Goal: Information Seeking & Learning: Learn about a topic

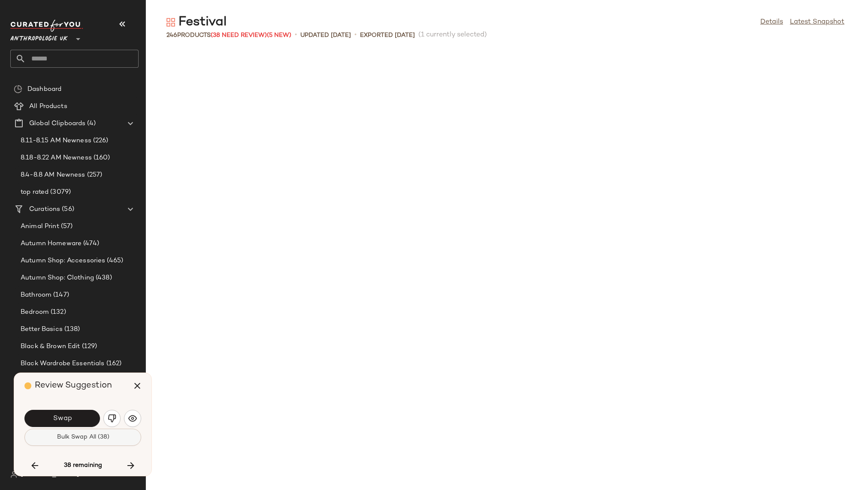
scroll to position [4083, 0]
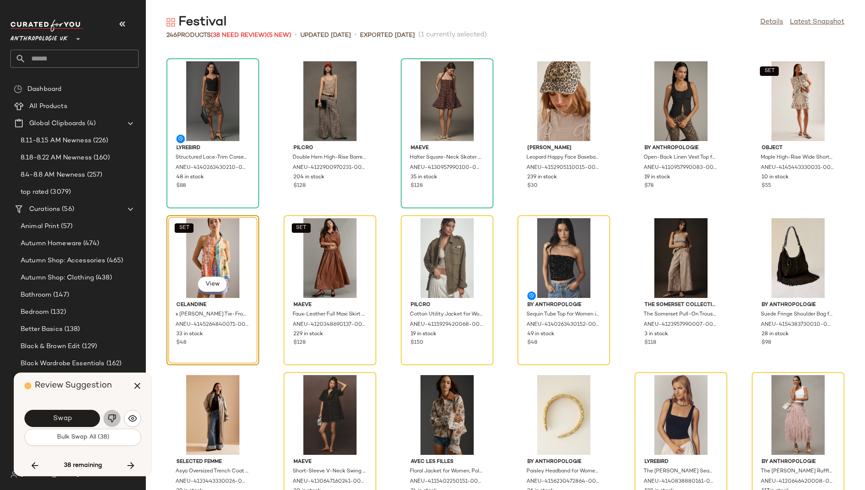
click at [109, 421] on img "button" at bounding box center [112, 418] width 9 height 9
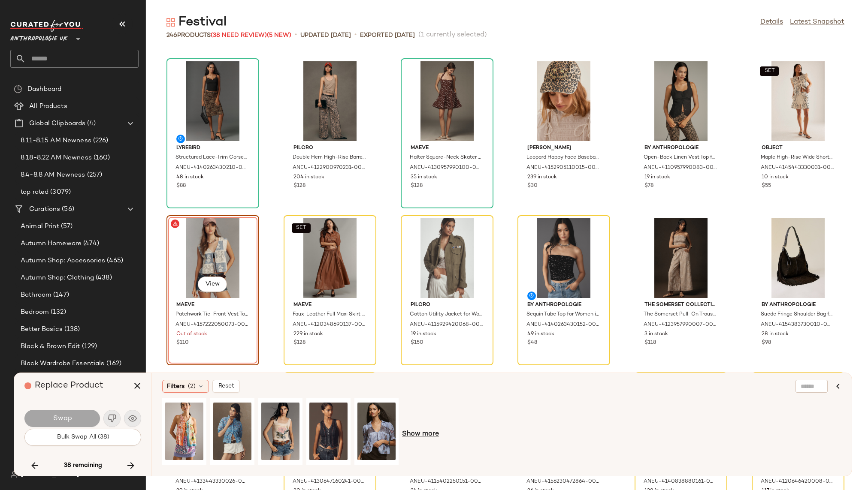
click at [420, 433] on span "Show more" at bounding box center [420, 434] width 37 height 10
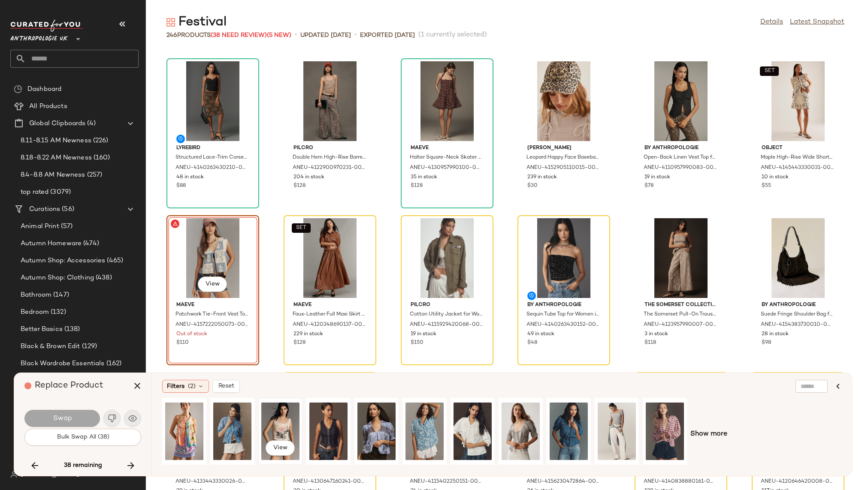
click at [281, 422] on div "View" at bounding box center [280, 431] width 38 height 61
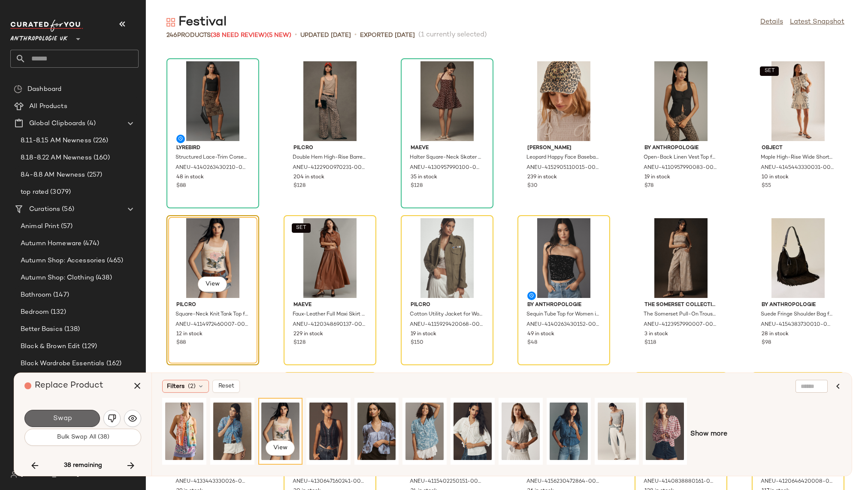
click at [78, 416] on button "Swap" at bounding box center [62, 418] width 76 height 17
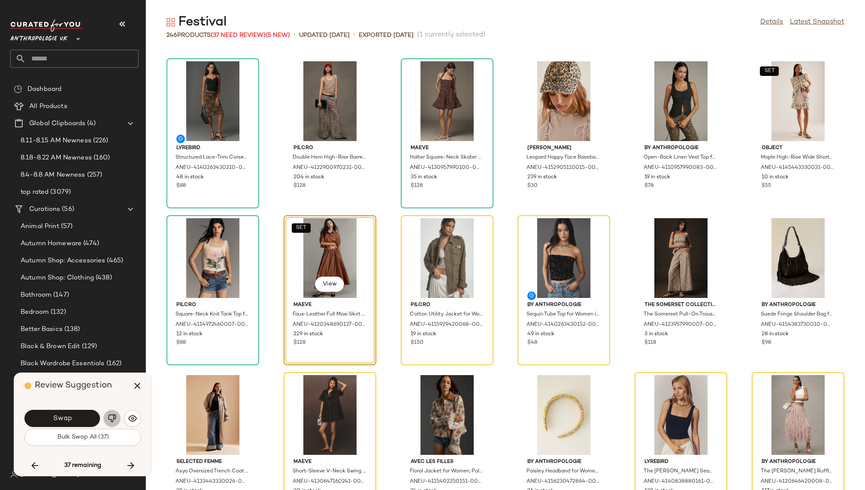
click at [112, 418] on img "button" at bounding box center [112, 418] width 9 height 9
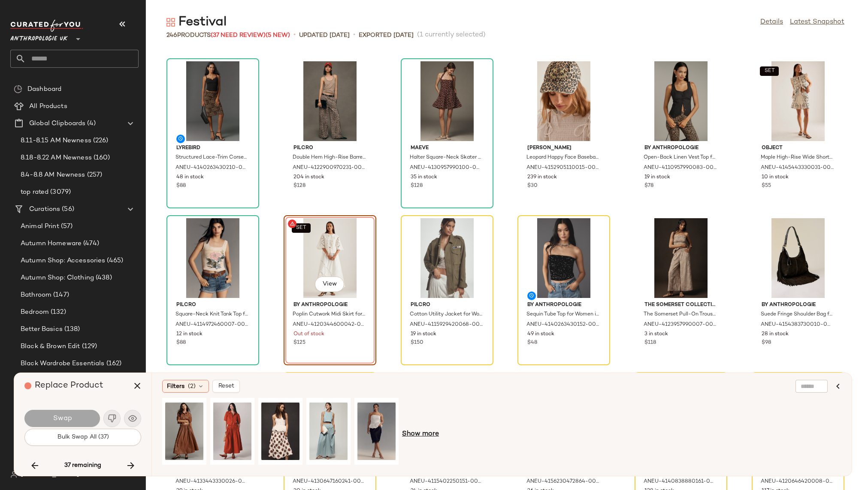
click at [422, 435] on span "Show more" at bounding box center [420, 434] width 37 height 10
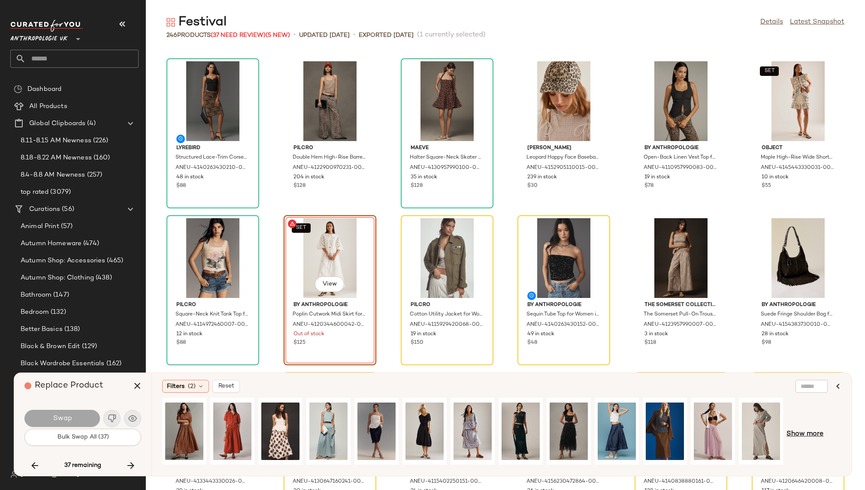
click at [798, 434] on span "Show more" at bounding box center [804, 434] width 37 height 10
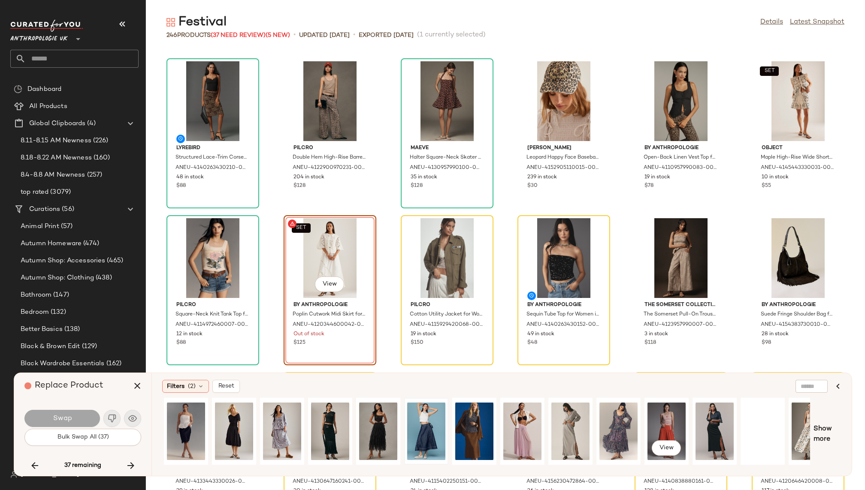
scroll to position [0, 212]
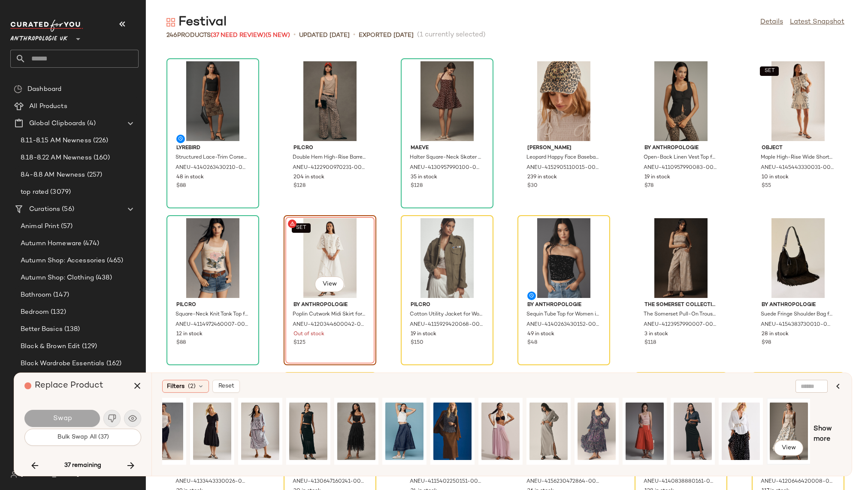
click at [789, 423] on div "View" at bounding box center [789, 431] width 38 height 61
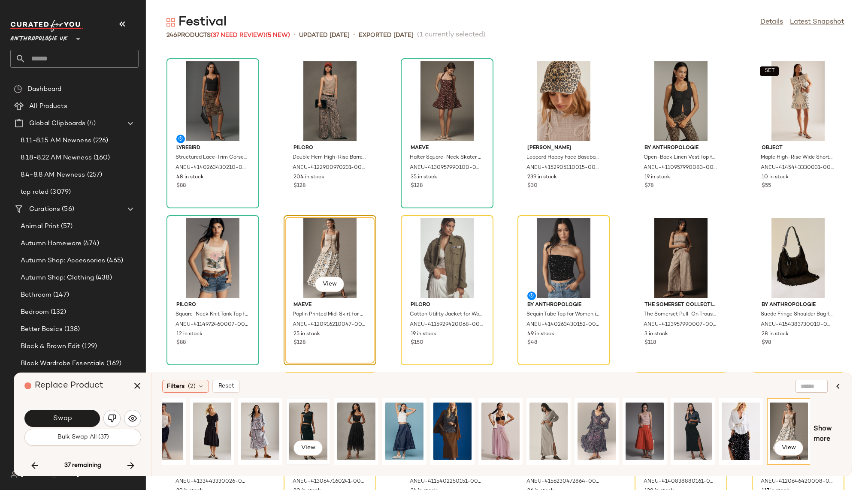
scroll to position [0, 0]
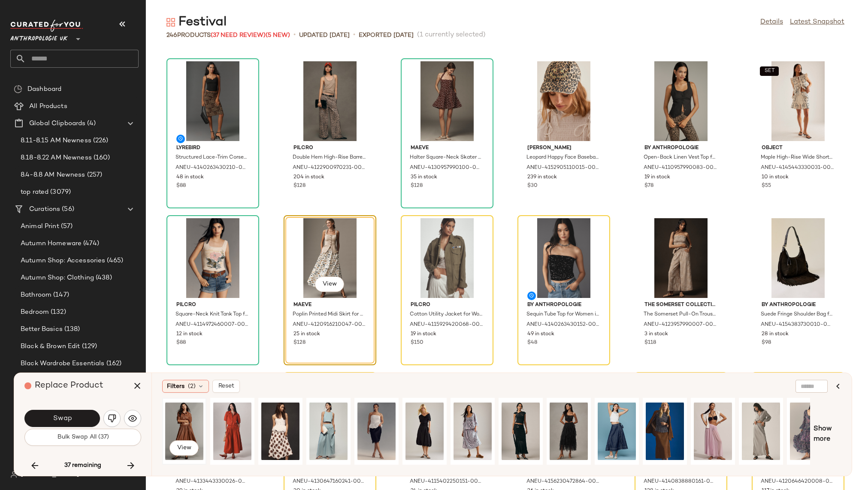
click at [178, 420] on div "View" at bounding box center [184, 431] width 38 height 61
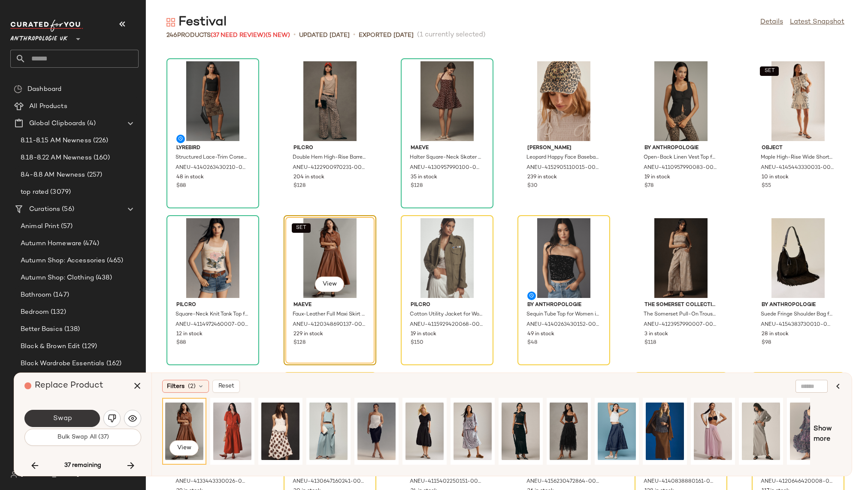
click at [79, 418] on button "Swap" at bounding box center [62, 418] width 76 height 17
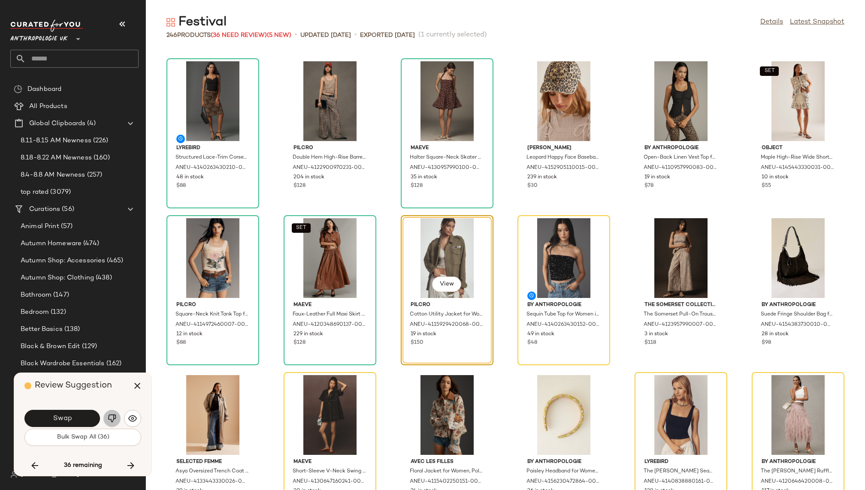
click at [108, 416] on img "button" at bounding box center [112, 418] width 9 height 9
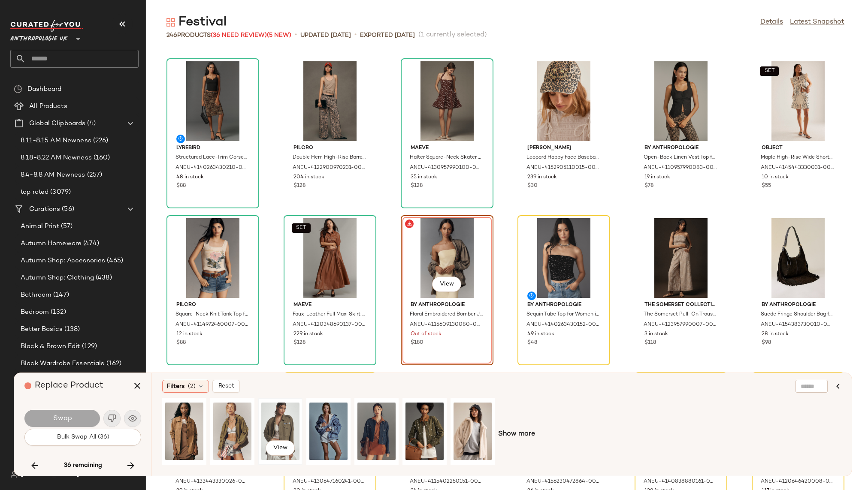
click at [270, 419] on div "View" at bounding box center [280, 431] width 38 height 61
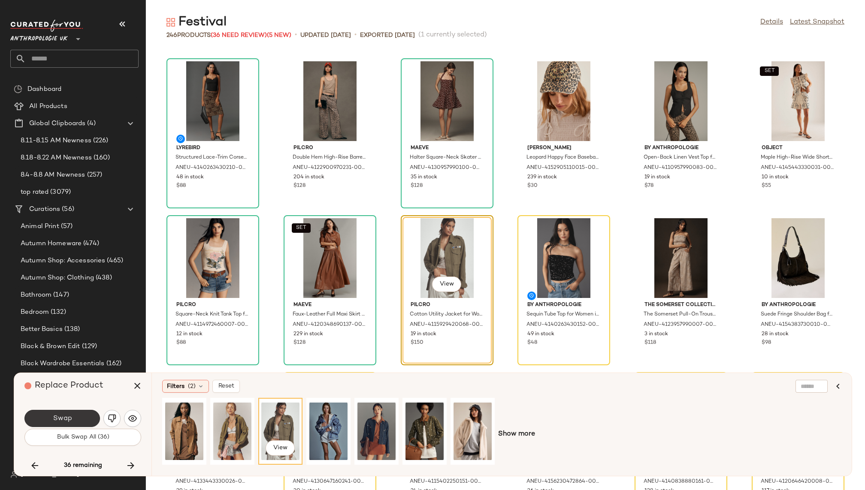
click at [74, 421] on button "Swap" at bounding box center [62, 418] width 76 height 17
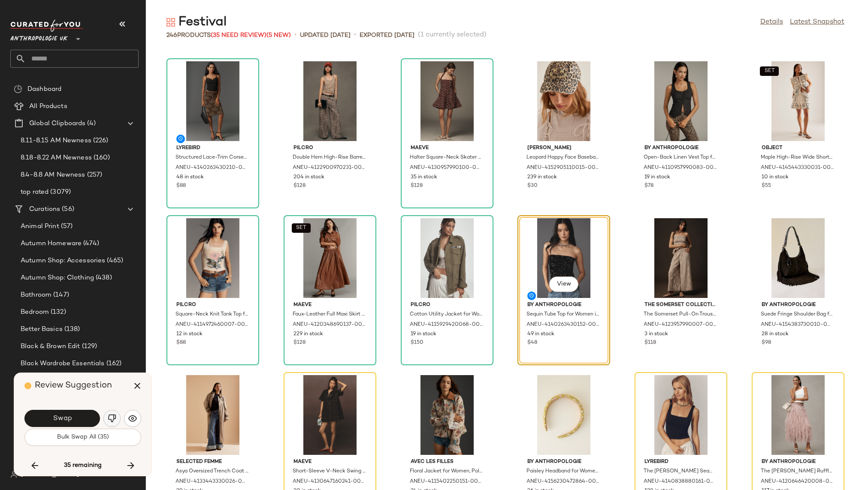
click at [116, 413] on button "button" at bounding box center [111, 418] width 17 height 17
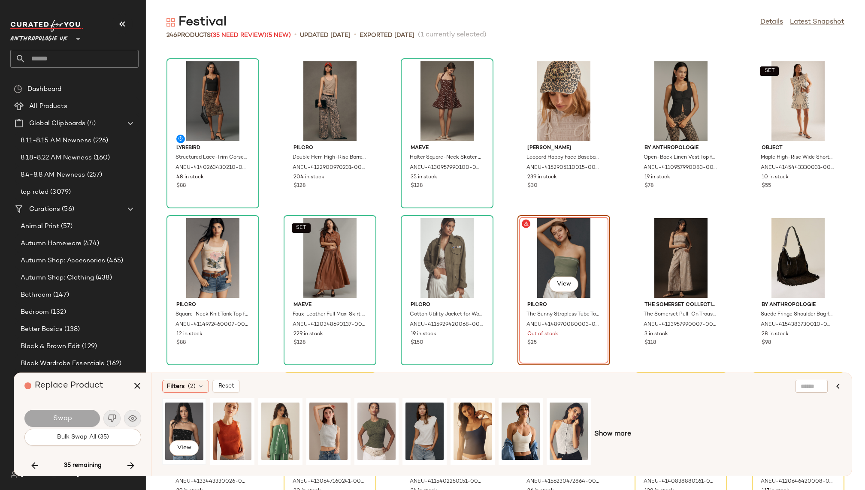
click at [184, 414] on div "View" at bounding box center [184, 431] width 38 height 61
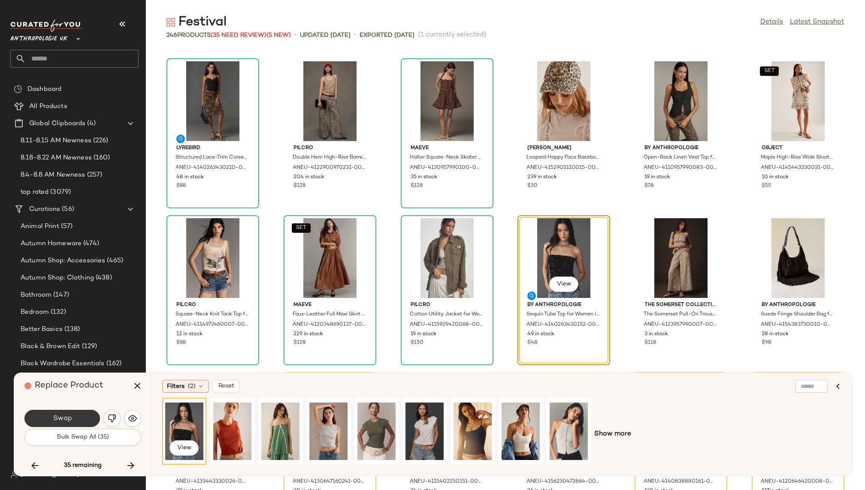
click at [69, 417] on span "Swap" at bounding box center [61, 419] width 19 height 8
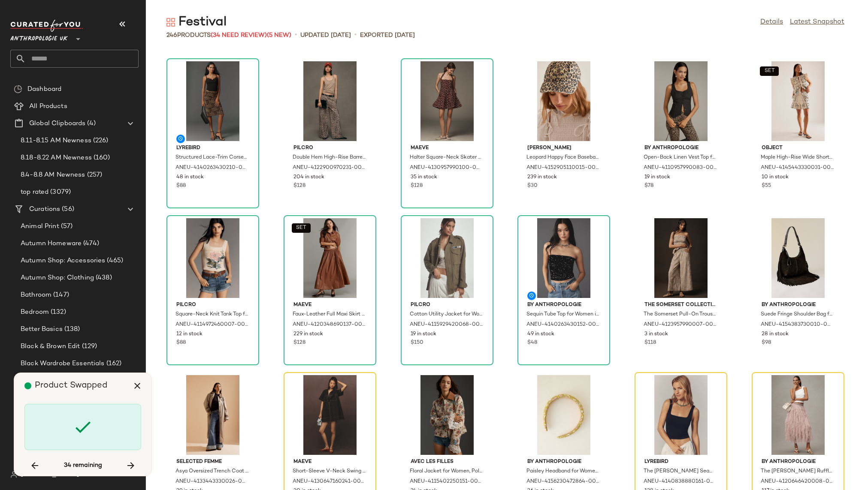
scroll to position [4240, 0]
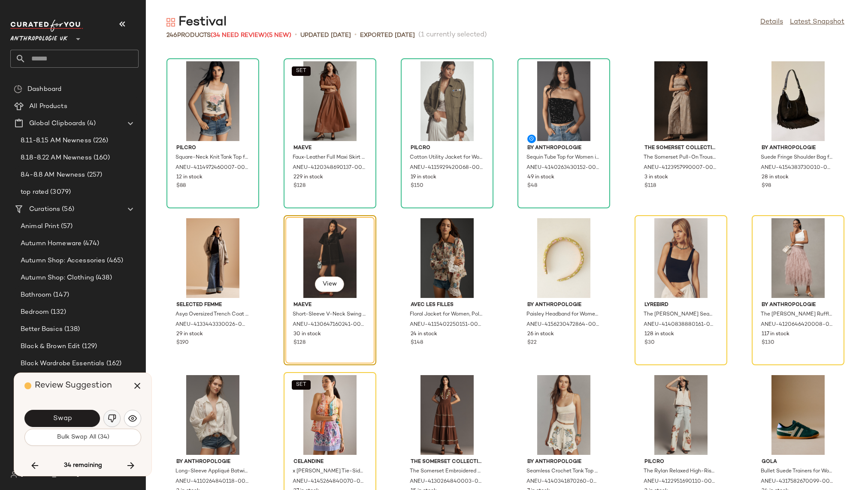
click at [114, 417] on img "button" at bounding box center [112, 418] width 9 height 9
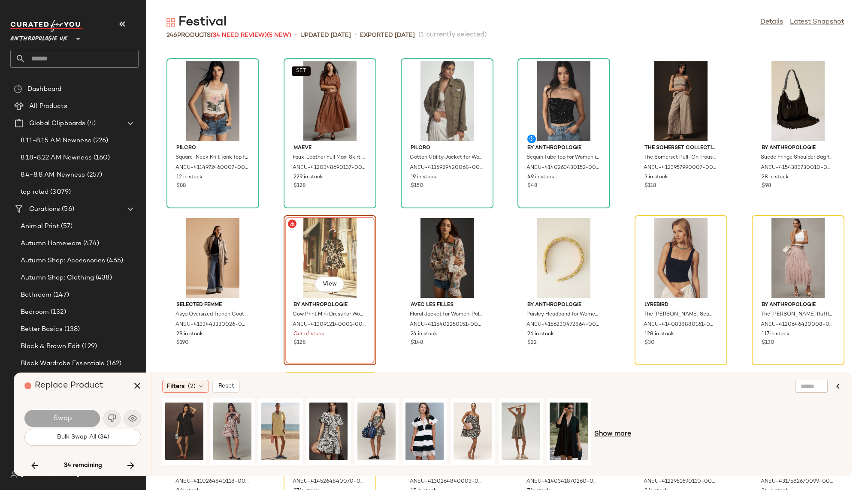
click at [624, 432] on span "Show more" at bounding box center [612, 434] width 37 height 10
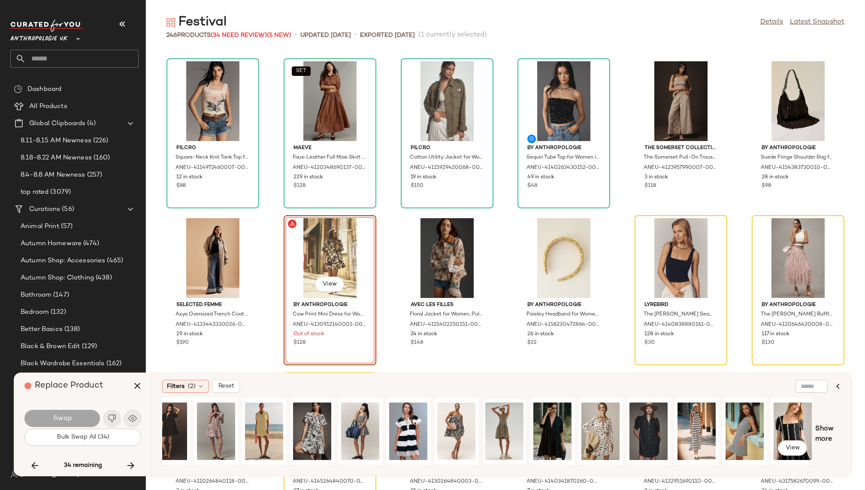
scroll to position [0, 0]
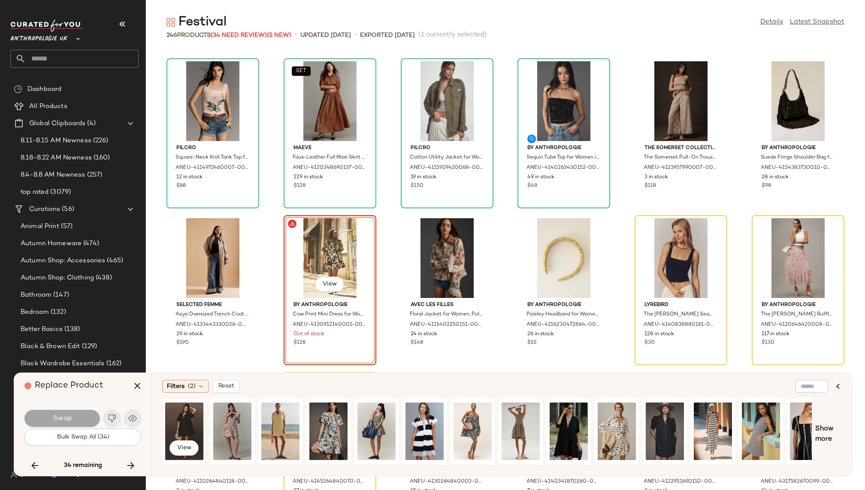
click at [184, 416] on div "View" at bounding box center [184, 431] width 38 height 61
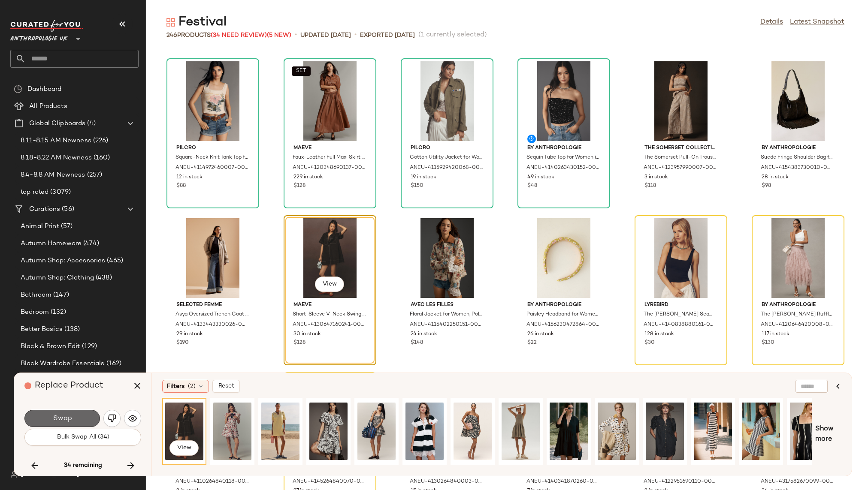
click at [68, 420] on span "Swap" at bounding box center [61, 419] width 19 height 8
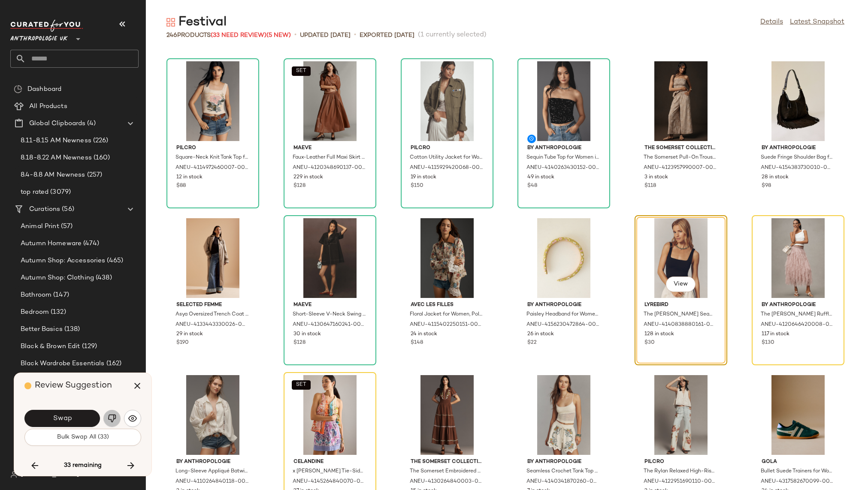
click at [115, 417] on img "button" at bounding box center [112, 418] width 9 height 9
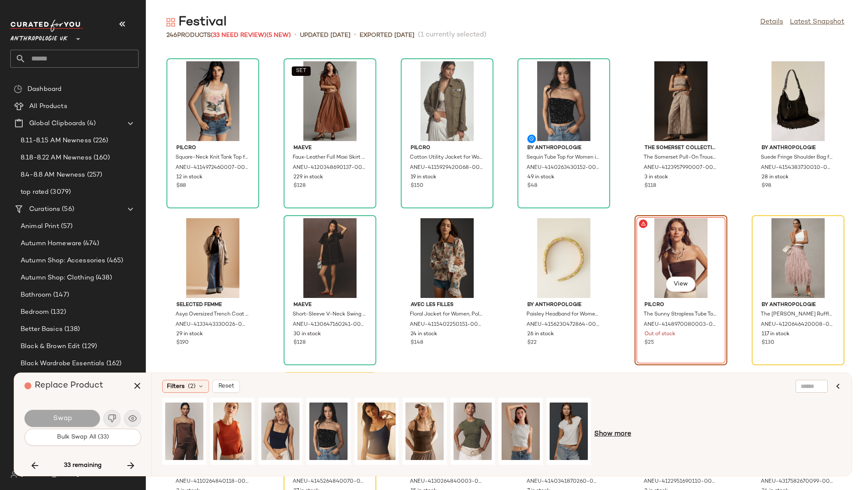
click at [612, 432] on span "Show more" at bounding box center [612, 434] width 37 height 10
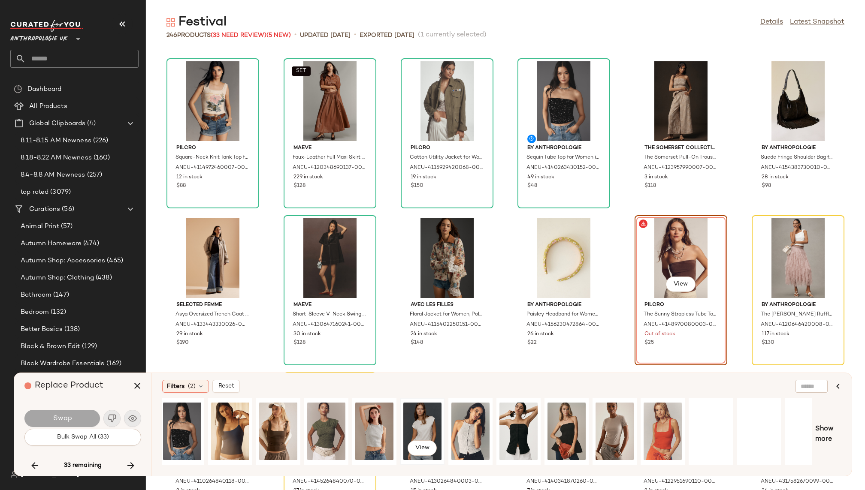
scroll to position [0, 259]
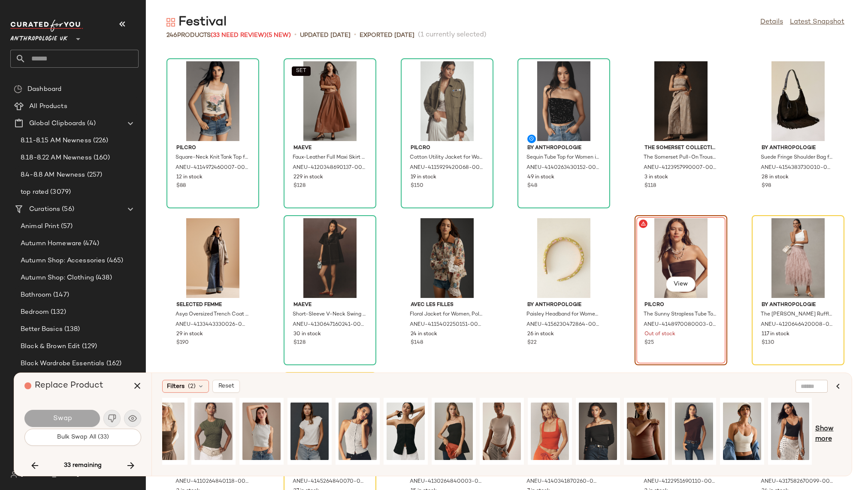
click at [825, 428] on span "Show more" at bounding box center [828, 434] width 26 height 21
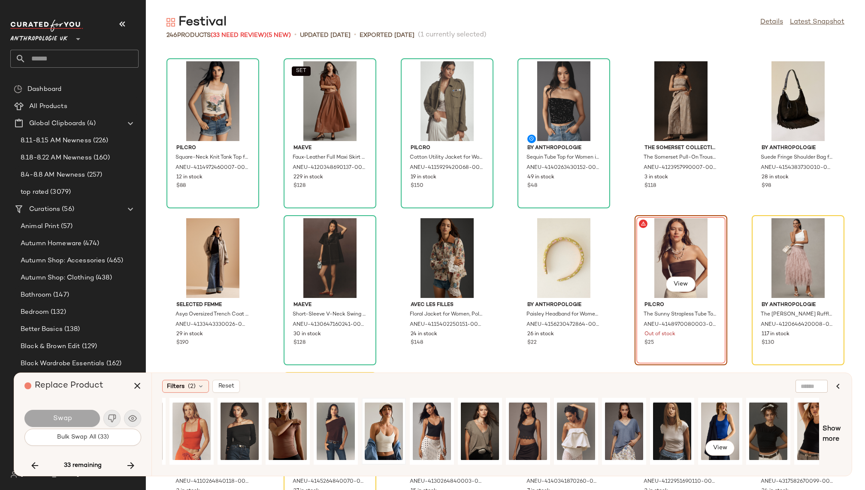
scroll to position [0, 636]
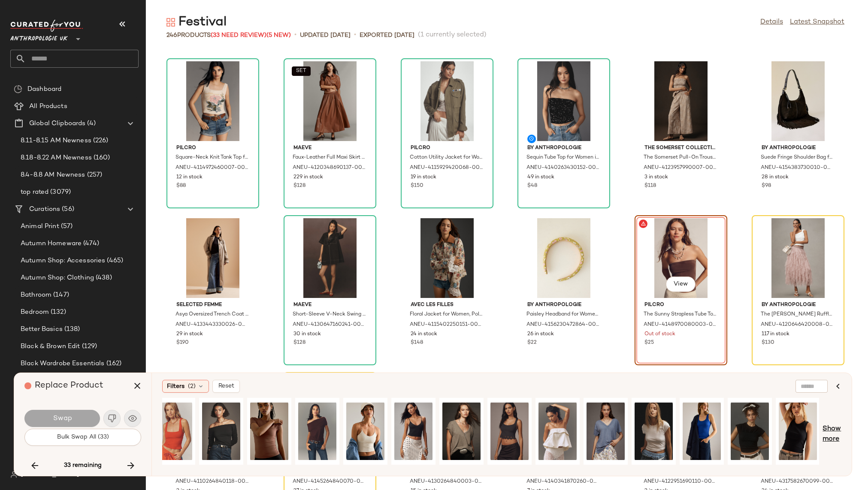
click at [831, 429] on span "Show more" at bounding box center [831, 434] width 19 height 21
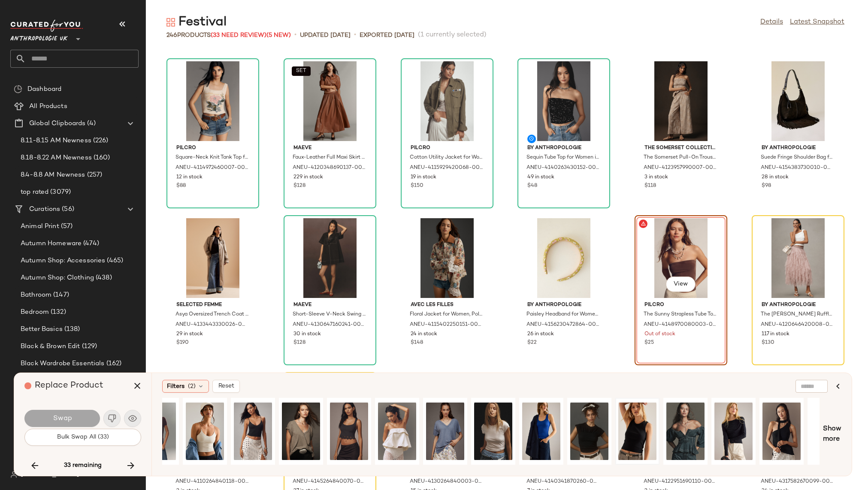
scroll to position [0, 972]
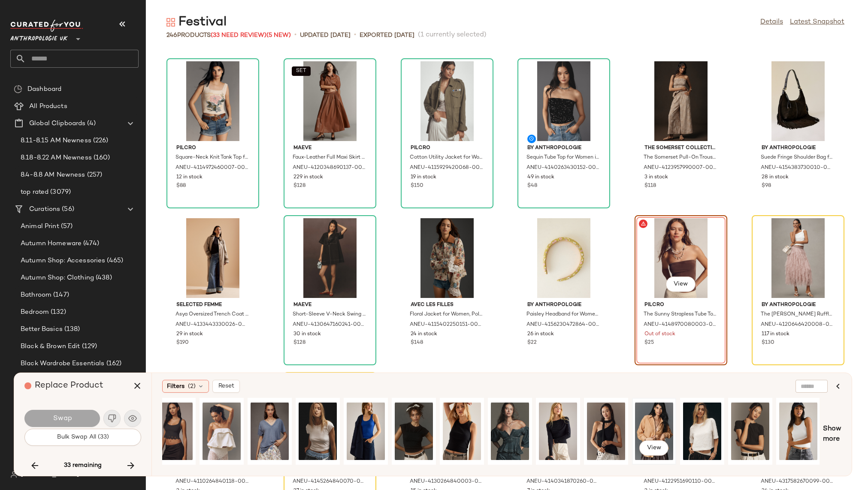
click at [656, 424] on div "View" at bounding box center [654, 431] width 38 height 61
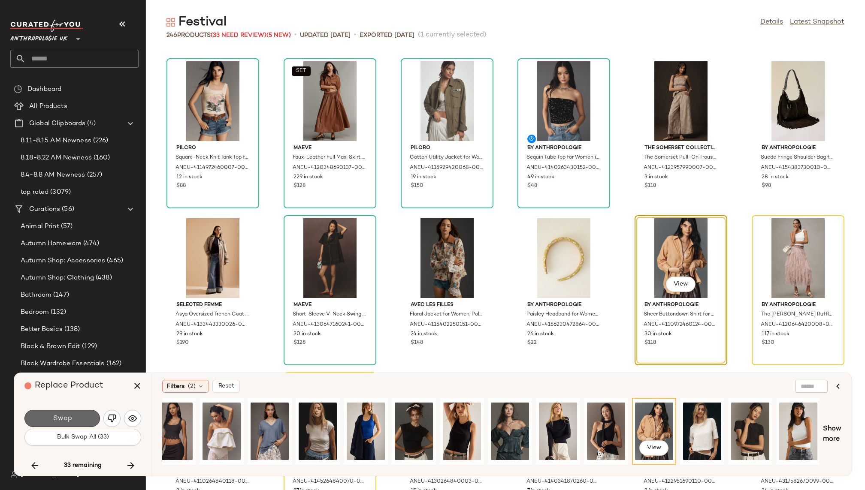
click at [78, 414] on button "Swap" at bounding box center [62, 418] width 76 height 17
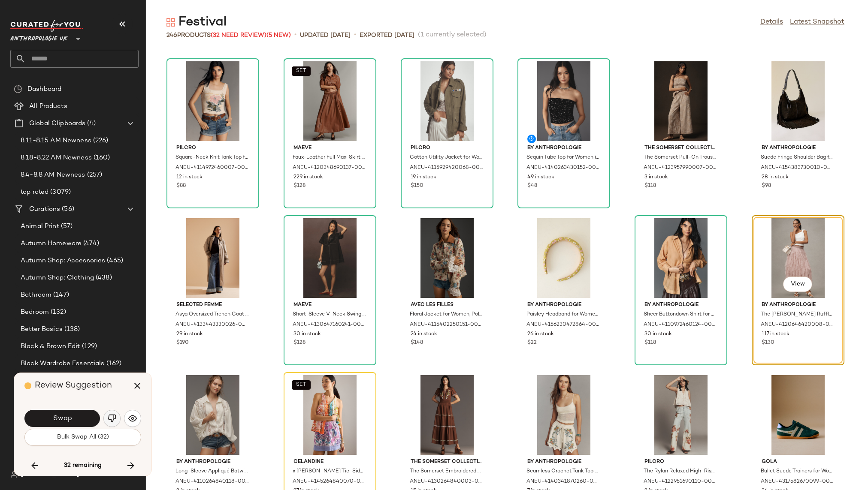
click at [111, 417] on img "button" at bounding box center [112, 418] width 9 height 9
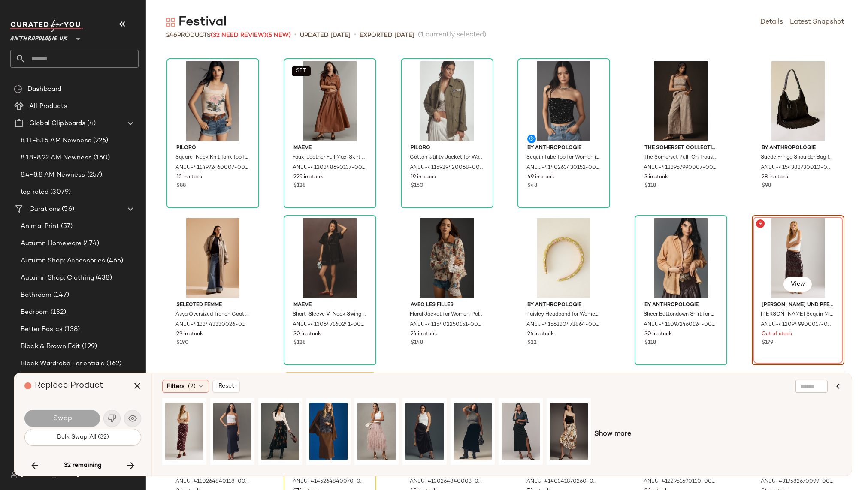
click at [618, 434] on span "Show more" at bounding box center [612, 434] width 37 height 10
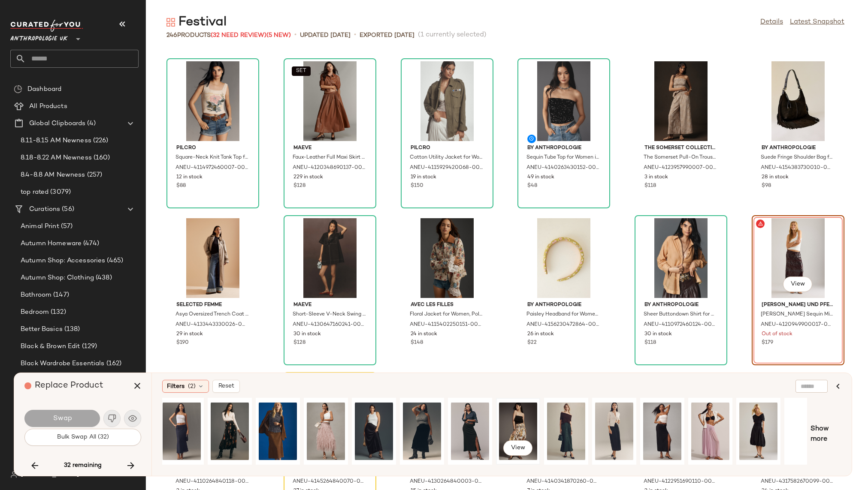
scroll to position [0, 120]
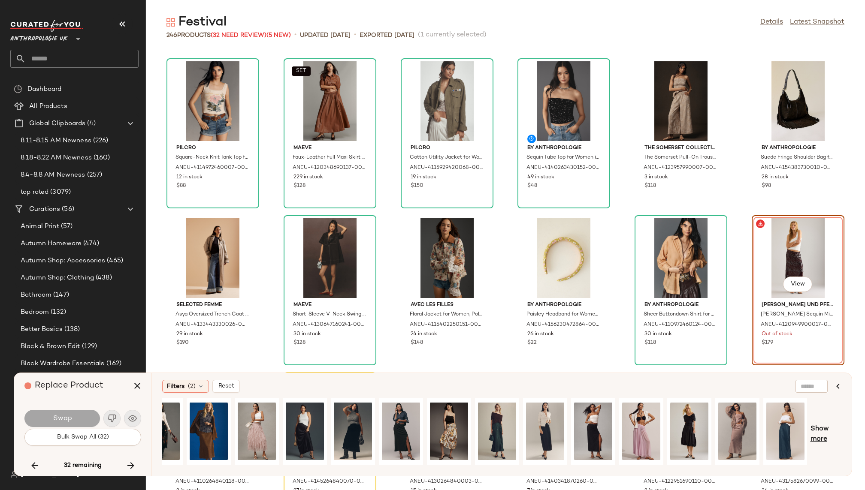
click at [813, 429] on span "Show more" at bounding box center [825, 434] width 31 height 21
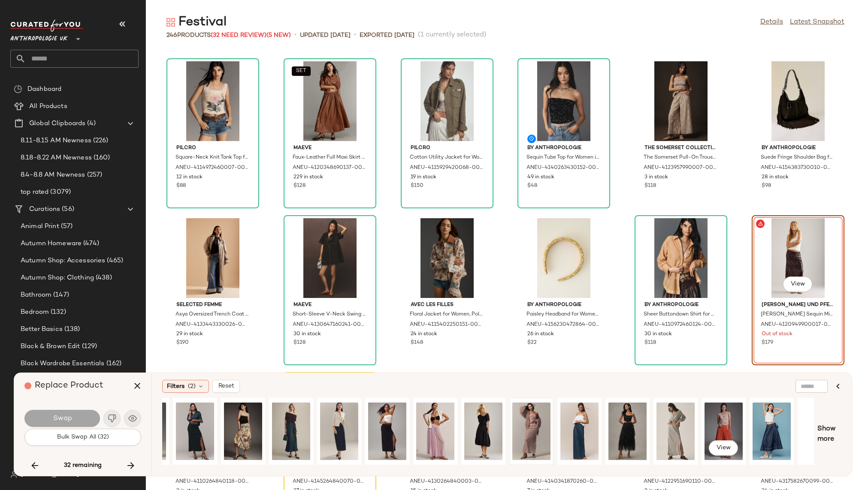
scroll to position [0, 353]
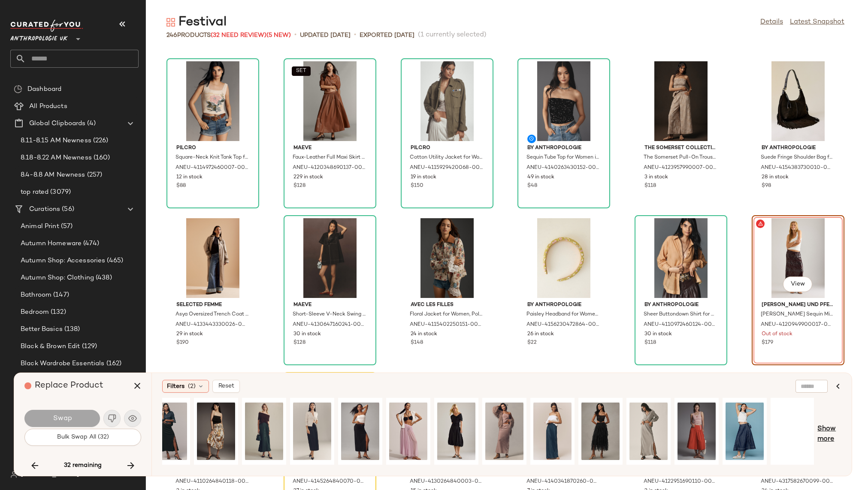
click at [840, 435] on span "Show more" at bounding box center [829, 434] width 24 height 21
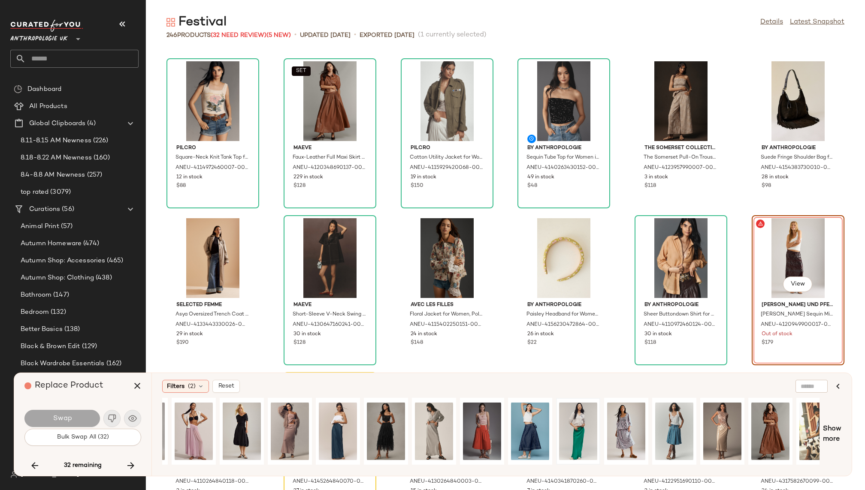
scroll to position [0, 731]
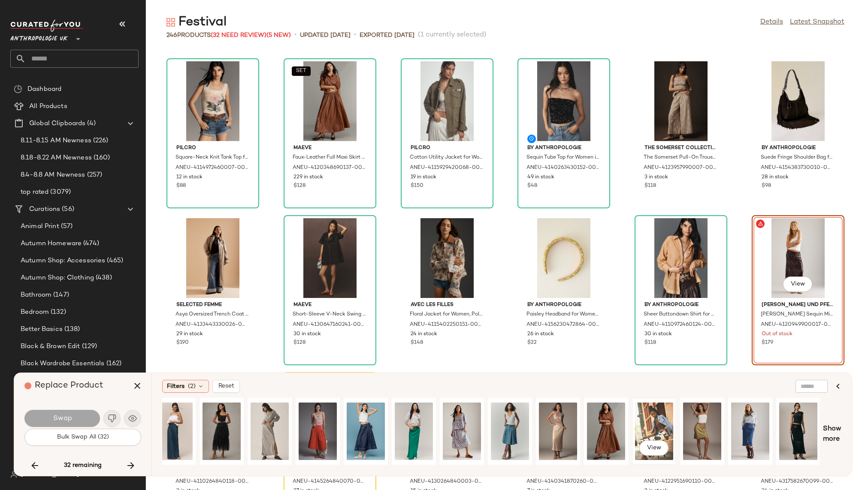
click at [649, 424] on div "View" at bounding box center [654, 431] width 38 height 61
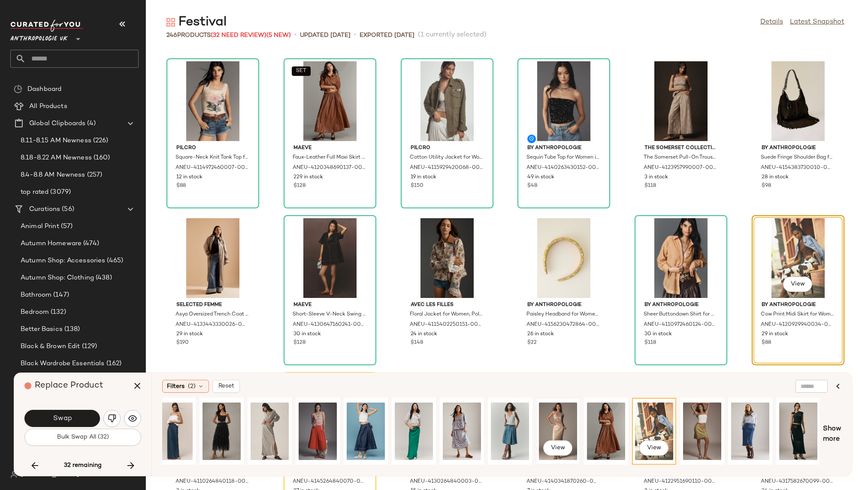
click at [551, 423] on div "View" at bounding box center [558, 431] width 38 height 61
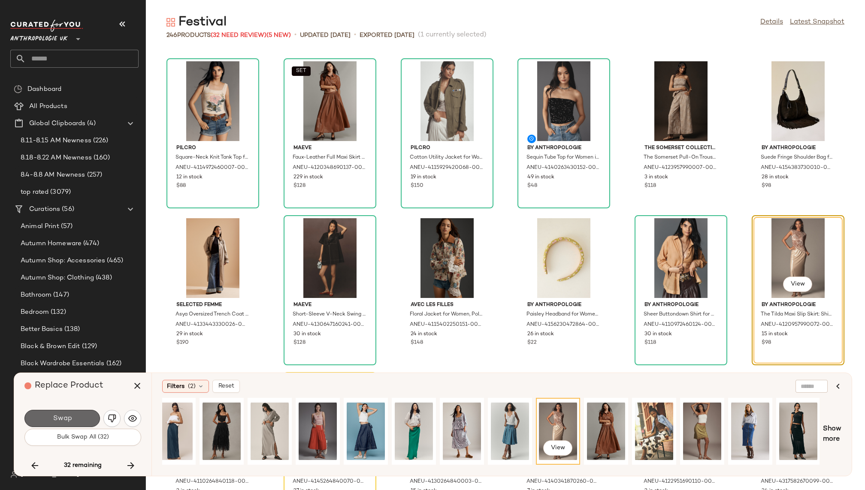
click at [75, 415] on button "Swap" at bounding box center [62, 418] width 76 height 17
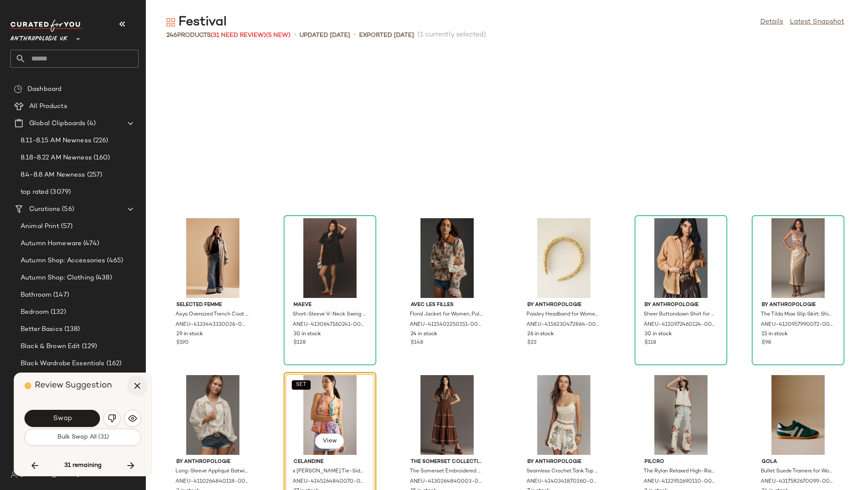
scroll to position [4397, 0]
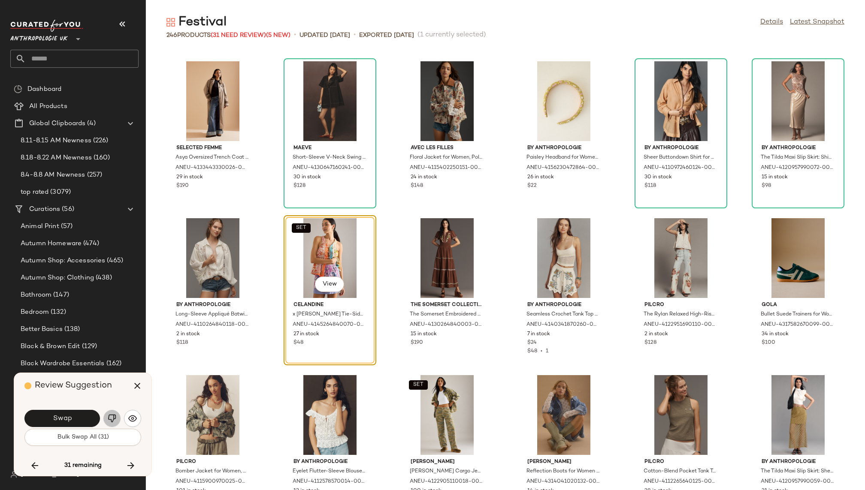
click at [114, 414] on button "button" at bounding box center [111, 418] width 17 height 17
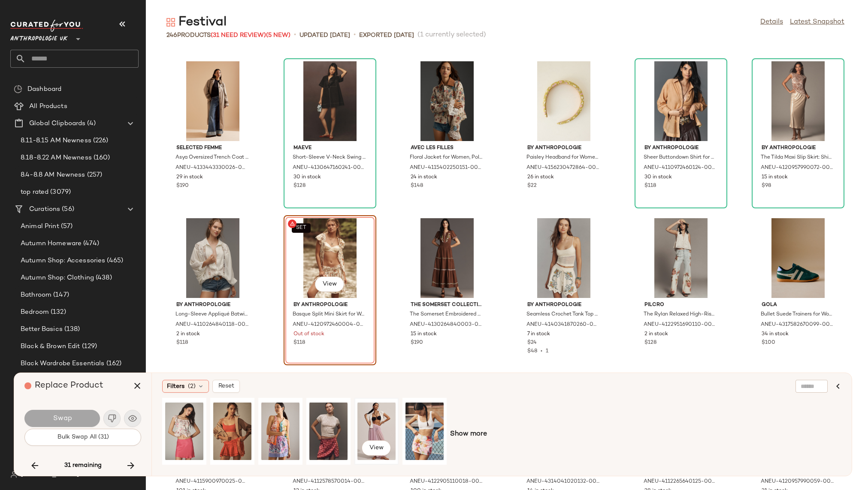
click at [369, 414] on div "View" at bounding box center [376, 431] width 38 height 61
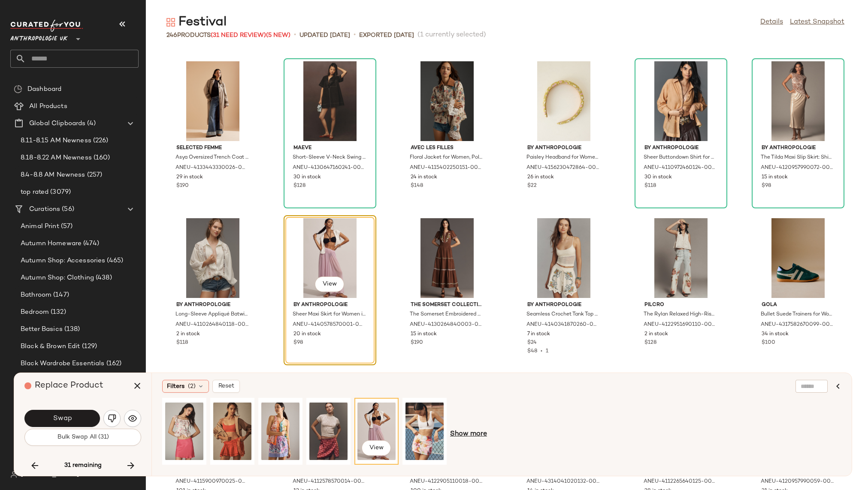
click at [468, 431] on span "Show more" at bounding box center [468, 434] width 37 height 10
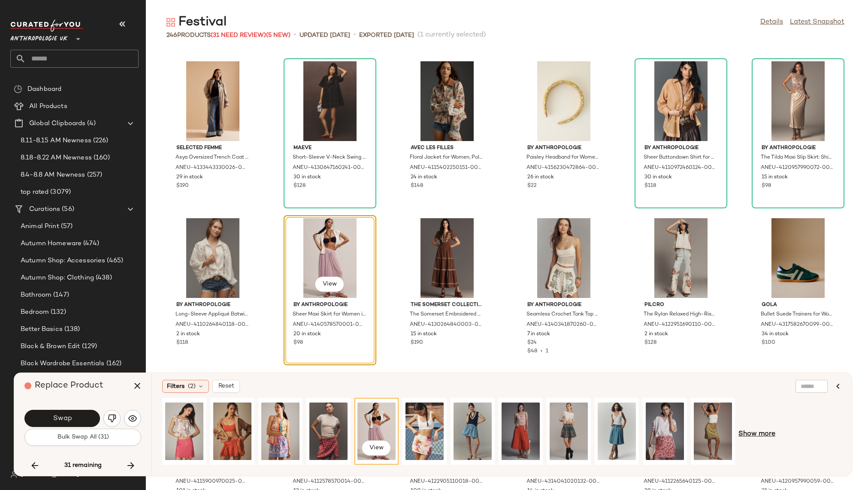
click at [753, 435] on span "Show more" at bounding box center [756, 434] width 37 height 10
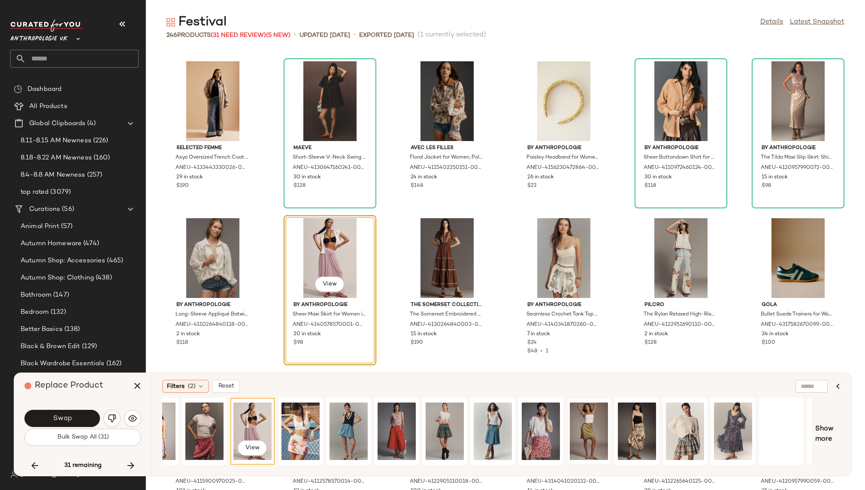
scroll to position [0, 259]
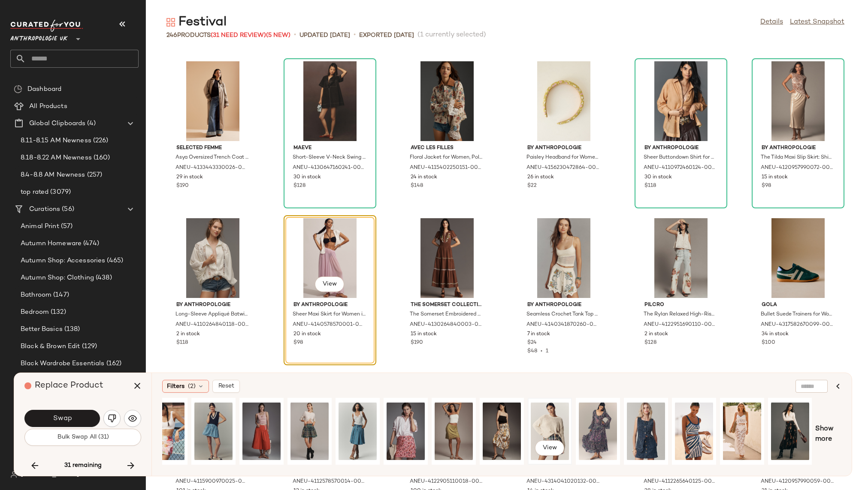
click at [544, 424] on div "View" at bounding box center [550, 431] width 38 height 61
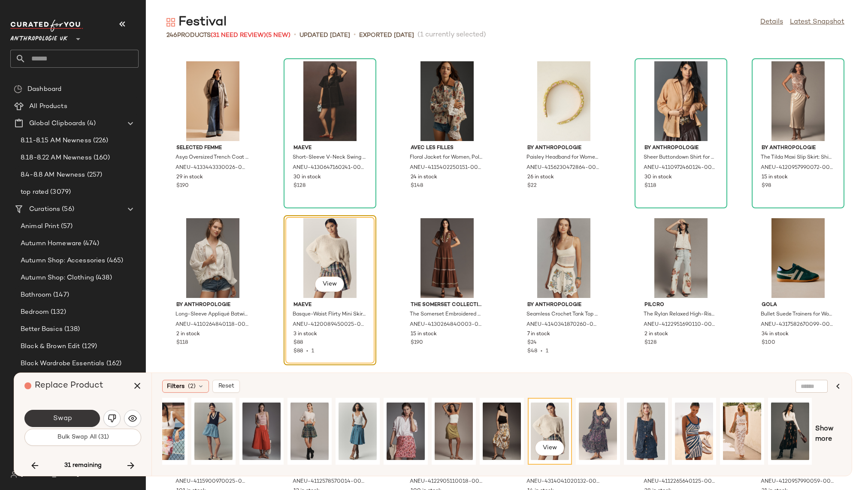
click at [69, 413] on button "Swap" at bounding box center [62, 418] width 76 height 17
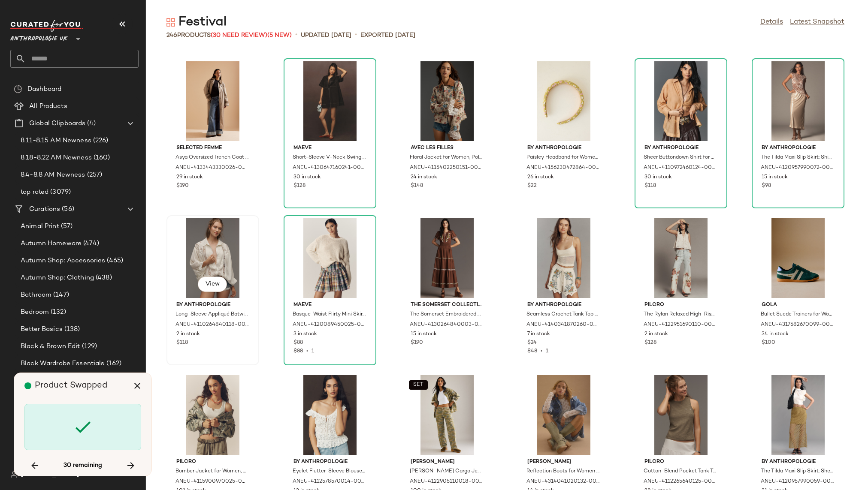
scroll to position [4711, 0]
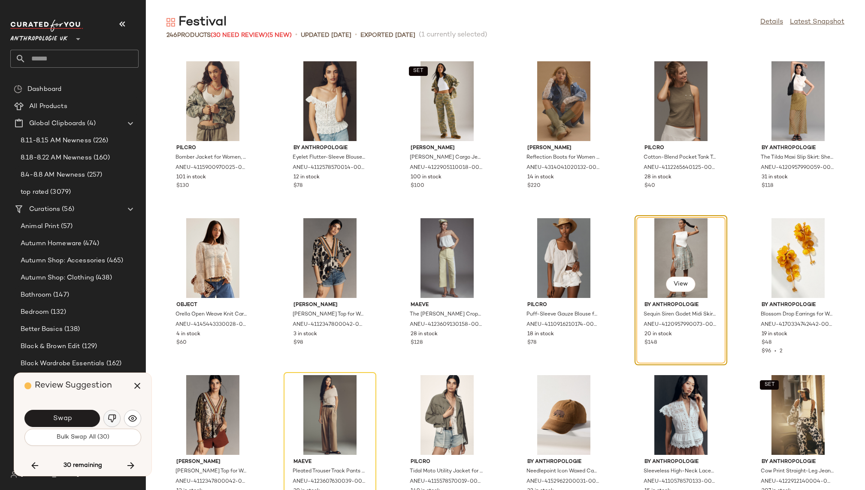
click at [110, 414] on button "button" at bounding box center [111, 418] width 17 height 17
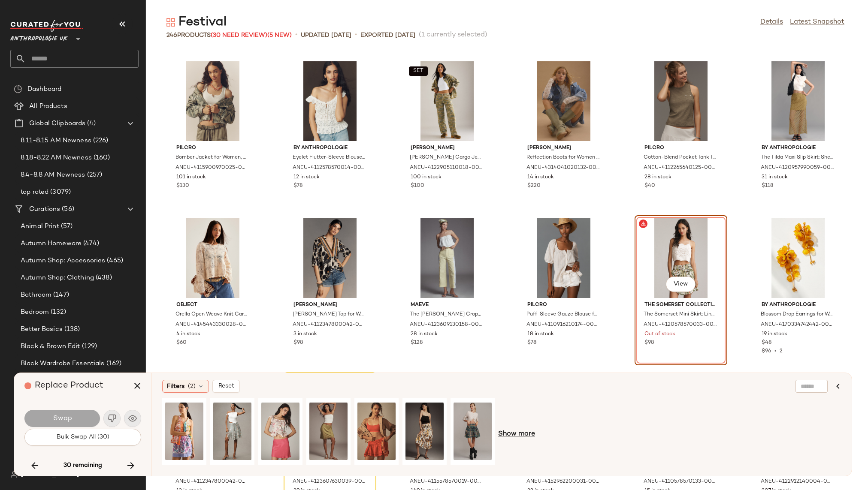
click at [522, 430] on span "Show more" at bounding box center [516, 434] width 37 height 10
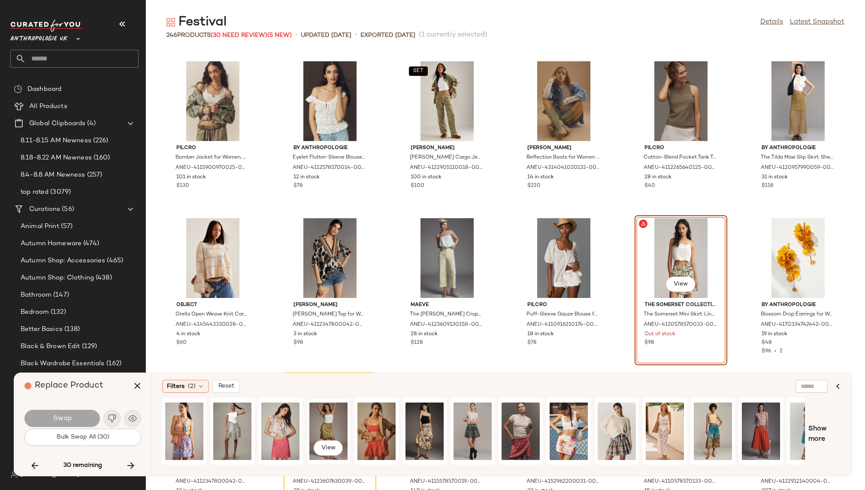
click at [326, 420] on div "View" at bounding box center [328, 431] width 38 height 61
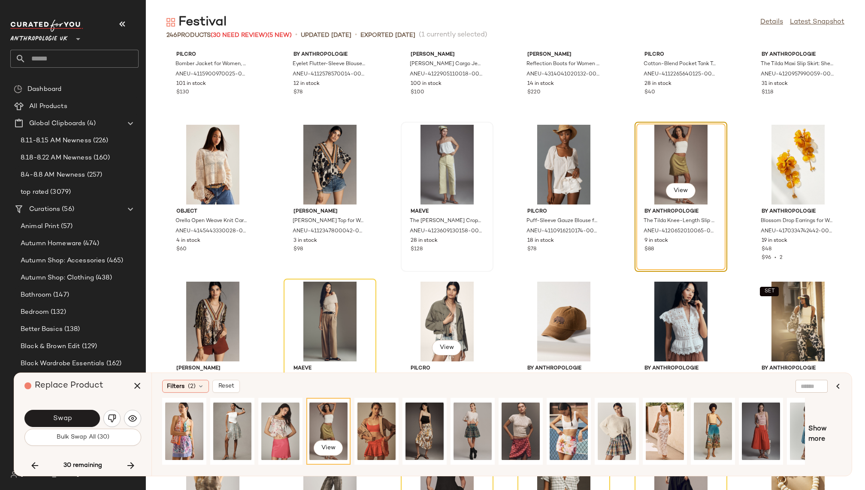
scroll to position [4805, 0]
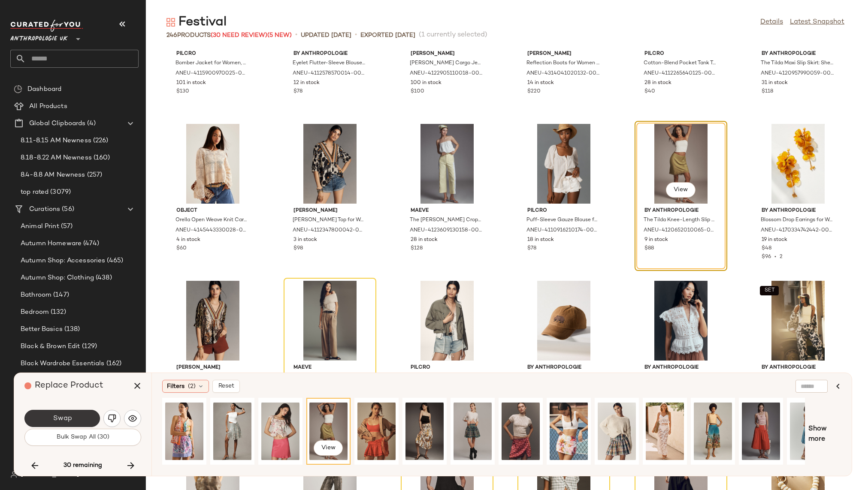
click at [74, 414] on button "Swap" at bounding box center [62, 418] width 76 height 17
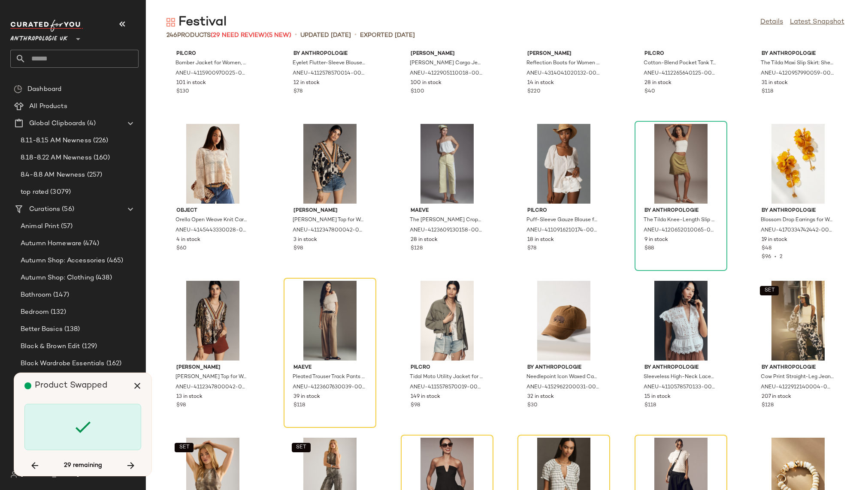
scroll to position [4868, 0]
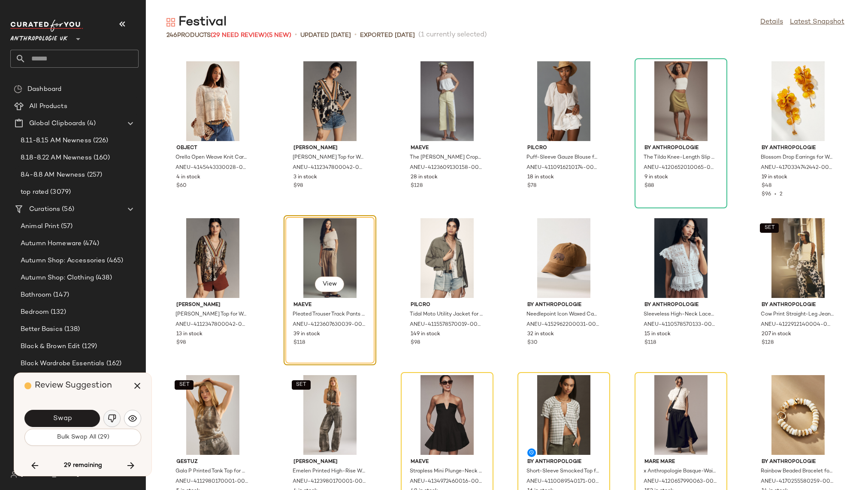
click at [112, 415] on img "button" at bounding box center [112, 418] width 9 height 9
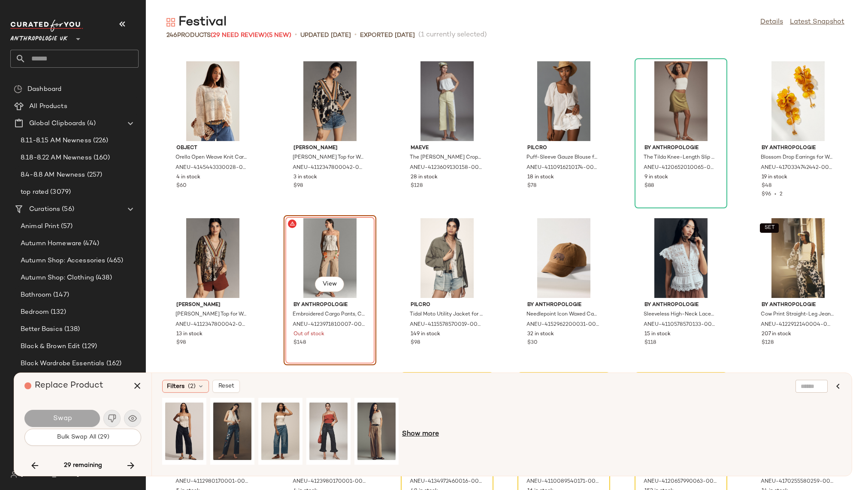
click at [415, 434] on span "Show more" at bounding box center [420, 434] width 37 height 10
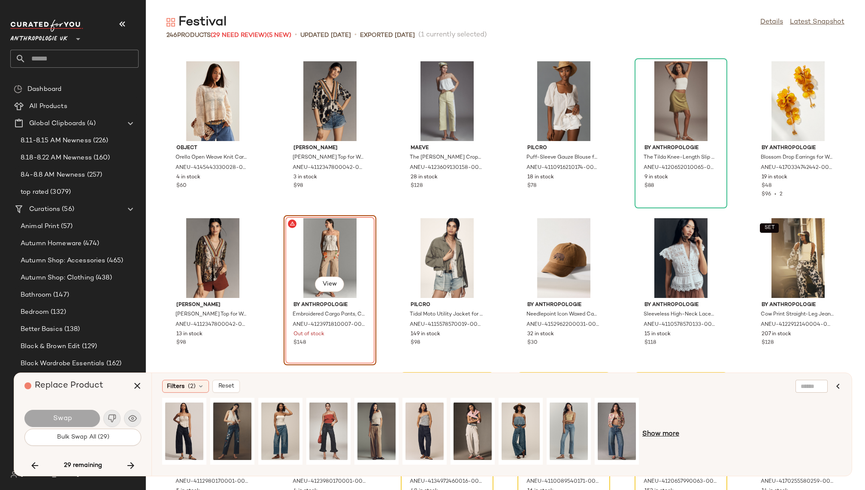
click at [662, 434] on span "Show more" at bounding box center [660, 434] width 37 height 10
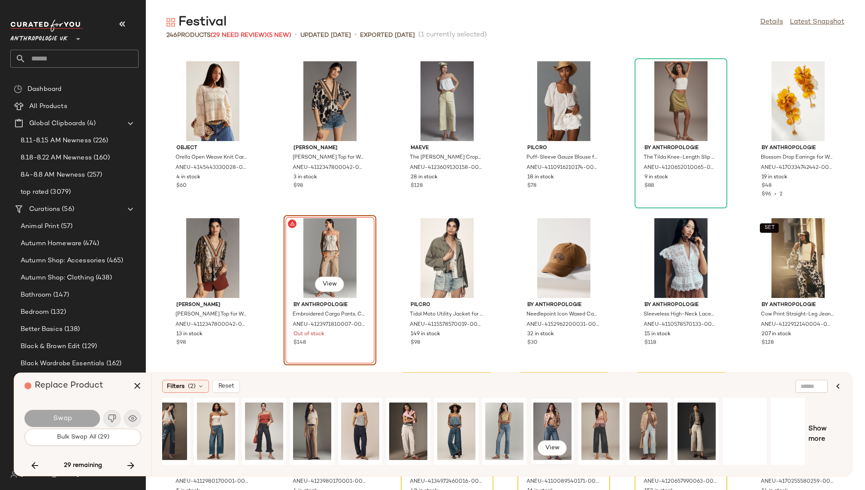
scroll to position [0, 73]
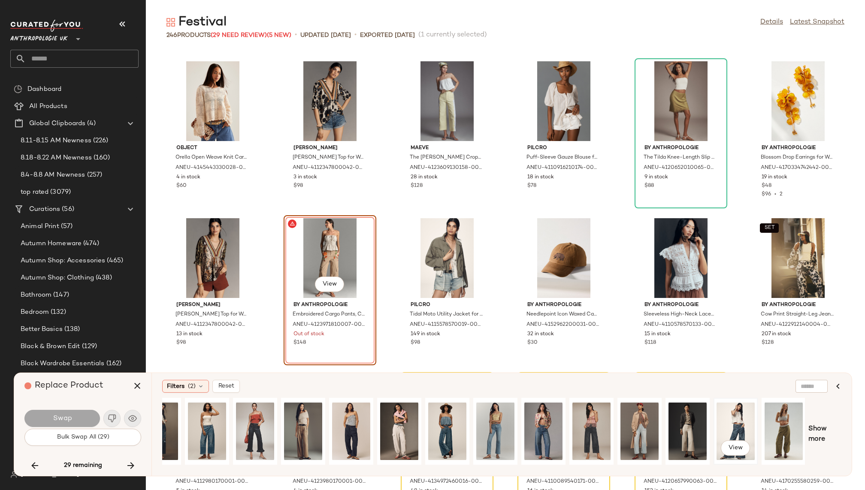
click at [746, 426] on div "View" at bounding box center [735, 431] width 38 height 61
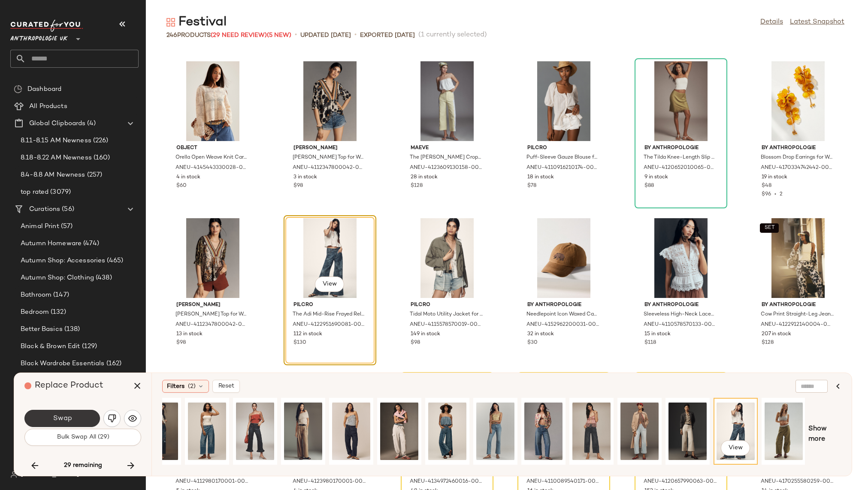
click at [86, 415] on button "Swap" at bounding box center [62, 418] width 76 height 17
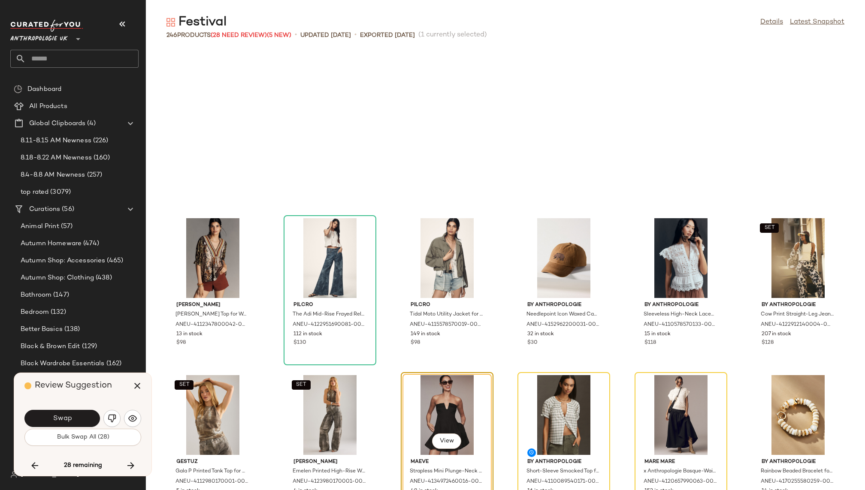
scroll to position [5025, 0]
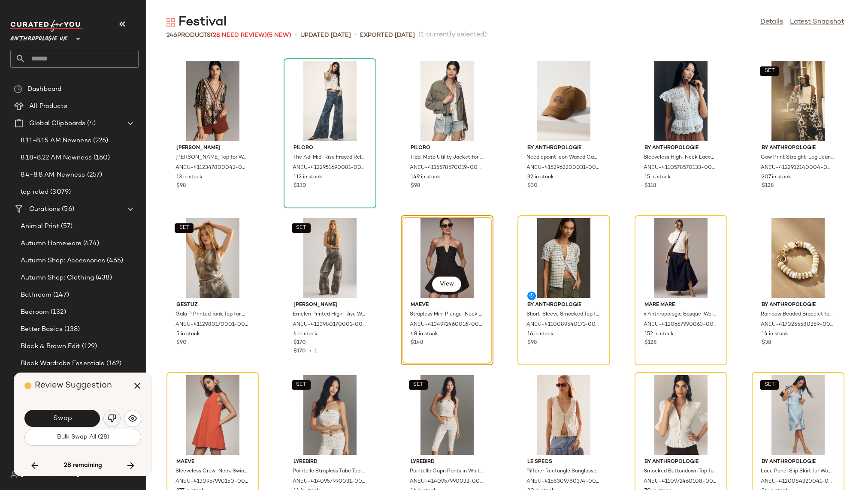
click at [110, 416] on img "button" at bounding box center [112, 418] width 9 height 9
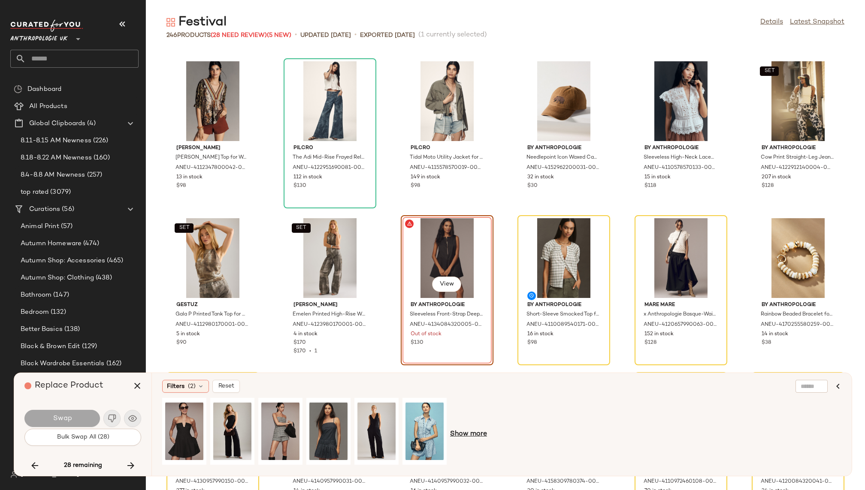
click at [468, 436] on span "Show more" at bounding box center [468, 434] width 37 height 10
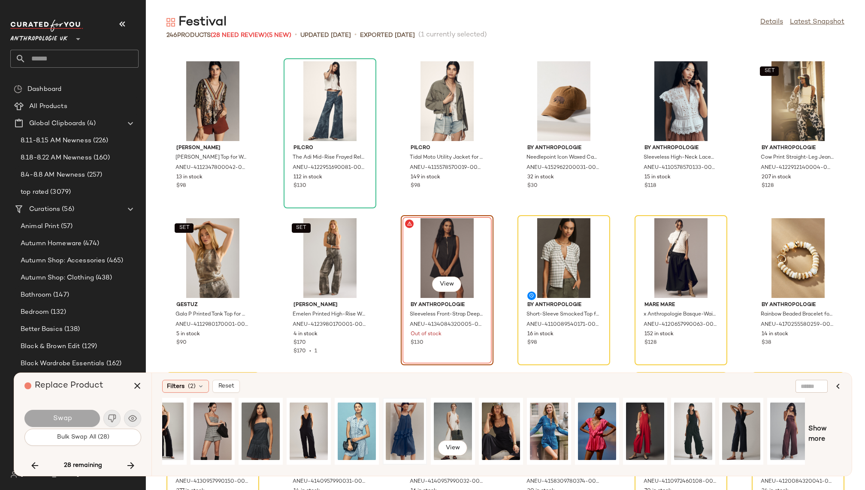
scroll to position [0, 73]
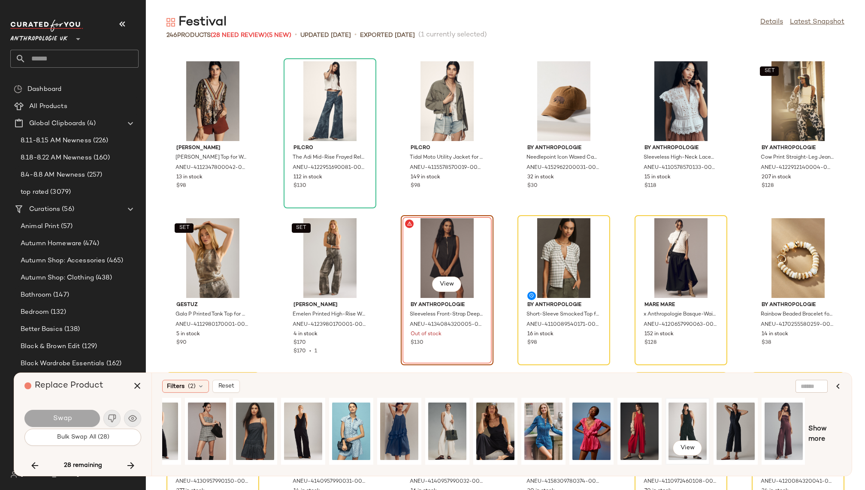
click at [684, 419] on div "View" at bounding box center [687, 431] width 38 height 61
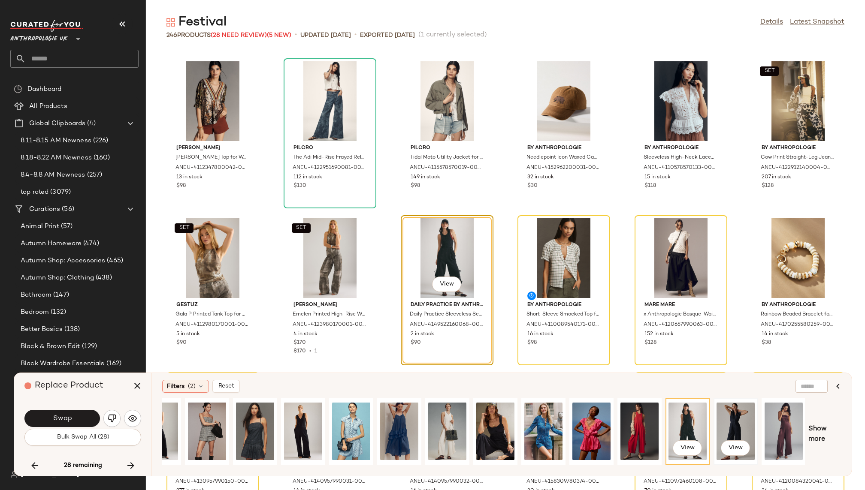
click at [722, 421] on div "View" at bounding box center [735, 431] width 38 height 61
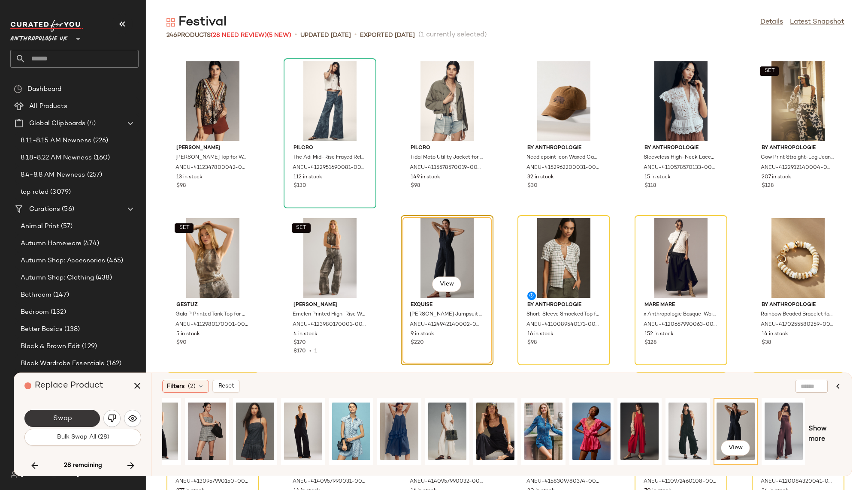
click at [79, 419] on button "Swap" at bounding box center [62, 418] width 76 height 17
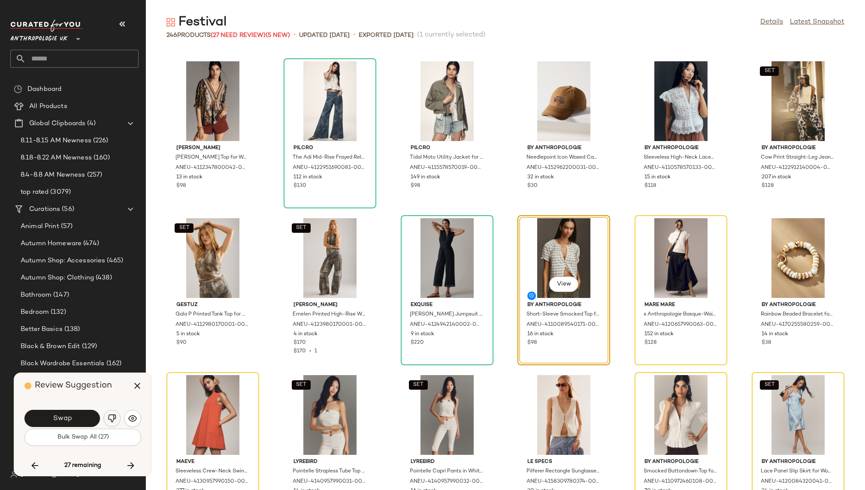
click at [110, 416] on img "button" at bounding box center [112, 418] width 9 height 9
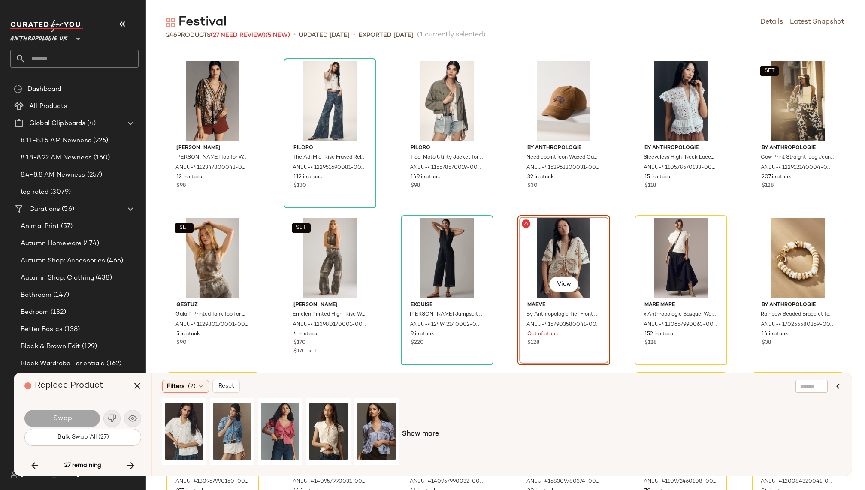
click at [418, 436] on span "Show more" at bounding box center [420, 434] width 37 height 10
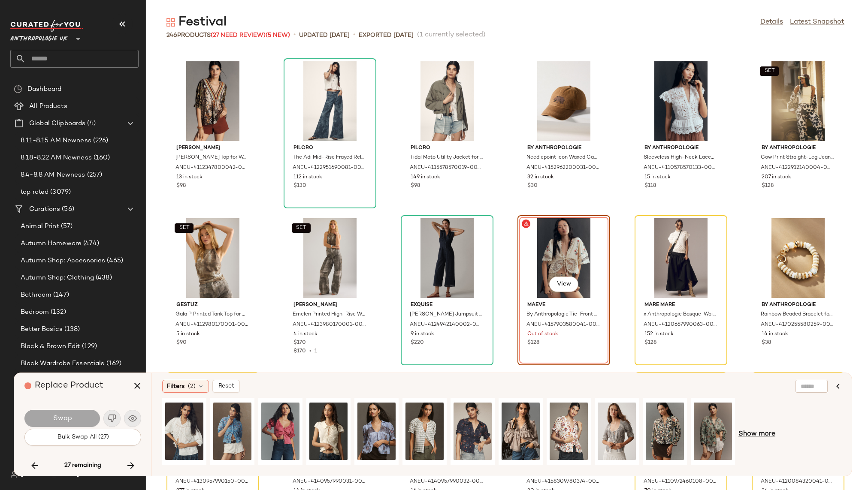
click at [754, 433] on span "Show more" at bounding box center [756, 434] width 37 height 10
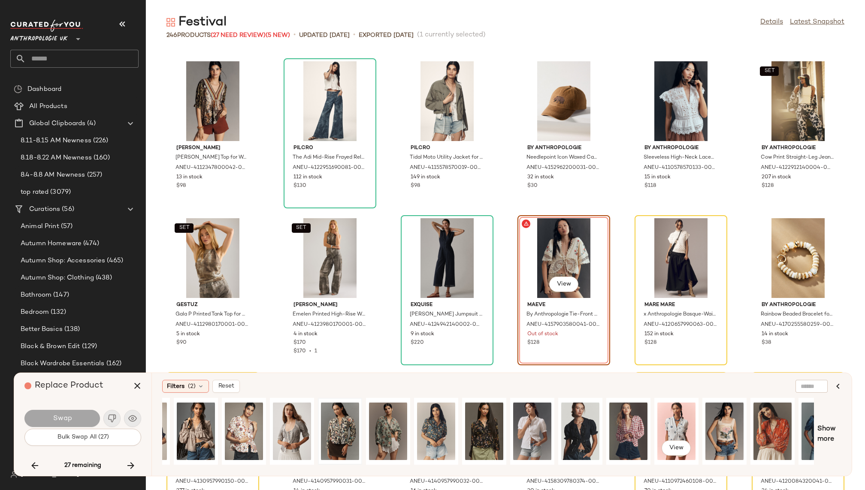
scroll to position [0, 353]
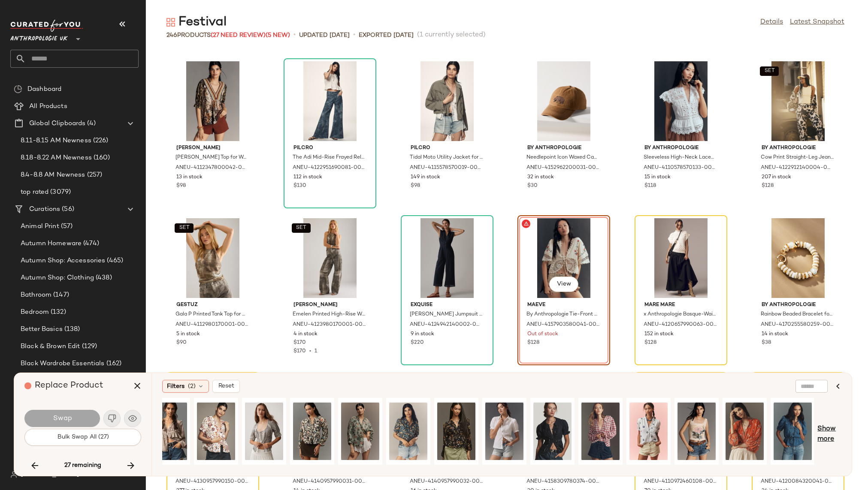
click at [820, 429] on span "Show more" at bounding box center [829, 434] width 24 height 21
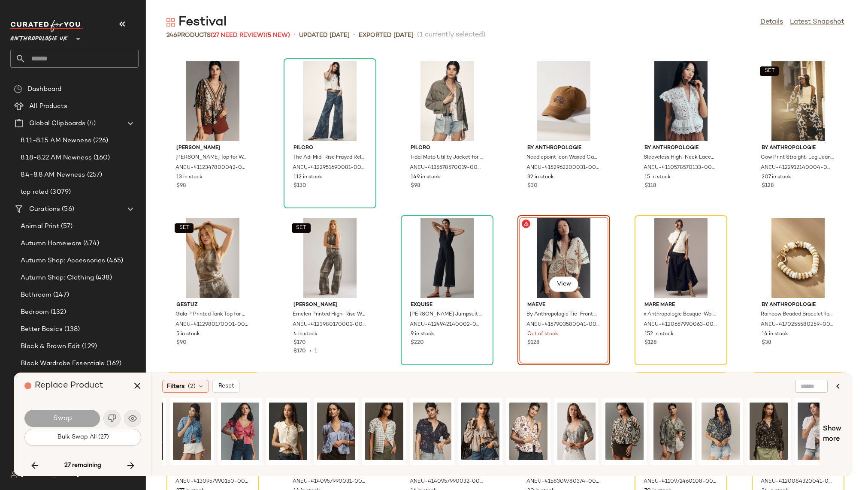
scroll to position [0, 0]
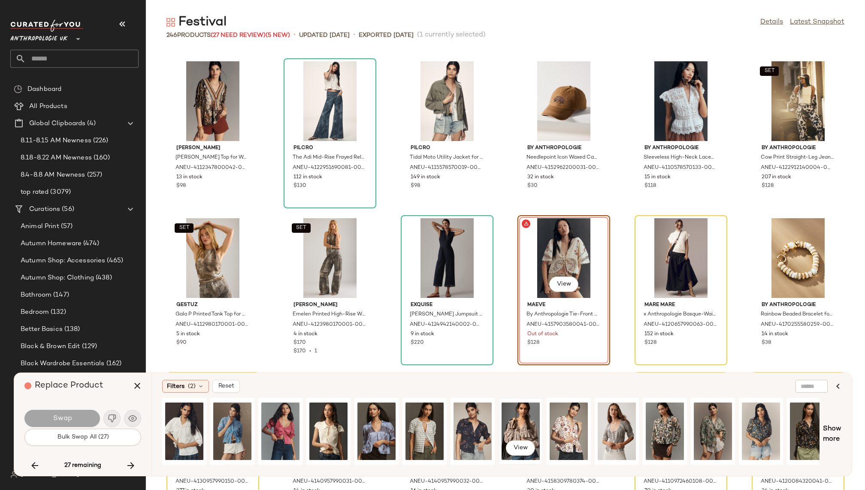
click at [525, 414] on div "View" at bounding box center [521, 431] width 38 height 61
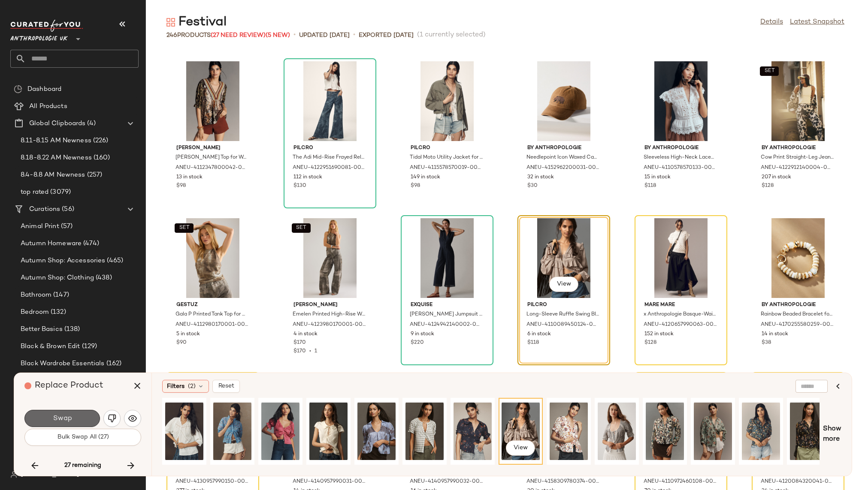
click at [77, 416] on button "Swap" at bounding box center [62, 418] width 76 height 17
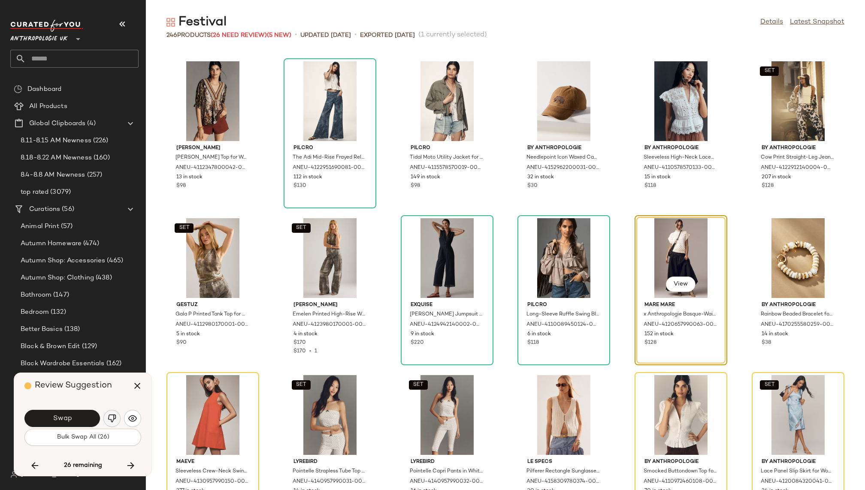
click at [108, 417] on img "button" at bounding box center [112, 418] width 9 height 9
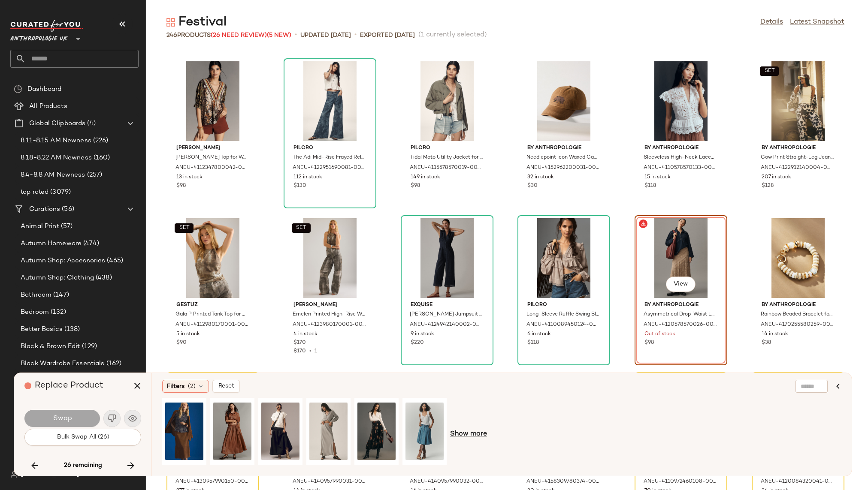
click at [467, 435] on span "Show more" at bounding box center [468, 434] width 37 height 10
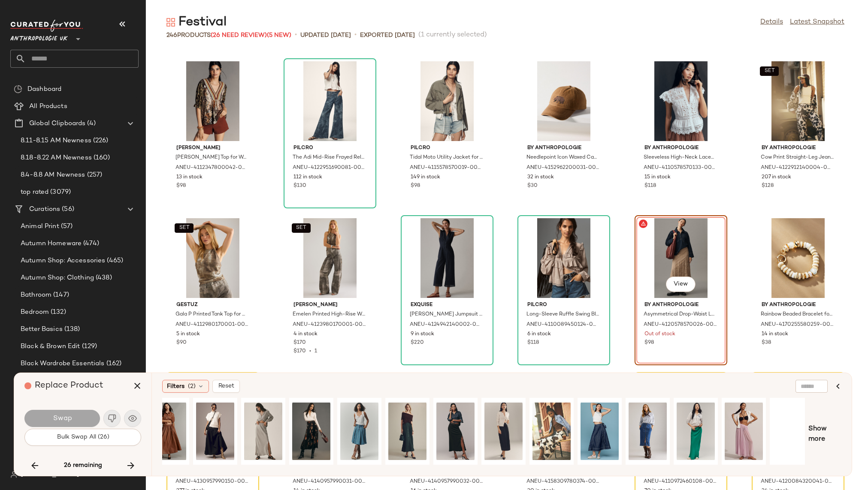
scroll to position [0, 73]
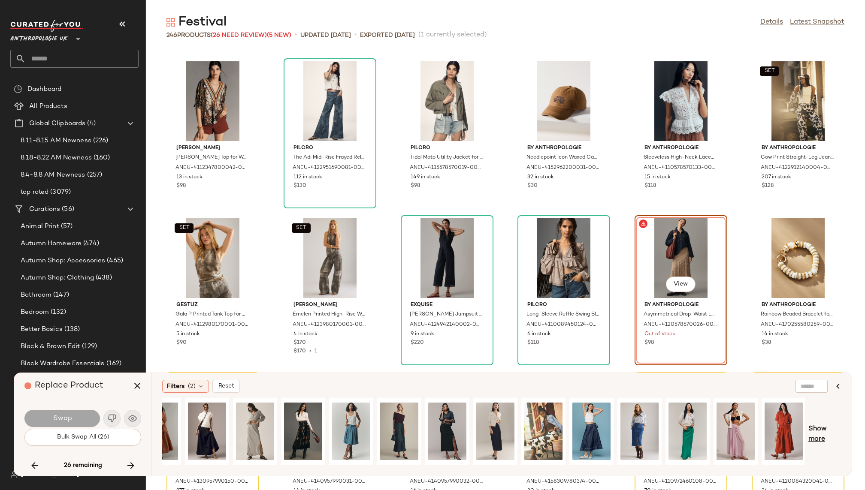
click at [823, 432] on span "Show more" at bounding box center [824, 434] width 33 height 21
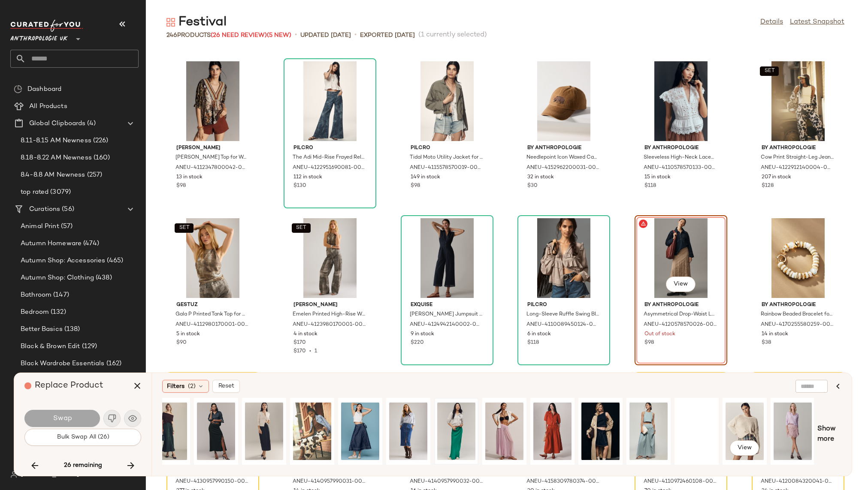
scroll to position [0, 353]
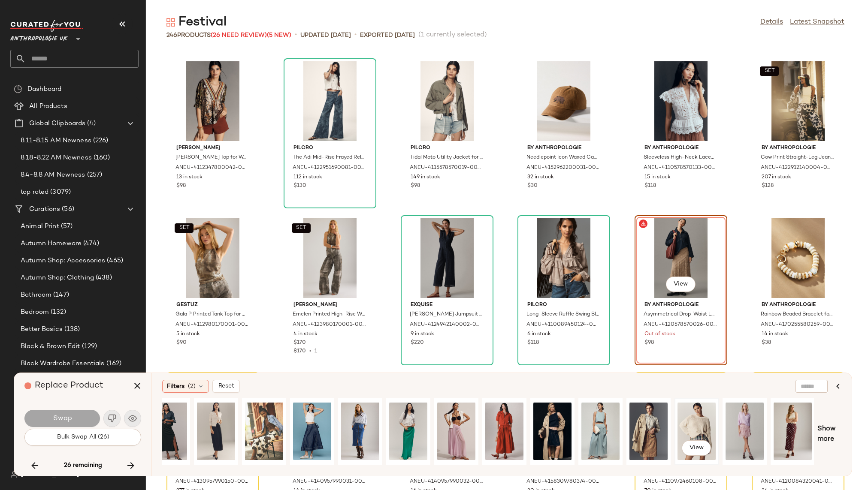
click at [700, 429] on div "View" at bounding box center [696, 431] width 38 height 61
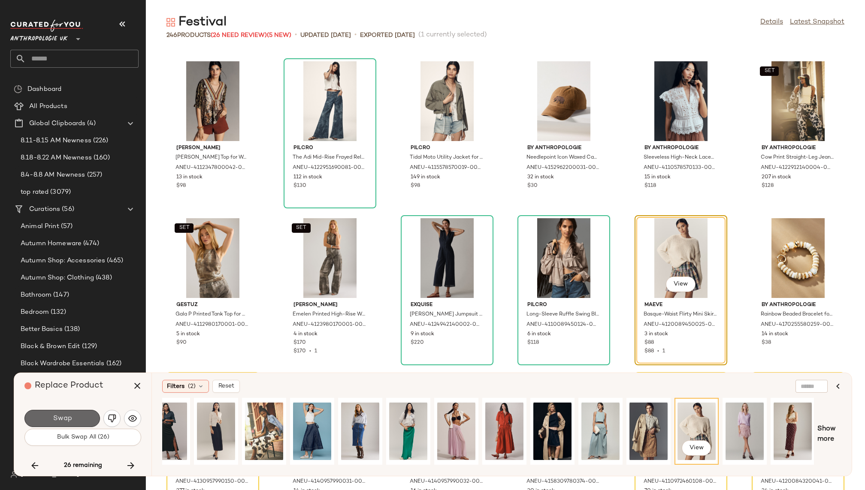
click at [78, 420] on button "Swap" at bounding box center [62, 418] width 76 height 17
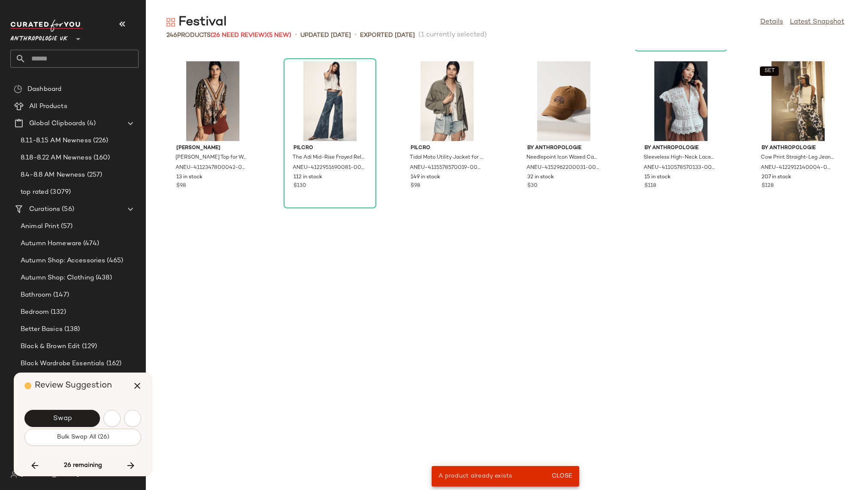
scroll to position [4397, 0]
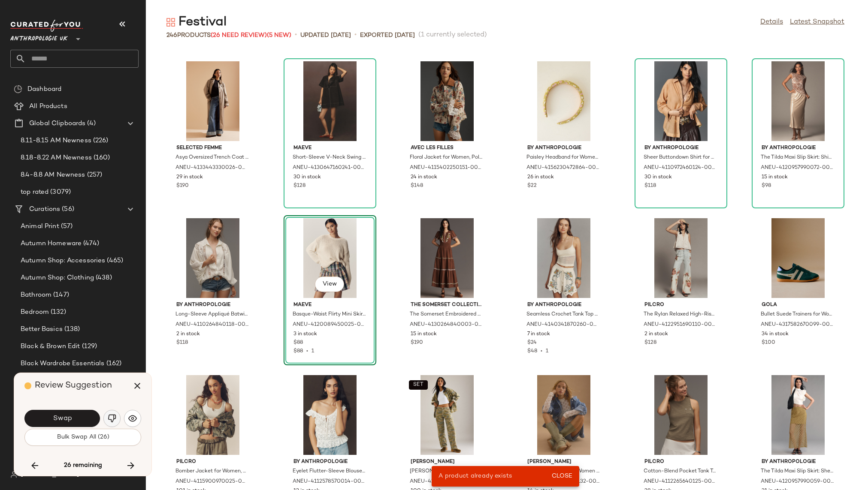
click at [110, 419] on img "button" at bounding box center [112, 418] width 9 height 9
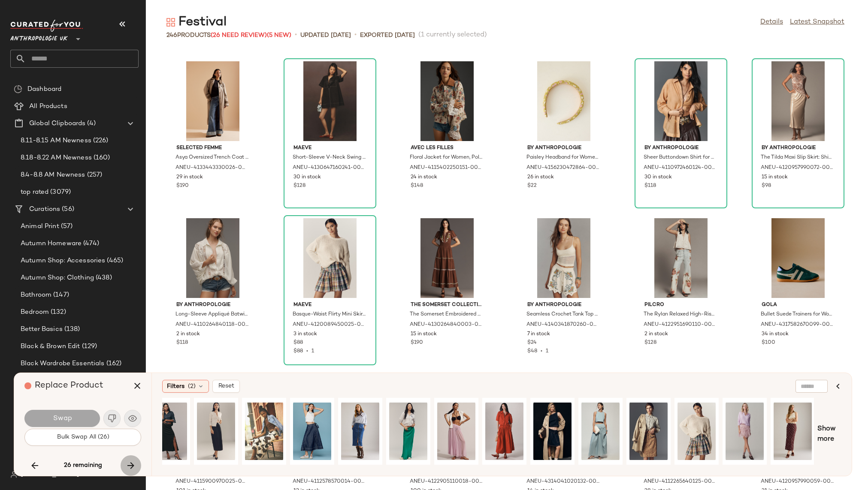
click at [133, 462] on icon "button" at bounding box center [131, 466] width 10 height 10
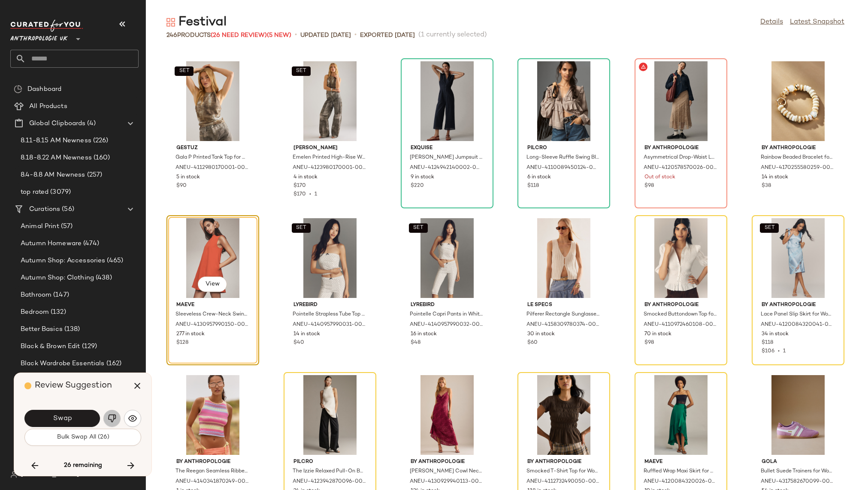
click at [114, 413] on button "button" at bounding box center [111, 418] width 17 height 17
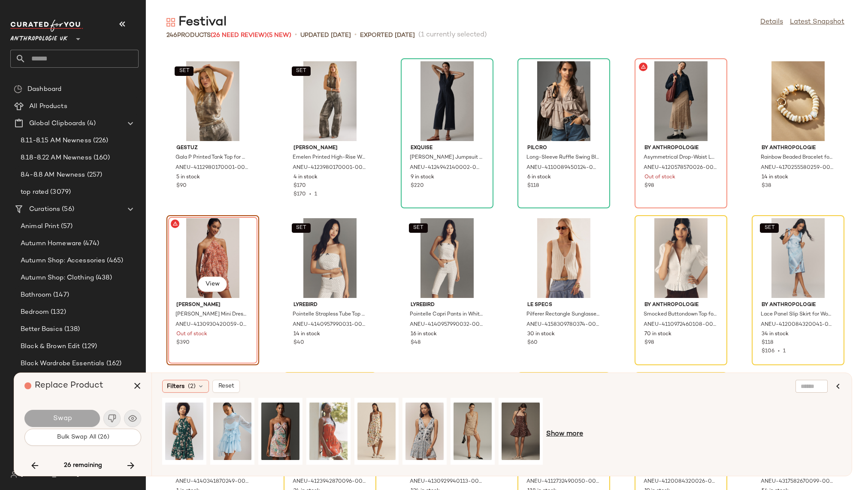
click at [568, 434] on span "Show more" at bounding box center [564, 434] width 37 height 10
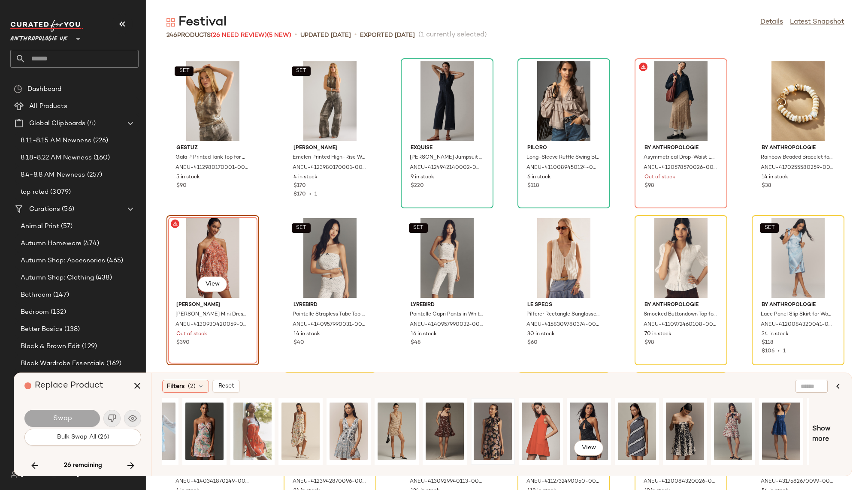
scroll to position [0, 166]
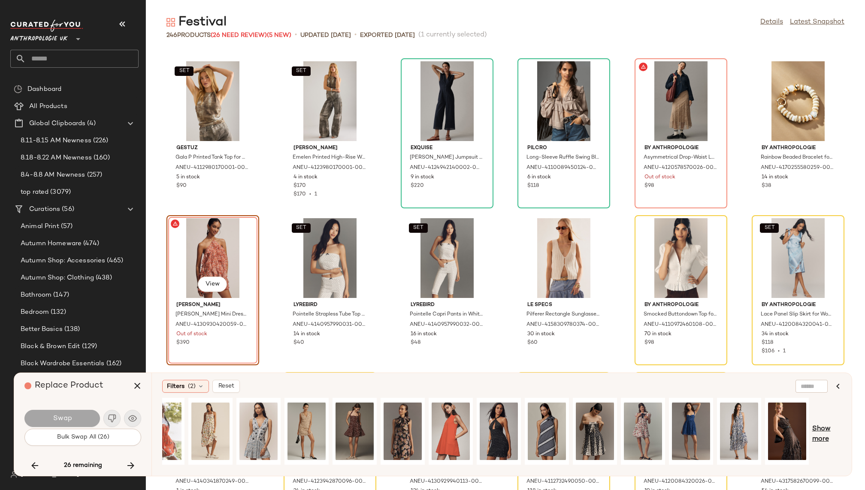
click at [816, 432] on span "Show more" at bounding box center [826, 434] width 29 height 21
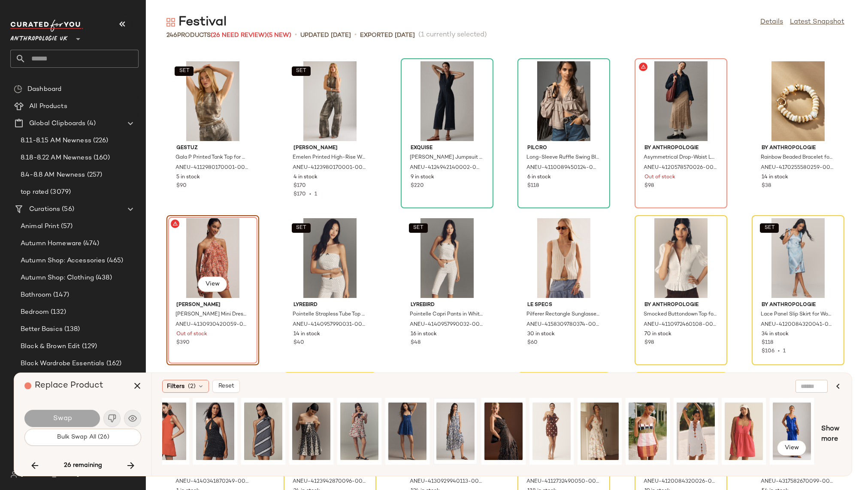
scroll to position [0, 541]
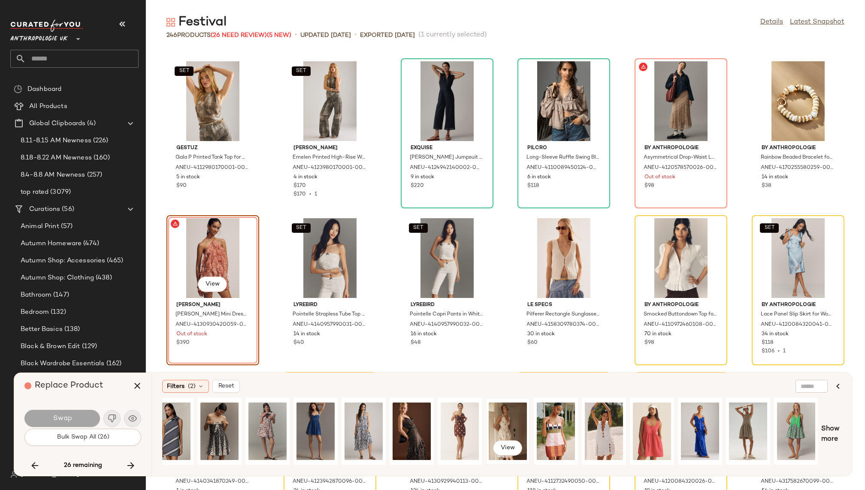
click at [498, 422] on div "View" at bounding box center [508, 431] width 38 height 61
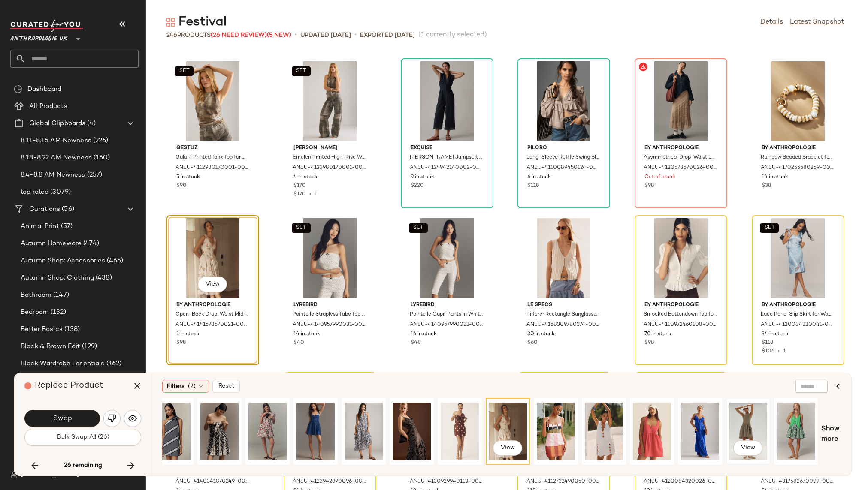
click at [749, 421] on div "View" at bounding box center [748, 431] width 38 height 61
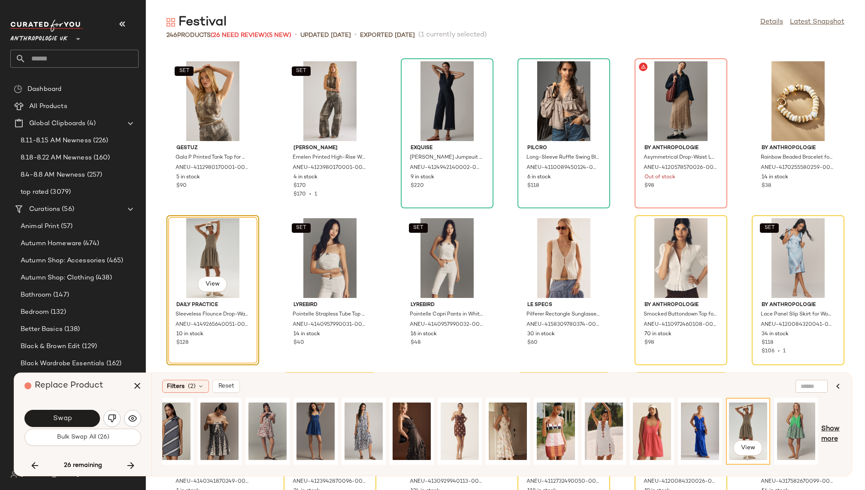
click at [830, 431] on span "Show more" at bounding box center [831, 434] width 20 height 21
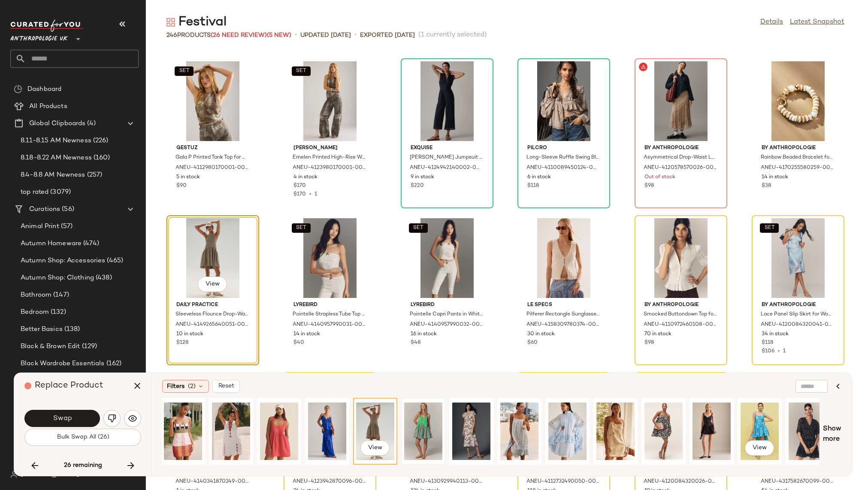
scroll to position [0, 924]
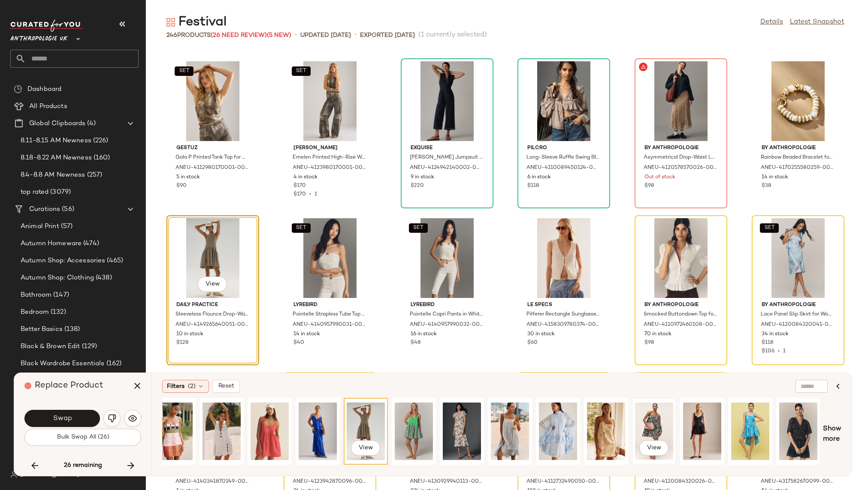
click at [638, 417] on div "View" at bounding box center [654, 431] width 38 height 61
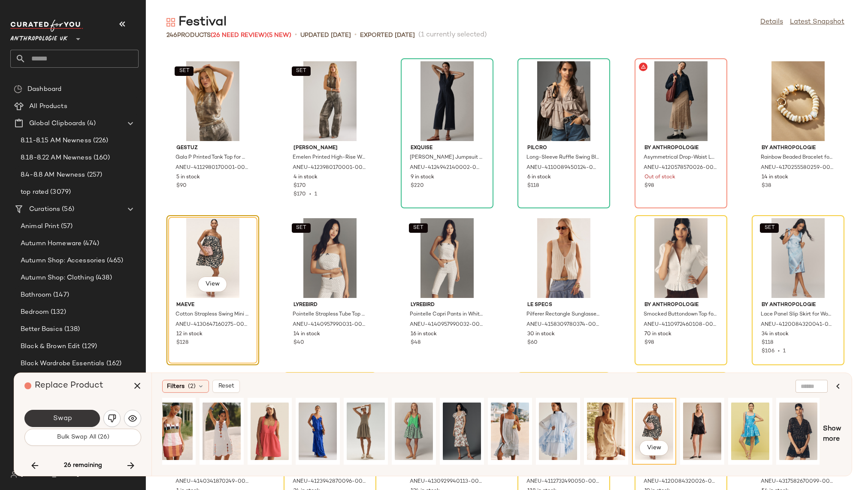
click at [69, 417] on span "Swap" at bounding box center [61, 419] width 19 height 8
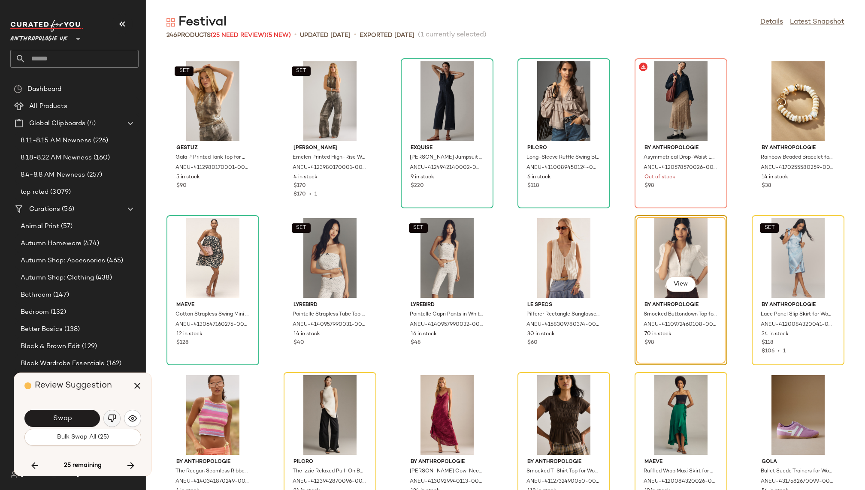
click at [115, 418] on img "button" at bounding box center [112, 418] width 9 height 9
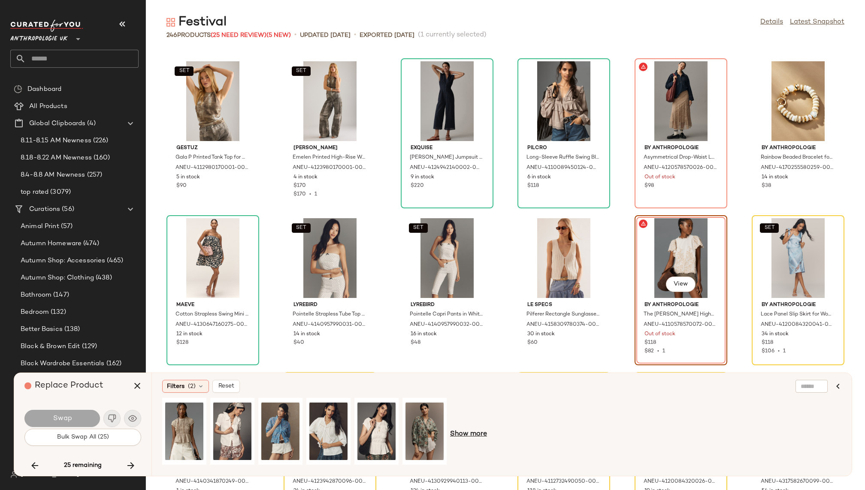
click at [471, 437] on span "Show more" at bounding box center [468, 434] width 37 height 10
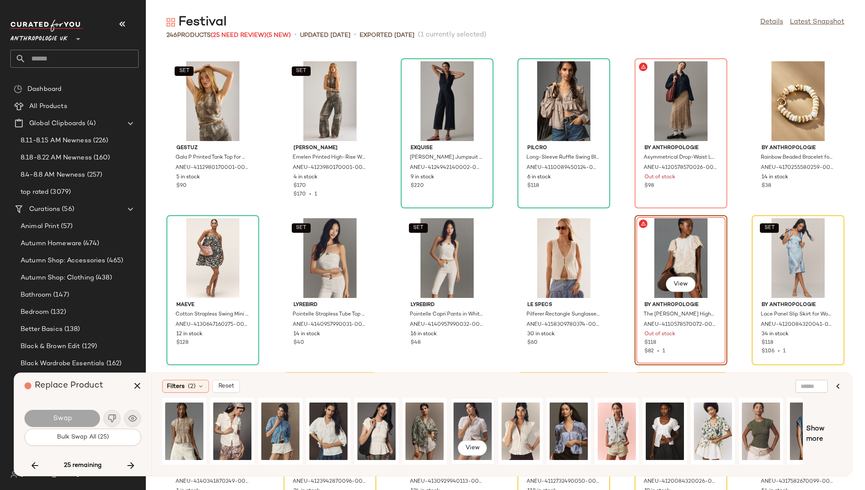
scroll to position [0, 27]
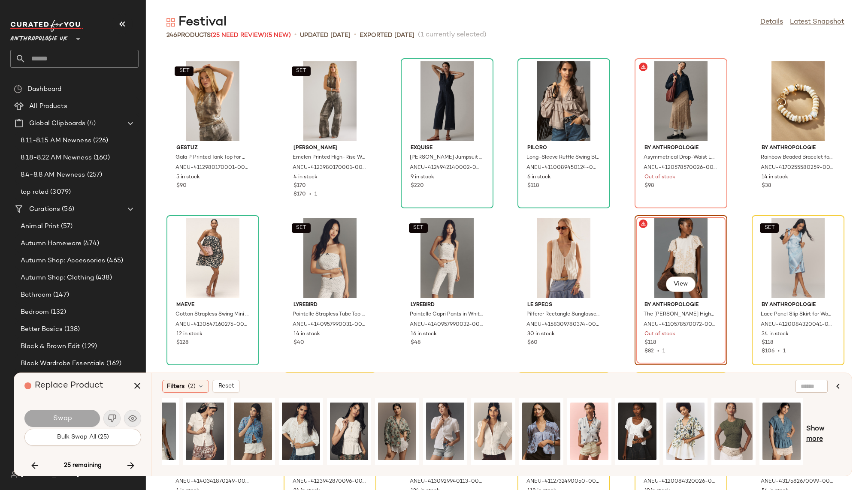
click at [813, 432] on span "Show more" at bounding box center [823, 434] width 35 height 21
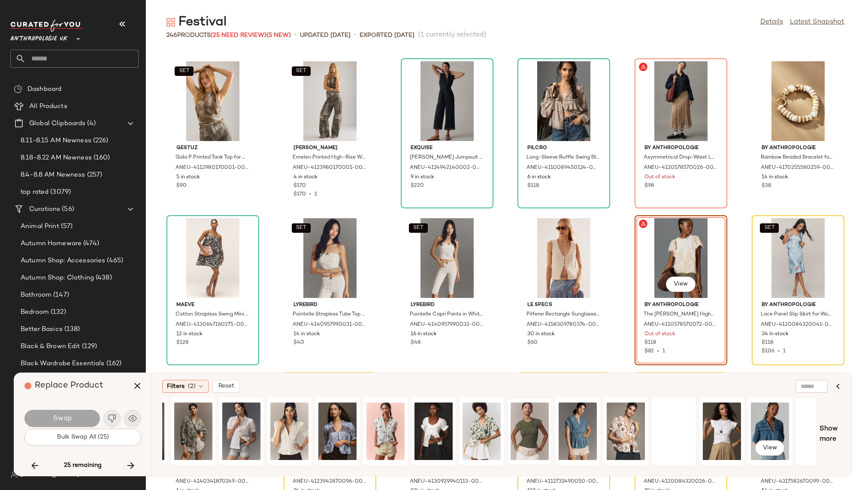
scroll to position [0, 447]
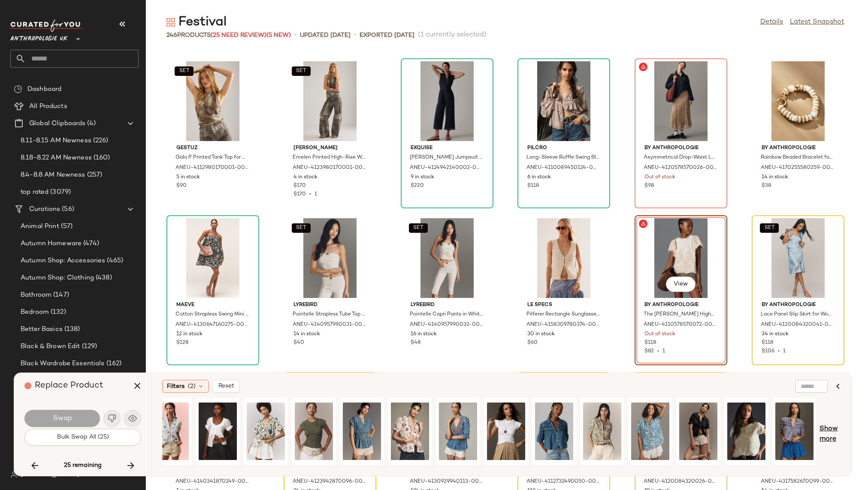
click at [827, 430] on span "Show more" at bounding box center [830, 434] width 22 height 21
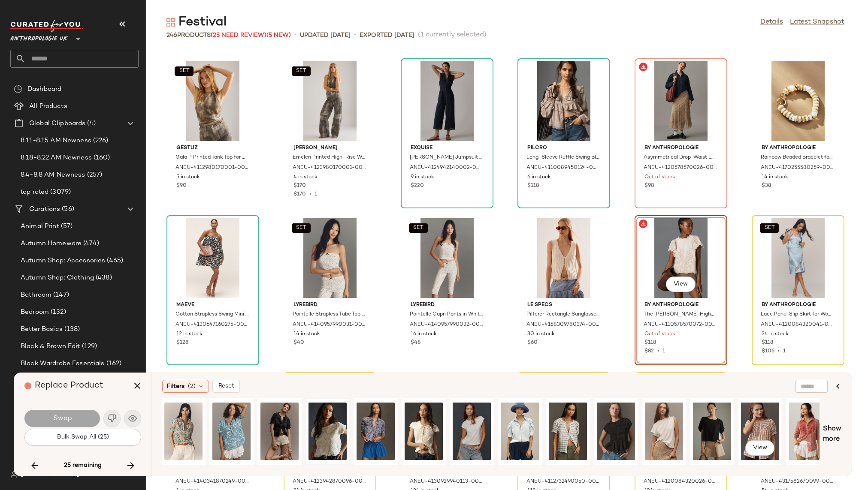
scroll to position [0, 876]
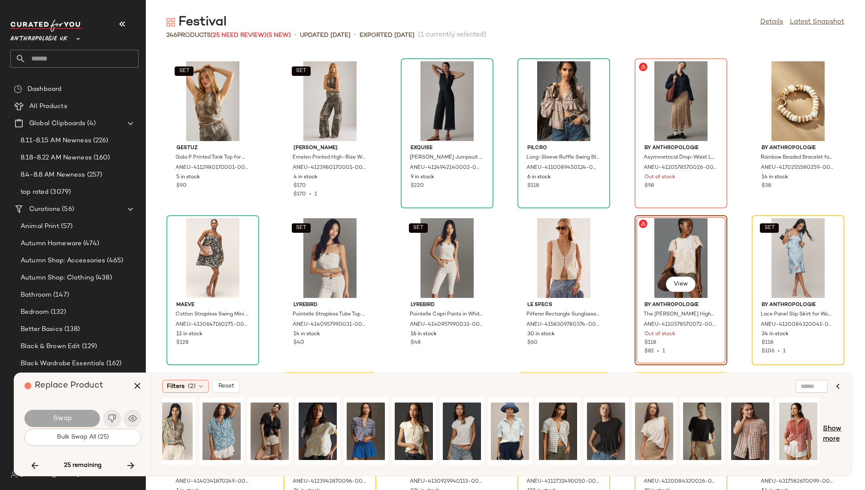
click at [834, 440] on span "Show more" at bounding box center [832, 434] width 18 height 21
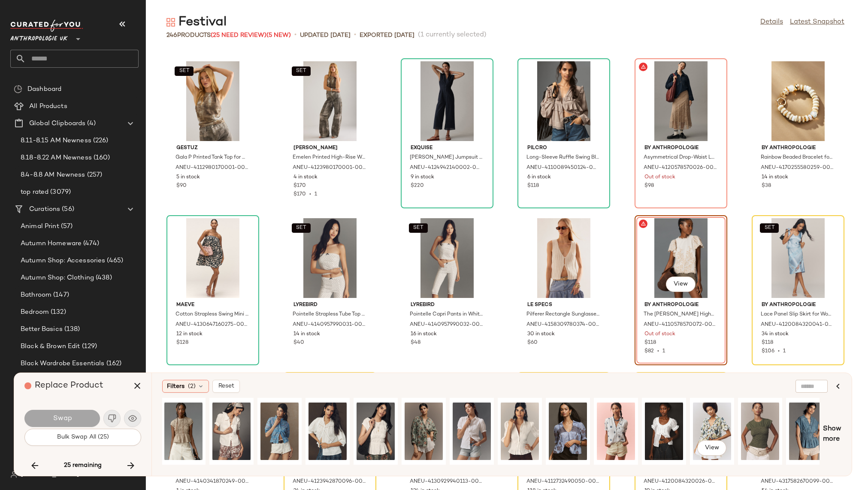
scroll to position [0, 0]
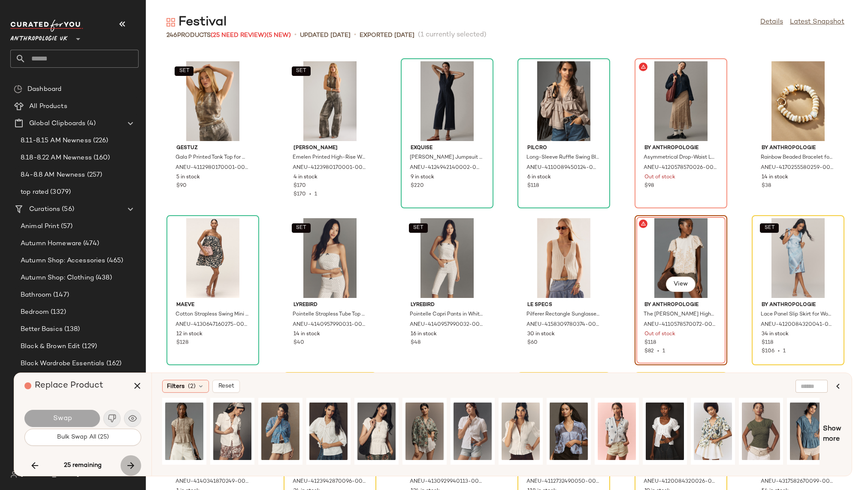
click at [131, 461] on icon "button" at bounding box center [131, 466] width 10 height 10
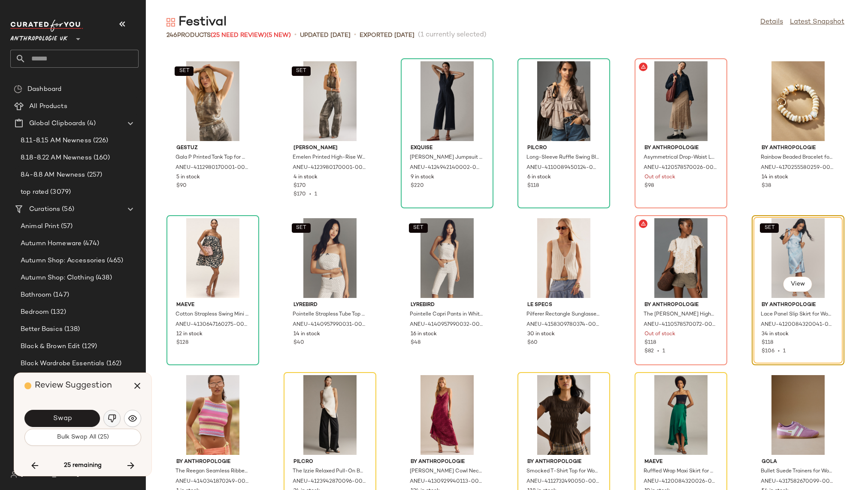
click at [112, 420] on img "button" at bounding box center [112, 418] width 9 height 9
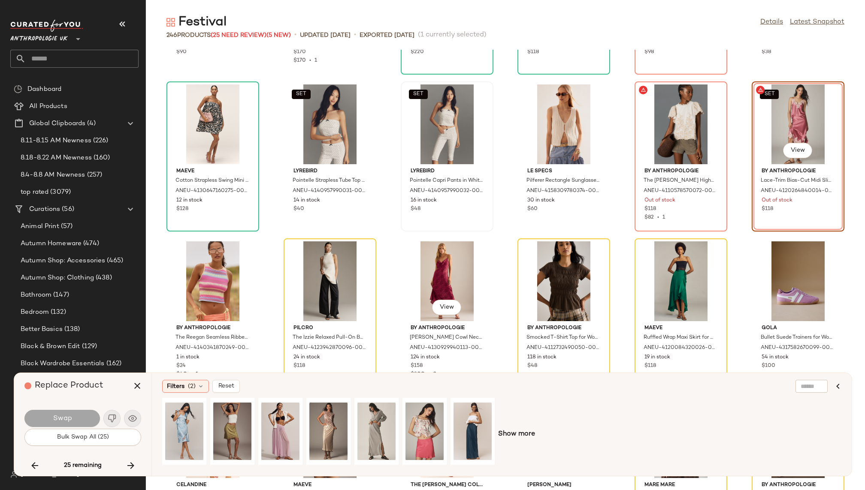
scroll to position [5297, 0]
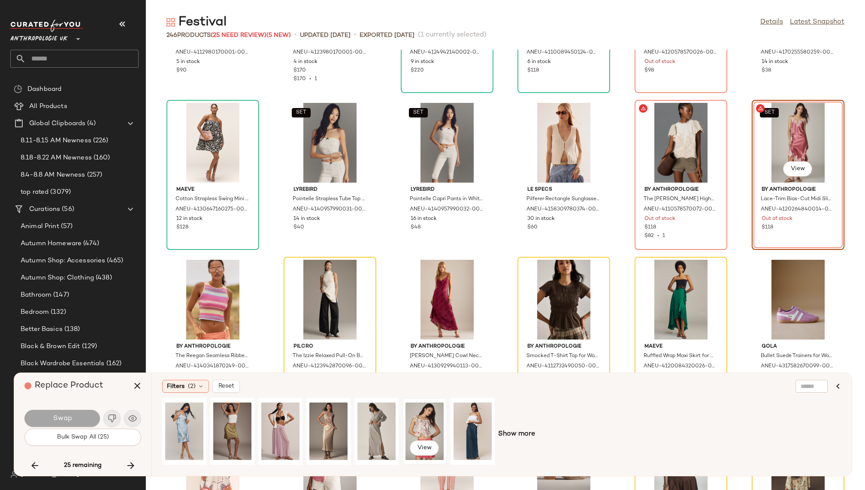
click at [433, 416] on div "View" at bounding box center [424, 431] width 38 height 61
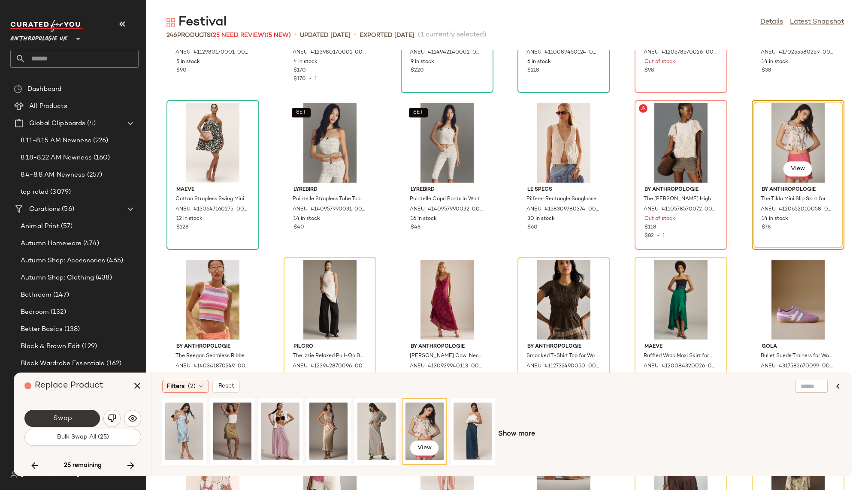
click at [81, 416] on button "Swap" at bounding box center [62, 418] width 76 height 17
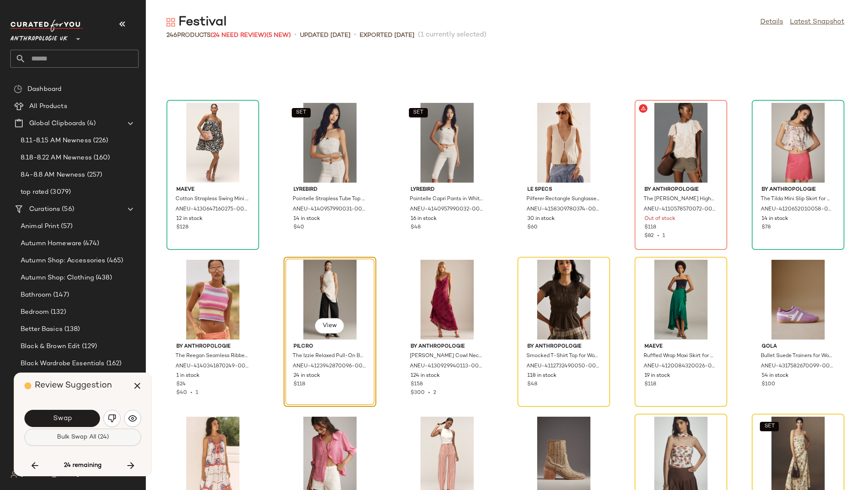
scroll to position [5339, 0]
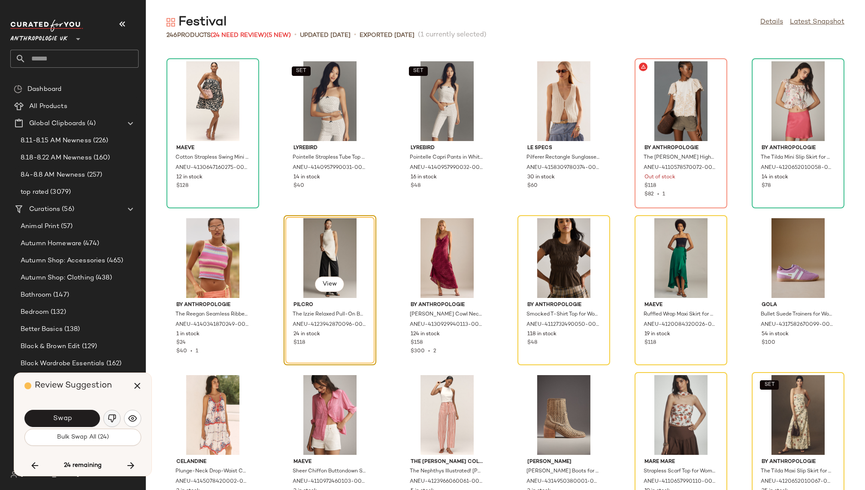
click at [112, 421] on img "button" at bounding box center [112, 418] width 9 height 9
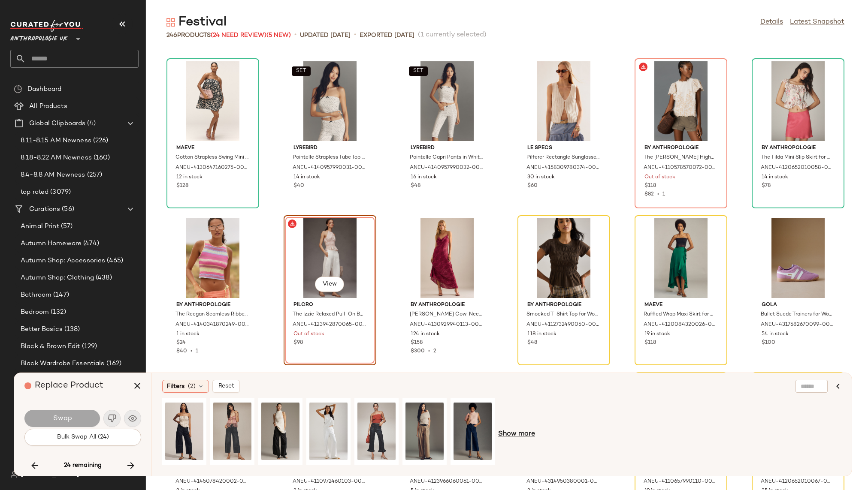
click at [509, 432] on span "Show more" at bounding box center [516, 434] width 37 height 10
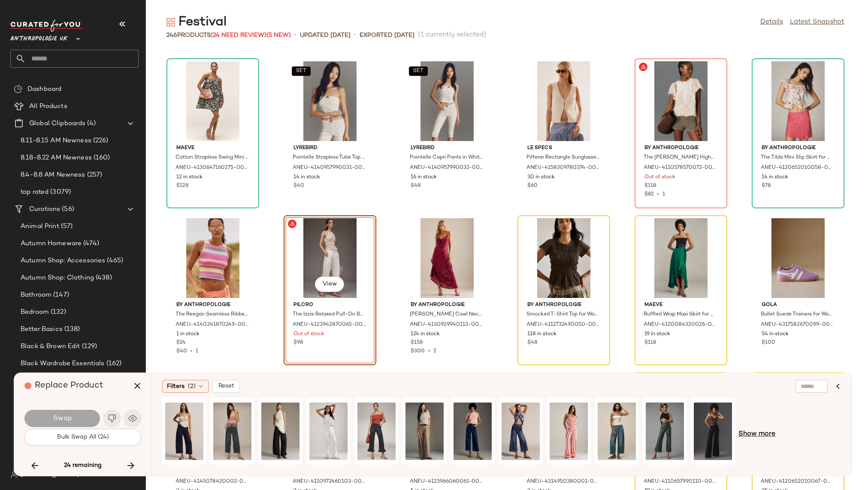
click at [755, 434] on span "Show more" at bounding box center [756, 434] width 37 height 10
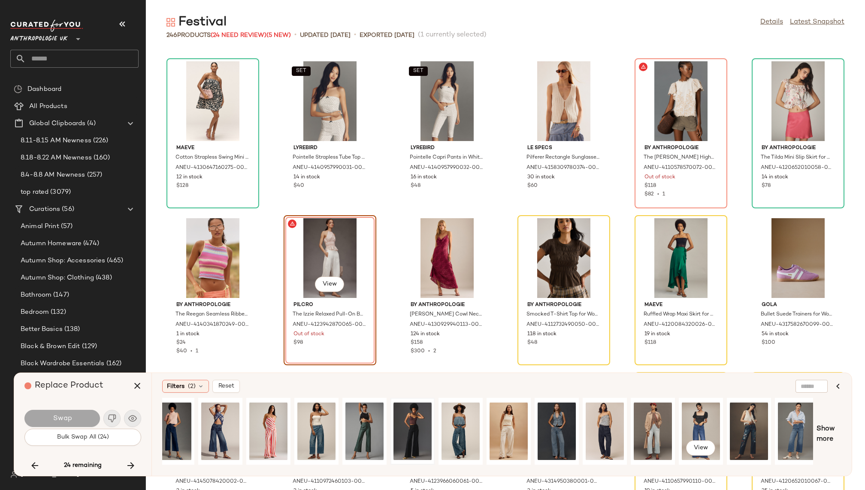
scroll to position [0, 306]
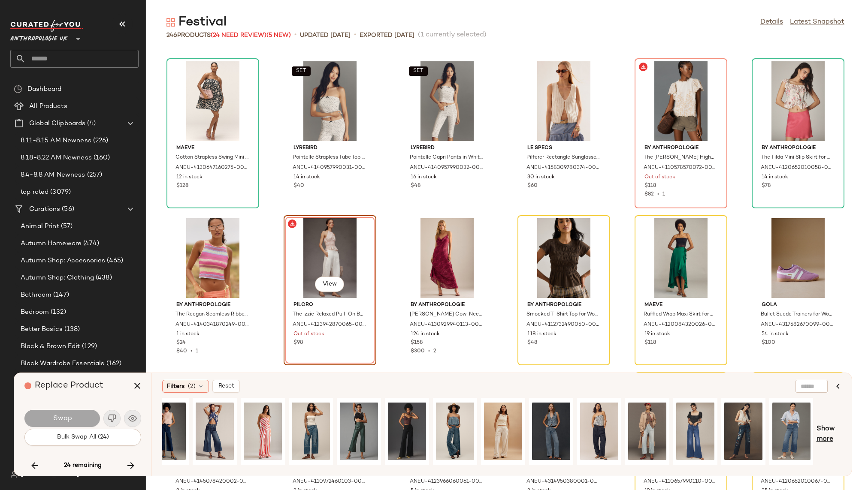
click at [827, 432] on span "Show more" at bounding box center [828, 434] width 25 height 21
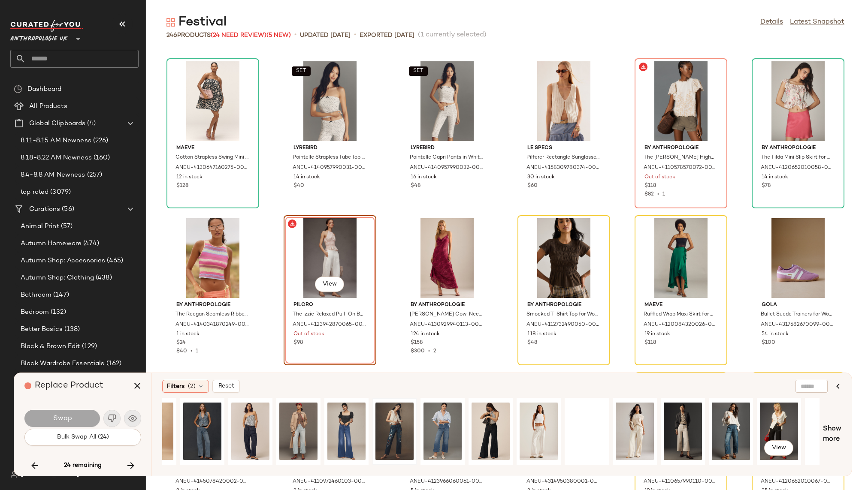
scroll to position [0, 683]
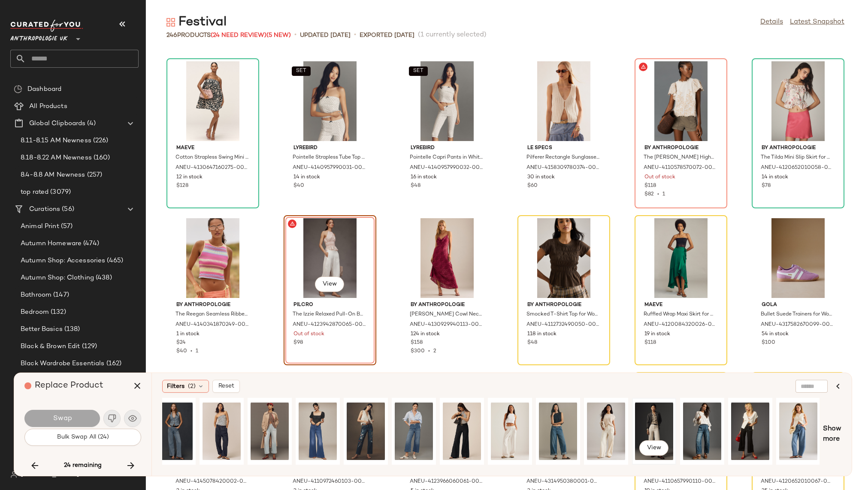
click at [638, 426] on div "View" at bounding box center [654, 431] width 38 height 61
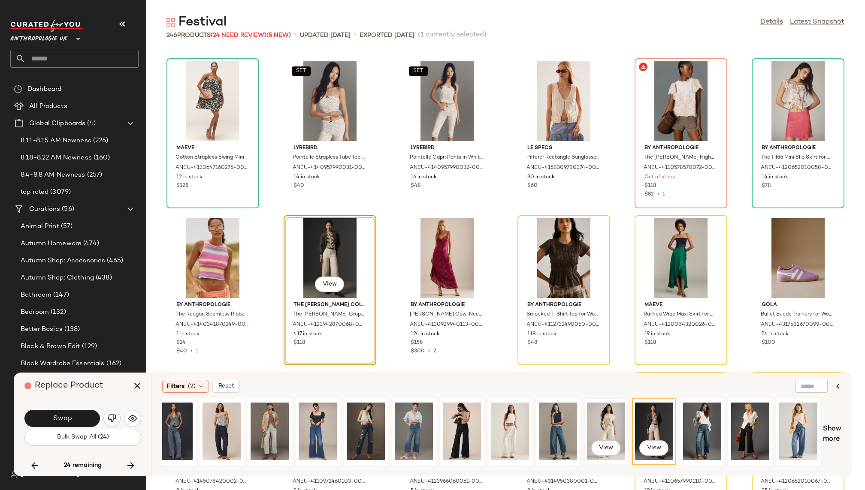
click at [607, 425] on div "View" at bounding box center [606, 431] width 38 height 61
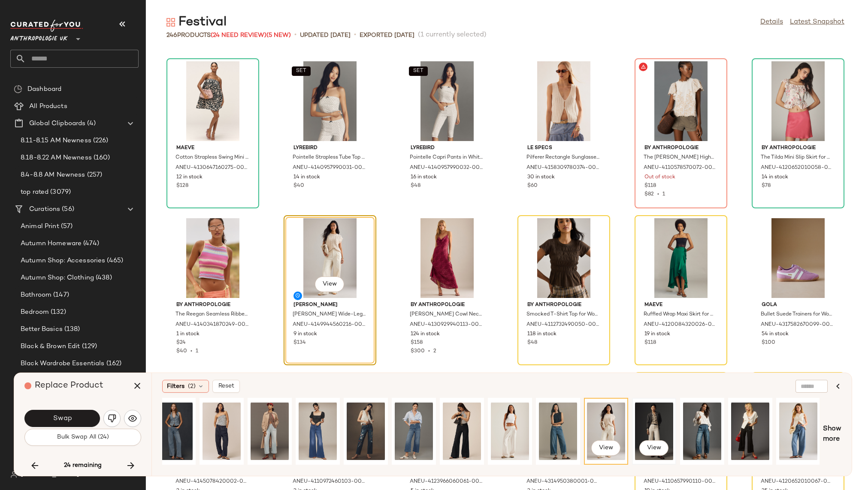
click at [647, 421] on div "View" at bounding box center [654, 431] width 38 height 61
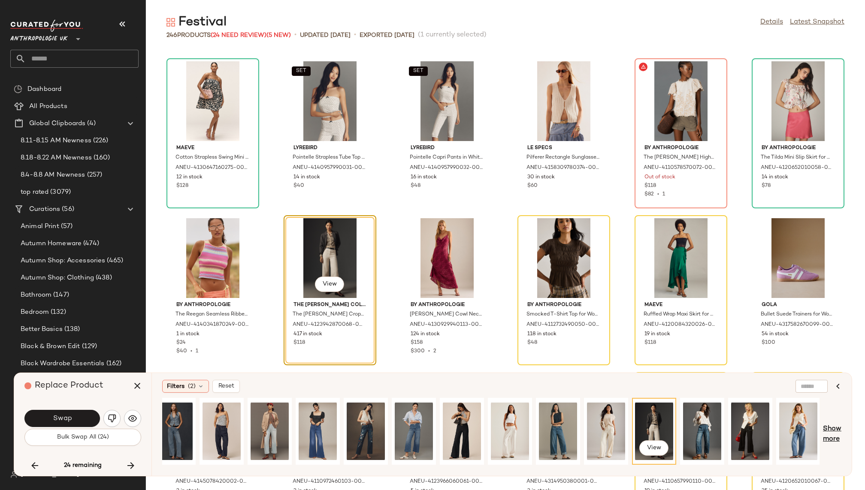
click at [827, 429] on span "Show more" at bounding box center [832, 434] width 18 height 21
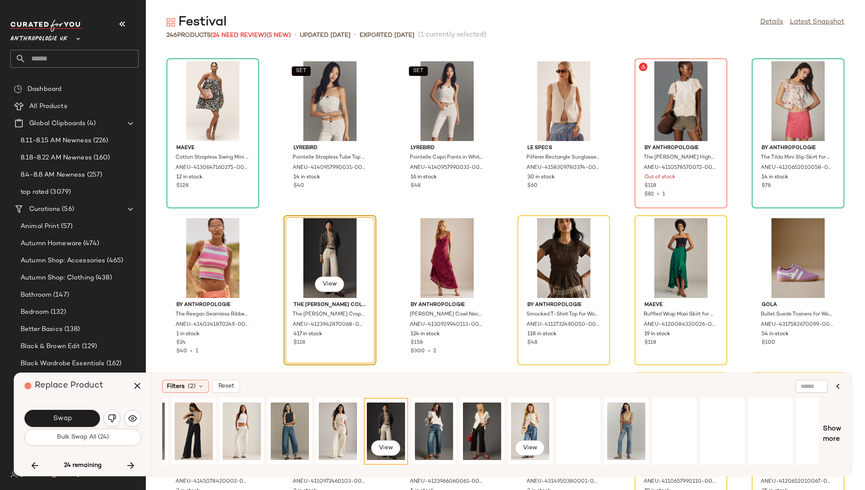
scroll to position [0, 972]
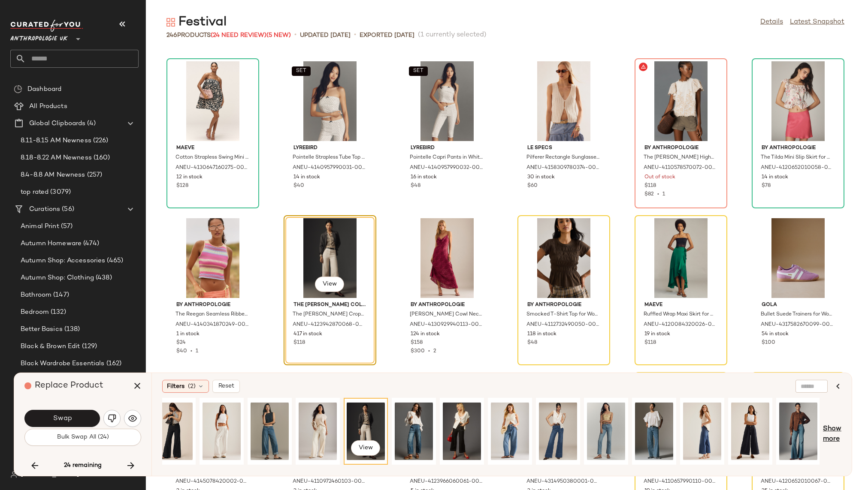
click at [834, 433] on span "Show more" at bounding box center [832, 434] width 18 height 21
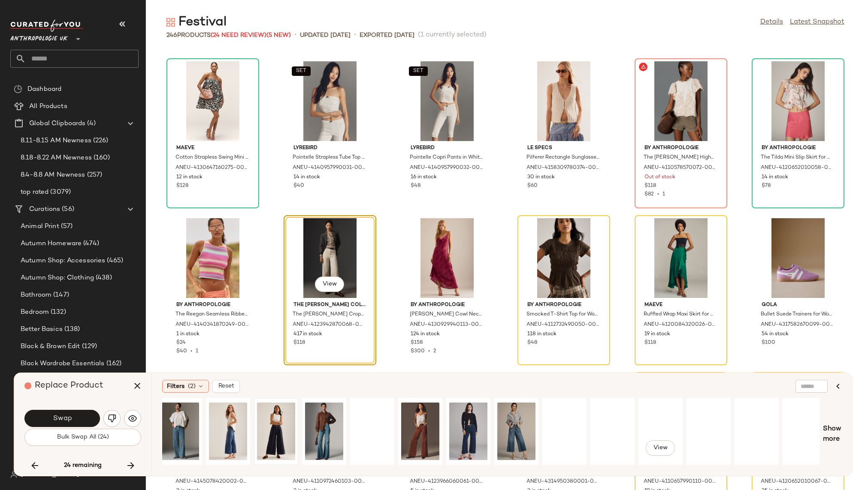
scroll to position [0, 1452]
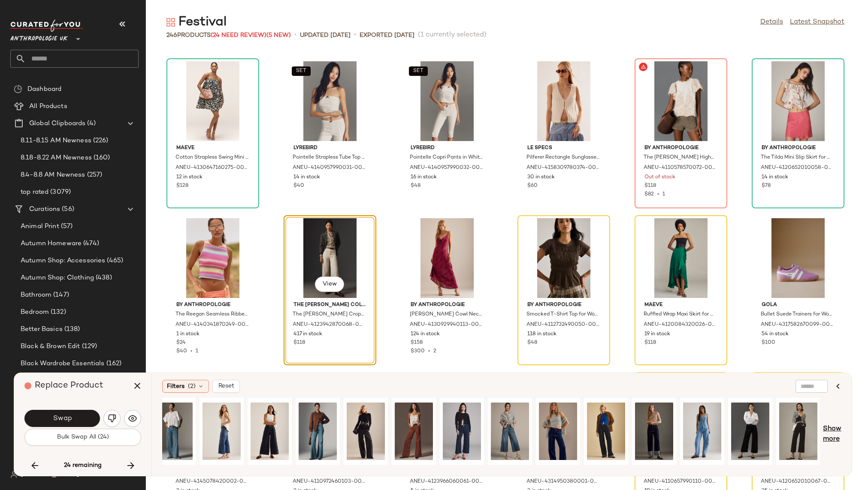
click at [832, 435] on span "Show more" at bounding box center [832, 434] width 18 height 21
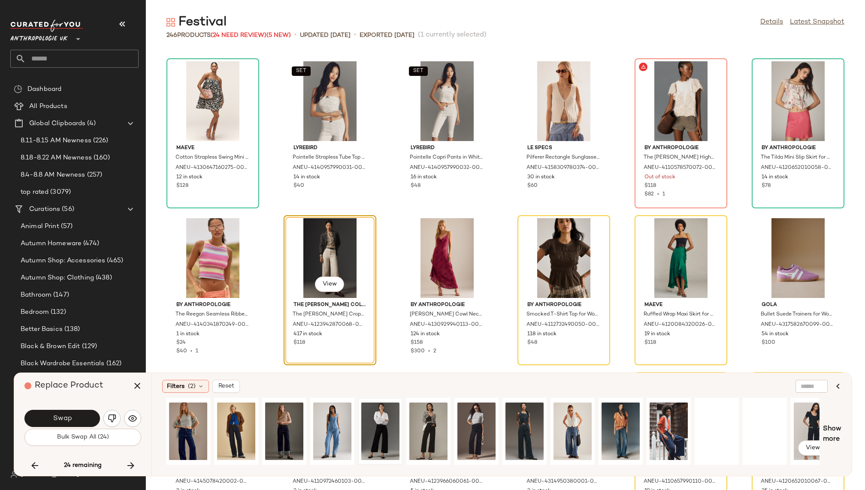
scroll to position [0, 1885]
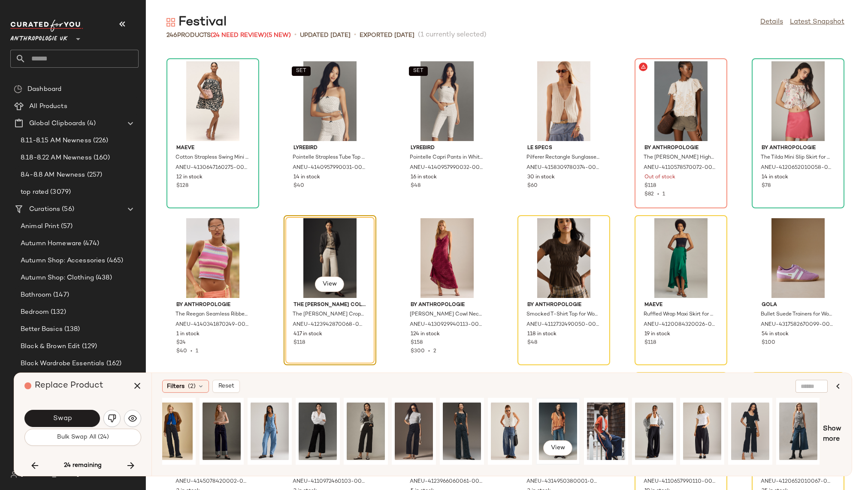
click at [559, 423] on div "View" at bounding box center [558, 431] width 38 height 61
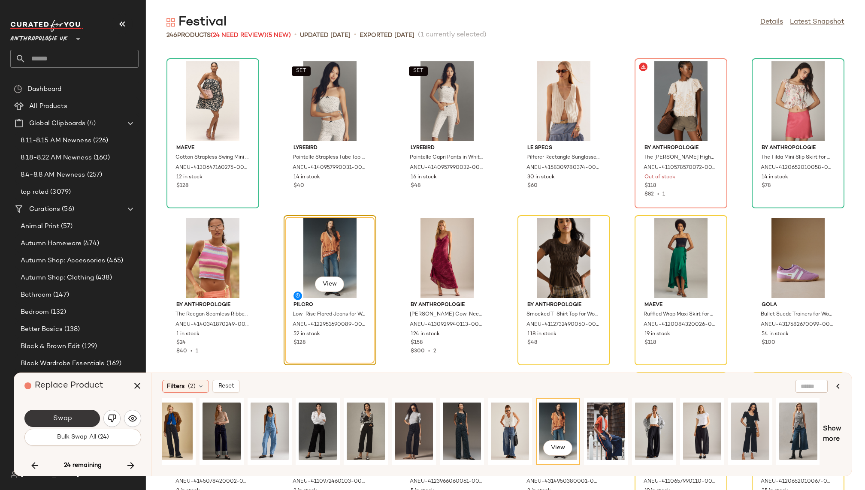
click at [65, 419] on span "Swap" at bounding box center [61, 419] width 19 height 8
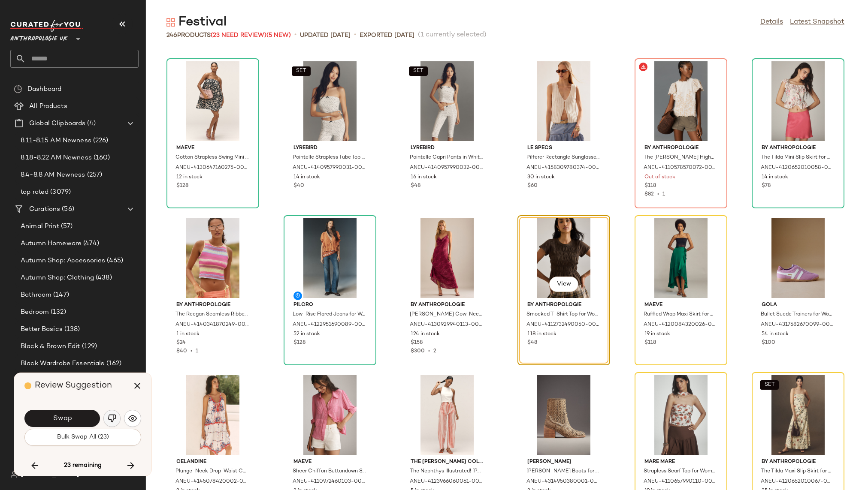
click at [113, 415] on img "button" at bounding box center [112, 418] width 9 height 9
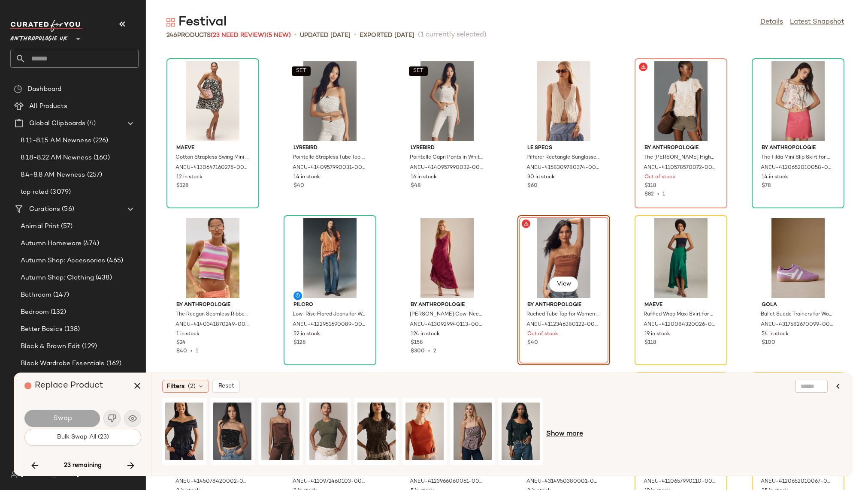
click at [560, 437] on span "Show more" at bounding box center [564, 434] width 37 height 10
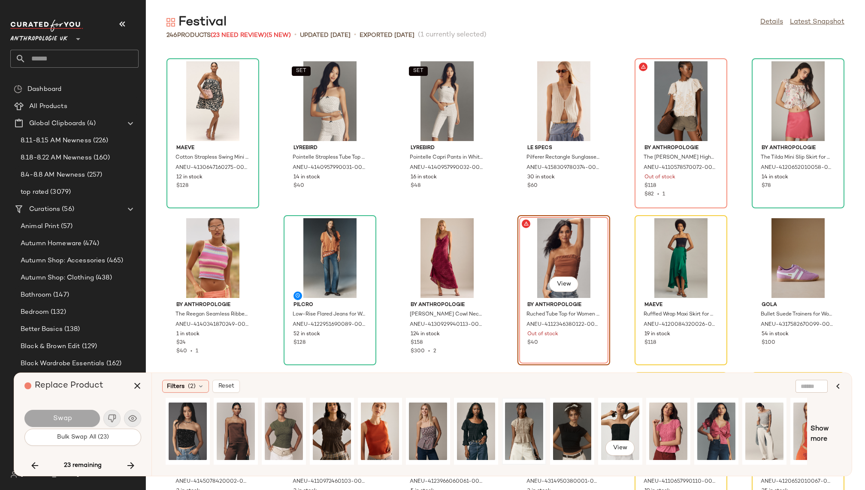
scroll to position [0, 120]
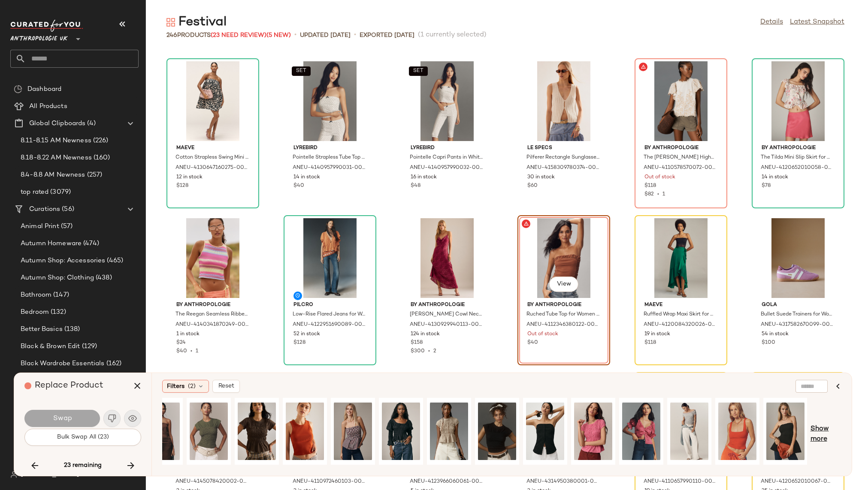
click at [814, 431] on span "Show more" at bounding box center [825, 434] width 31 height 21
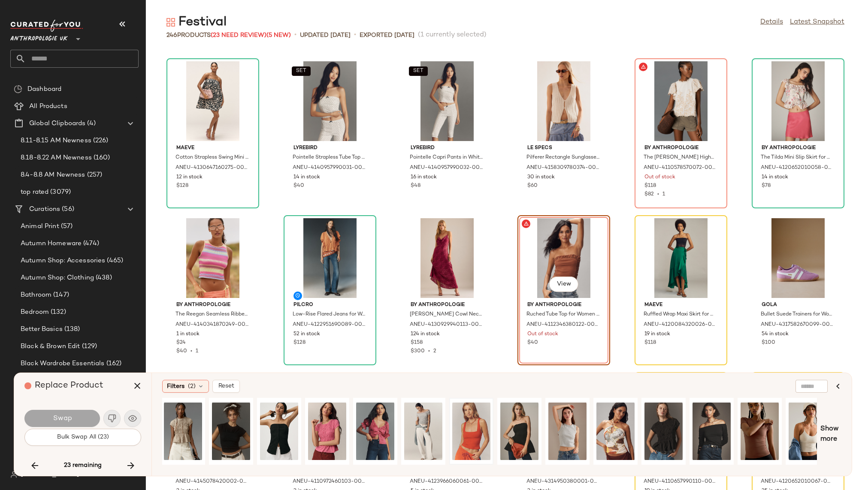
scroll to position [0, 494]
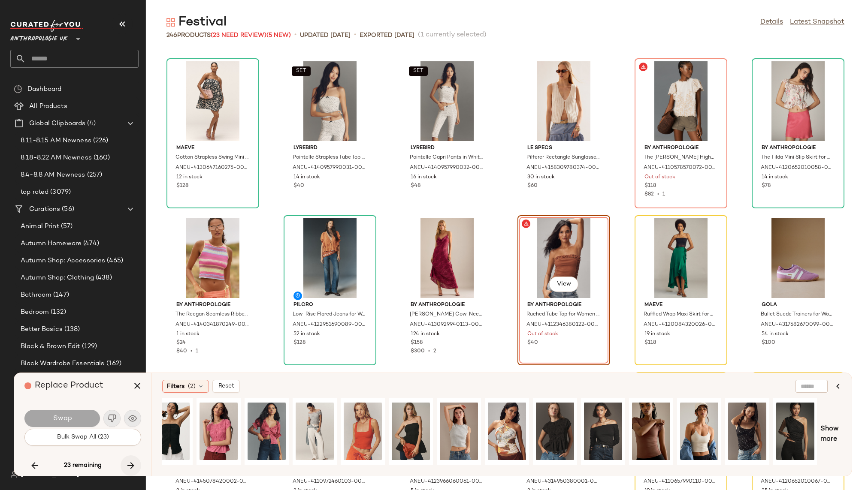
click at [132, 459] on button "button" at bounding box center [131, 466] width 21 height 21
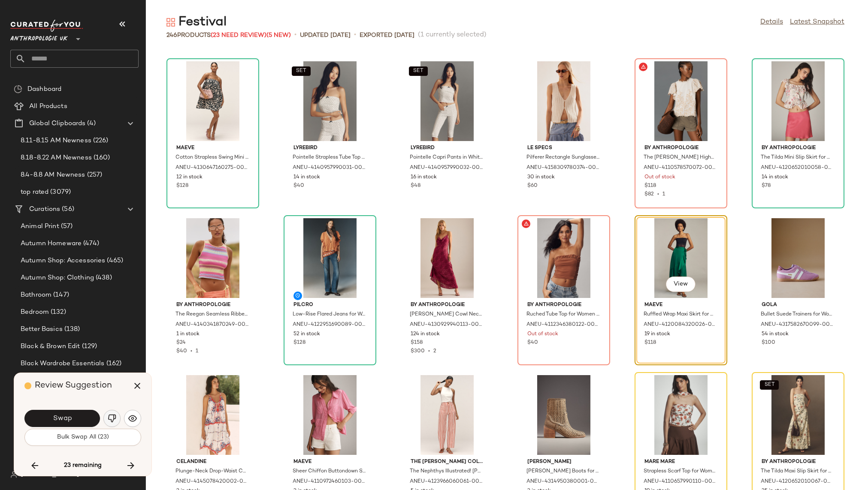
click at [112, 419] on img "button" at bounding box center [112, 418] width 9 height 9
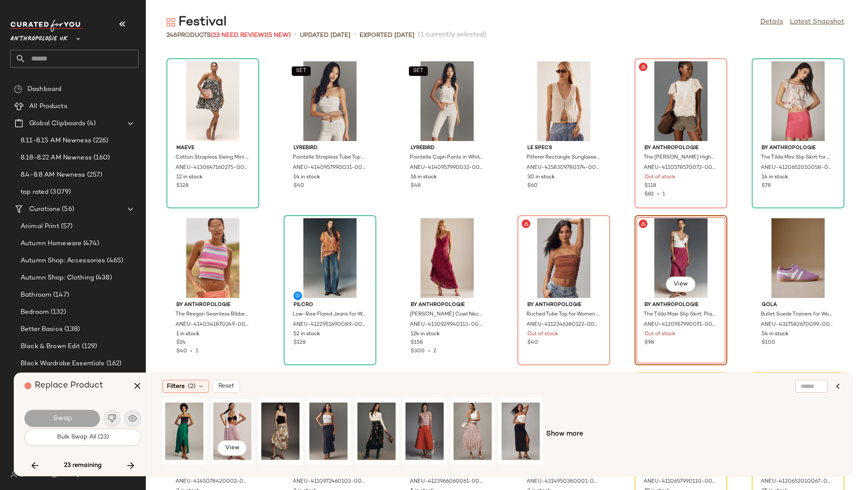
click at [231, 420] on div "View" at bounding box center [232, 431] width 38 height 61
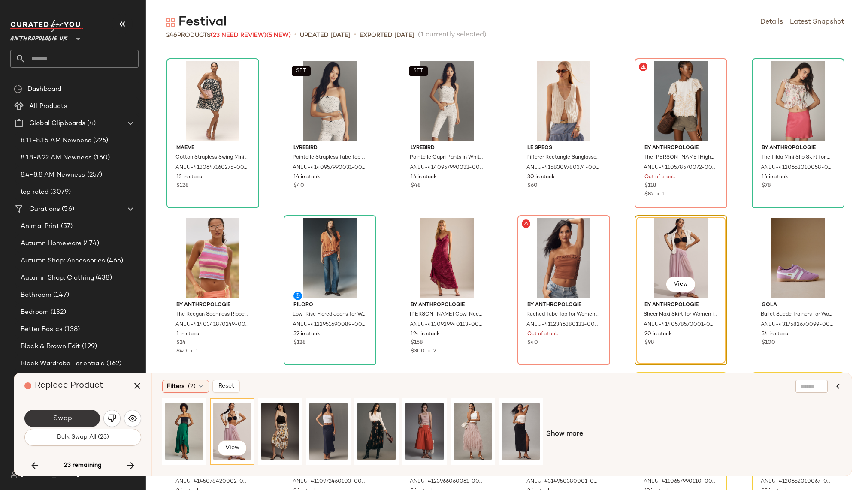
click at [62, 418] on span "Swap" at bounding box center [61, 419] width 19 height 8
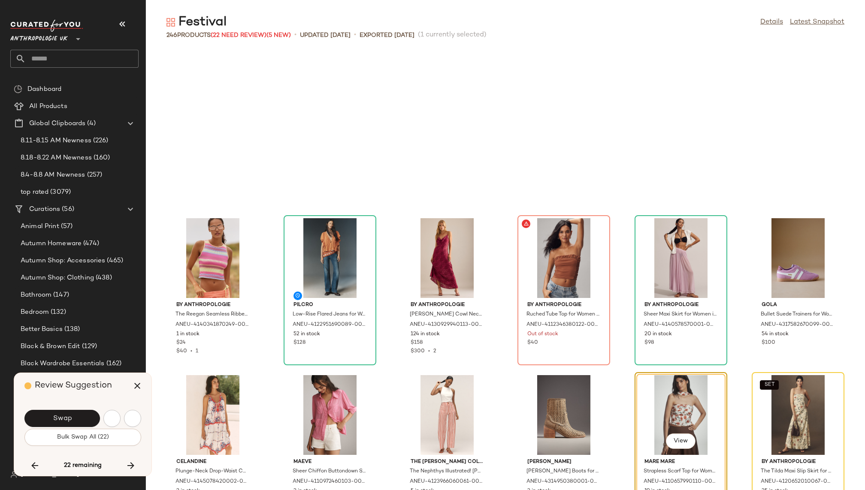
scroll to position [5496, 0]
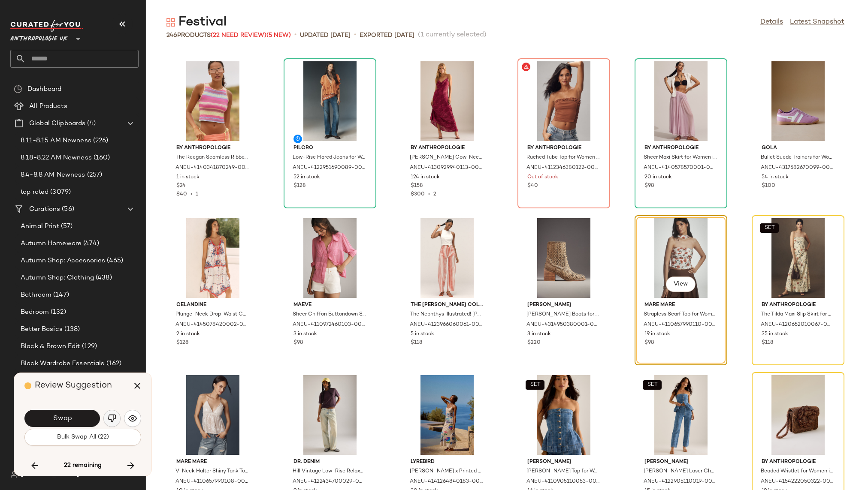
click at [112, 416] on img "button" at bounding box center [112, 418] width 9 height 9
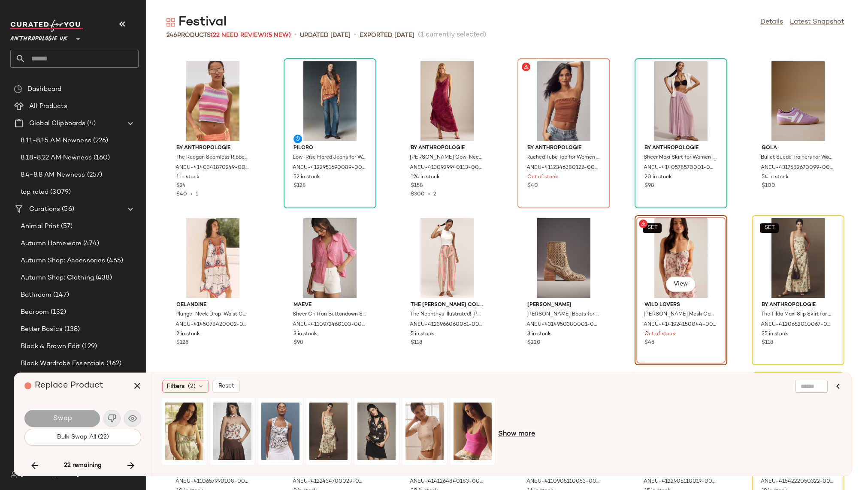
click at [521, 437] on span "Show more" at bounding box center [516, 434] width 37 height 10
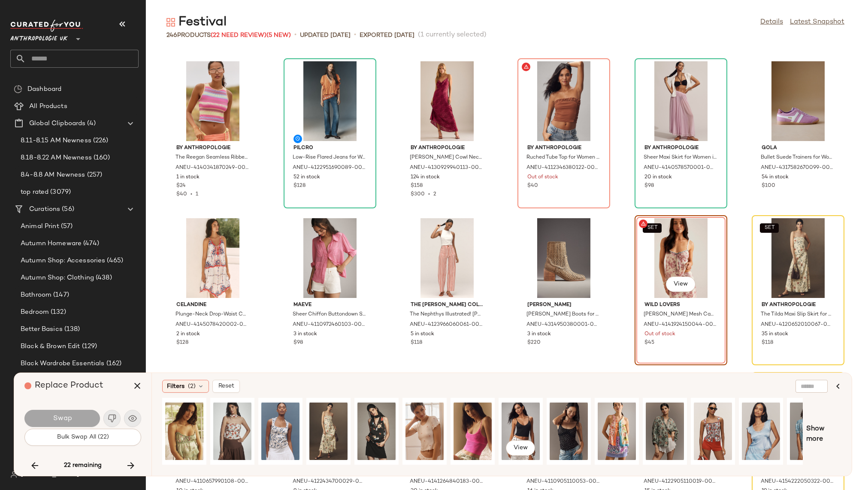
scroll to position [0, 27]
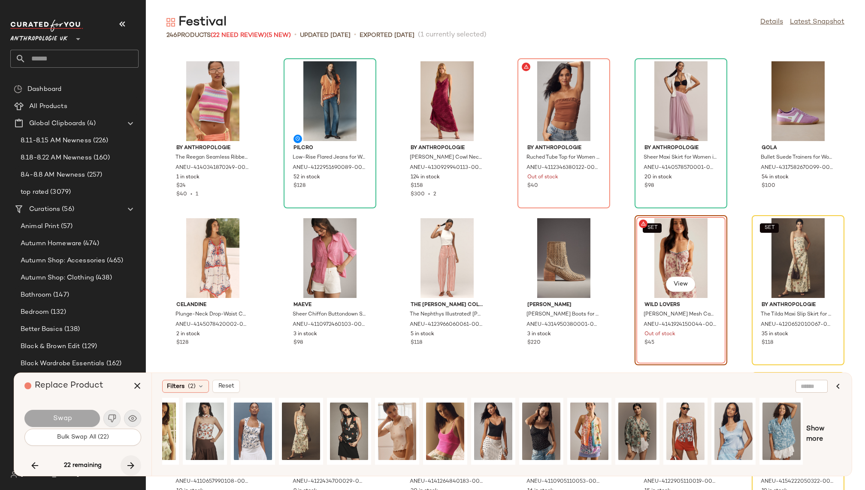
click at [134, 466] on icon "button" at bounding box center [131, 466] width 10 height 10
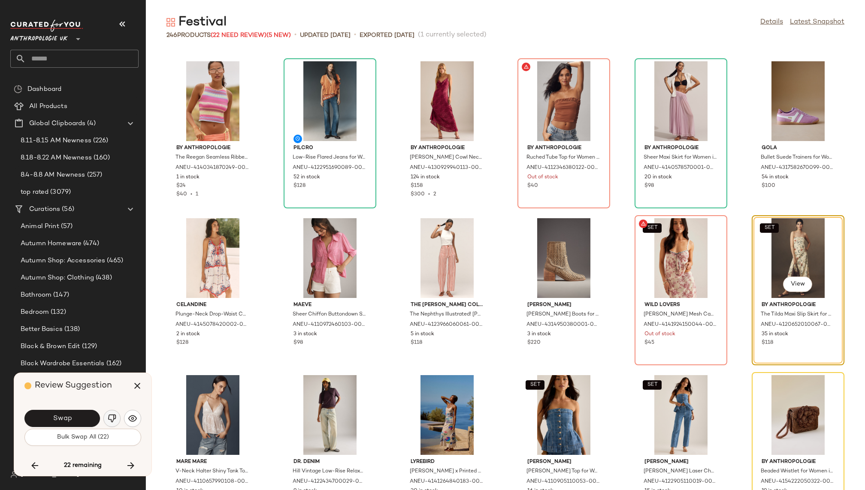
click at [111, 418] on img "button" at bounding box center [112, 418] width 9 height 9
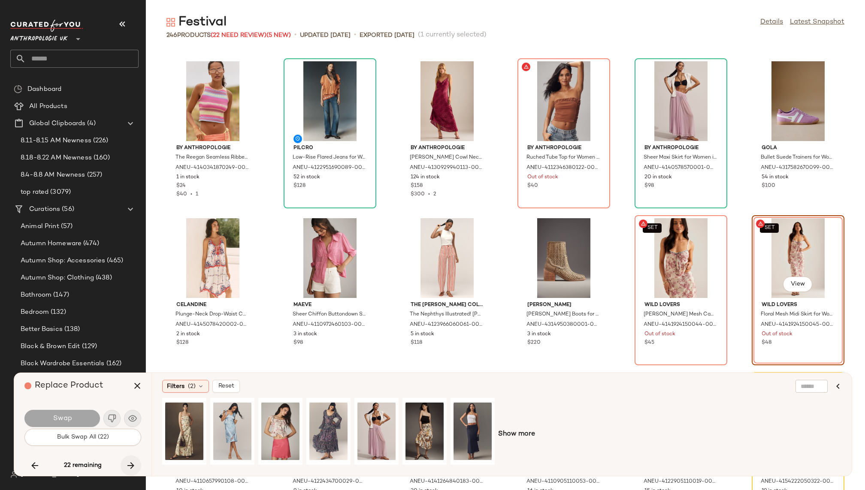
click at [128, 465] on icon "button" at bounding box center [131, 466] width 10 height 10
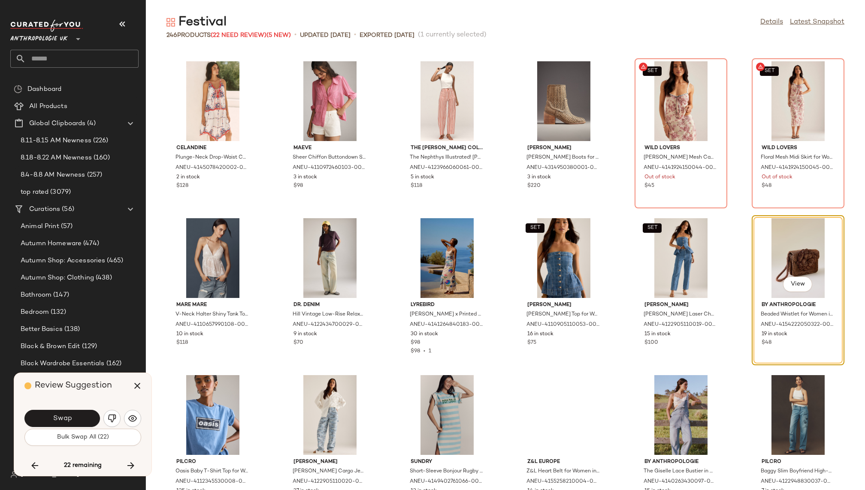
click at [101, 421] on div "Swap" at bounding box center [82, 418] width 117 height 21
click at [109, 421] on img "button" at bounding box center [112, 418] width 9 height 9
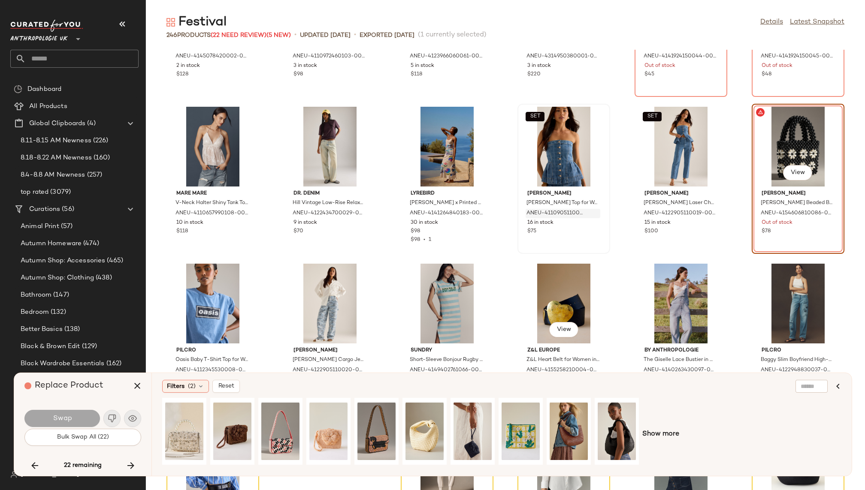
scroll to position [5775, 0]
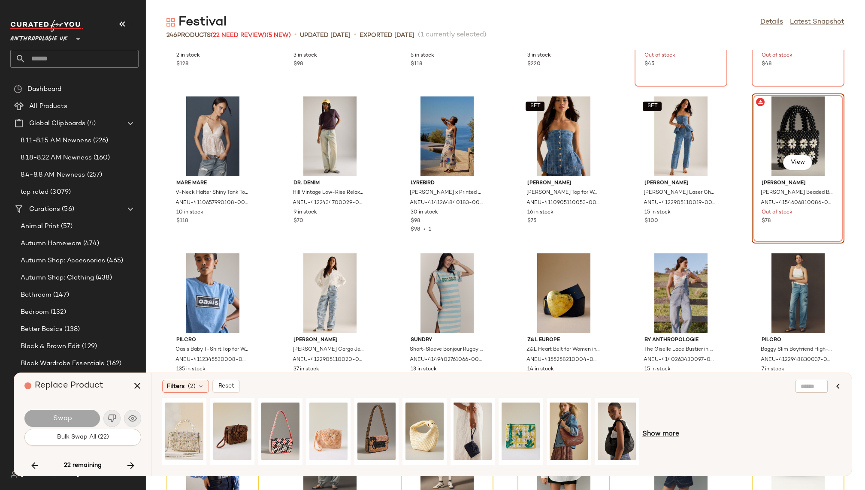
click at [657, 434] on span "Show more" at bounding box center [660, 434] width 37 height 10
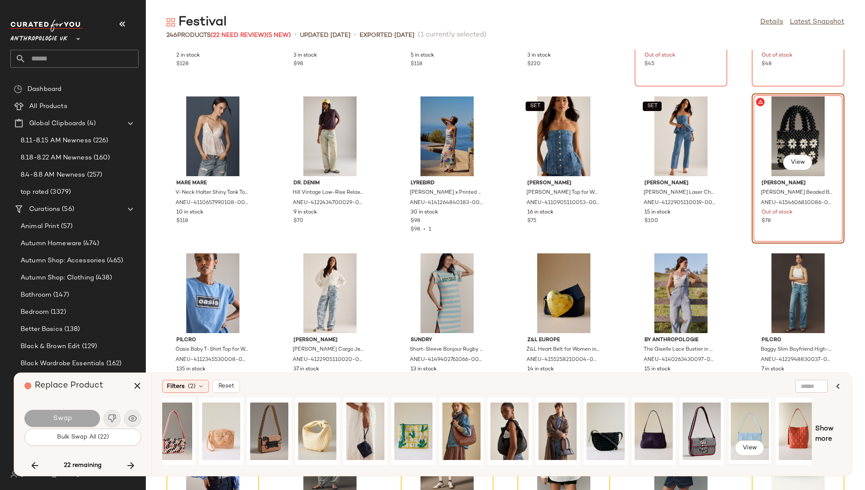
scroll to position [0, 0]
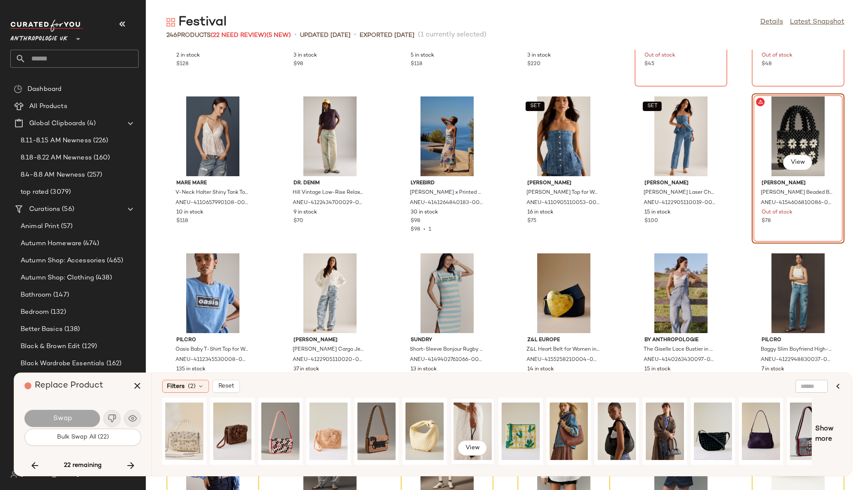
click at [467, 418] on div "View" at bounding box center [472, 431] width 38 height 61
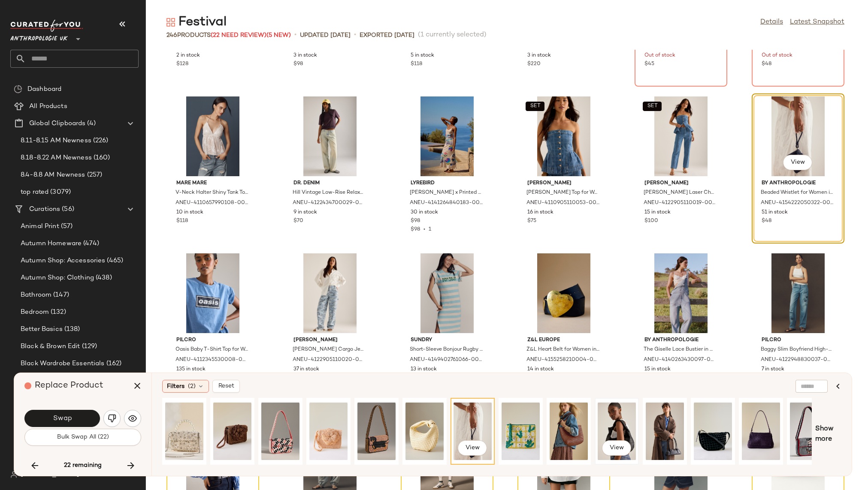
click at [618, 425] on div "View" at bounding box center [617, 431] width 38 height 61
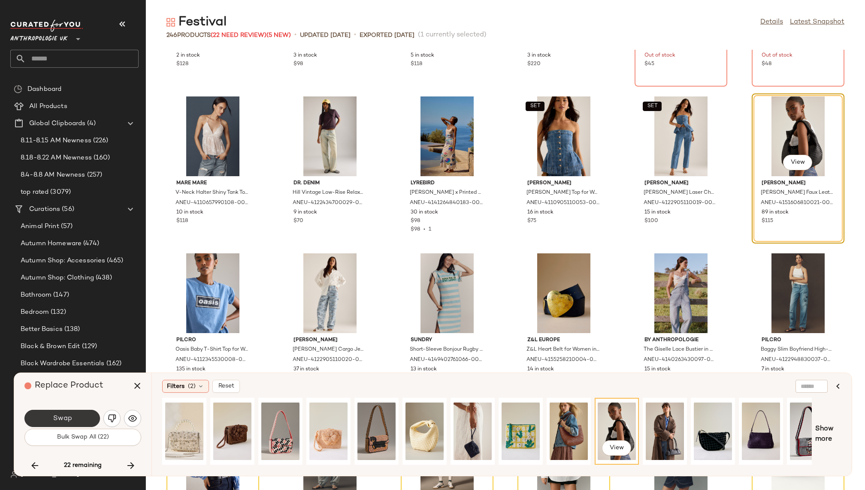
click at [80, 420] on button "Swap" at bounding box center [62, 418] width 76 height 17
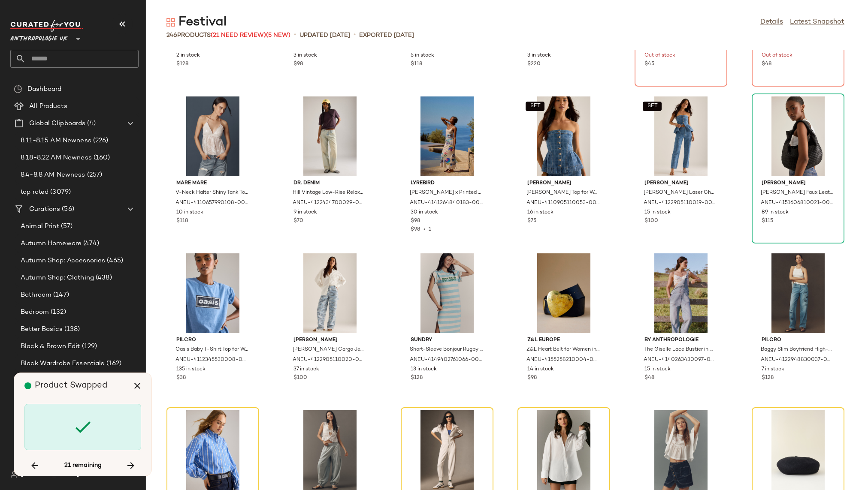
scroll to position [5967, 0]
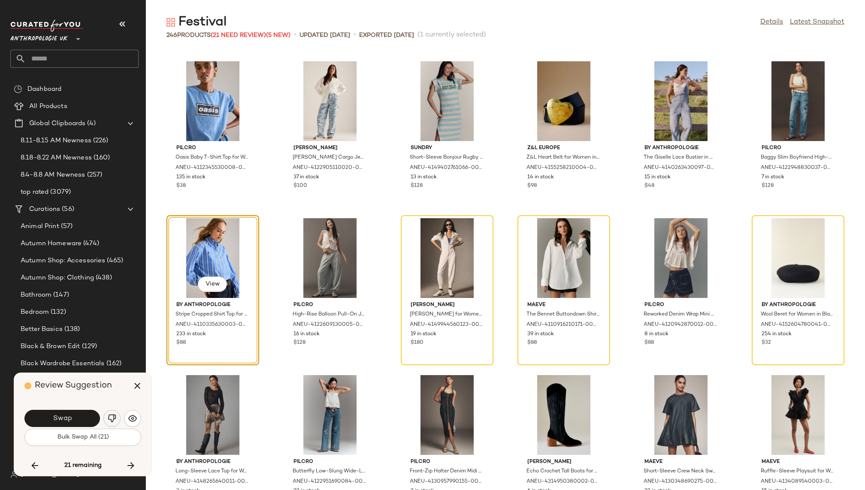
click at [114, 420] on img "button" at bounding box center [112, 418] width 9 height 9
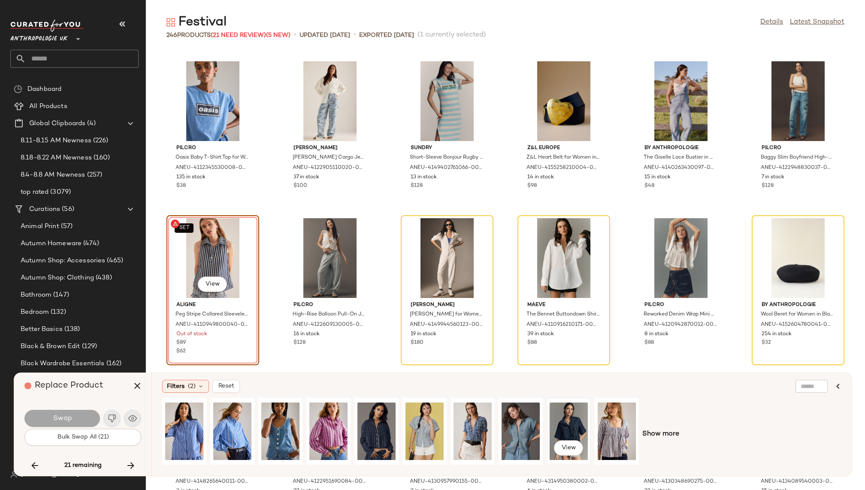
click at [558, 417] on div "View" at bounding box center [569, 431] width 38 height 61
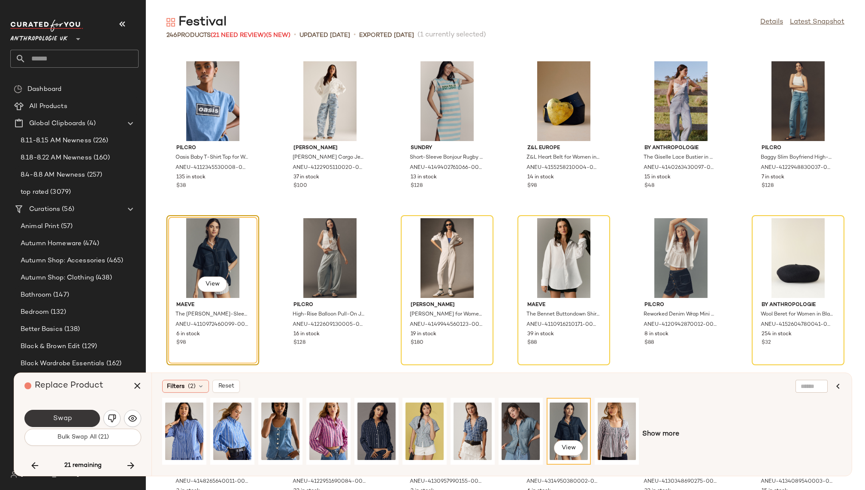
click at [66, 418] on span "Swap" at bounding box center [61, 419] width 19 height 8
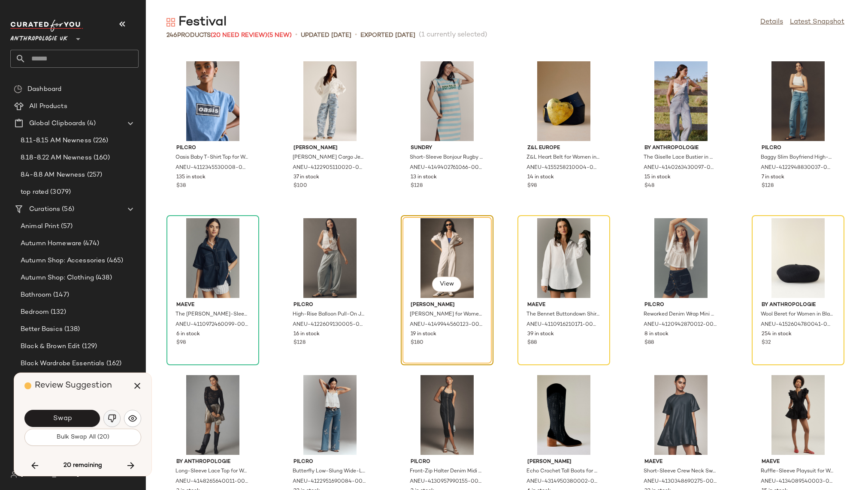
click at [112, 419] on img "button" at bounding box center [112, 418] width 9 height 9
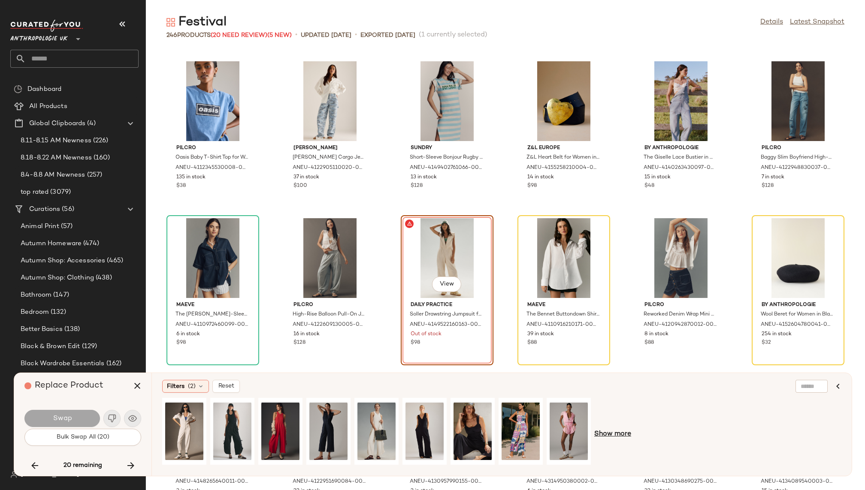
click at [616, 433] on span "Show more" at bounding box center [612, 434] width 37 height 10
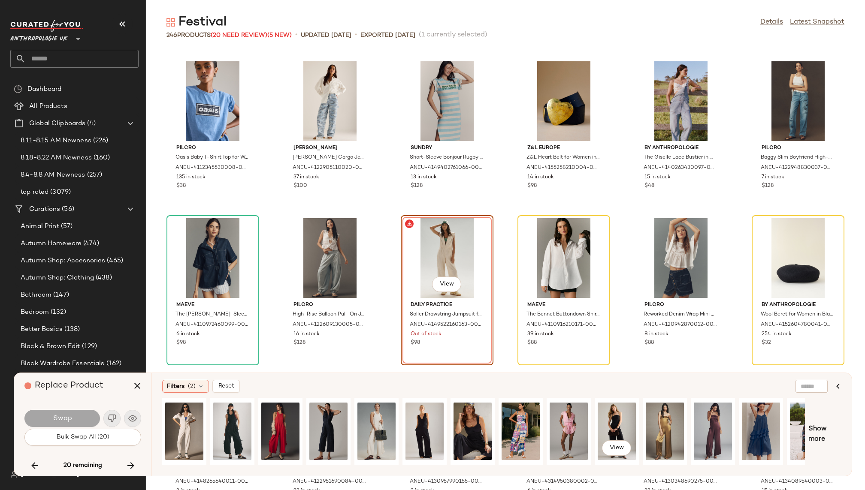
scroll to position [0, 73]
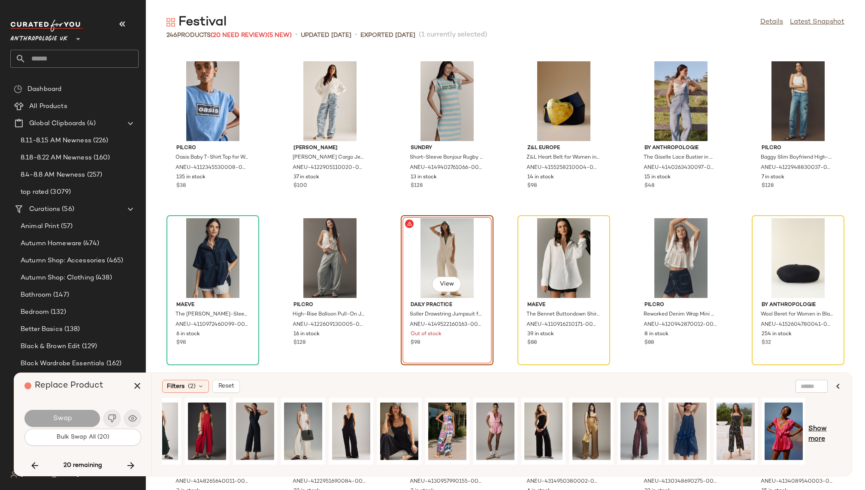
click at [819, 427] on span "Show more" at bounding box center [824, 434] width 33 height 21
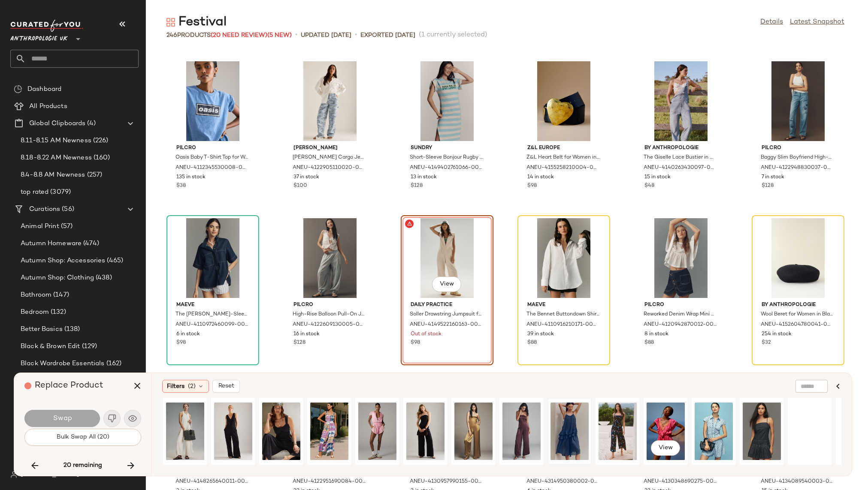
scroll to position [0, 278]
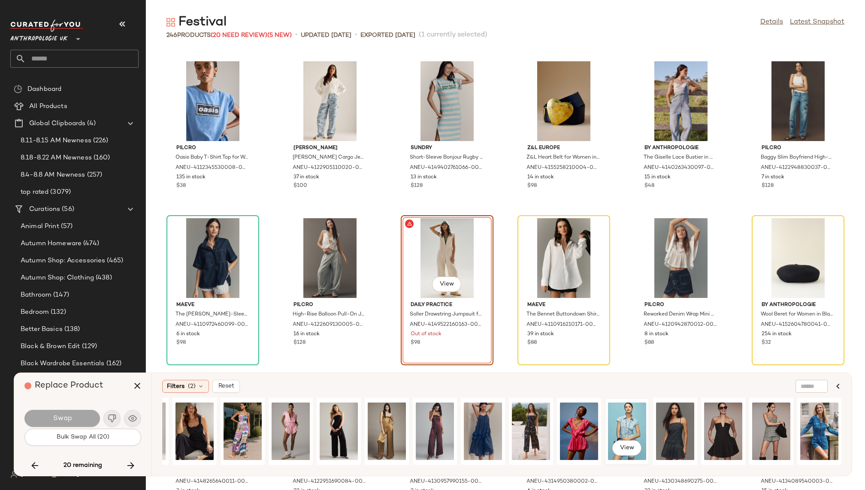
click at [635, 424] on div "View" at bounding box center [627, 431] width 38 height 61
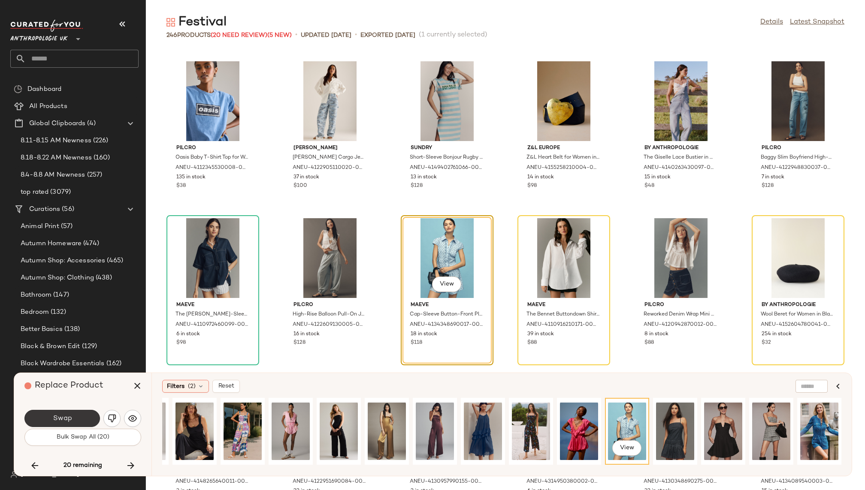
click at [81, 414] on button "Swap" at bounding box center [62, 418] width 76 height 17
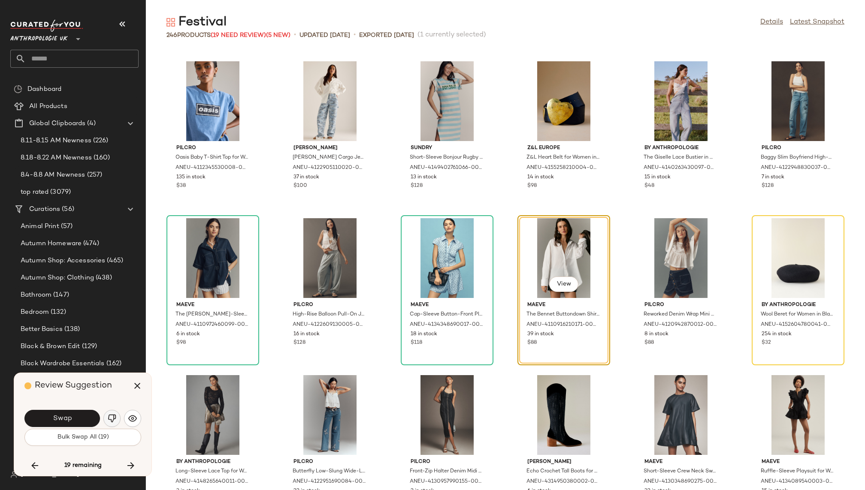
click at [112, 419] on img "button" at bounding box center [112, 418] width 9 height 9
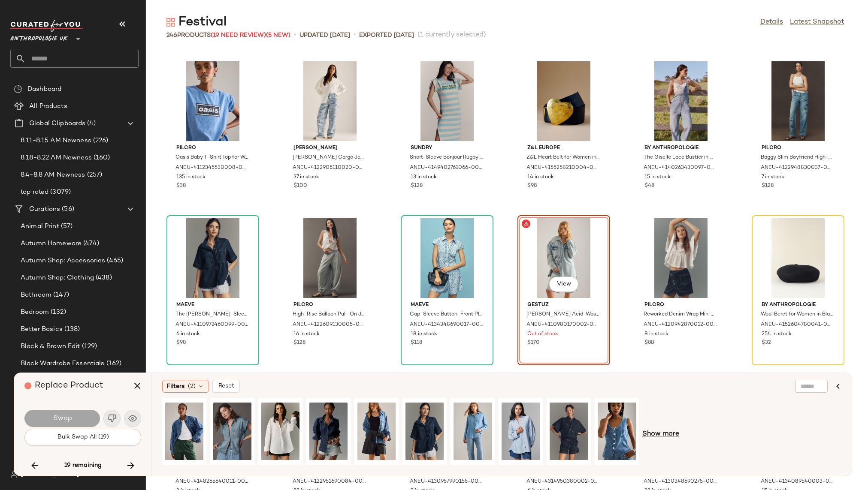
click at [659, 435] on span "Show more" at bounding box center [660, 434] width 37 height 10
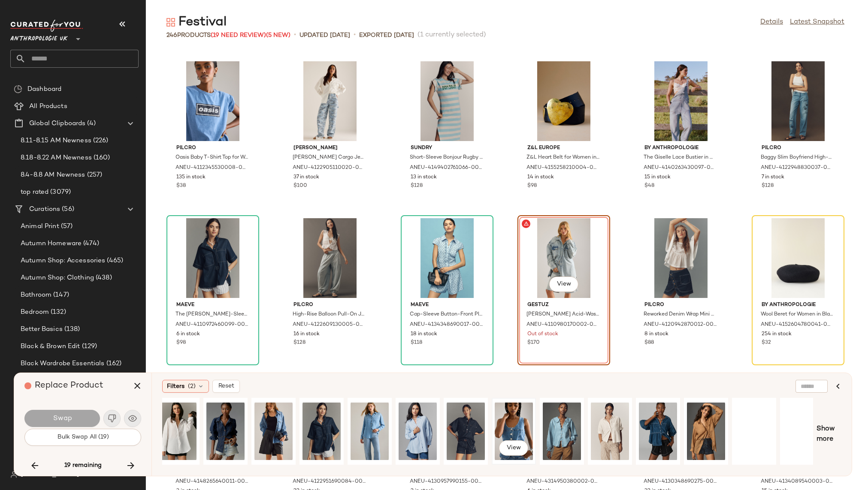
scroll to position [0, 306]
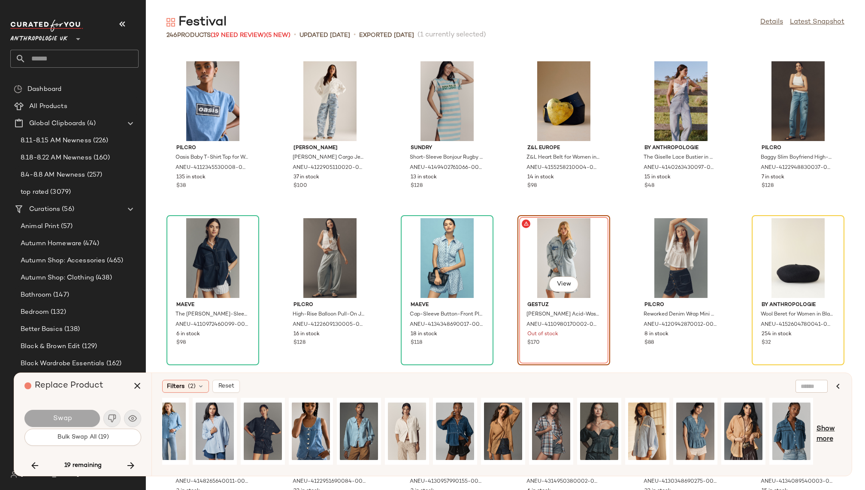
click at [827, 431] on span "Show more" at bounding box center [828, 434] width 25 height 21
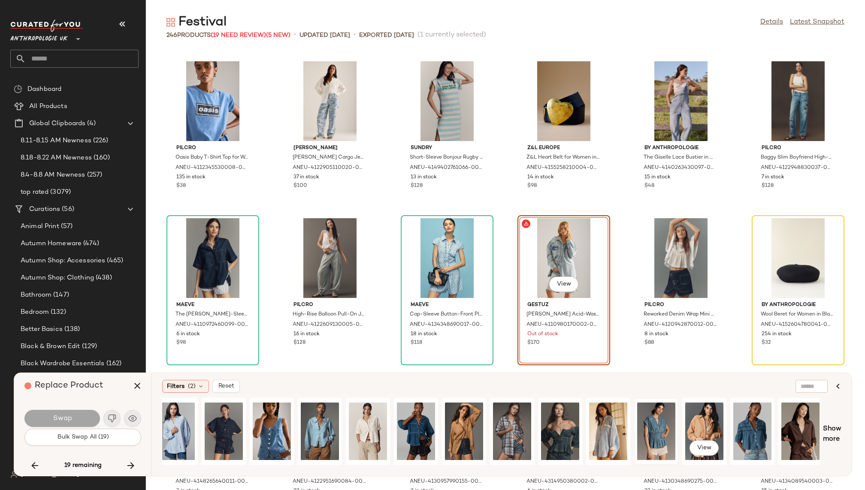
scroll to position [0, 350]
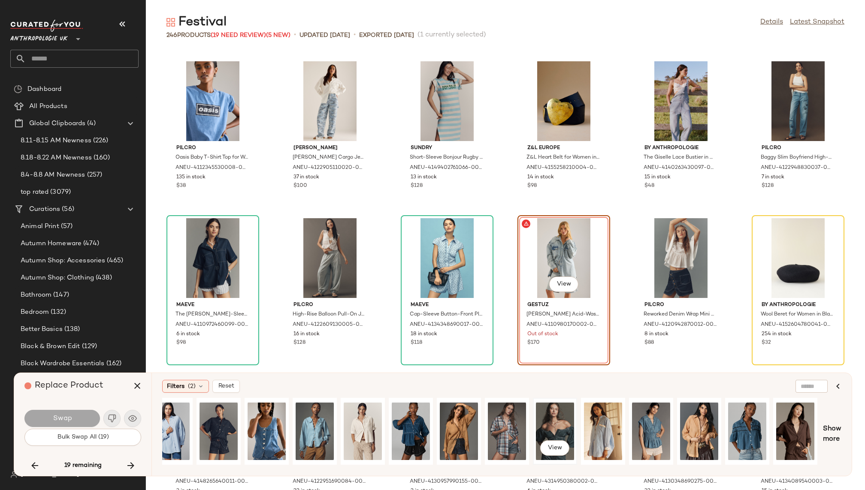
click at [550, 427] on div "View" at bounding box center [555, 431] width 38 height 61
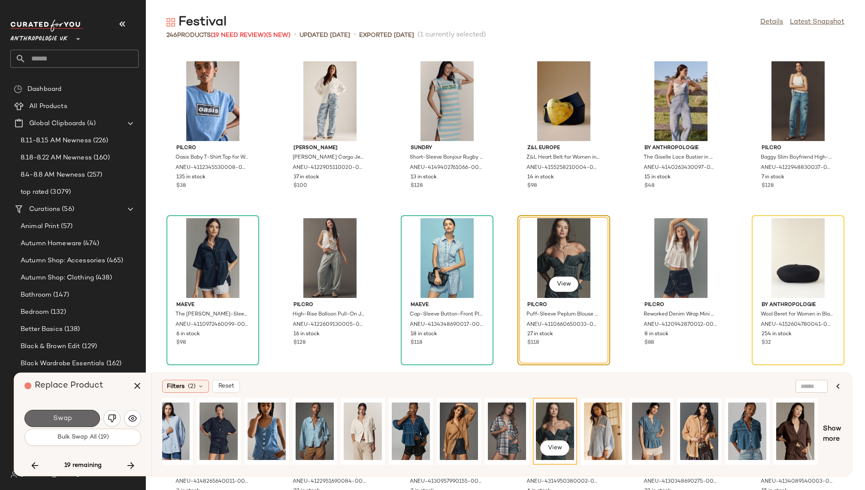
click at [86, 415] on button "Swap" at bounding box center [62, 418] width 76 height 17
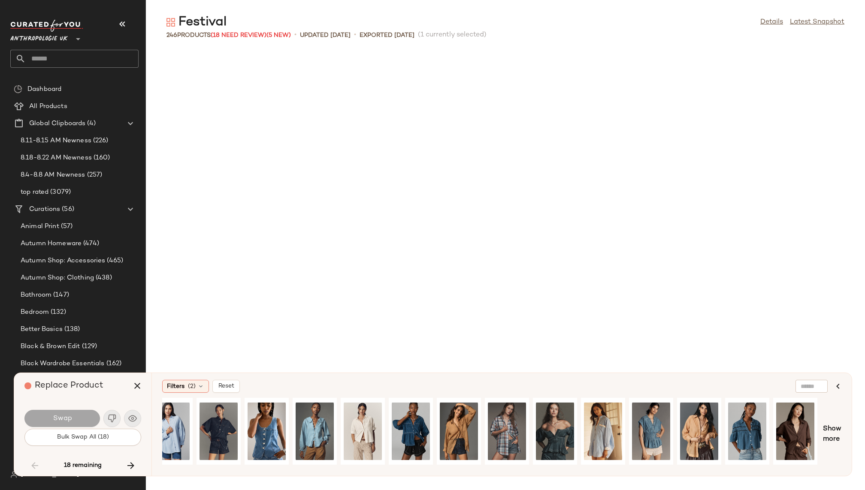
scroll to position [1727, 0]
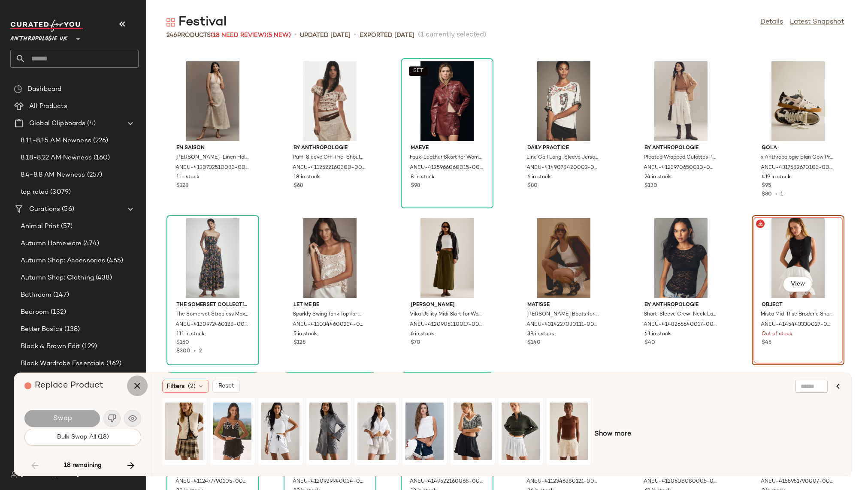
click at [138, 387] on icon "button" at bounding box center [137, 386] width 10 height 10
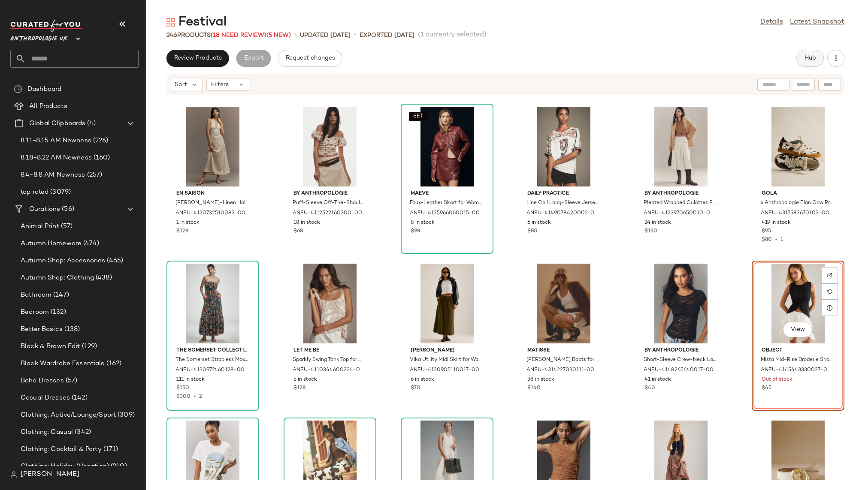
click at [813, 54] on button "Hub" at bounding box center [809, 58] width 27 height 17
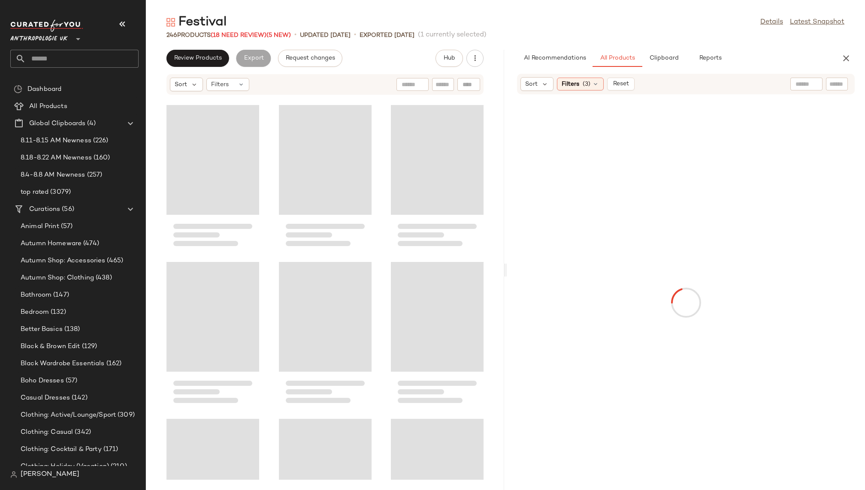
scroll to position [3297, 0]
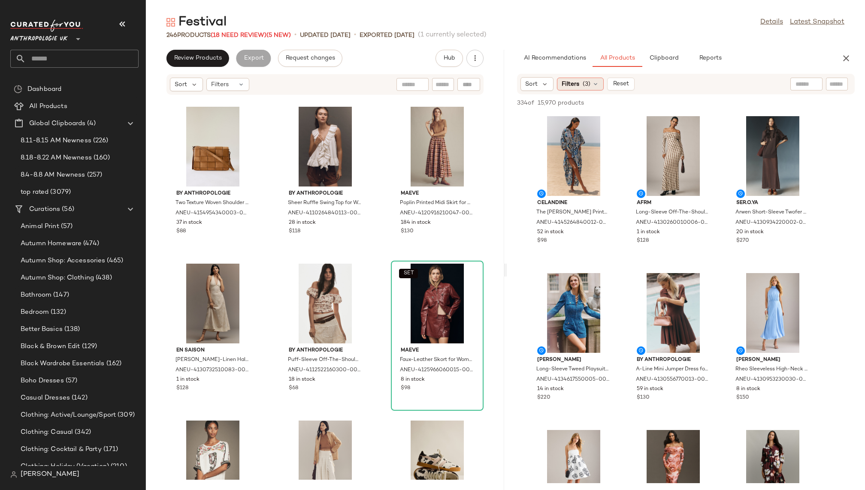
click at [595, 89] on div "Filters (3)" at bounding box center [580, 84] width 47 height 13
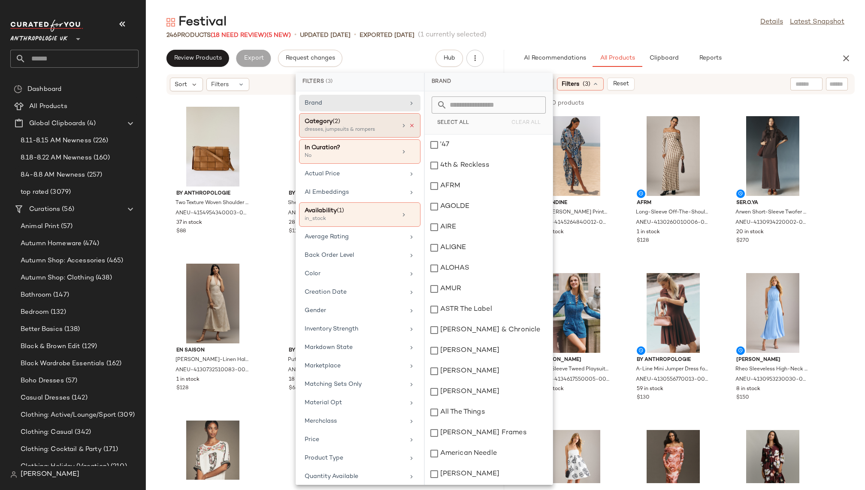
click at [411, 128] on icon at bounding box center [412, 126] width 6 height 6
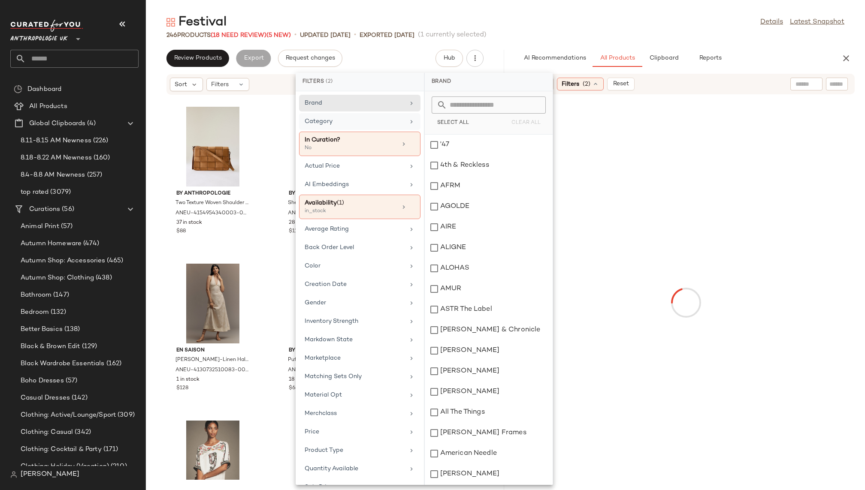
click at [585, 27] on div "Festival Details Latest Snapshot" at bounding box center [505, 22] width 719 height 17
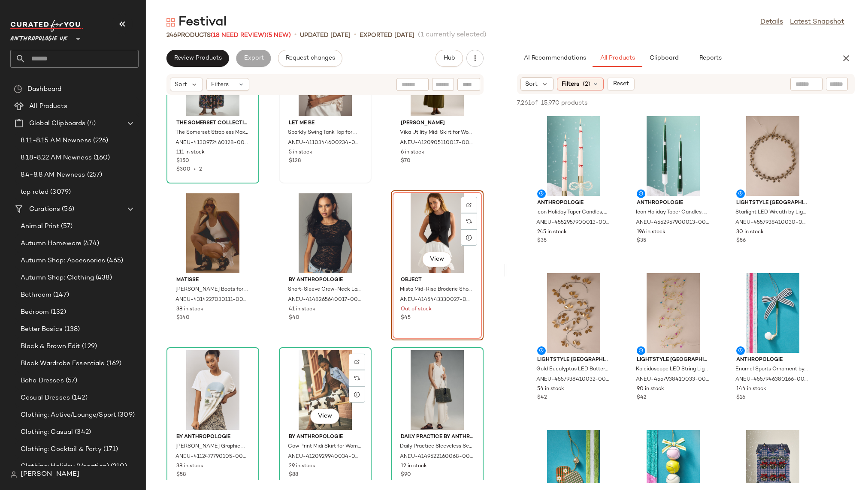
scroll to position [3824, 0]
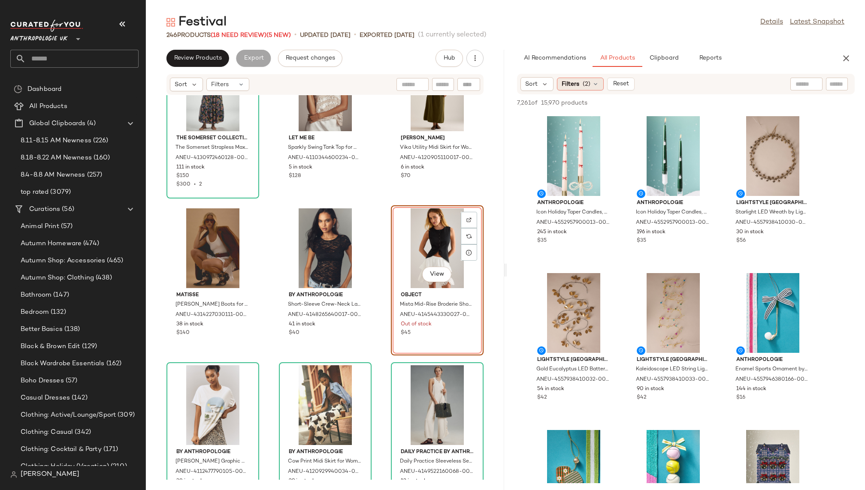
click at [594, 83] on icon at bounding box center [595, 84] width 7 height 7
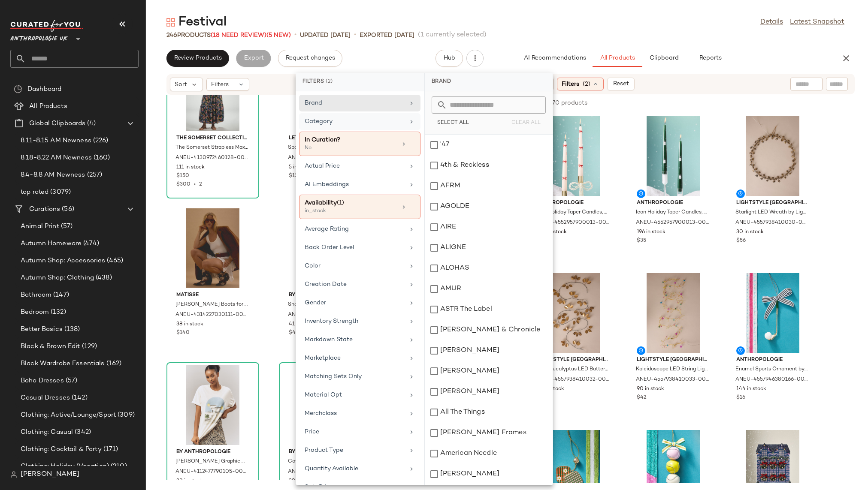
click at [366, 117] on div "Category" at bounding box center [355, 121] width 100 height 9
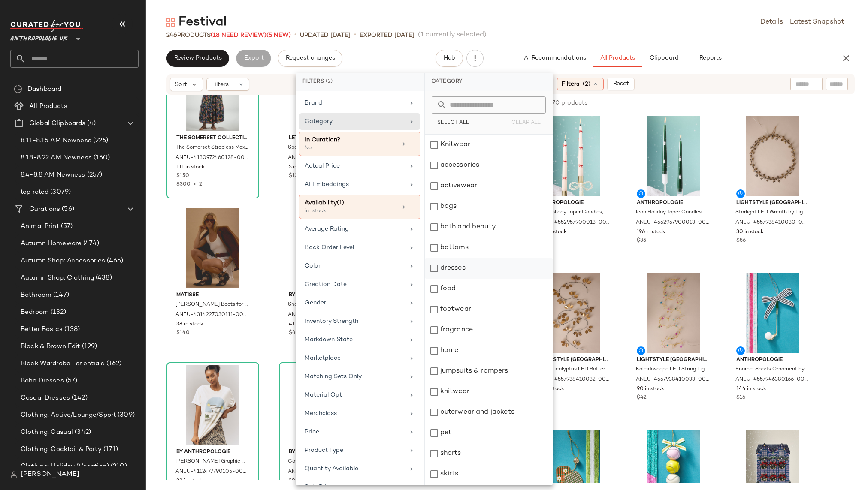
scroll to position [45, 0]
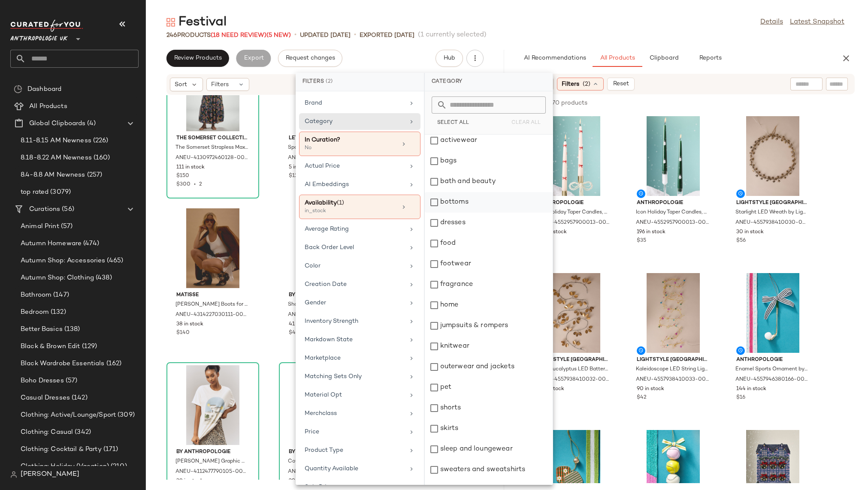
click at [469, 197] on div "bottoms" at bounding box center [489, 202] width 128 height 21
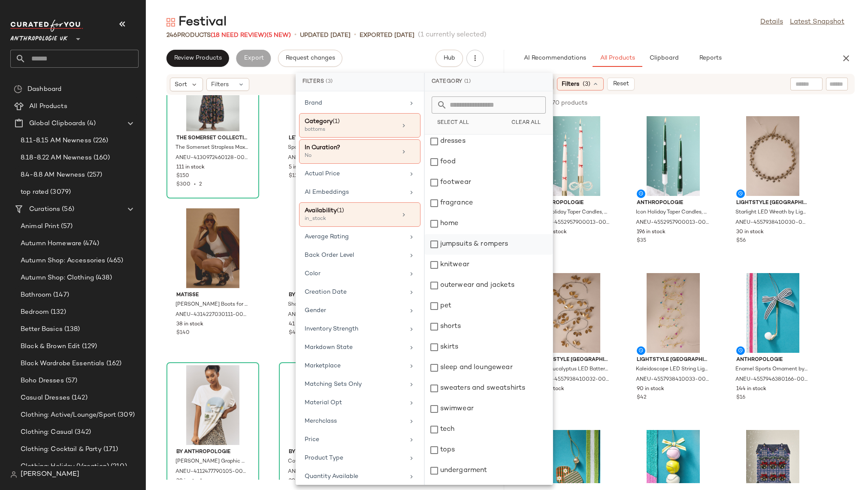
scroll to position [143, 0]
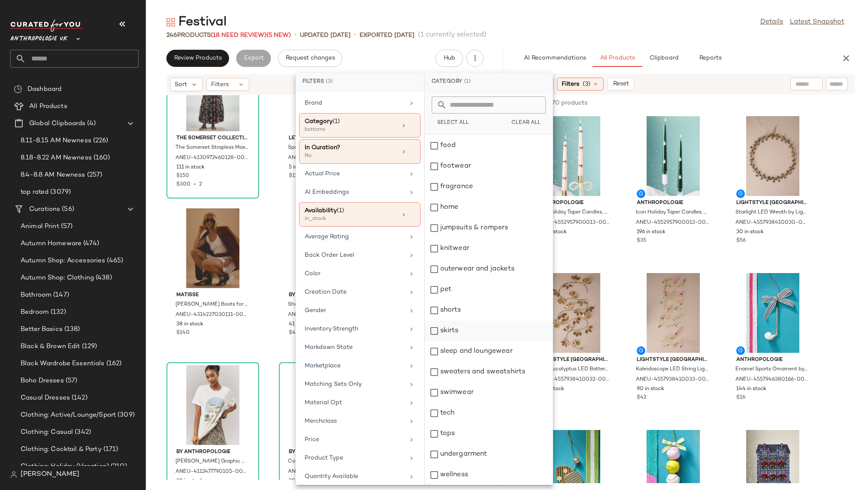
click at [476, 332] on div "skirts" at bounding box center [489, 331] width 128 height 21
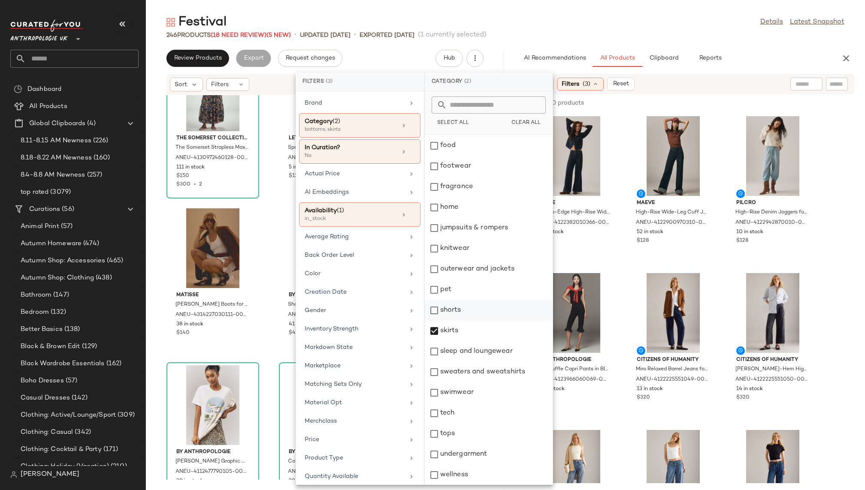
click at [476, 315] on div "shorts" at bounding box center [489, 310] width 128 height 21
click at [632, 35] on div "246 Products (18 Need Review) (5 New) • updated Aug 13th • Exported Aug 13th (1…" at bounding box center [505, 35] width 719 height 9
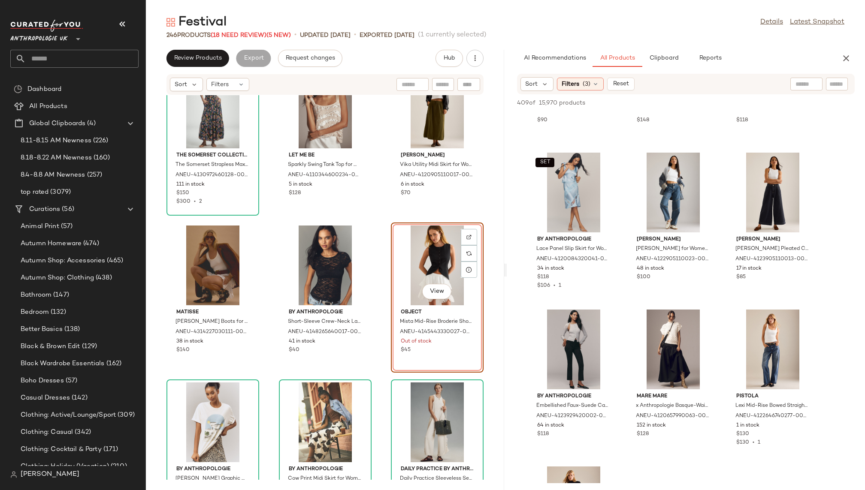
scroll to position [3287, 0]
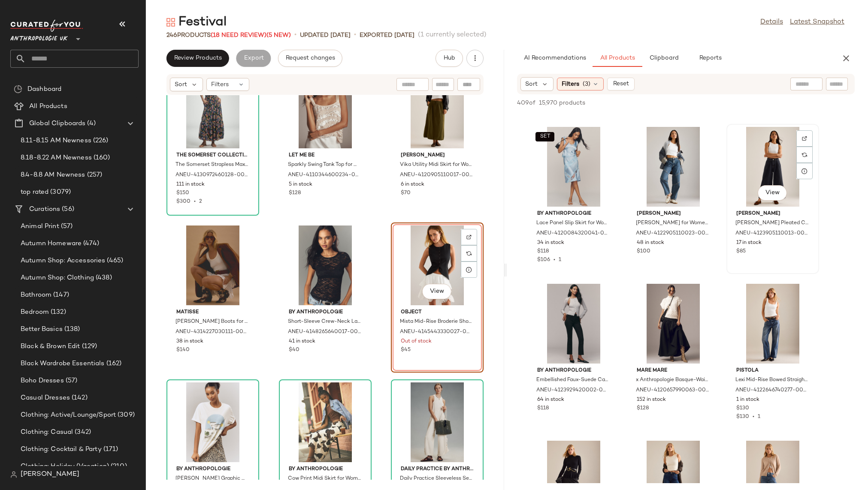
click at [742, 166] on div "View" at bounding box center [772, 167] width 87 height 80
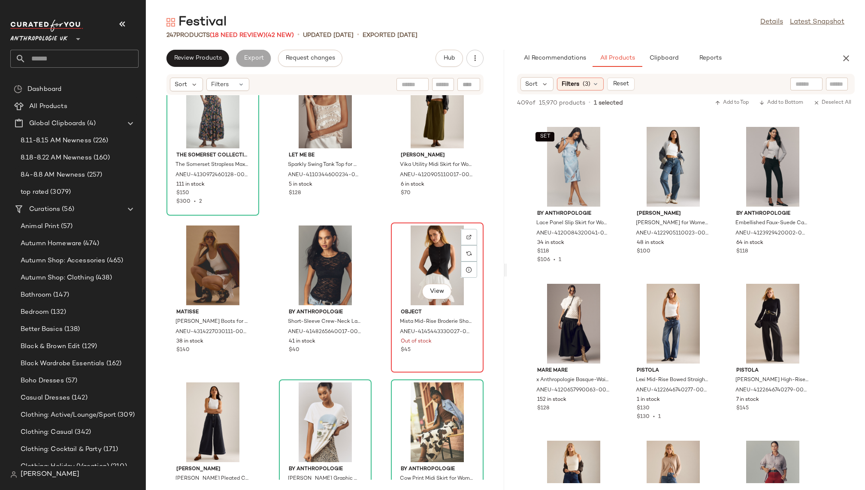
click at [412, 267] on div "View" at bounding box center [437, 266] width 87 height 80
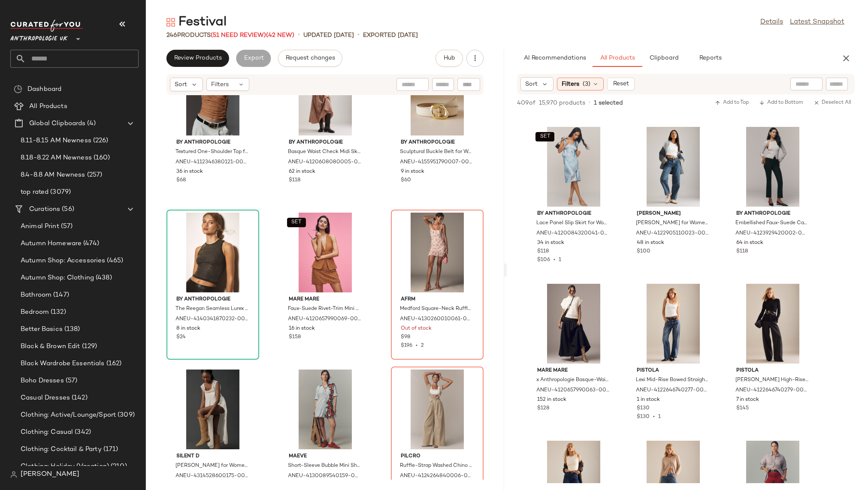
scroll to position [4282, 0]
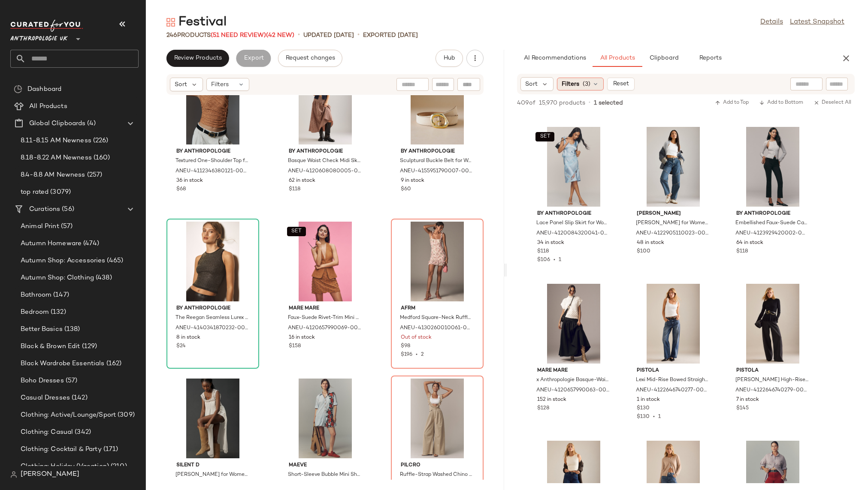
click at [586, 81] on span "(3)" at bounding box center [587, 84] width 8 height 9
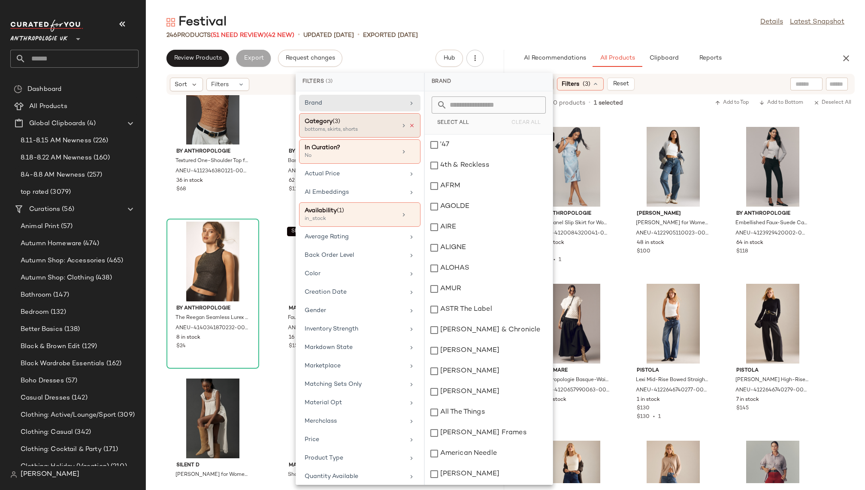
click at [411, 126] on icon at bounding box center [412, 126] width 6 height 6
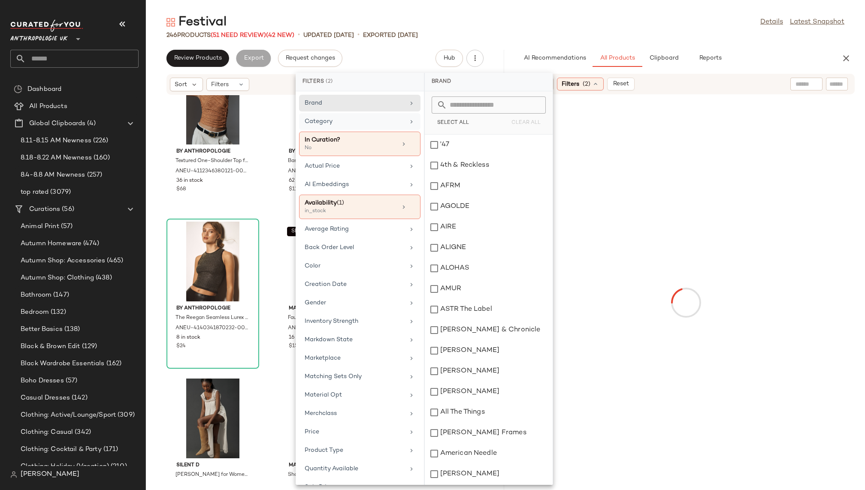
click at [385, 125] on div "Category" at bounding box center [355, 121] width 100 height 9
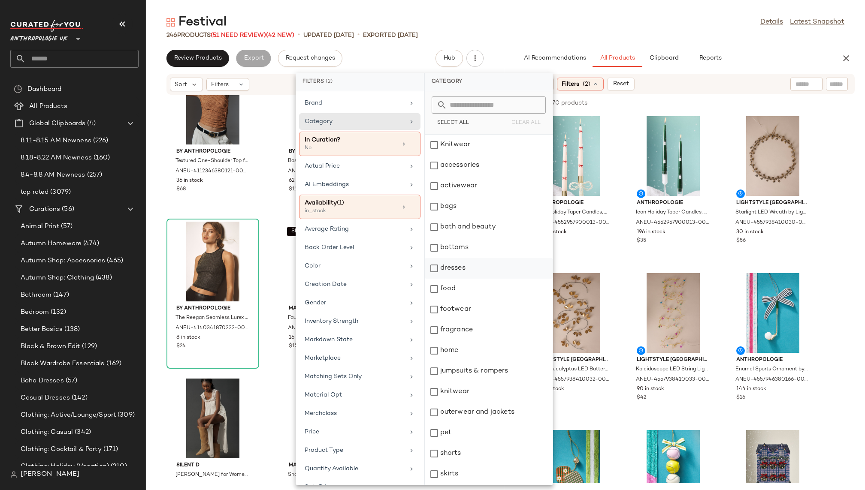
click at [465, 268] on div "dresses" at bounding box center [489, 268] width 128 height 21
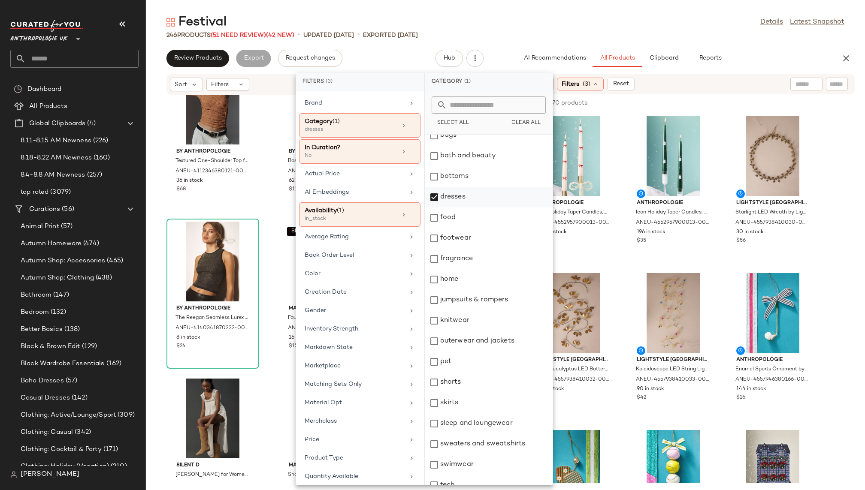
scroll to position [109, 0]
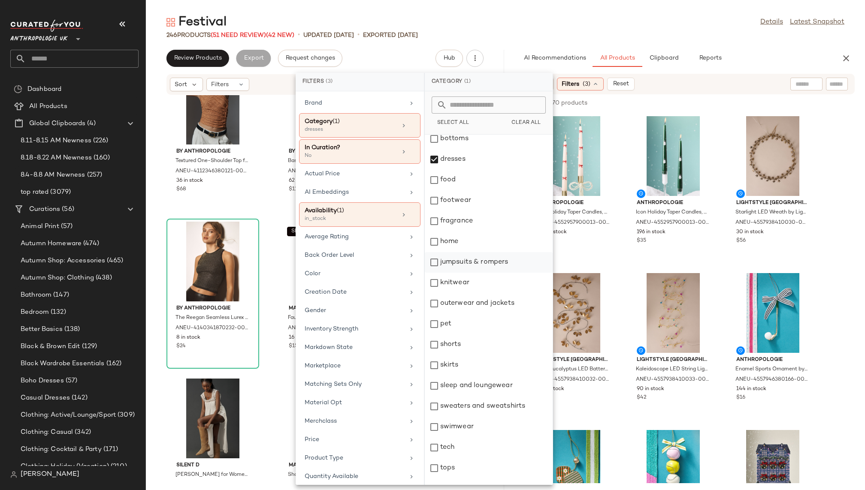
click at [472, 261] on div "jumpsuits & rompers" at bounding box center [489, 262] width 128 height 21
click at [474, 305] on div "outerwear and jackets" at bounding box center [489, 303] width 128 height 21
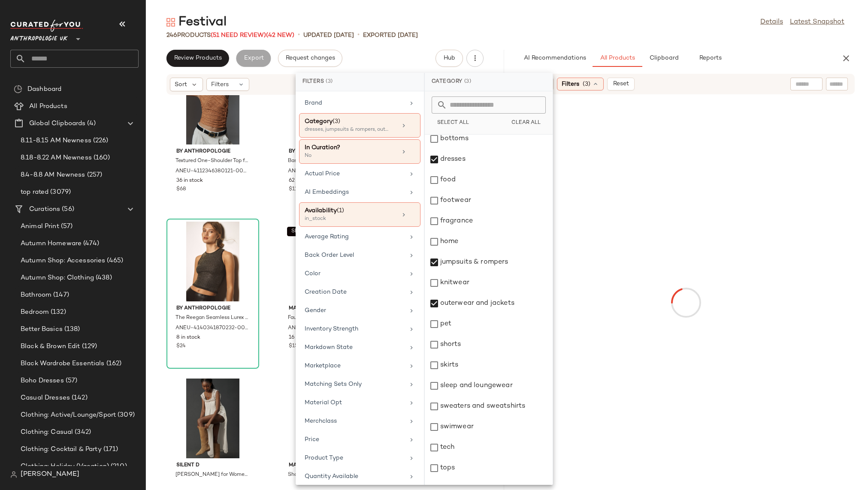
click at [580, 34] on div "246 Products (51 Need Review) (42 New) • updated Aug 19th • Exported Aug 13th" at bounding box center [505, 35] width 719 height 9
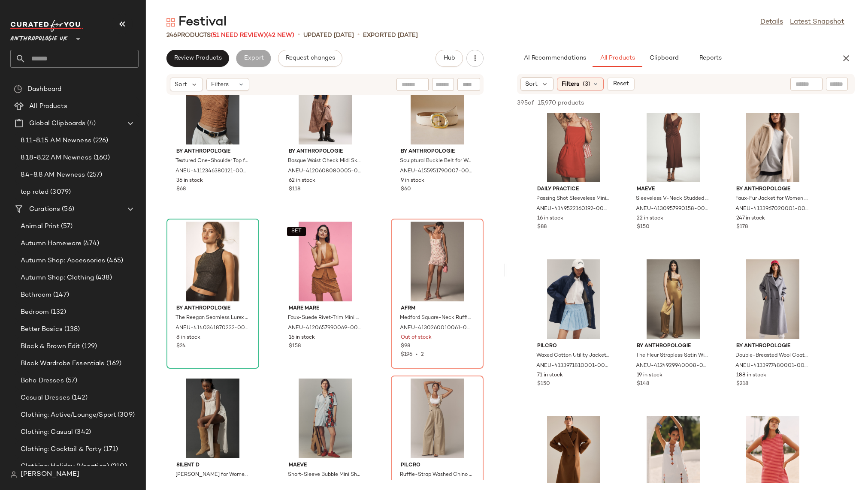
scroll to position [4475, 0]
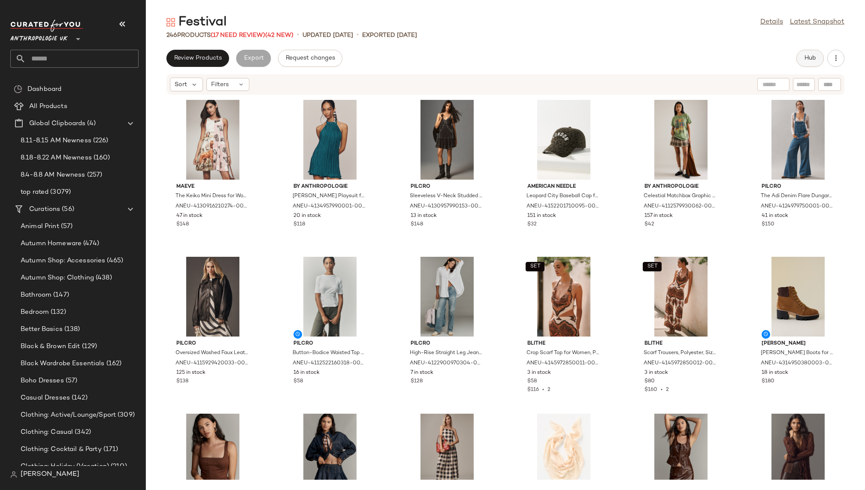
click at [804, 55] on span "Hub" at bounding box center [810, 58] width 12 height 7
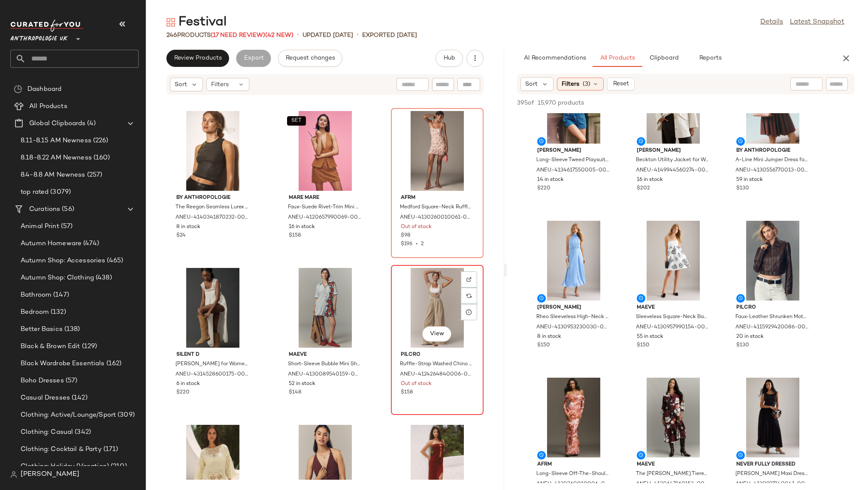
scroll to position [4399, 0]
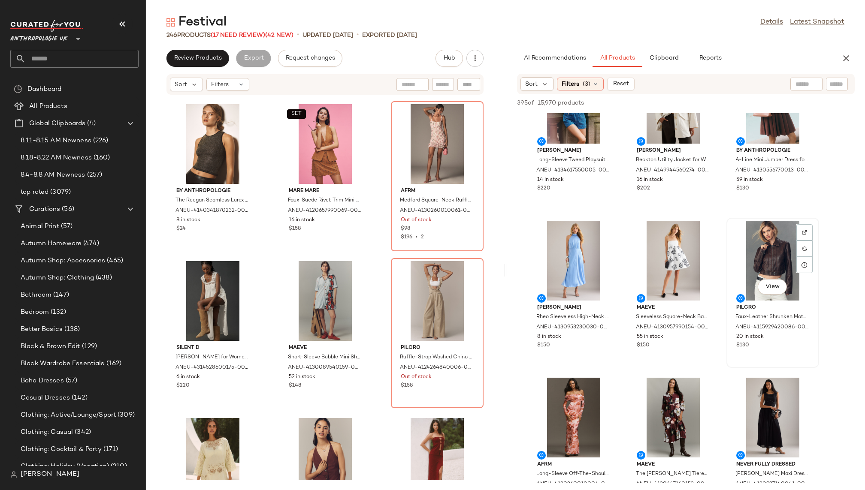
click at [789, 256] on div "View" at bounding box center [772, 261] width 87 height 80
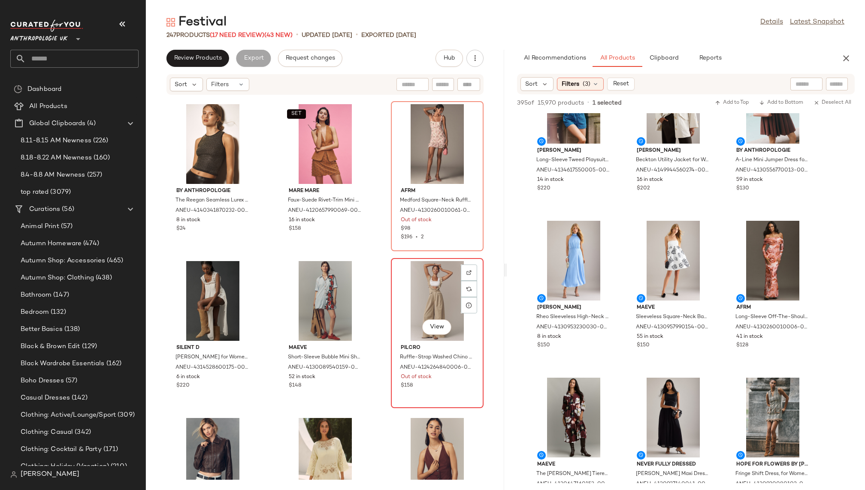
click at [415, 299] on div "View" at bounding box center [437, 301] width 87 height 80
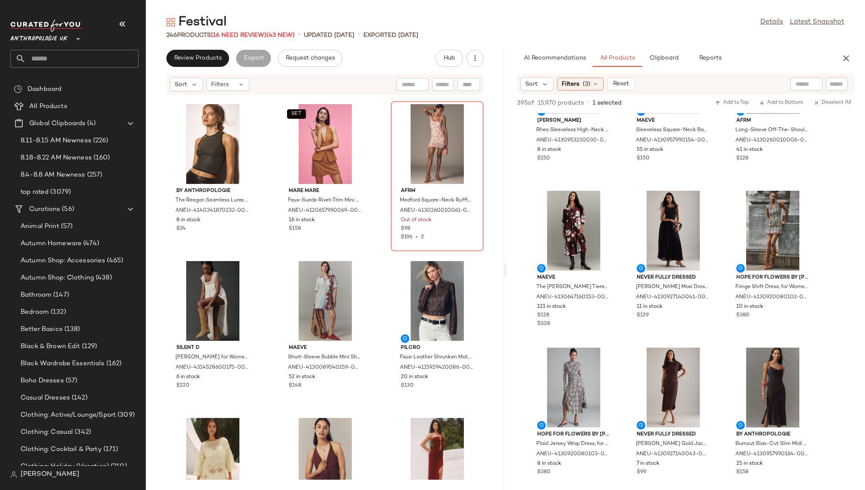
scroll to position [397, 0]
click at [765, 230] on div "View" at bounding box center [772, 230] width 87 height 80
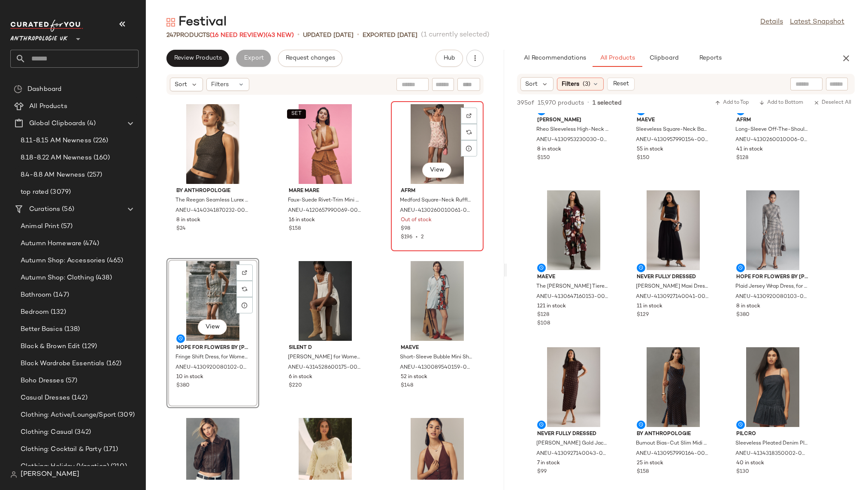
click at [417, 148] on div "View" at bounding box center [437, 144] width 87 height 80
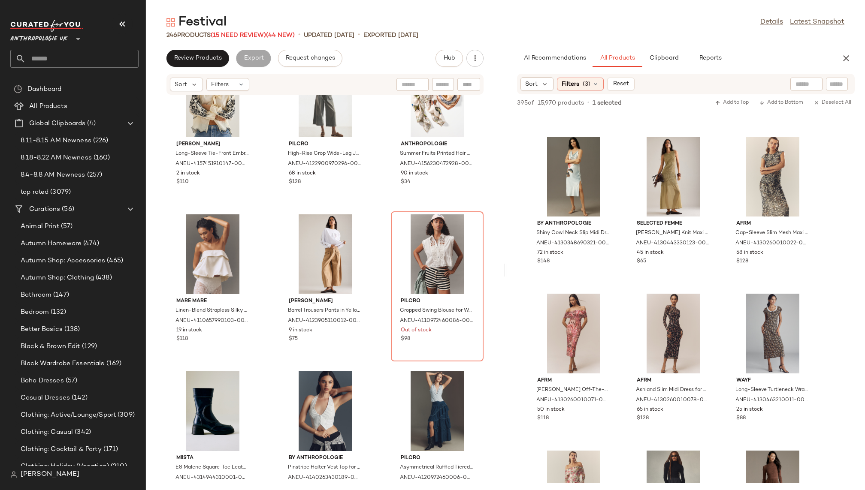
scroll to position [910, 0]
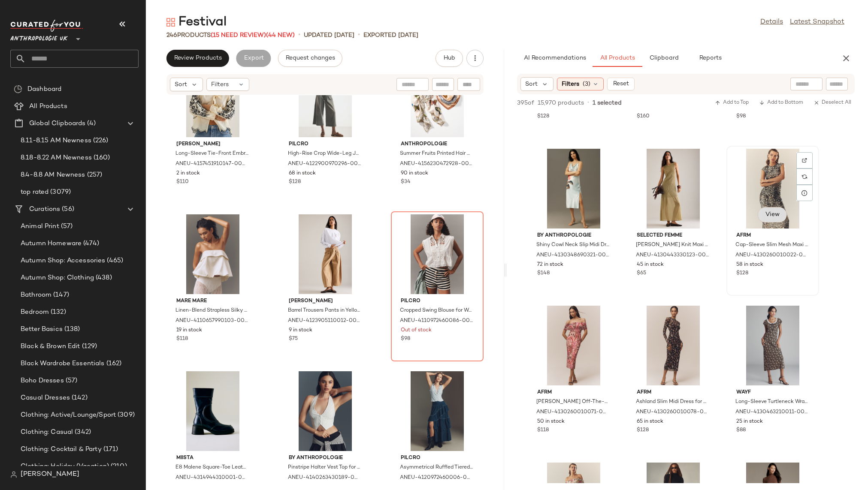
click at [769, 218] on span "View" at bounding box center [772, 215] width 15 height 7
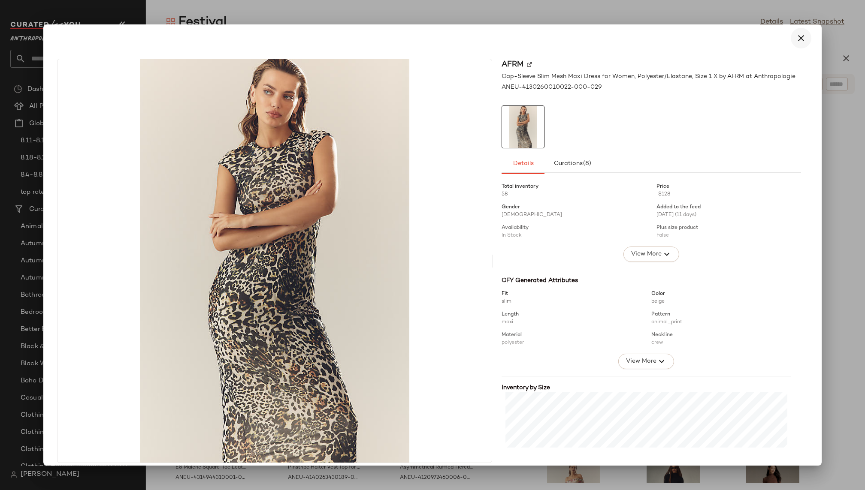
click at [793, 43] on button "button" at bounding box center [801, 38] width 21 height 21
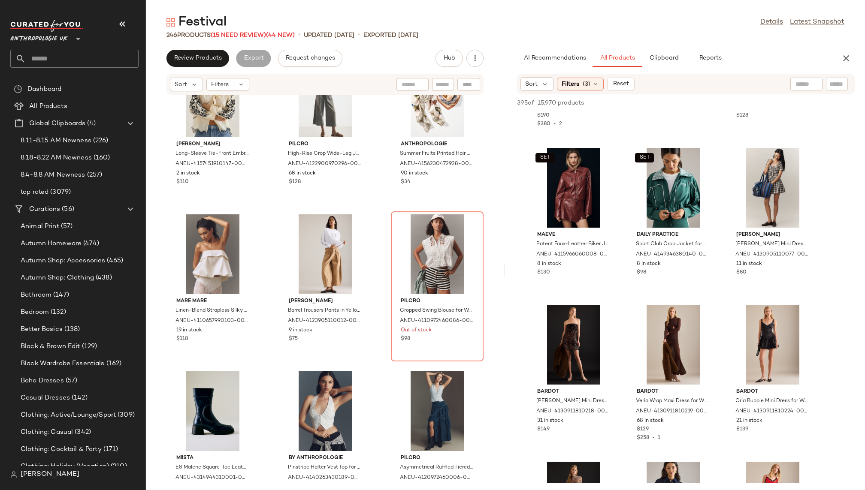
scroll to position [2008, 0]
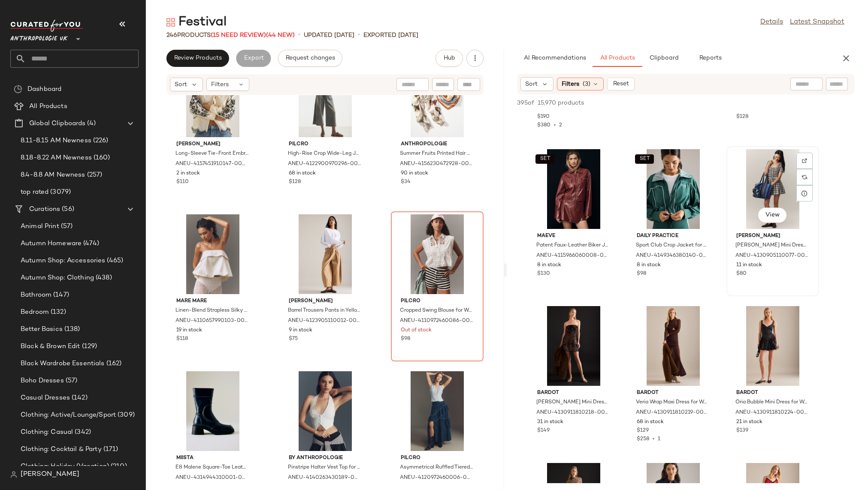
click at [740, 185] on div "View" at bounding box center [772, 189] width 87 height 80
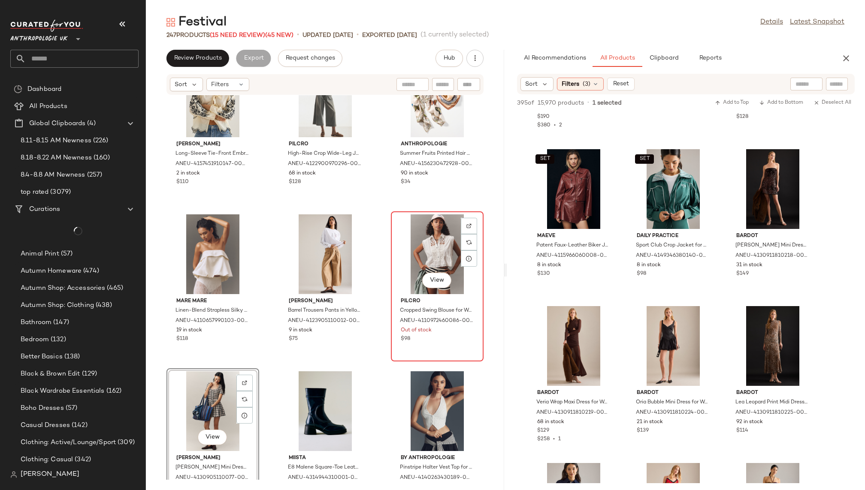
click at [411, 251] on div "View" at bounding box center [437, 255] width 87 height 80
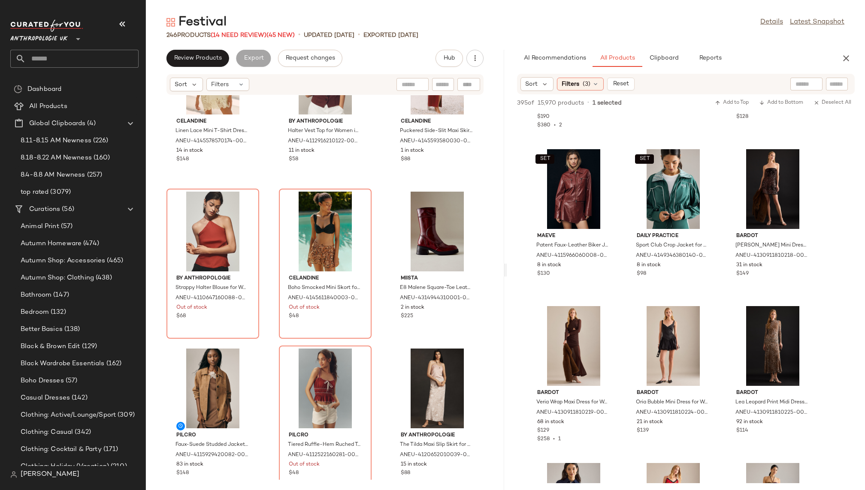
scroll to position [4771, 0]
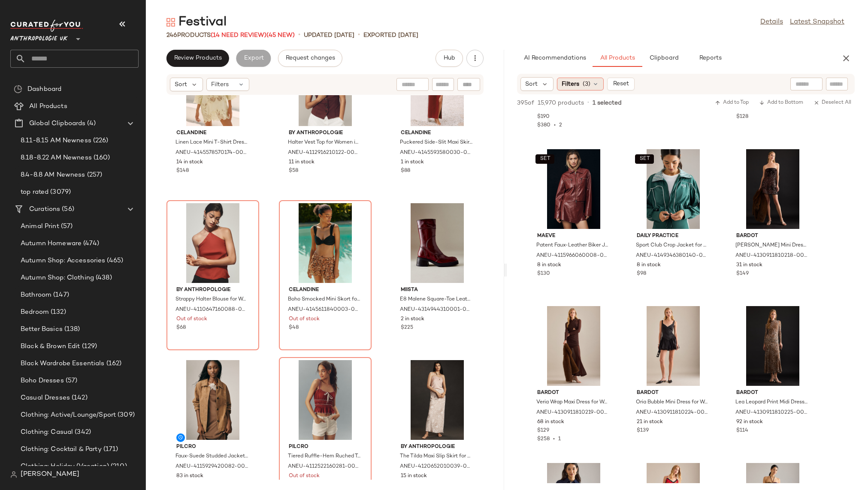
click at [572, 85] on span "Filters" at bounding box center [571, 84] width 18 height 9
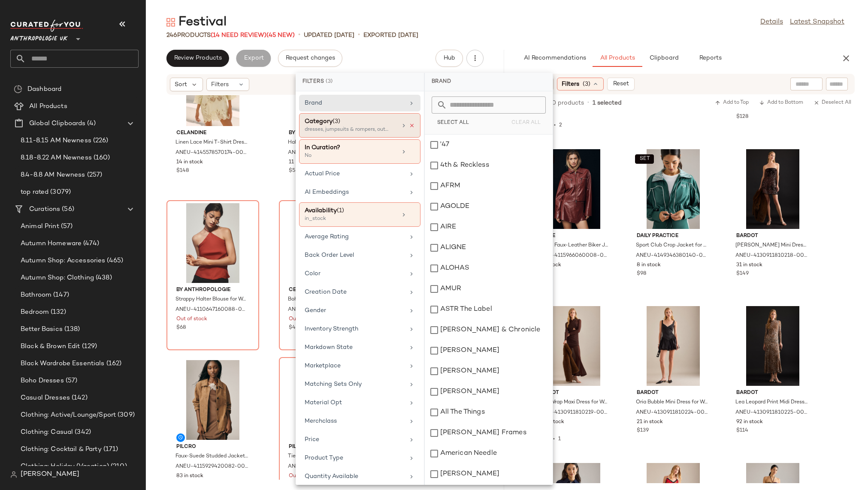
click at [411, 123] on icon at bounding box center [412, 126] width 6 height 6
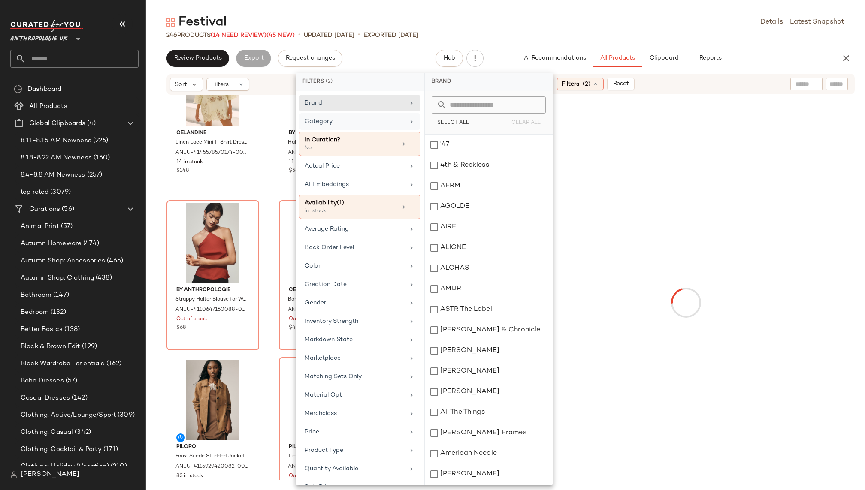
click at [387, 117] on div "Category" at bounding box center [355, 121] width 100 height 9
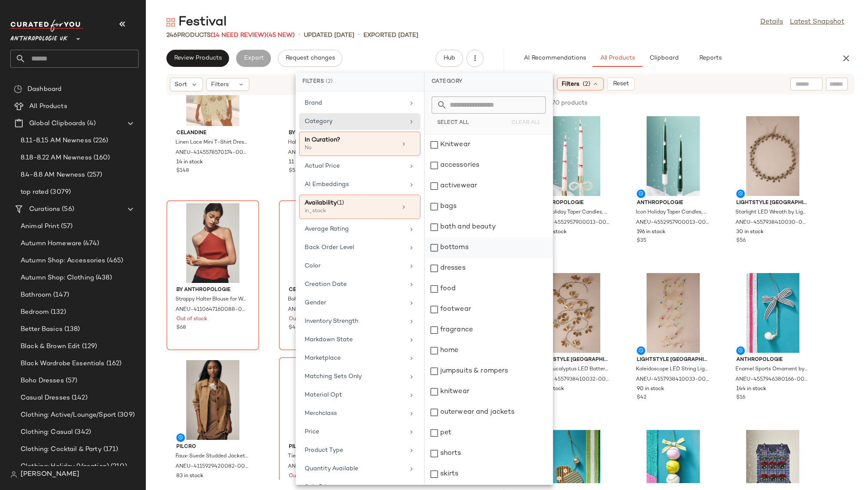
click at [460, 250] on div "bottoms" at bounding box center [489, 248] width 128 height 21
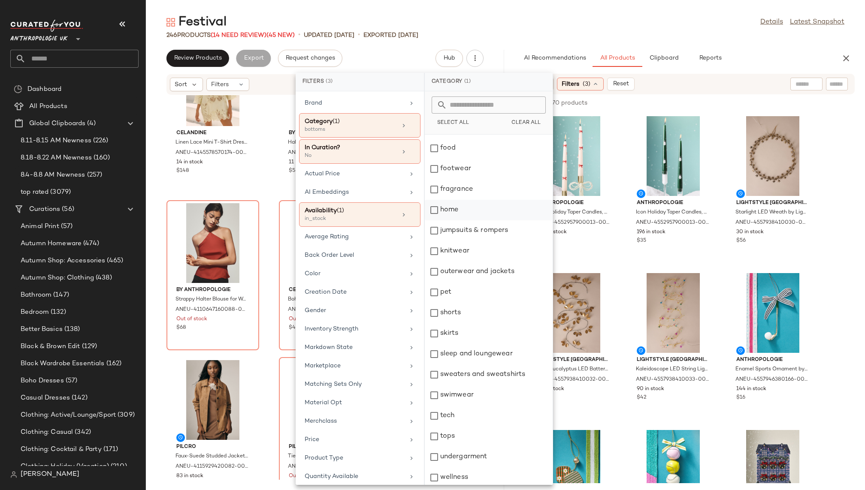
scroll to position [143, 0]
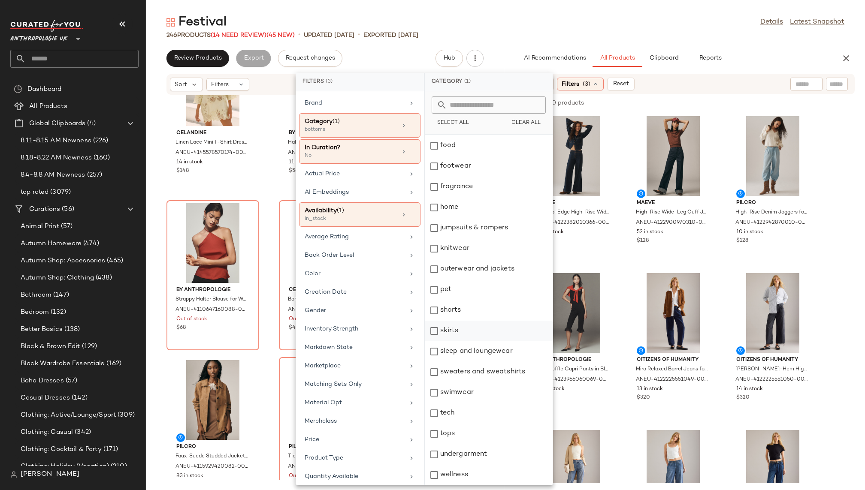
click at [468, 338] on div "skirts" at bounding box center [489, 331] width 128 height 21
click at [467, 315] on div "shorts" at bounding box center [489, 310] width 128 height 21
click at [623, 36] on div "246 Products (14 Need Review) (45 New) • updated Aug 19th • Exported Aug 13th" at bounding box center [505, 35] width 719 height 9
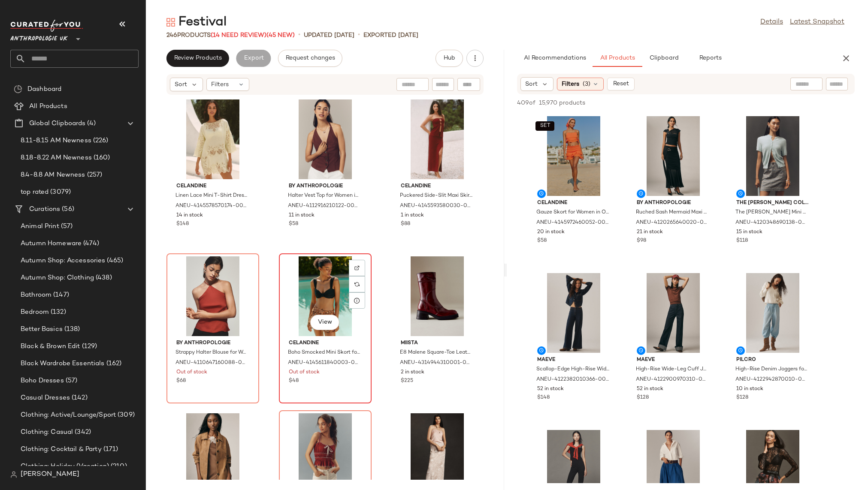
scroll to position [4737, 0]
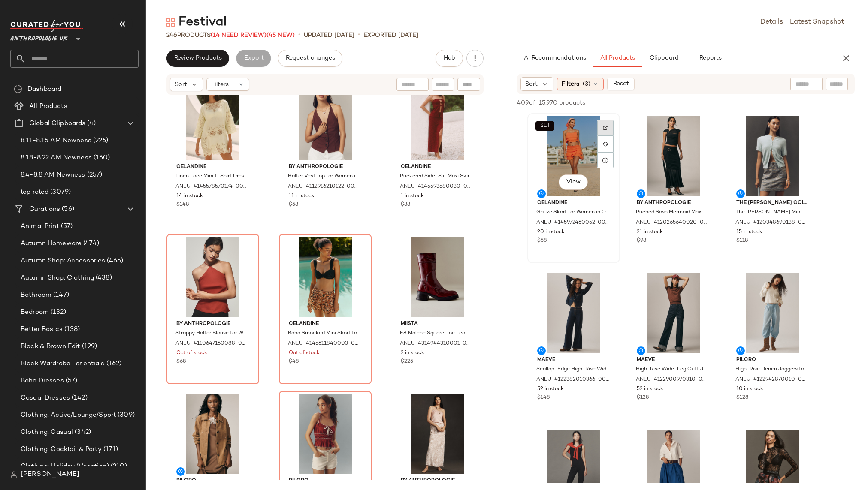
click at [601, 136] on div at bounding box center [605, 144] width 16 height 16
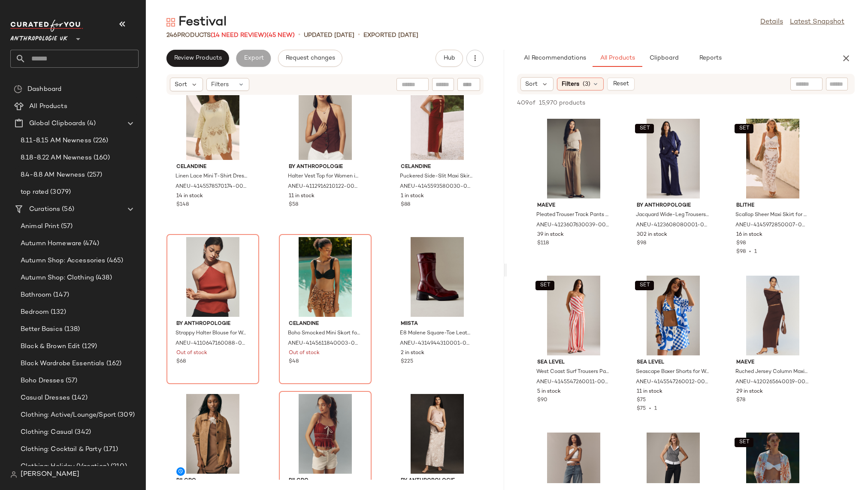
scroll to position [4085, 0]
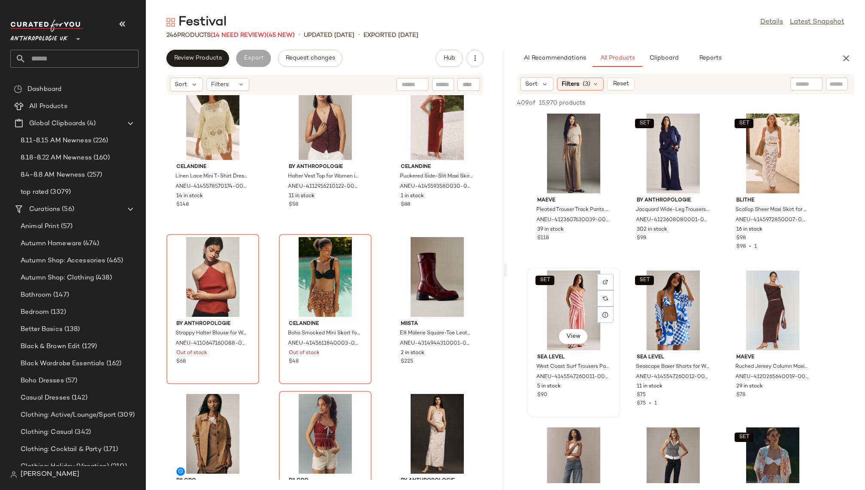
click at [568, 314] on div "SET View" at bounding box center [573, 311] width 87 height 80
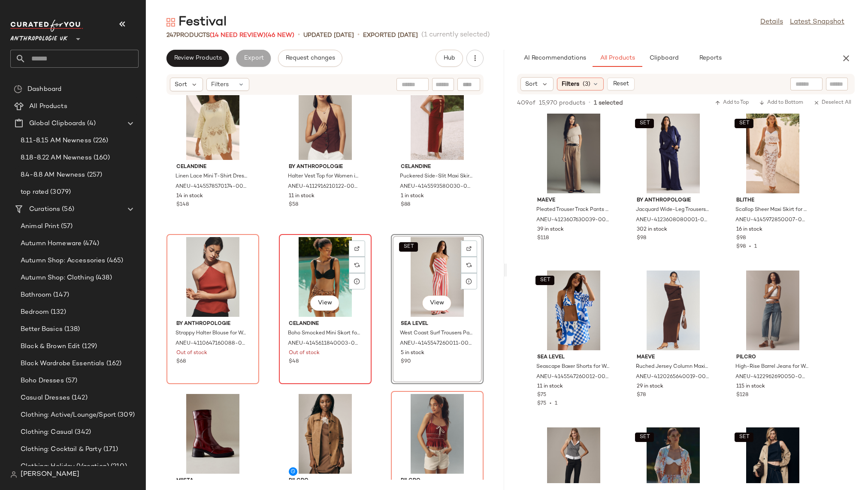
click at [323, 268] on div "View" at bounding box center [325, 277] width 87 height 80
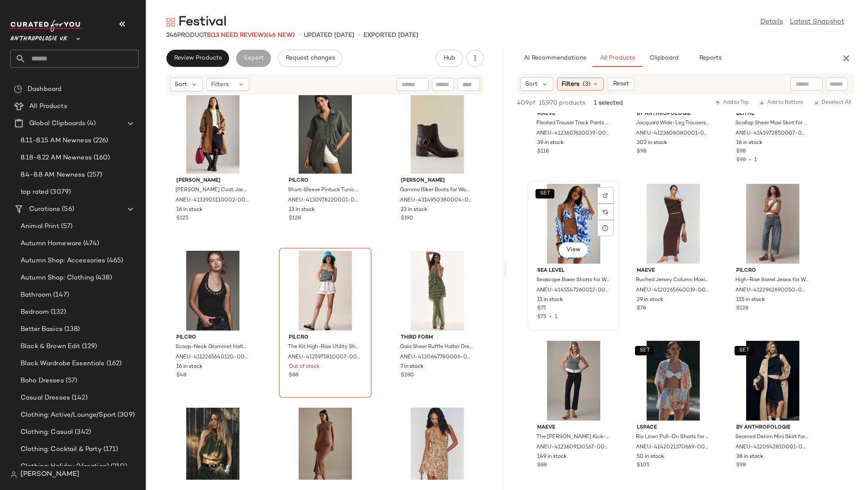
scroll to position [4177, 0]
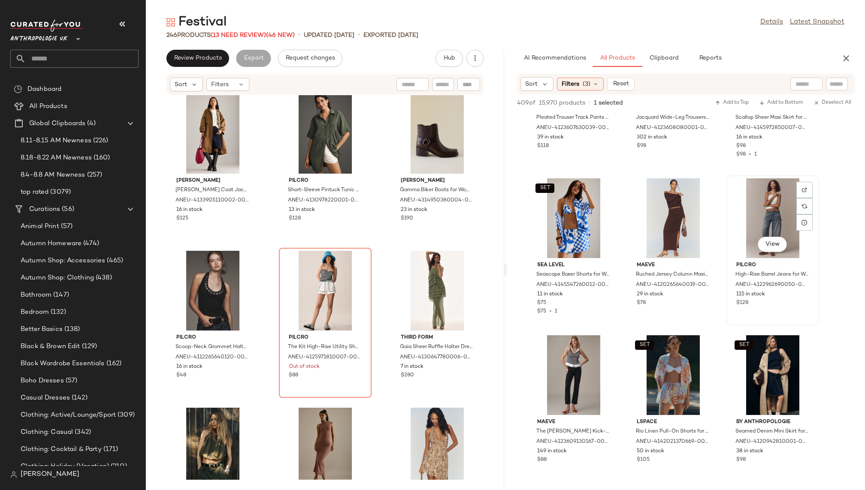
click at [755, 214] on div "View" at bounding box center [772, 218] width 87 height 80
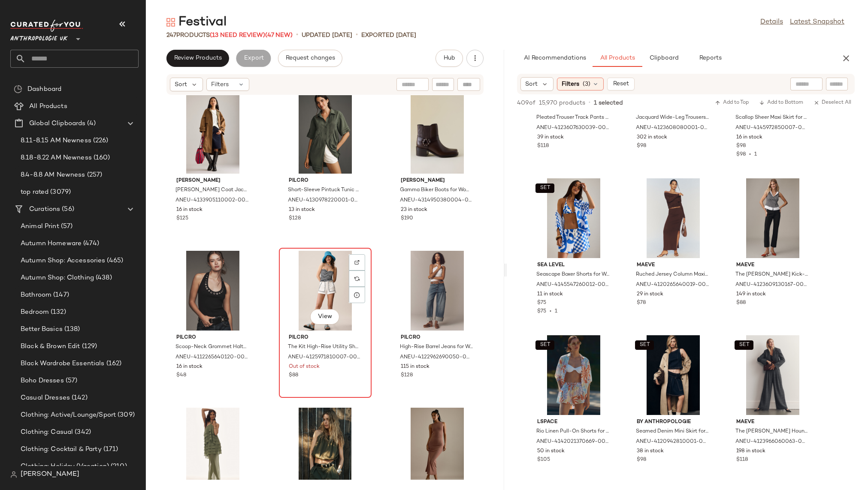
click at [311, 278] on div "View" at bounding box center [325, 291] width 87 height 80
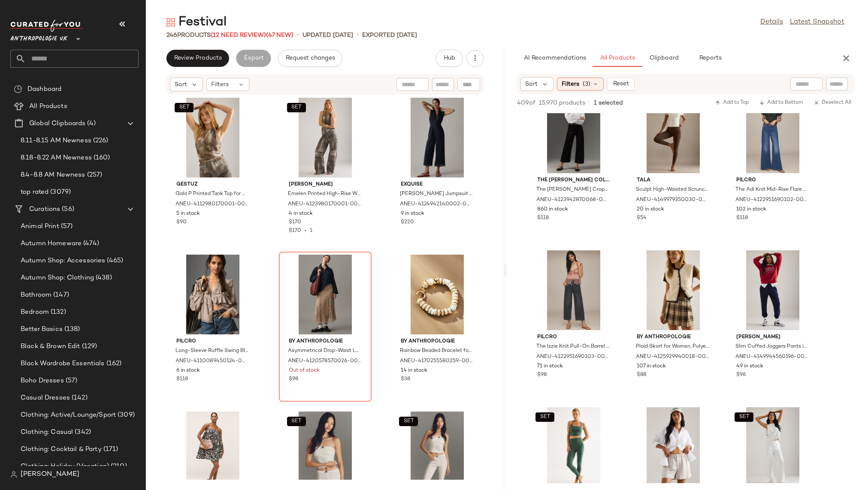
scroll to position [5684, 0]
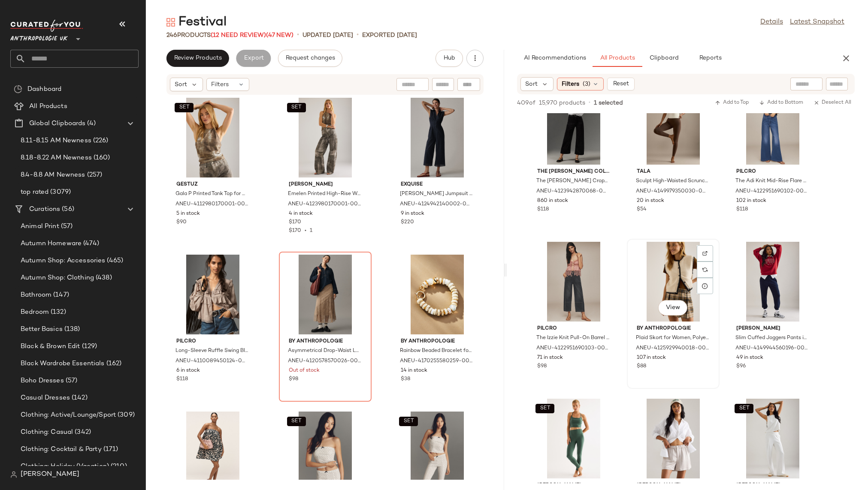
click at [651, 287] on div "View" at bounding box center [673, 282] width 87 height 80
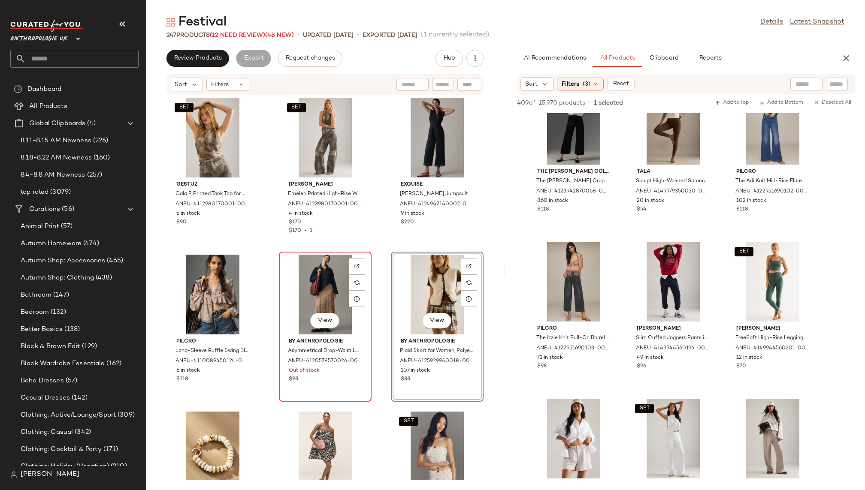
click at [318, 281] on div "View" at bounding box center [325, 295] width 87 height 80
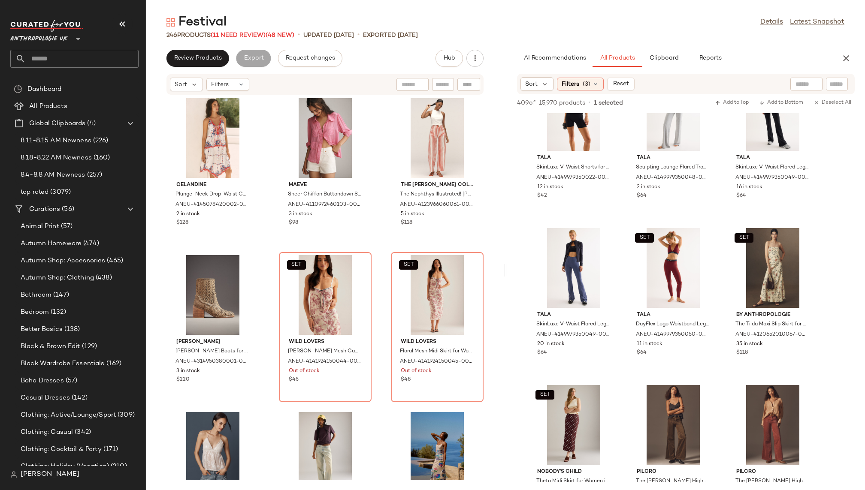
scroll to position [6328, 0]
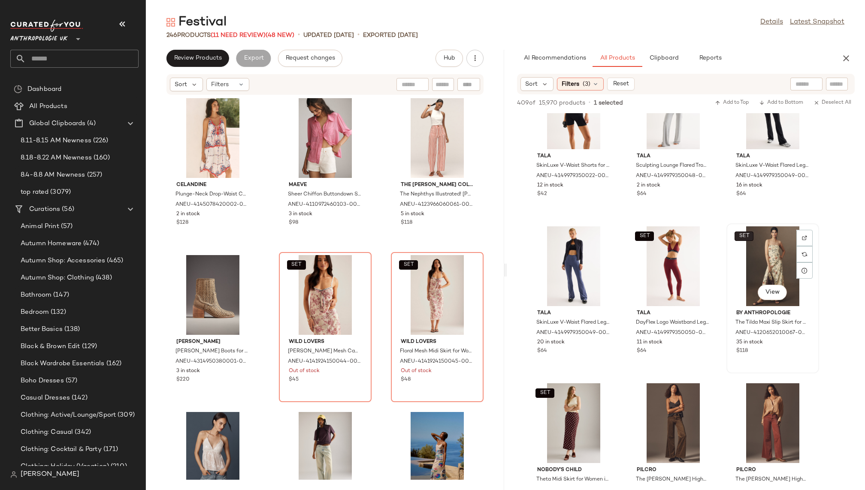
click at [753, 237] on button "SET" at bounding box center [743, 236] width 19 height 9
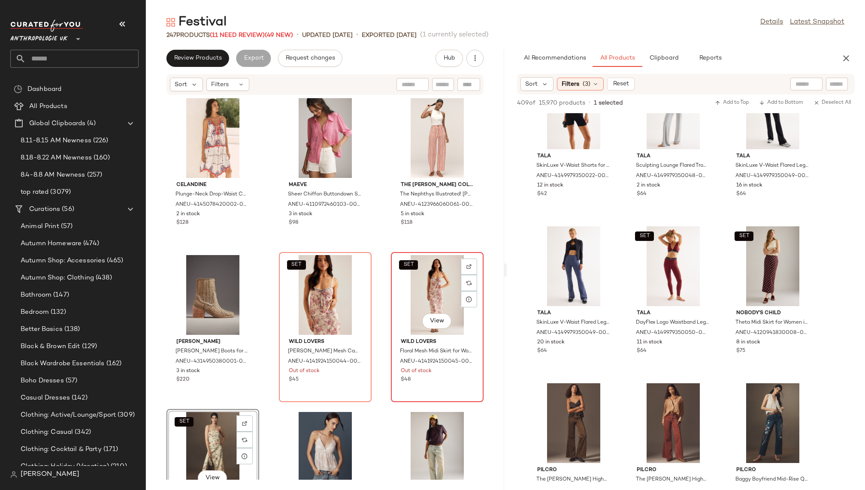
click at [419, 299] on div "SET View" at bounding box center [437, 295] width 87 height 80
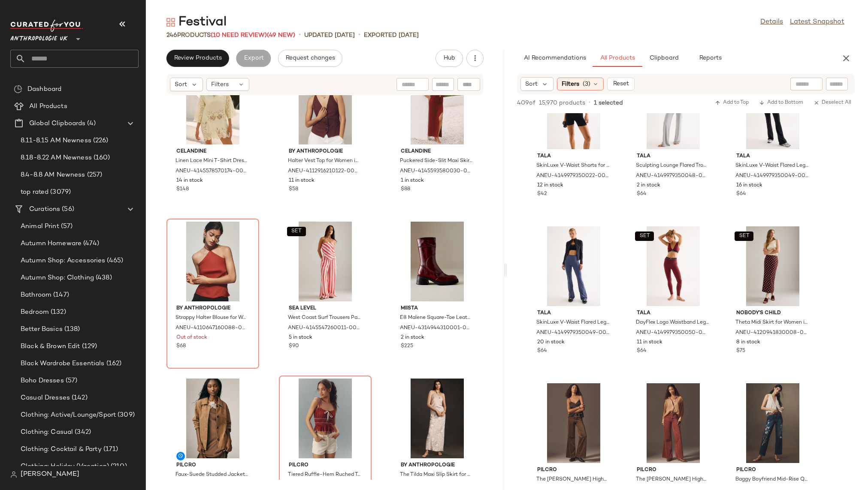
scroll to position [4773, 0]
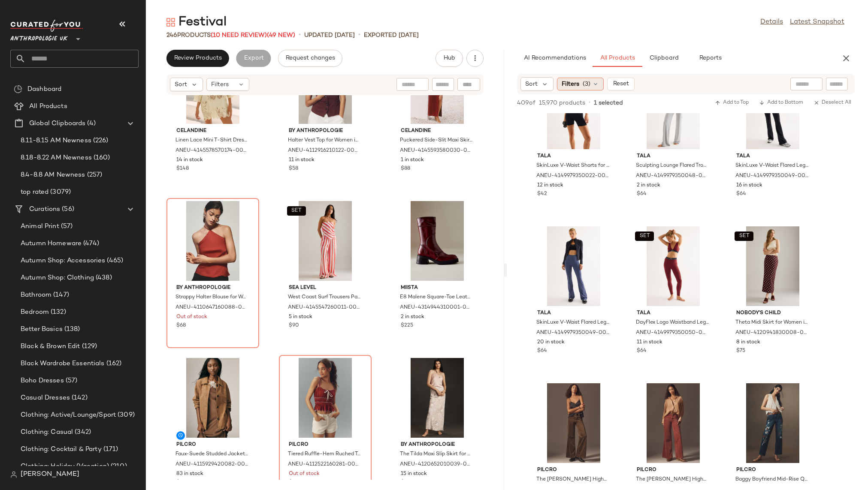
click at [586, 85] on span "(3)" at bounding box center [587, 84] width 8 height 9
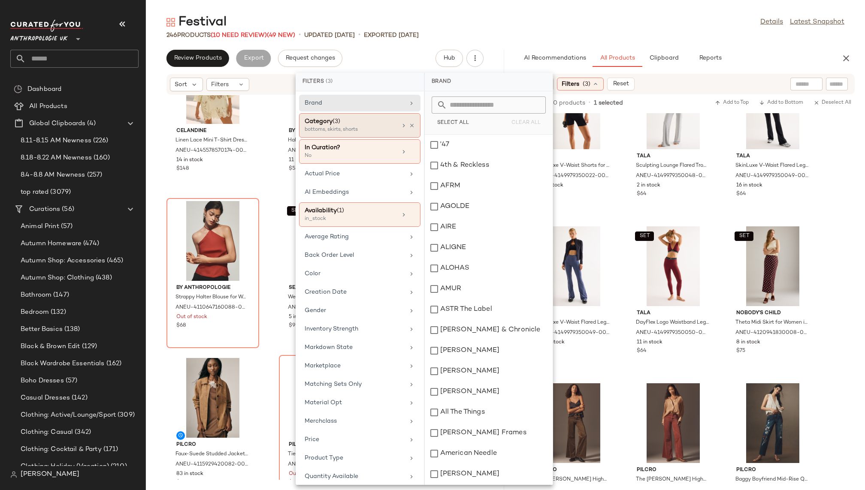
click at [408, 139] on div "Category (3) bottoms, skirts, shorts" at bounding box center [359, 151] width 121 height 24
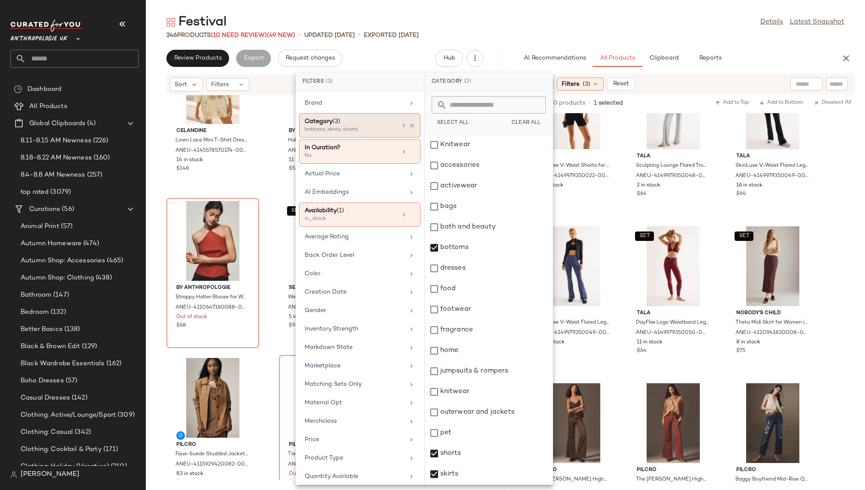
click at [400, 124] on icon at bounding box center [403, 125] width 7 height 7
click at [409, 125] on icon at bounding box center [412, 126] width 6 height 6
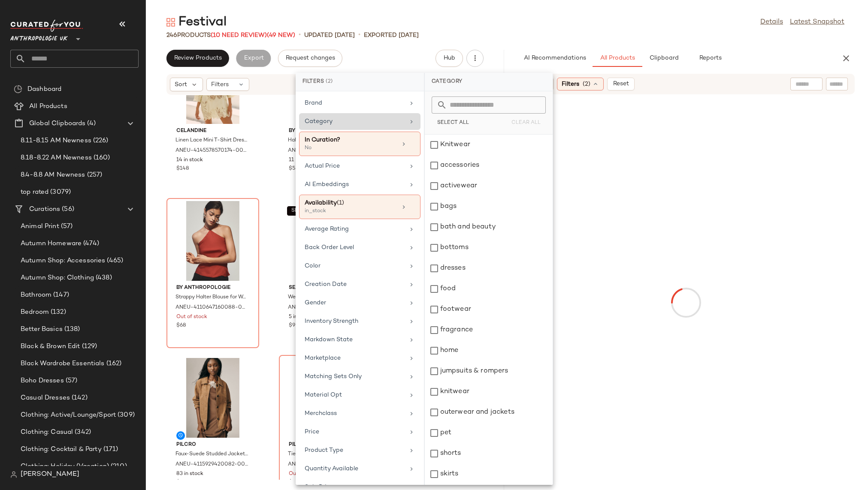
click at [391, 124] on div "Category" at bounding box center [355, 121] width 100 height 9
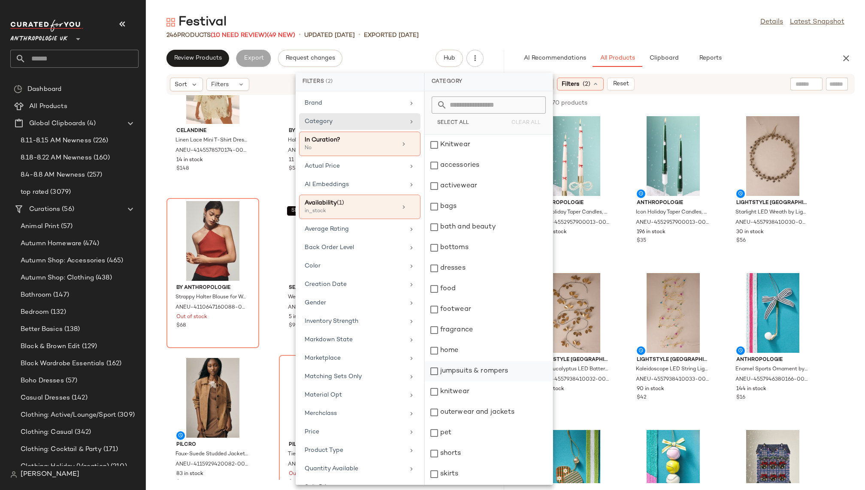
scroll to position [143, 0]
click at [471, 432] on div "tops" at bounding box center [489, 434] width 128 height 21
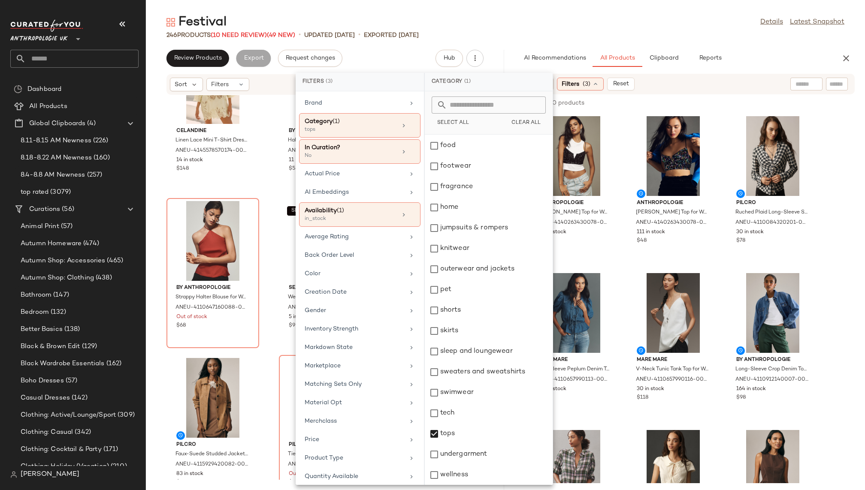
click at [614, 28] on div "Festival Details Latest Snapshot" at bounding box center [505, 22] width 719 height 17
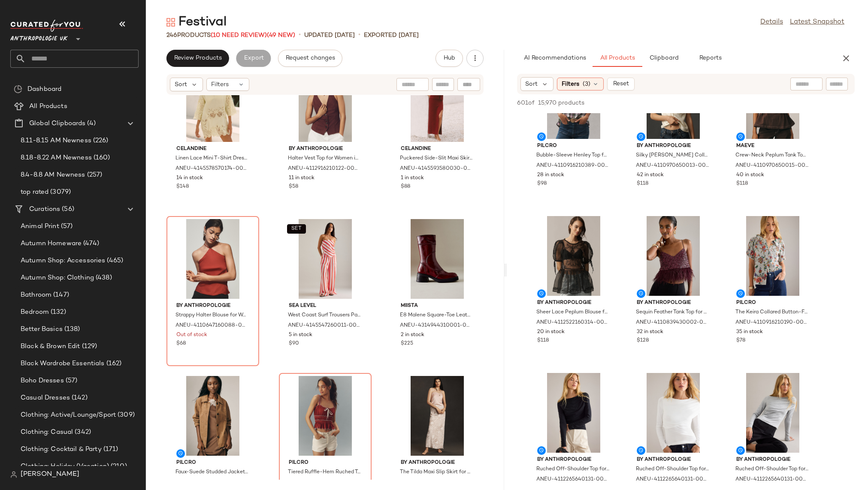
scroll to position [373, 0]
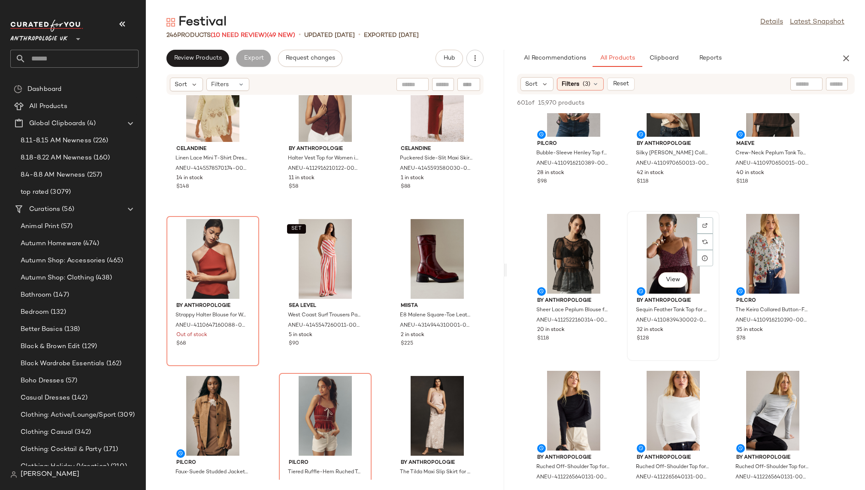
click at [656, 242] on div "View" at bounding box center [673, 254] width 87 height 80
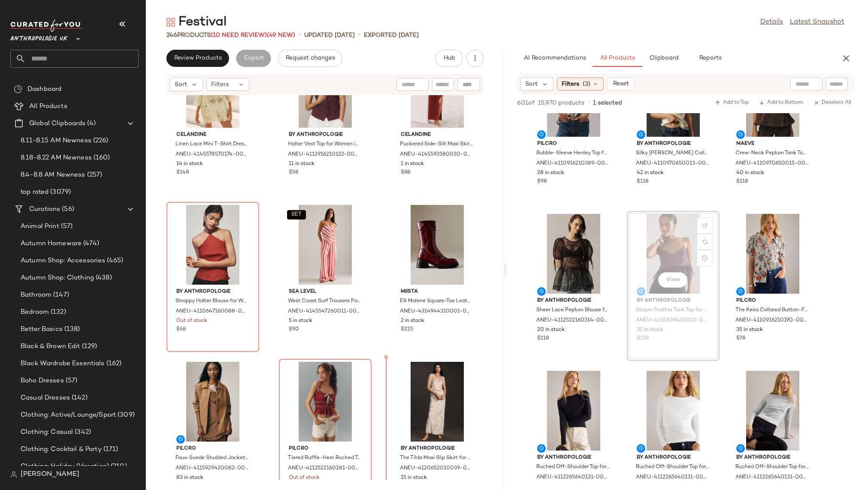
scroll to position [4784, 0]
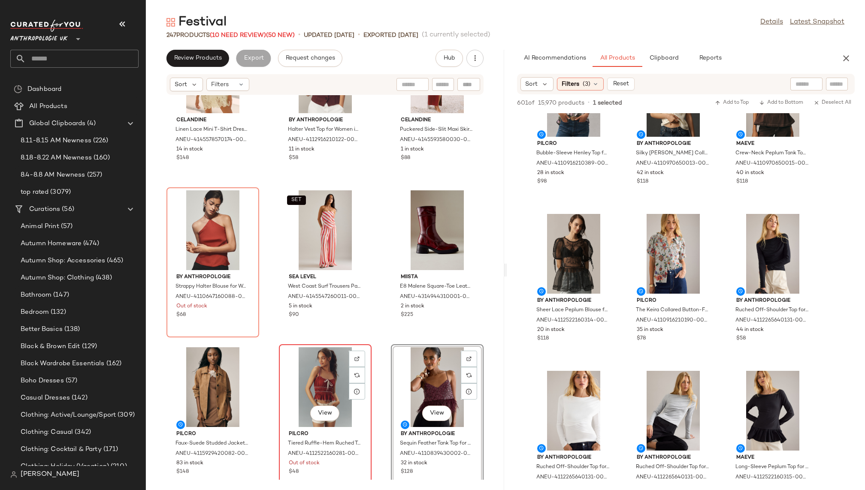
click at [318, 383] on div "View" at bounding box center [325, 388] width 87 height 80
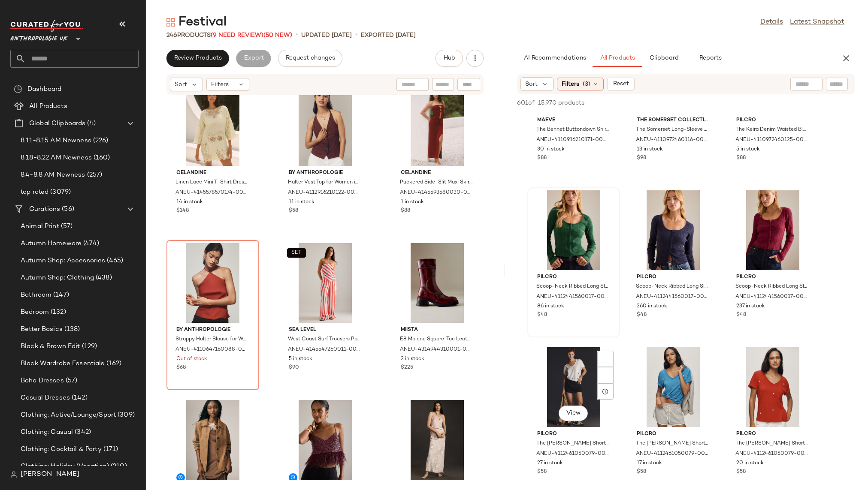
scroll to position [3986, 0]
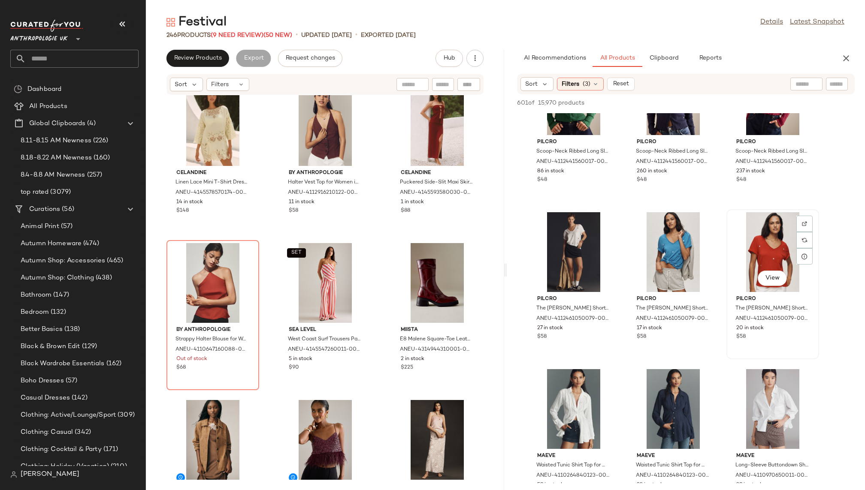
click at [742, 255] on div "View" at bounding box center [772, 252] width 87 height 80
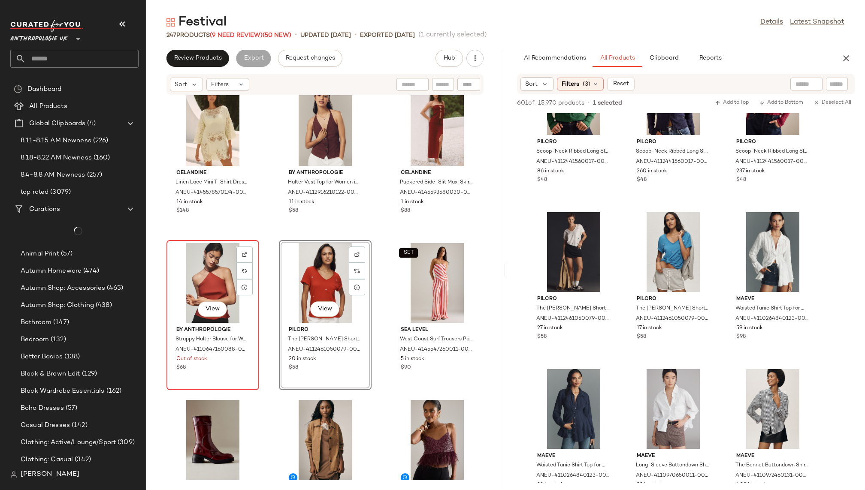
click at [203, 271] on div "View" at bounding box center [212, 283] width 87 height 80
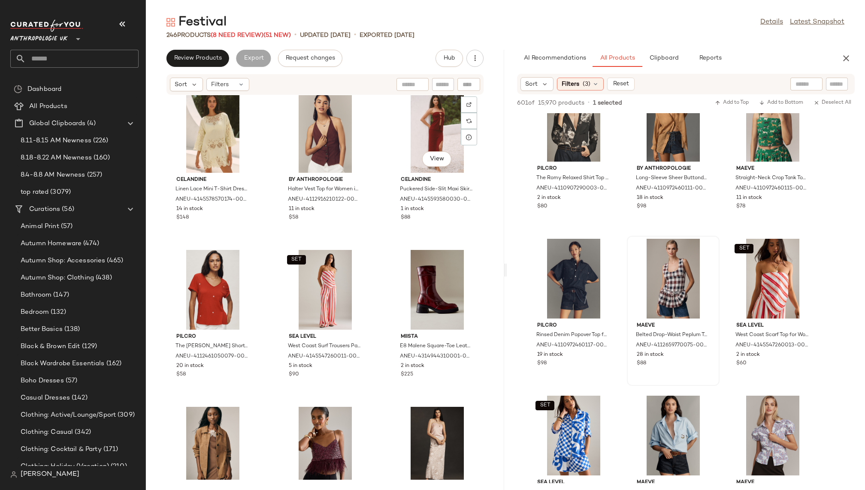
scroll to position [4731, 0]
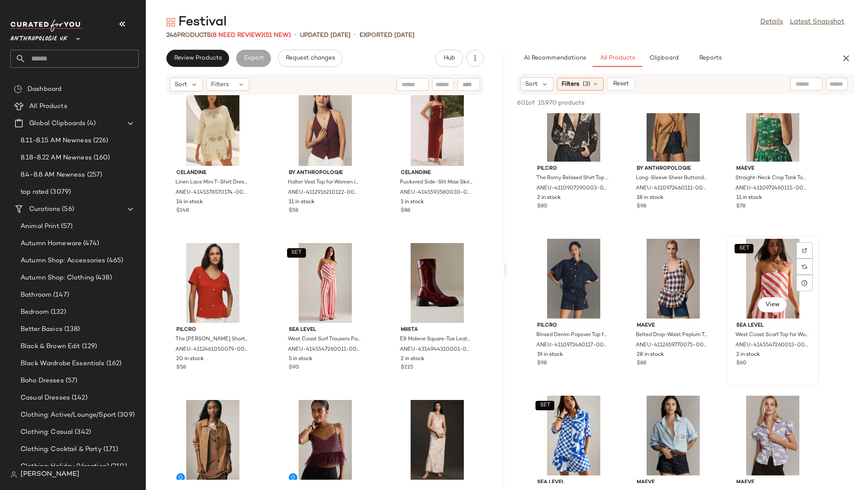
click at [746, 270] on div "SET View" at bounding box center [772, 279] width 87 height 80
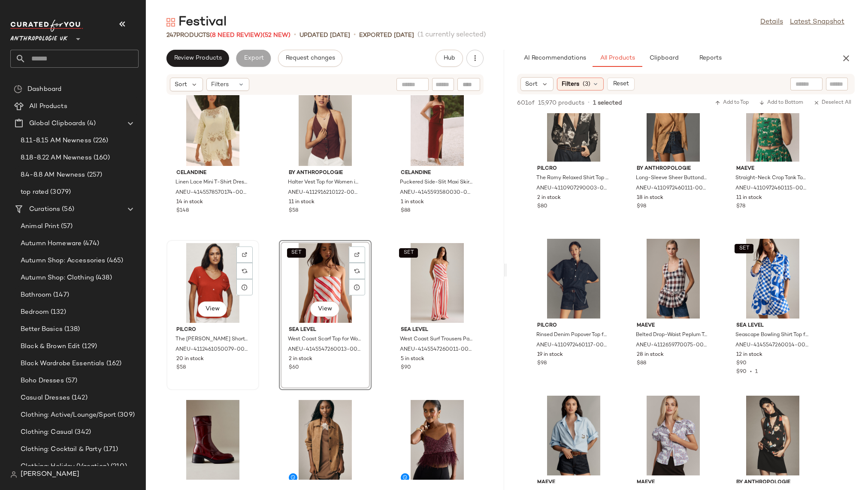
click at [204, 269] on div "View" at bounding box center [212, 283] width 87 height 80
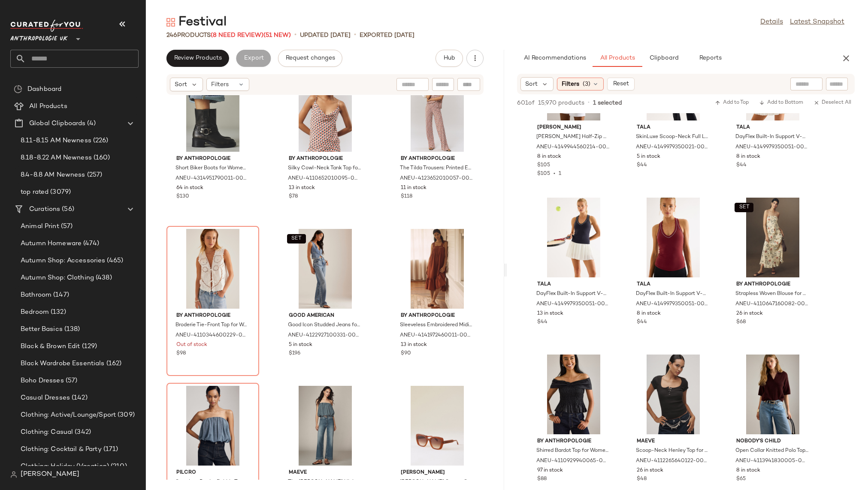
scroll to position [10050, 0]
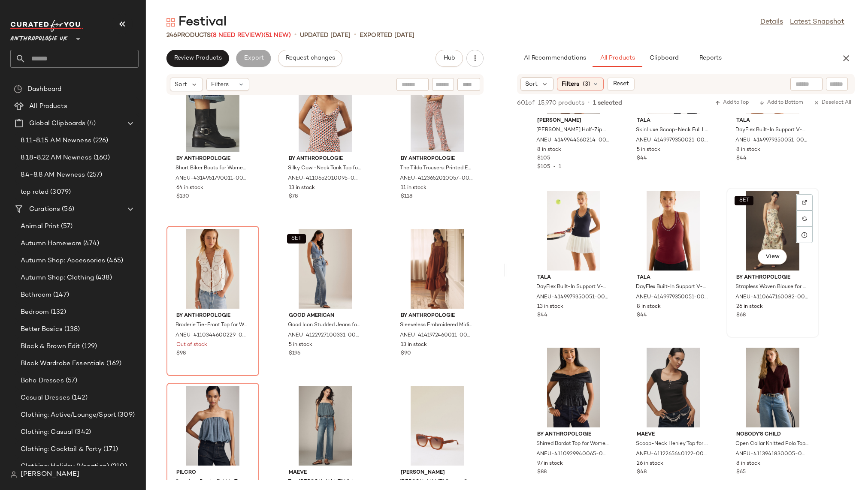
click at [764, 209] on div "SET View" at bounding box center [772, 231] width 87 height 80
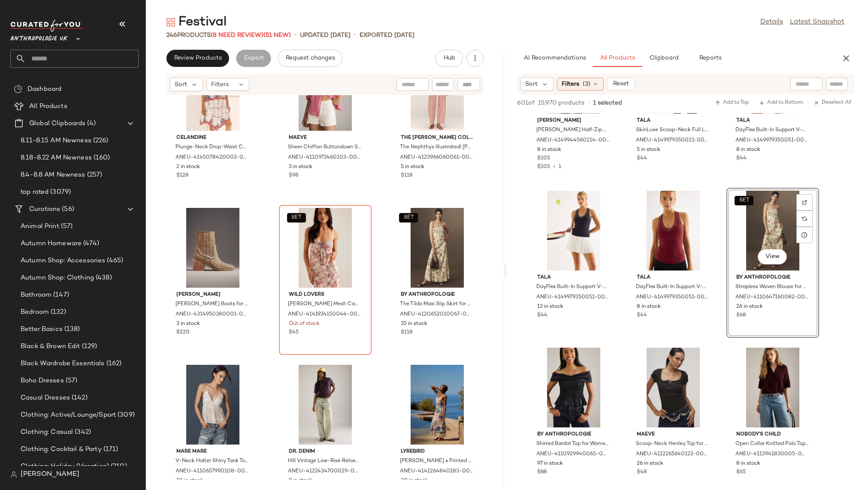
scroll to position [11365, 0]
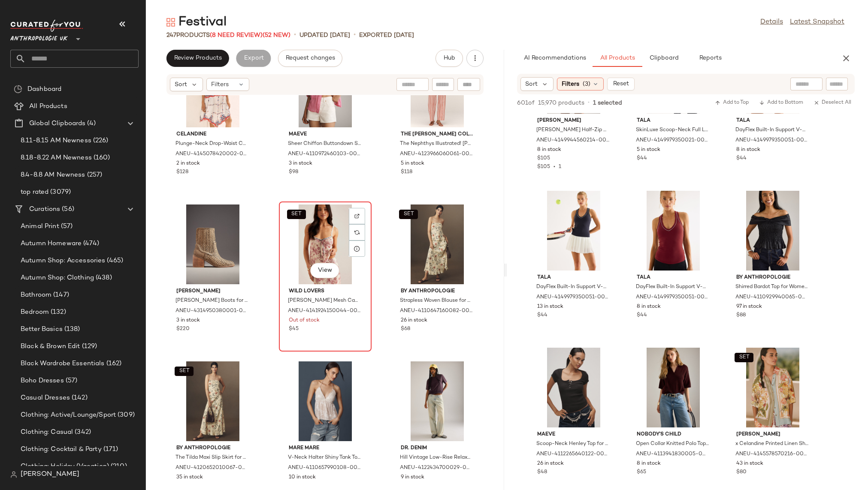
click at [311, 234] on div "SET View" at bounding box center [325, 245] width 87 height 80
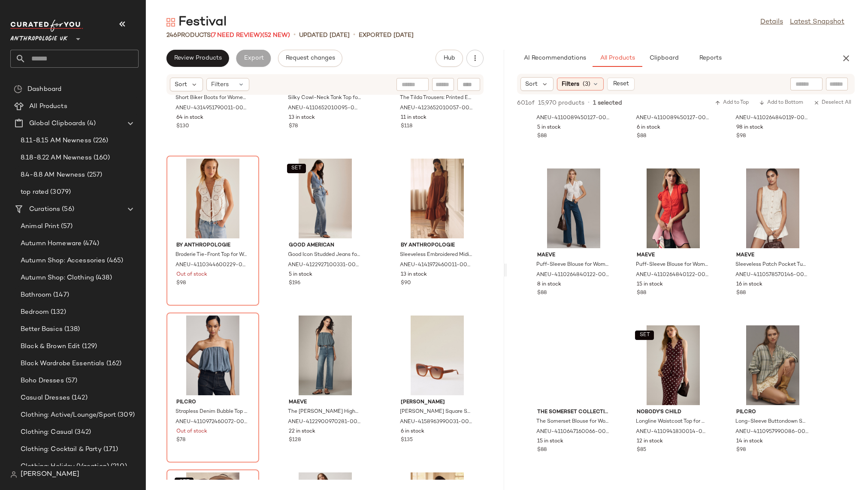
scroll to position [10731, 0]
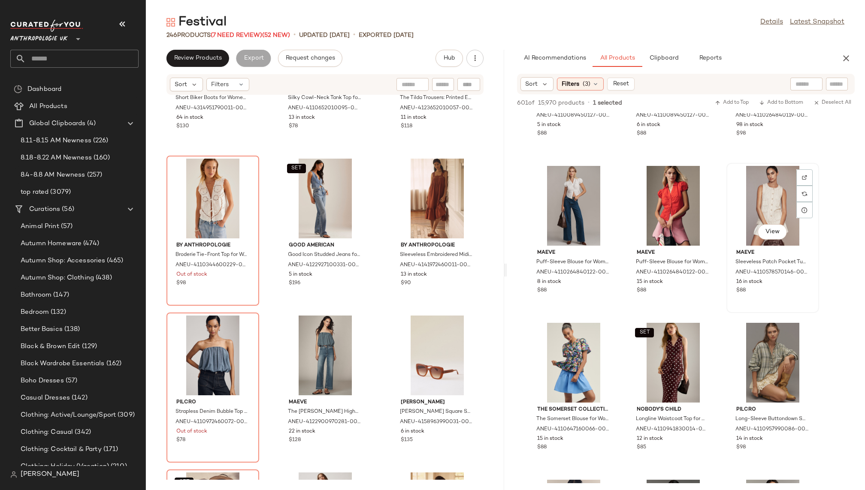
click at [735, 215] on div "View" at bounding box center [772, 206] width 87 height 80
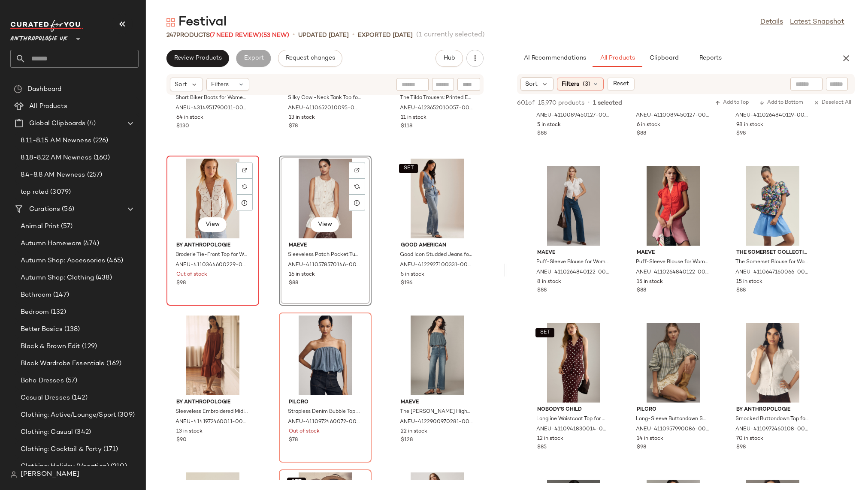
click at [209, 187] on div "View" at bounding box center [212, 199] width 87 height 80
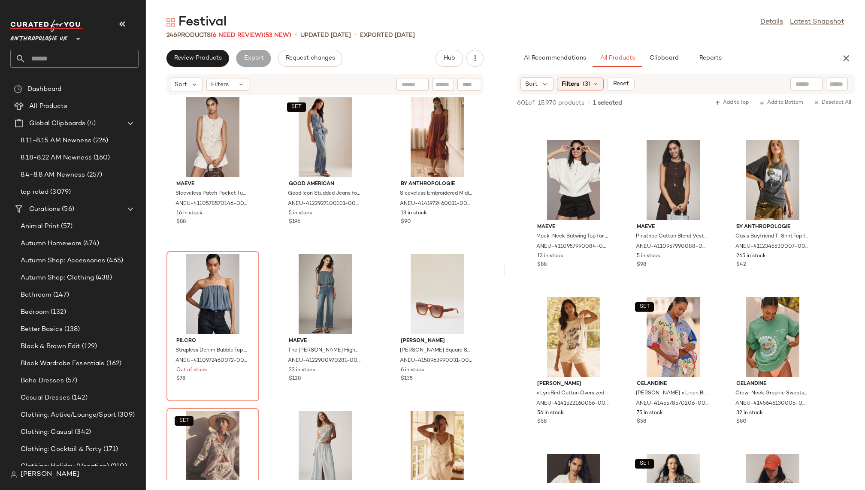
scroll to position [12384, 0]
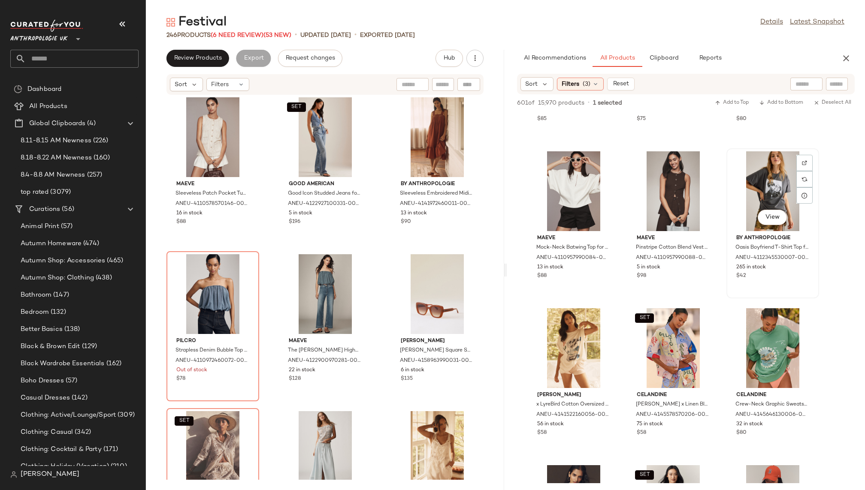
click at [738, 186] on div "View" at bounding box center [772, 191] width 87 height 80
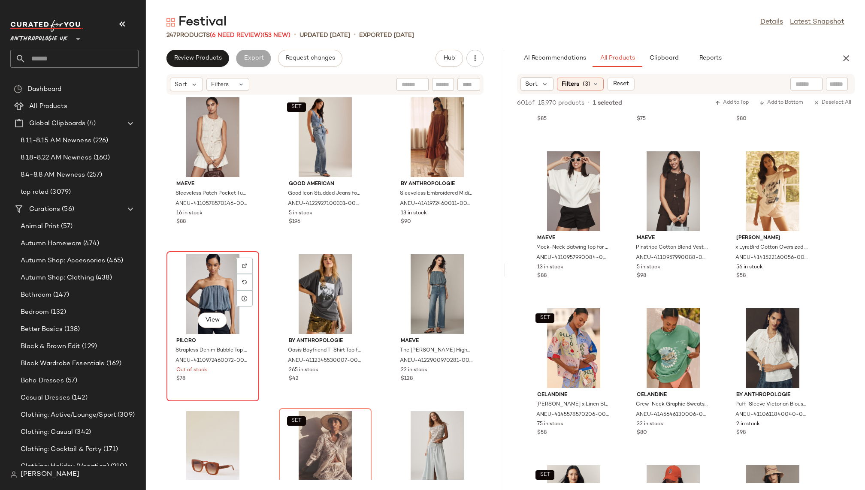
click at [210, 278] on div "View" at bounding box center [212, 294] width 87 height 80
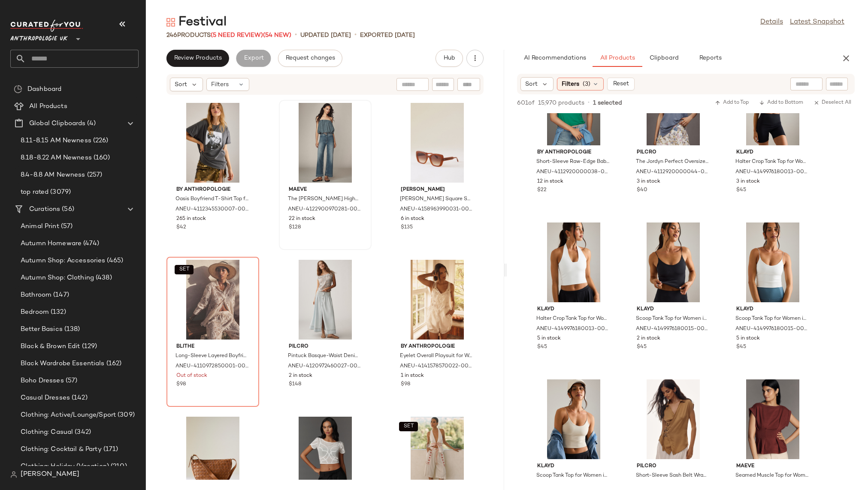
scroll to position [16905, 0]
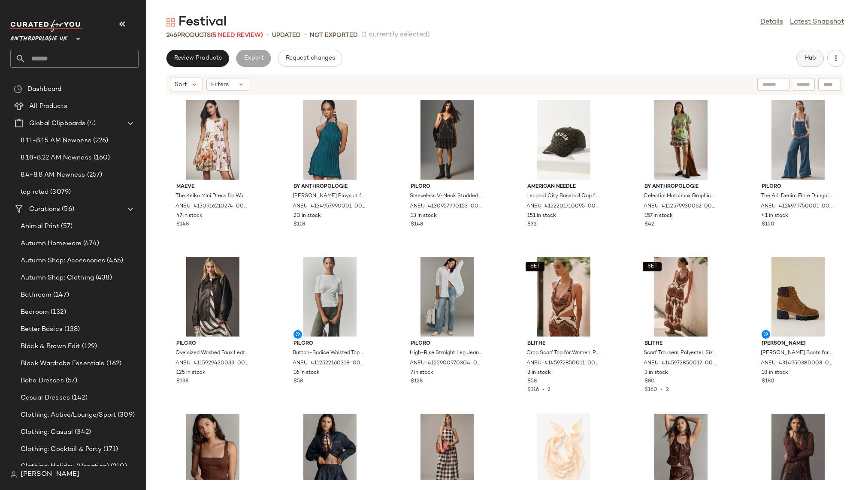
click at [801, 57] on button "Hub" at bounding box center [809, 58] width 27 height 17
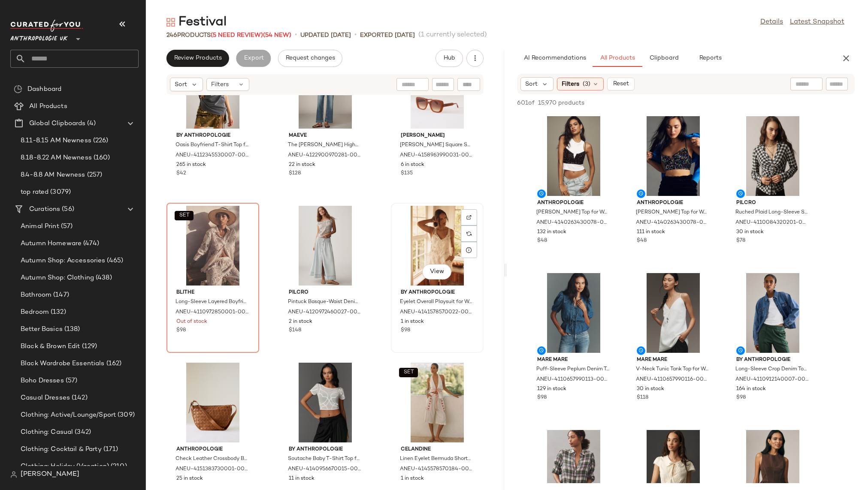
scroll to position [5545, 0]
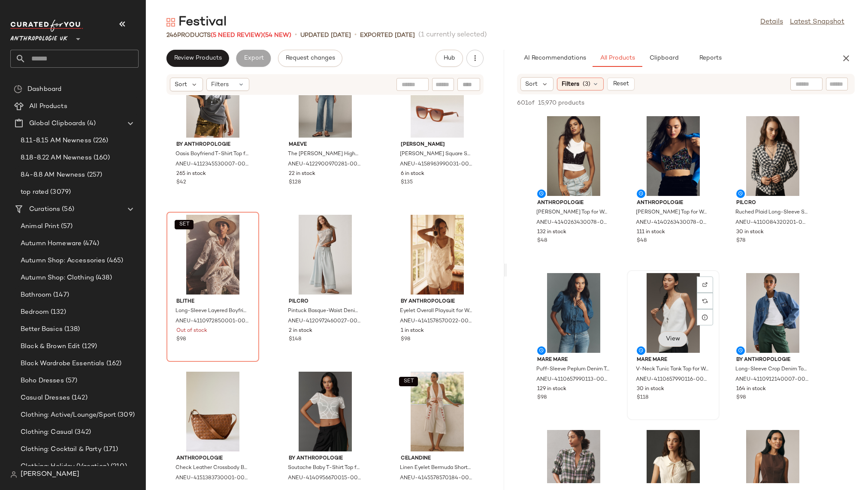
click at [677, 335] on button "View" at bounding box center [672, 339] width 29 height 15
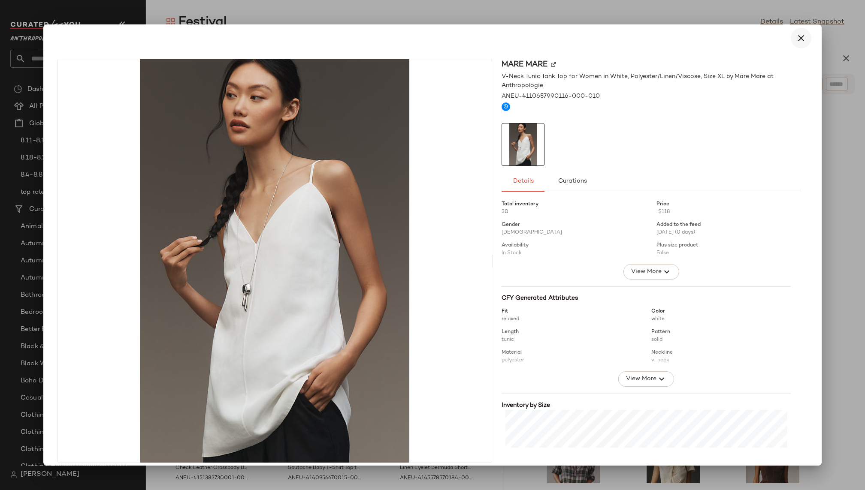
click at [798, 38] on icon "button" at bounding box center [801, 38] width 10 height 10
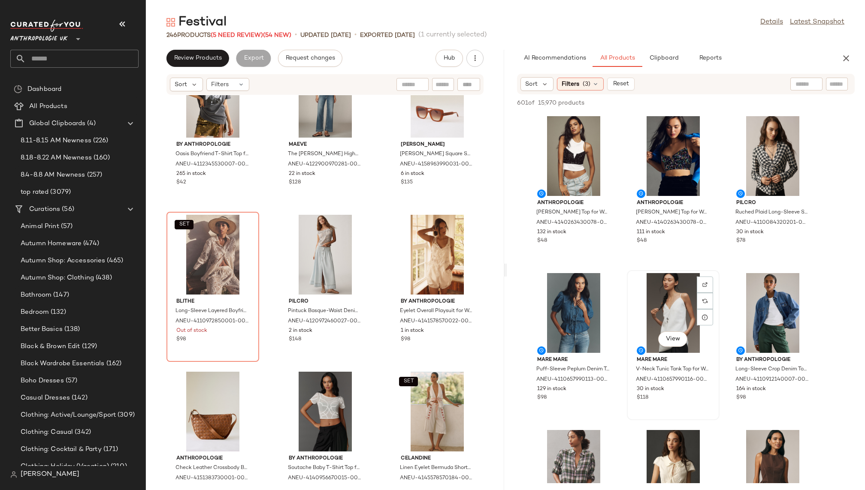
click at [664, 306] on div "View" at bounding box center [673, 313] width 87 height 80
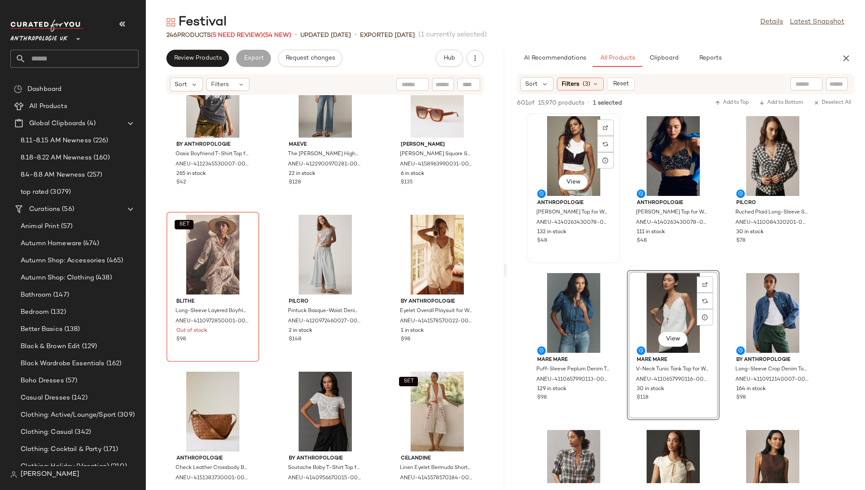
click at [565, 165] on div "View" at bounding box center [573, 156] width 87 height 80
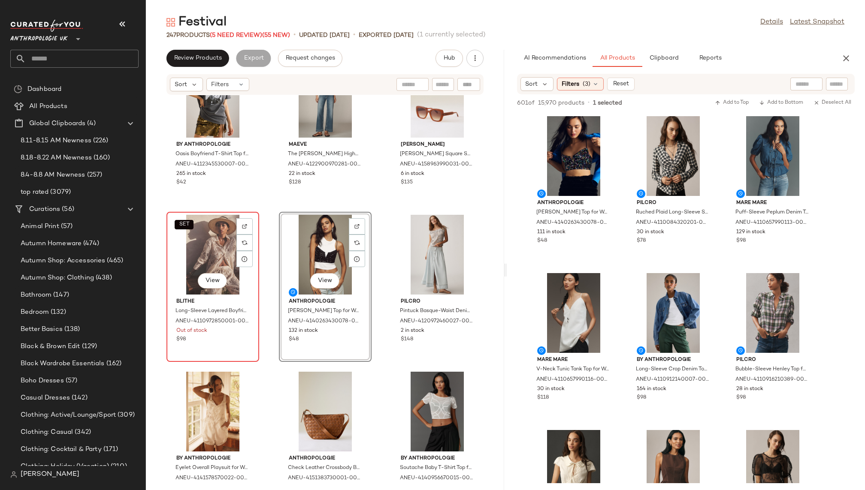
click at [204, 239] on div "SET View" at bounding box center [212, 255] width 87 height 80
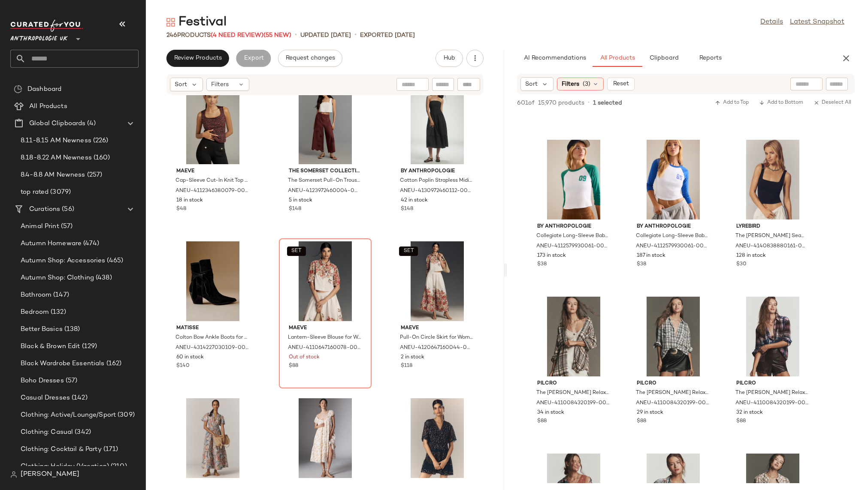
scroll to position [5944, 0]
click at [774, 204] on span "View" at bounding box center [772, 205] width 15 height 7
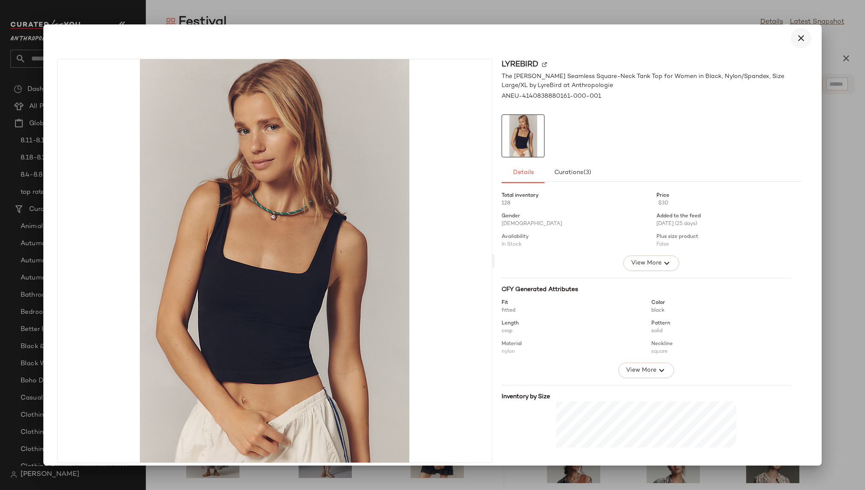
click at [799, 35] on icon "button" at bounding box center [801, 38] width 10 height 10
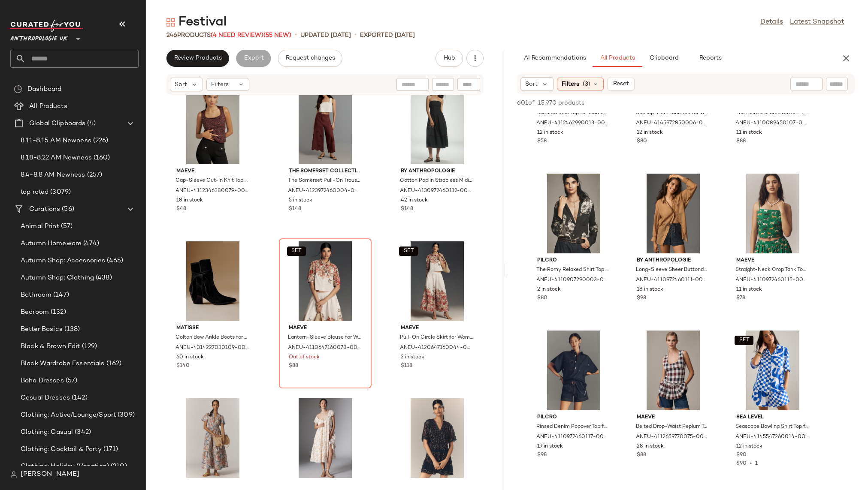
scroll to position [7479, 0]
click at [647, 227] on div "View" at bounding box center [673, 214] width 87 height 80
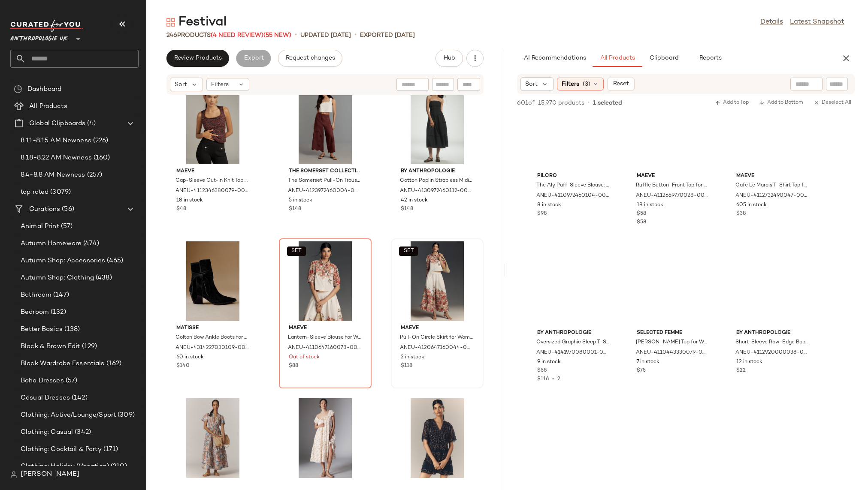
scroll to position [16549, 0]
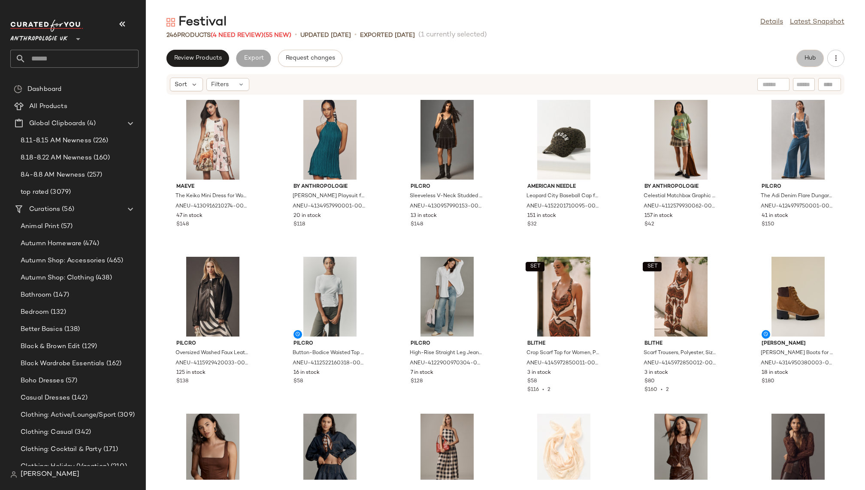
click at [810, 58] on span "Hub" at bounding box center [810, 58] width 12 height 7
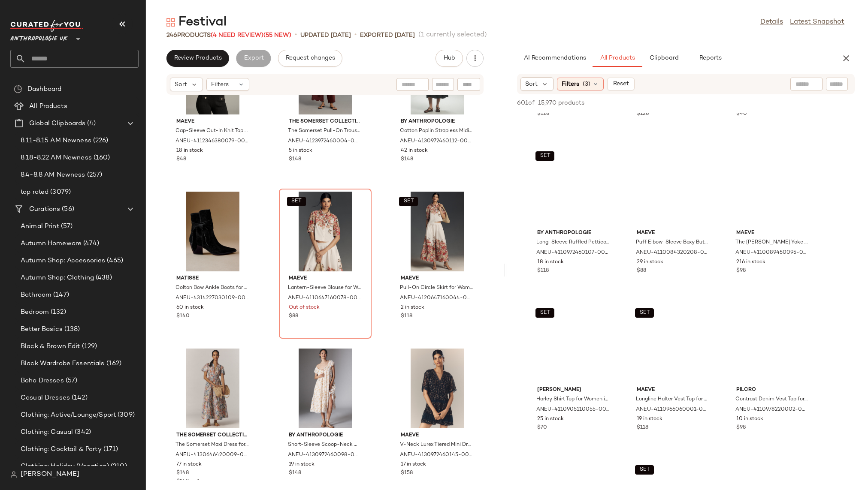
scroll to position [11733, 0]
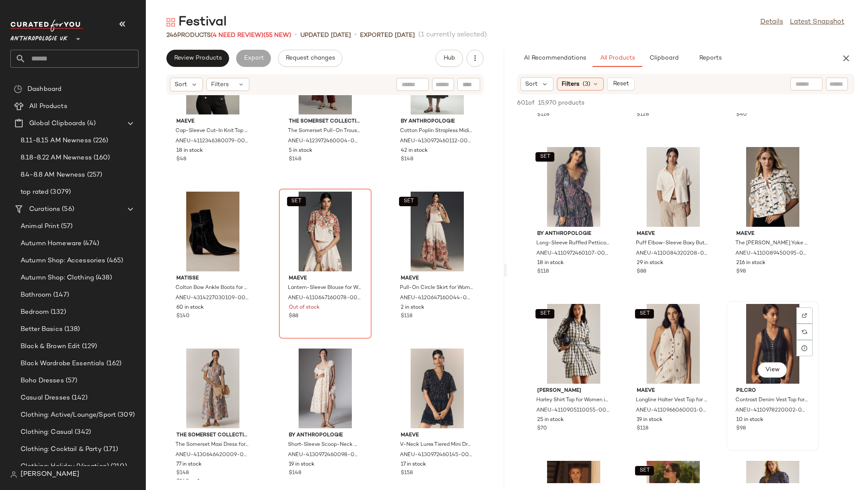
click at [761, 341] on div "View" at bounding box center [772, 344] width 87 height 80
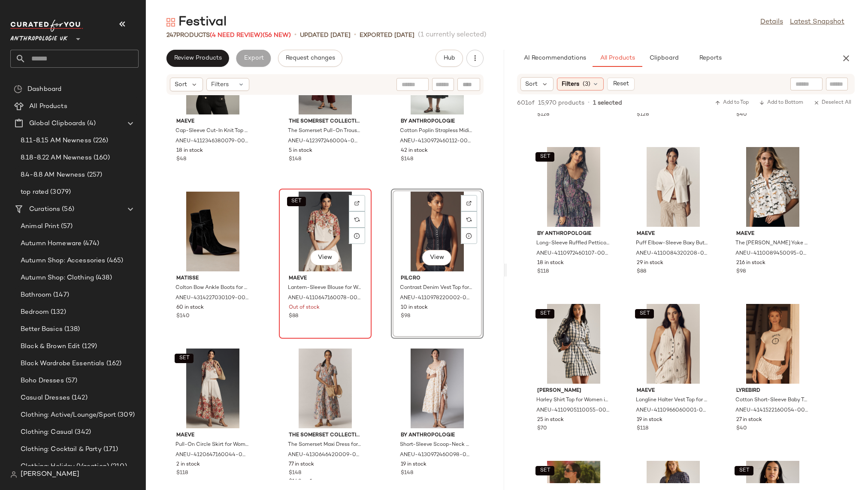
click at [311, 232] on div "SET View" at bounding box center [325, 232] width 87 height 80
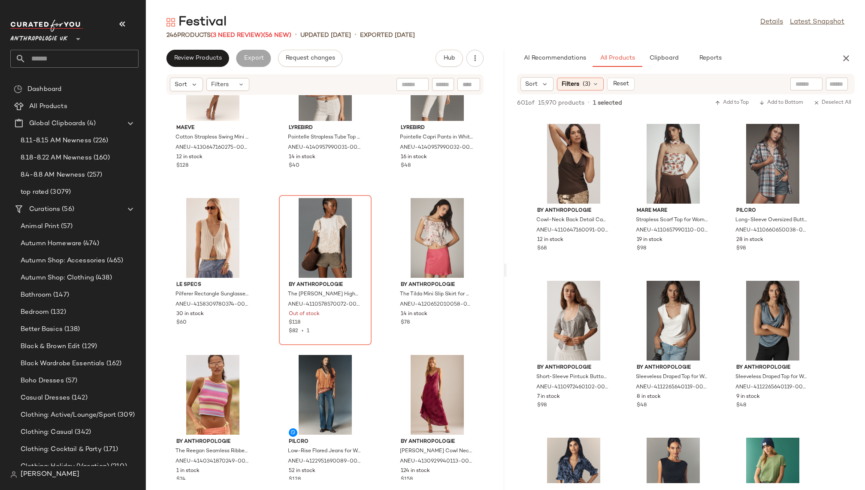
scroll to position [14372, 0]
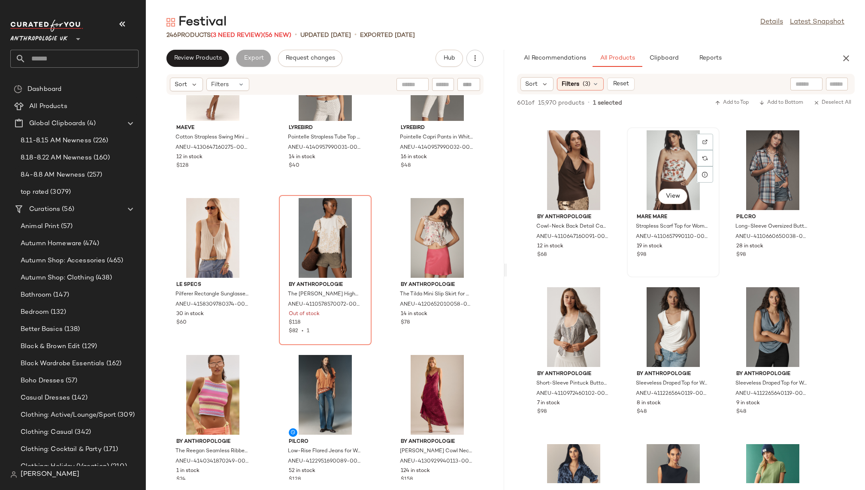
click at [662, 153] on div "View" at bounding box center [673, 170] width 87 height 80
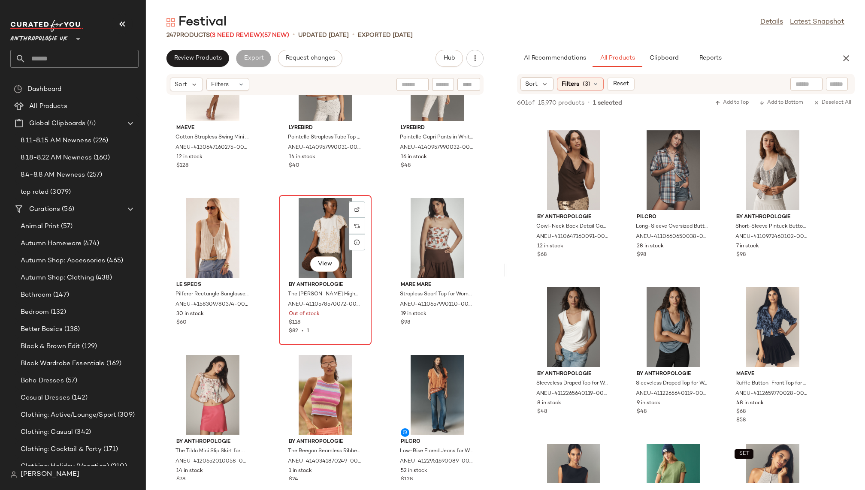
click at [305, 217] on div "View" at bounding box center [325, 238] width 87 height 80
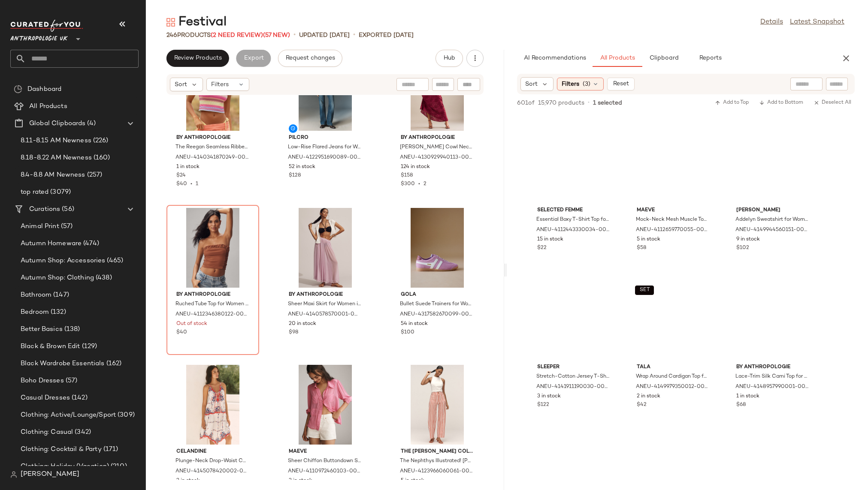
scroll to position [27324, 0]
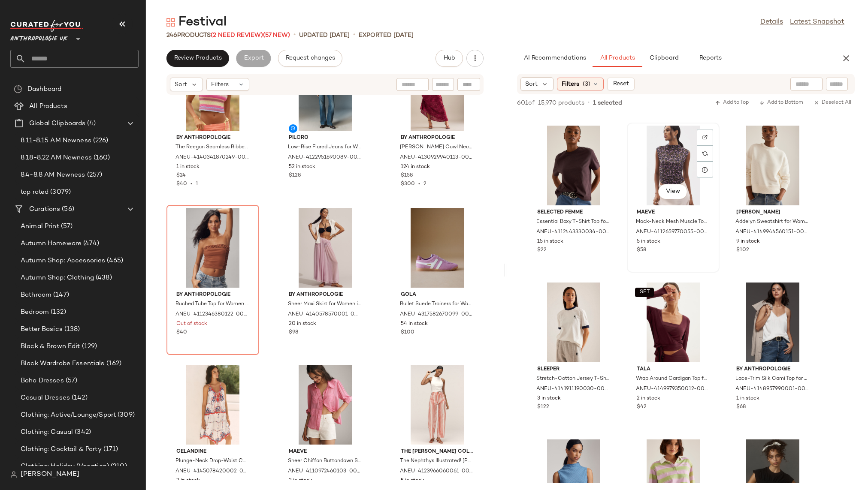
click at [652, 151] on div "View" at bounding box center [673, 166] width 87 height 80
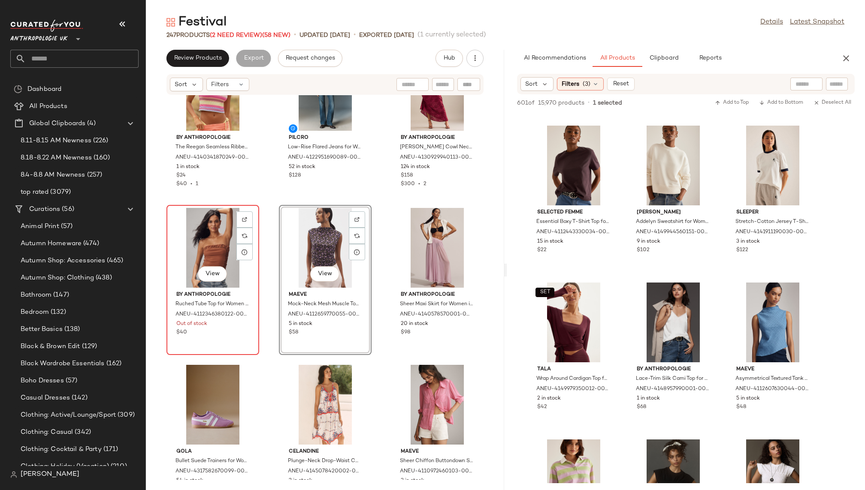
click at [211, 240] on div "View" at bounding box center [212, 248] width 87 height 80
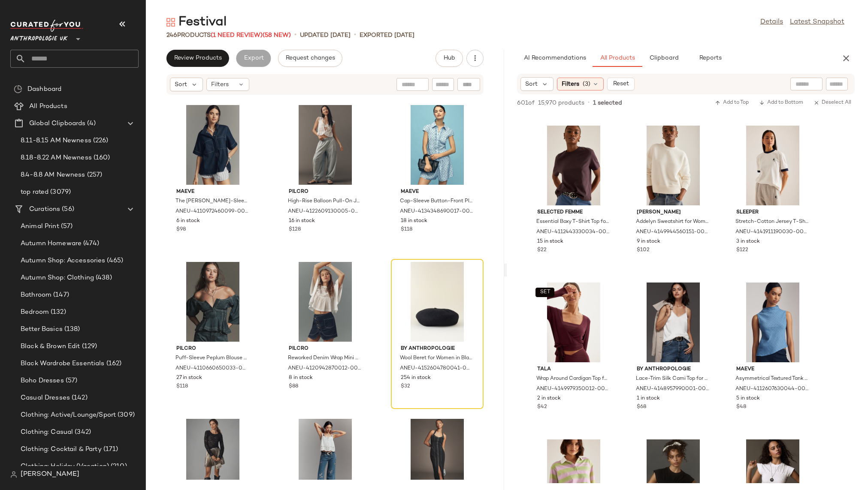
scroll to position [12245, 0]
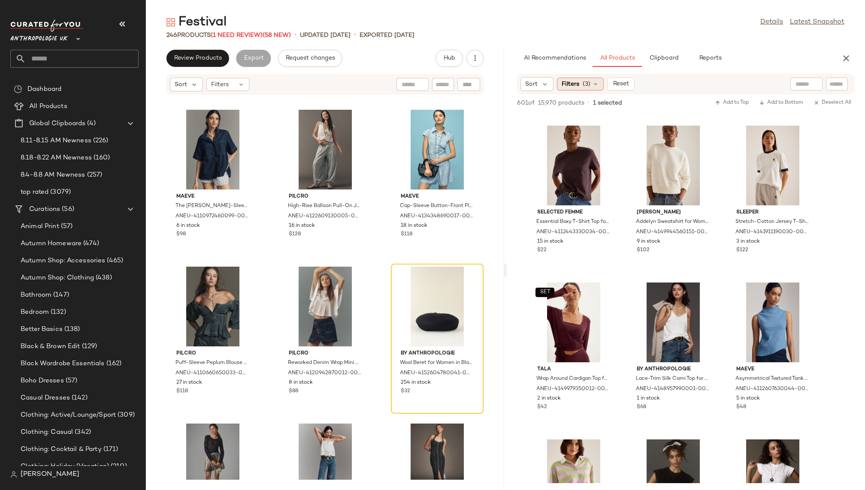
click at [584, 84] on span "(3)" at bounding box center [587, 84] width 8 height 9
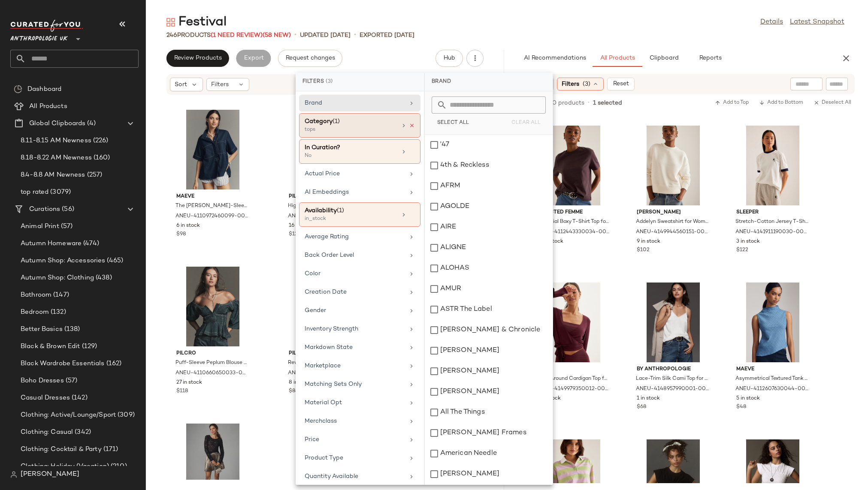
click at [409, 127] on icon at bounding box center [412, 126] width 6 height 6
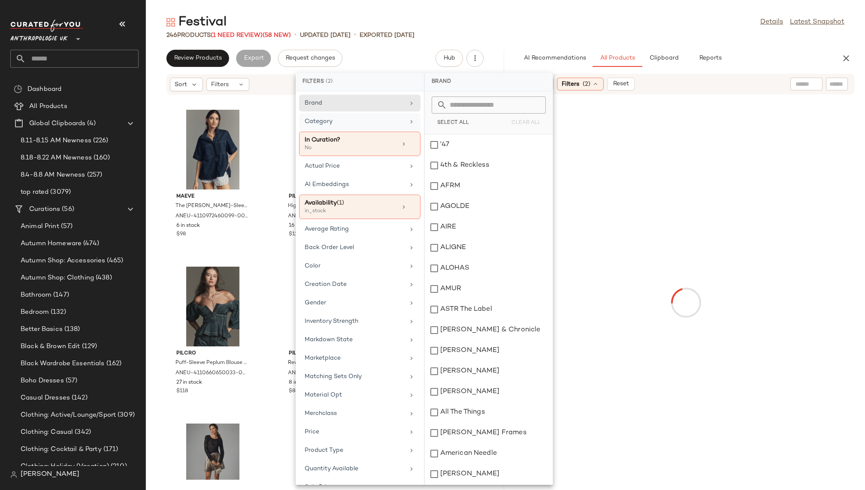
click at [383, 123] on div "Category" at bounding box center [355, 121] width 100 height 9
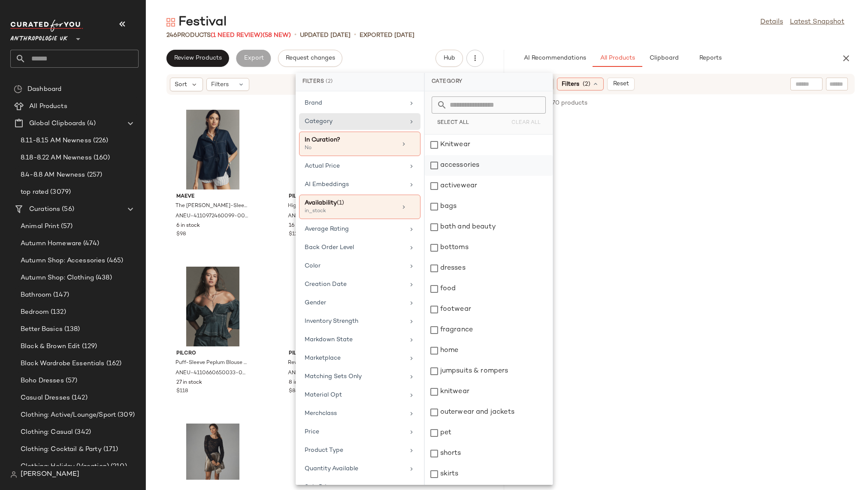
click at [467, 165] on div "accessories" at bounding box center [489, 165] width 128 height 21
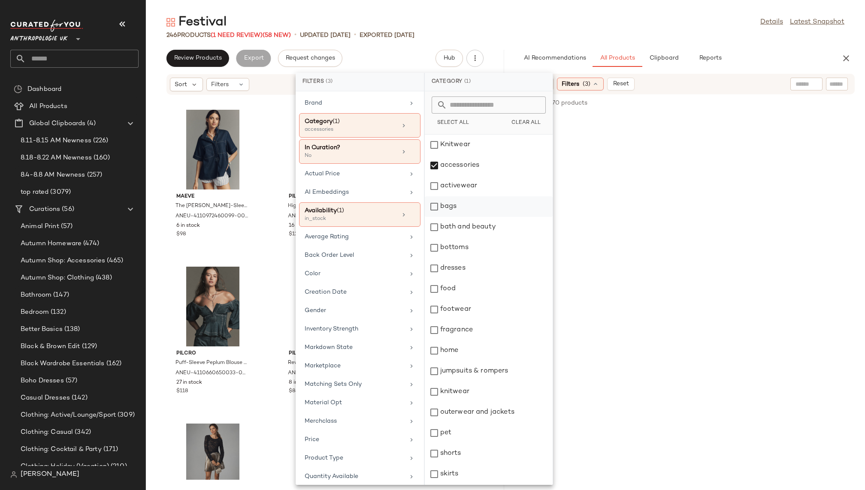
click at [463, 209] on div "bags" at bounding box center [489, 206] width 128 height 21
click at [465, 308] on div "footwear" at bounding box center [489, 309] width 128 height 21
click at [642, 28] on div "Festival Details Latest Snapshot" at bounding box center [505, 22] width 719 height 17
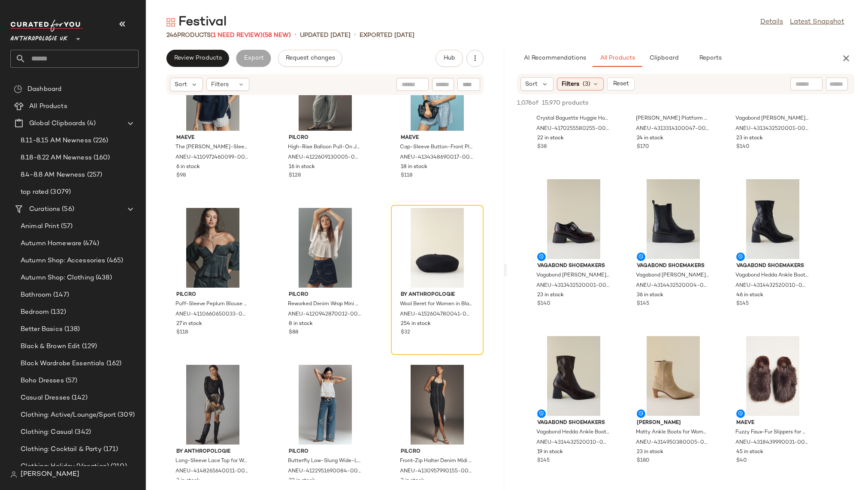
scroll to position [1822, 0]
click at [658, 215] on div "View" at bounding box center [673, 219] width 87 height 80
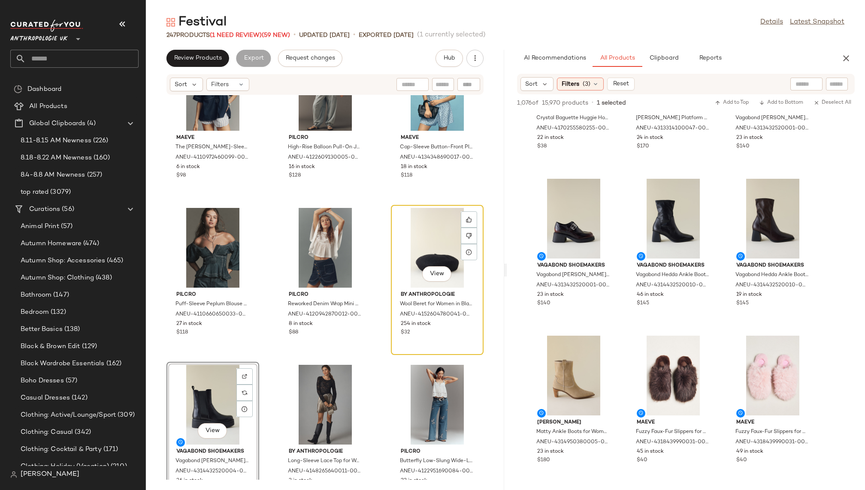
click at [399, 235] on div "View" at bounding box center [437, 248] width 87 height 80
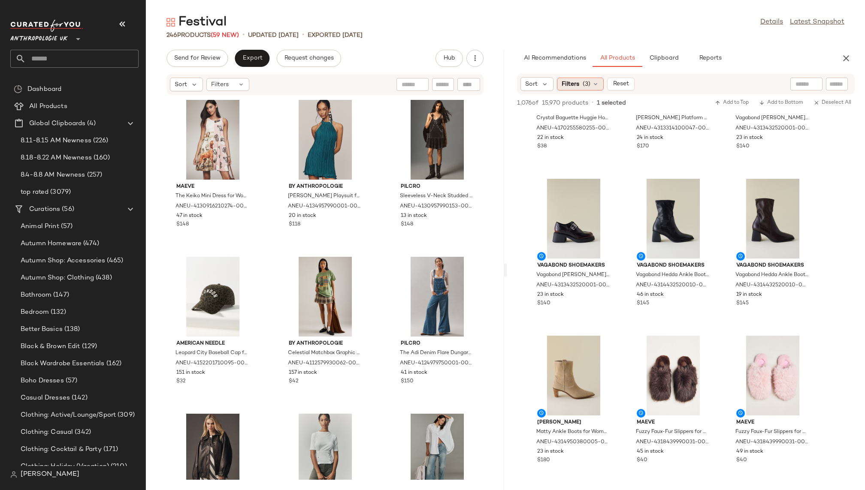
click at [584, 83] on span "(3)" at bounding box center [587, 84] width 8 height 9
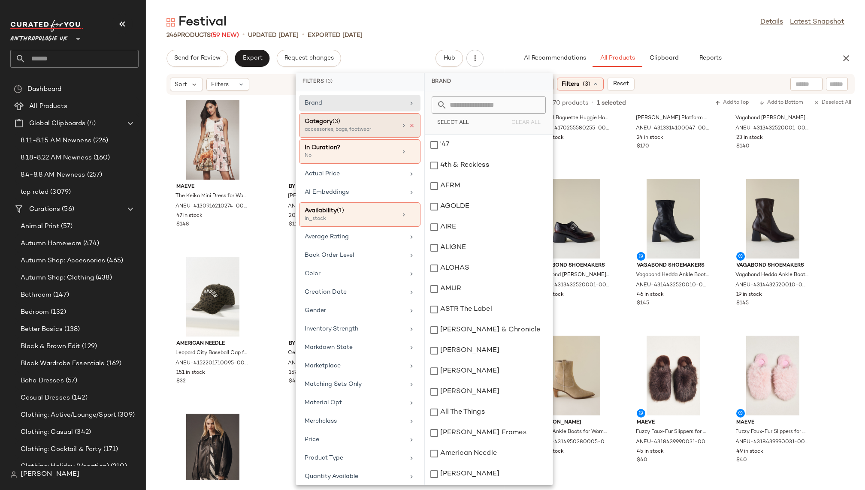
click at [409, 123] on icon at bounding box center [412, 126] width 6 height 6
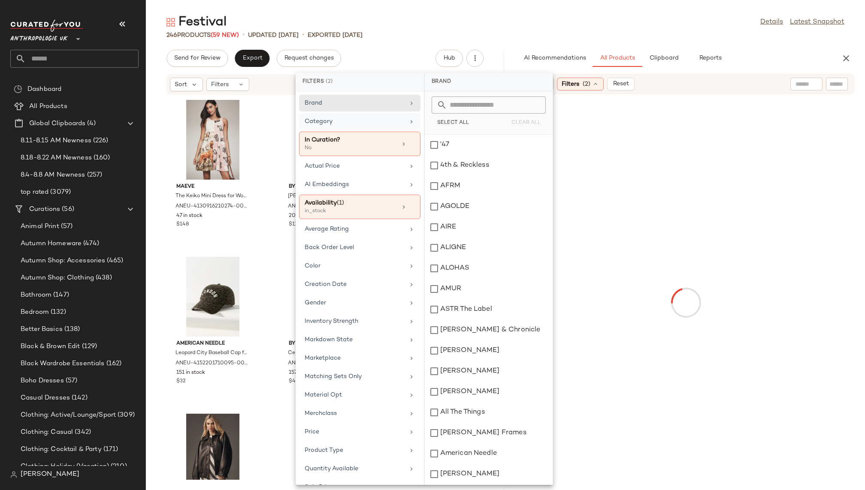
click at [602, 28] on div "Festival Details Latest Snapshot" at bounding box center [505, 22] width 719 height 17
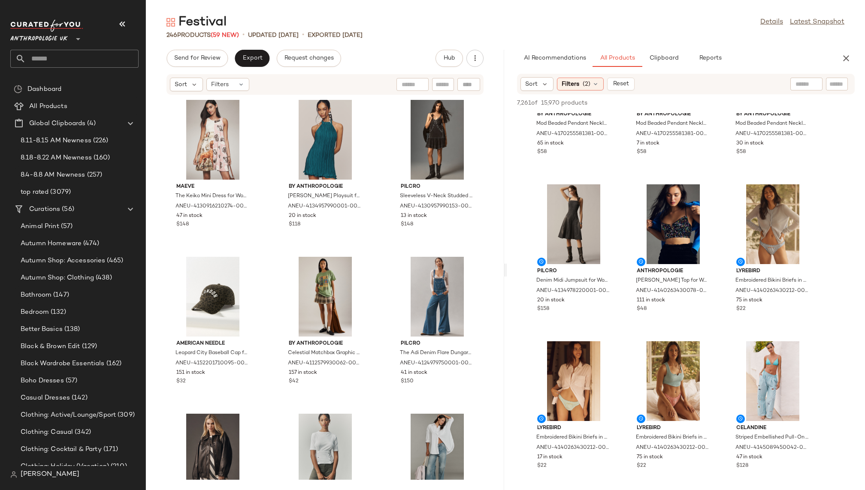
scroll to position [4014, 0]
click at [664, 275] on span "Anthropologie" at bounding box center [673, 272] width 73 height 8
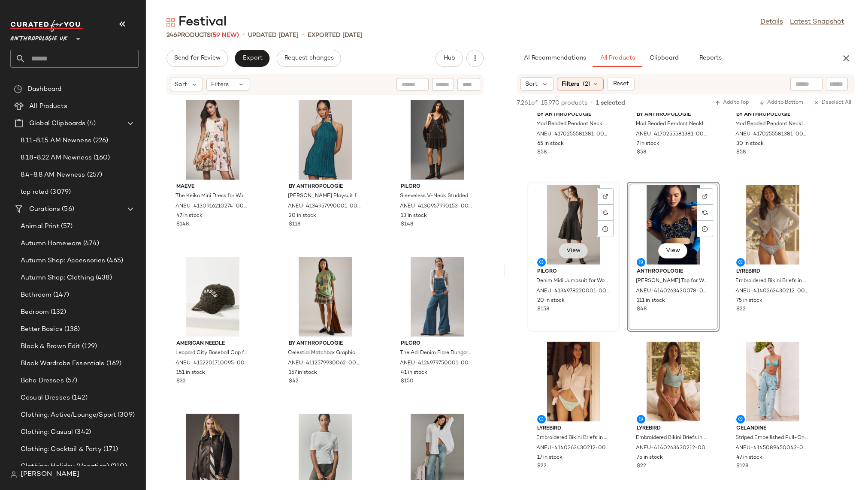
click at [581, 249] on button "View" at bounding box center [573, 250] width 29 height 15
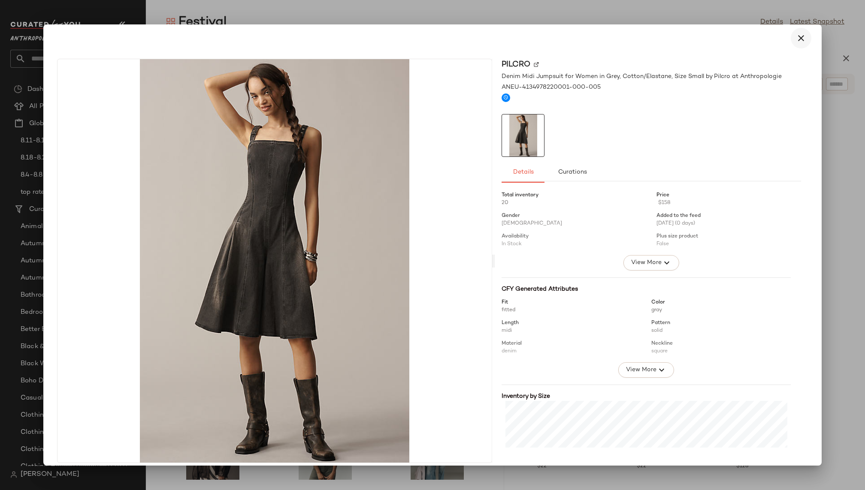
click at [796, 37] on icon "button" at bounding box center [801, 38] width 10 height 10
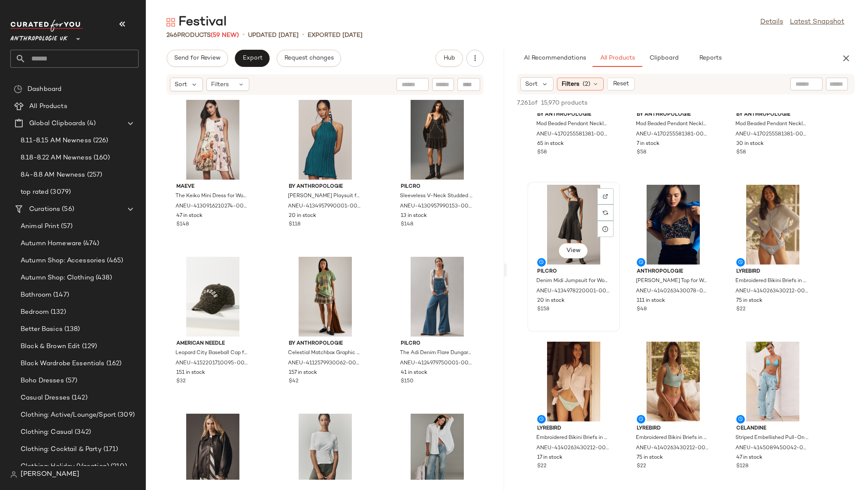
click at [558, 248] on div "View" at bounding box center [573, 225] width 87 height 80
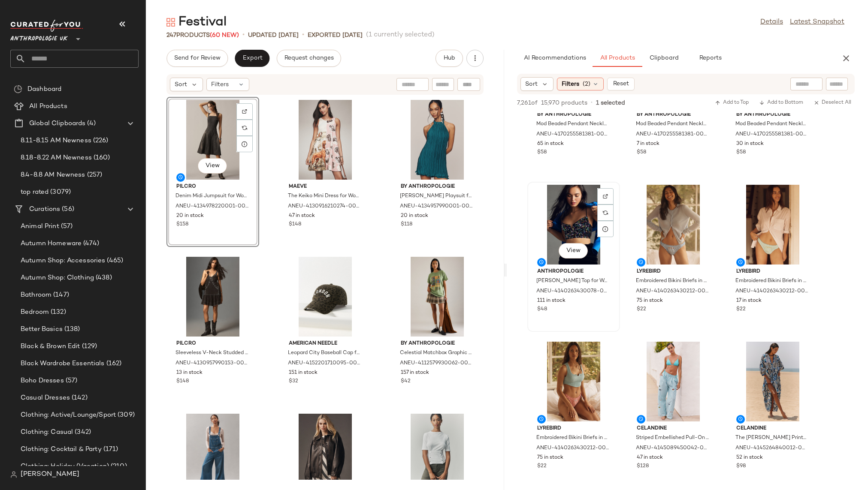
click at [570, 236] on div "View" at bounding box center [573, 225] width 87 height 80
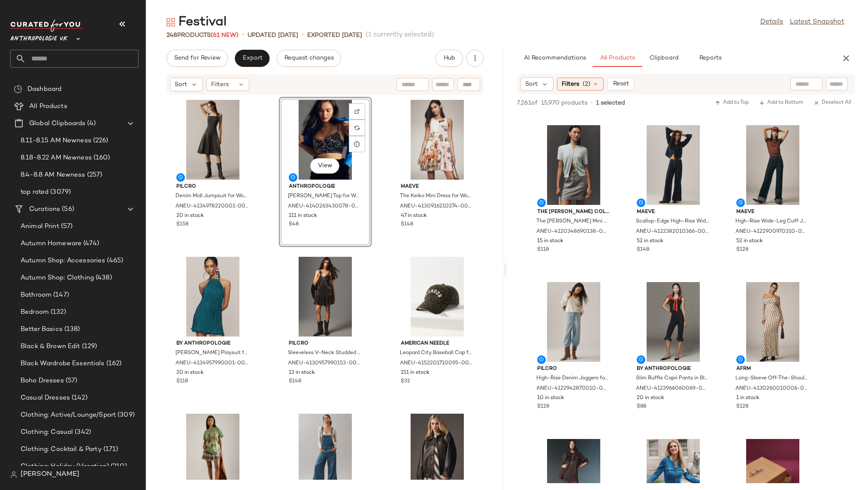
scroll to position [5184, 0]
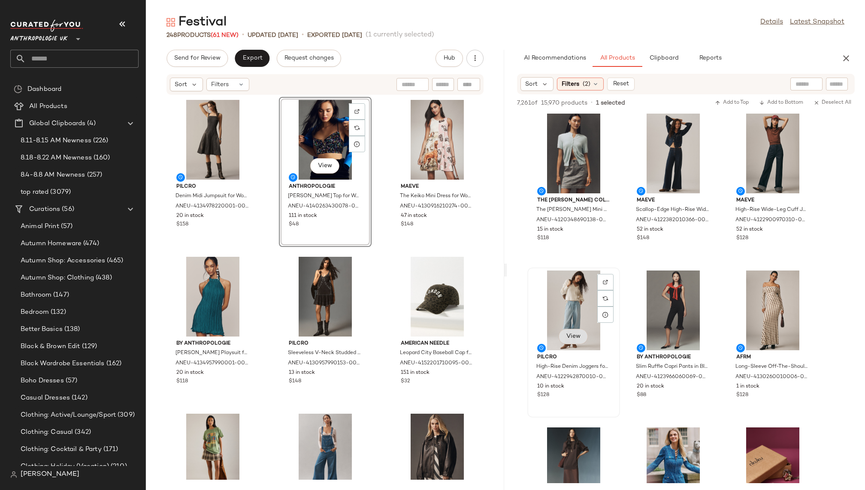
click at [577, 334] on span "View" at bounding box center [573, 336] width 15 height 7
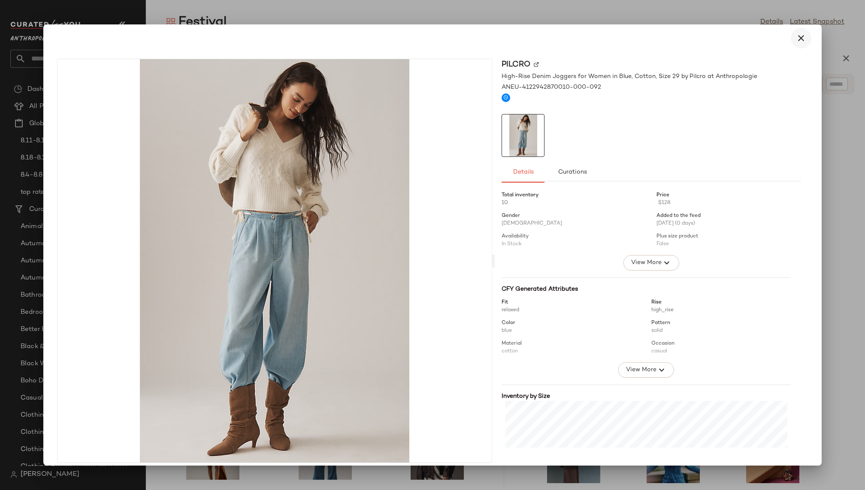
click at [798, 42] on icon "button" at bounding box center [801, 38] width 10 height 10
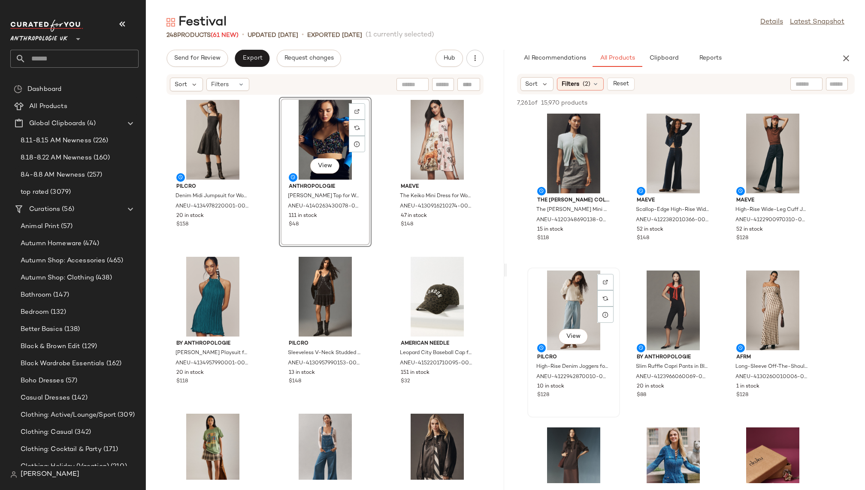
click at [580, 319] on div "View" at bounding box center [573, 311] width 87 height 80
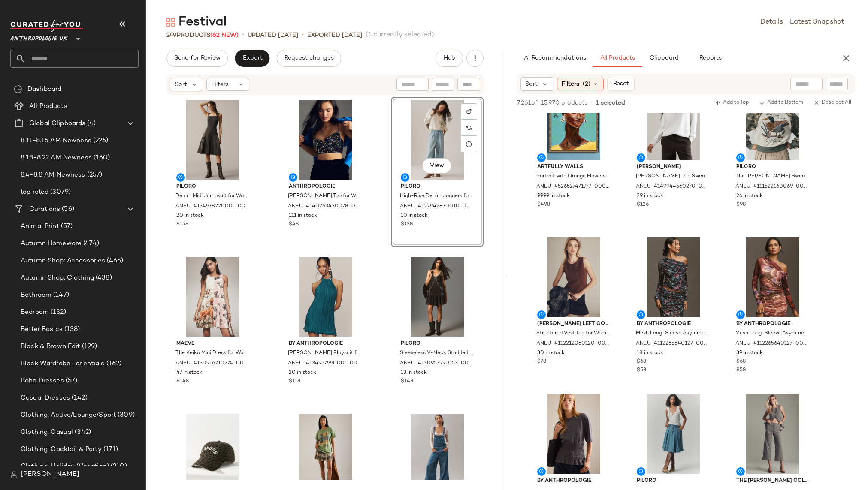
scroll to position [12968, 0]
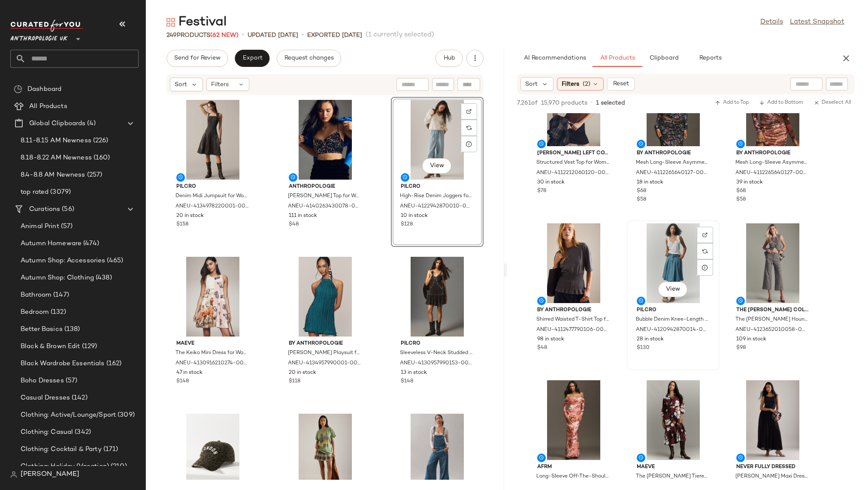
click at [667, 259] on div "View" at bounding box center [673, 264] width 87 height 80
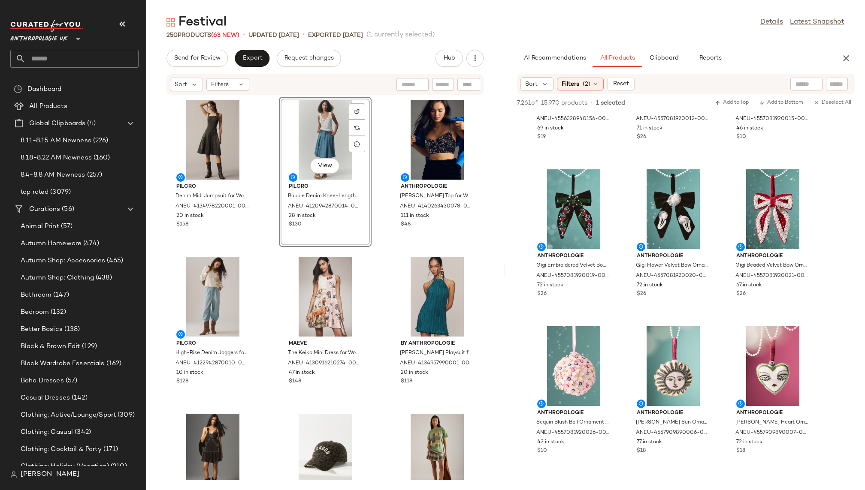
scroll to position [17793, 0]
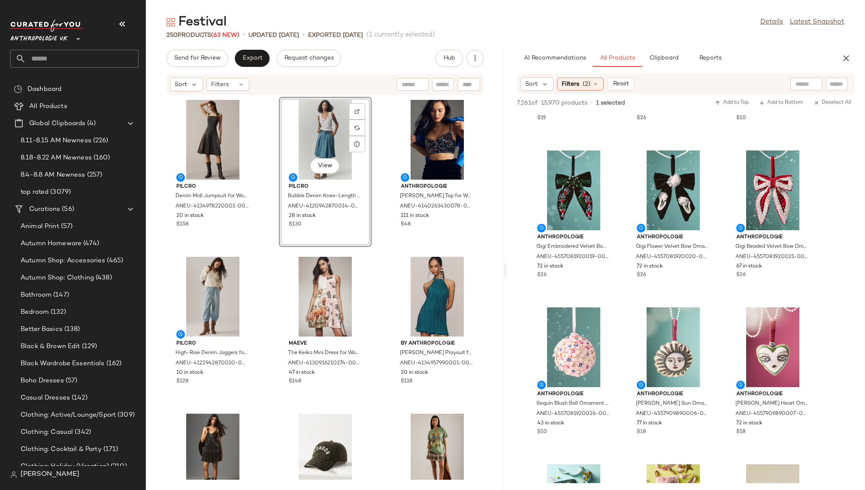
click at [807, 86] on div at bounding box center [806, 84] width 32 height 13
type input "*****"
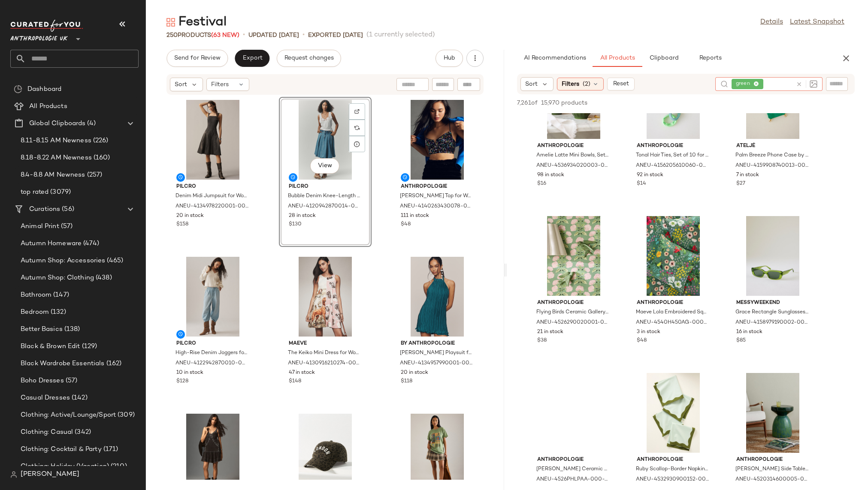
scroll to position [707, 0]
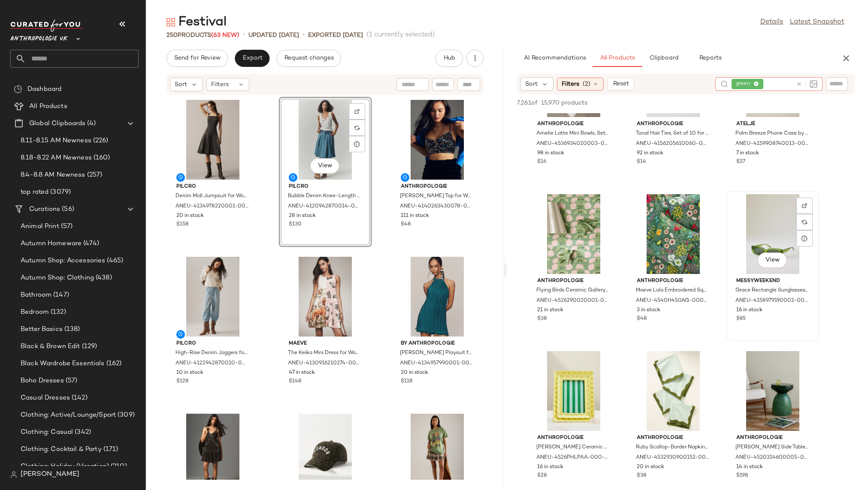
click at [750, 228] on div "View" at bounding box center [772, 234] width 87 height 80
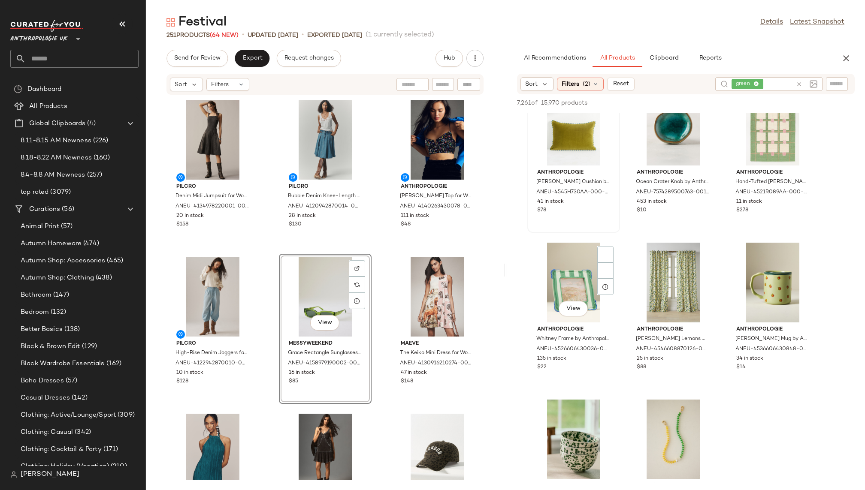
scroll to position [5854, 0]
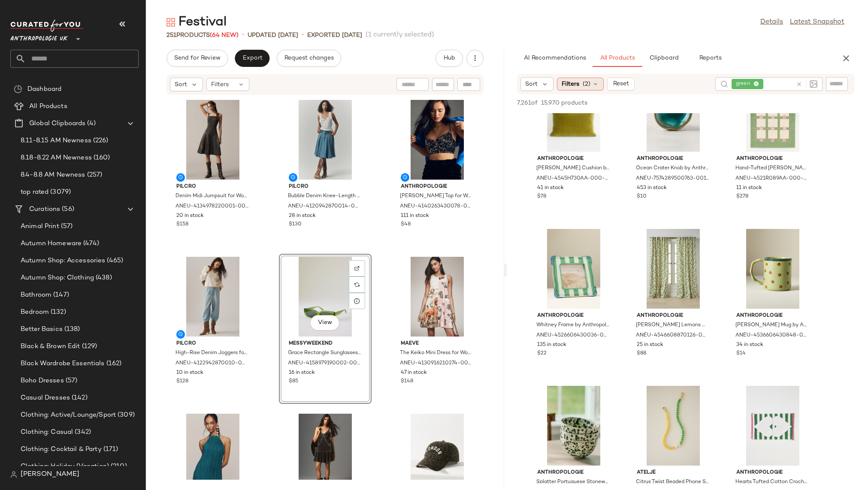
click at [590, 84] on div "Filters (2)" at bounding box center [580, 84] width 47 height 13
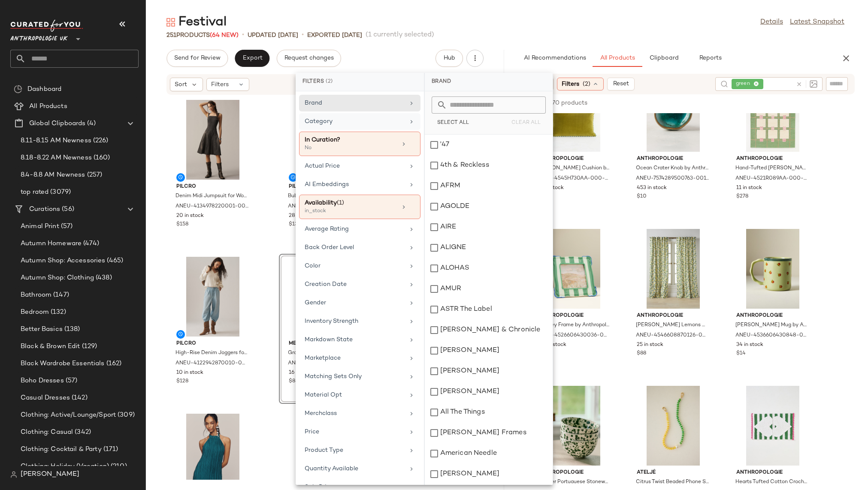
click at [375, 119] on div "Category" at bounding box center [355, 121] width 100 height 9
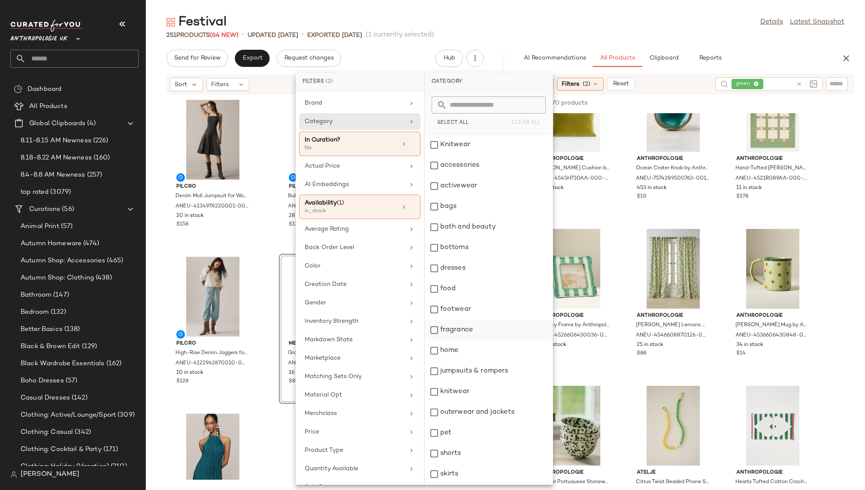
scroll to position [143, 0]
click at [469, 433] on div "tops" at bounding box center [489, 434] width 128 height 21
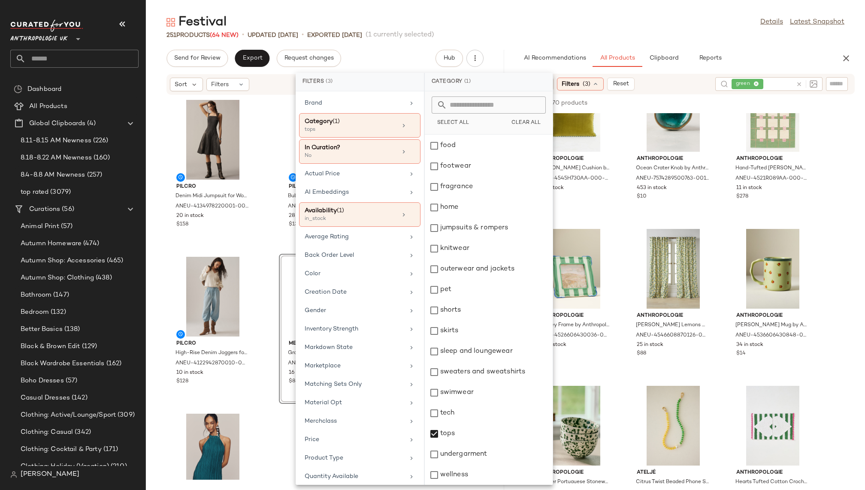
click at [609, 34] on div "251 Products (64 New) • updated Aug 19th • Exported Aug 13th (1 currently selec…" at bounding box center [505, 35] width 719 height 9
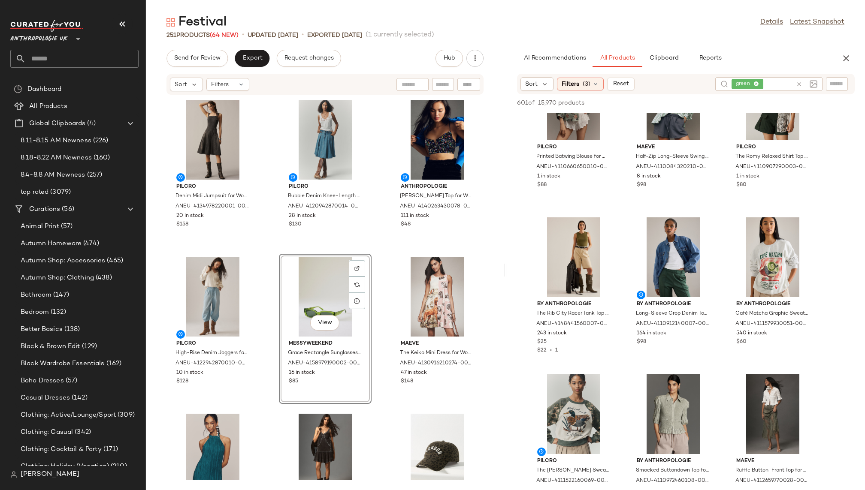
scroll to position [1645, 0]
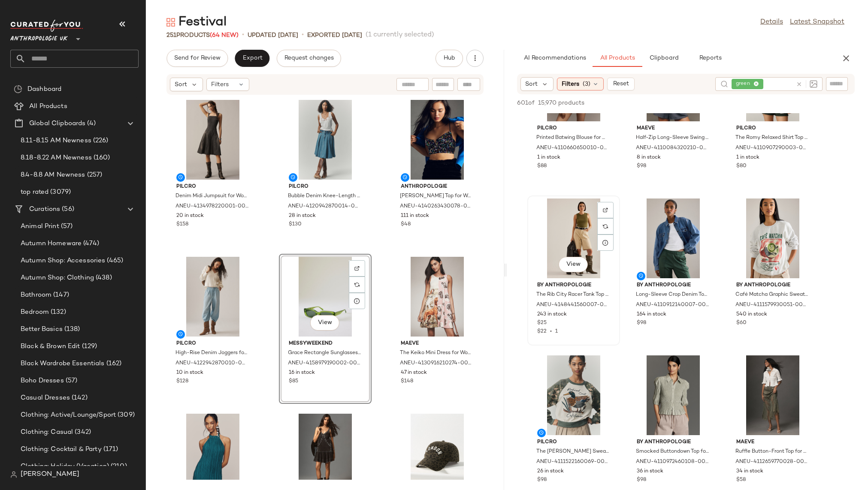
click at [548, 232] on div "View" at bounding box center [573, 239] width 87 height 80
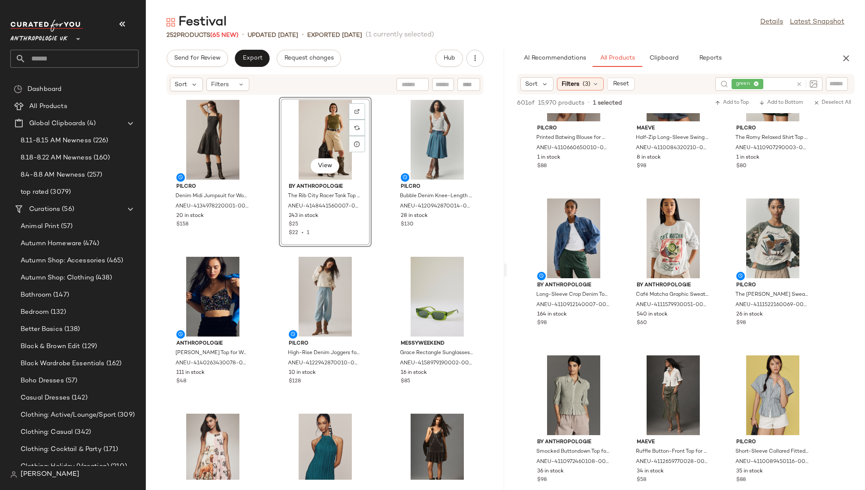
click at [482, 360] on div "Pilcro Denim Midi Jumpsuit for Women in Grey, Cotton/Elastane, Size Small by Pi…" at bounding box center [325, 287] width 358 height 385
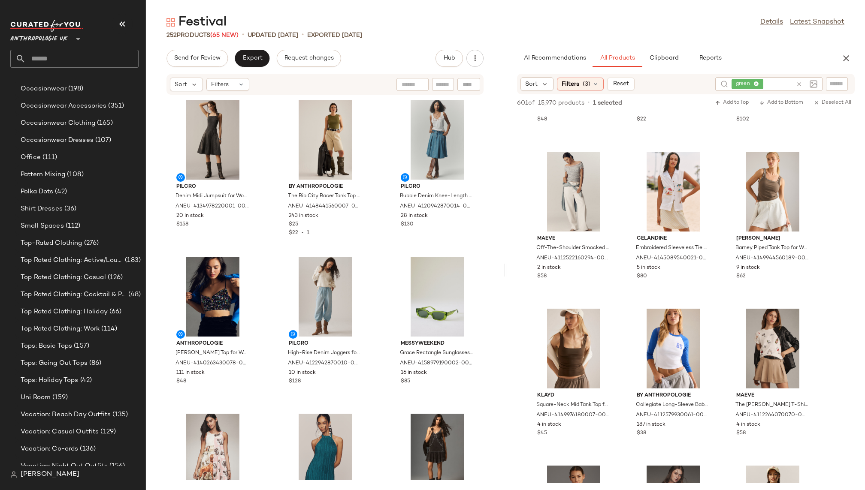
scroll to position [713, 0]
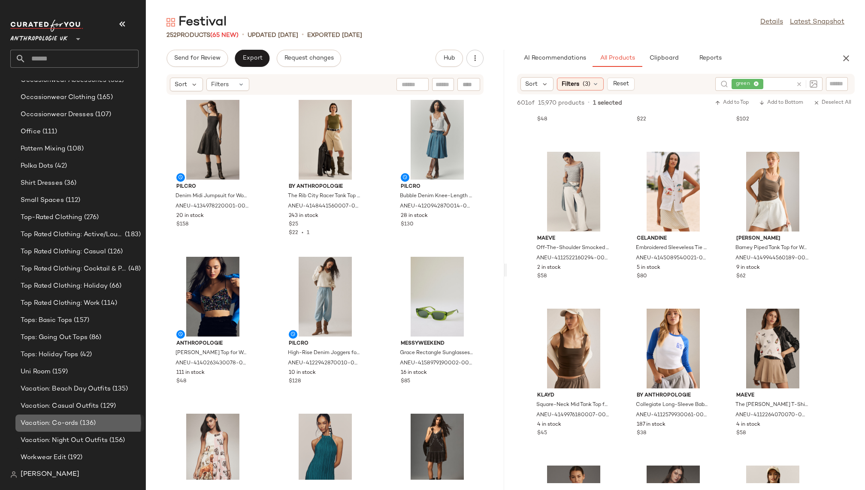
click at [93, 425] on span "(136)" at bounding box center [87, 424] width 18 height 10
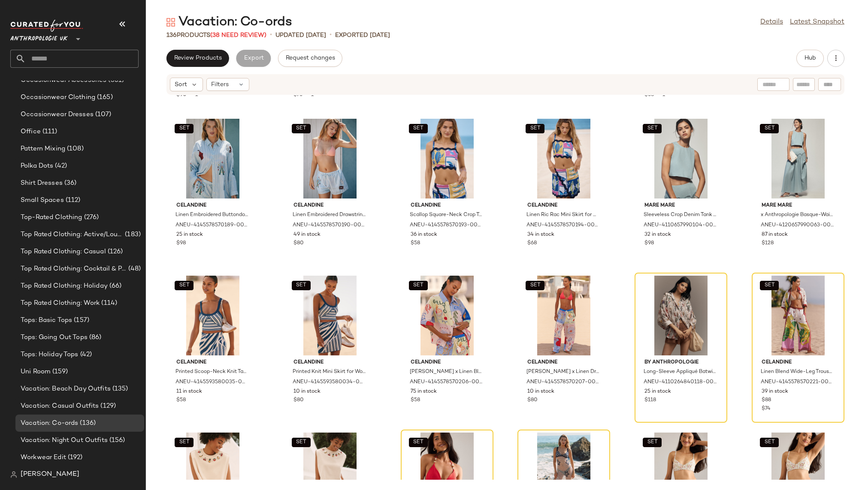
scroll to position [809, 0]
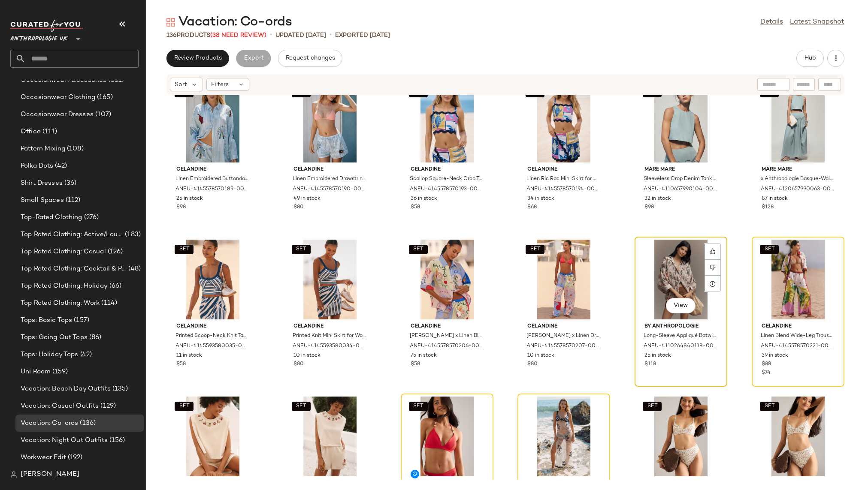
click at [686, 282] on div "View" at bounding box center [681, 280] width 87 height 80
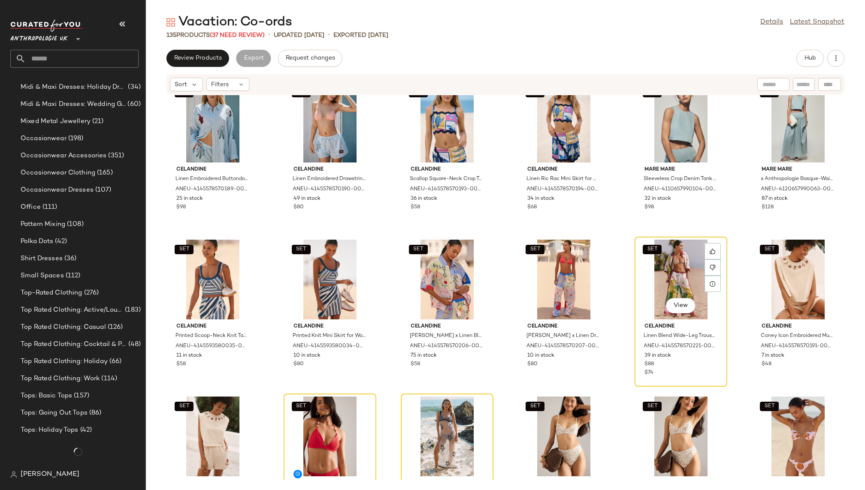
click at [686, 282] on div "SET View" at bounding box center [681, 280] width 87 height 80
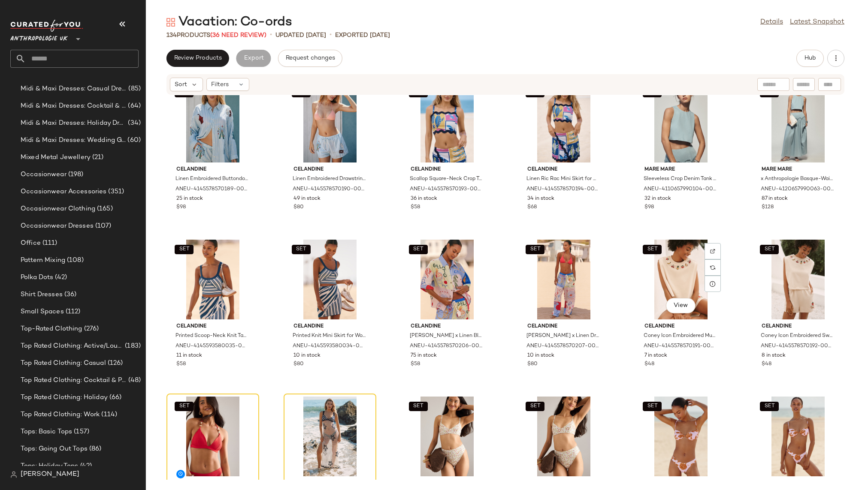
scroll to position [713, 0]
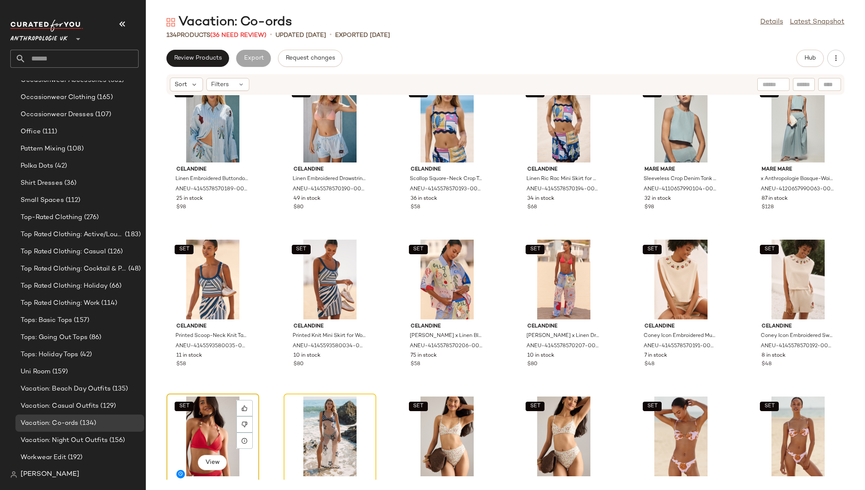
click at [208, 408] on div "SET View" at bounding box center [212, 437] width 87 height 80
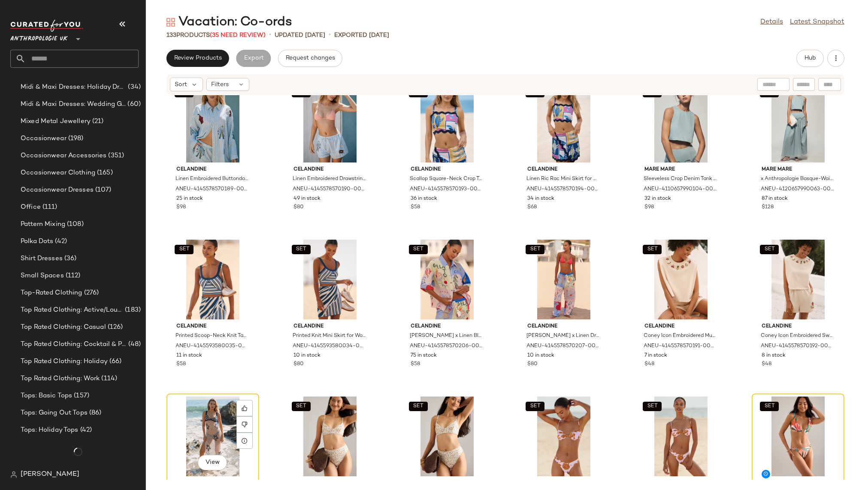
click at [208, 408] on div "View" at bounding box center [212, 437] width 87 height 80
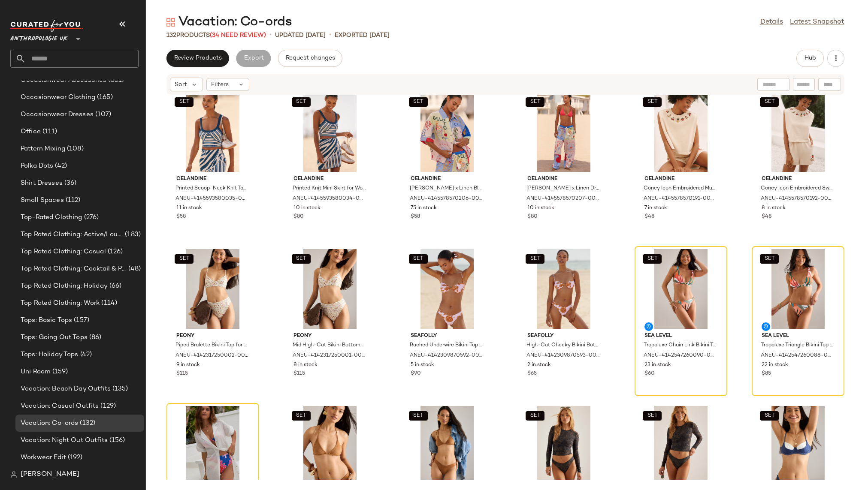
scroll to position [972, 0]
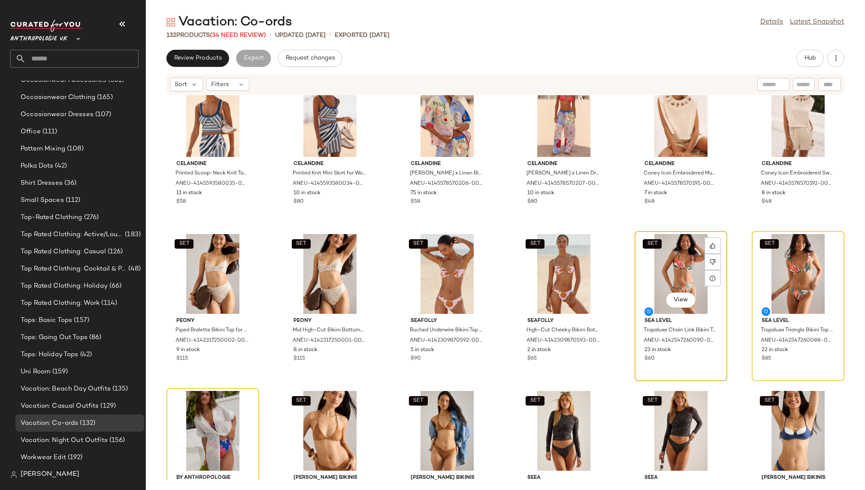
click at [653, 275] on div "SET View" at bounding box center [681, 274] width 87 height 80
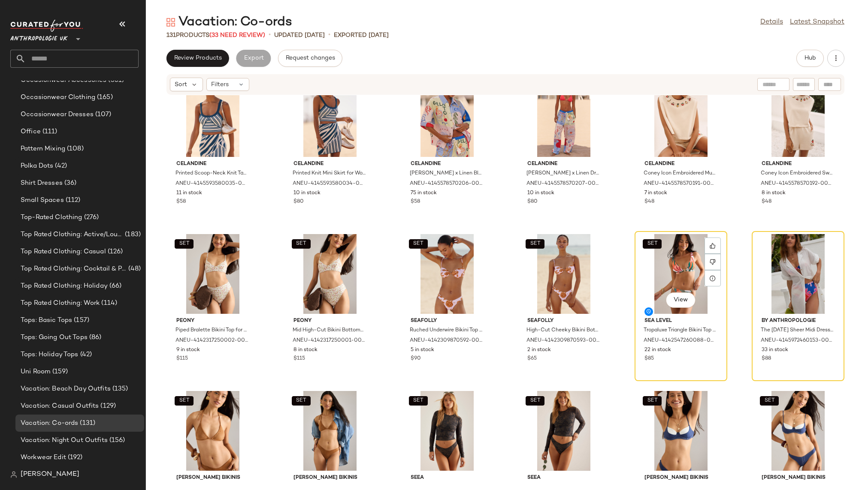
click at [653, 275] on div "SET View" at bounding box center [681, 274] width 87 height 80
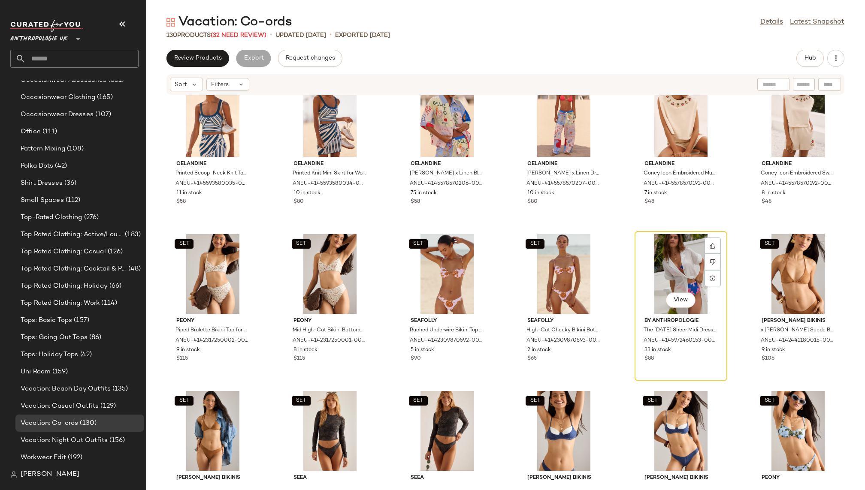
click at [653, 275] on div "View" at bounding box center [681, 274] width 87 height 80
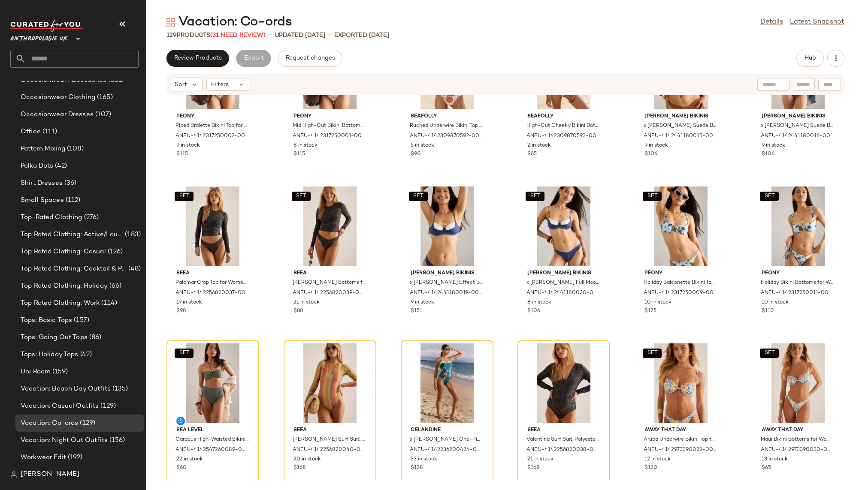
scroll to position [1221, 0]
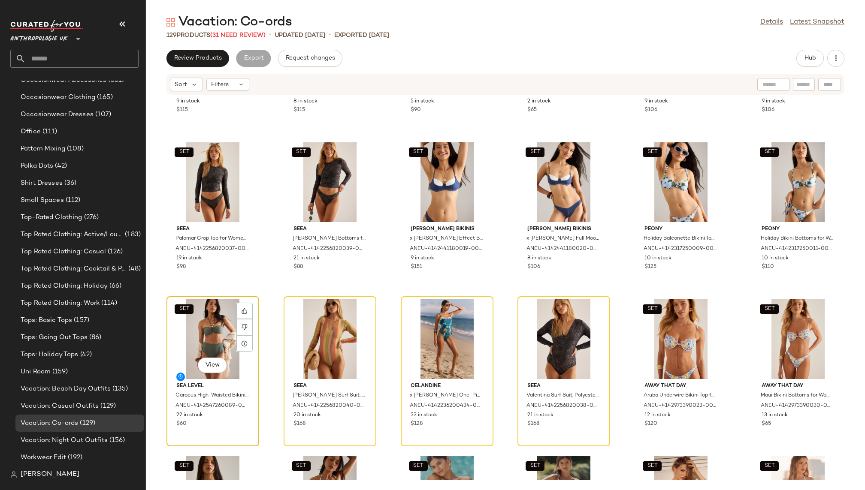
click at [205, 346] on div "SET View" at bounding box center [212, 339] width 87 height 80
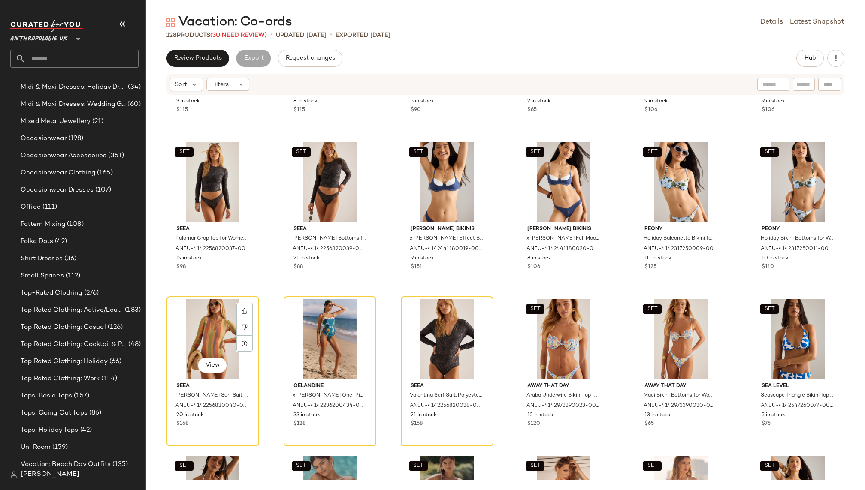
click at [205, 346] on div "View" at bounding box center [212, 339] width 87 height 80
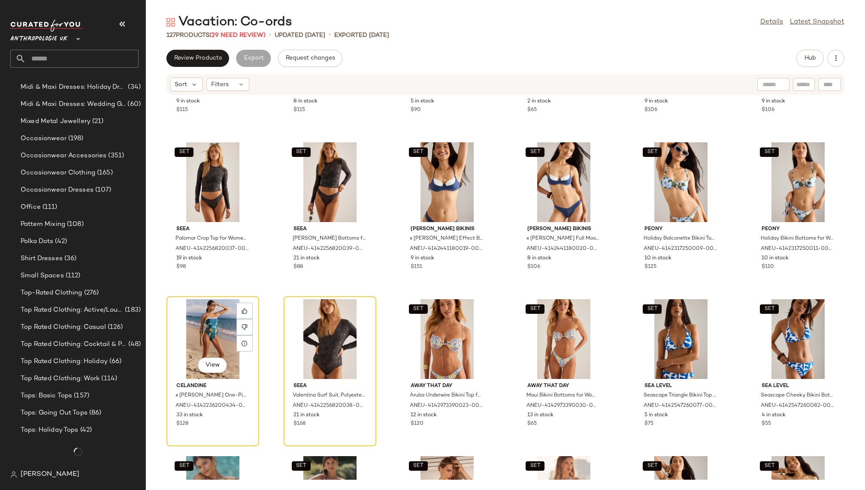
click at [205, 346] on div "View" at bounding box center [212, 339] width 87 height 80
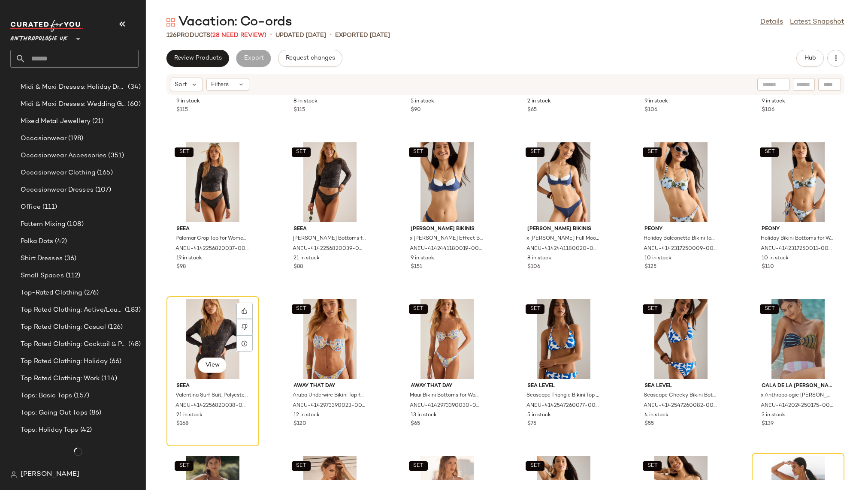
click at [205, 346] on div "View" at bounding box center [212, 339] width 87 height 80
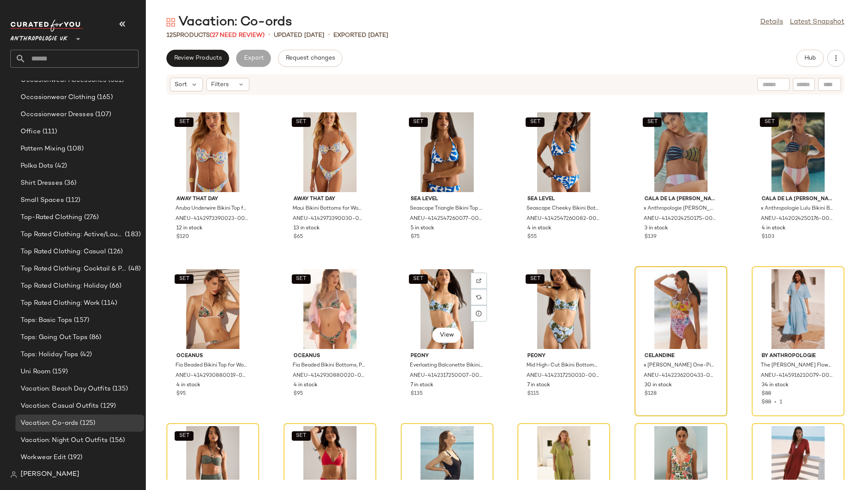
scroll to position [1420, 0]
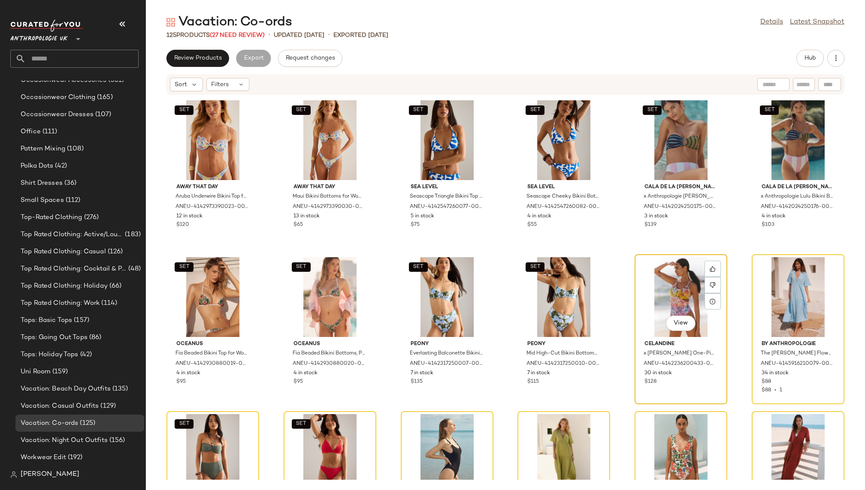
click at [696, 279] on div "View" at bounding box center [681, 297] width 87 height 80
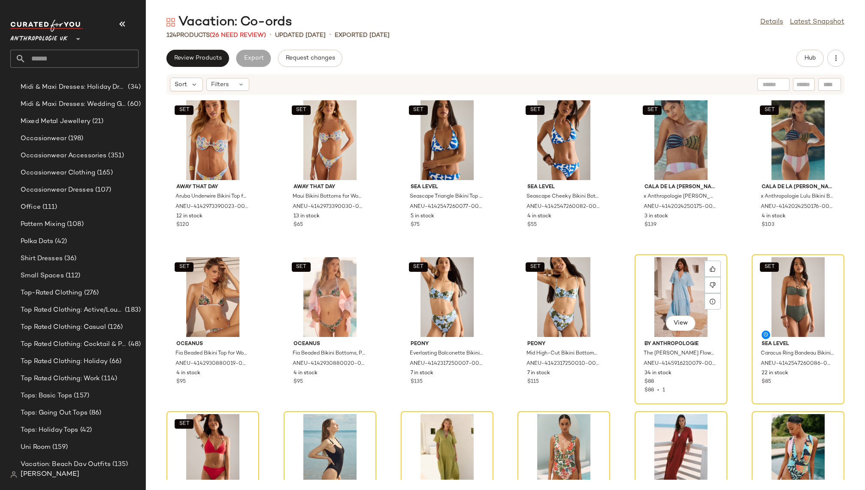
click at [686, 281] on div "View" at bounding box center [681, 297] width 87 height 80
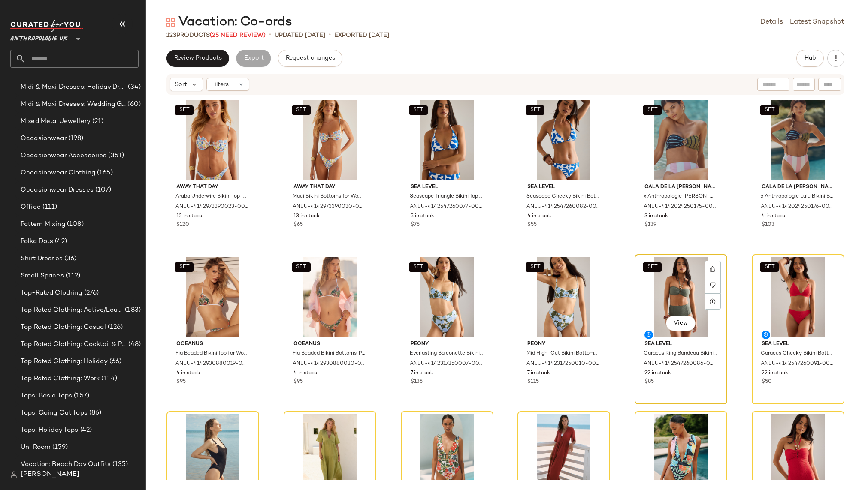
click at [684, 281] on div "SET View" at bounding box center [681, 297] width 87 height 80
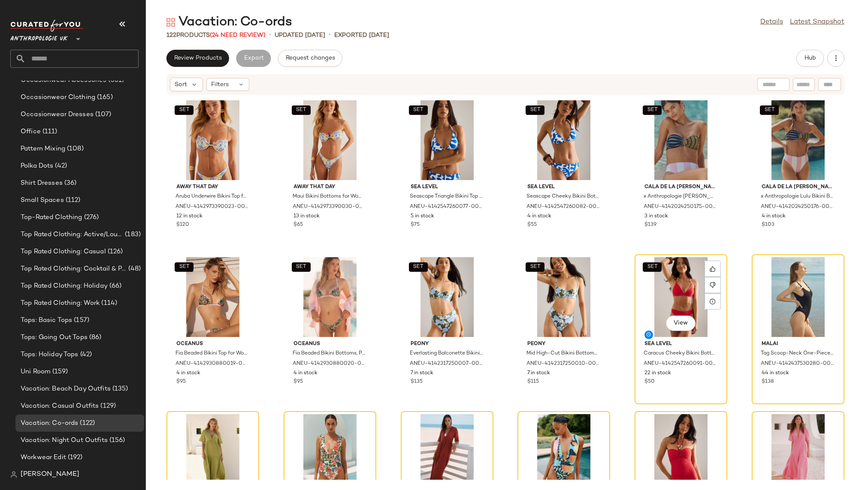
click at [684, 281] on div "SET View" at bounding box center [681, 297] width 87 height 80
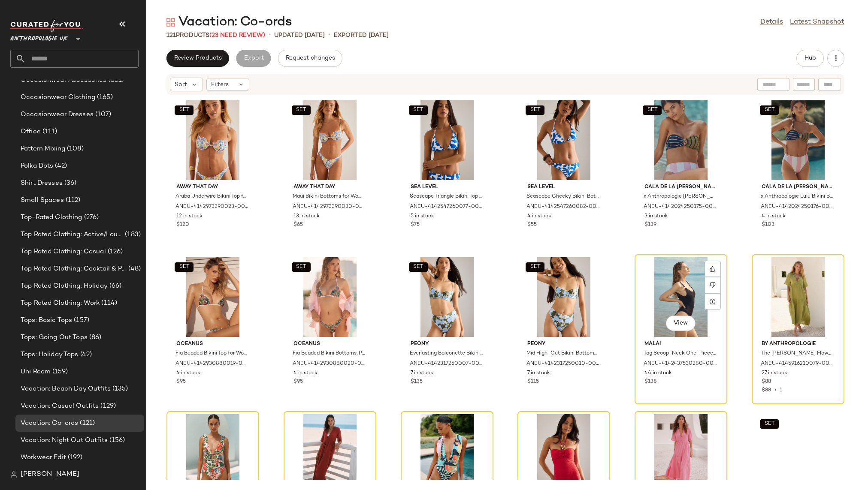
click at [684, 281] on div "View" at bounding box center [681, 297] width 87 height 80
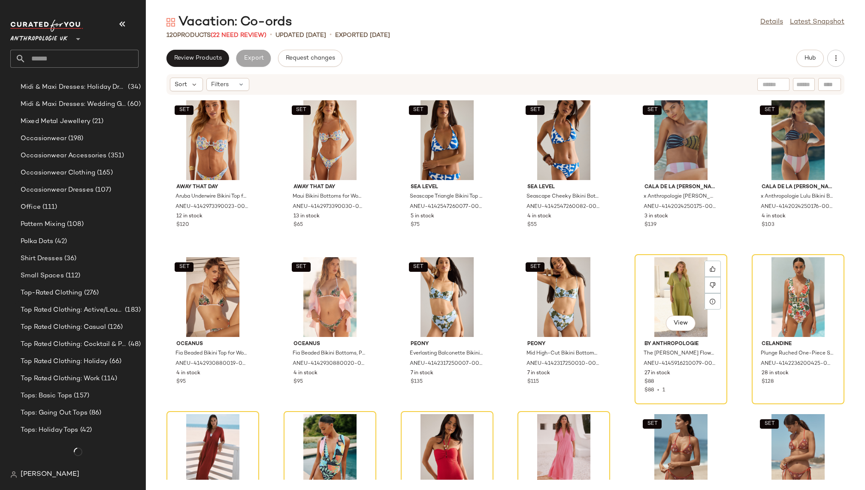
click at [684, 281] on div "View" at bounding box center [681, 297] width 87 height 80
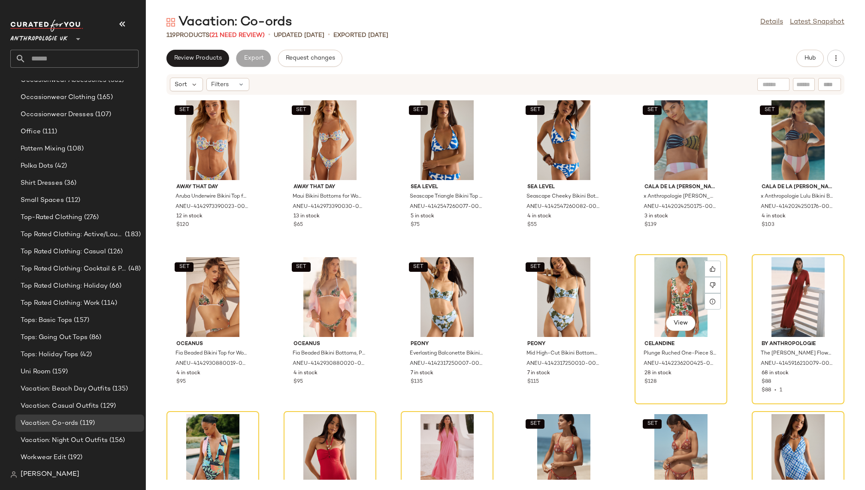
click at [684, 281] on div "View" at bounding box center [681, 297] width 87 height 80
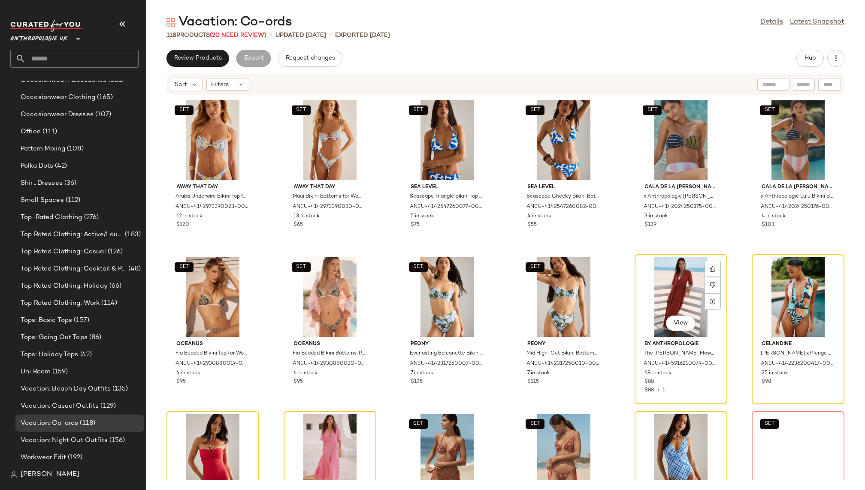
click at [684, 281] on div "View" at bounding box center [681, 297] width 87 height 80
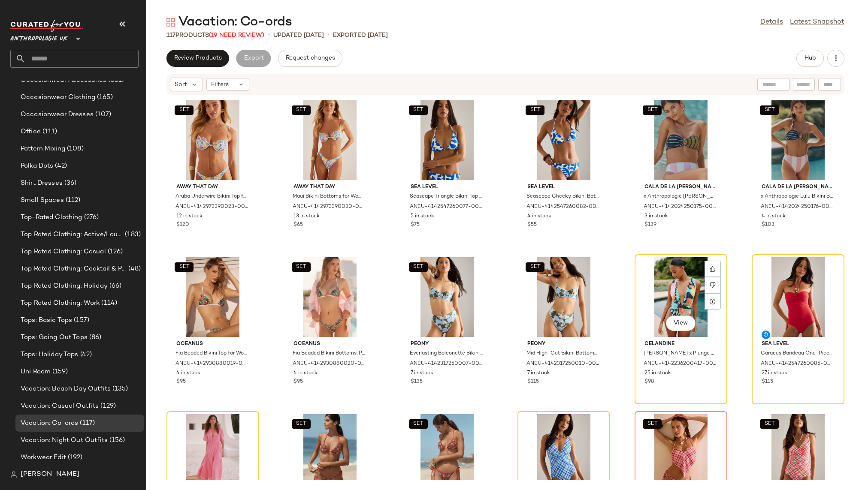
click at [684, 281] on div "View" at bounding box center [681, 297] width 87 height 80
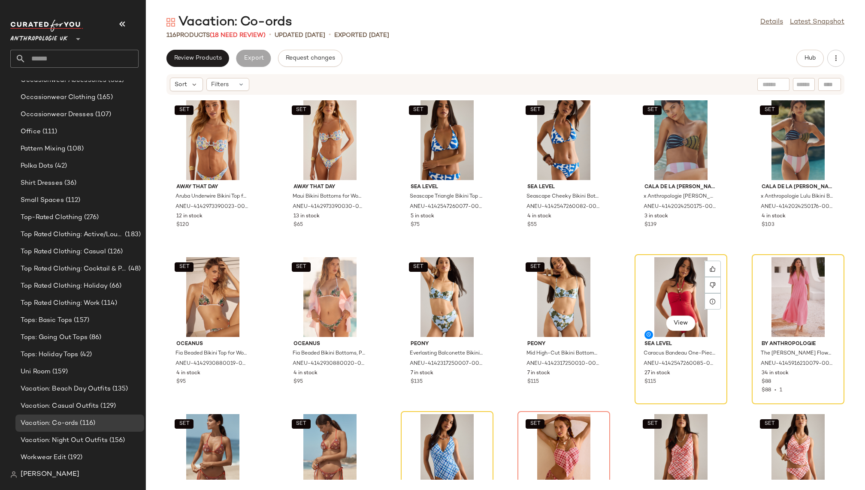
click at [684, 281] on div "View" at bounding box center [681, 297] width 87 height 80
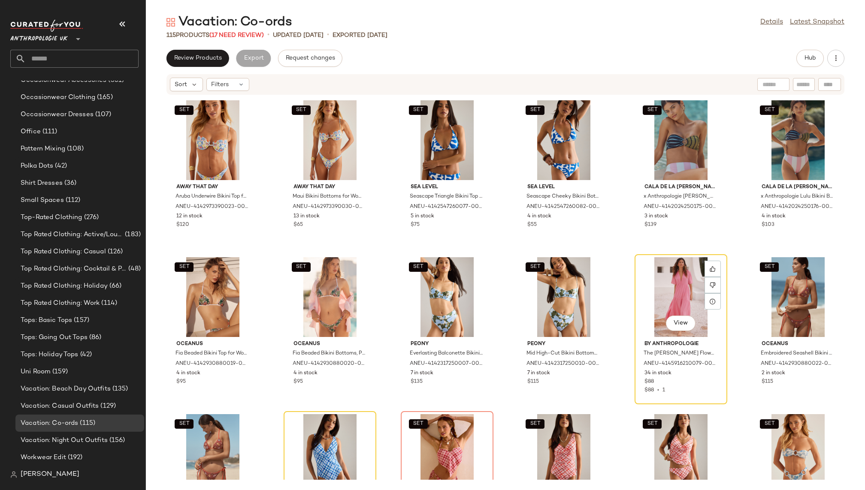
click at [684, 281] on div "View" at bounding box center [681, 297] width 87 height 80
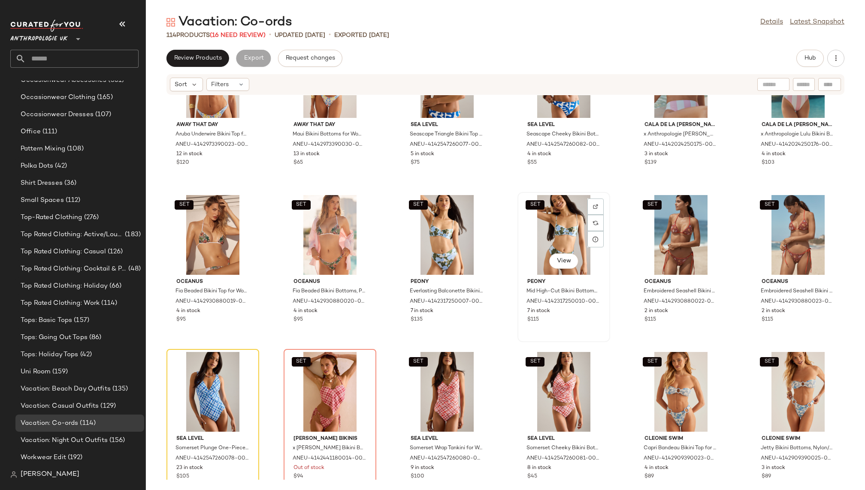
scroll to position [1495, 0]
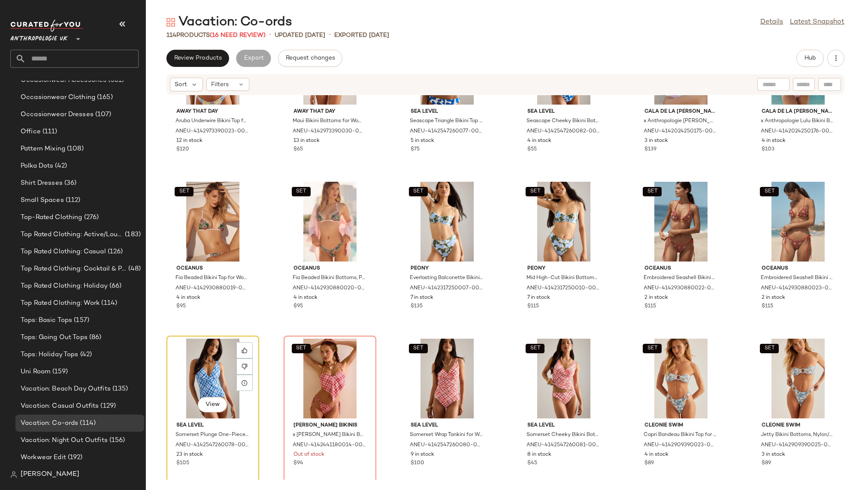
click at [194, 366] on div "View" at bounding box center [212, 379] width 87 height 80
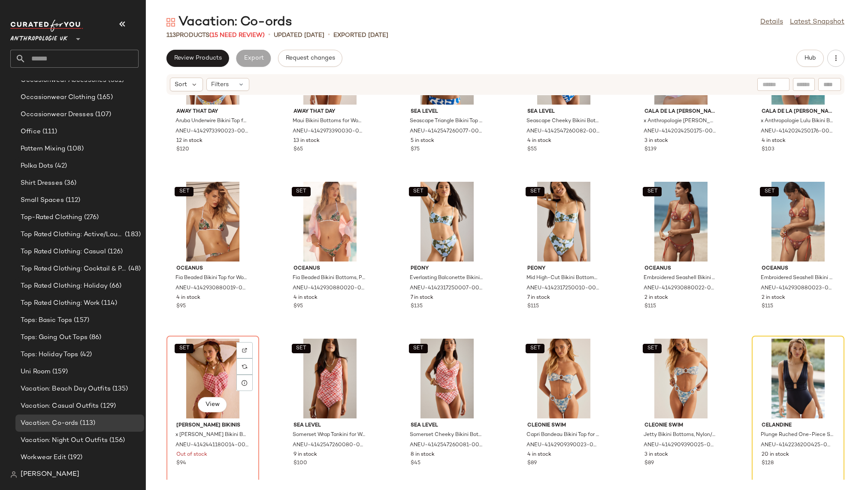
click at [194, 366] on div "SET View" at bounding box center [212, 379] width 87 height 80
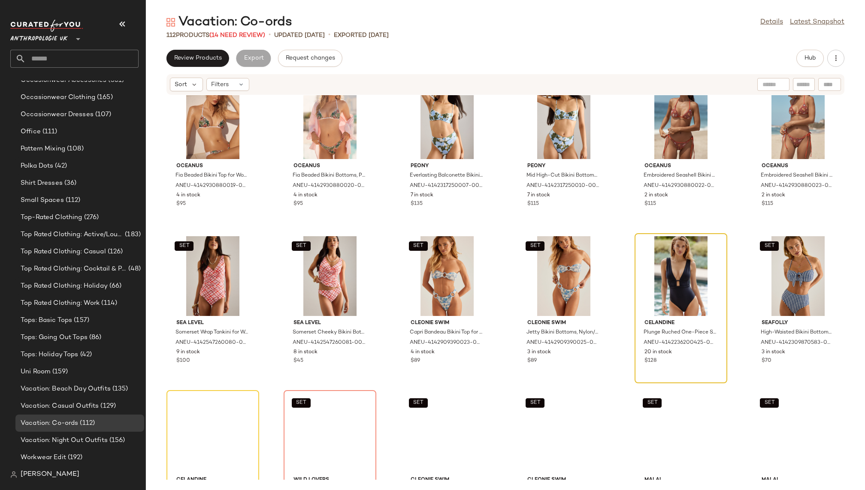
scroll to position [1689, 0]
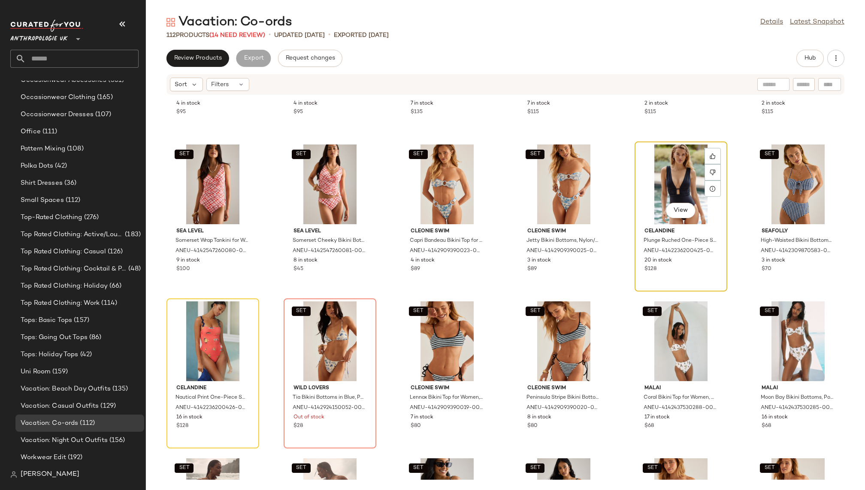
click at [674, 181] on div "View" at bounding box center [681, 185] width 87 height 80
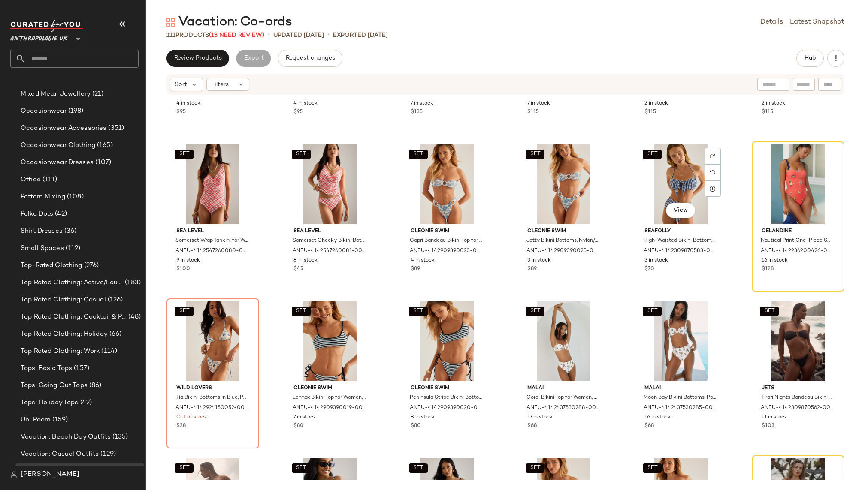
click at [674, 181] on div "SET View" at bounding box center [681, 185] width 87 height 80
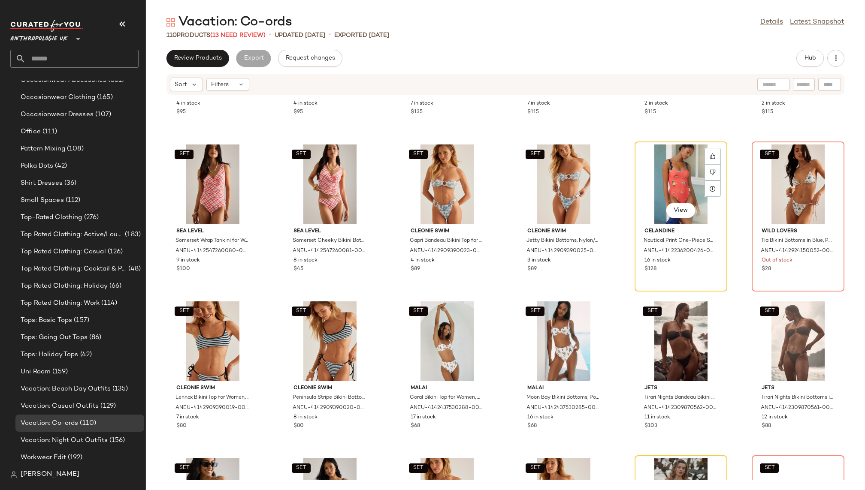
click at [674, 181] on div "View" at bounding box center [681, 185] width 87 height 80
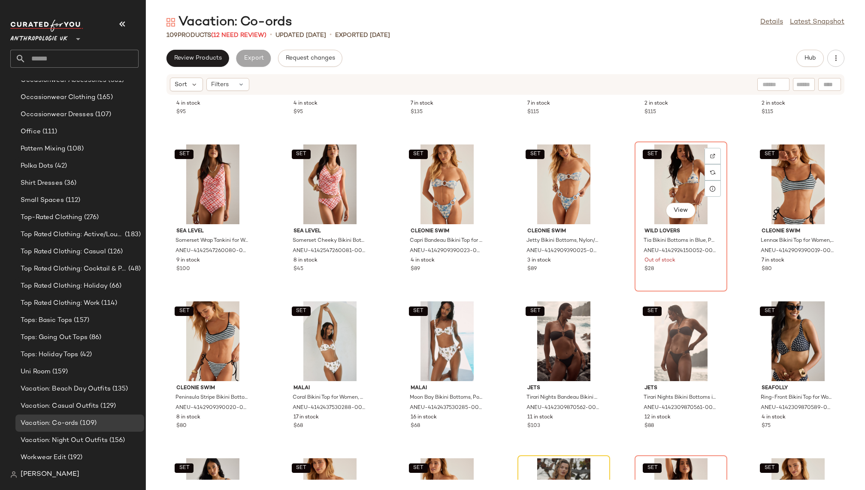
click at [674, 181] on div "SET View" at bounding box center [681, 185] width 87 height 80
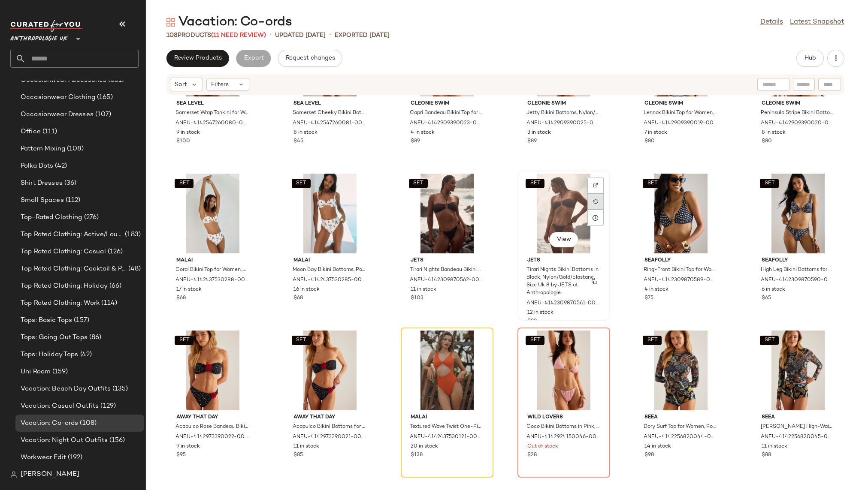
scroll to position [1861, 0]
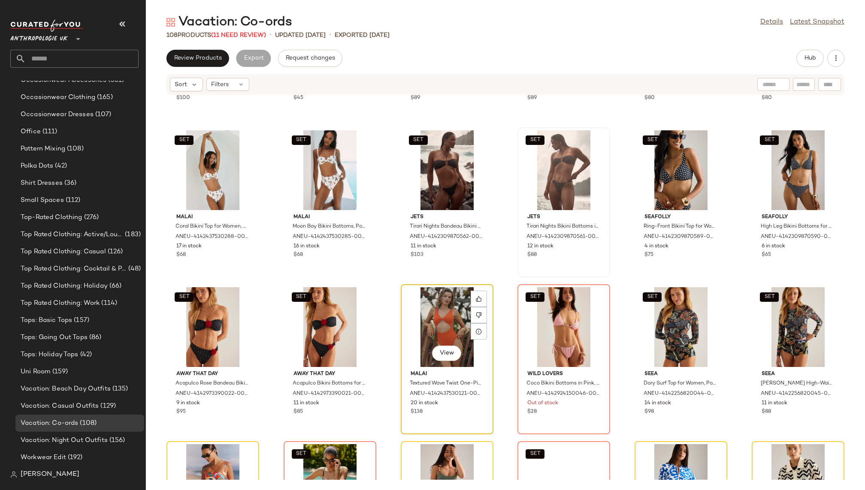
click at [438, 333] on div "View" at bounding box center [447, 327] width 87 height 80
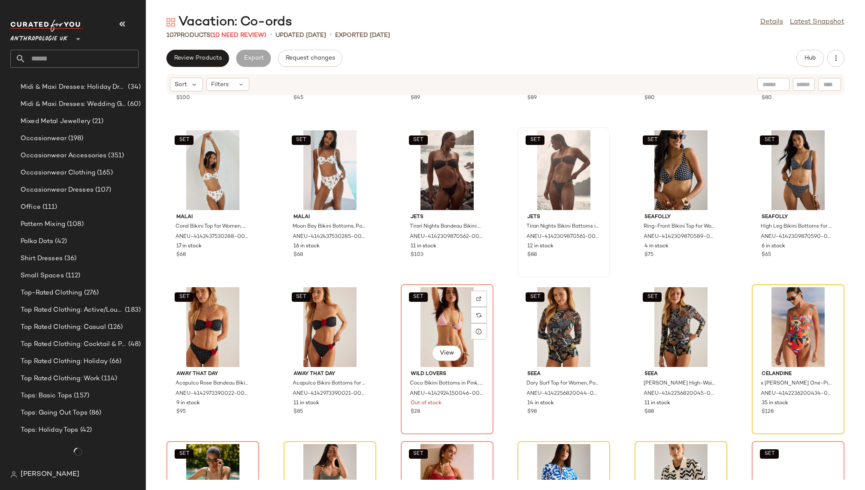
click at [438, 333] on div "SET View" at bounding box center [447, 327] width 87 height 80
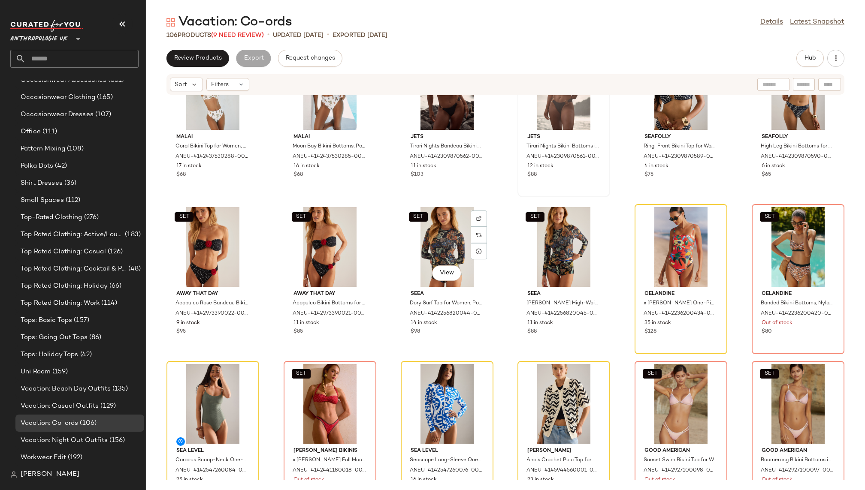
scroll to position [1944, 0]
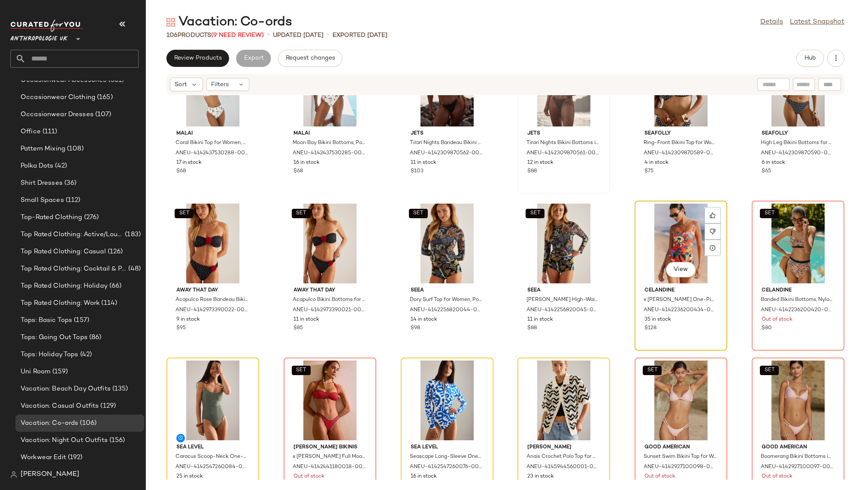
click at [656, 212] on div "View" at bounding box center [681, 244] width 87 height 80
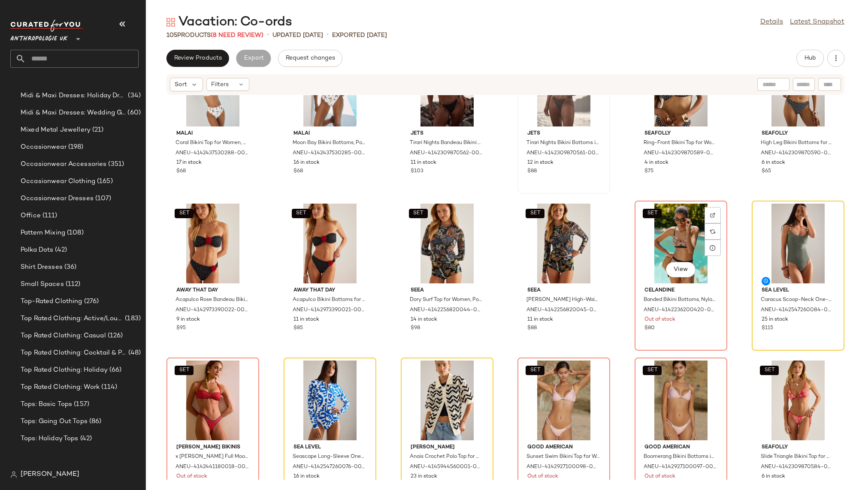
click at [656, 212] on button "SET" at bounding box center [652, 213] width 19 height 9
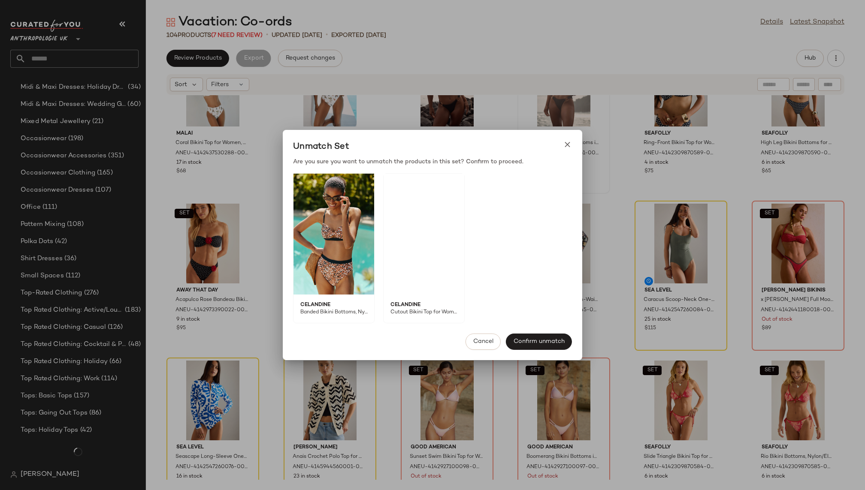
scroll to position [713, 0]
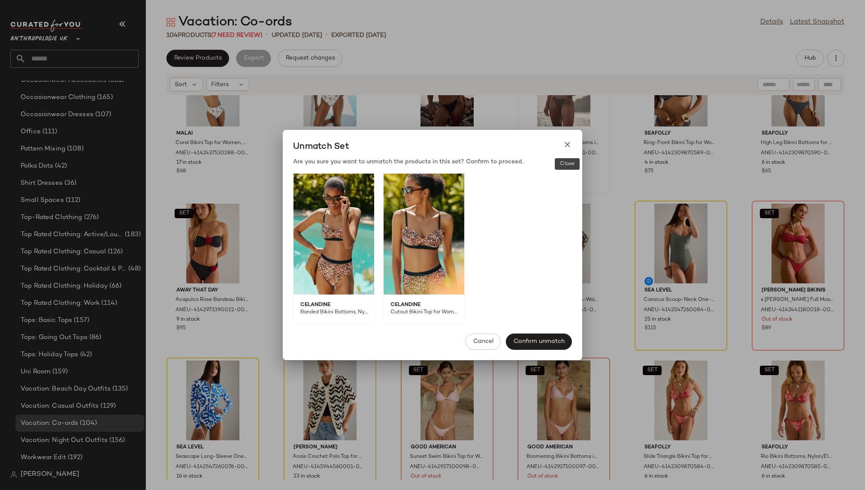
click at [566, 146] on icon at bounding box center [567, 144] width 9 height 9
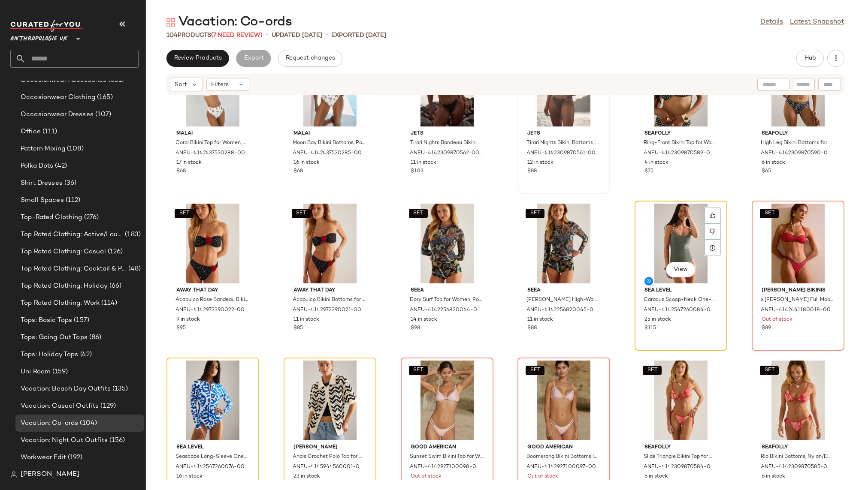
click at [647, 236] on div "View" at bounding box center [681, 244] width 87 height 80
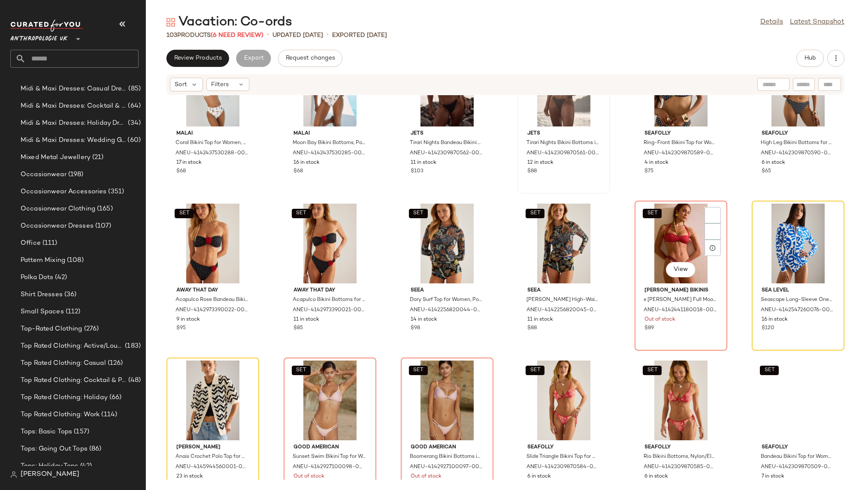
click at [647, 236] on div "SET View" at bounding box center [681, 244] width 87 height 80
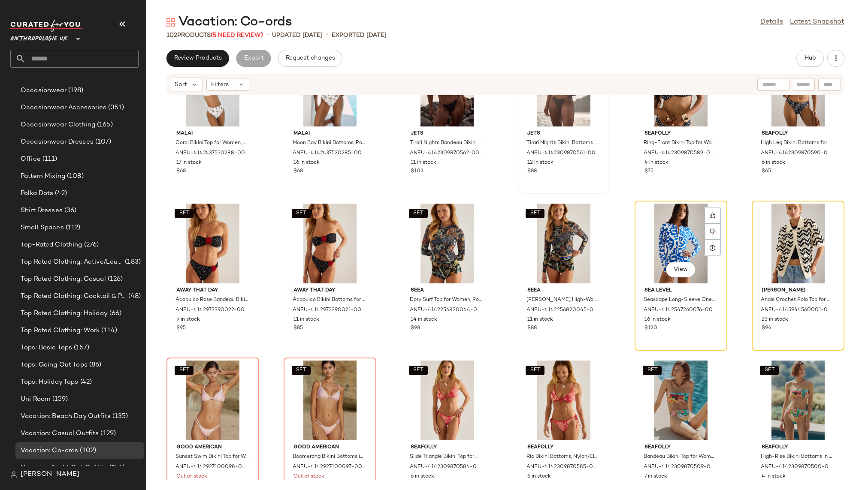
click at [647, 236] on div "View" at bounding box center [681, 244] width 87 height 80
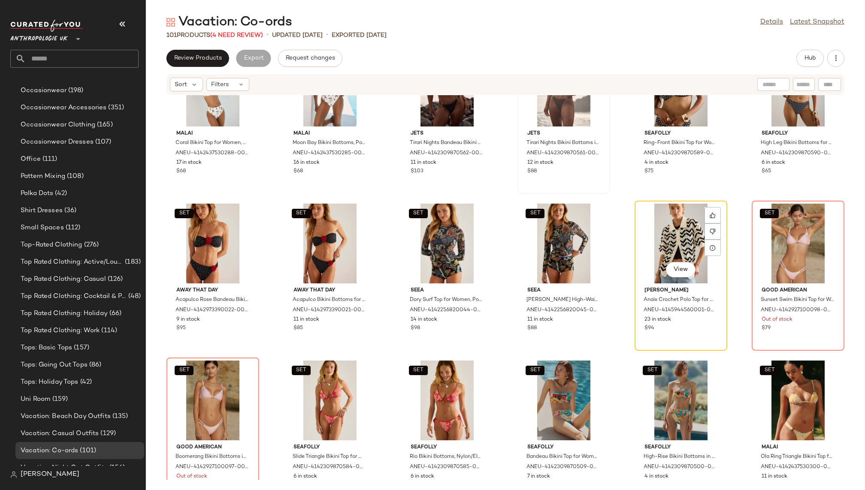
click at [647, 236] on div "View" at bounding box center [681, 244] width 87 height 80
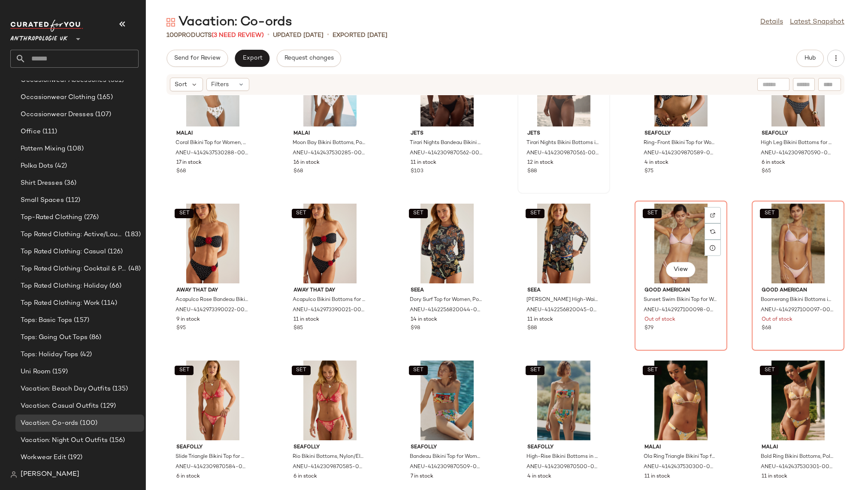
click at [647, 236] on div "SET View" at bounding box center [681, 244] width 87 height 80
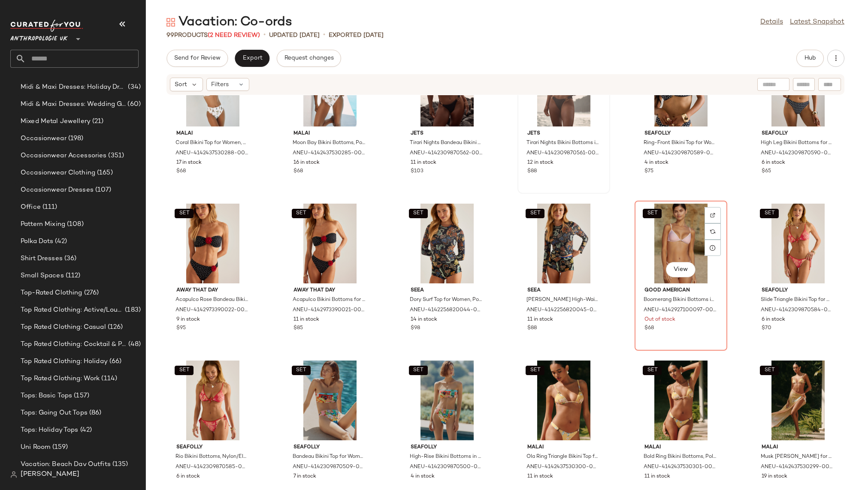
click at [647, 236] on div "SET View" at bounding box center [681, 244] width 87 height 80
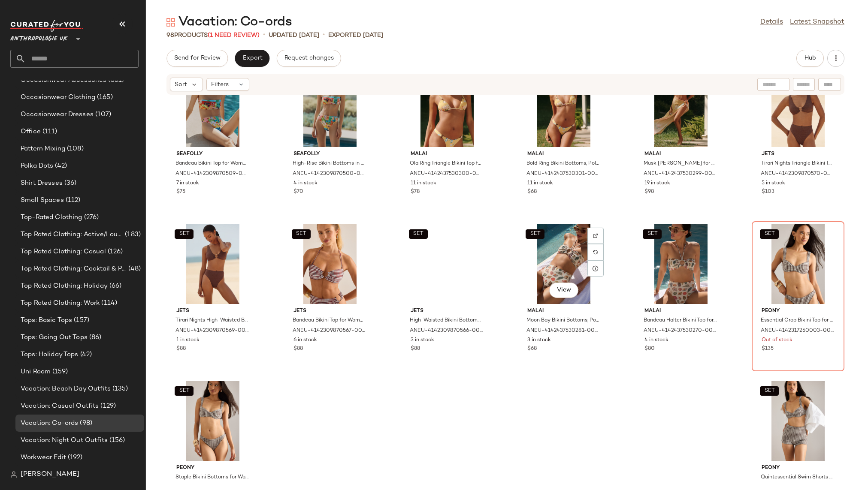
scroll to position [2249, 0]
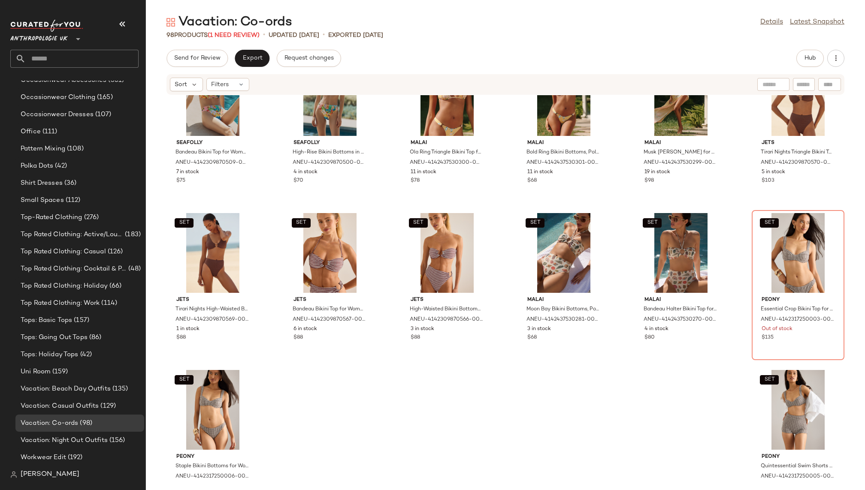
click at [743, 234] on div "SET Seafolly Bandeau Bikini Top for Women in Blue, Nylon/Elastane, Size Uk 12 b…" at bounding box center [505, 287] width 719 height 385
click at [768, 238] on div "SET View" at bounding box center [798, 253] width 87 height 80
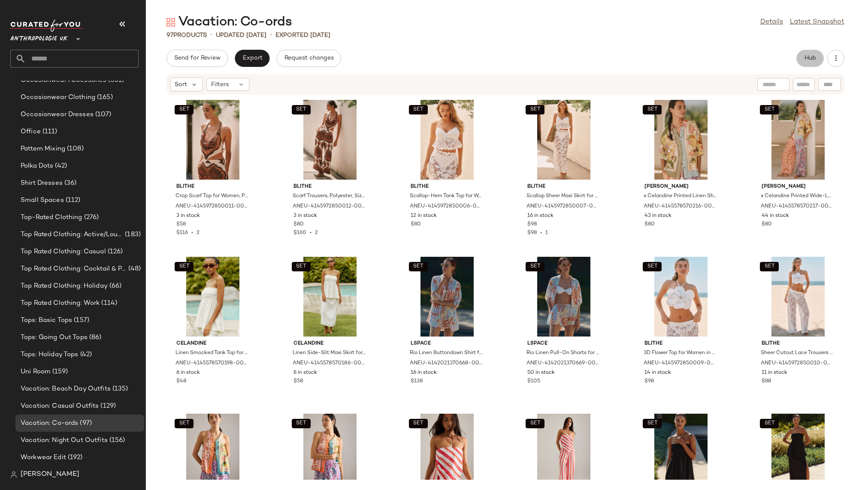
click at [811, 56] on span "Hub" at bounding box center [810, 58] width 12 height 7
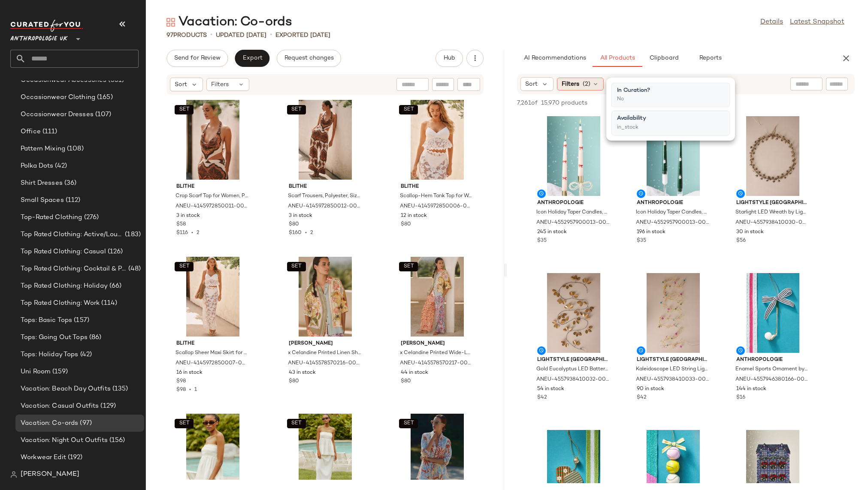
click at [587, 85] on span "(2)" at bounding box center [587, 84] width 8 height 9
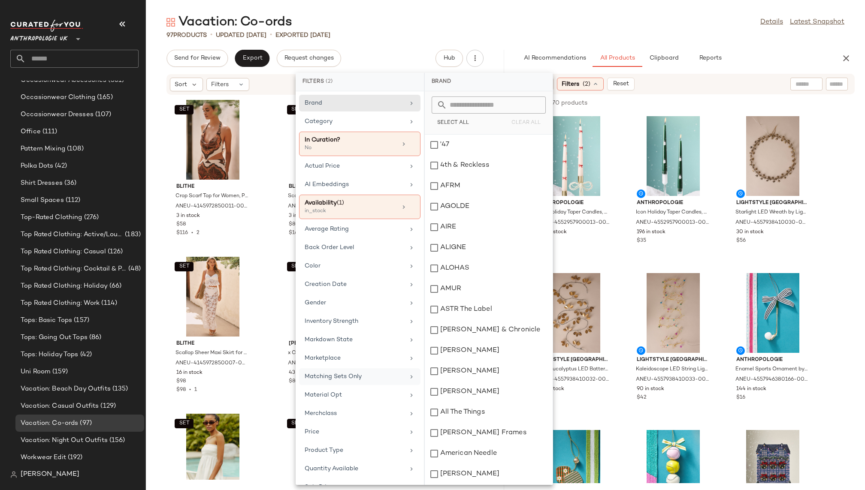
click at [363, 372] on div "Matching Sets Only" at bounding box center [355, 376] width 100 height 9
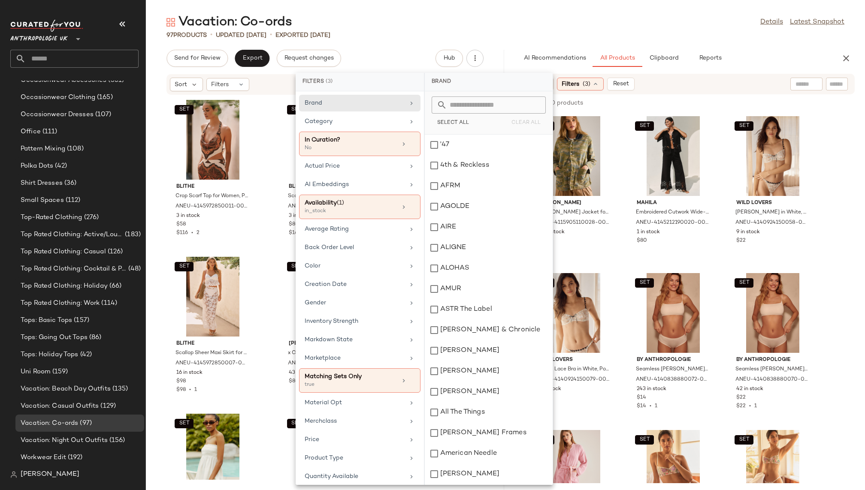
click at [647, 36] on div "97 Products • updated Aug 19th • Exported Aug 13th" at bounding box center [505, 35] width 719 height 9
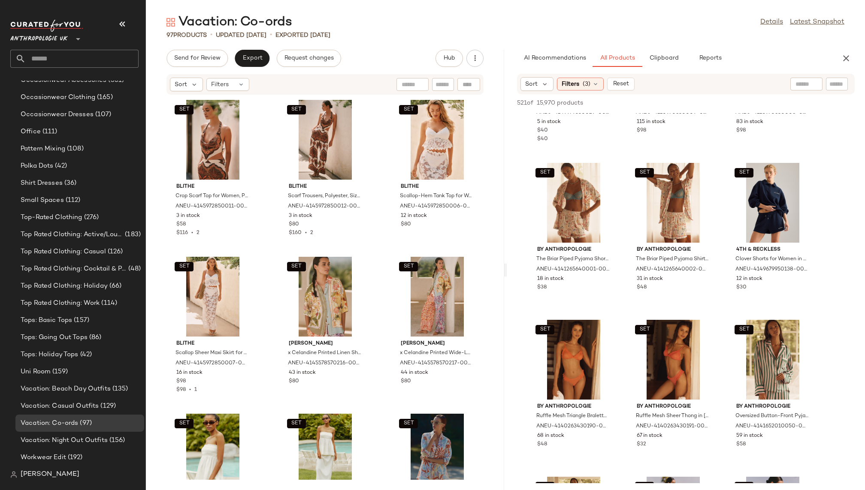
scroll to position [750, 0]
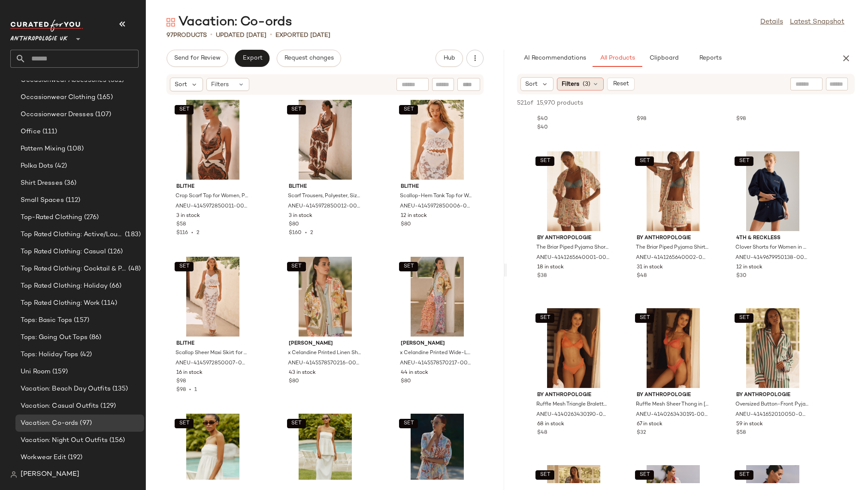
click at [586, 85] on span "(3)" at bounding box center [587, 84] width 8 height 9
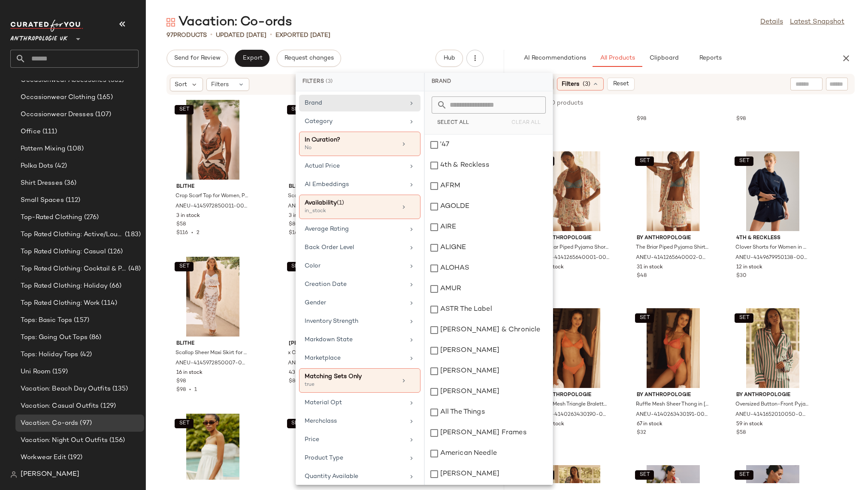
click at [586, 85] on span "(3)" at bounding box center [587, 84] width 8 height 9
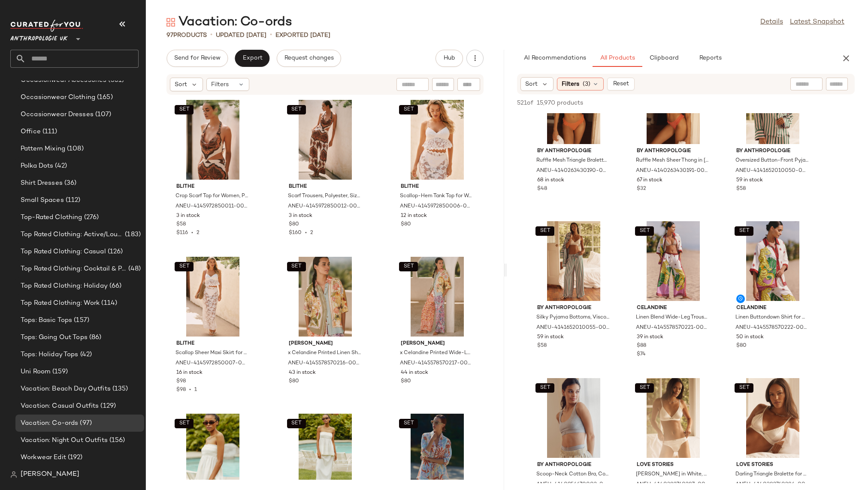
scroll to position [998, 0]
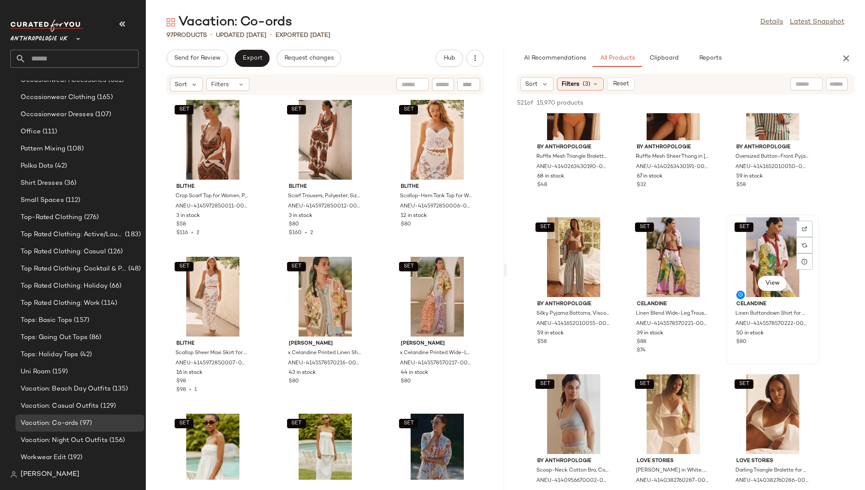
click at [739, 253] on div "SET View" at bounding box center [772, 258] width 87 height 80
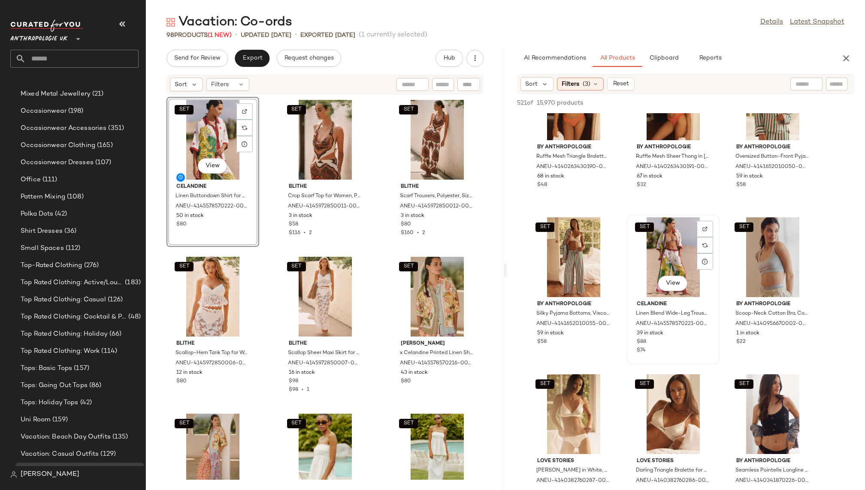
scroll to position [713, 0]
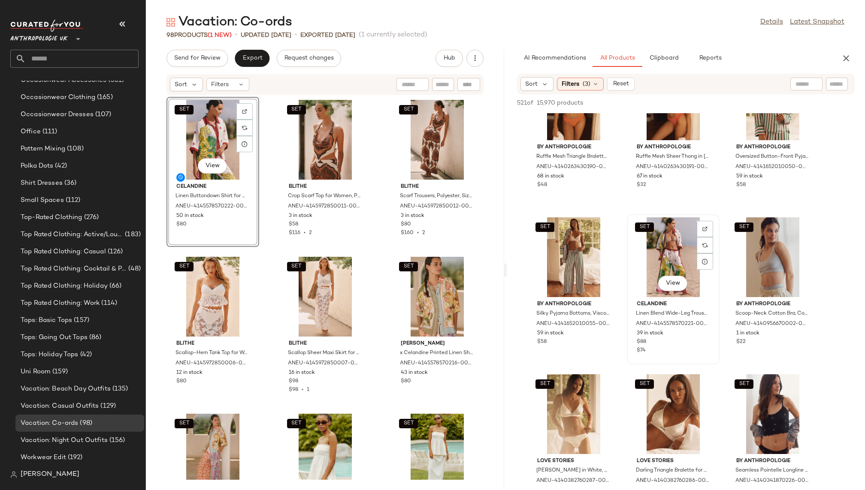
click at [656, 231] on div "SET View" at bounding box center [673, 258] width 87 height 80
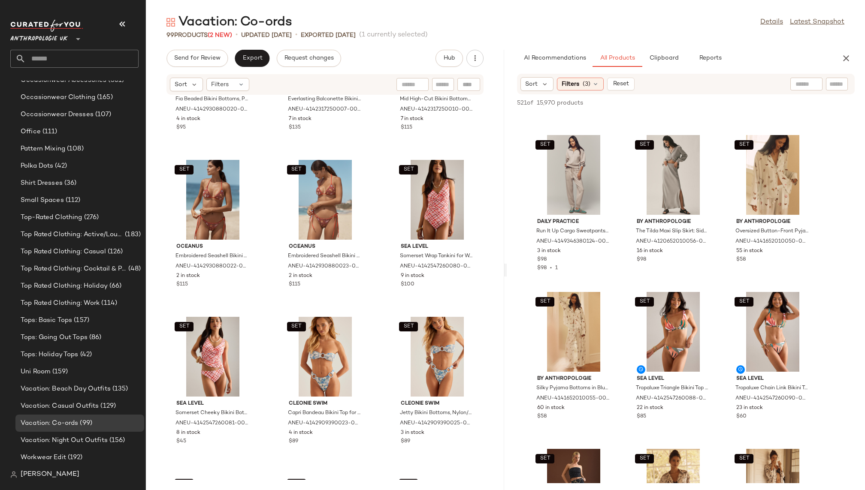
scroll to position [3427, 0]
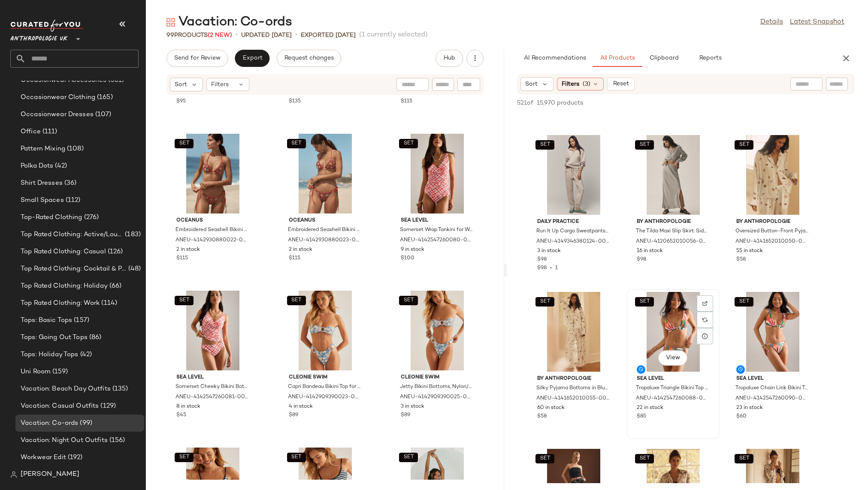
click at [646, 334] on div "SET View" at bounding box center [673, 332] width 87 height 80
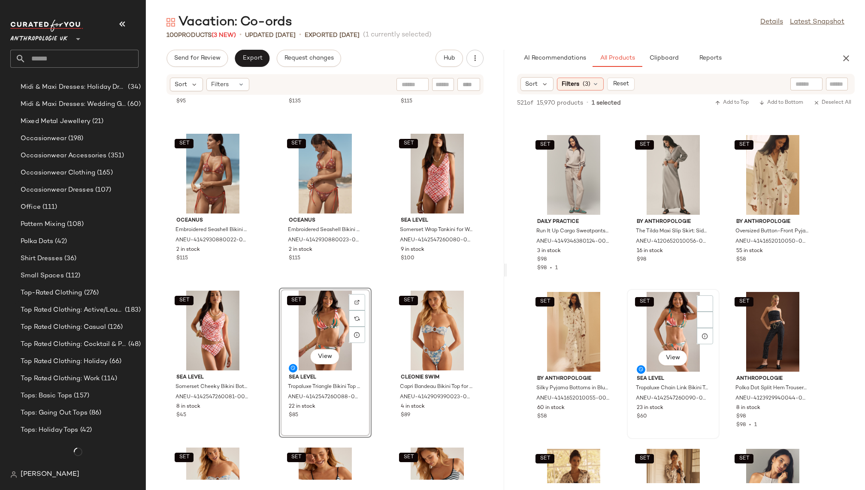
scroll to position [713, 0]
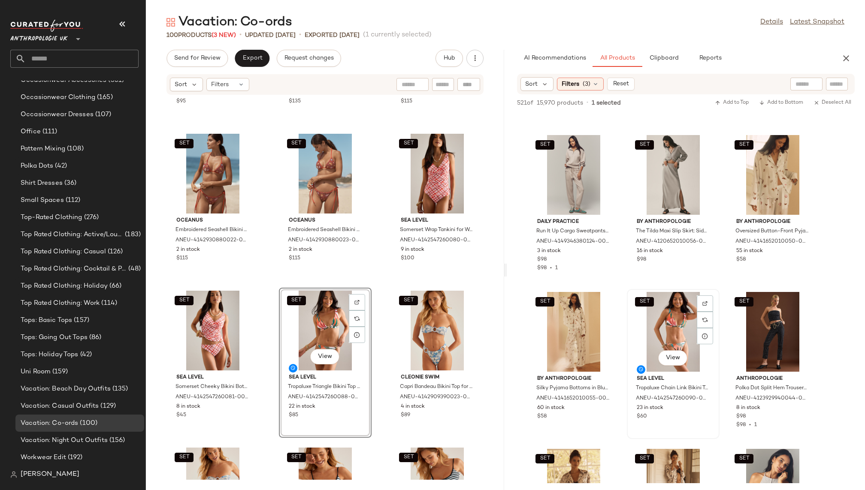
click at [646, 325] on div "SET View" at bounding box center [673, 332] width 87 height 80
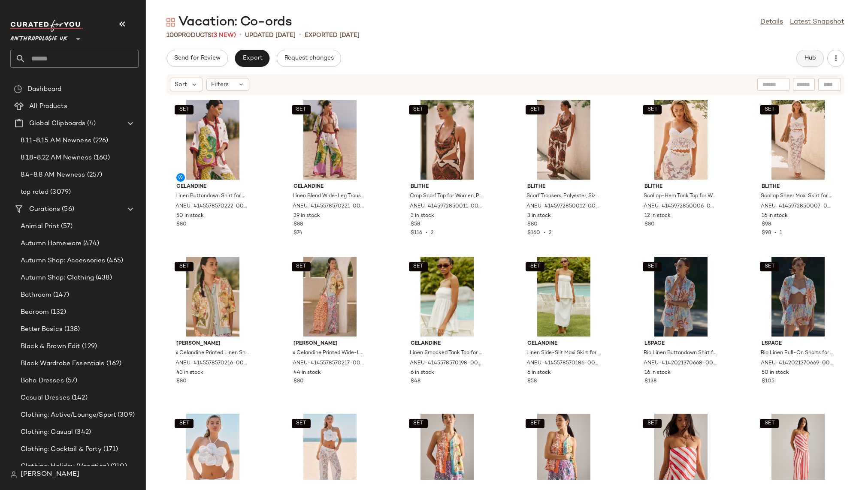
click at [801, 64] on button "Hub" at bounding box center [809, 58] width 27 height 17
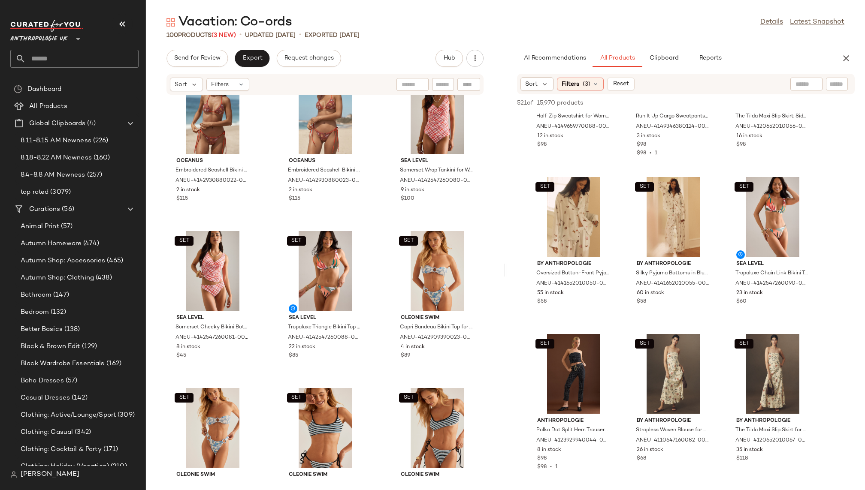
scroll to position [3083, 0]
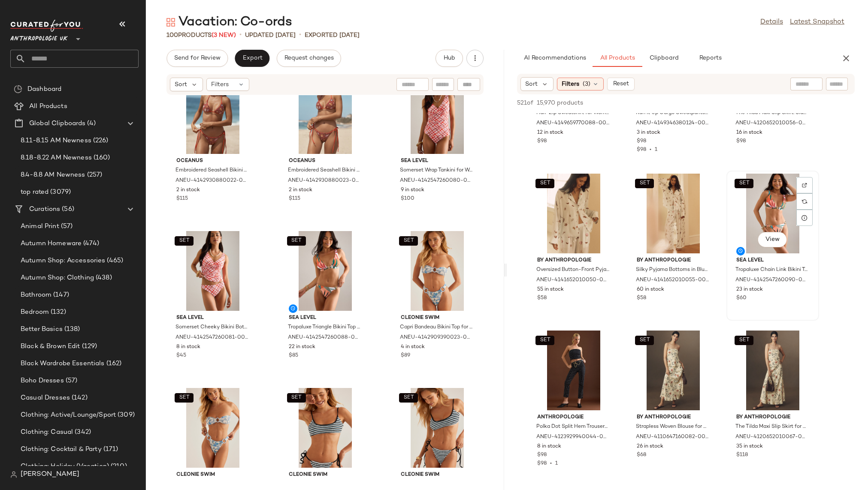
click at [744, 230] on div "SET View" at bounding box center [772, 214] width 87 height 80
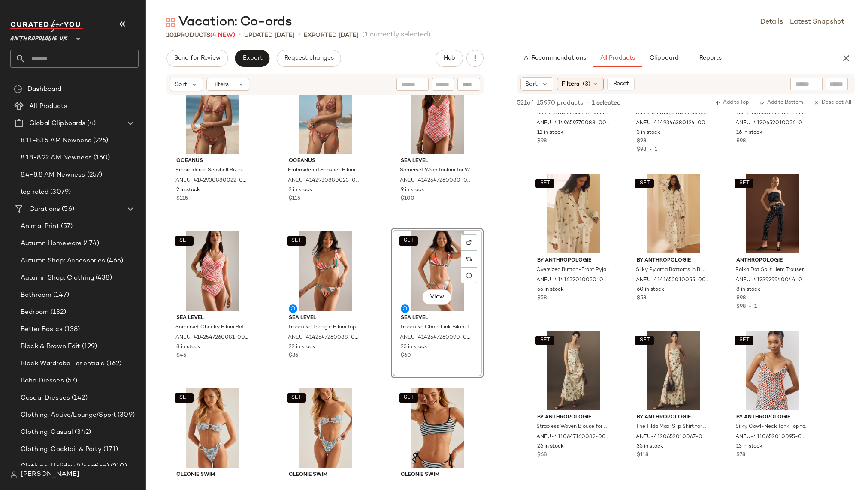
click at [482, 385] on div "SET Oceanus Embroidered Seashell Bikini Top for Women, Polyester/Elastane, Size…" at bounding box center [325, 287] width 358 height 385
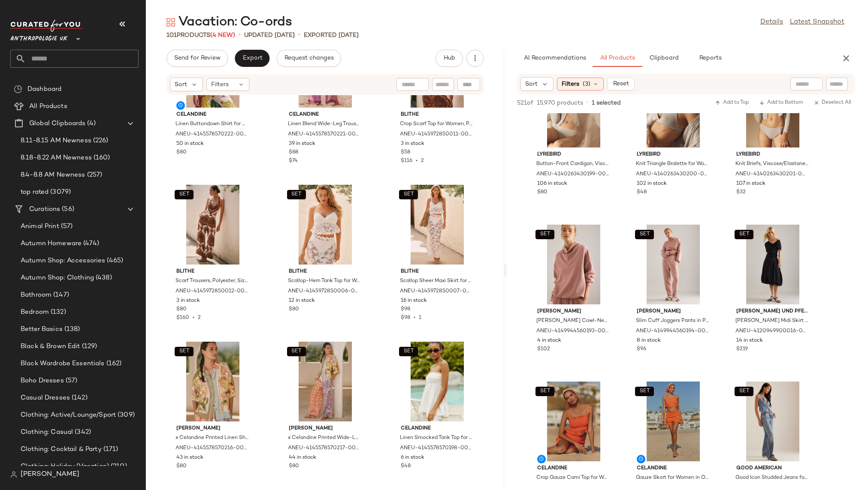
scroll to position [106, 0]
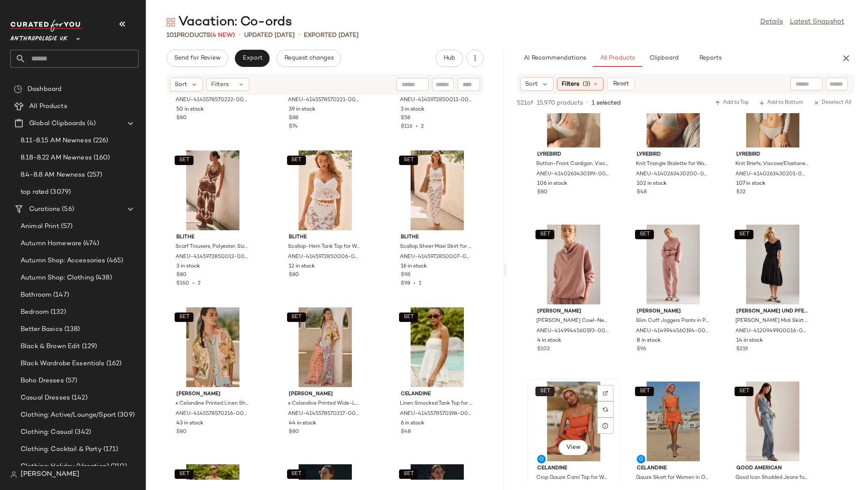
click at [553, 395] on button "SET" at bounding box center [544, 391] width 19 height 9
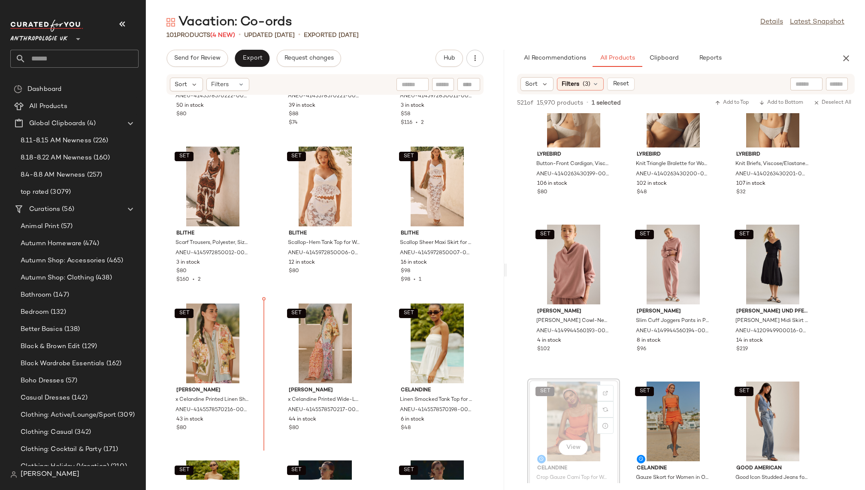
scroll to position [111, 0]
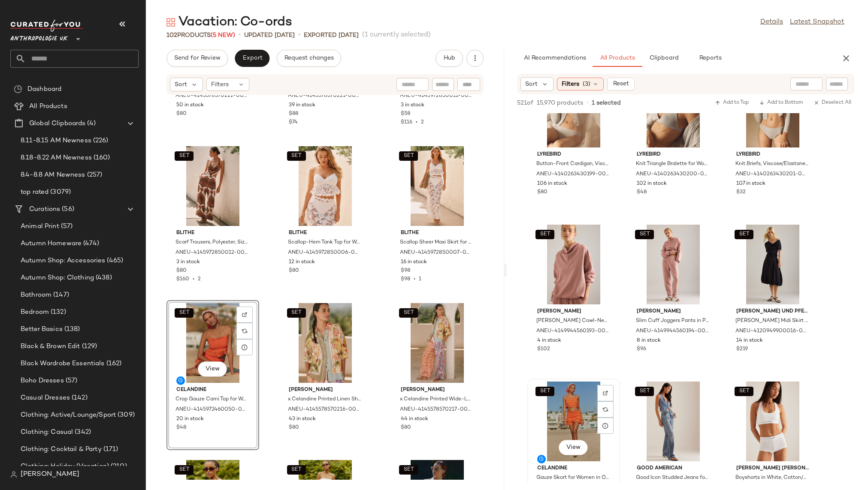
click at [559, 415] on div "SET View" at bounding box center [573, 422] width 87 height 80
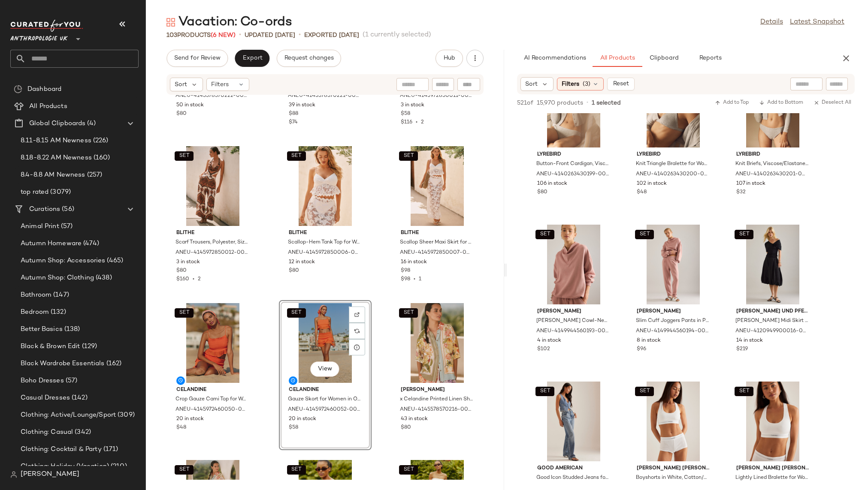
click at [380, 448] on div "SET Celandine Linen Buttondown Shirt for Women, Linen/Viscose, Size Small by Ce…" at bounding box center [325, 287] width 358 height 385
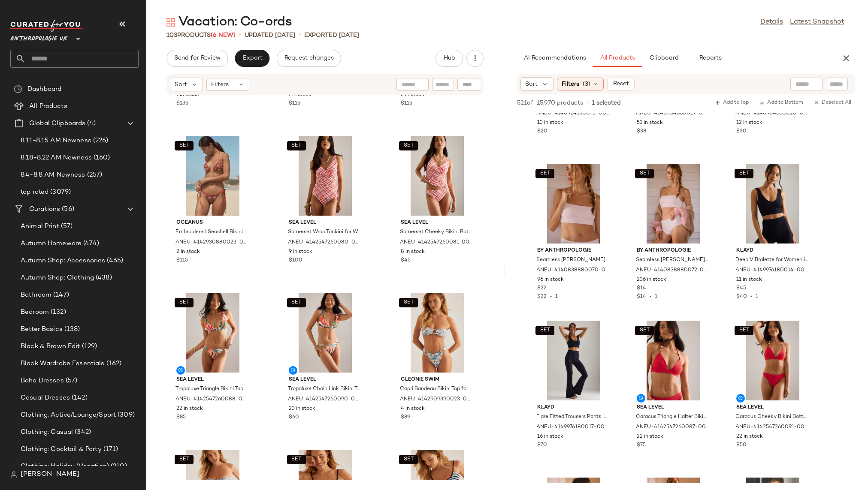
scroll to position [3566, 0]
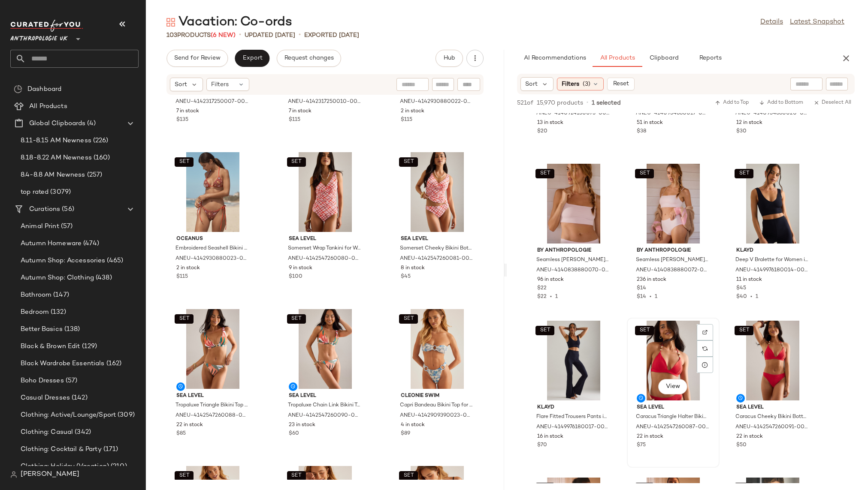
click at [654, 358] on div "SET View" at bounding box center [673, 361] width 87 height 80
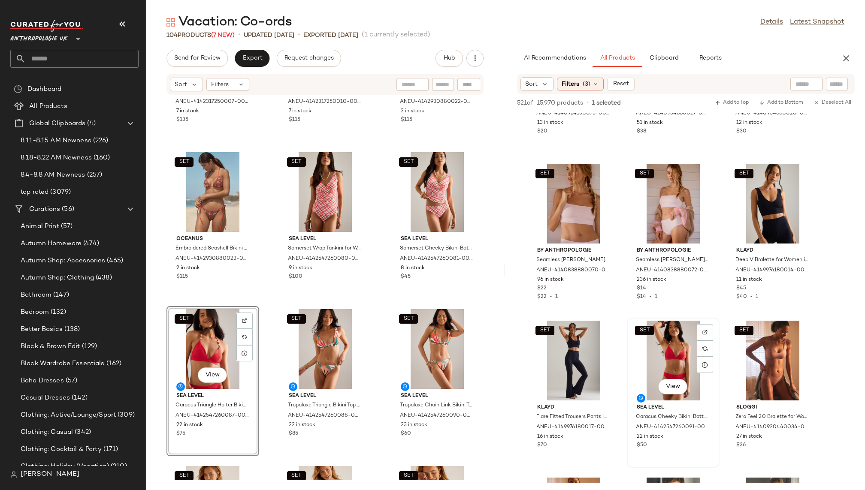
click at [660, 338] on div "SET View" at bounding box center [673, 361] width 87 height 80
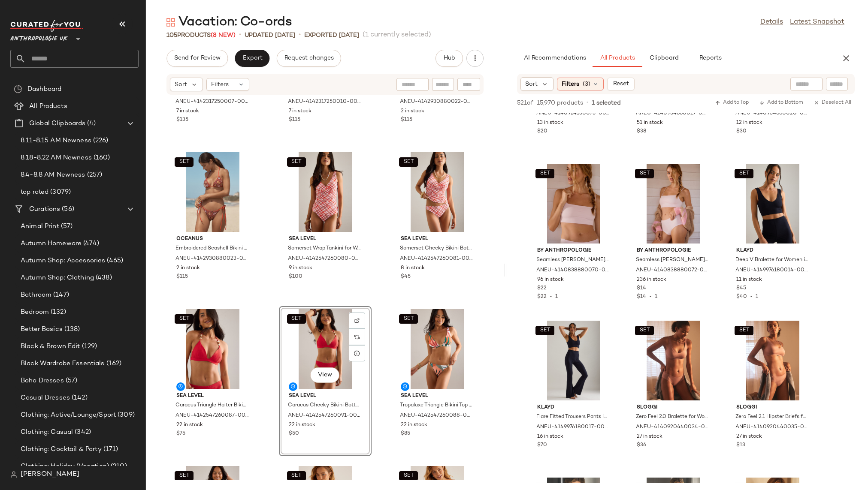
click at [623, 410] on div "SET TALA Contrast Piping Track Jacket for Women in Purple, Polyester/Cotton/Ela…" at bounding box center [686, 393] width 358 height 17109
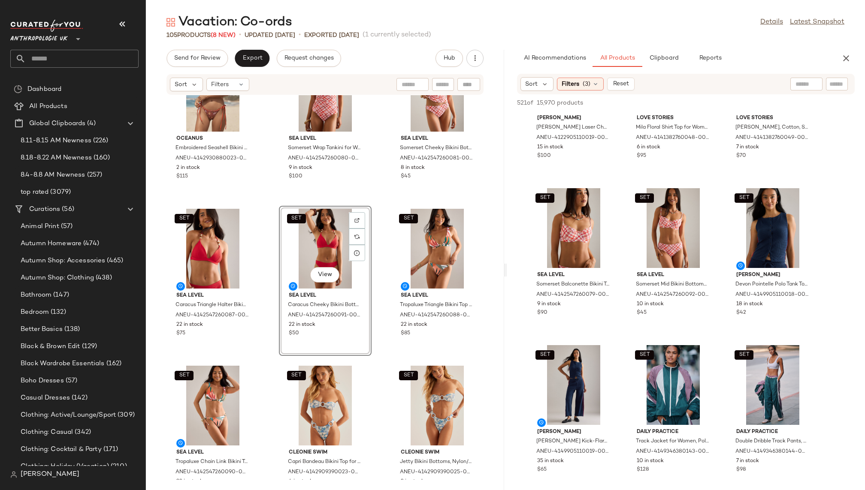
scroll to position [3681, 0]
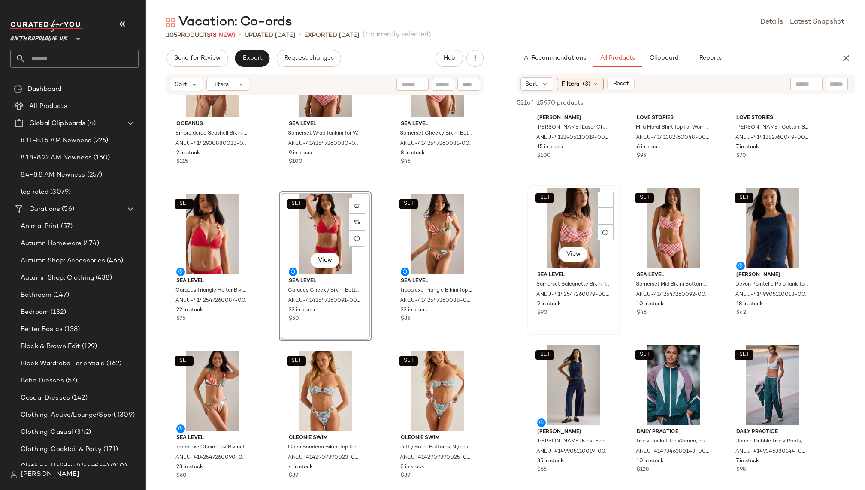
click at [543, 221] on div "SET View" at bounding box center [573, 228] width 87 height 80
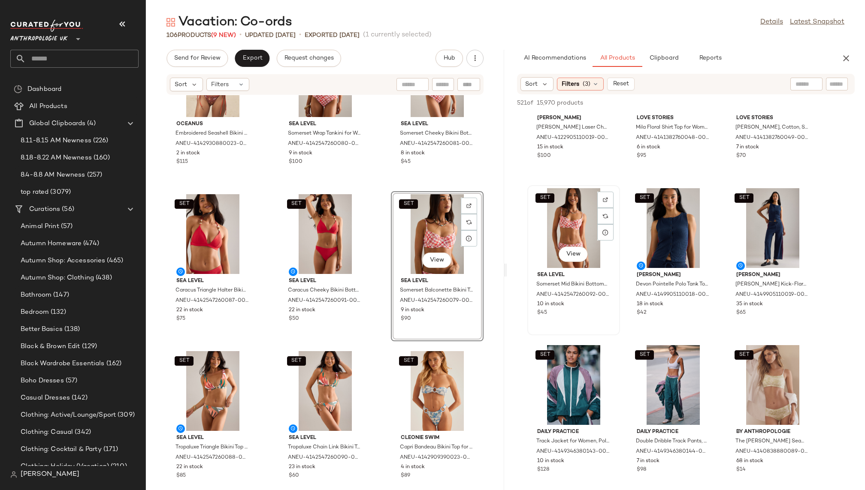
click at [562, 221] on div "SET View" at bounding box center [573, 228] width 87 height 80
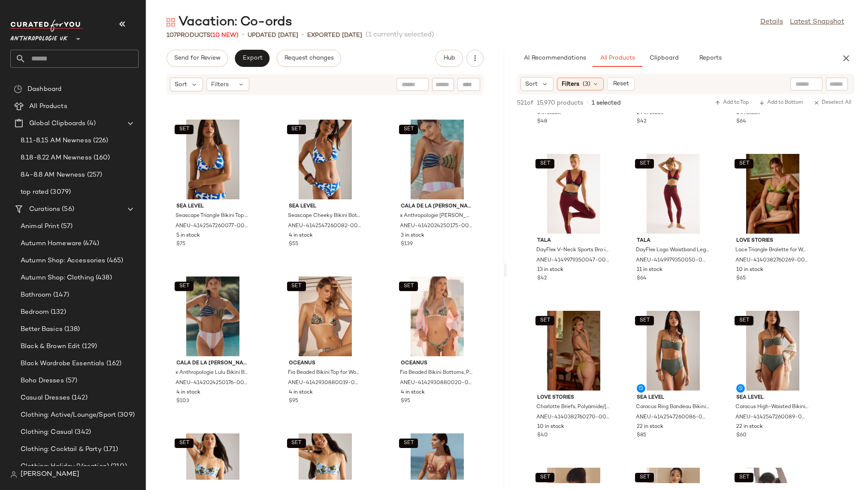
scroll to position [3138, 0]
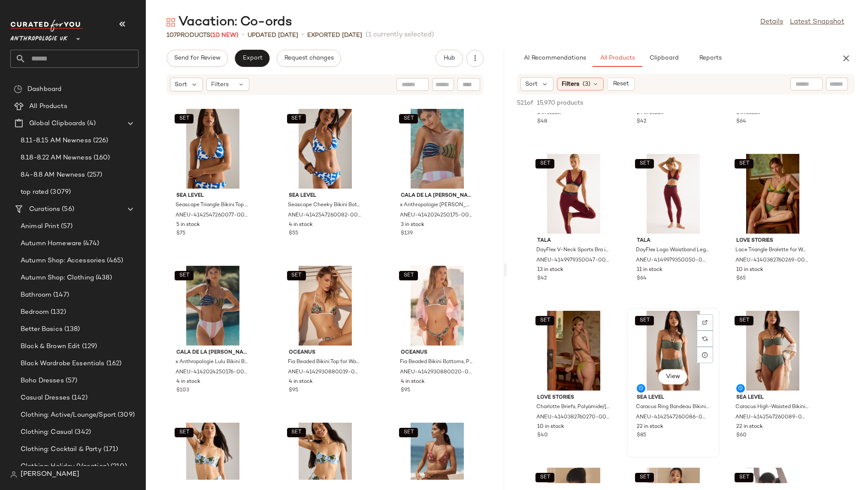
click at [669, 336] on div "SET View" at bounding box center [673, 351] width 87 height 80
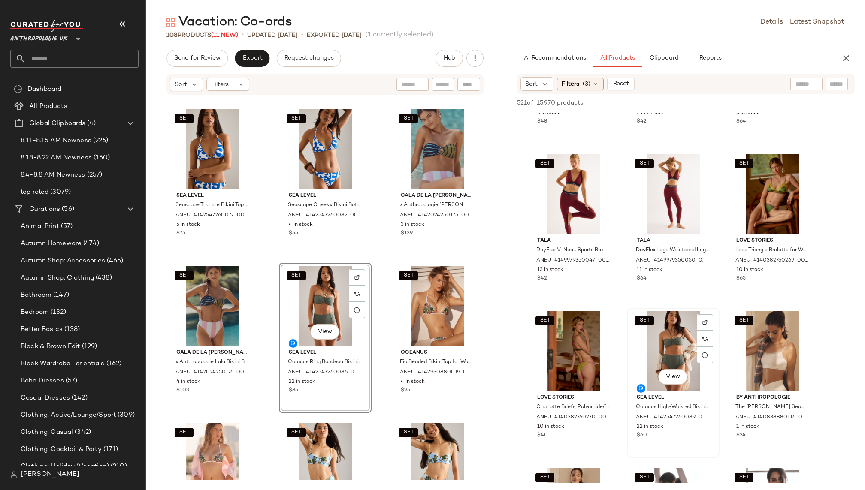
click at [652, 348] on div "SET View" at bounding box center [673, 351] width 87 height 80
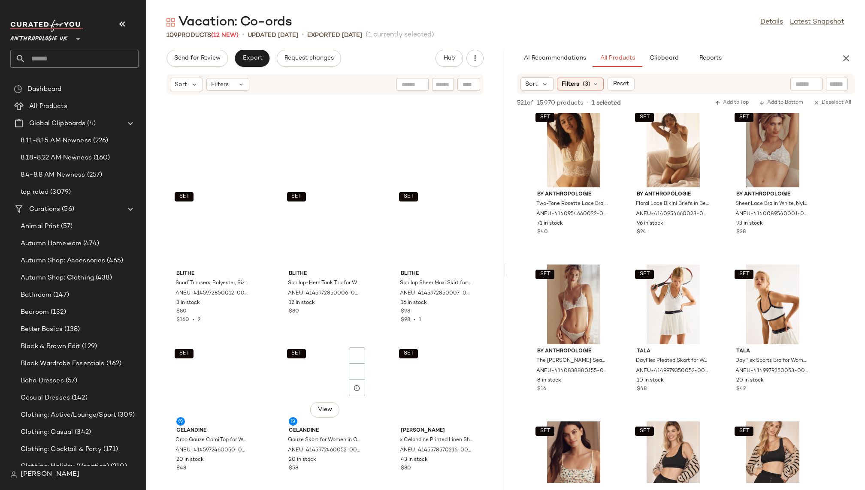
scroll to position [0, 0]
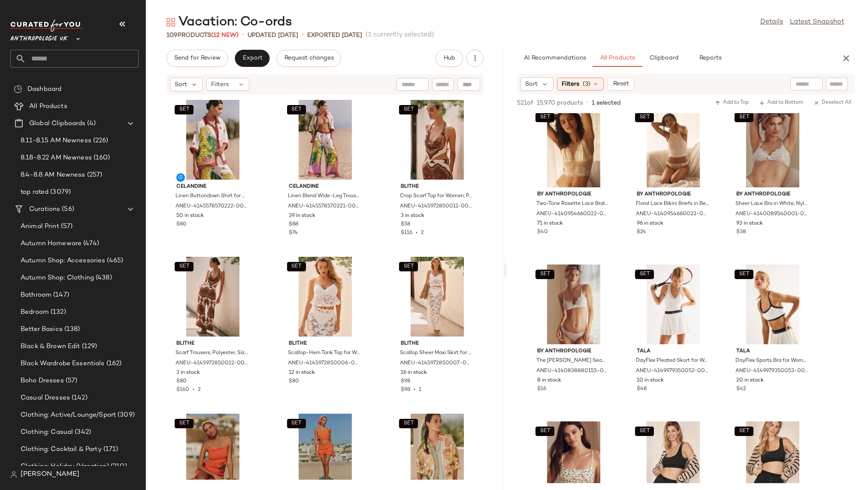
drag, startPoint x: 656, startPoint y: 339, endPoint x: 234, endPoint y: 3, distance: 538.8
click at [91, 59] on input "text" at bounding box center [82, 59] width 113 height 18
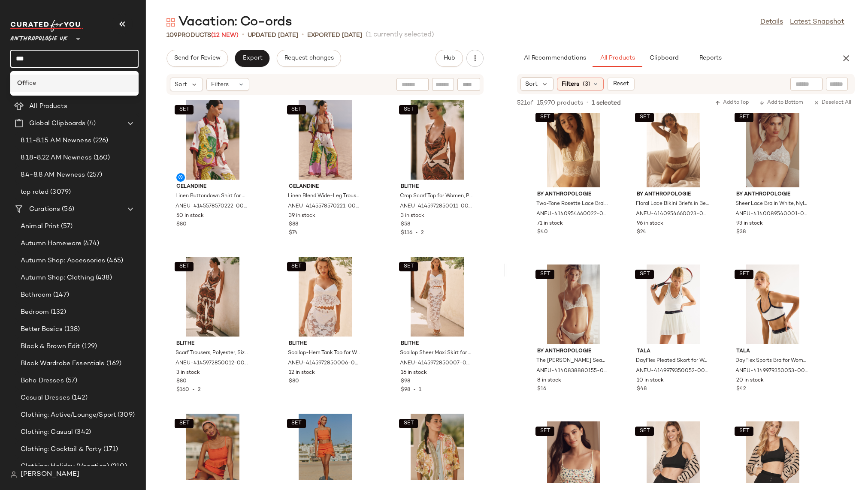
type input "***"
click at [80, 86] on div "Off ice" at bounding box center [74, 83] width 115 height 9
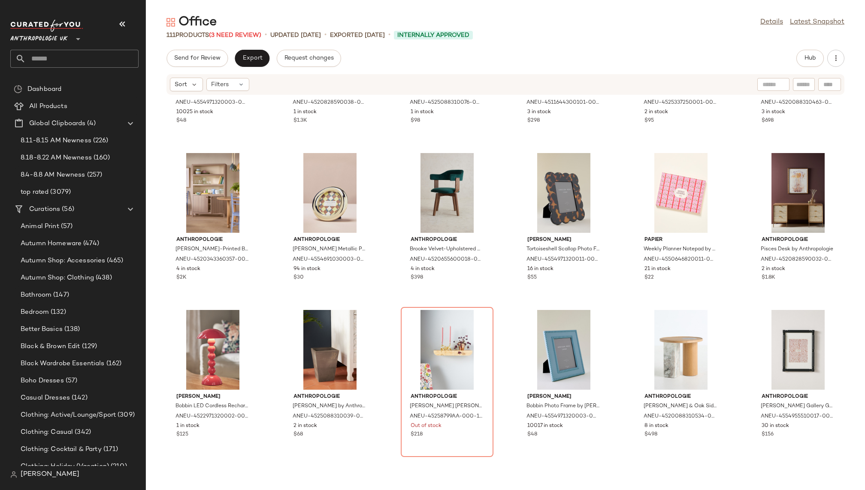
scroll to position [1555, 0]
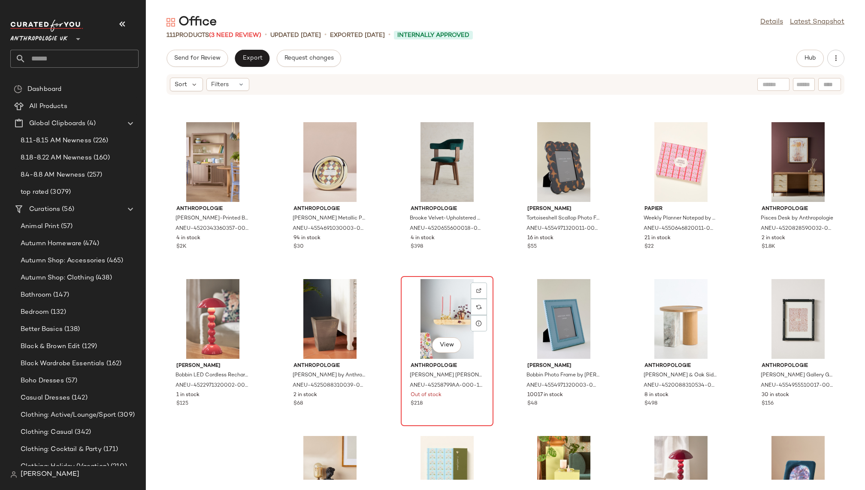
click at [435, 316] on div "View" at bounding box center [447, 319] width 87 height 80
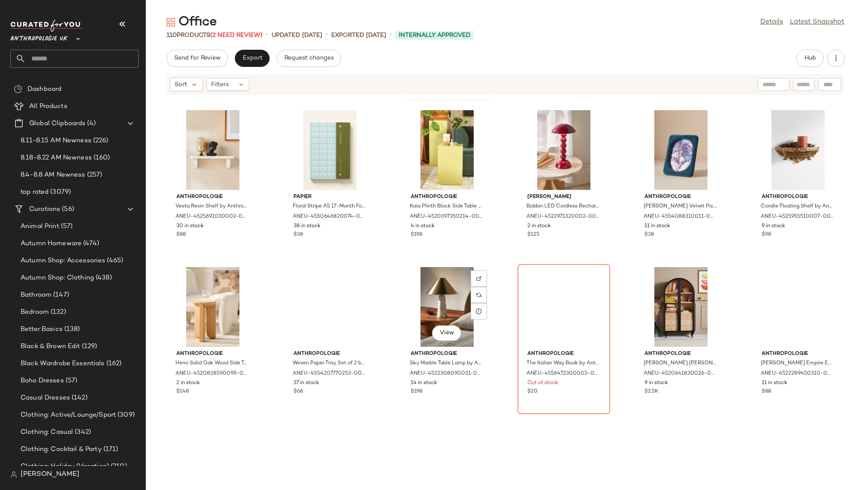
scroll to position [1897, 0]
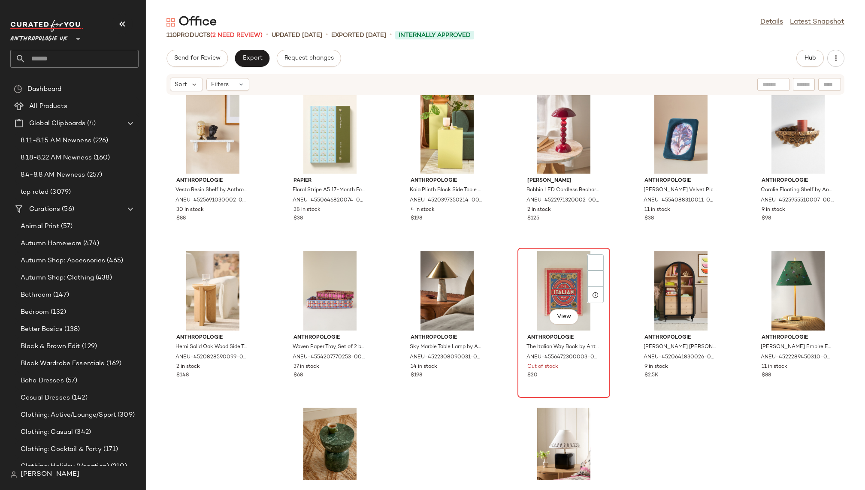
click at [526, 275] on div "View" at bounding box center [563, 291] width 87 height 80
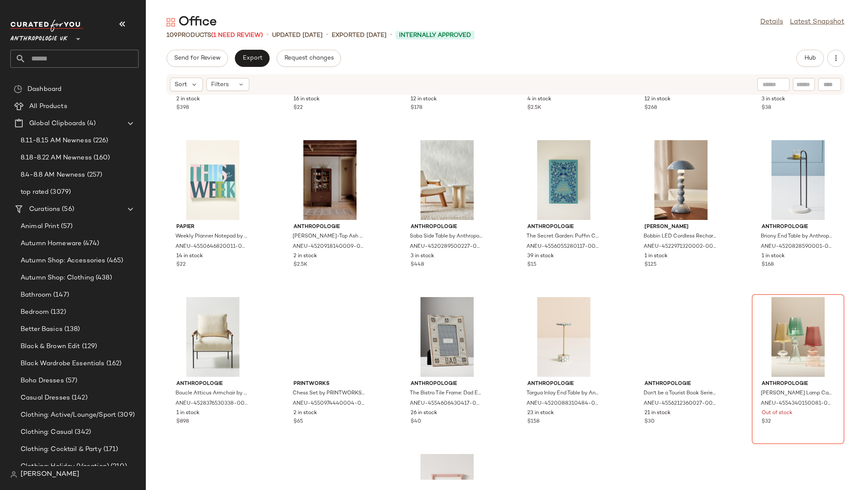
scroll to position [2332, 0]
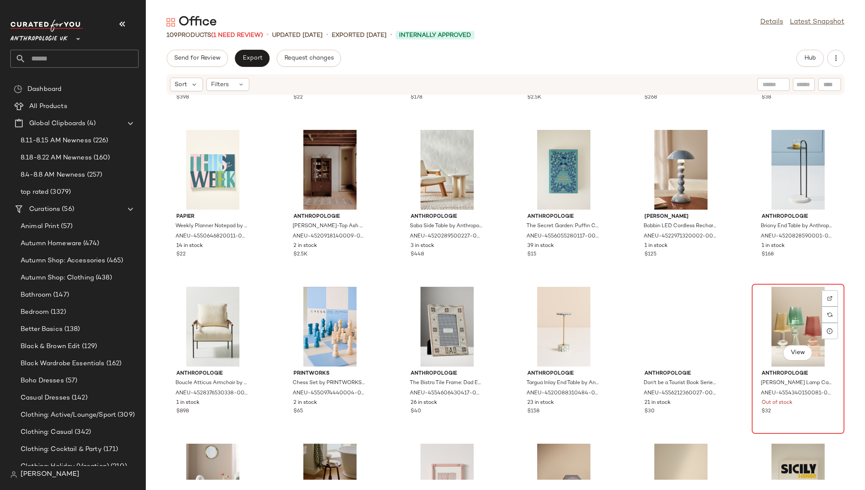
click at [770, 324] on div "View" at bounding box center [798, 327] width 87 height 80
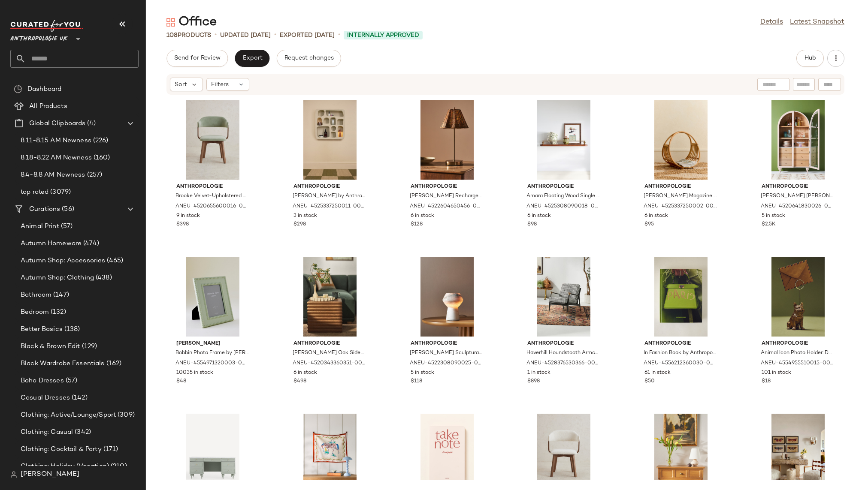
click at [795, 63] on div "Send for Review Export Request changes Hub" at bounding box center [505, 58] width 678 height 17
click at [802, 60] on button "Hub" at bounding box center [809, 58] width 27 height 17
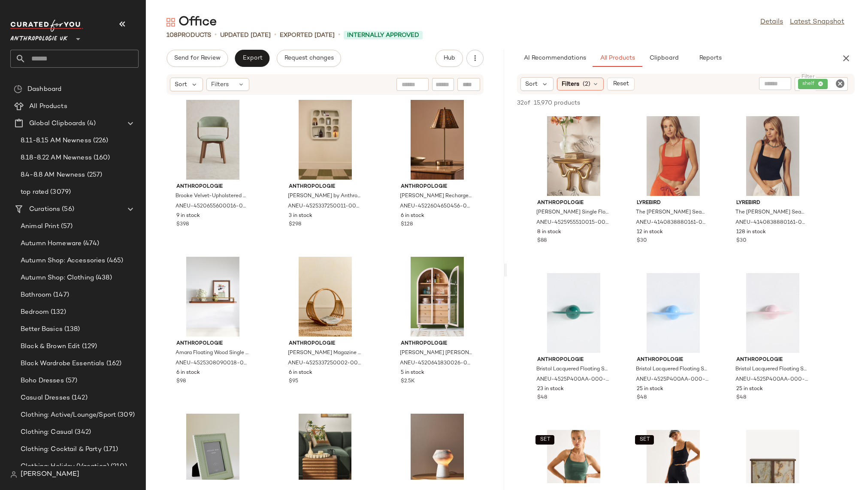
click at [842, 79] on icon "Clear Filter" at bounding box center [840, 84] width 10 height 10
click at [767, 30] on div "Office Details Latest Snapshot" at bounding box center [505, 22] width 719 height 17
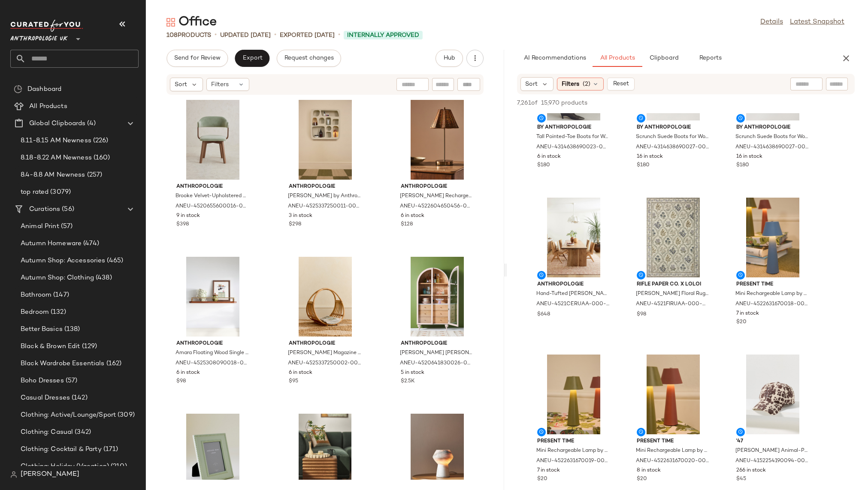
scroll to position [3065, 0]
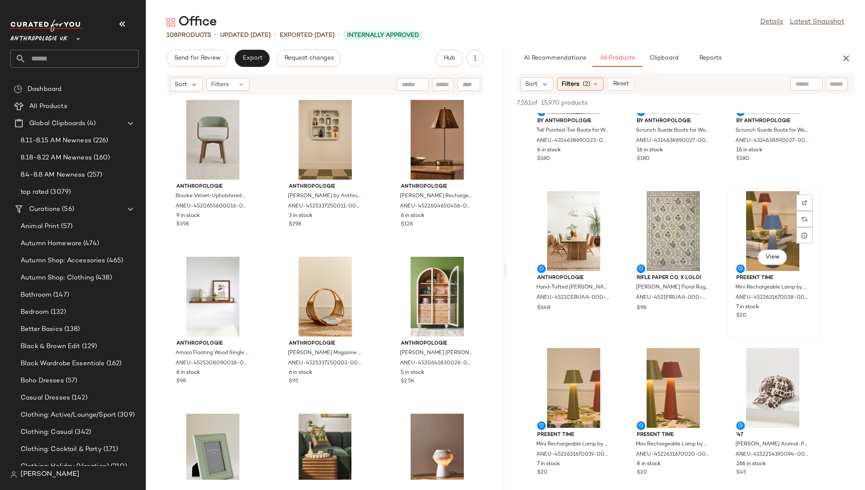
click at [750, 233] on div "View" at bounding box center [772, 231] width 87 height 80
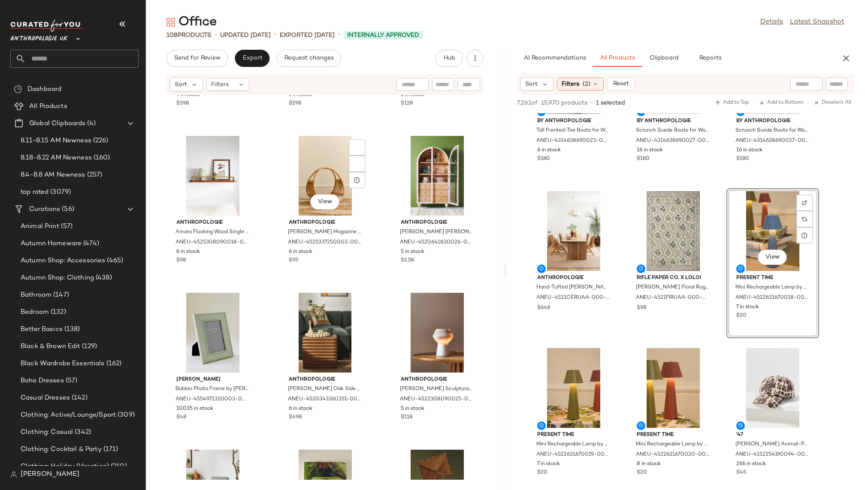
scroll to position [0, 0]
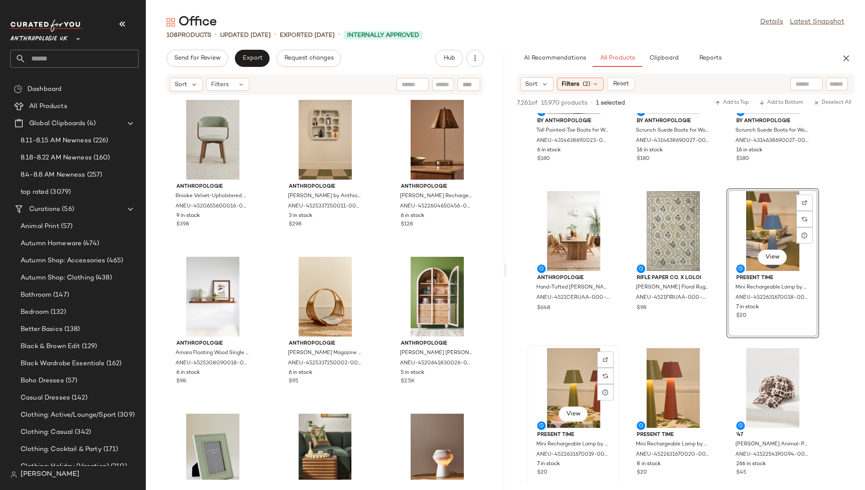
click at [545, 387] on div "View" at bounding box center [573, 388] width 87 height 80
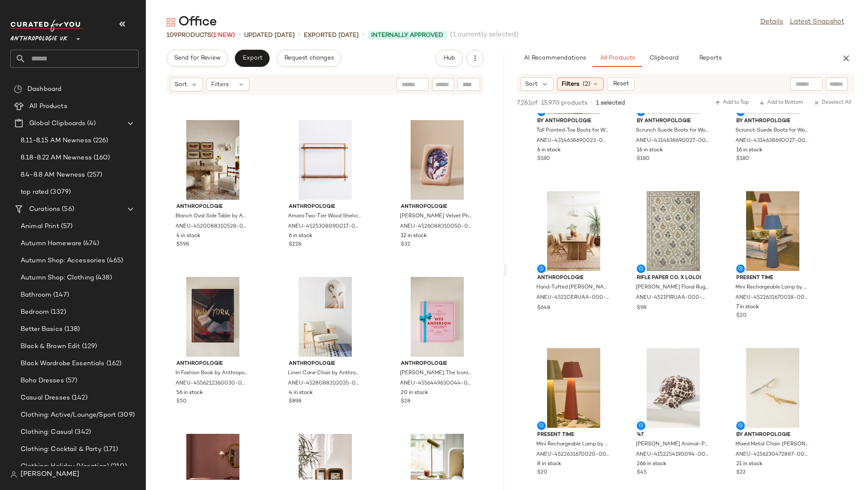
scroll to position [962, 0]
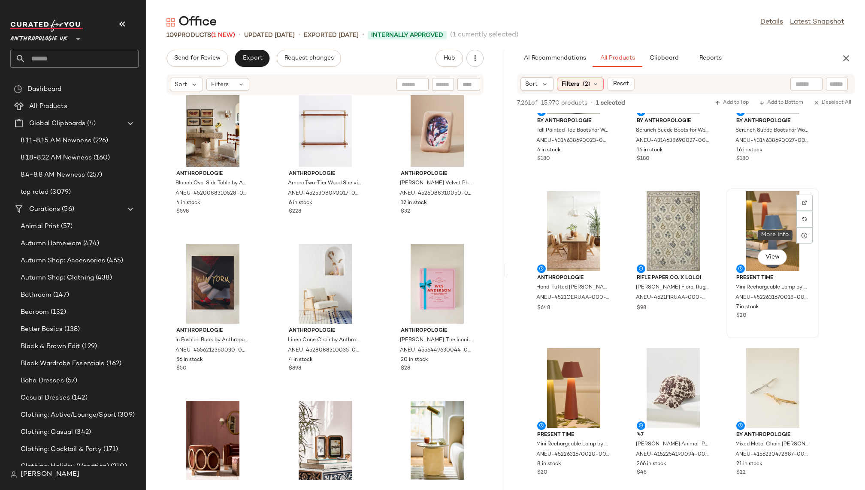
click at [751, 223] on div "View" at bounding box center [772, 231] width 87 height 80
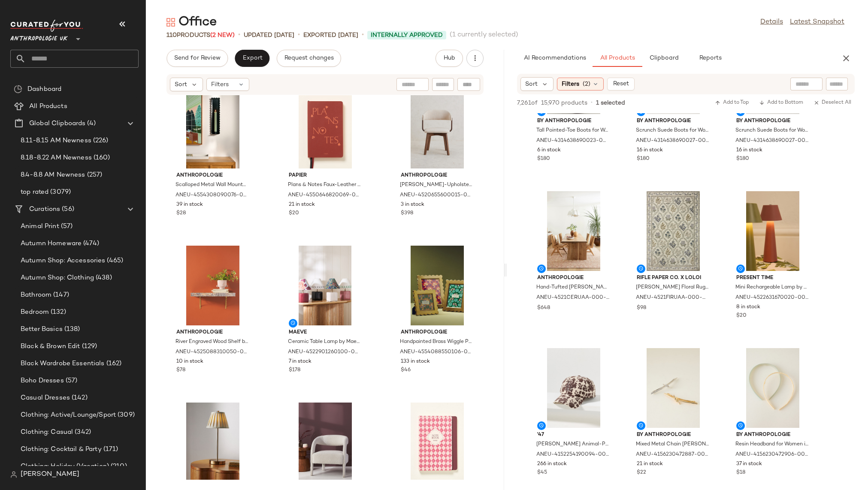
scroll to position [1919, 0]
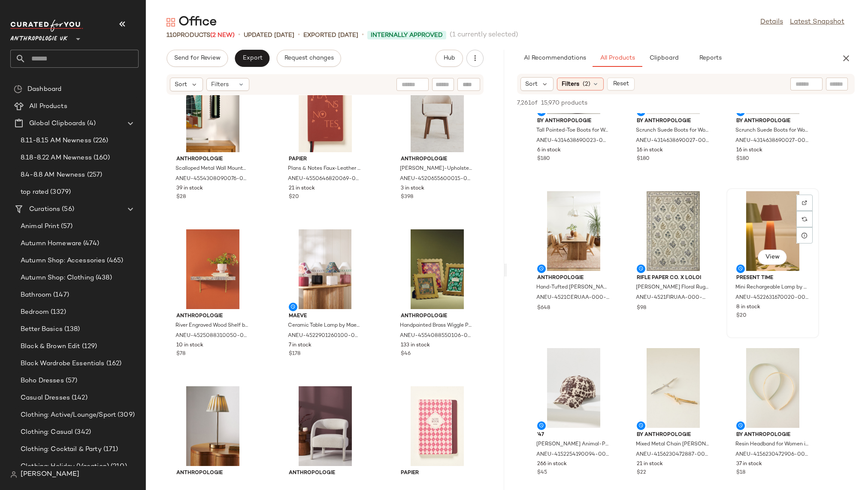
click at [756, 244] on div "View" at bounding box center [772, 231] width 87 height 80
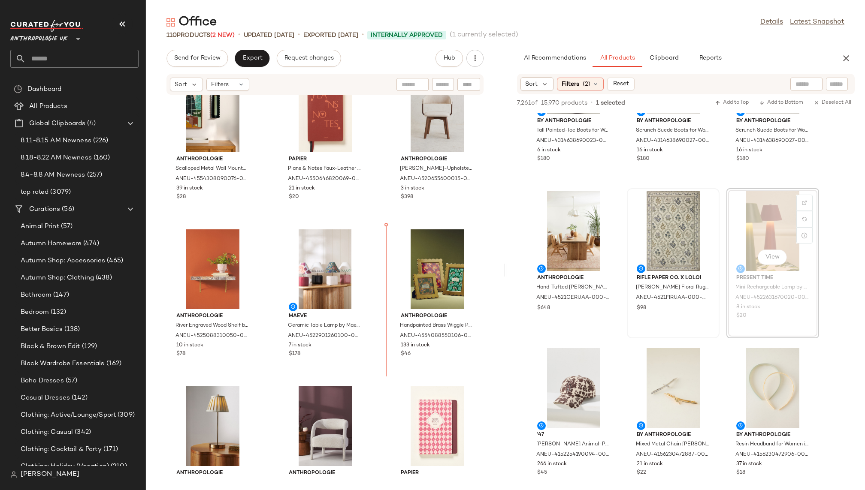
drag, startPoint x: 761, startPoint y: 234, endPoint x: 706, endPoint y: 243, distance: 55.7
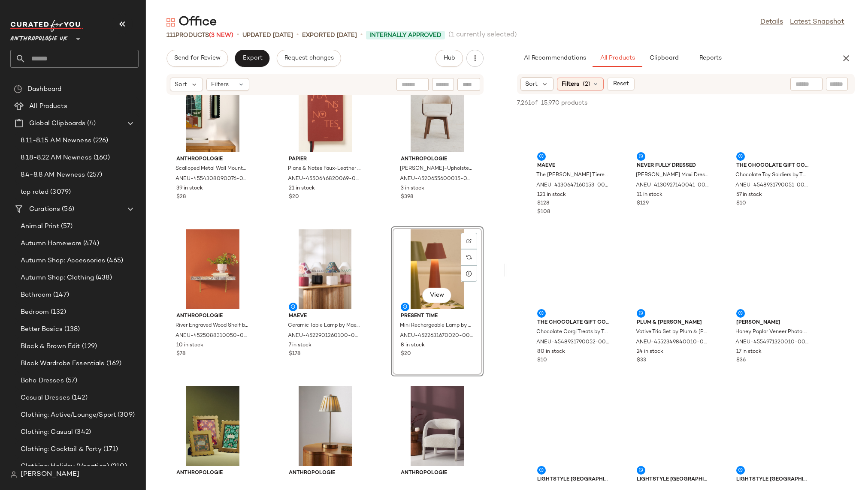
scroll to position [13618, 0]
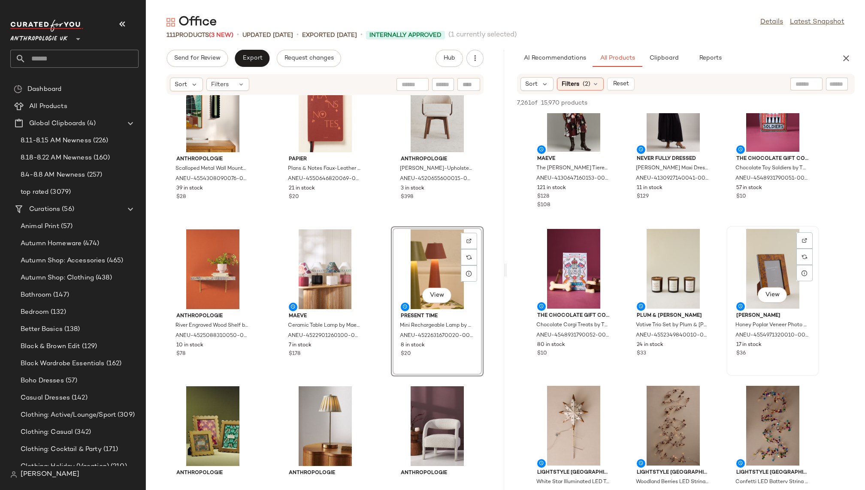
click at [748, 274] on div "View" at bounding box center [772, 269] width 87 height 80
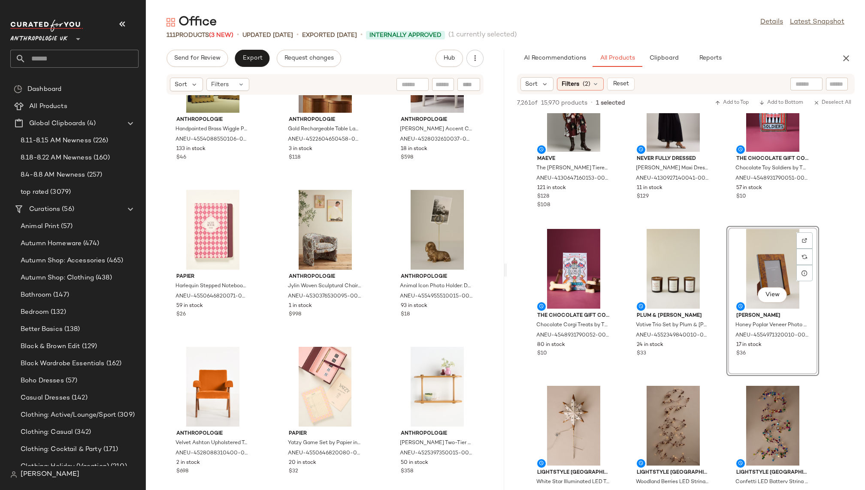
scroll to position [2277, 0]
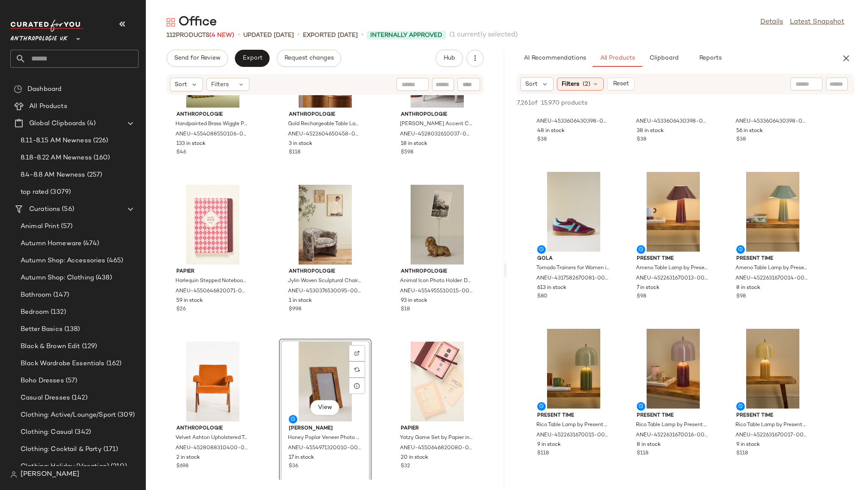
scroll to position [15315, 0]
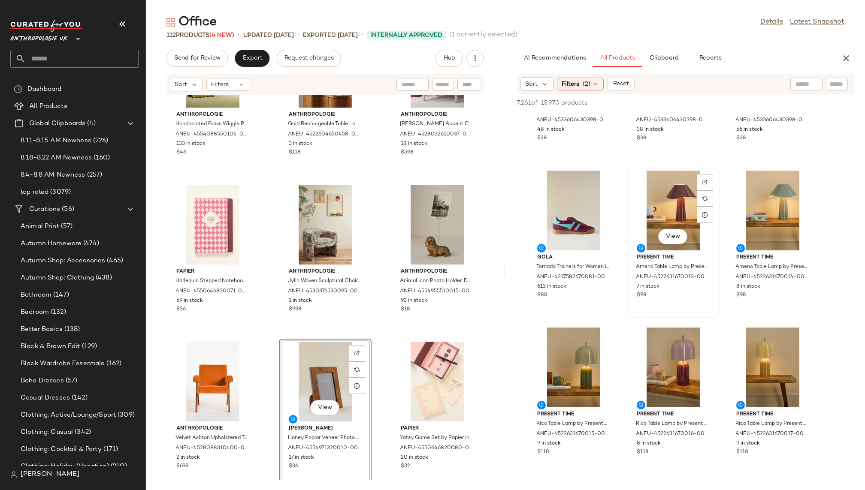
click at [662, 188] on div "View" at bounding box center [673, 211] width 87 height 80
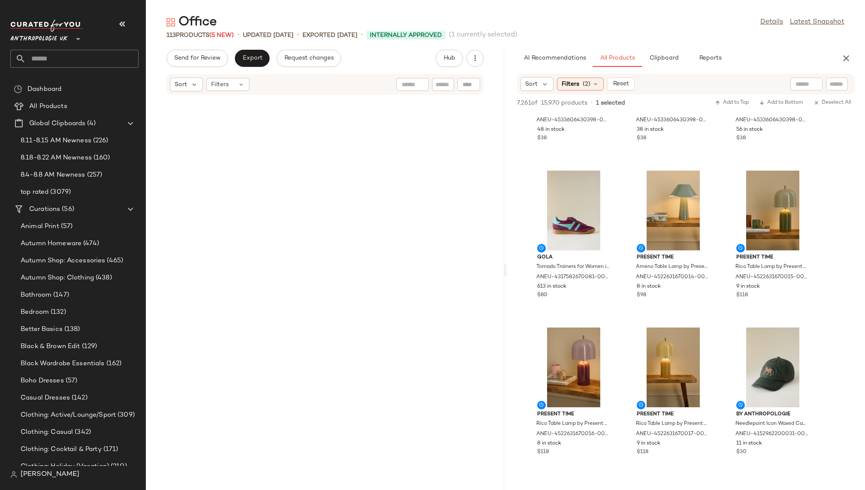
scroll to position [0, 0]
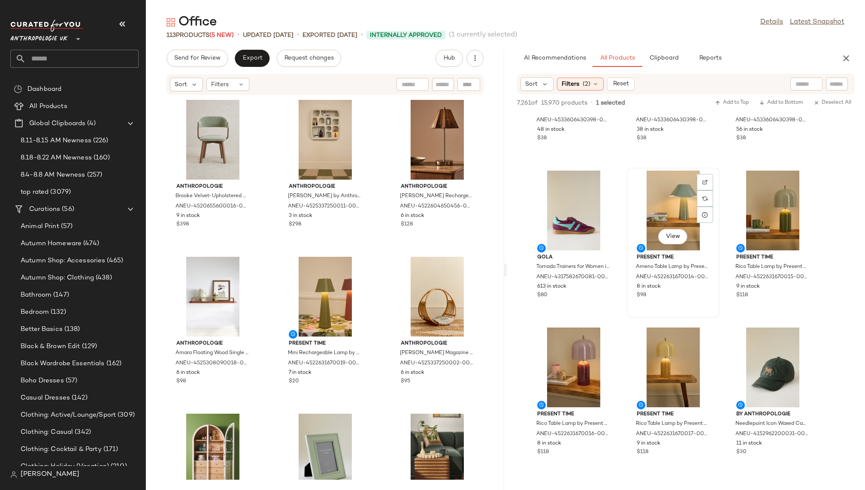
click at [659, 200] on div "View" at bounding box center [673, 211] width 87 height 80
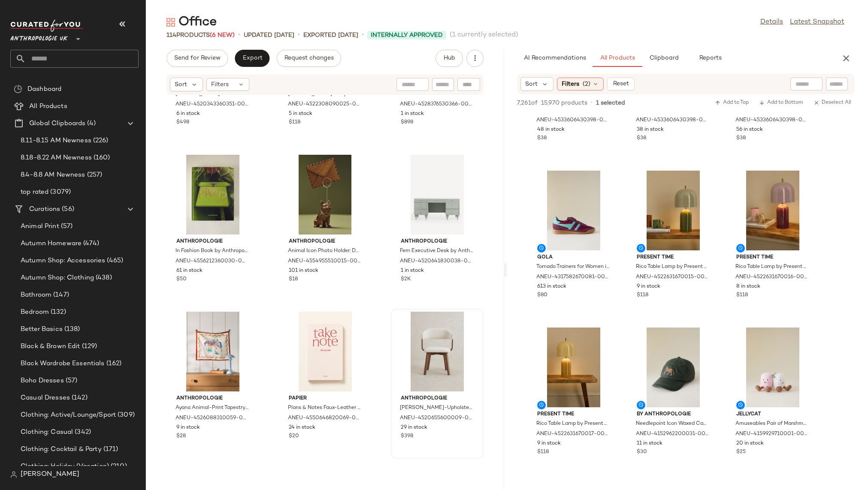
scroll to position [621, 0]
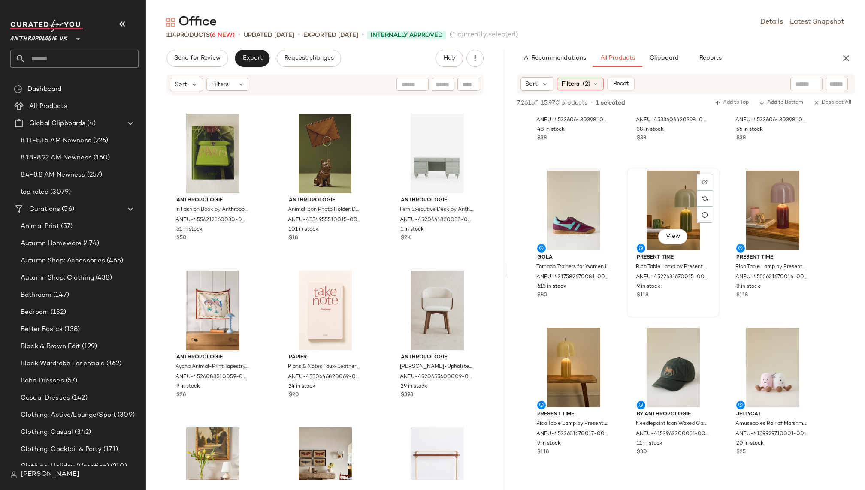
click at [669, 211] on div "View" at bounding box center [673, 211] width 87 height 80
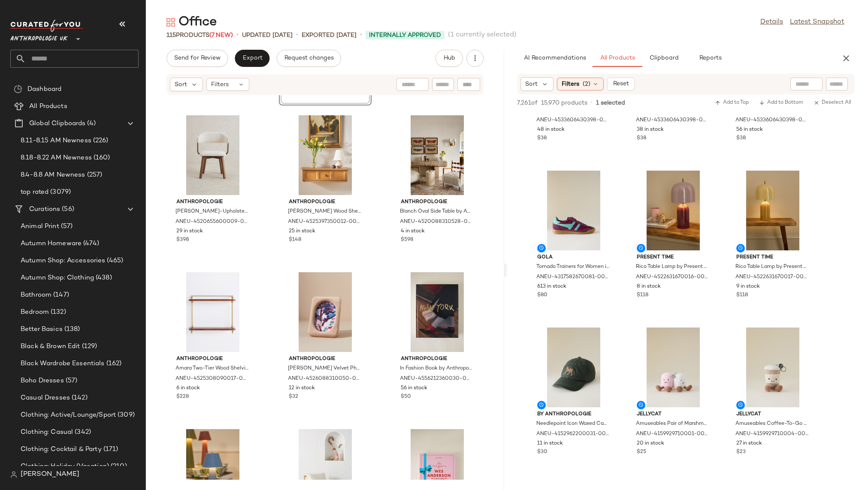
scroll to position [937, 0]
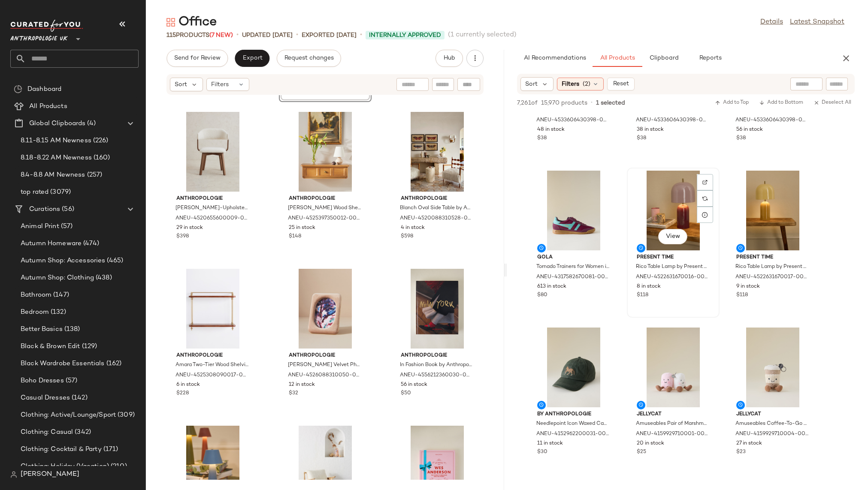
click at [649, 204] on div "View" at bounding box center [673, 211] width 87 height 80
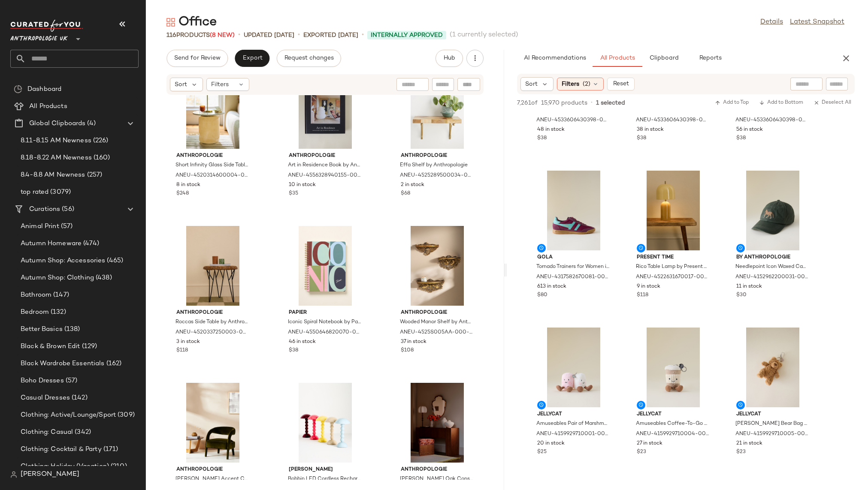
scroll to position [1610, 0]
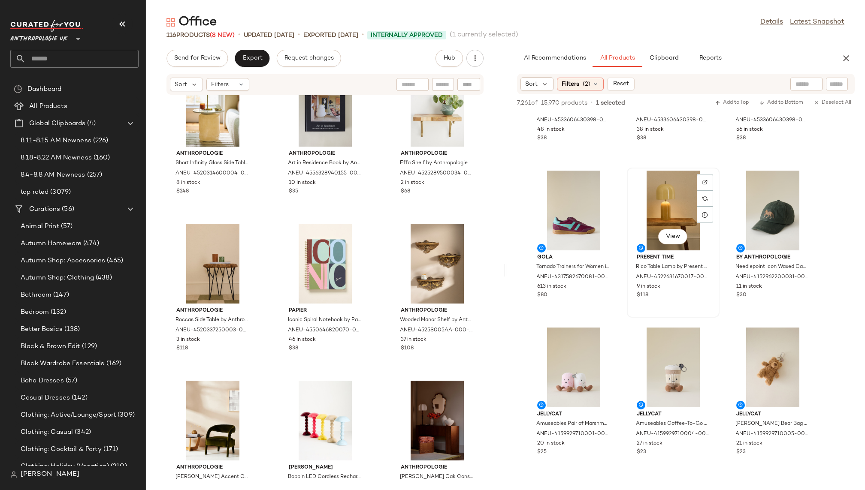
click at [656, 214] on div "View" at bounding box center [673, 211] width 87 height 80
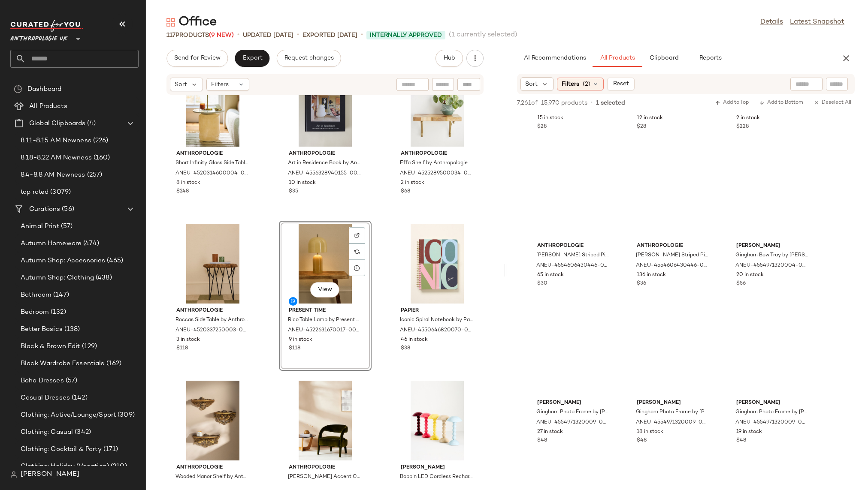
scroll to position [25819, 0]
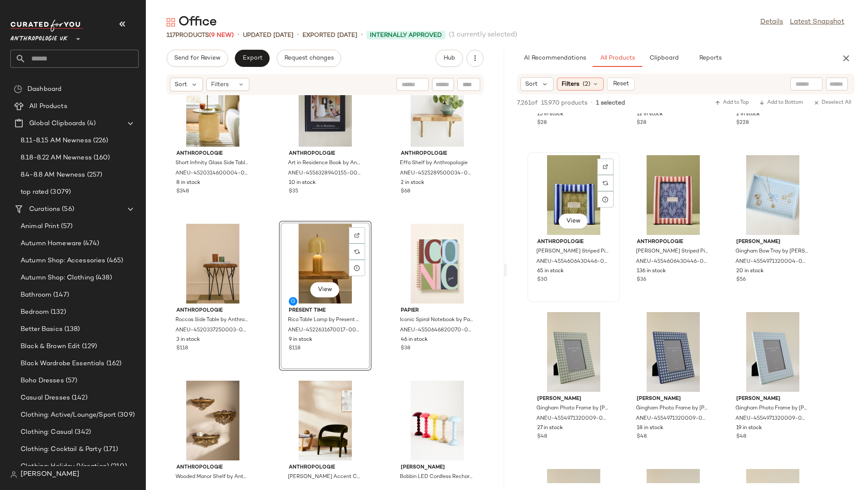
click at [568, 181] on div "View" at bounding box center [573, 195] width 87 height 80
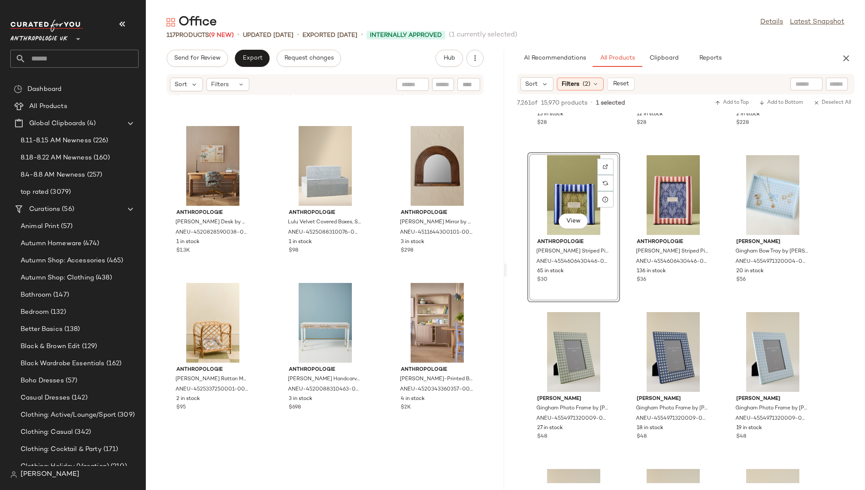
scroll to position [3321, 0]
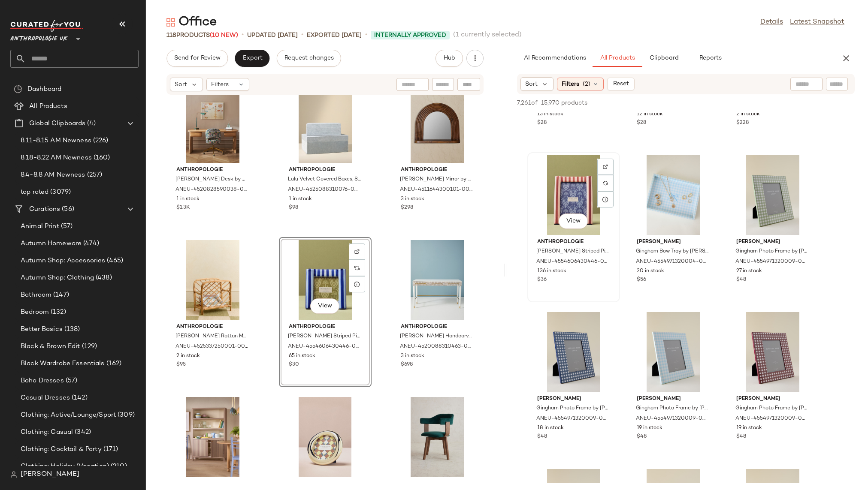
click at [568, 191] on div "View" at bounding box center [573, 195] width 87 height 80
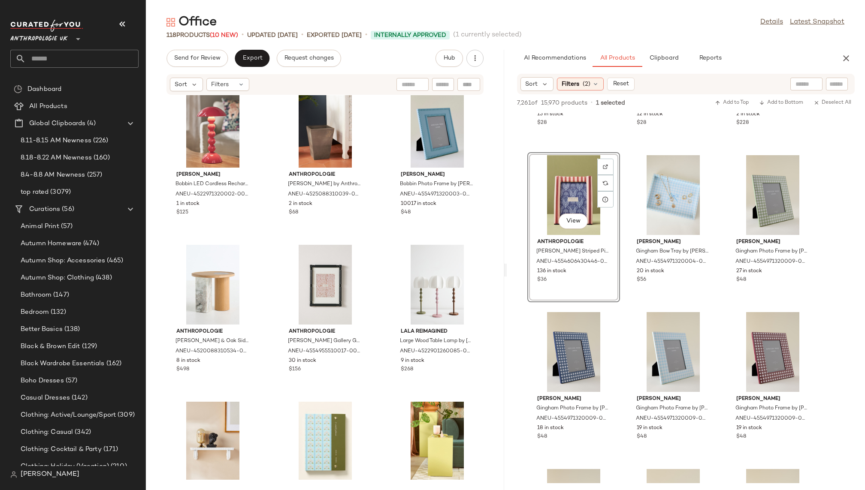
scroll to position [3945, 0]
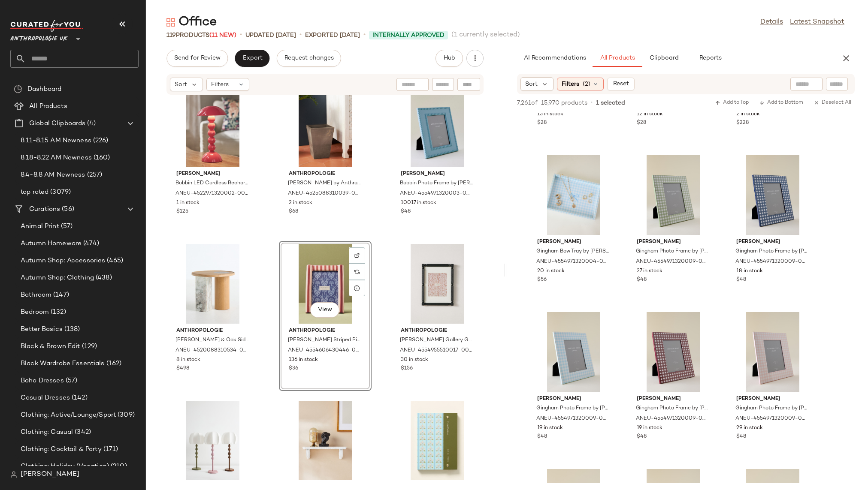
click at [377, 399] on div "Addison Ross Bobbin LED Cordless Rechargeable Table Lamp by Addison Ross in Pin…" at bounding box center [325, 287] width 358 height 385
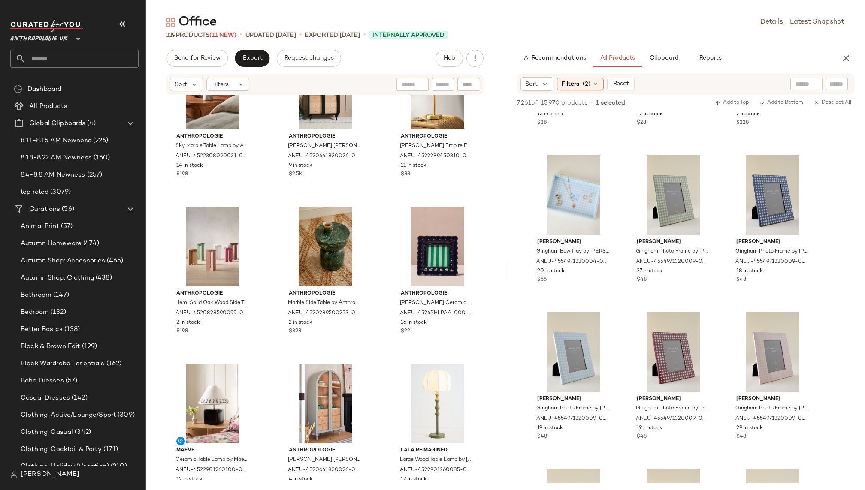
scroll to position [4781, 0]
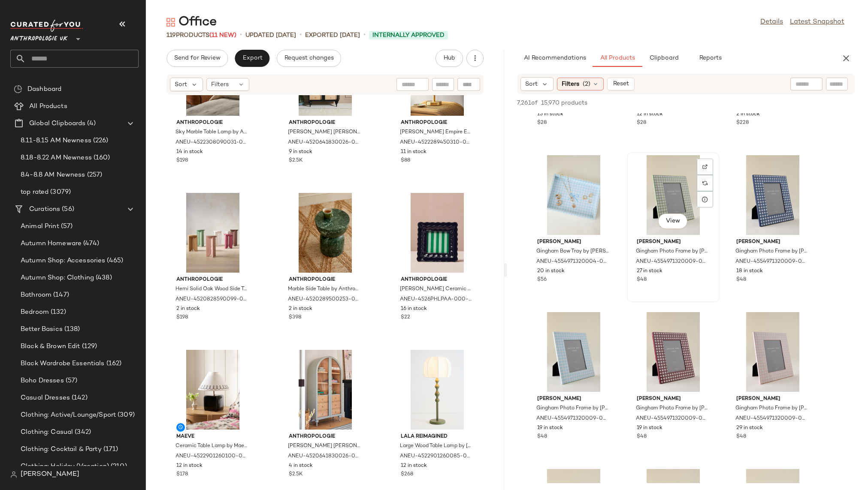
click at [658, 190] on div "View" at bounding box center [673, 195] width 87 height 80
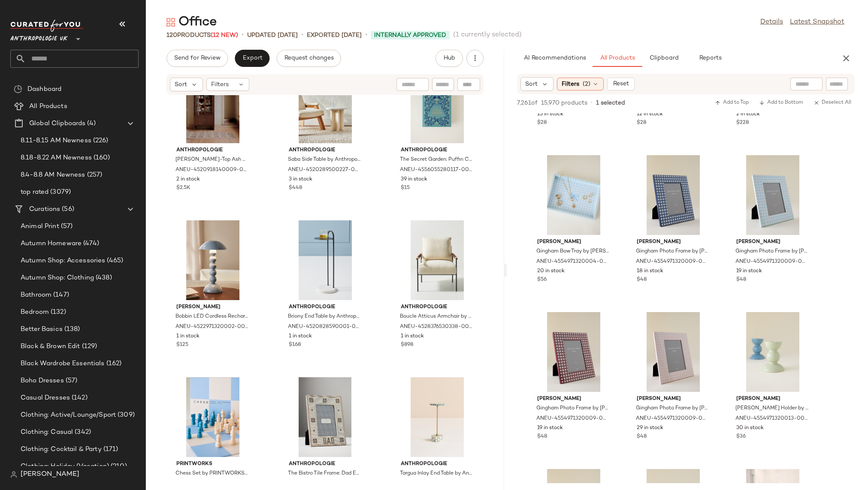
scroll to position [5395, 0]
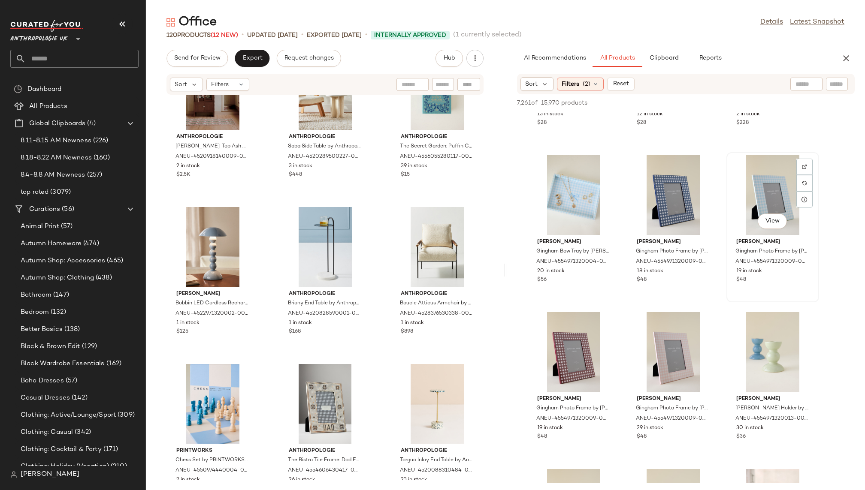
click at [752, 194] on div "View" at bounding box center [772, 195] width 87 height 80
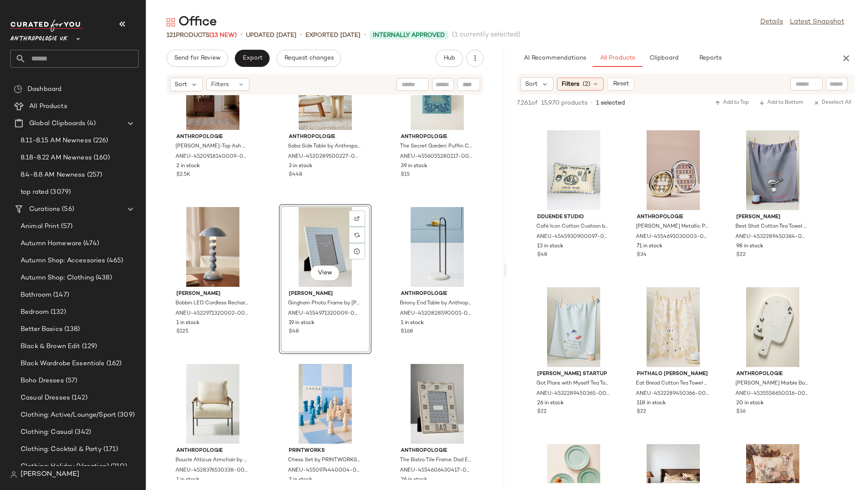
scroll to position [29924, 0]
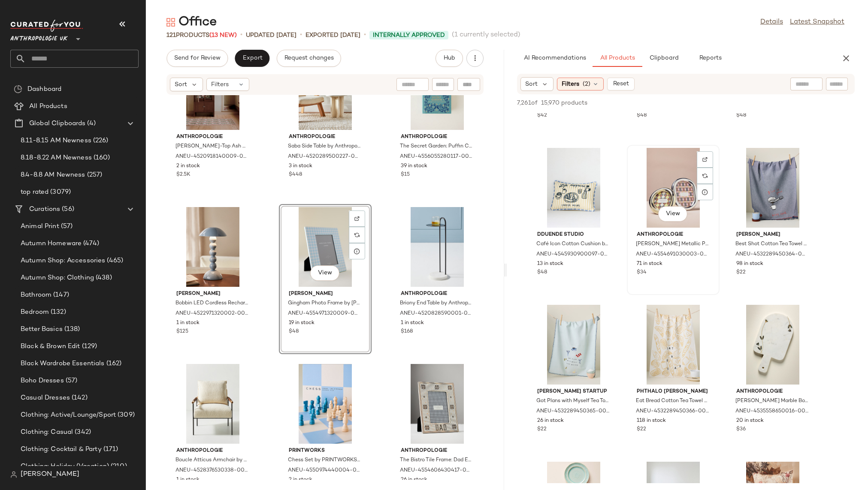
click at [656, 198] on div "View" at bounding box center [673, 188] width 87 height 80
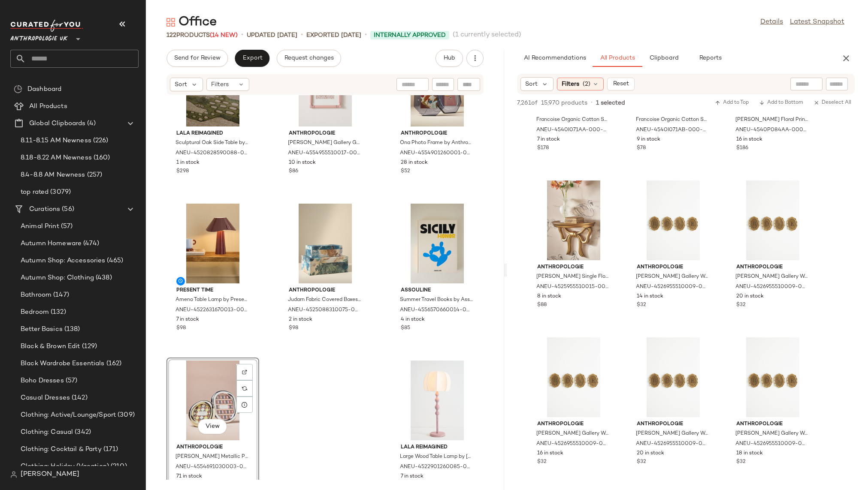
scroll to position [30390, 0]
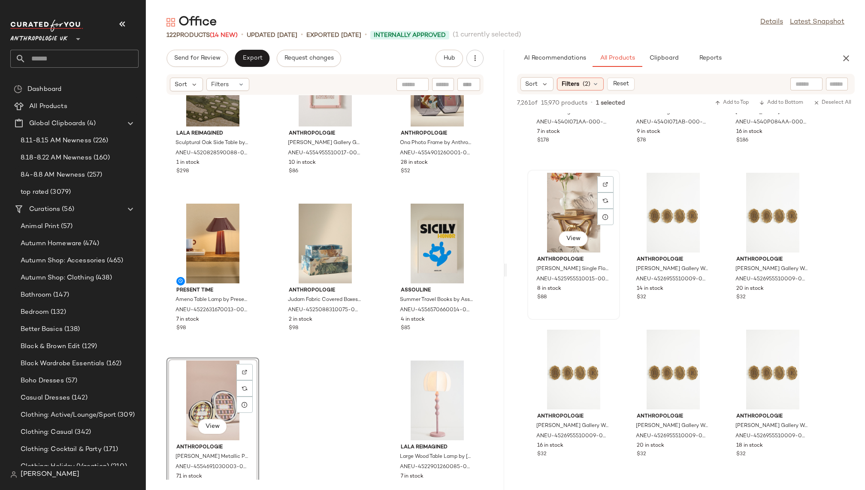
click at [567, 216] on div "View" at bounding box center [573, 213] width 87 height 80
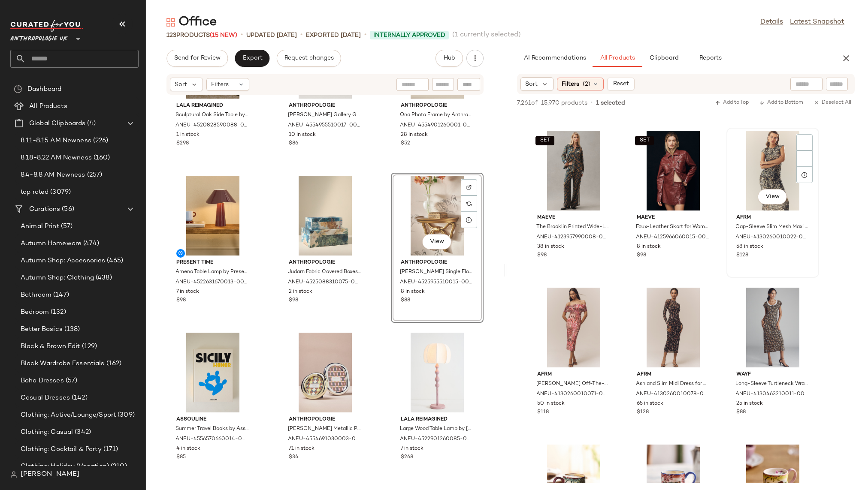
scroll to position [33396, 0]
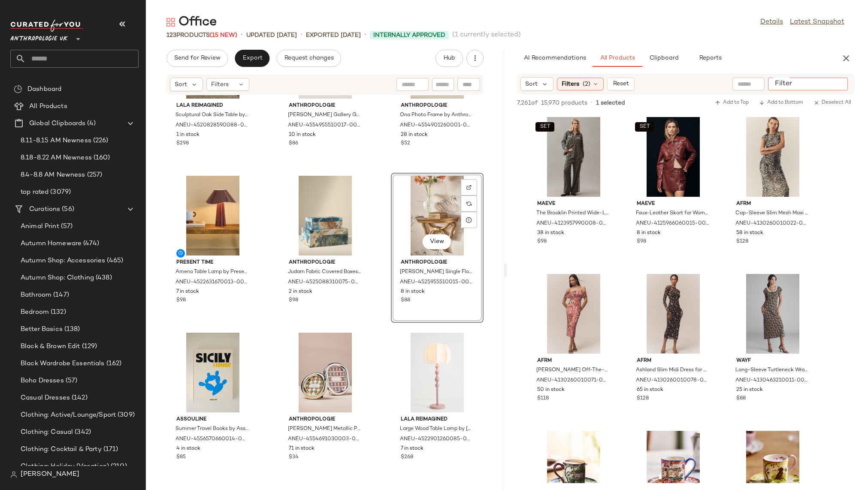
click at [835, 82] on input "Filter" at bounding box center [807, 84] width 73 height 9
type input "****"
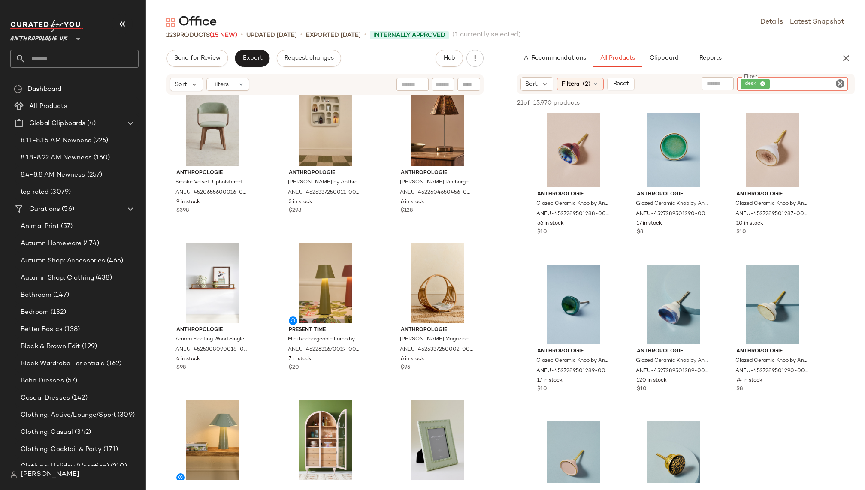
scroll to position [0, 0]
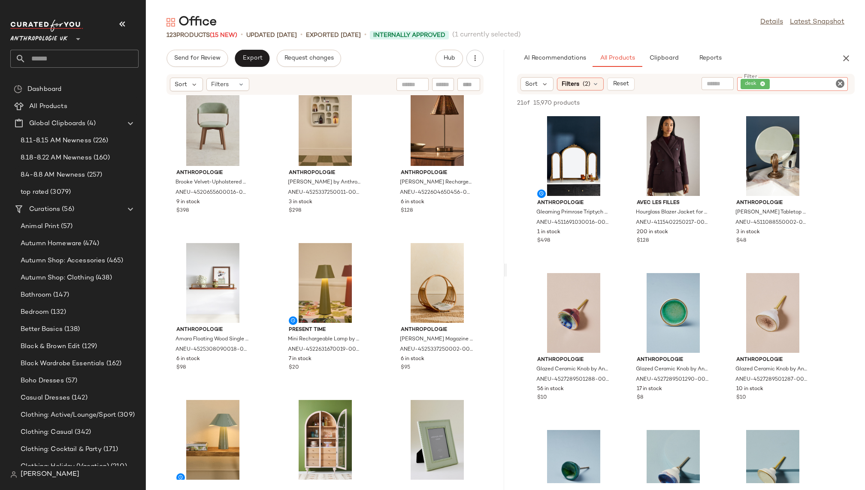
click at [838, 82] on icon "Clear Filter" at bounding box center [840, 84] width 10 height 10
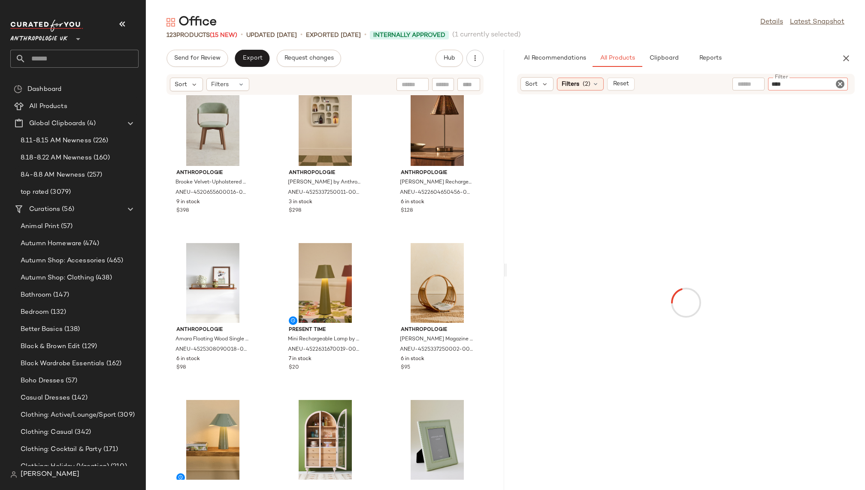
type input "*****"
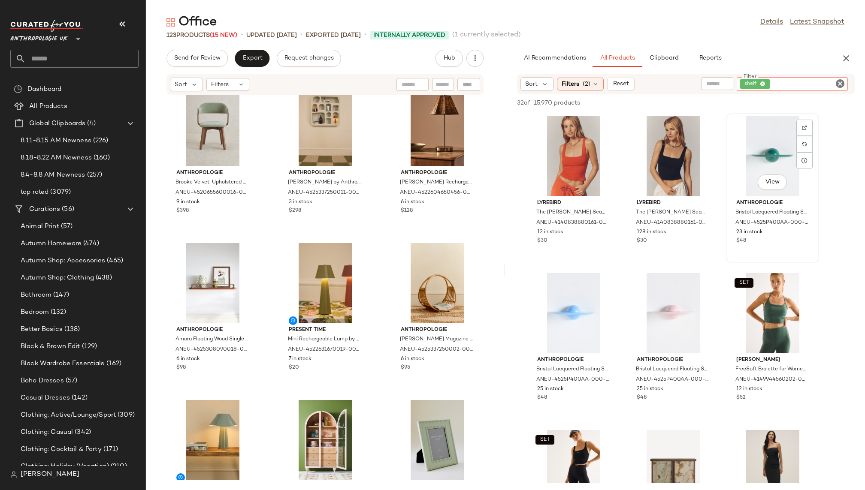
click at [759, 154] on div "View" at bounding box center [772, 156] width 87 height 80
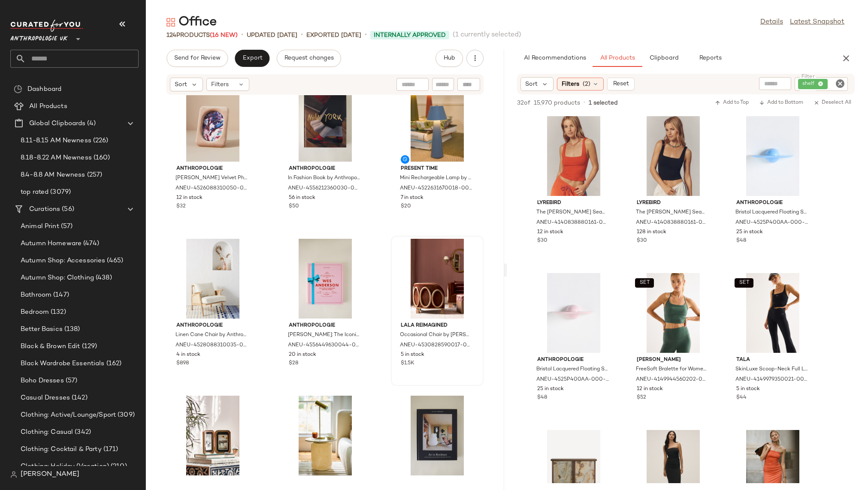
scroll to position [1290, 0]
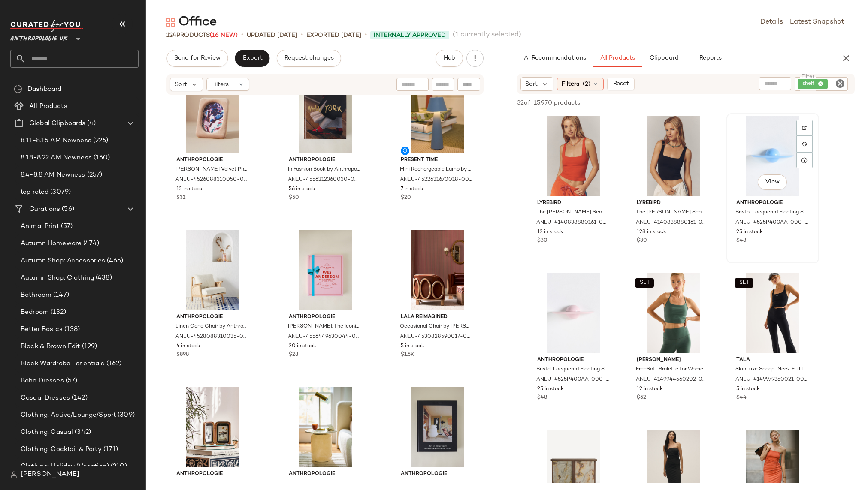
click at [758, 160] on div "View" at bounding box center [772, 156] width 87 height 80
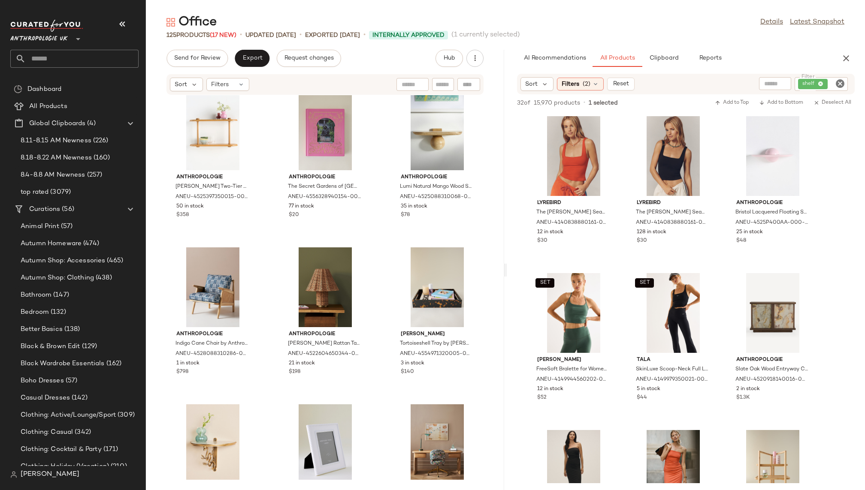
scroll to position [3006, 0]
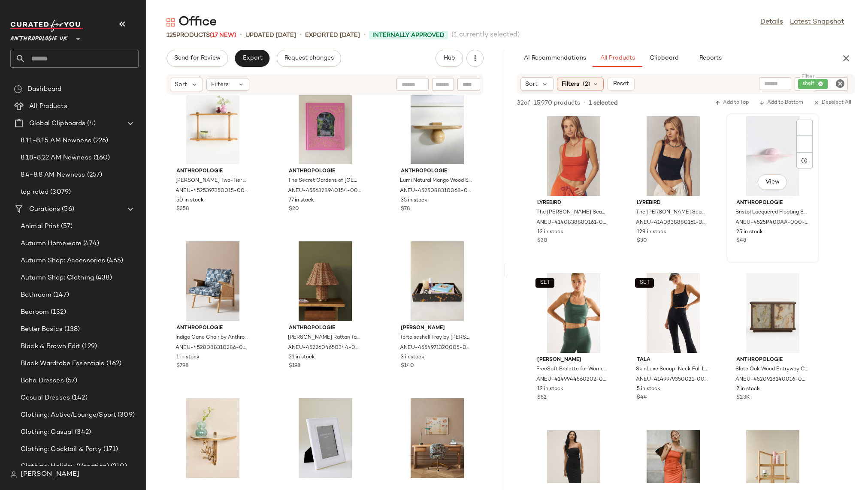
click at [745, 165] on div "View" at bounding box center [772, 156] width 87 height 80
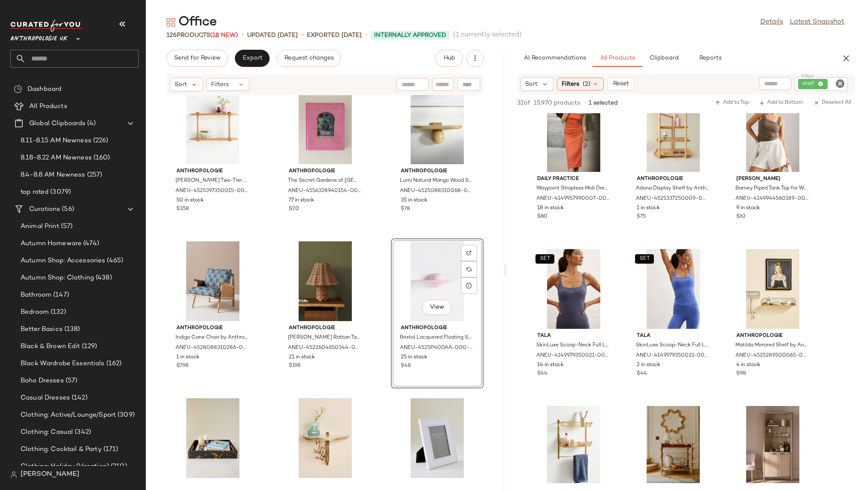
scroll to position [366, 0]
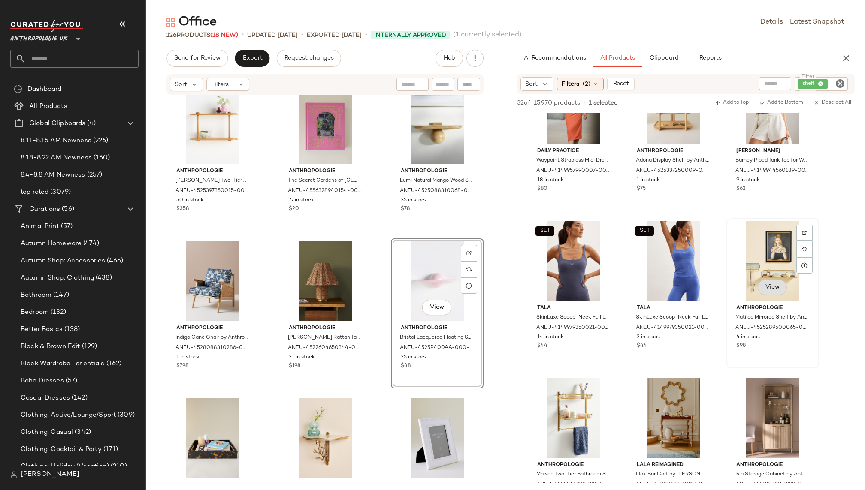
click at [774, 286] on span "View" at bounding box center [772, 287] width 15 height 7
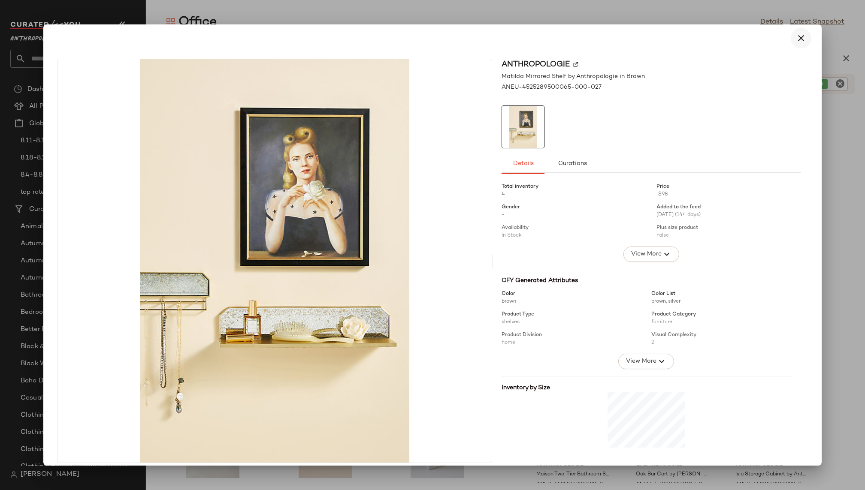
click at [800, 40] on icon "button" at bounding box center [801, 38] width 10 height 10
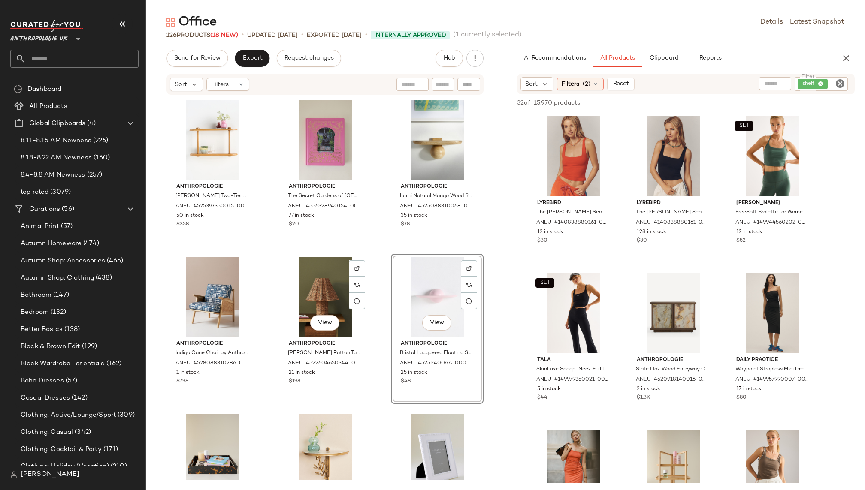
scroll to position [3004, 0]
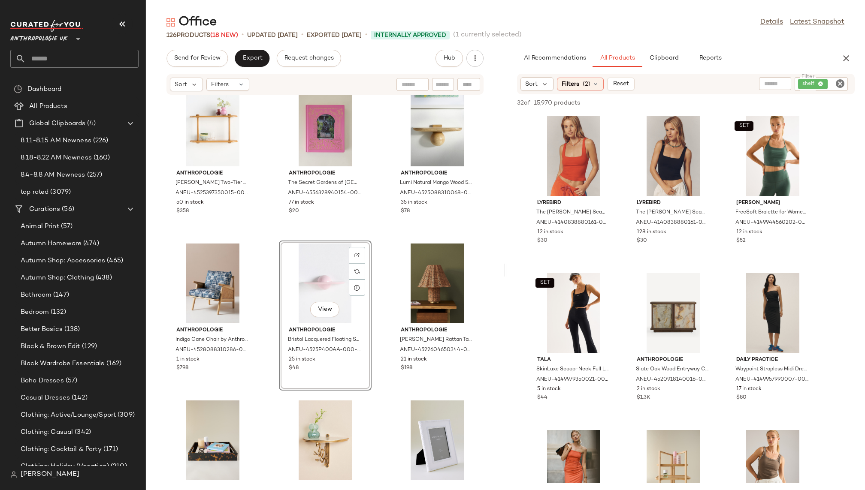
click at [384, 425] on div "Anthropologie Landon Two-Tier Oak Wood Shelving Unit by Anthropologie in Beige …" at bounding box center [325, 287] width 358 height 385
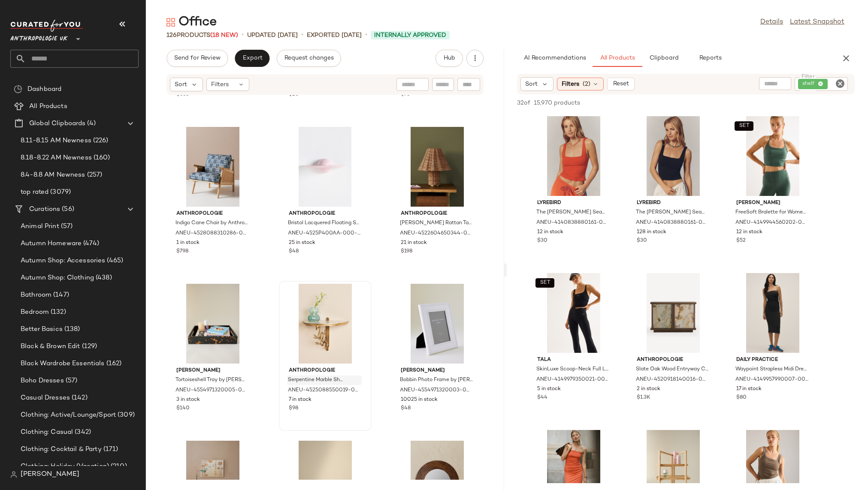
scroll to position [3131, 0]
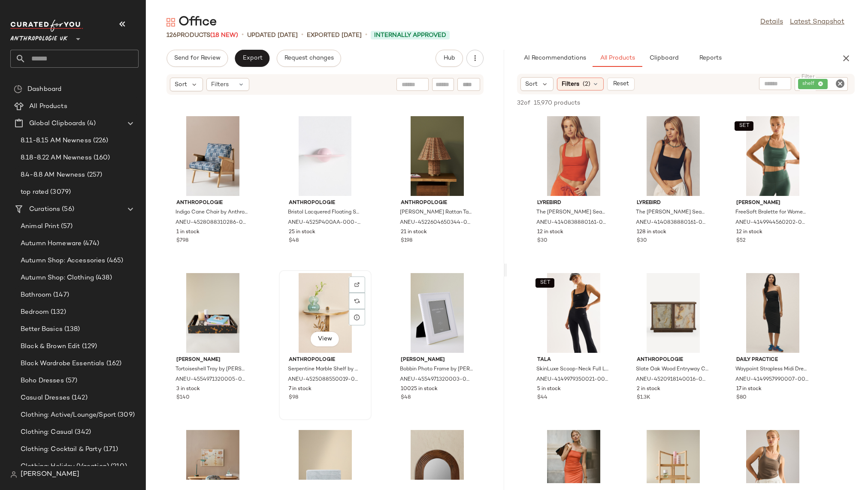
click at [317, 326] on div "View" at bounding box center [325, 313] width 87 height 80
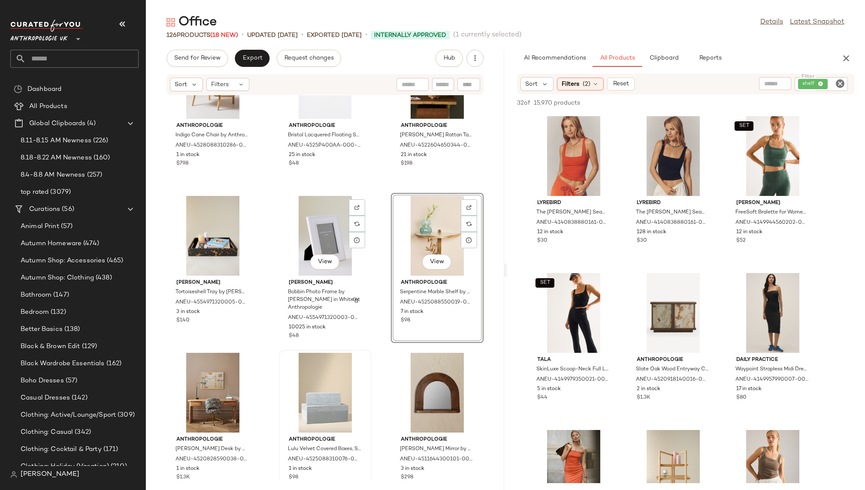
scroll to position [3326, 0]
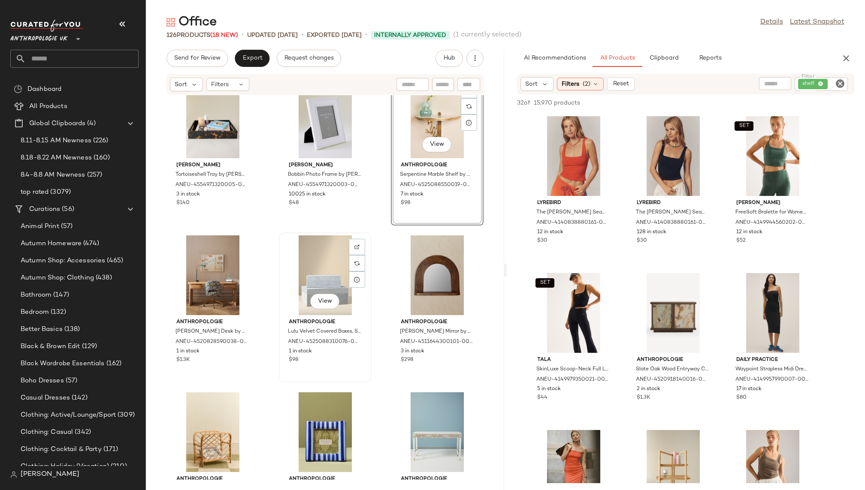
click at [309, 284] on div "View" at bounding box center [325, 276] width 87 height 80
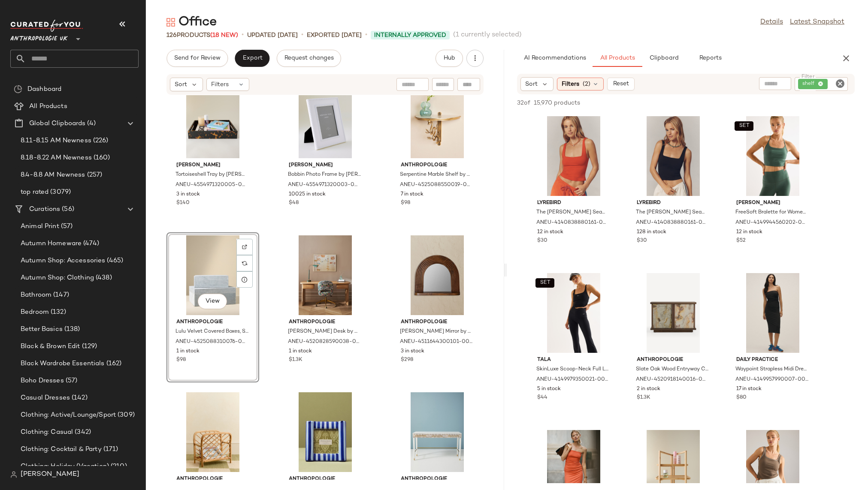
click at [369, 395] on div "Addison Ross Tortoiseshell Tray by Addison Ross in Brown at Anthropologie ANEU-…" at bounding box center [325, 287] width 358 height 385
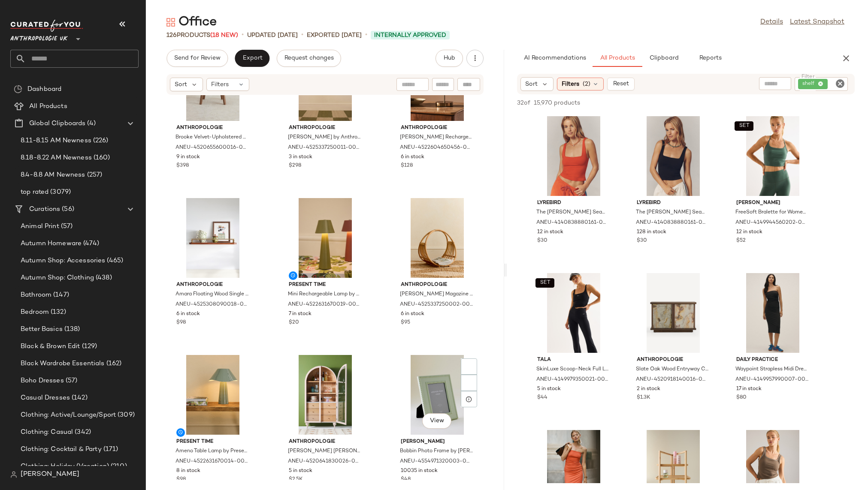
scroll to position [29, 0]
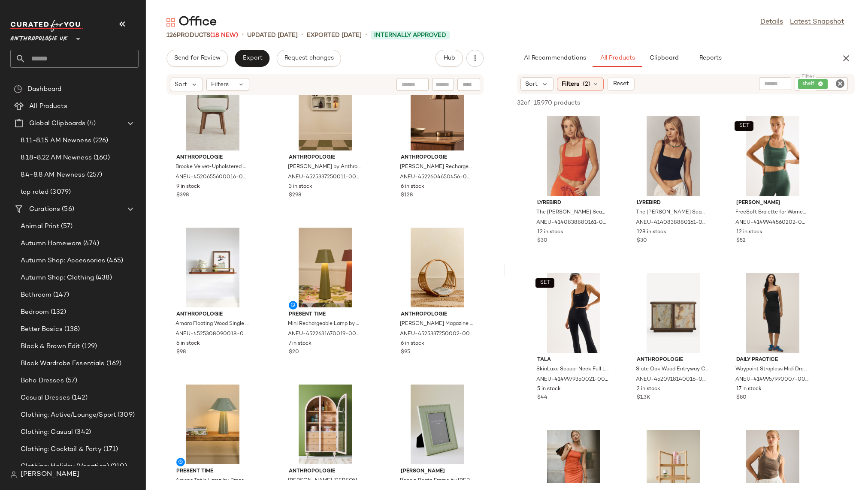
click at [841, 84] on icon "Clear Filter" at bounding box center [840, 84] width 10 height 10
type input "*****"
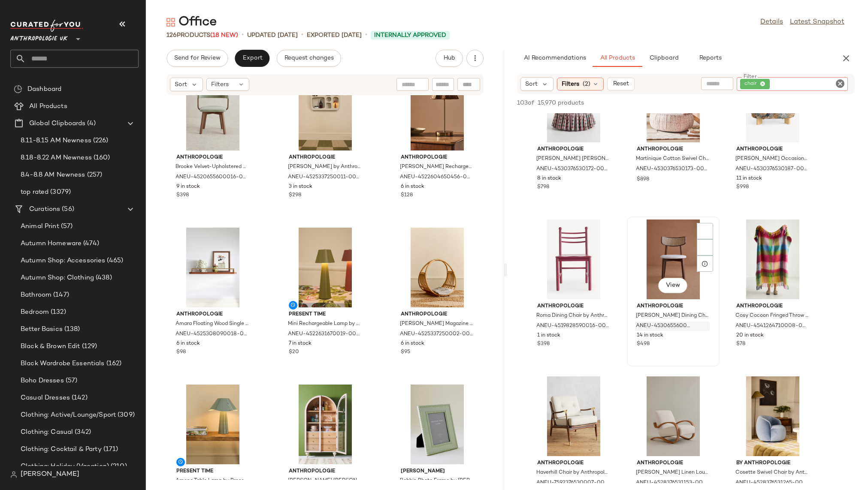
scroll to position [63, 0]
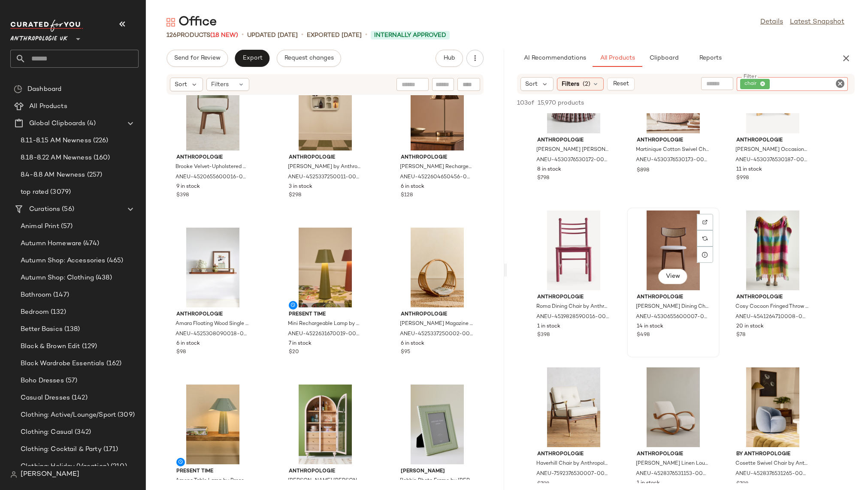
click at [658, 253] on div "View" at bounding box center [673, 251] width 87 height 80
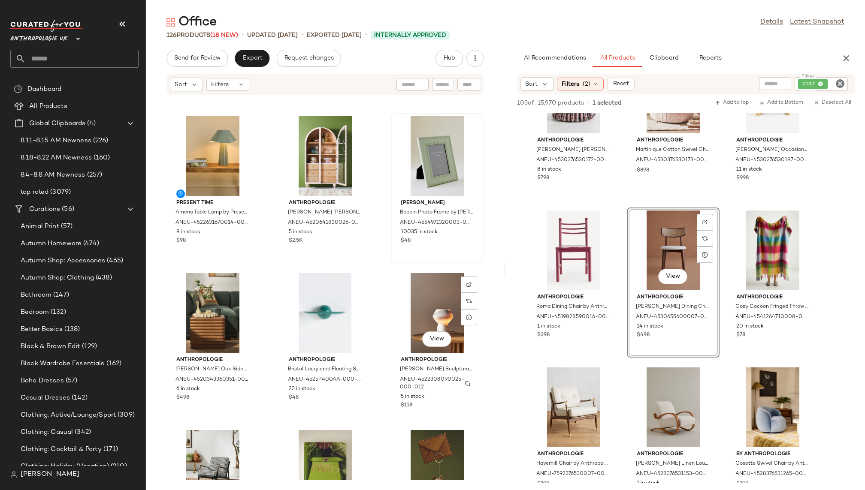
scroll to position [325, 0]
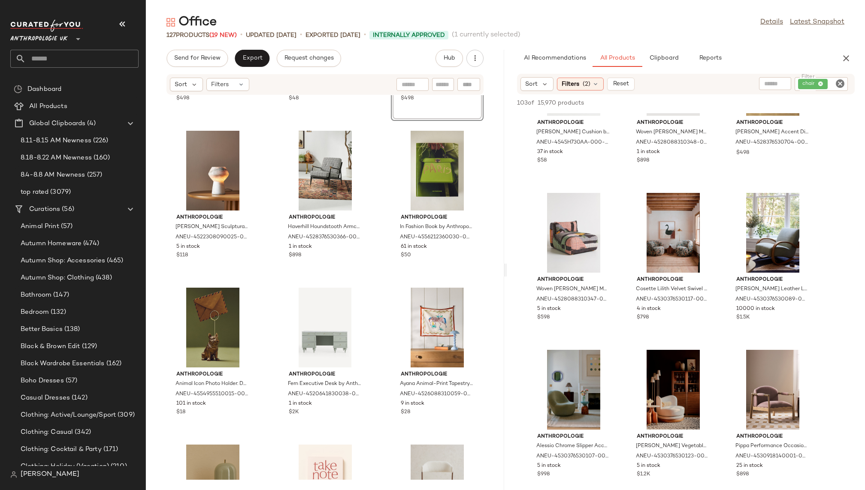
scroll to position [1537, 0]
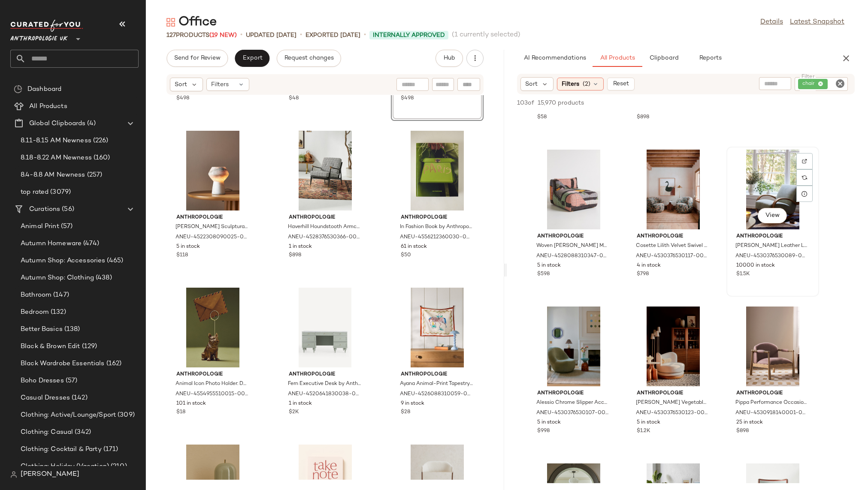
click at [765, 192] on div "View" at bounding box center [772, 190] width 87 height 80
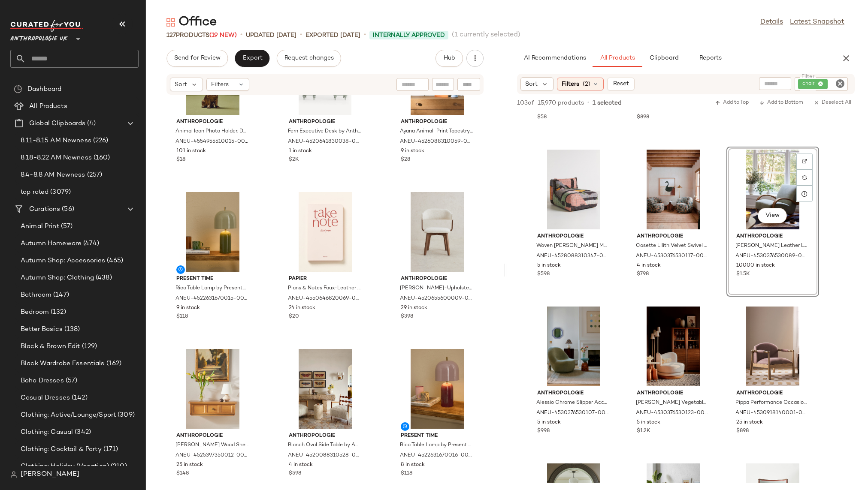
scroll to position [908, 0]
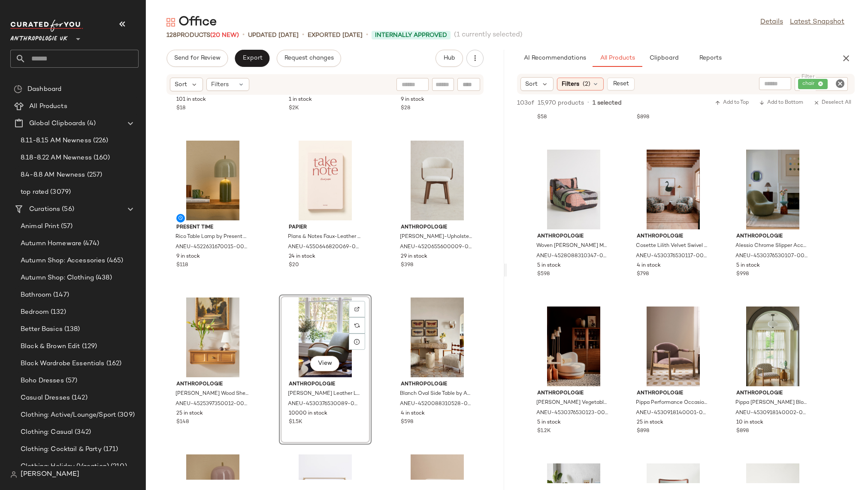
click at [659, 352] on div "View" at bounding box center [673, 347] width 87 height 80
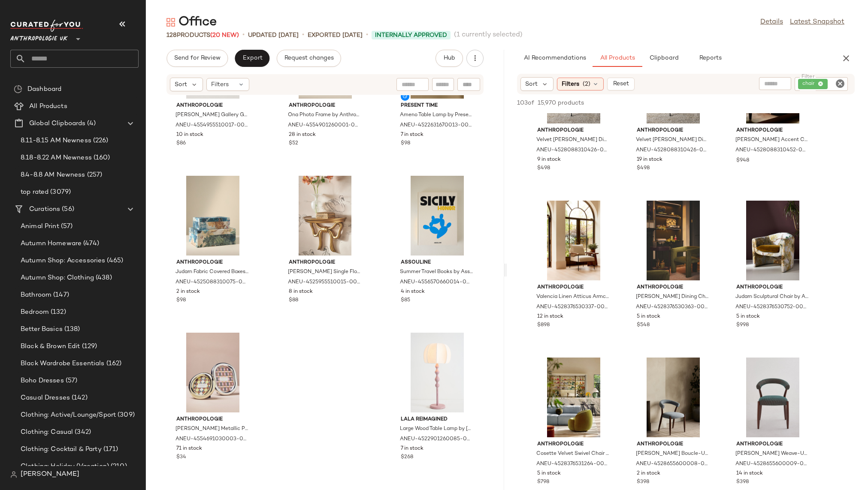
scroll to position [2589, 0]
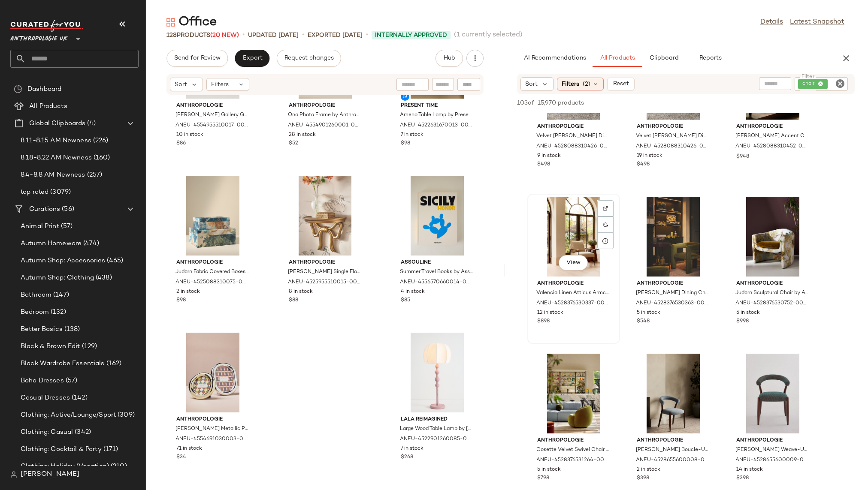
click at [550, 232] on div "View" at bounding box center [573, 237] width 87 height 80
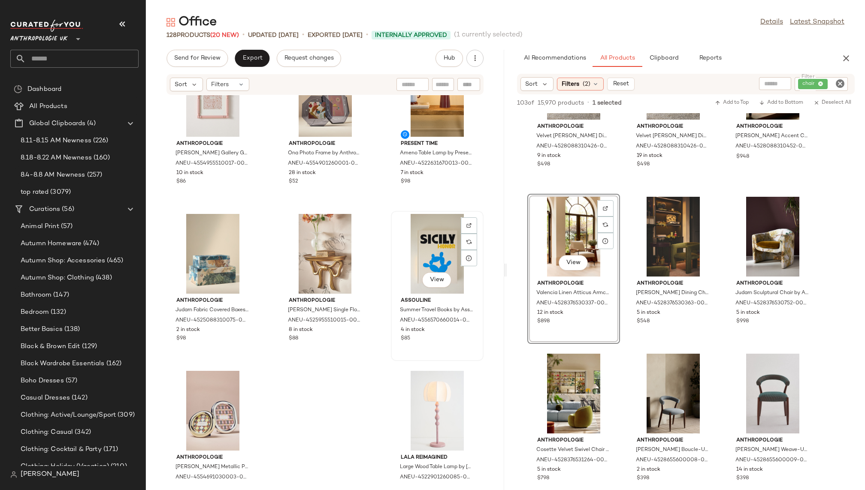
scroll to position [6308, 0]
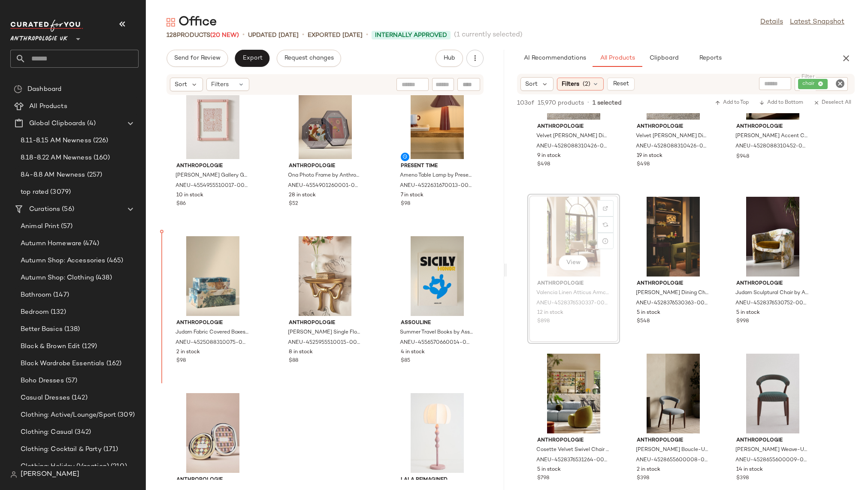
drag, startPoint x: 579, startPoint y: 240, endPoint x: 556, endPoint y: 240, distance: 23.2
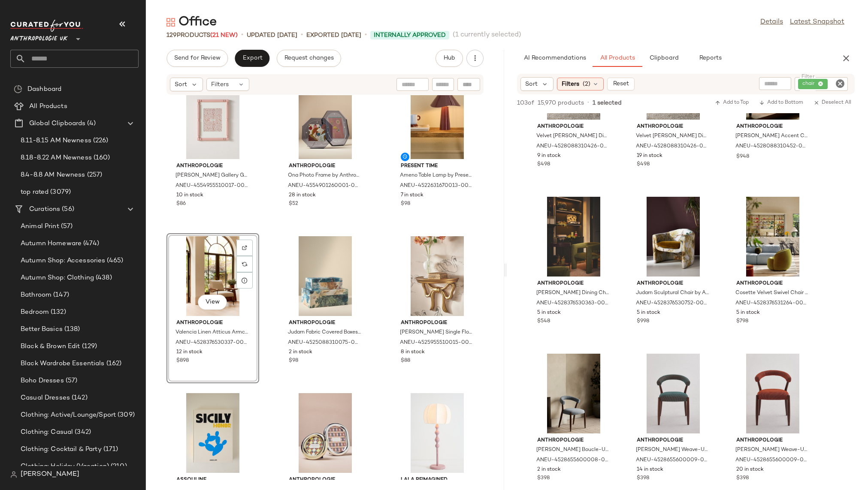
click at [378, 402] on div "Anthropologie Benedicta Gallery Geometric Resin Picture Frame by Anthropologie …" at bounding box center [325, 287] width 358 height 385
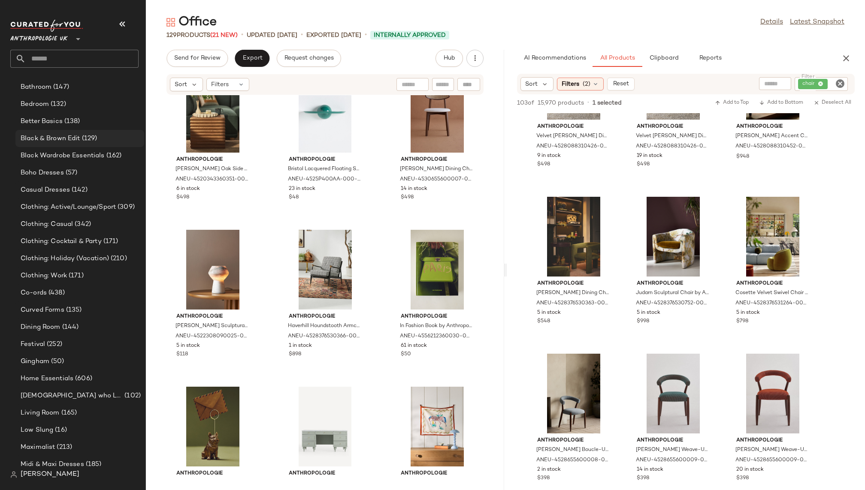
scroll to position [210, 0]
click at [76, 324] on span "(144)" at bounding box center [69, 325] width 18 height 10
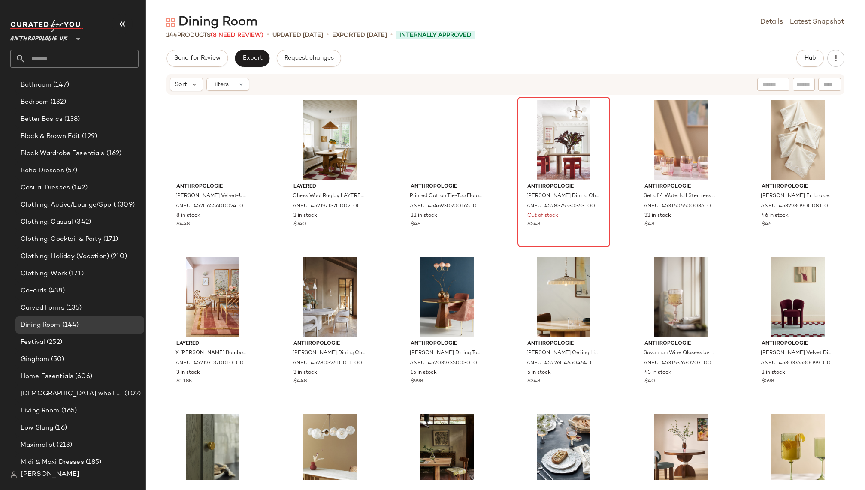
click at [530, 128] on div at bounding box center [563, 140] width 87 height 80
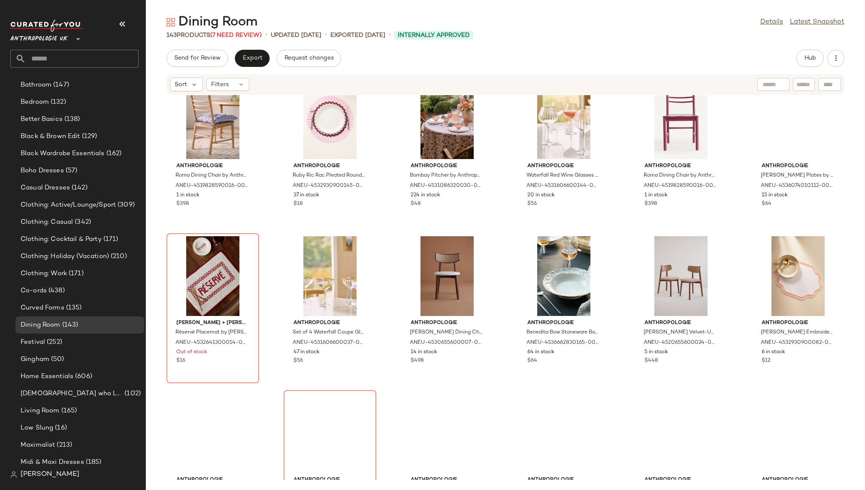
scroll to position [1286, 0]
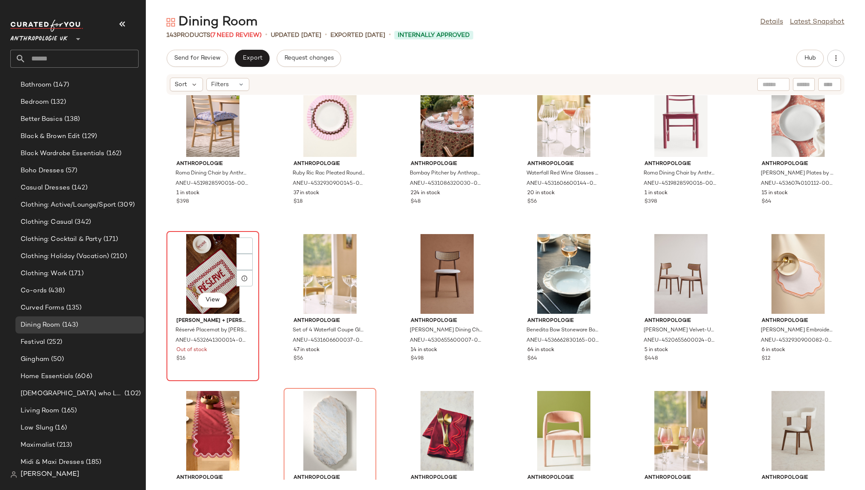
click at [201, 259] on div "View" at bounding box center [212, 274] width 87 height 80
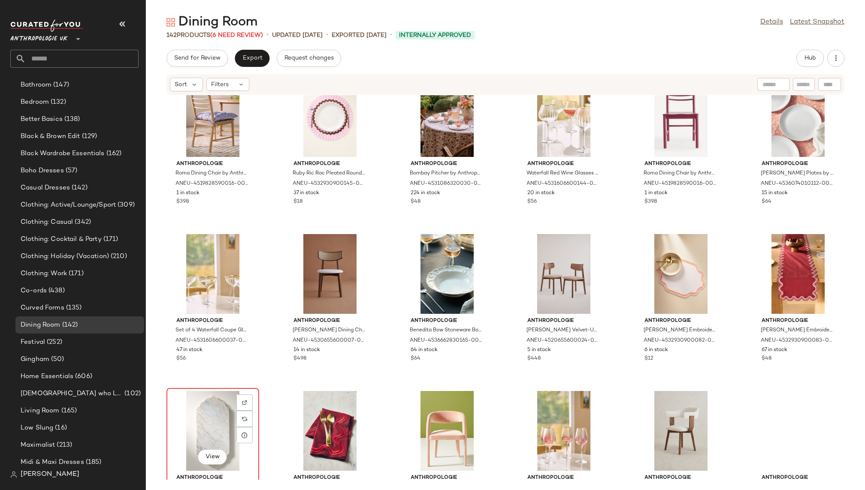
click at [209, 416] on div "View" at bounding box center [212, 431] width 87 height 80
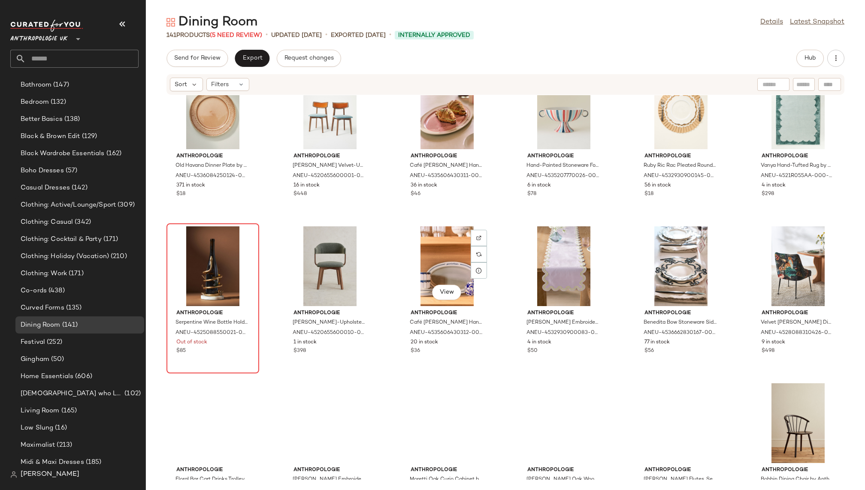
scroll to position [2083, 0]
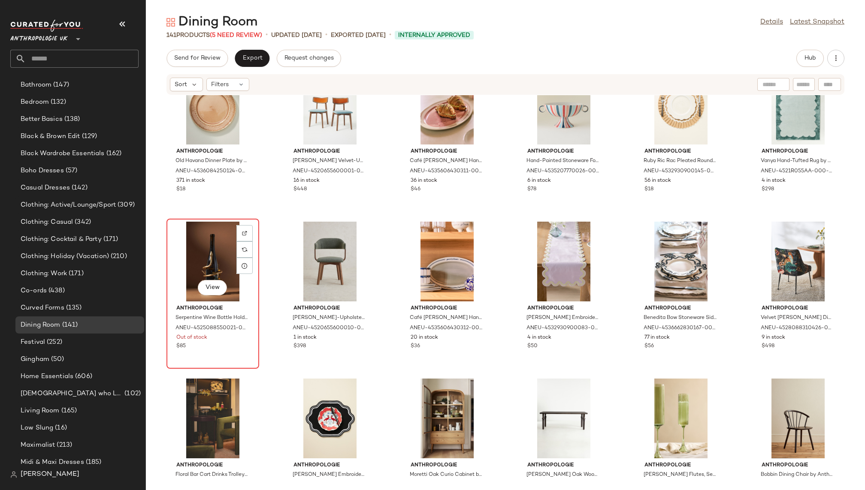
click at [204, 259] on div "View" at bounding box center [212, 262] width 87 height 80
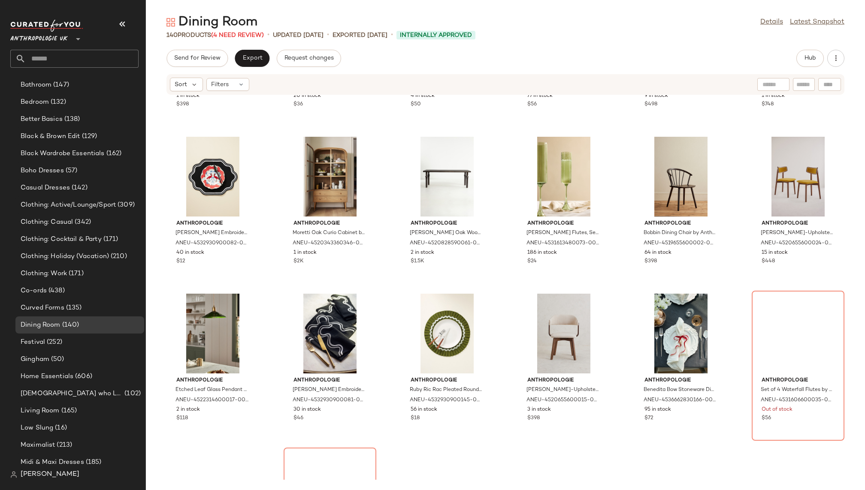
scroll to position [2429, 0]
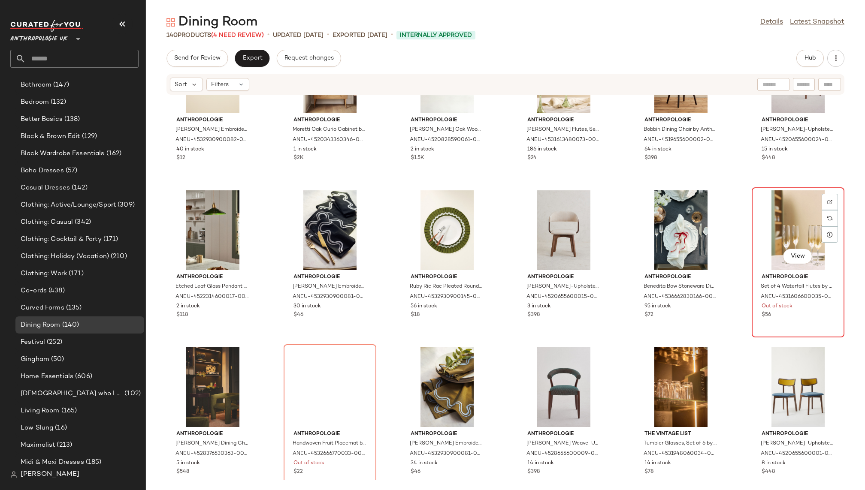
click at [768, 221] on div "View" at bounding box center [798, 230] width 87 height 80
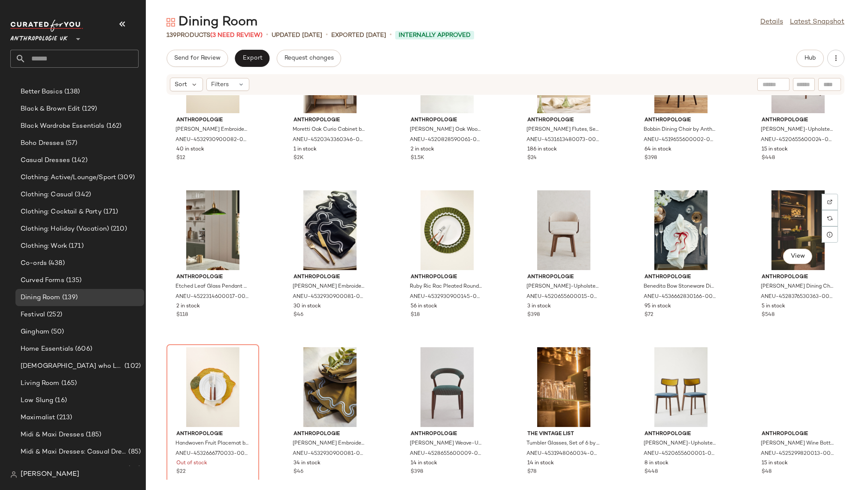
scroll to position [210, 0]
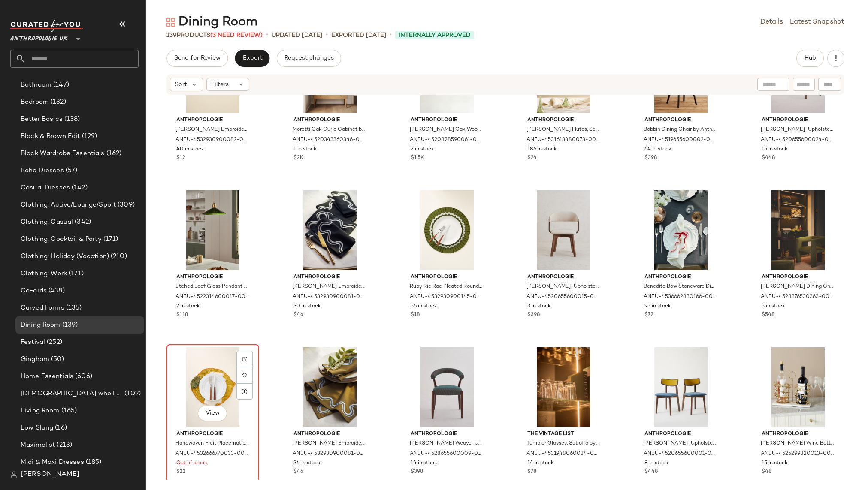
click at [204, 391] on div "View" at bounding box center [212, 388] width 87 height 80
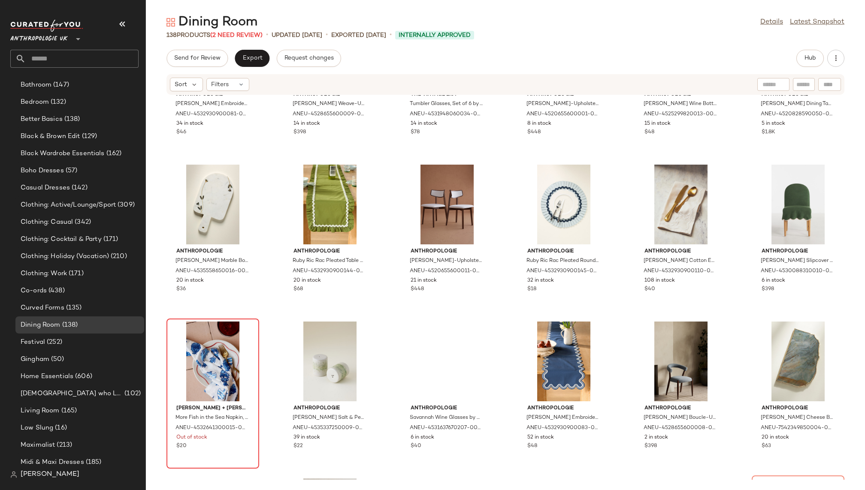
scroll to position [2772, 0]
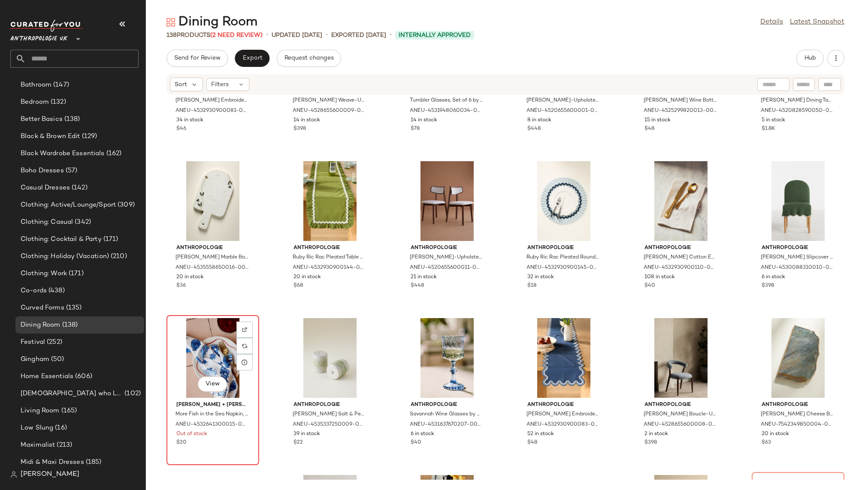
click at [211, 345] on div "View" at bounding box center [212, 358] width 87 height 80
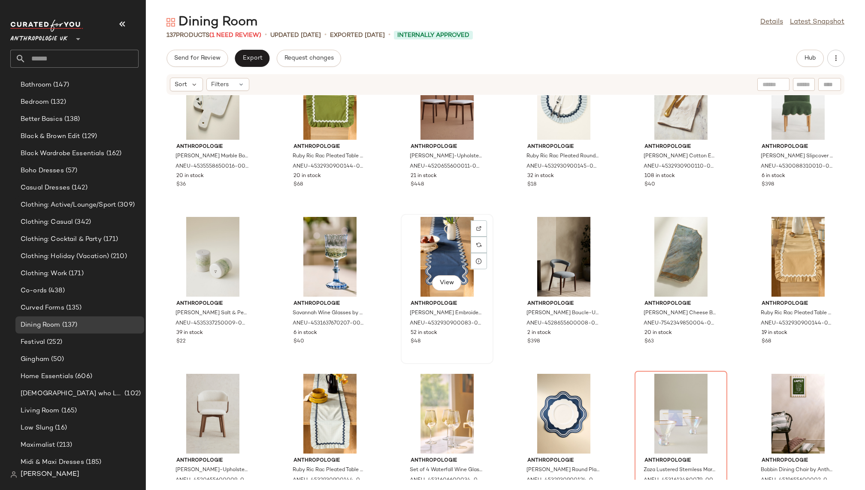
scroll to position [3002, 0]
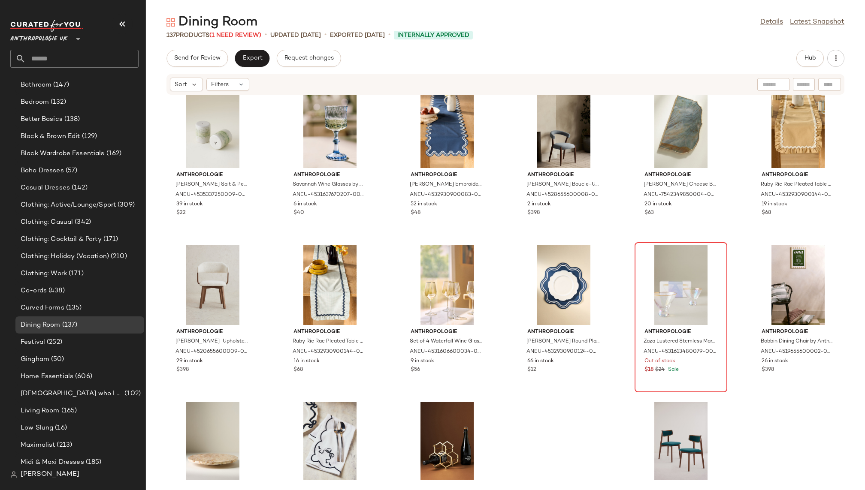
click at [635, 287] on div "Anthropologie Zaza Lustered Stemless Martini Glasses, Set of 2 by Anthropologie…" at bounding box center [681, 317] width 93 height 150
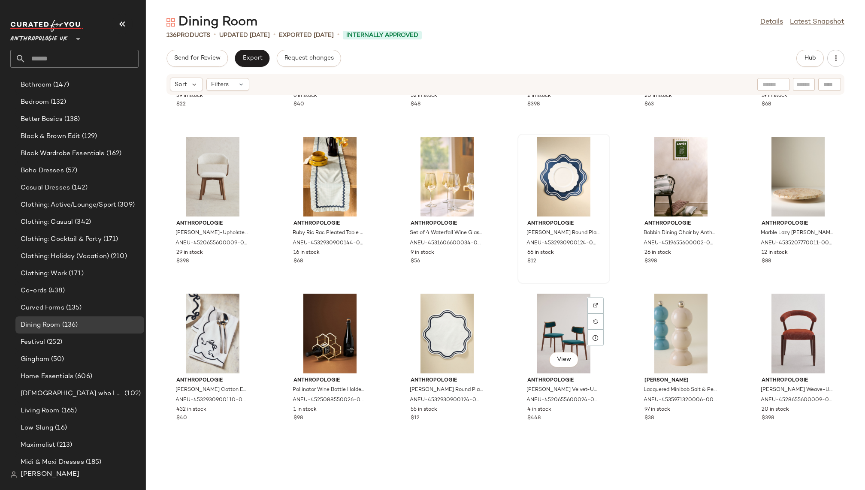
scroll to position [3228, 0]
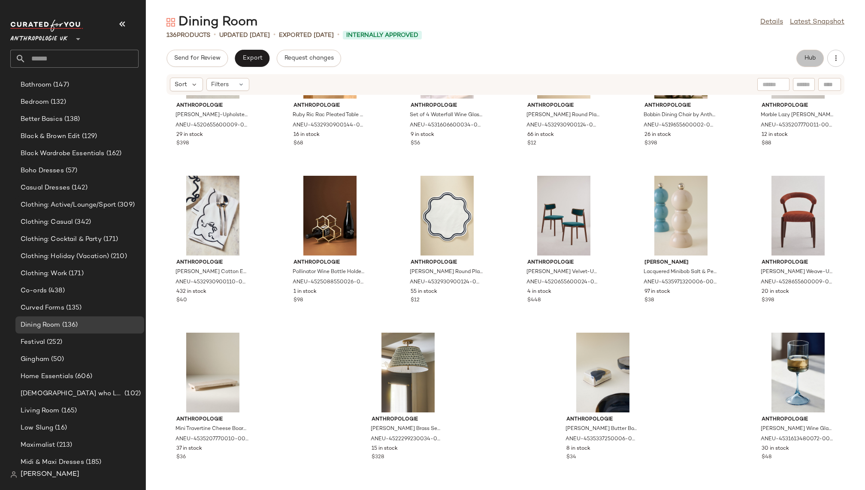
click at [808, 58] on span "Hub" at bounding box center [810, 58] width 12 height 7
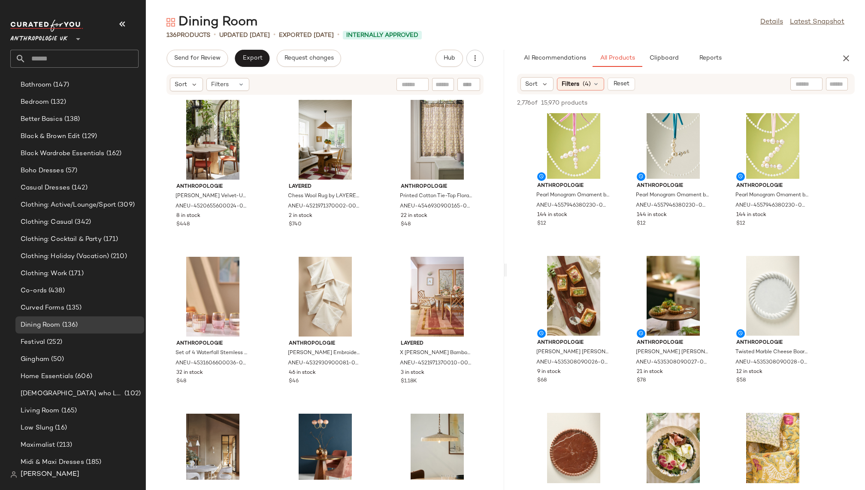
scroll to position [4573, 0]
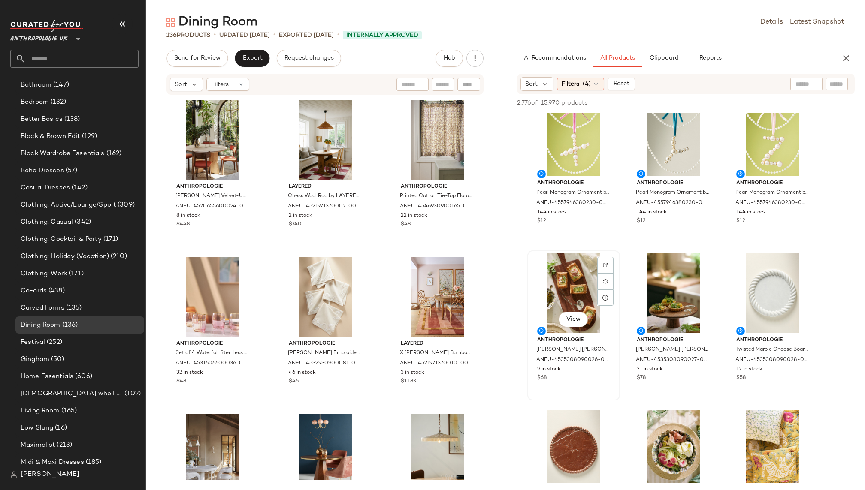
click at [562, 303] on div "View" at bounding box center [573, 294] width 87 height 80
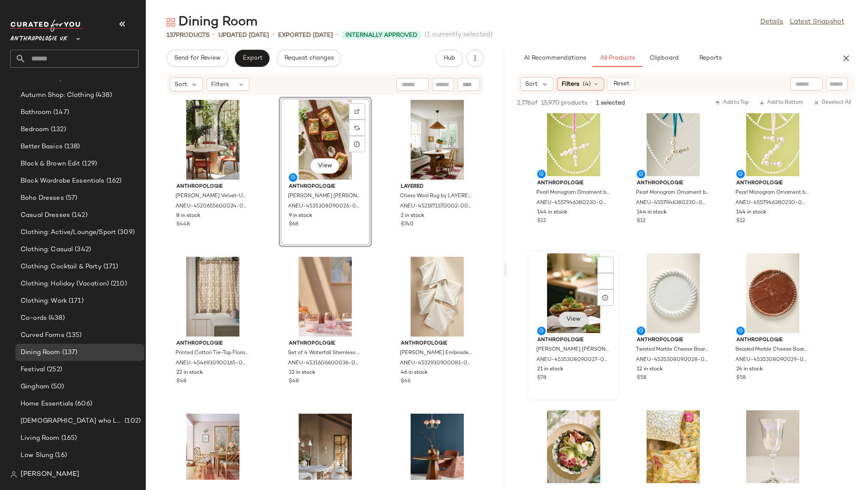
scroll to position [210, 0]
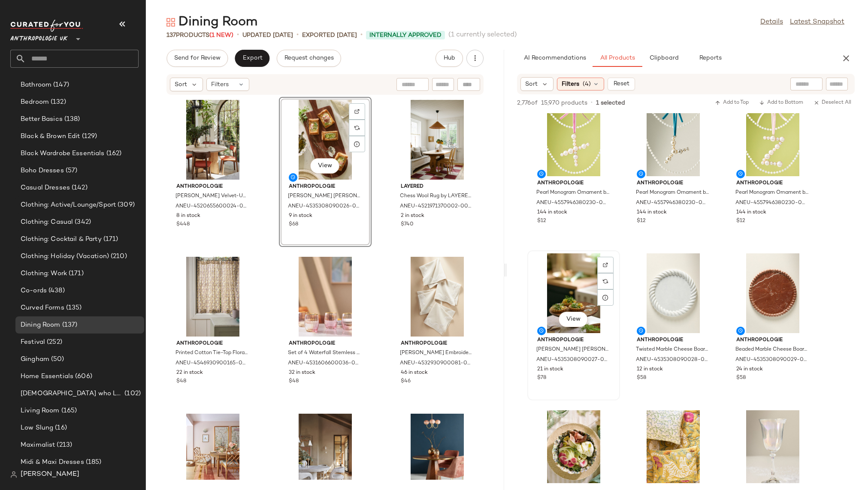
click at [564, 287] on div "View" at bounding box center [573, 294] width 87 height 80
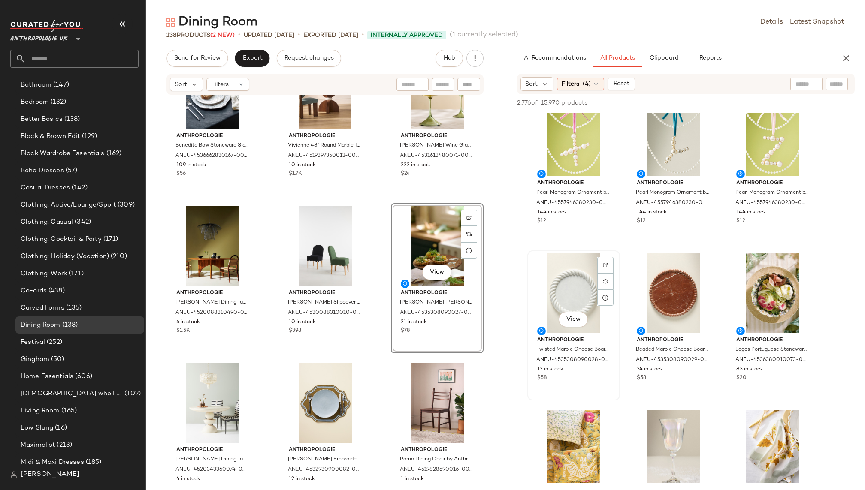
click at [572, 291] on div "View" at bounding box center [573, 294] width 87 height 80
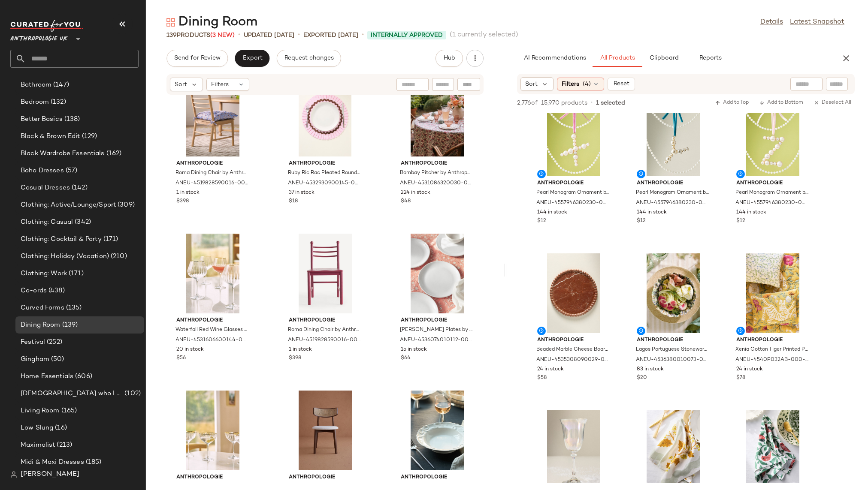
scroll to position [2714, 0]
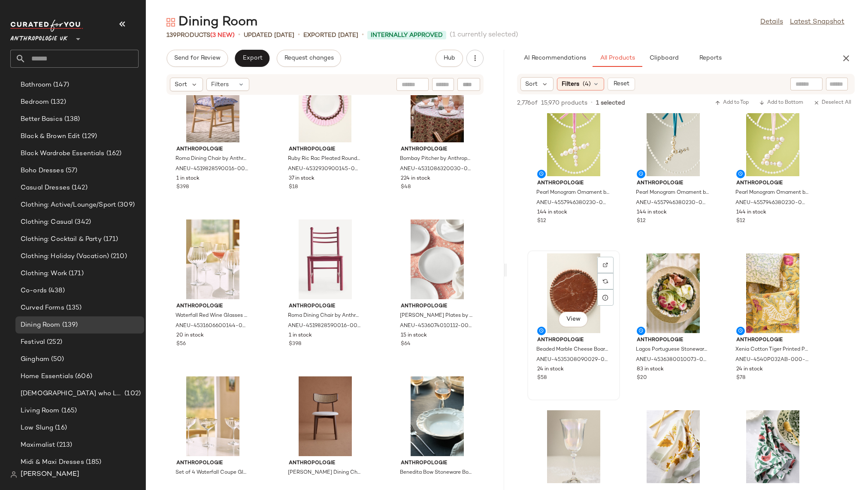
click at [559, 271] on div "View" at bounding box center [573, 294] width 87 height 80
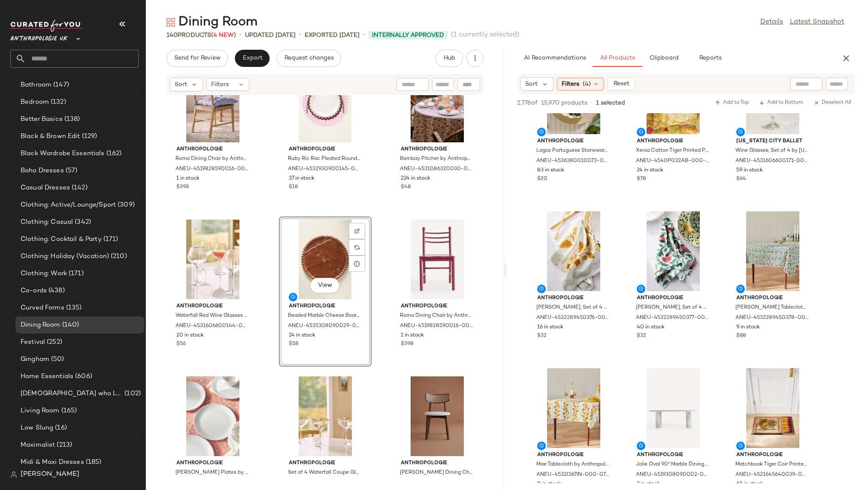
scroll to position [4774, 0]
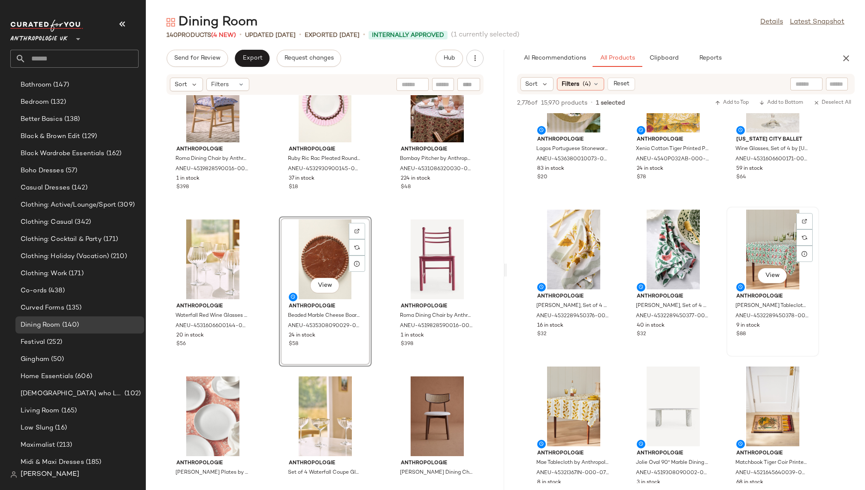
click at [761, 244] on div "View" at bounding box center [772, 250] width 87 height 80
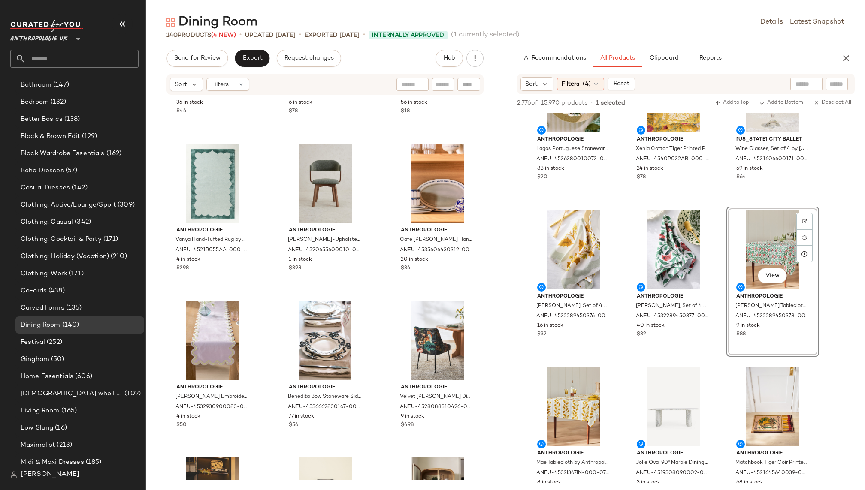
scroll to position [210, 0]
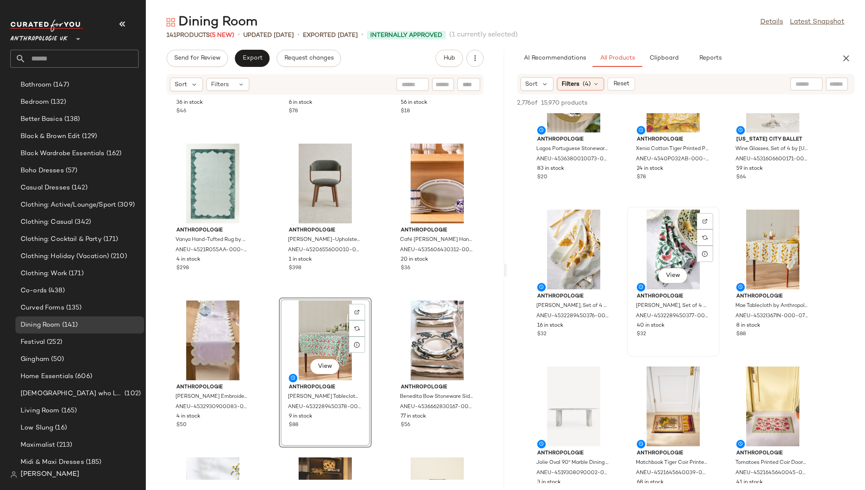
click at [651, 245] on div "View" at bounding box center [673, 250] width 87 height 80
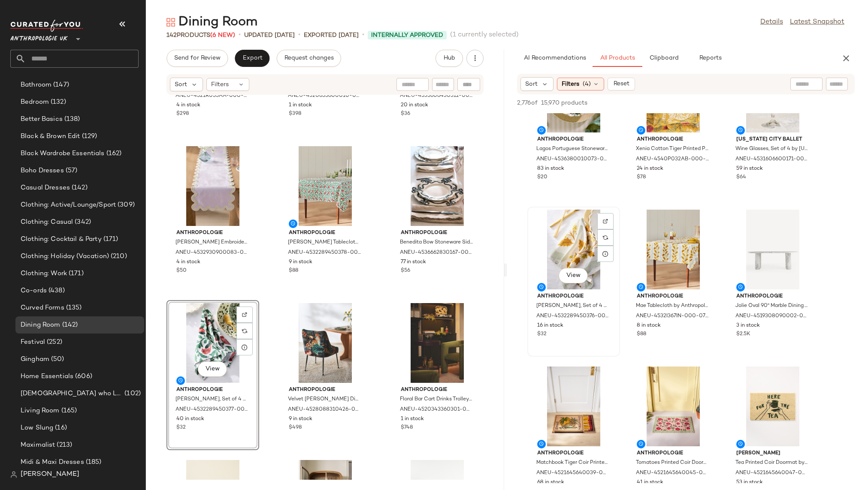
click at [571, 249] on div "View" at bounding box center [573, 250] width 87 height 80
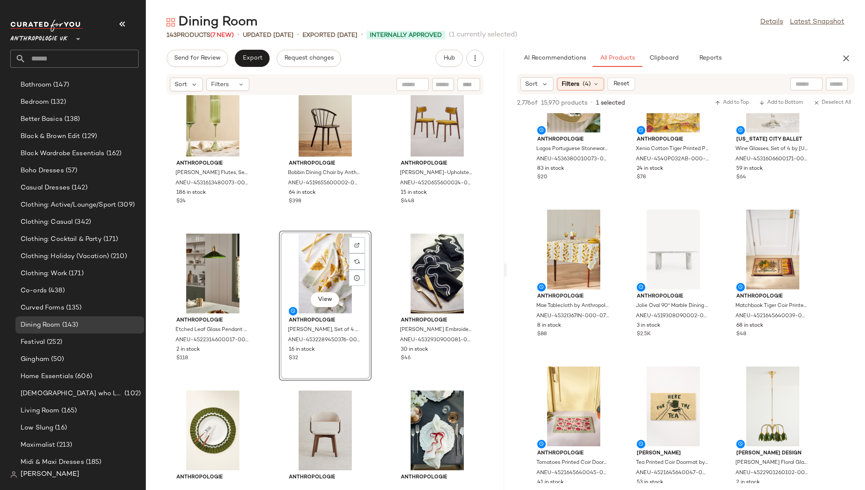
scroll to position [5292, 0]
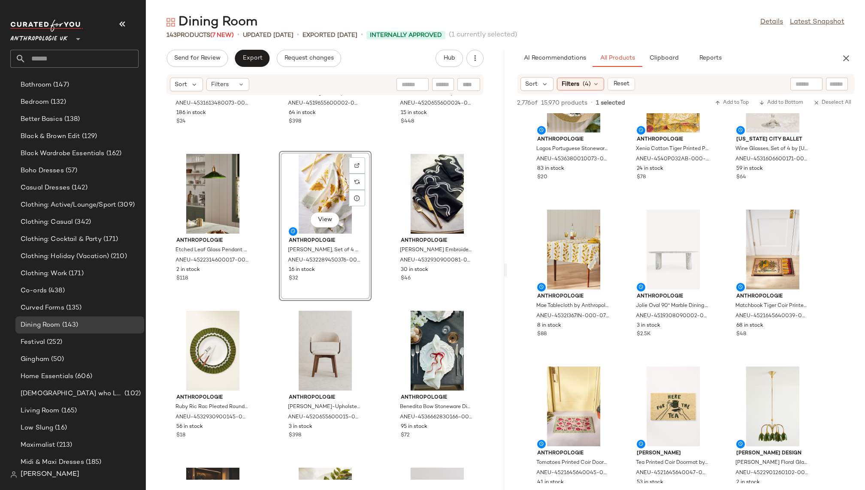
click at [548, 263] on div "View" at bounding box center [573, 250] width 87 height 80
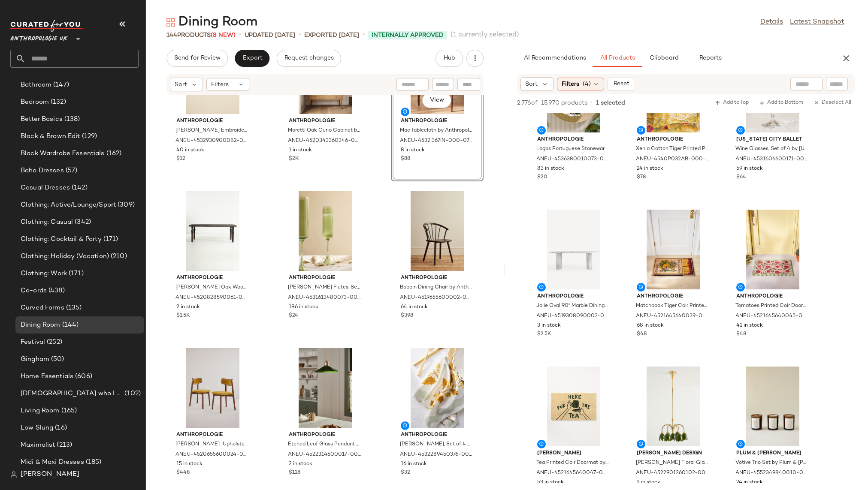
scroll to position [5106, 0]
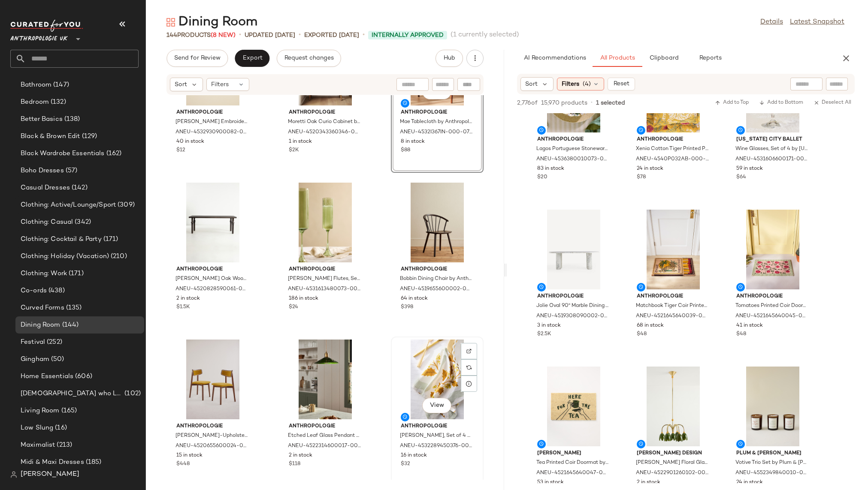
click at [424, 359] on div "View" at bounding box center [437, 380] width 87 height 80
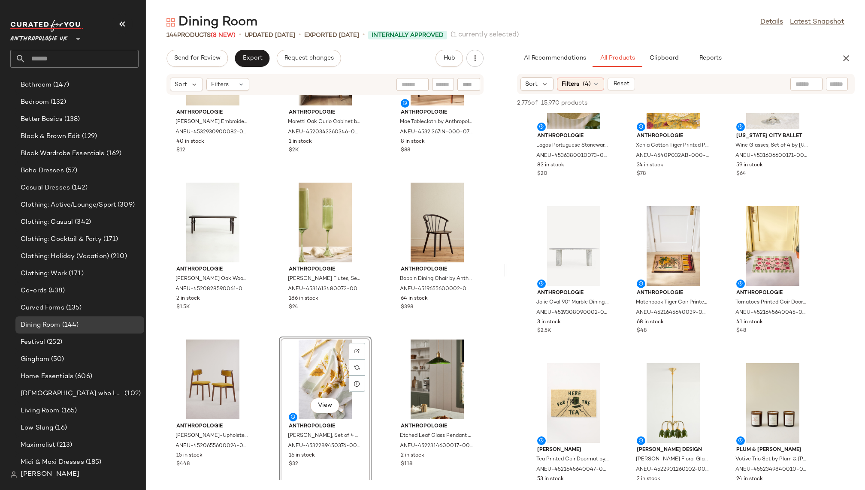
scroll to position [4759, 0]
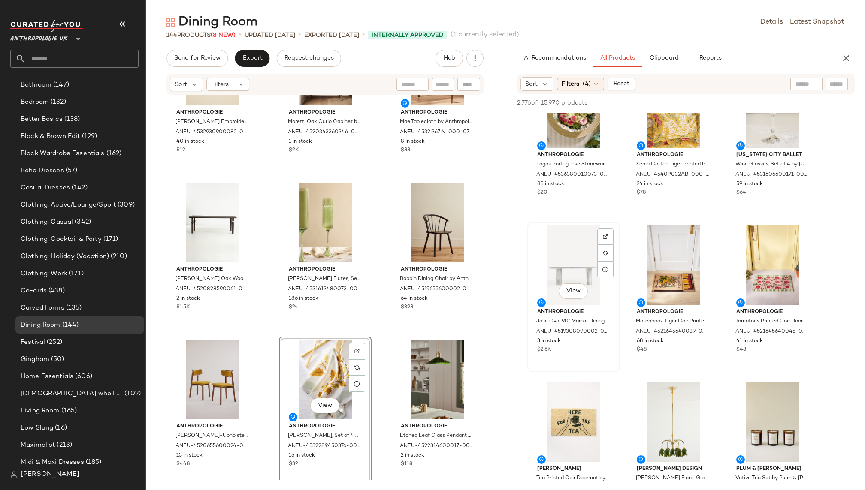
click at [563, 251] on div "View" at bounding box center [573, 265] width 87 height 80
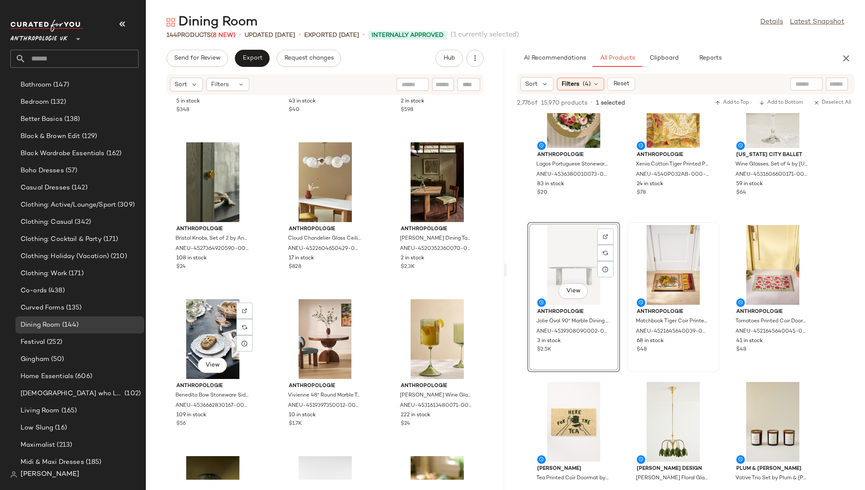
scroll to position [210, 0]
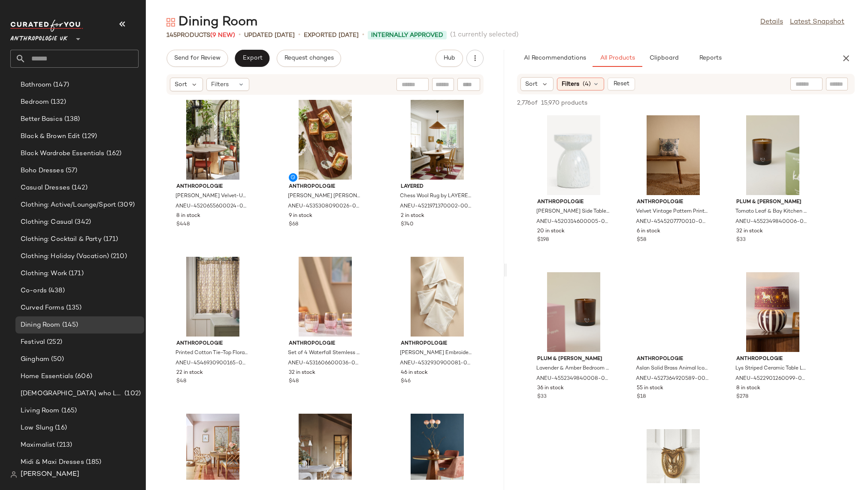
scroll to position [14571, 0]
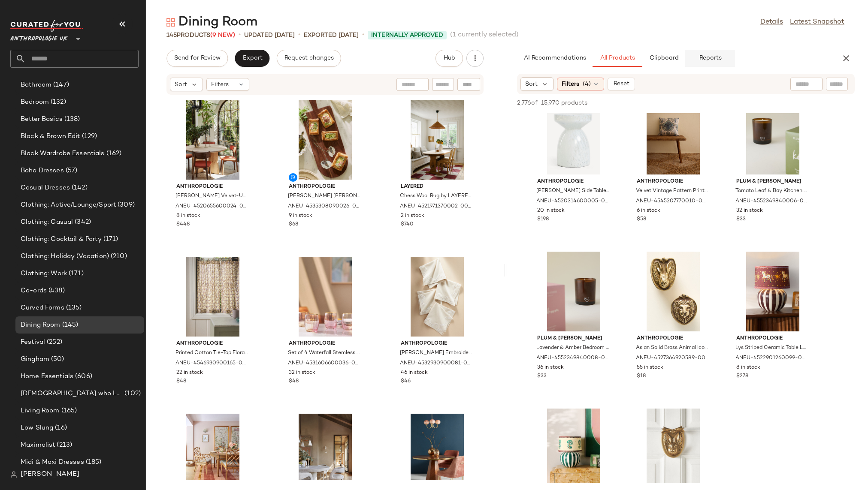
click at [709, 58] on span "Reports" at bounding box center [709, 58] width 23 height 7
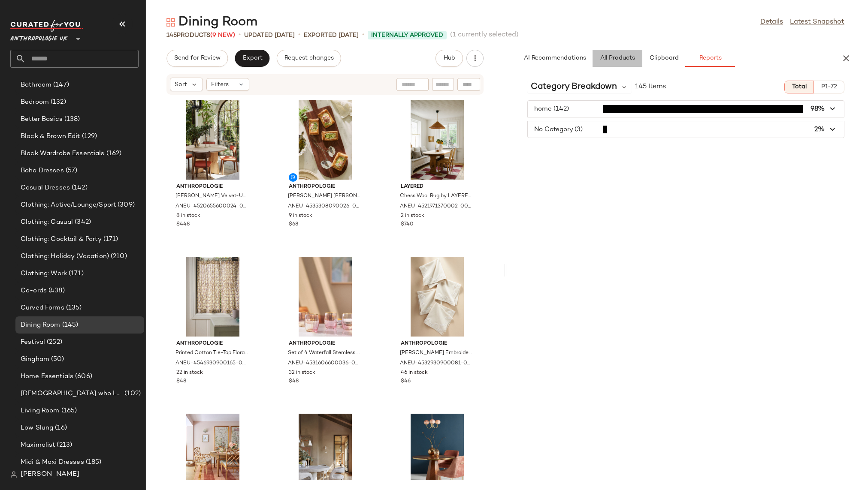
click at [609, 60] on span "All Products" at bounding box center [617, 58] width 35 height 7
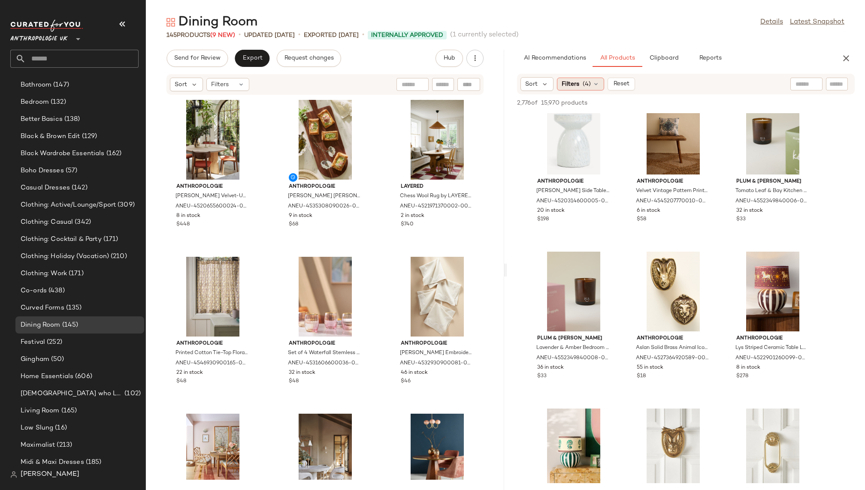
click at [577, 84] on span "Filters" at bounding box center [571, 84] width 18 height 9
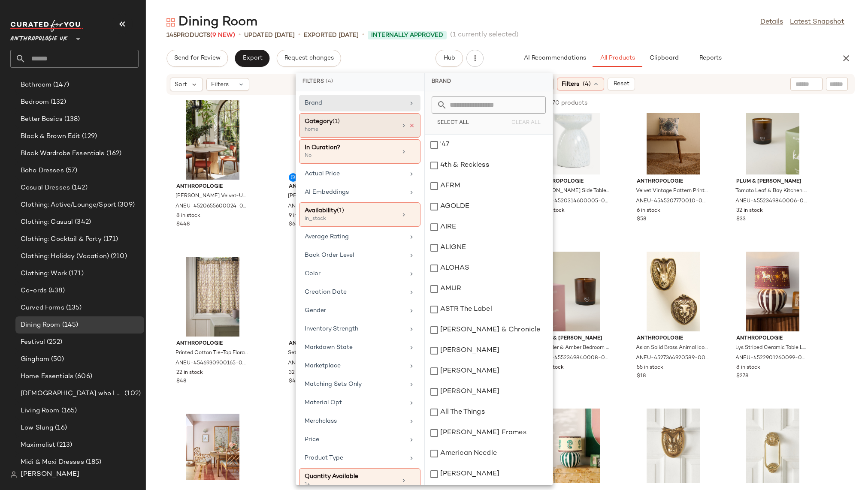
click at [409, 125] on icon at bounding box center [412, 126] width 6 height 6
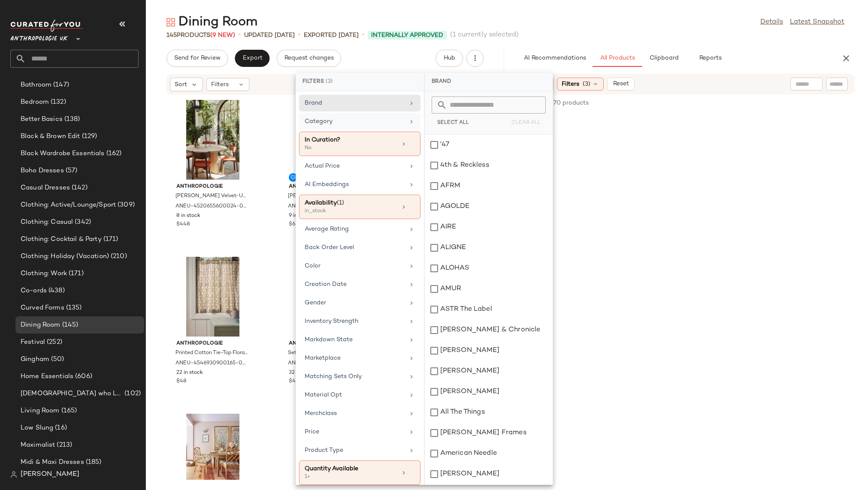
click at [587, 27] on div "Dining Room Details Latest Snapshot" at bounding box center [505, 22] width 719 height 17
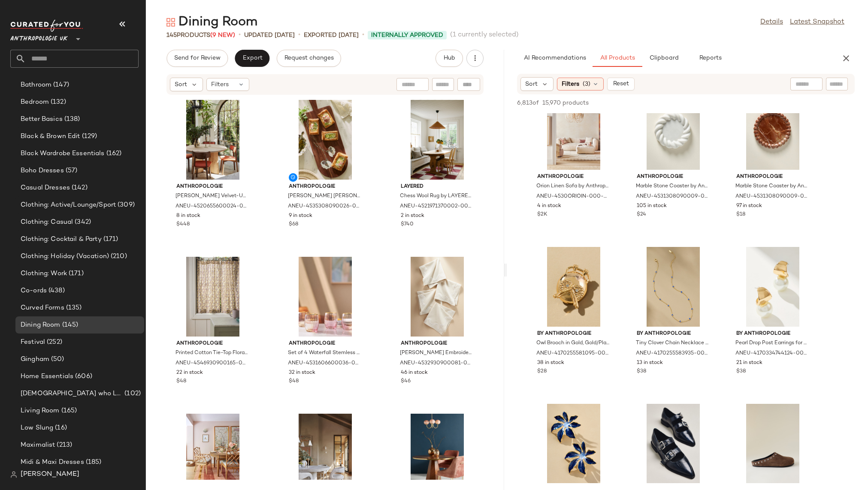
scroll to position [24590, 0]
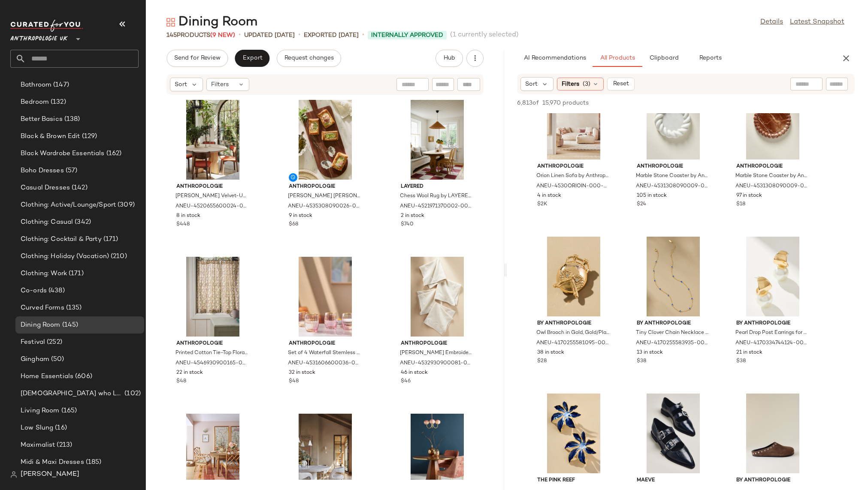
click at [833, 82] on input "text" at bounding box center [836, 84] width 15 height 9
type input "*****"
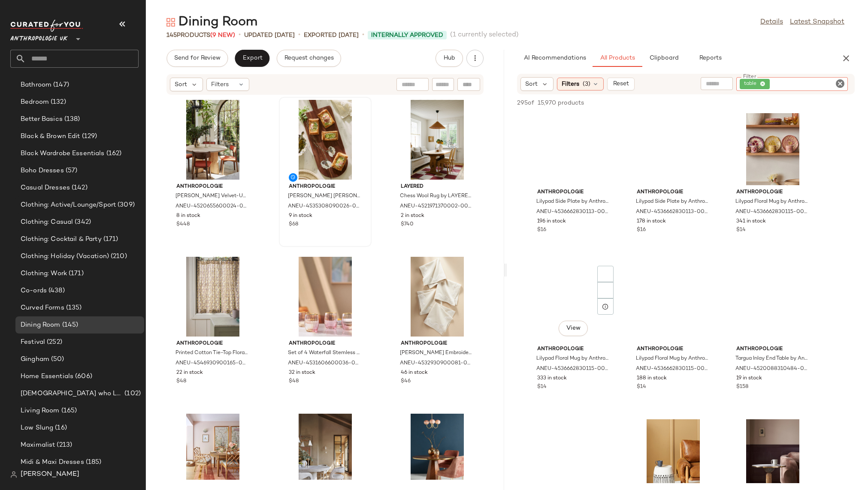
scroll to position [10636, 0]
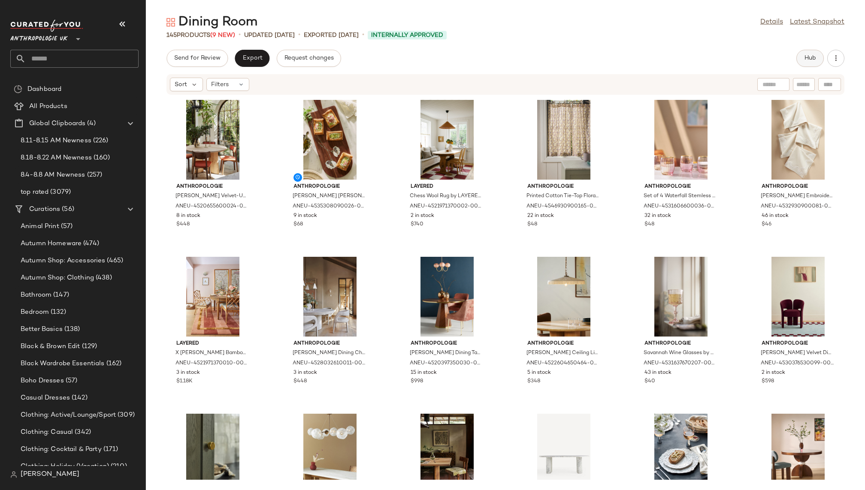
click at [805, 55] on span "Hub" at bounding box center [810, 58] width 12 height 7
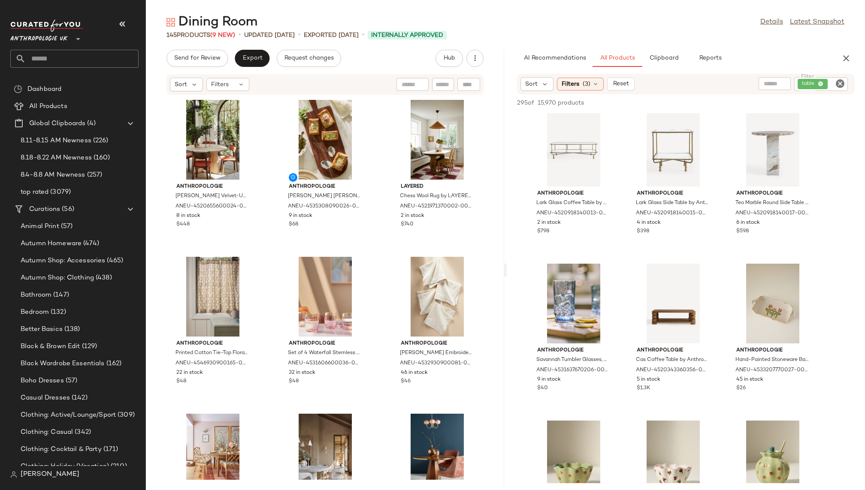
scroll to position [2243, 0]
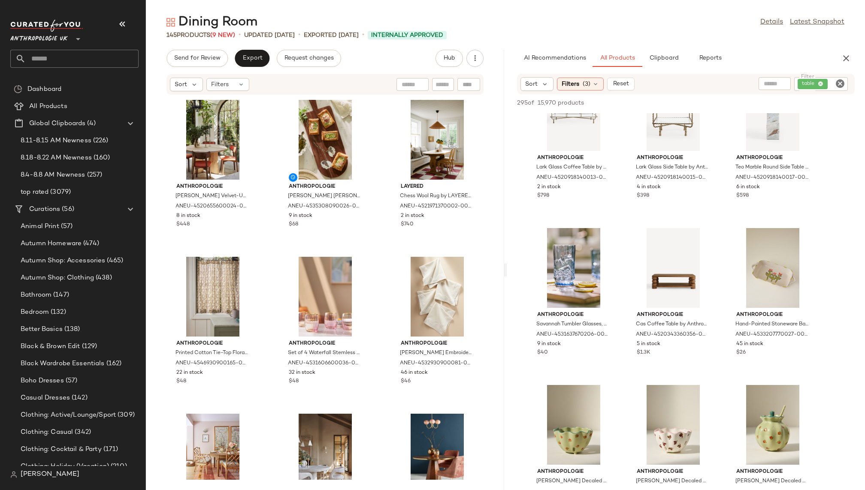
click at [841, 84] on icon "Clear Filter" at bounding box center [840, 84] width 10 height 10
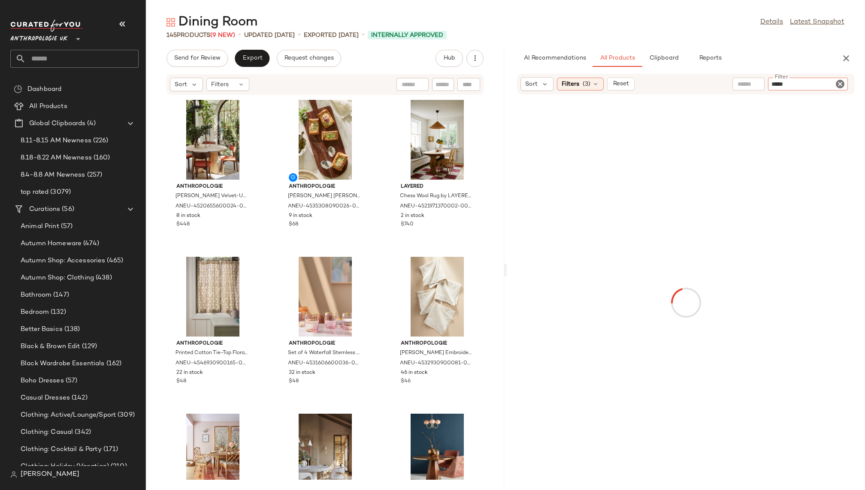
type input "******"
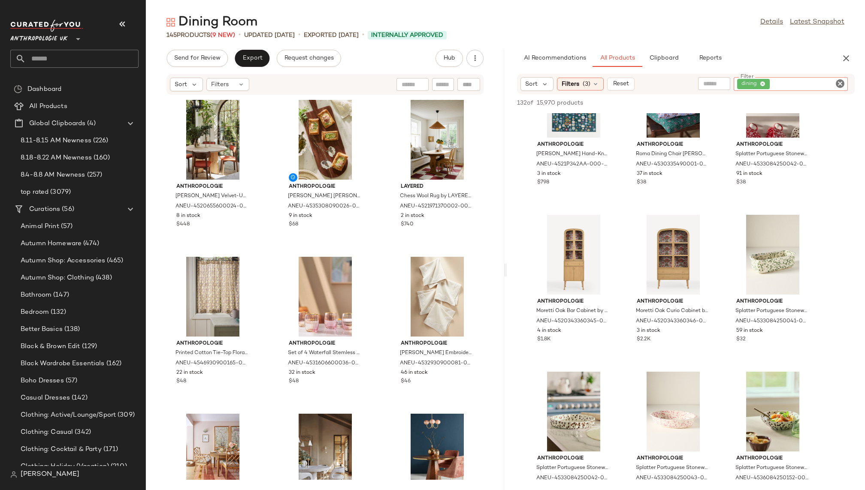
scroll to position [1166, 0]
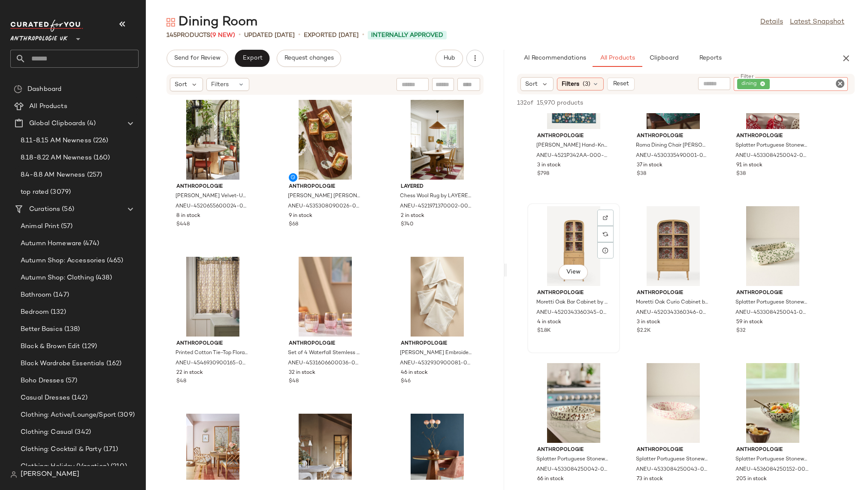
click at [563, 227] on div "View" at bounding box center [573, 246] width 87 height 80
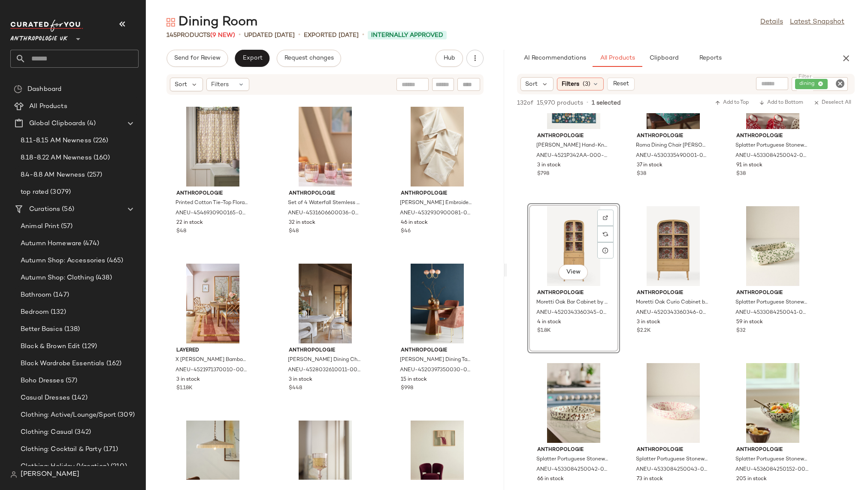
scroll to position [170, 0]
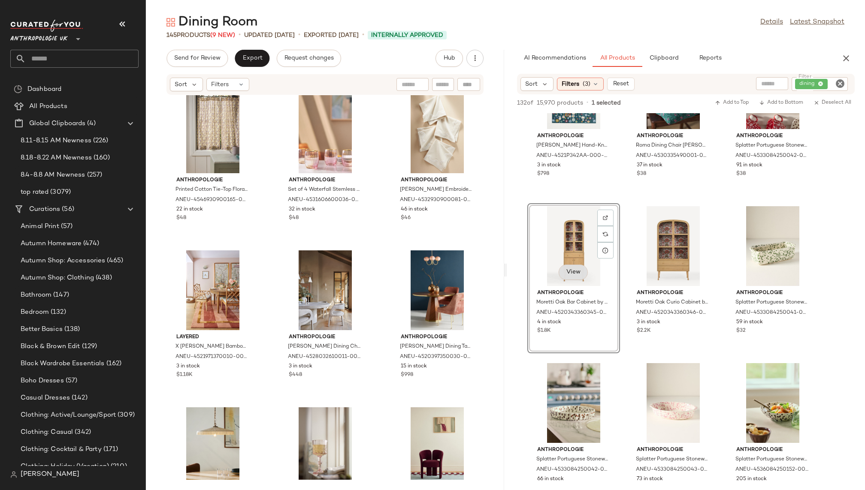
click at [575, 275] on span "View" at bounding box center [573, 272] width 15 height 7
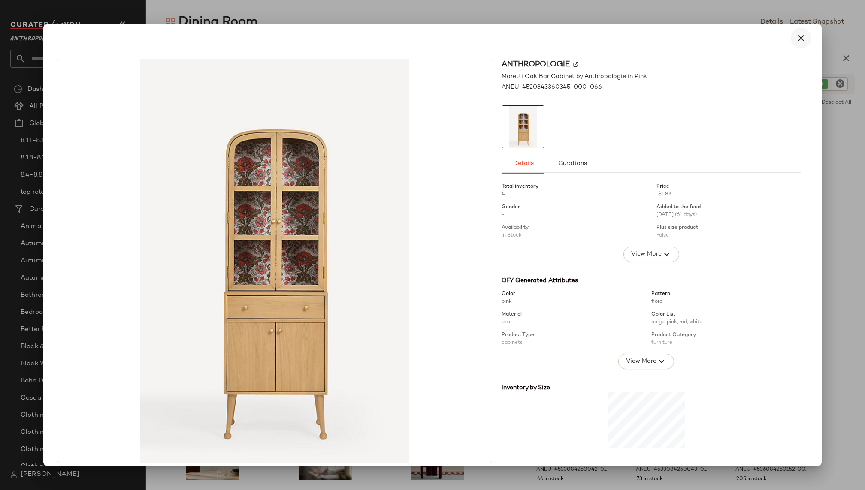
click at [797, 39] on icon "button" at bounding box center [801, 38] width 10 height 10
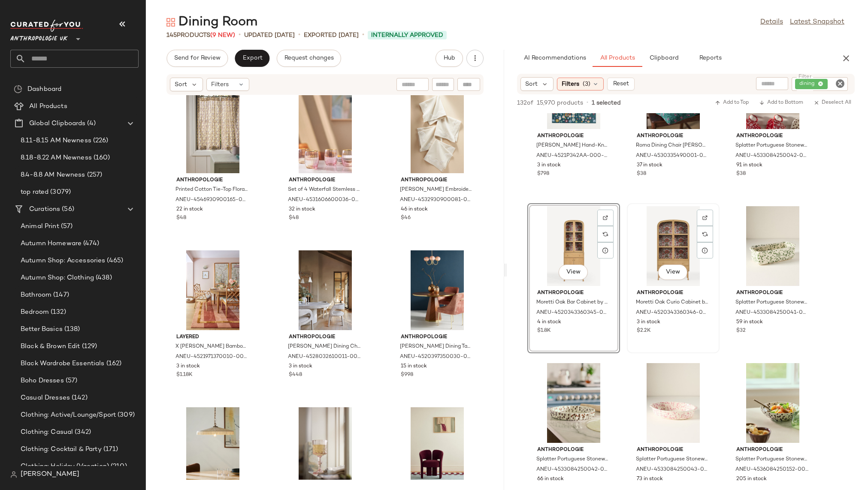
click at [664, 282] on div "View" at bounding box center [673, 246] width 87 height 80
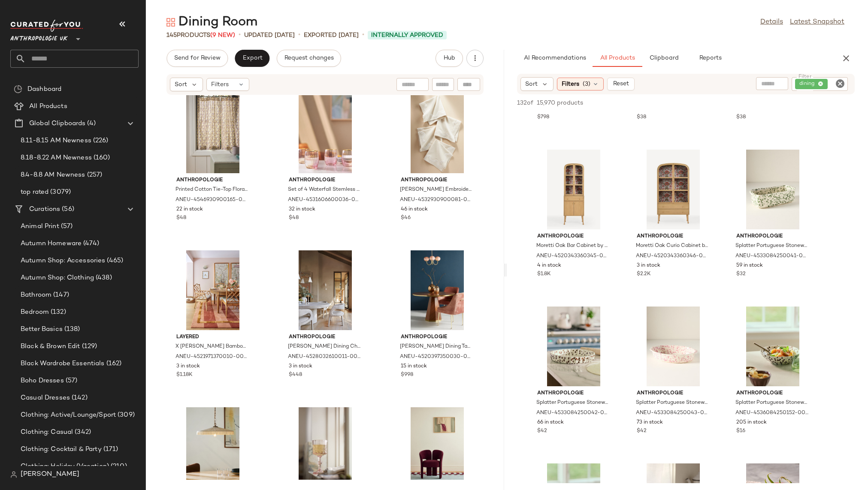
scroll to position [1215, 0]
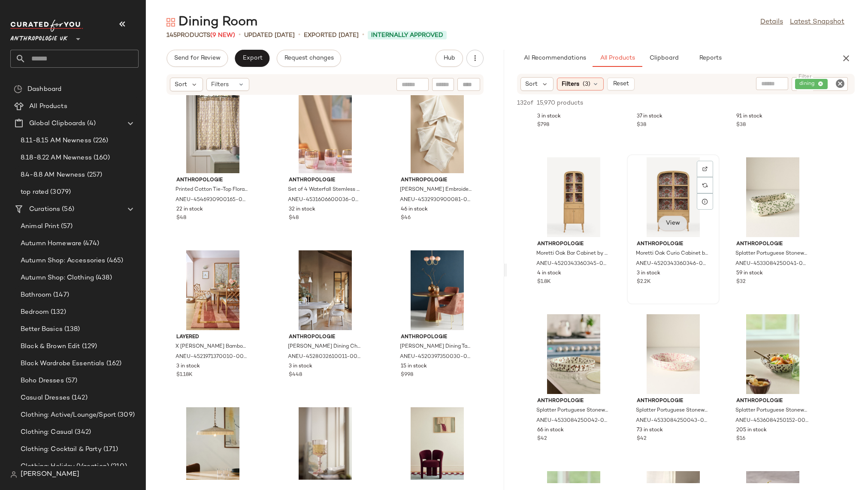
click at [672, 227] on span "View" at bounding box center [672, 223] width 15 height 7
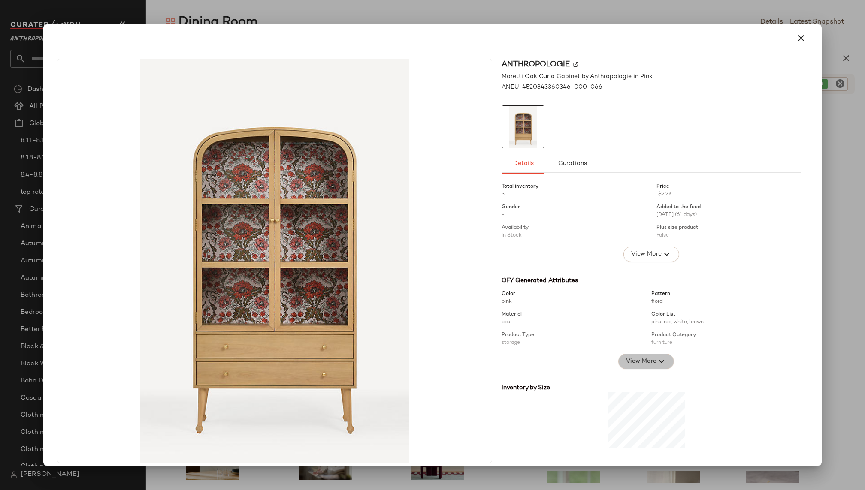
click at [627, 365] on span "View More" at bounding box center [641, 362] width 31 height 10
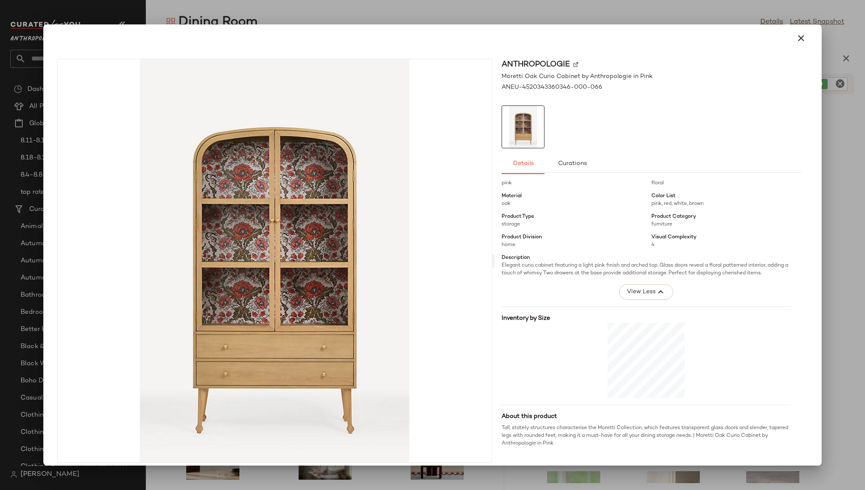
scroll to position [125, 0]
click at [798, 36] on icon "button" at bounding box center [801, 38] width 10 height 10
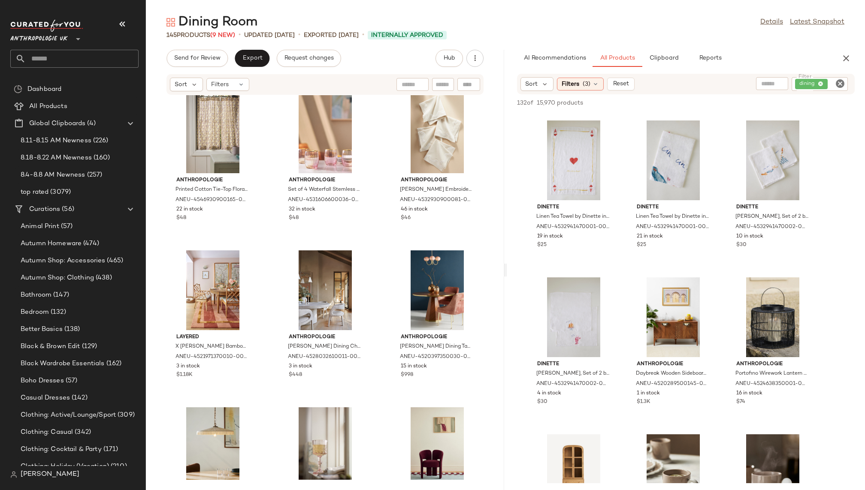
scroll to position [3609, 0]
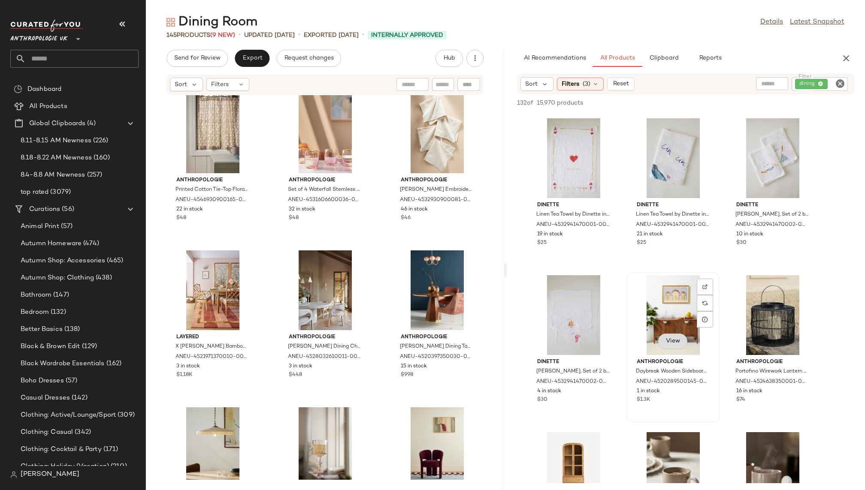
click at [669, 340] on span "View" at bounding box center [672, 341] width 15 height 7
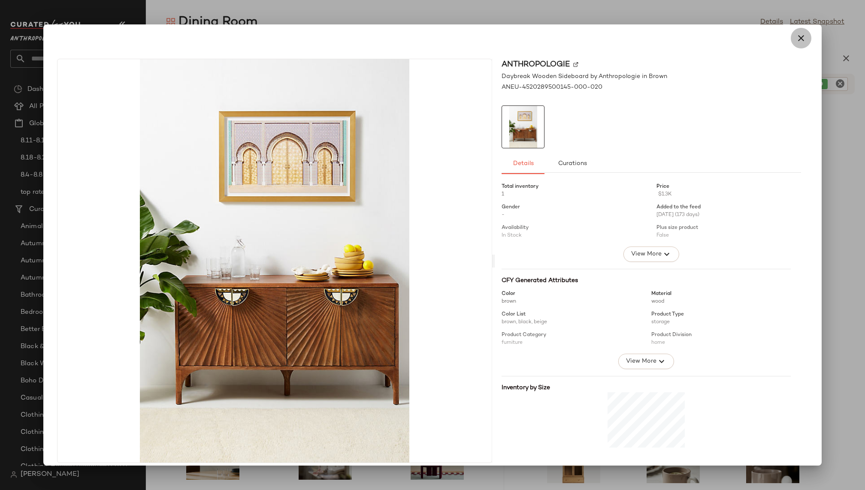
click at [796, 42] on icon "button" at bounding box center [801, 38] width 10 height 10
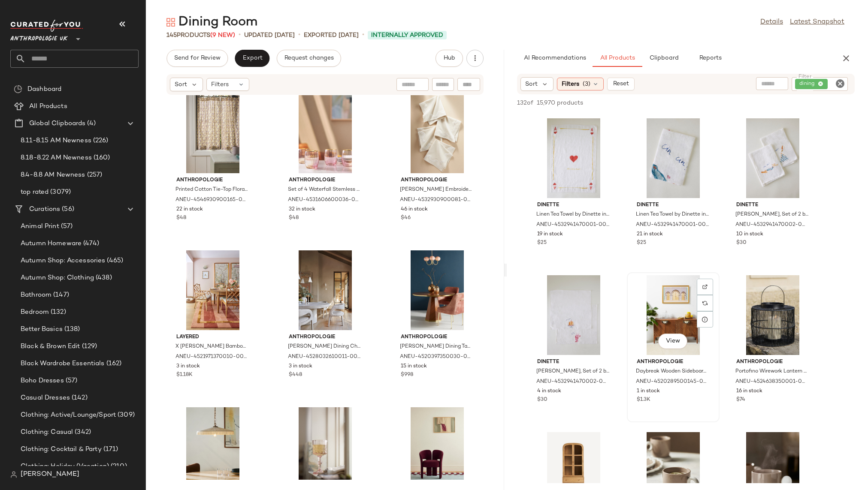
click at [663, 319] on div "View" at bounding box center [673, 315] width 87 height 80
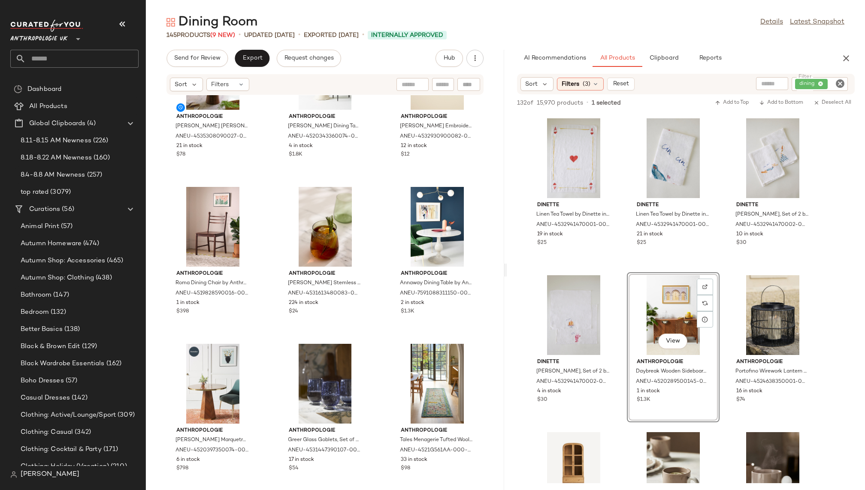
scroll to position [1227, 0]
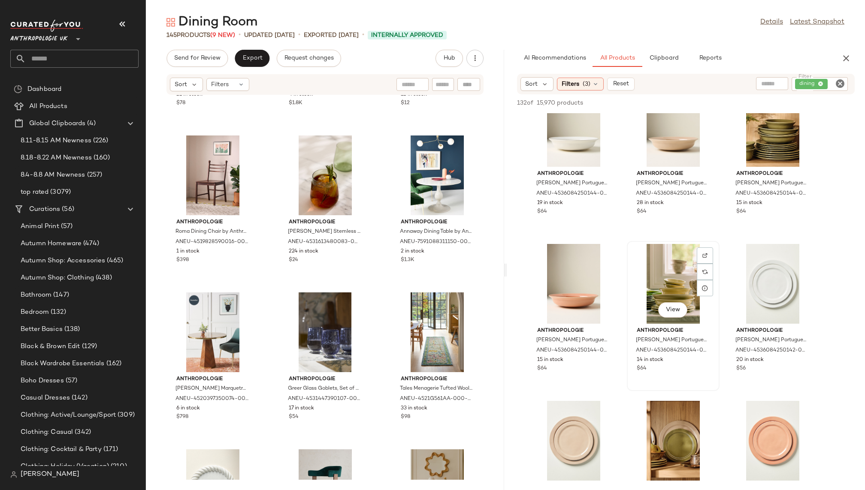
scroll to position [2288, 0]
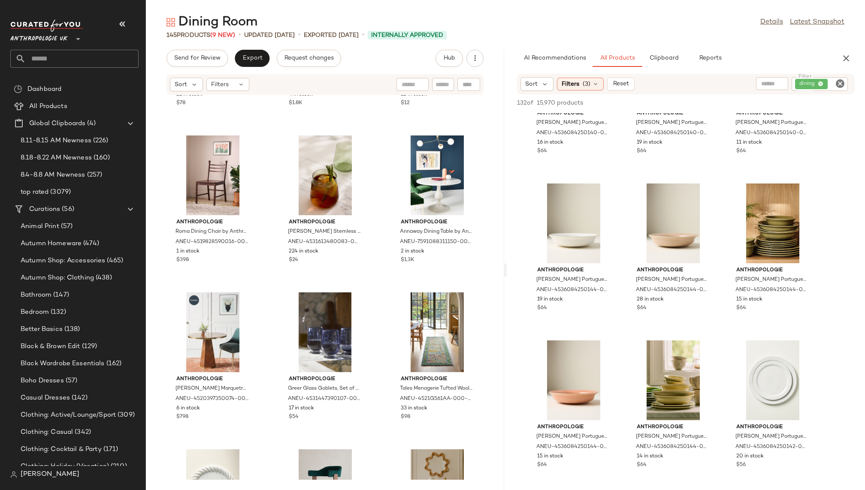
click at [840, 81] on icon "Clear Filter" at bounding box center [840, 84] width 10 height 10
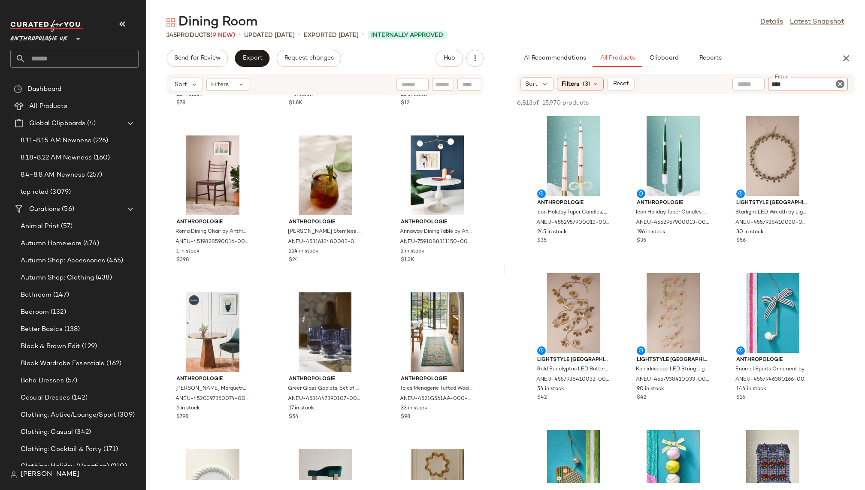
type input "*****"
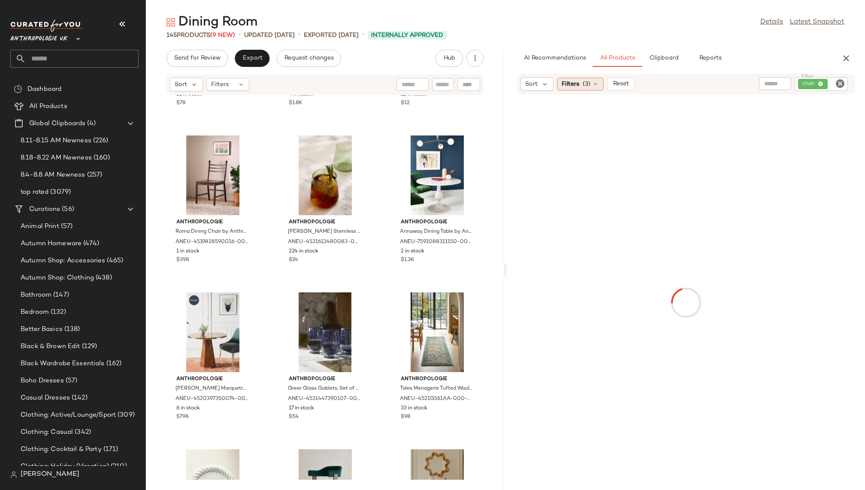
click at [581, 88] on div "Filters (3)" at bounding box center [580, 84] width 47 height 13
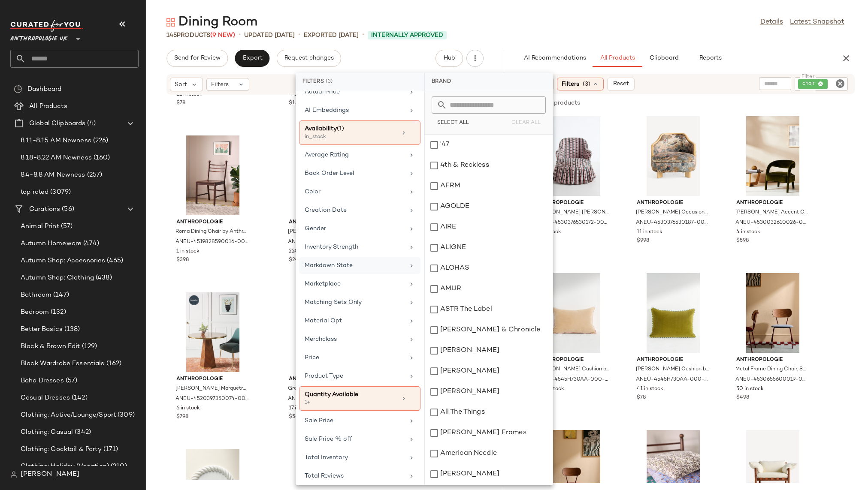
scroll to position [78, 0]
click at [643, 9] on main "Dining Room Details Latest Snapshot 145 Products (9 New) • updated Aug 19th • E…" at bounding box center [432, 245] width 865 height 490
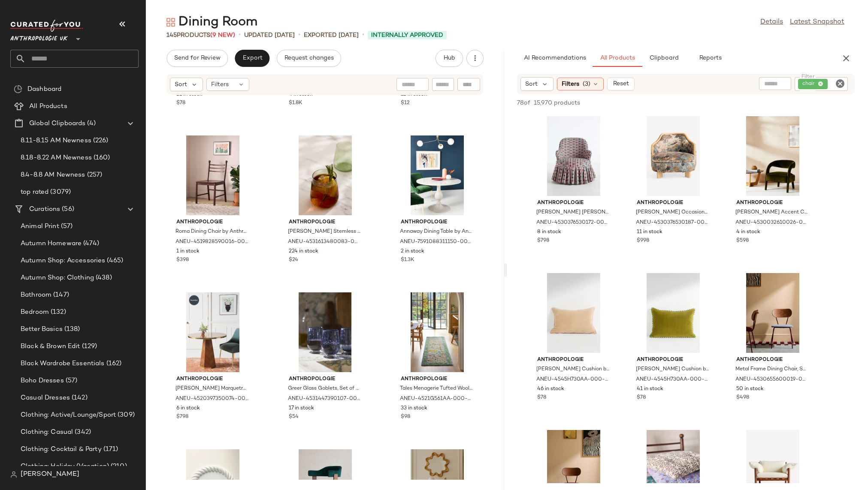
scroll to position [27, 0]
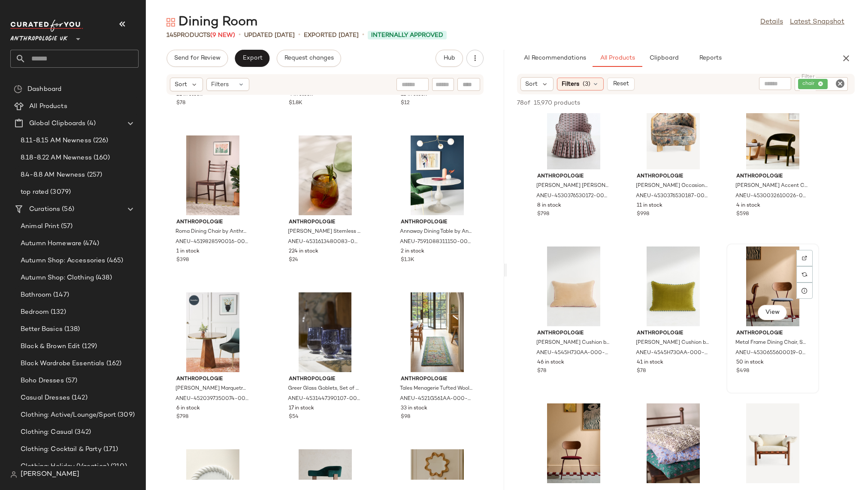
click at [751, 278] on div "View" at bounding box center [772, 287] width 87 height 80
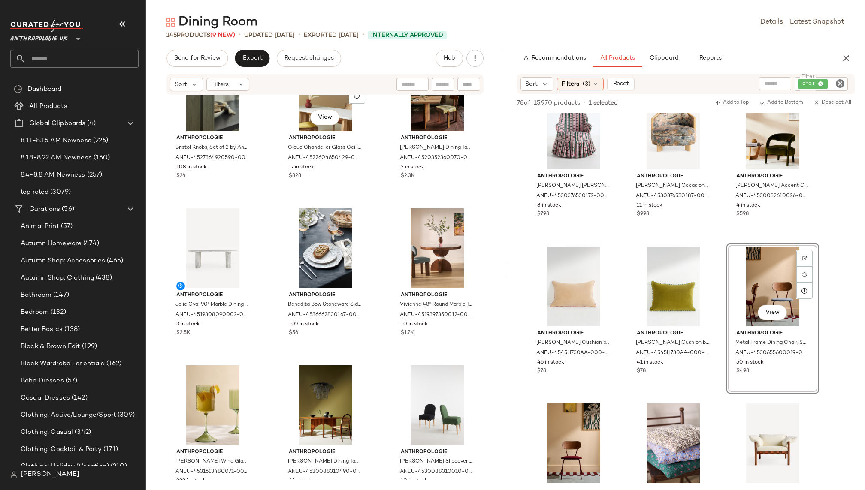
scroll to position [0, 0]
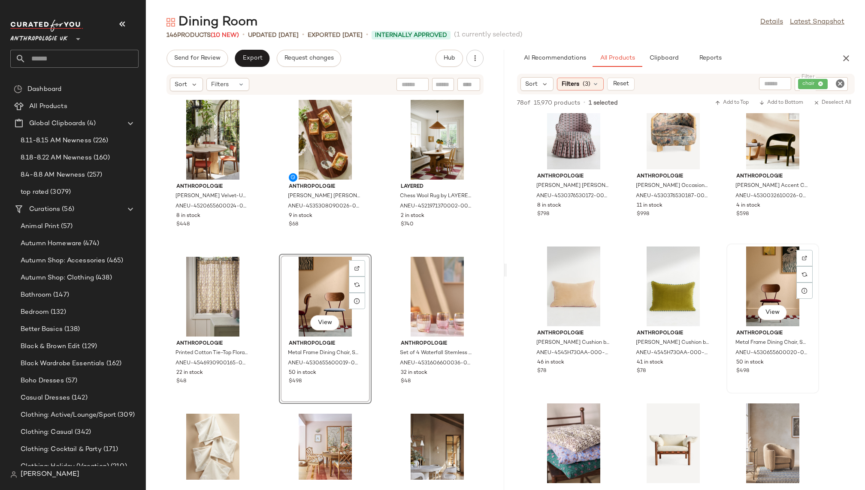
click at [759, 299] on div "View" at bounding box center [772, 287] width 87 height 80
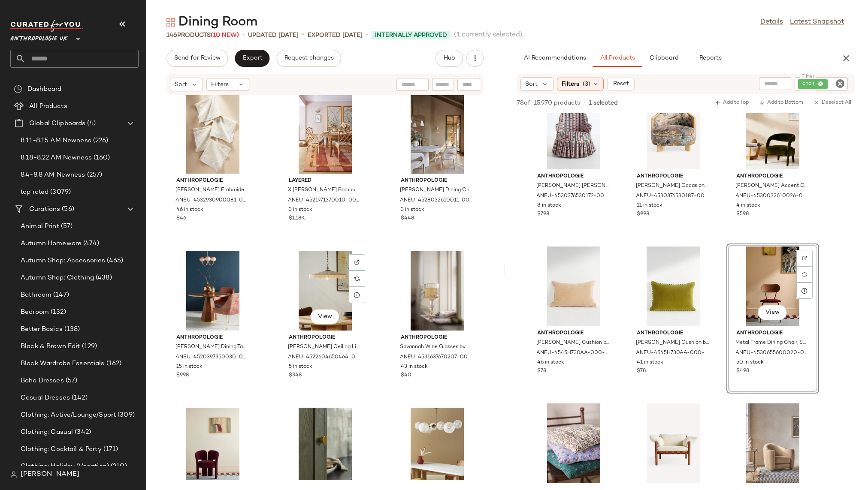
scroll to position [341, 0]
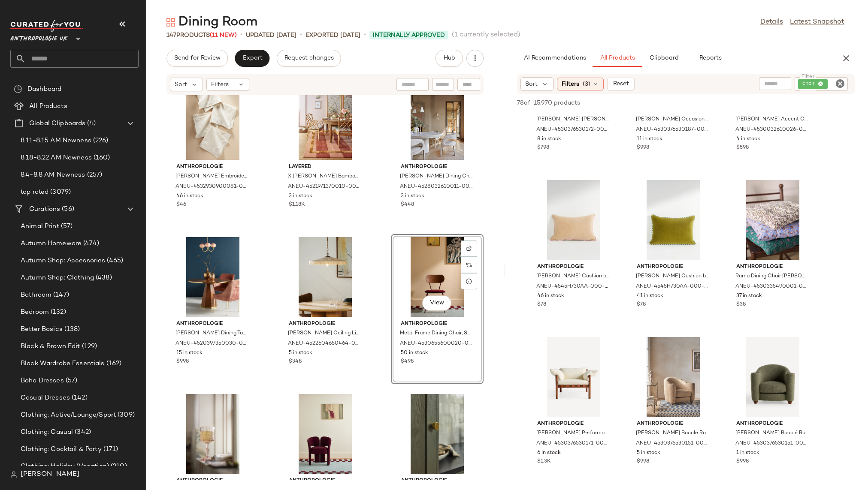
scroll to position [114, 0]
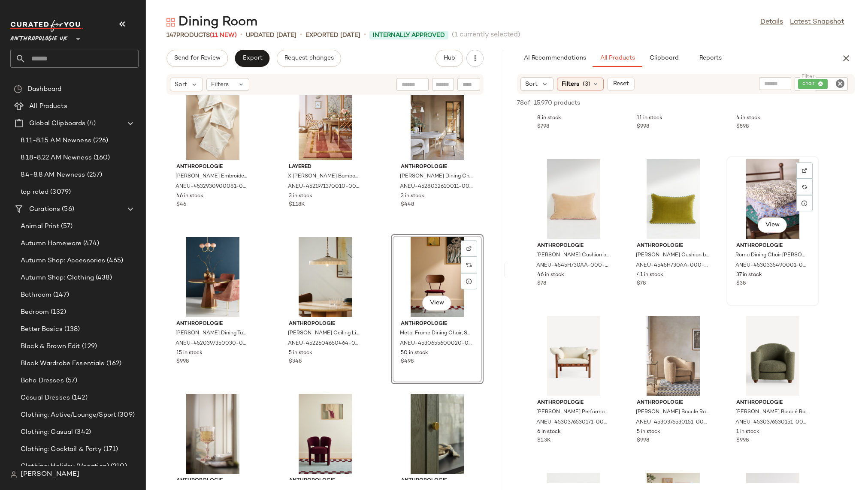
click at [753, 200] on div "View" at bounding box center [772, 199] width 87 height 80
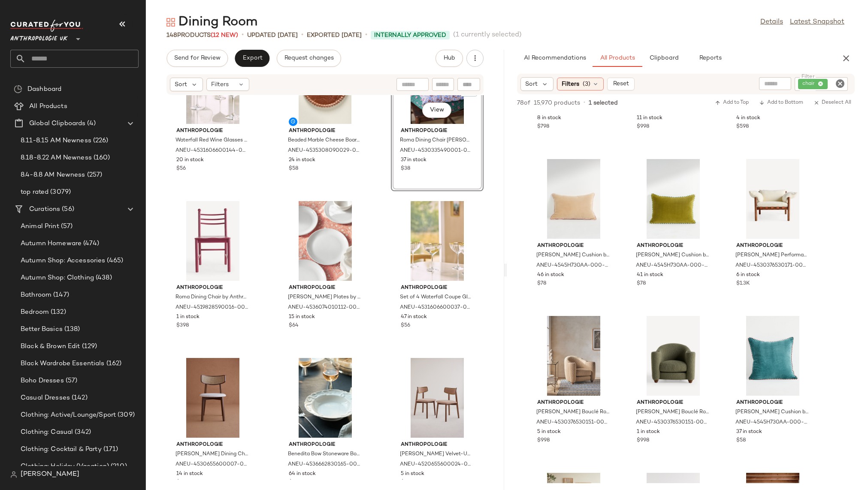
scroll to position [3052, 0]
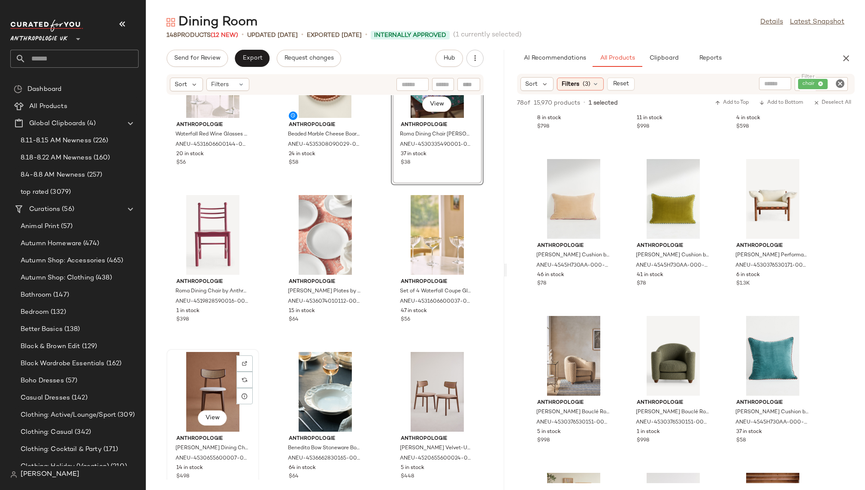
click at [221, 373] on div "View" at bounding box center [212, 392] width 87 height 80
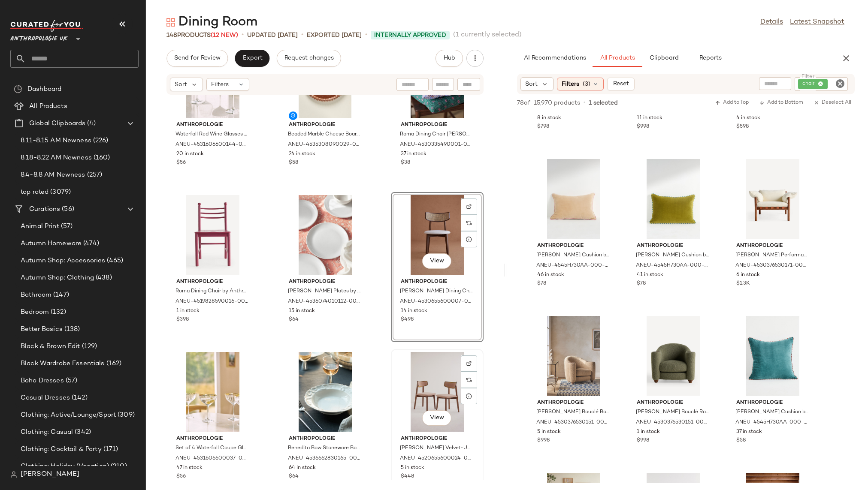
click at [411, 400] on div "View" at bounding box center [437, 392] width 87 height 80
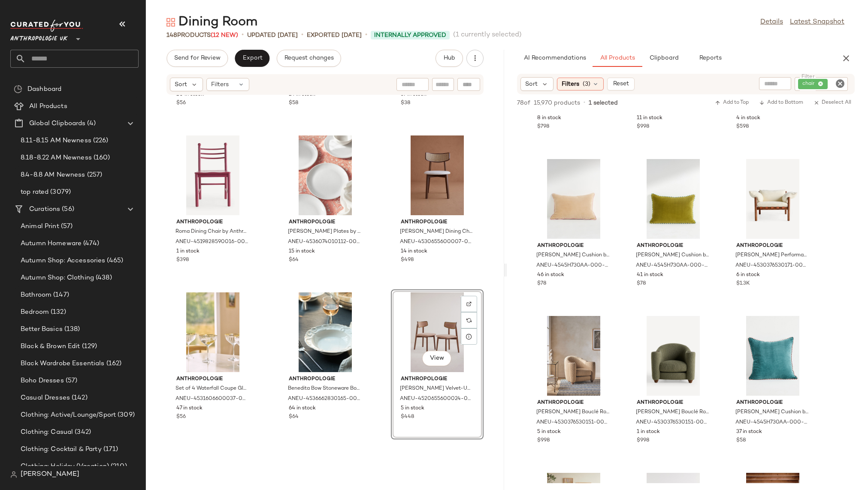
scroll to position [3149, 0]
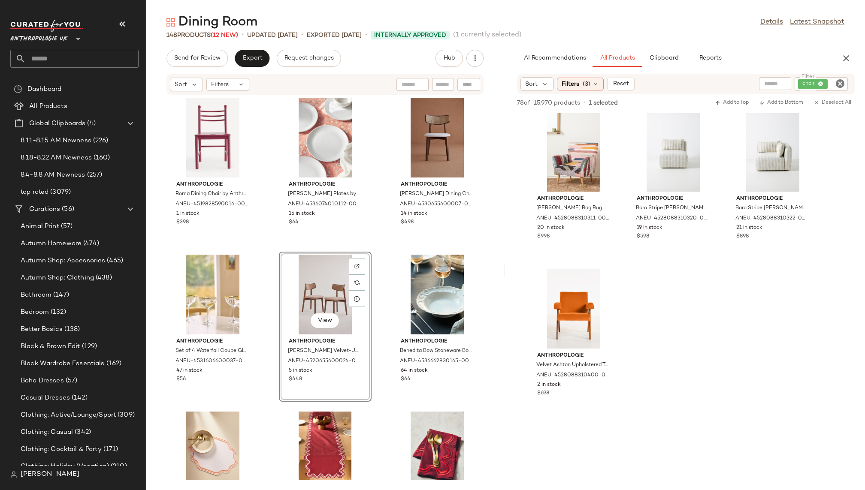
scroll to position [2046, 0]
click at [843, 82] on icon "Clear Filter" at bounding box center [840, 84] width 10 height 10
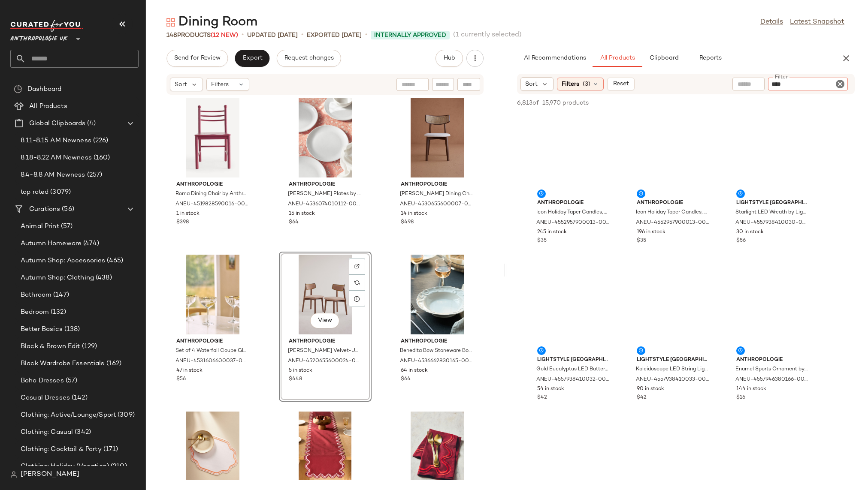
type input "*****"
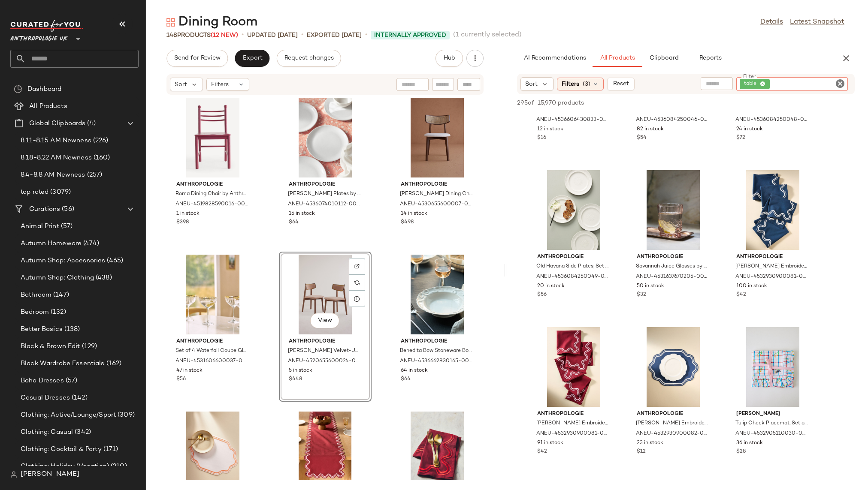
scroll to position [4337, 0]
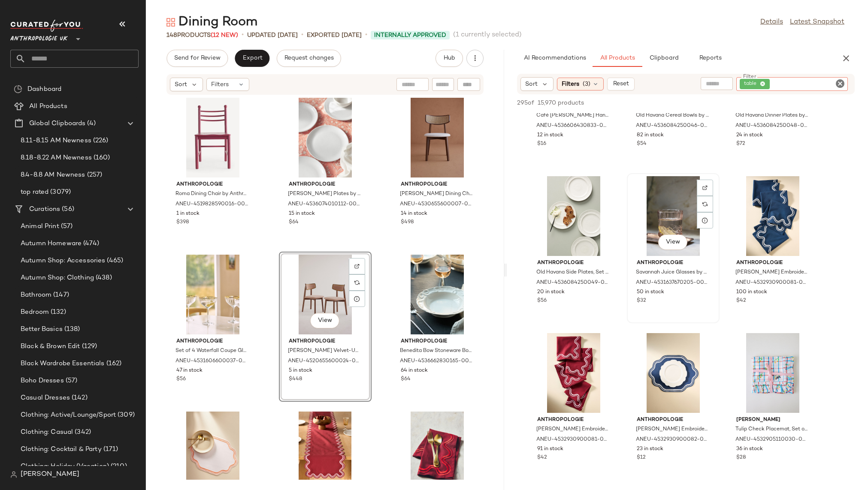
click at [662, 217] on div "View" at bounding box center [673, 216] width 87 height 80
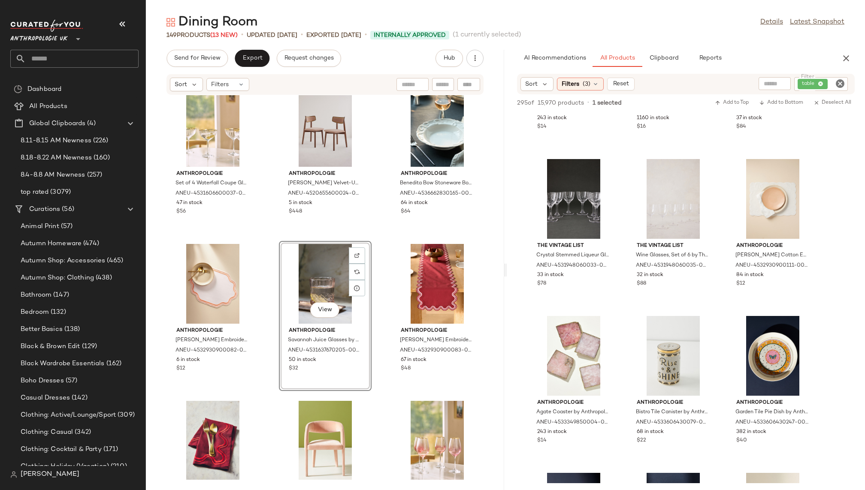
scroll to position [10085, 0]
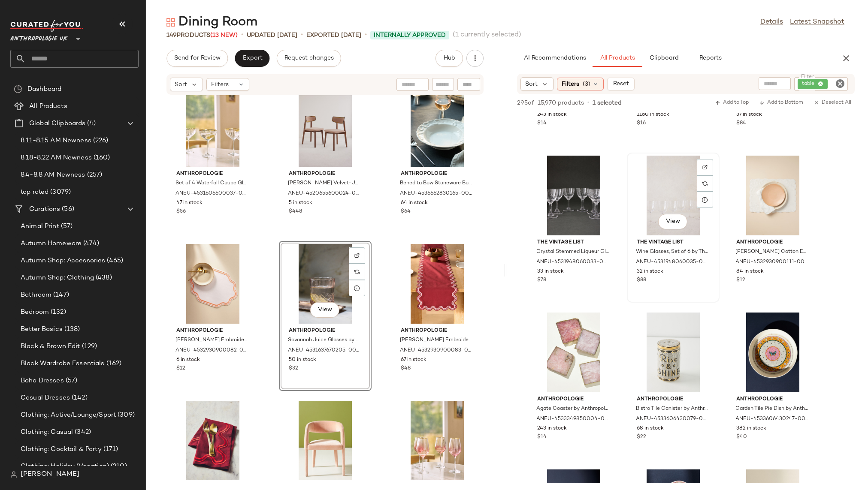
click at [657, 203] on div "View" at bounding box center [673, 196] width 87 height 80
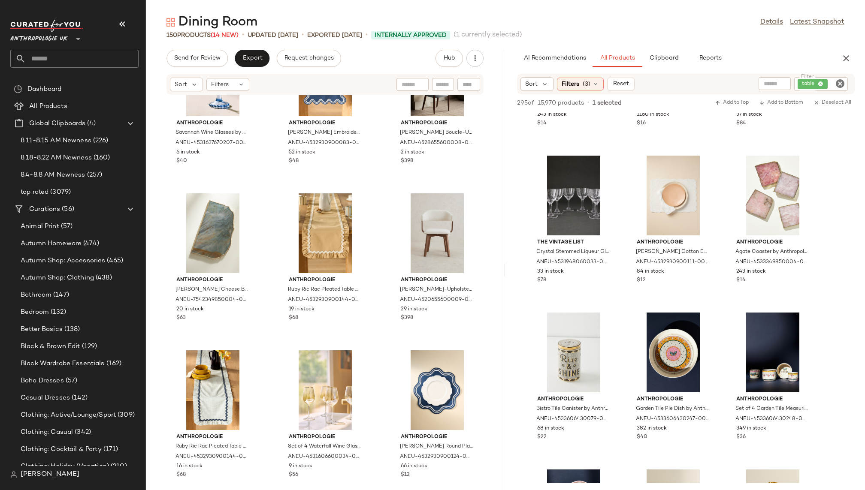
scroll to position [6846, 0]
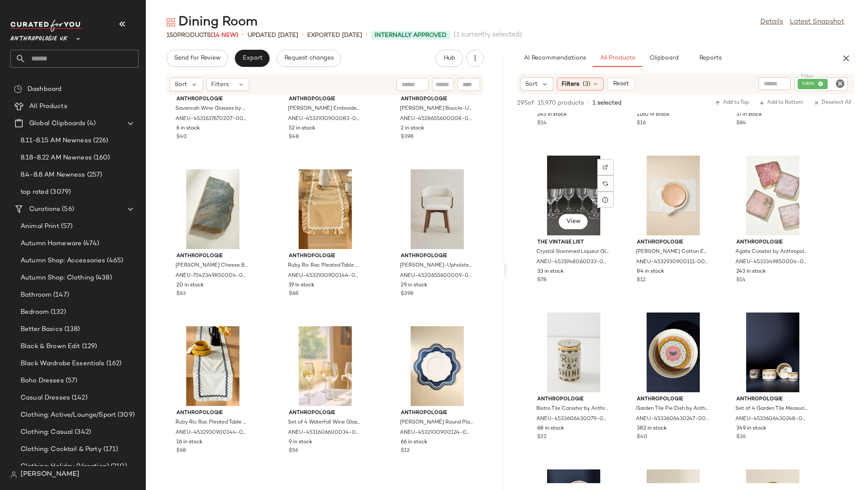
click at [554, 202] on div "View" at bounding box center [573, 196] width 87 height 80
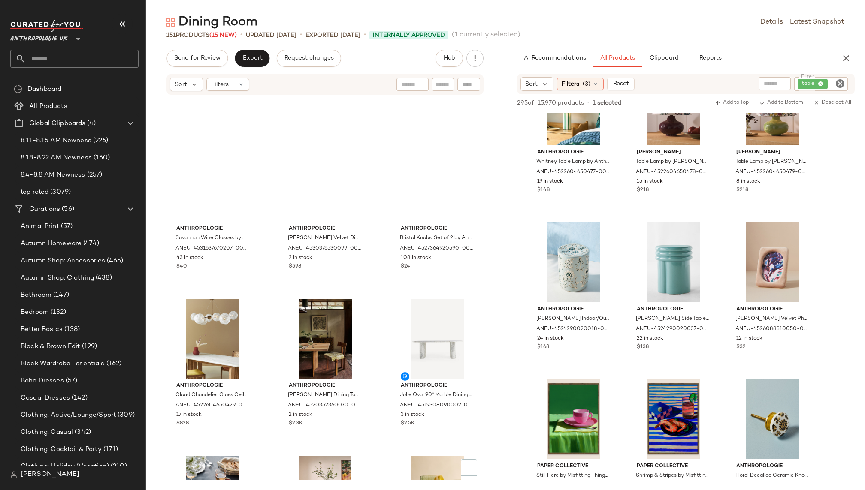
scroll to position [0, 0]
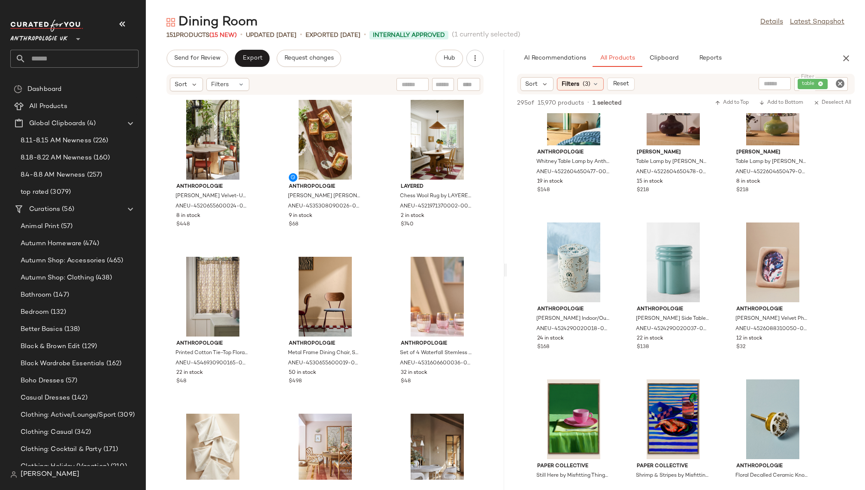
click at [839, 85] on icon "Clear Filter" at bounding box center [840, 84] width 10 height 10
click at [800, 57] on div "AI Recommendations All Products Clipboard Reports" at bounding box center [672, 58] width 310 height 17
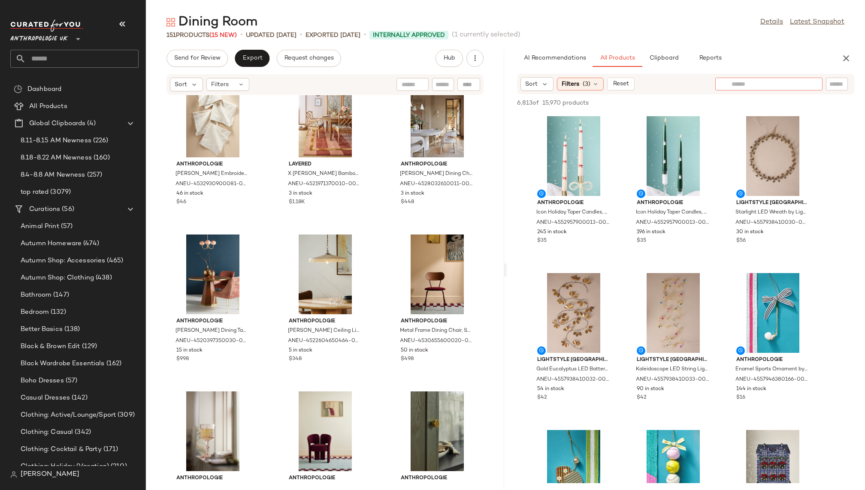
click at [809, 84] on div at bounding box center [768, 84] width 107 height 13
type input "******"
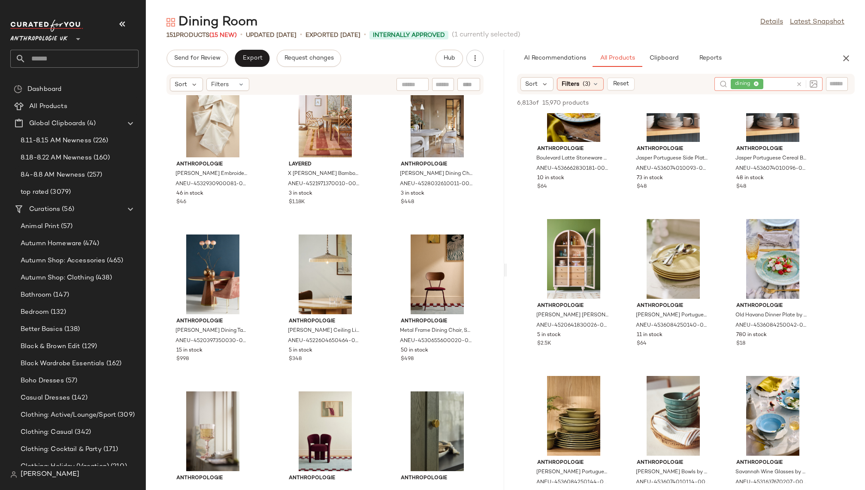
scroll to position [212, 0]
click at [573, 256] on div "View" at bounding box center [573, 259] width 87 height 80
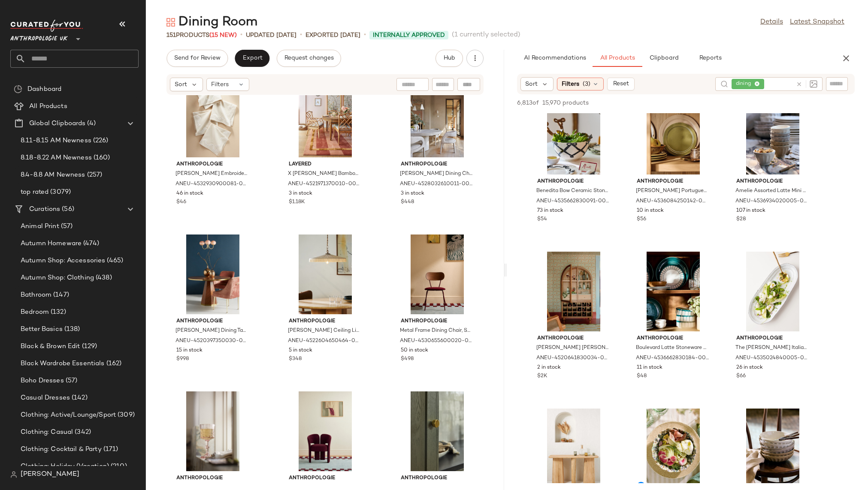
scroll to position [652, 0]
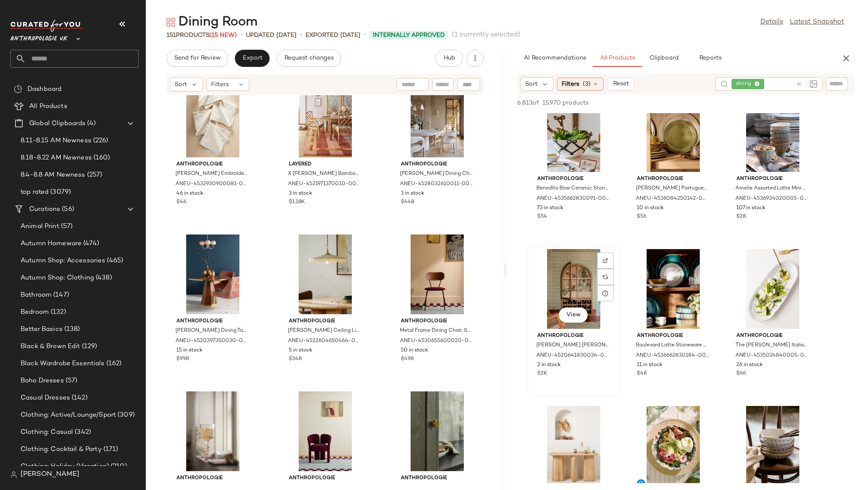
click at [573, 286] on div "View" at bounding box center [573, 289] width 87 height 80
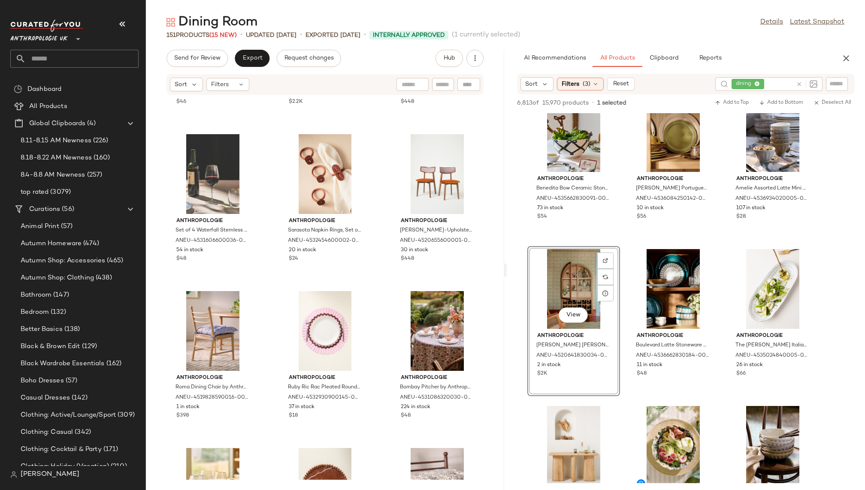
scroll to position [2651, 0]
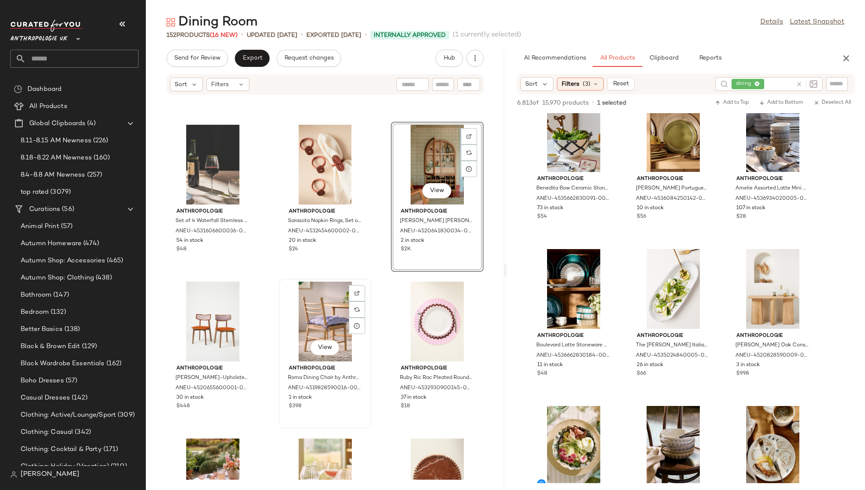
click at [318, 316] on div "View" at bounding box center [325, 322] width 87 height 80
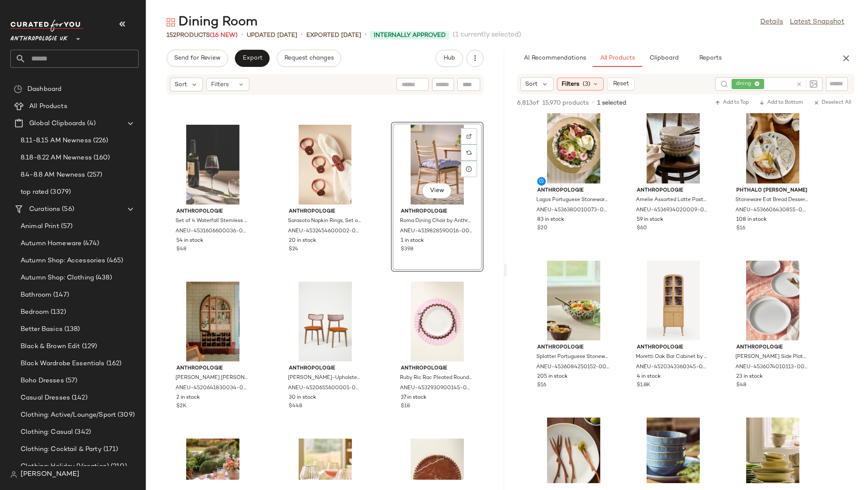
scroll to position [977, 0]
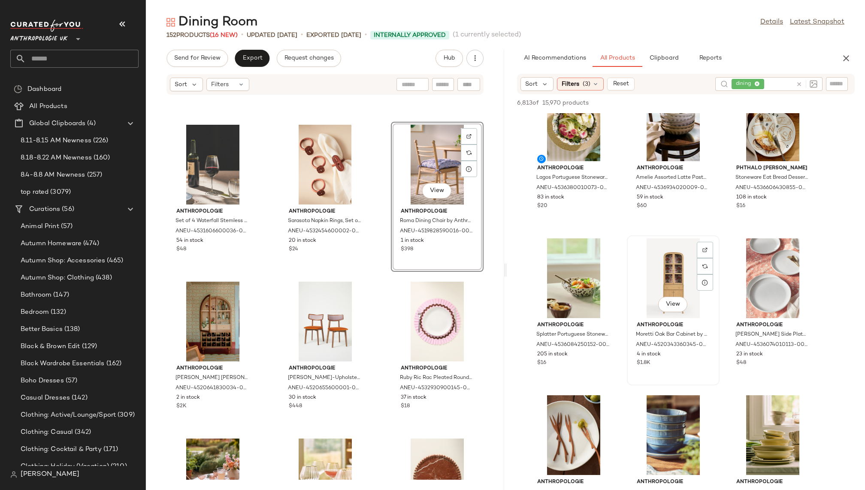
click at [662, 291] on div "View" at bounding box center [673, 279] width 87 height 80
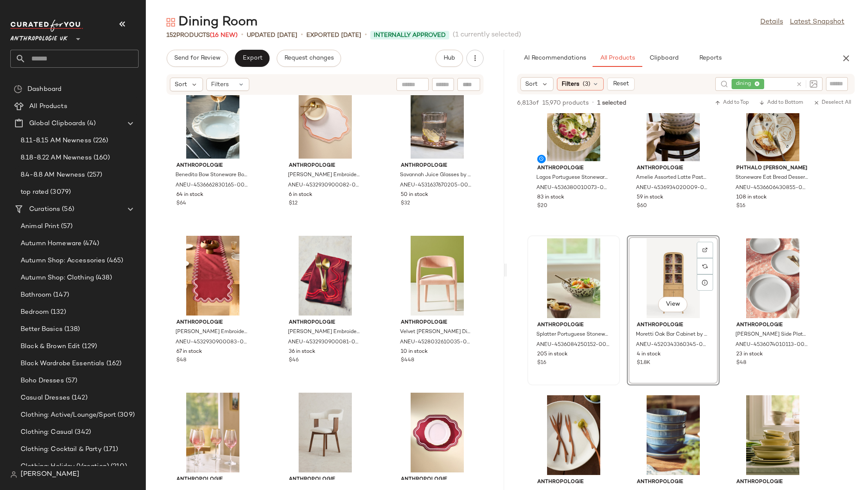
scroll to position [3491, 0]
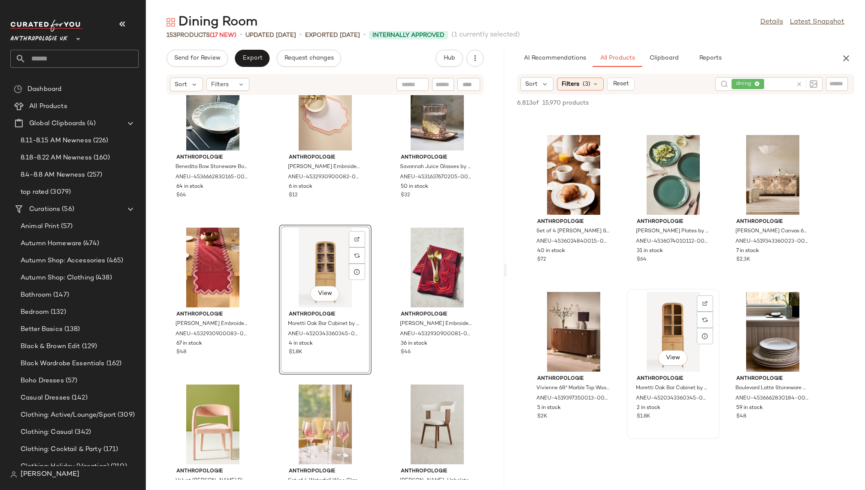
scroll to position [1873, 0]
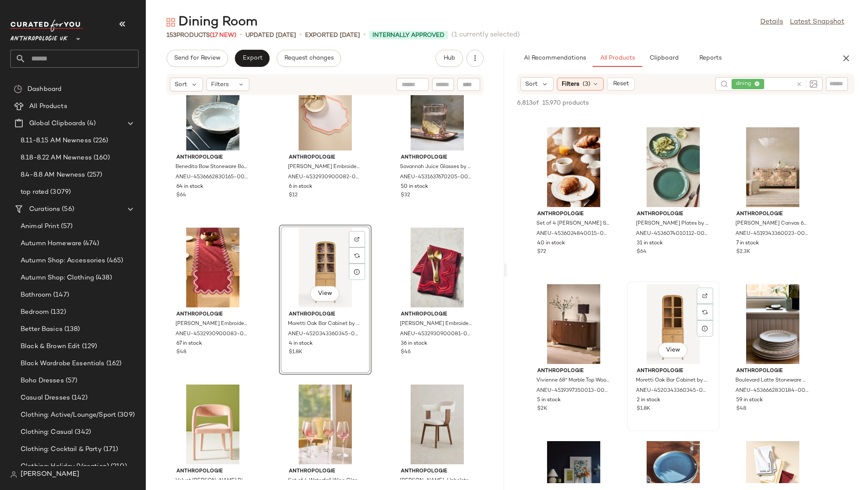
click at [661, 318] on div "View" at bounding box center [673, 324] width 87 height 80
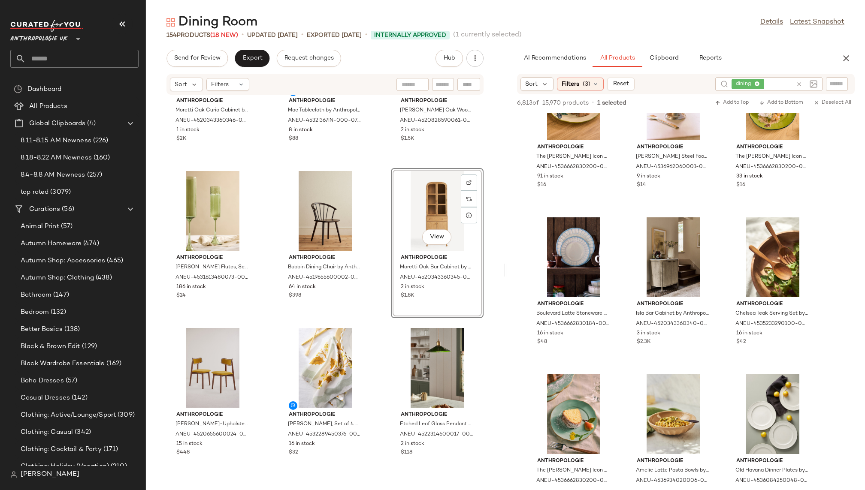
scroll to position [2891, 0]
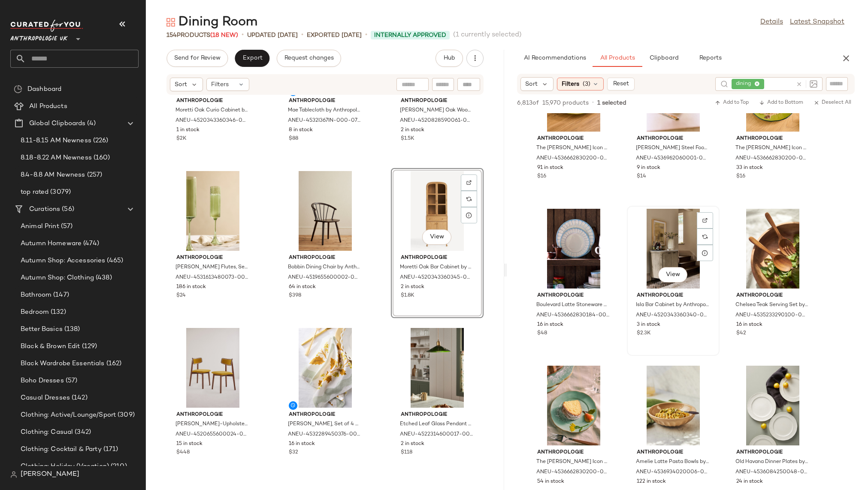
click at [669, 234] on div "View" at bounding box center [673, 249] width 87 height 80
click at [671, 274] on span "View" at bounding box center [672, 275] width 15 height 7
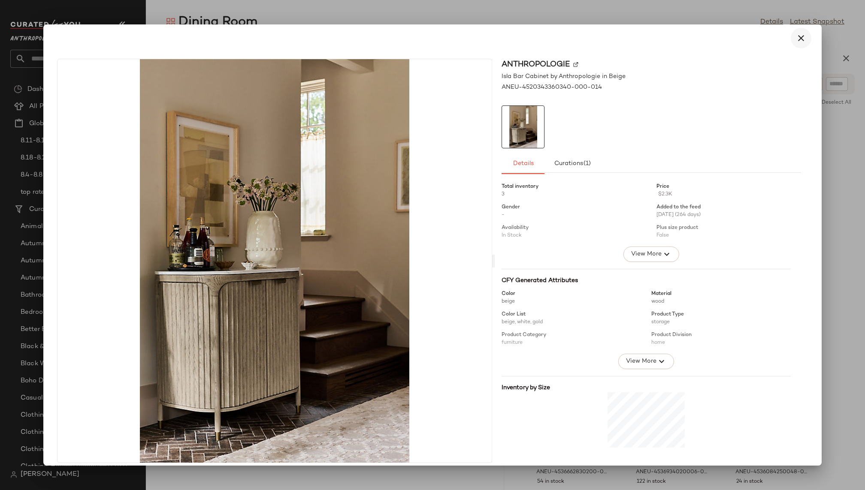
click at [799, 36] on icon "button" at bounding box center [801, 38] width 10 height 10
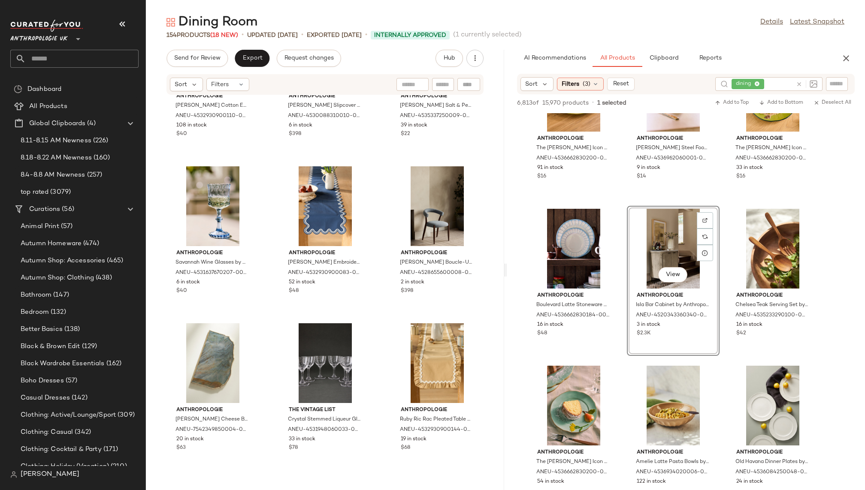
scroll to position [6851, 0]
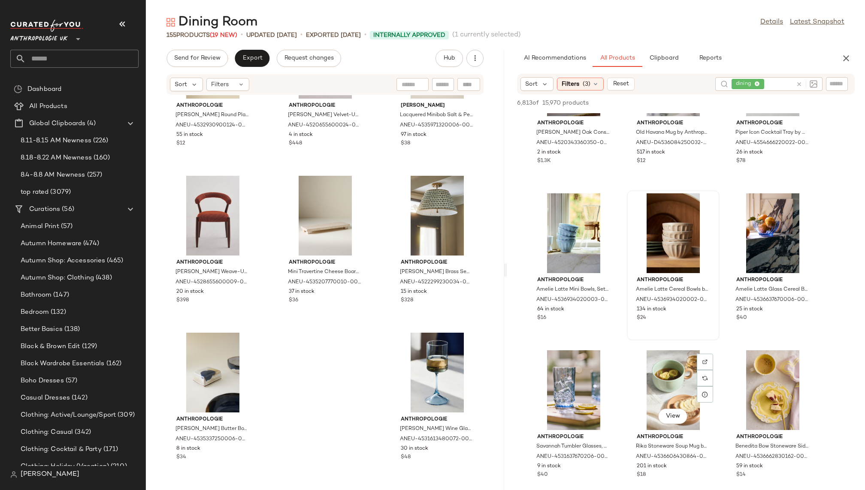
scroll to position [4796, 0]
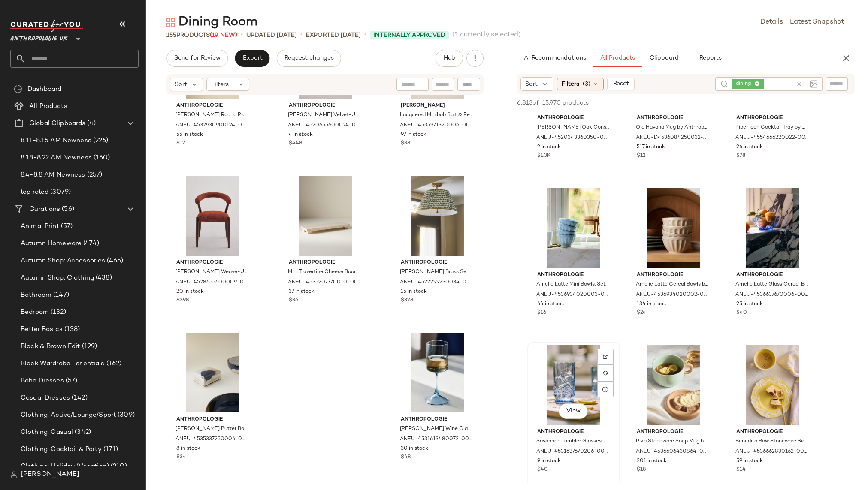
click at [553, 394] on div "View" at bounding box center [573, 385] width 87 height 80
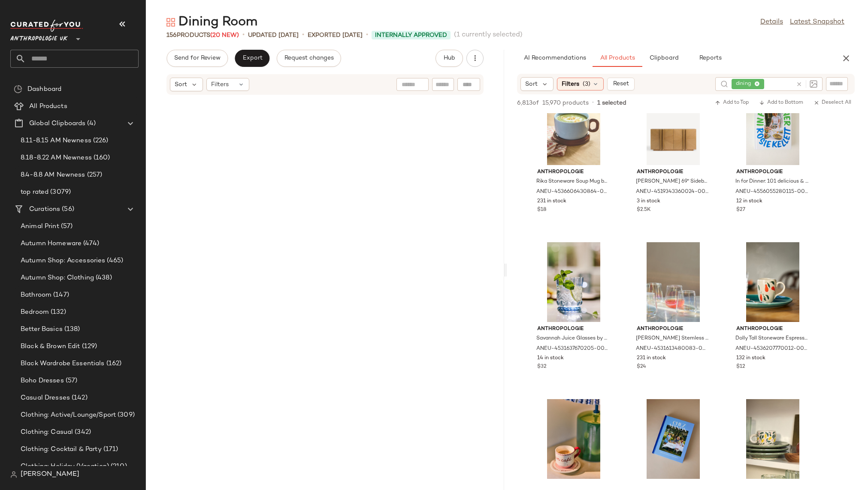
scroll to position [0, 0]
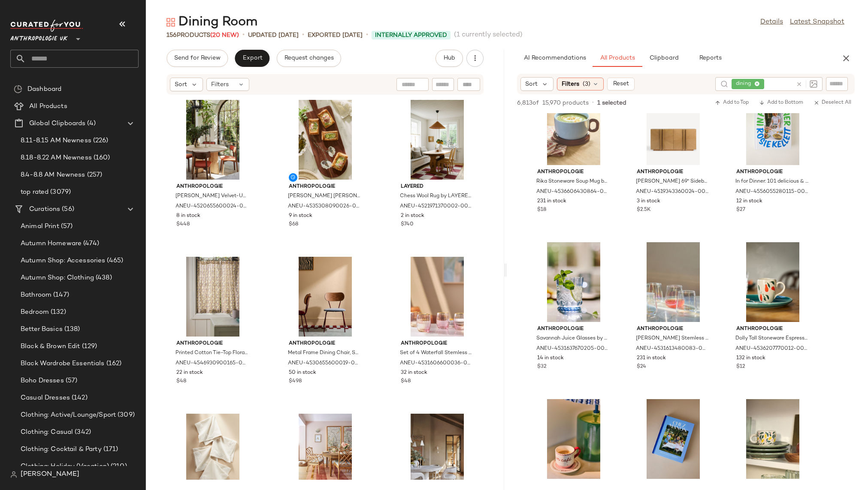
drag, startPoint x: 584, startPoint y: 390, endPoint x: 281, endPoint y: 26, distance: 474.0
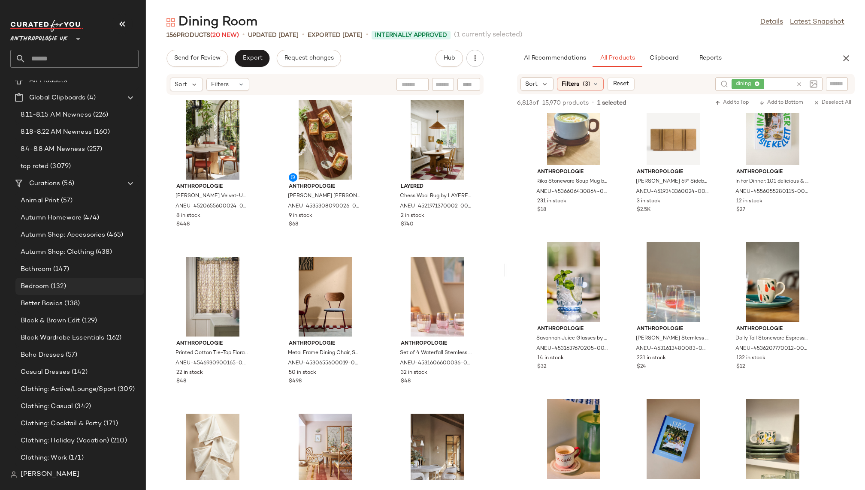
scroll to position [27, 0]
click at [85, 282] on div "Bedroom (132)" at bounding box center [79, 286] width 123 height 10
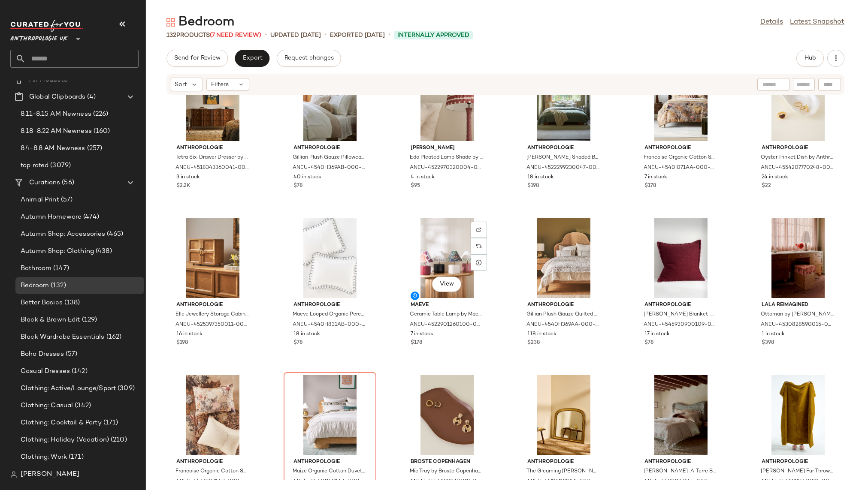
scroll to position [210, 0]
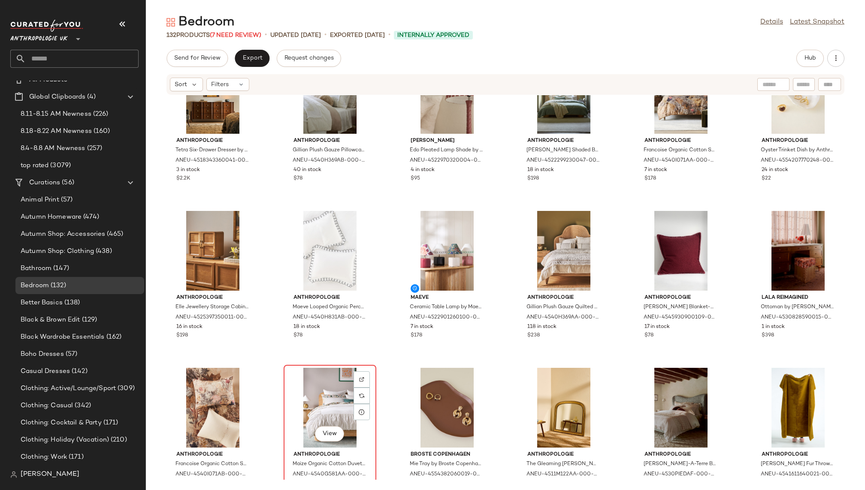
click at [305, 387] on div "View" at bounding box center [330, 408] width 87 height 80
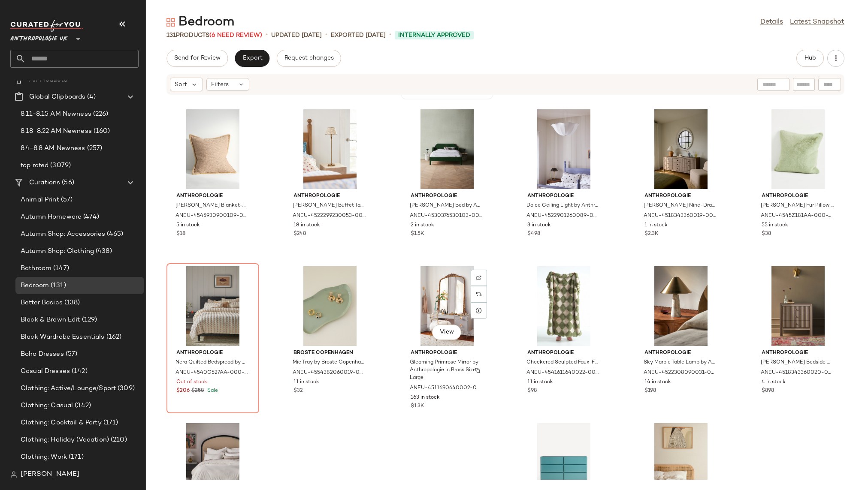
scroll to position [643, 0]
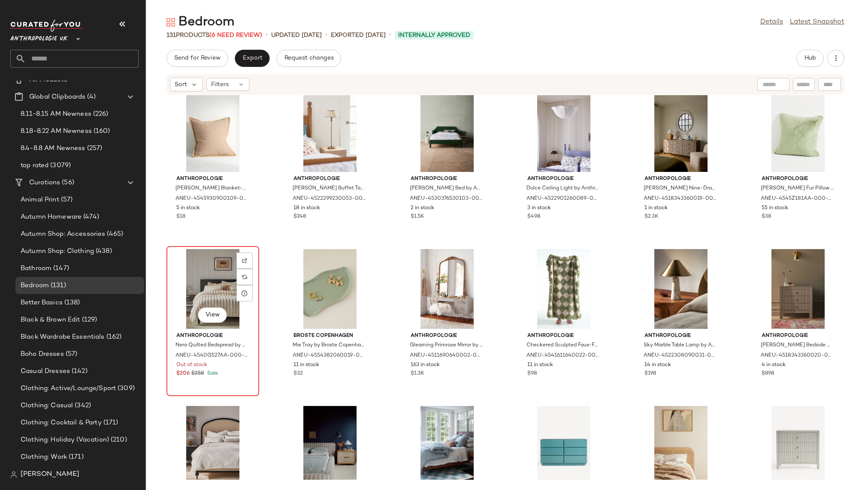
click at [196, 289] on div "View" at bounding box center [212, 289] width 87 height 80
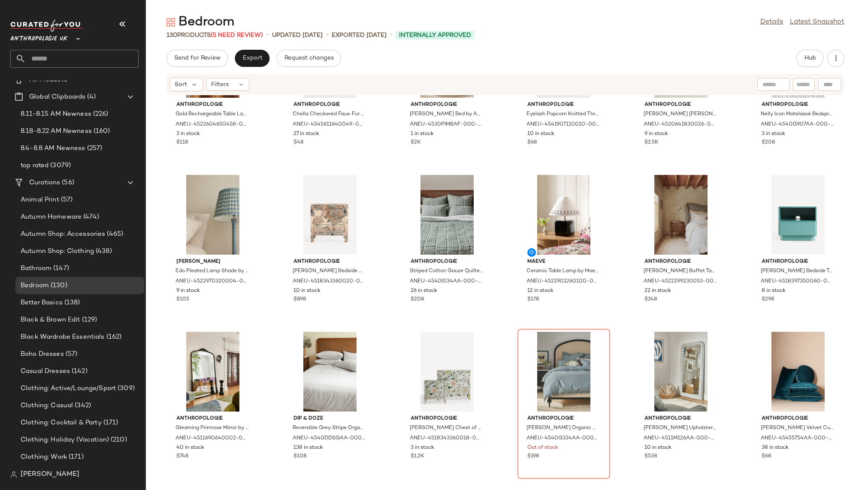
scroll to position [1266, 0]
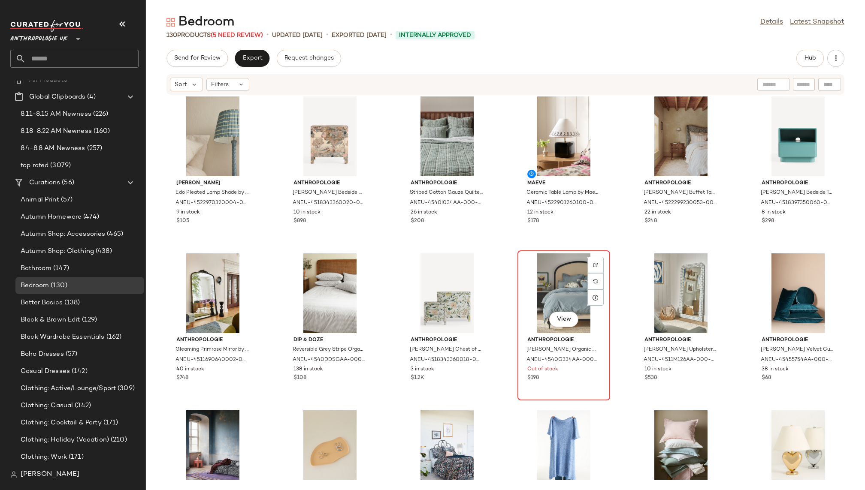
click at [531, 296] on div "View" at bounding box center [563, 294] width 87 height 80
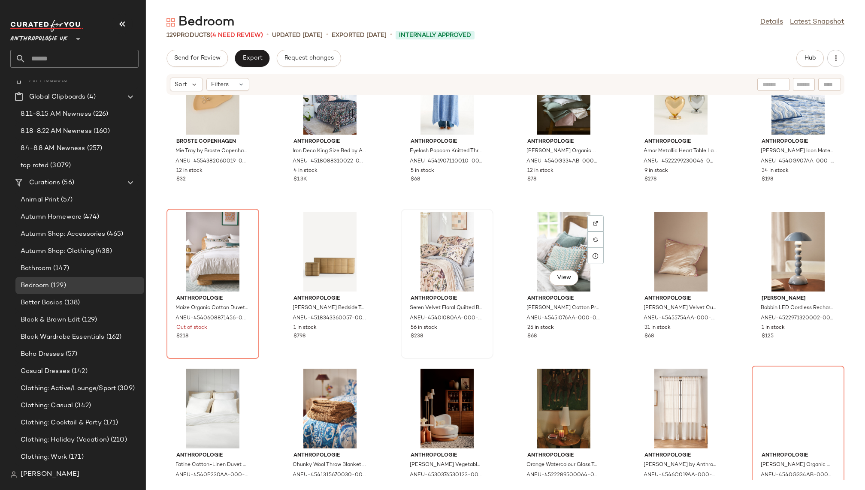
scroll to position [1635, 0]
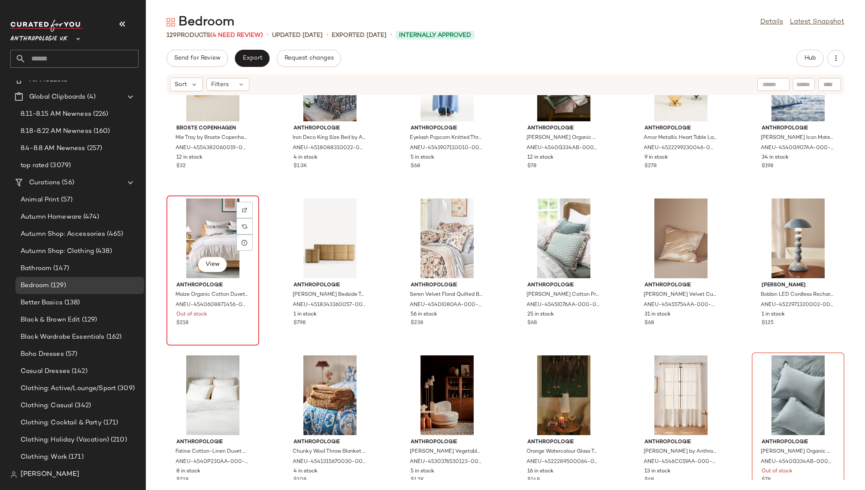
click at [198, 228] on div "View" at bounding box center [212, 239] width 87 height 80
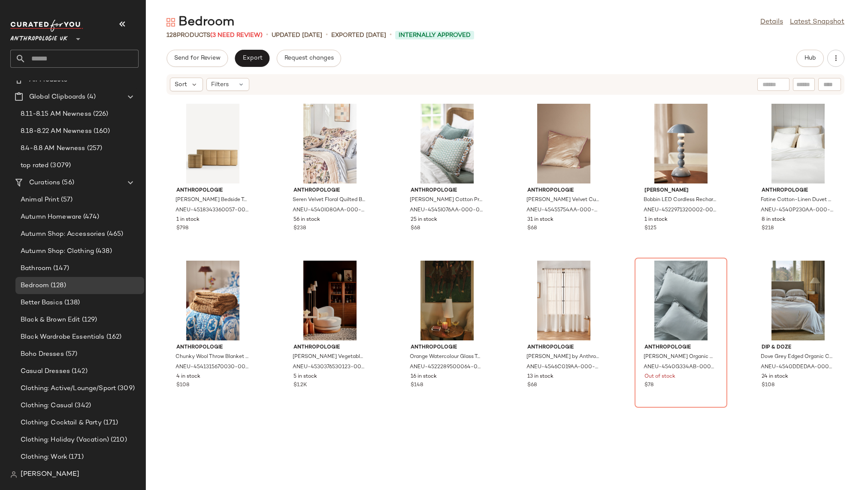
scroll to position [1808, 0]
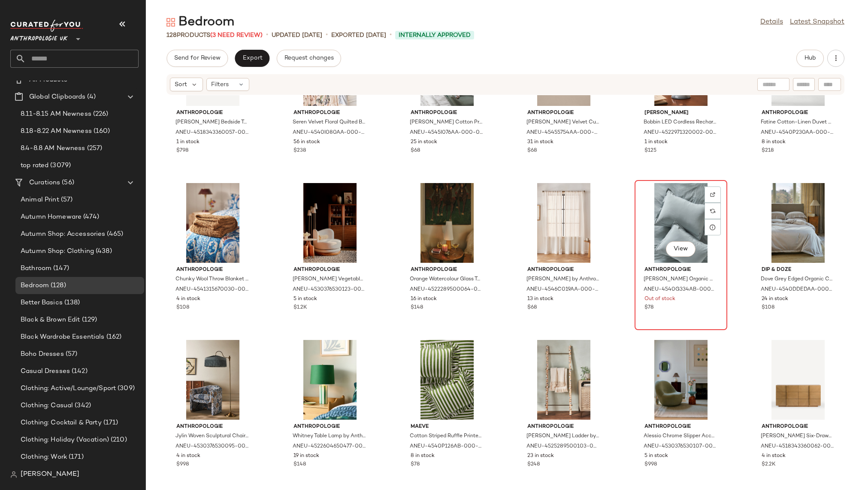
click at [643, 220] on div "View" at bounding box center [681, 223] width 87 height 80
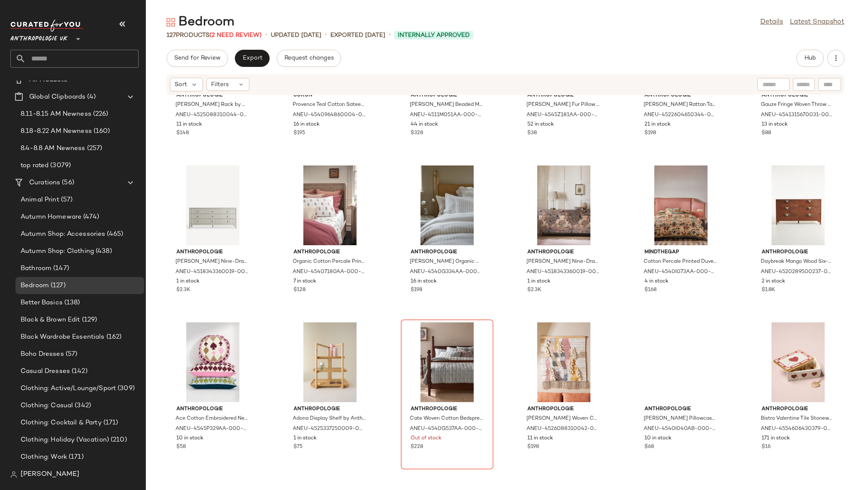
scroll to position [2669, 0]
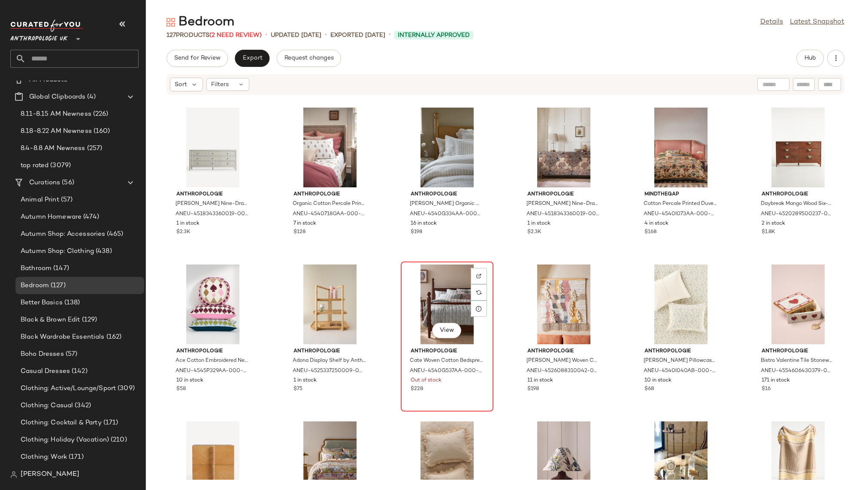
click at [441, 302] on div "View" at bounding box center [447, 305] width 87 height 80
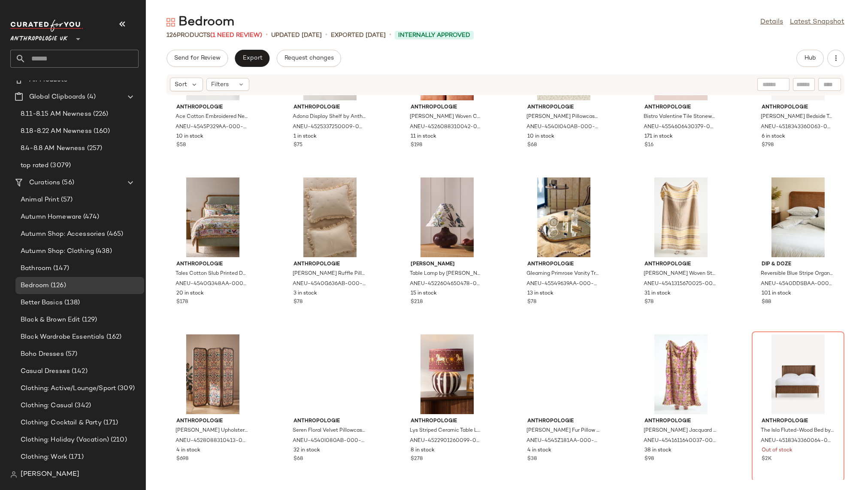
scroll to position [2914, 0]
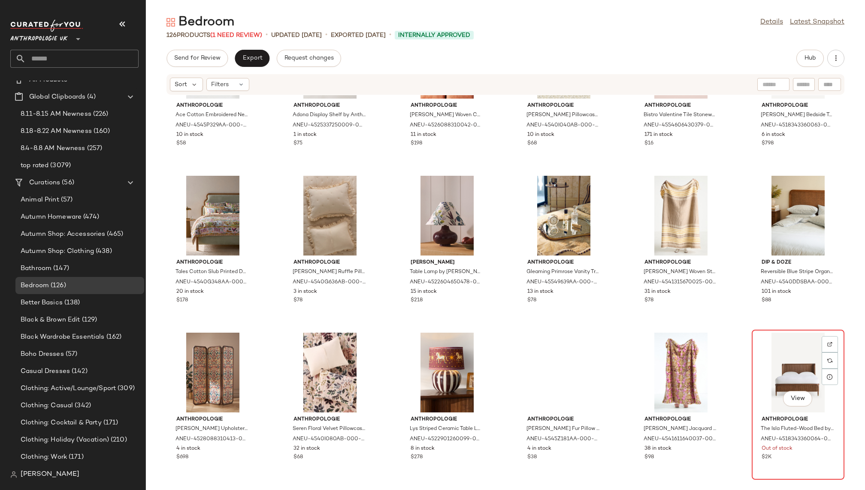
click at [768, 361] on div "View" at bounding box center [798, 373] width 87 height 80
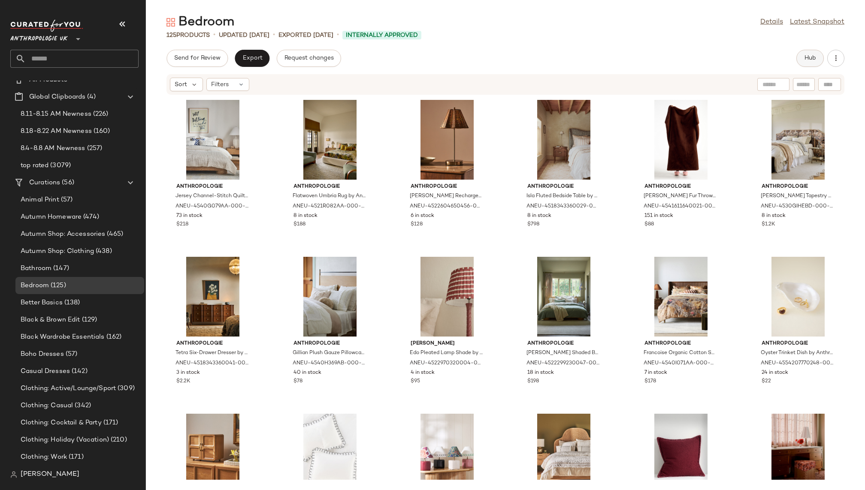
click at [816, 57] on button "Hub" at bounding box center [809, 58] width 27 height 17
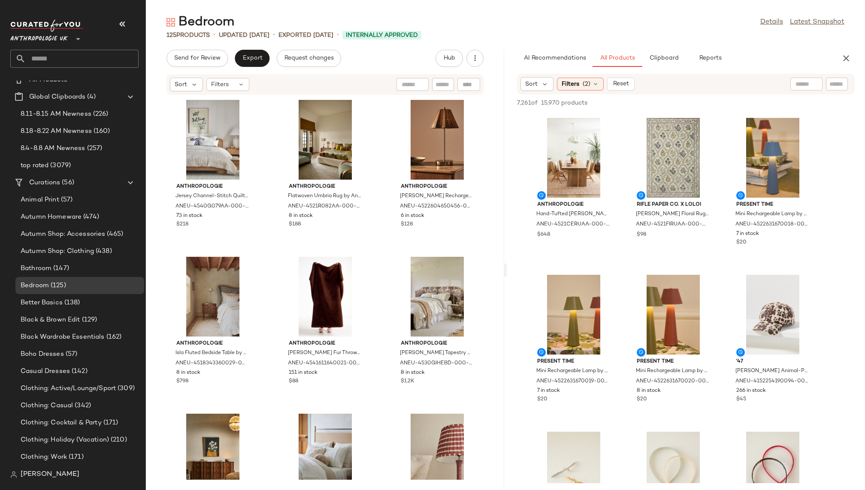
scroll to position [3140, 0]
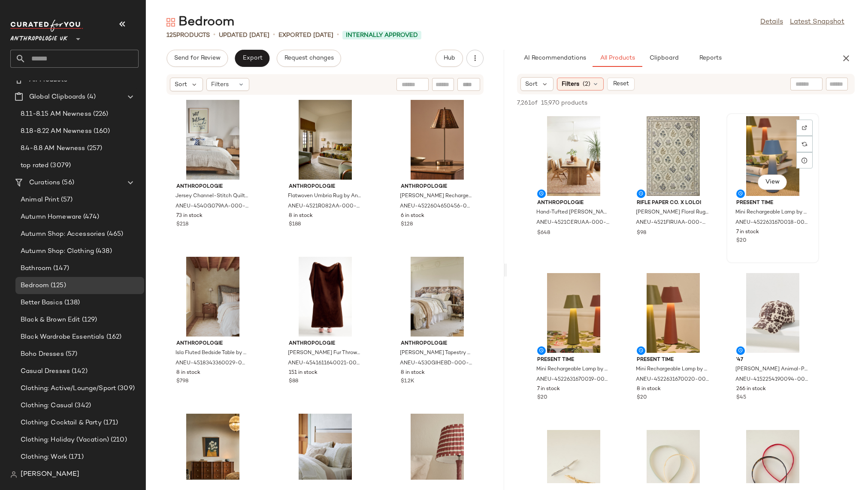
click at [766, 146] on div "View" at bounding box center [772, 156] width 87 height 80
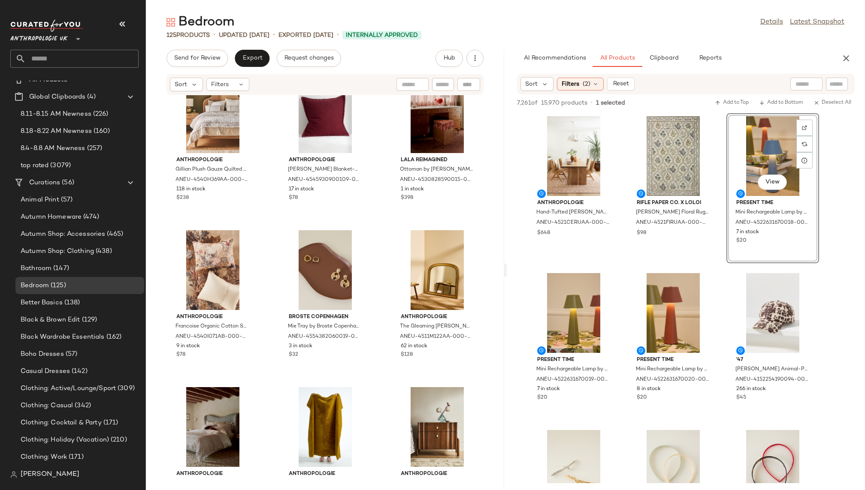
scroll to position [865, 0]
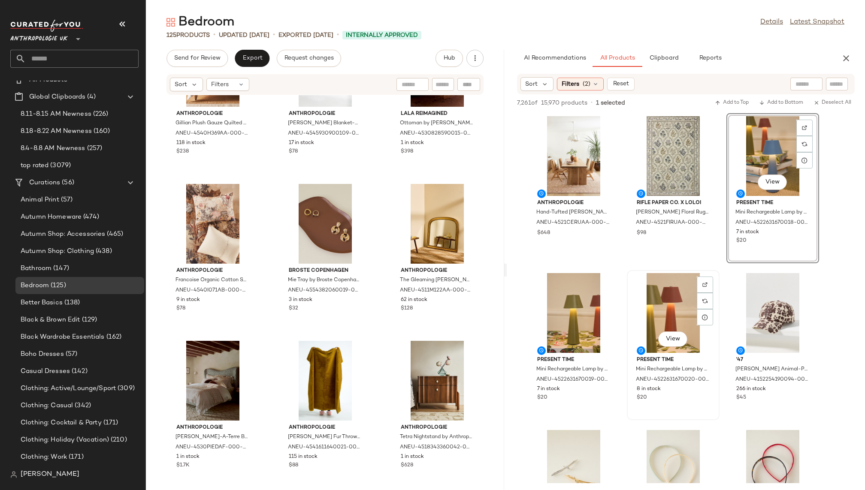
click at [651, 309] on div "View" at bounding box center [673, 313] width 87 height 80
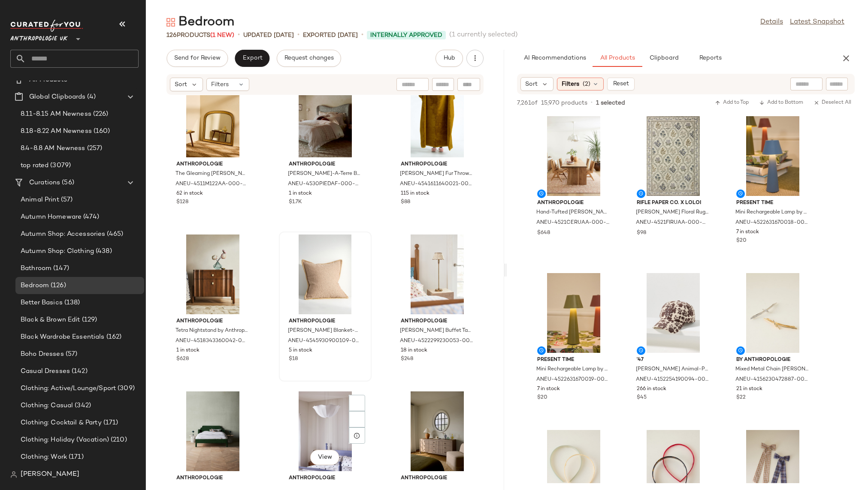
scroll to position [1158, 0]
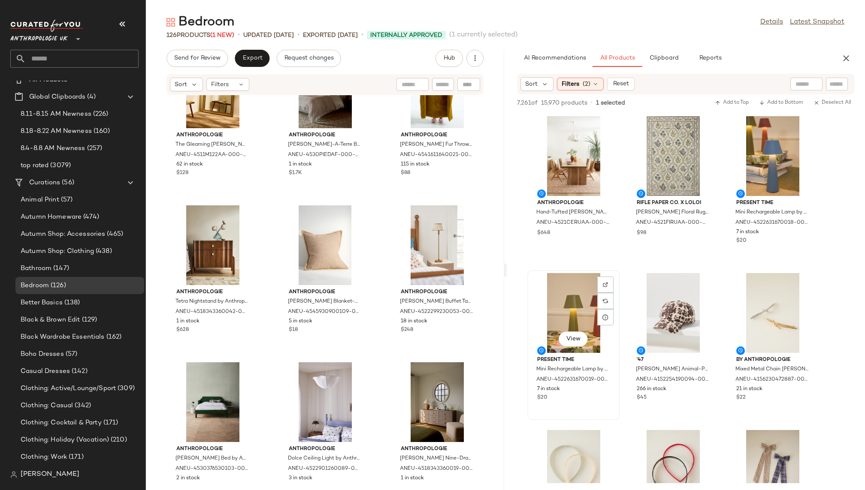
click at [561, 332] on div "View" at bounding box center [573, 340] width 29 height 17
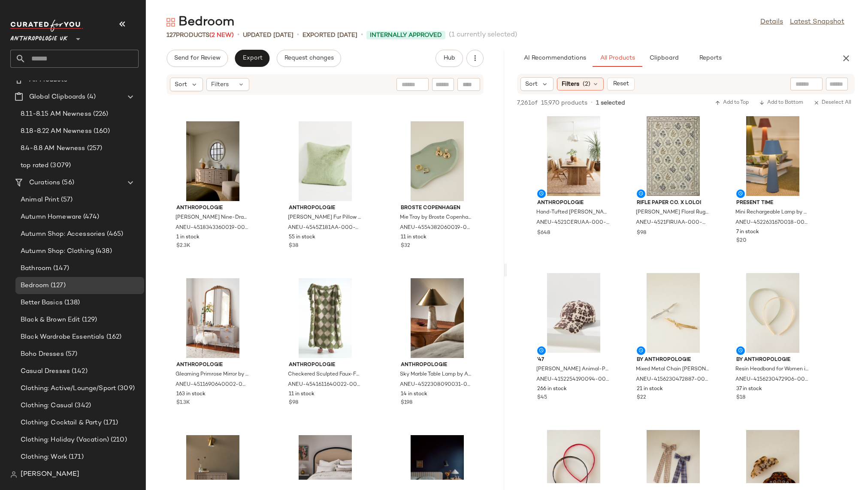
scroll to position [1567, 0]
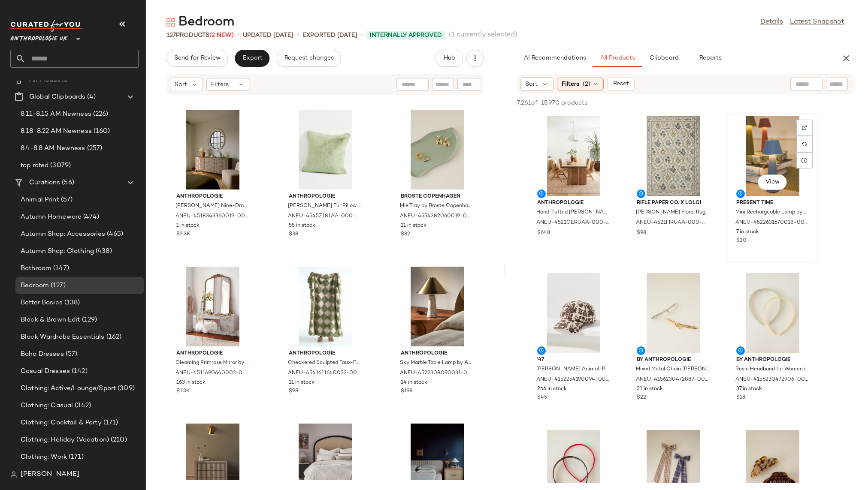
click at [750, 159] on div "View" at bounding box center [772, 156] width 87 height 80
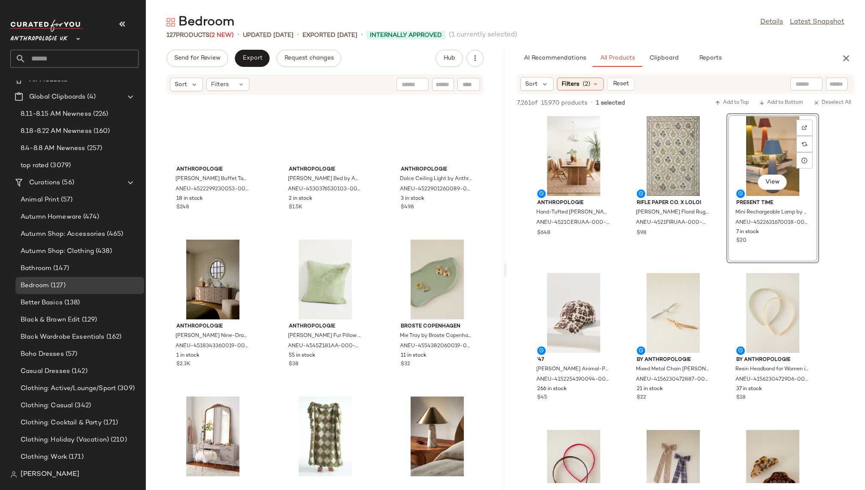
scroll to position [1401, 0]
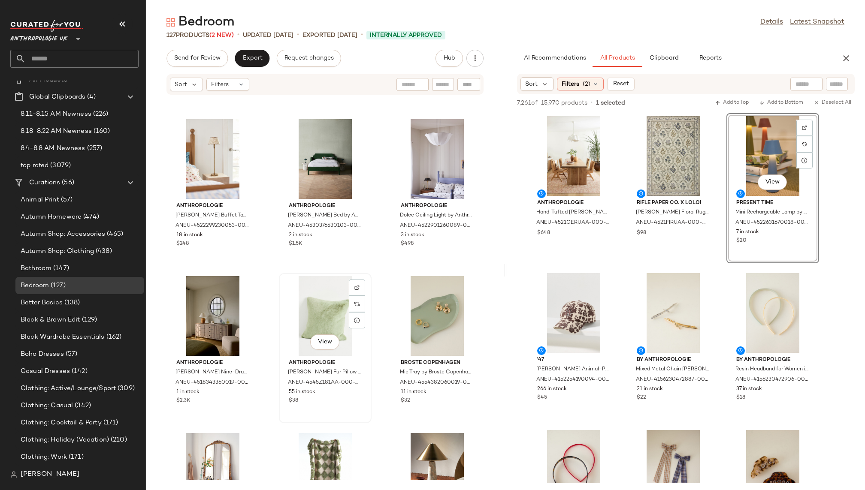
click at [313, 325] on div "View" at bounding box center [325, 316] width 87 height 80
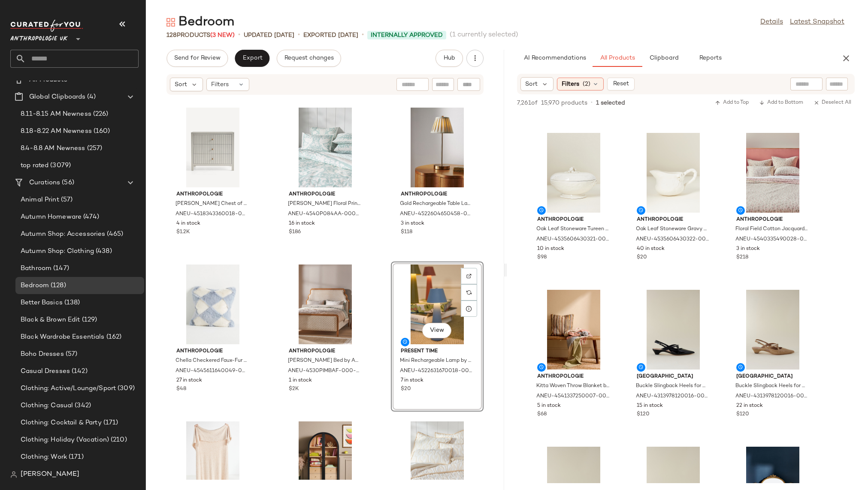
scroll to position [5952, 0]
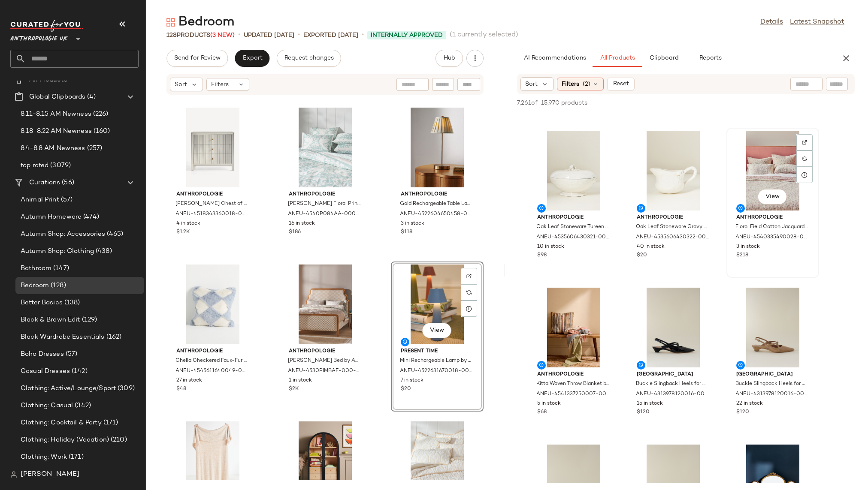
click at [759, 169] on div "View" at bounding box center [772, 171] width 87 height 80
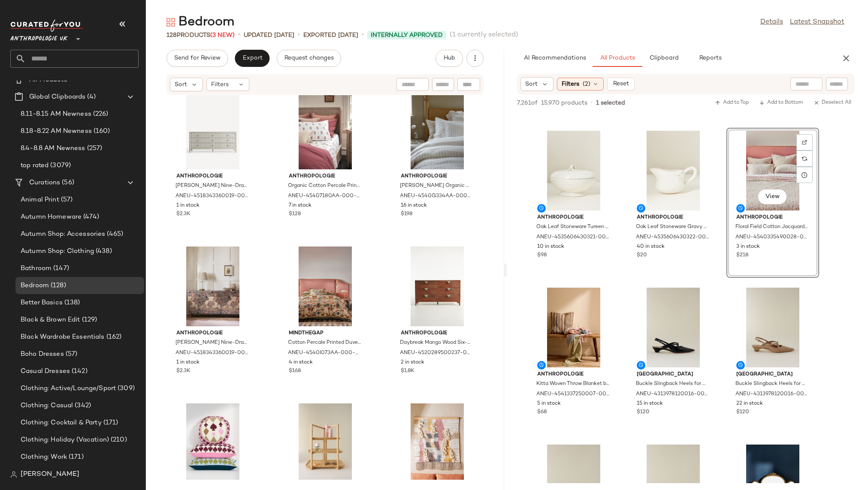
scroll to position [5509, 0]
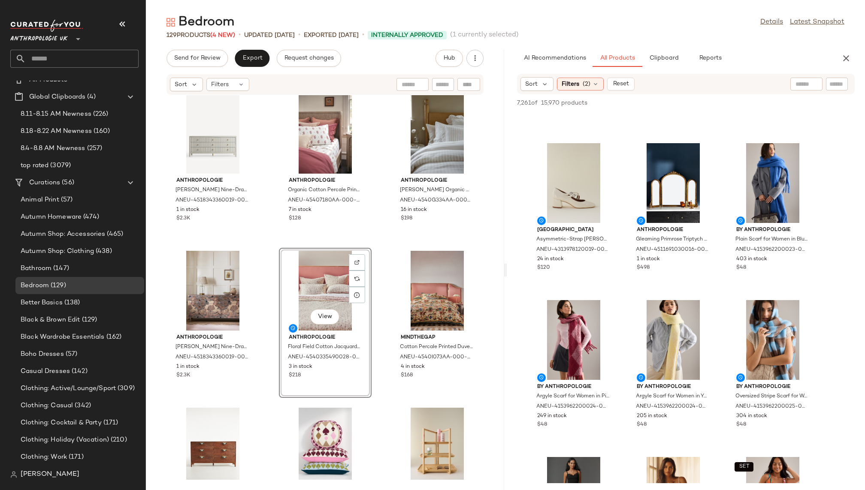
scroll to position [6260, 0]
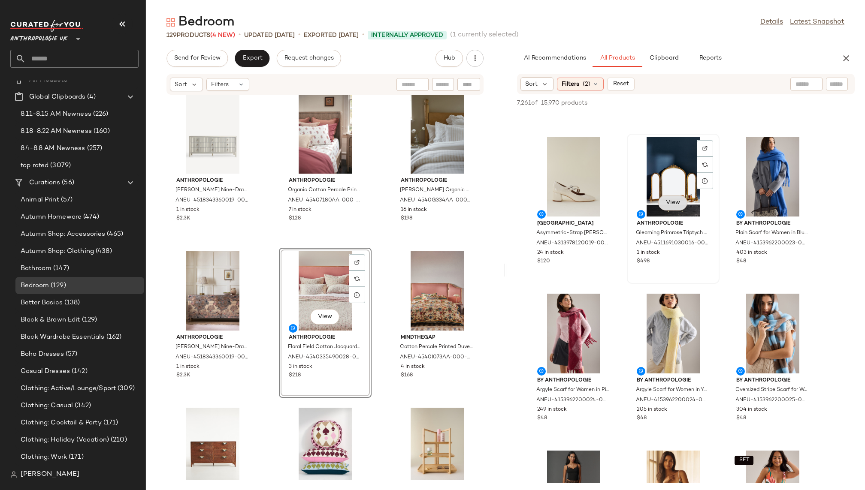
click at [669, 205] on span "View" at bounding box center [672, 202] width 15 height 7
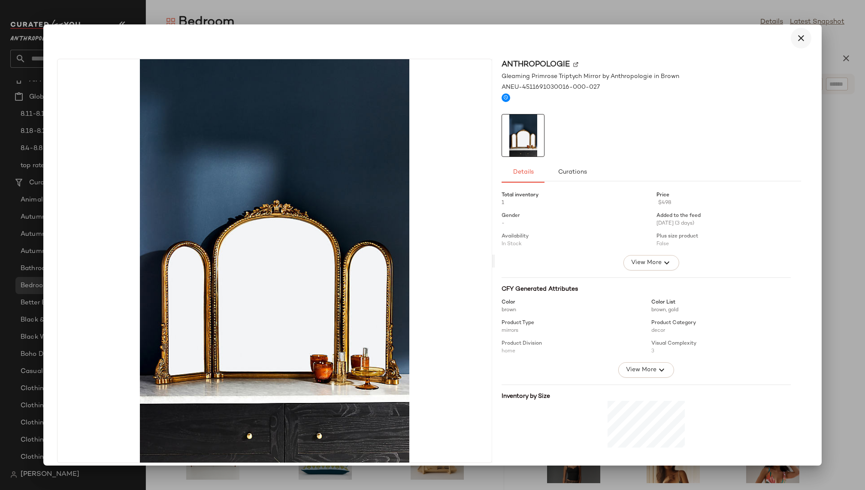
click at [798, 36] on icon "button" at bounding box center [801, 38] width 10 height 10
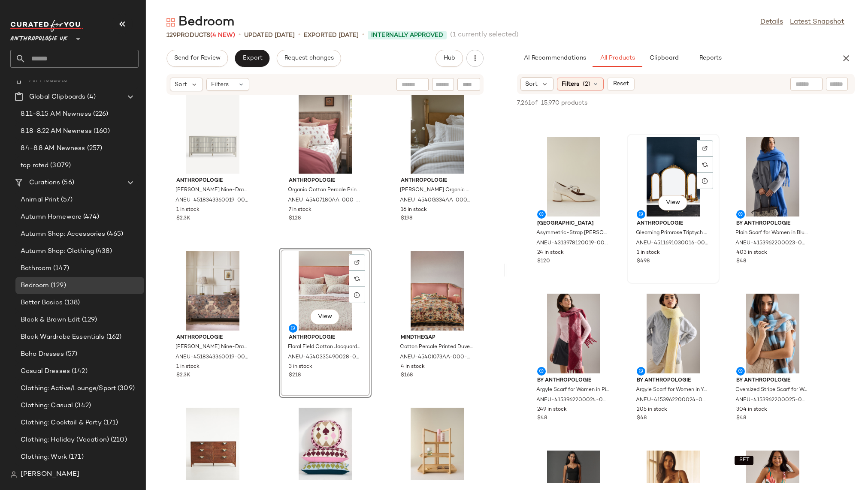
click at [667, 176] on div "View" at bounding box center [673, 177] width 87 height 80
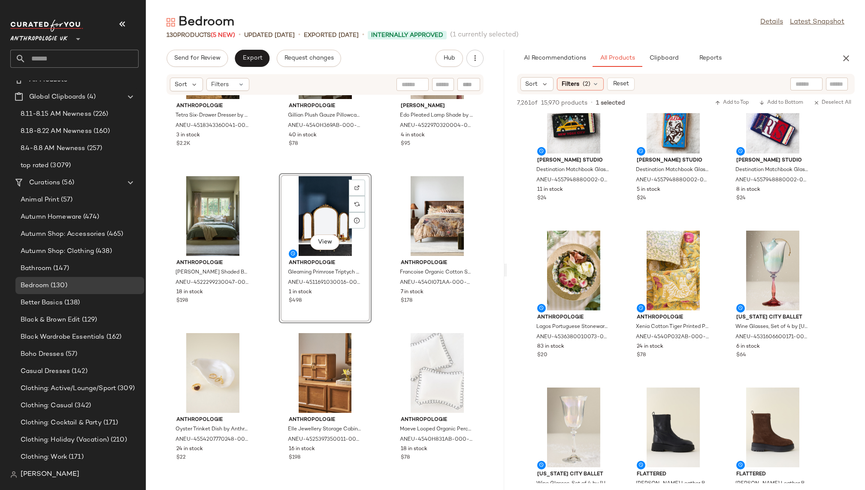
scroll to position [11328, 0]
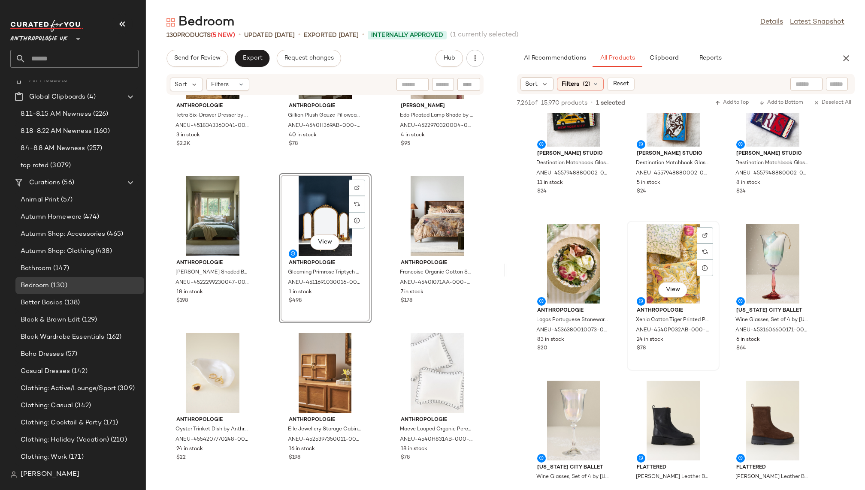
click at [653, 266] on div "View" at bounding box center [673, 264] width 87 height 80
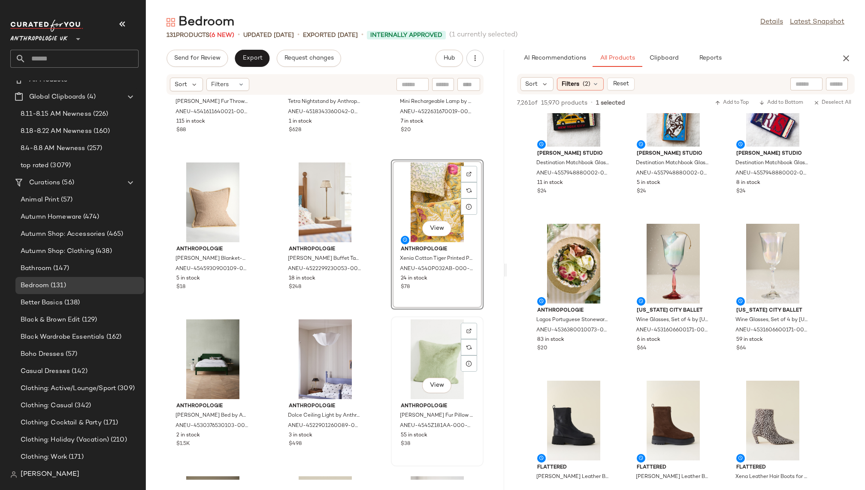
scroll to position [1375, 0]
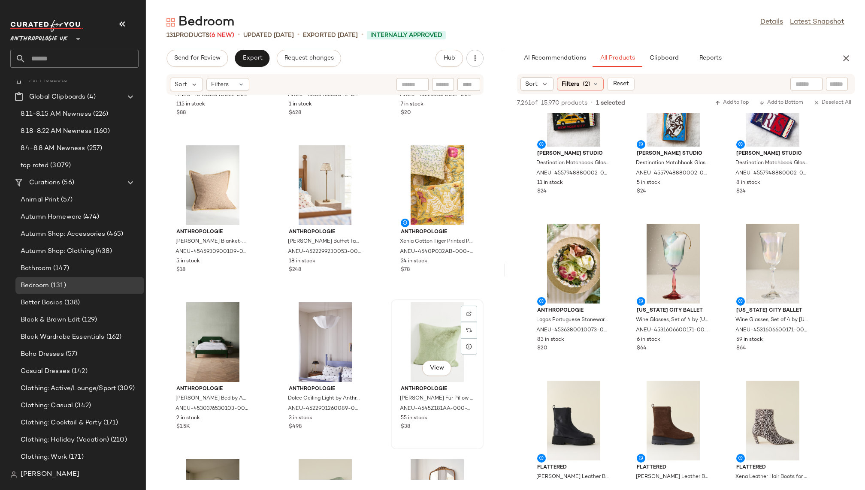
click at [413, 345] on div "View" at bounding box center [437, 342] width 87 height 80
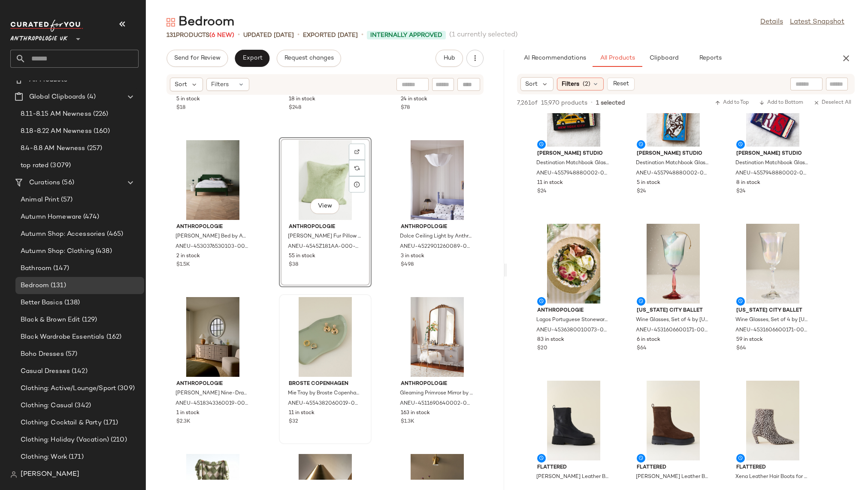
scroll to position [1545, 0]
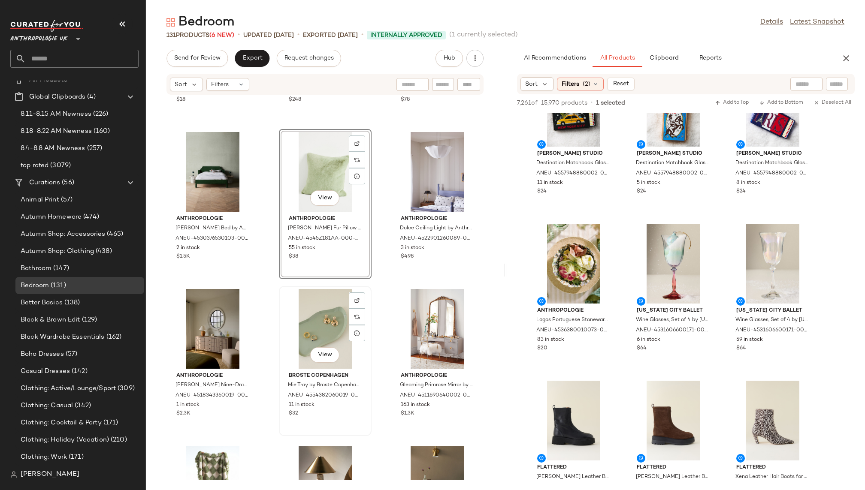
click at [314, 333] on div "View" at bounding box center [325, 329] width 87 height 80
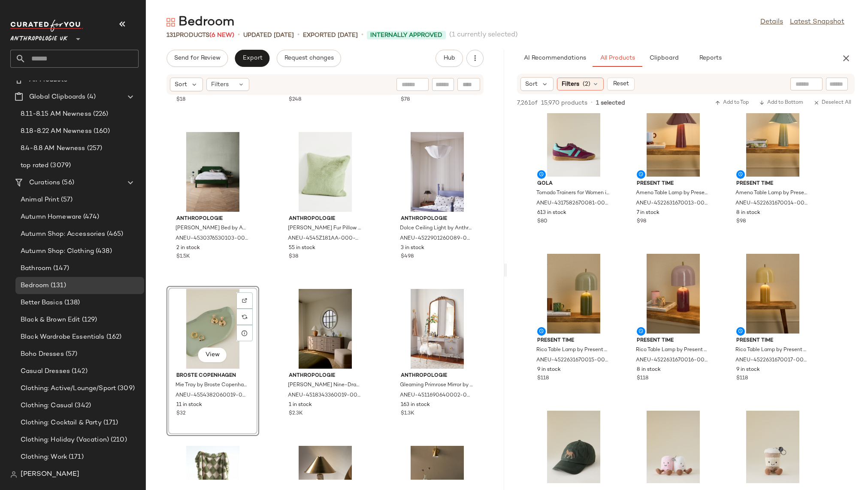
scroll to position [14902, 0]
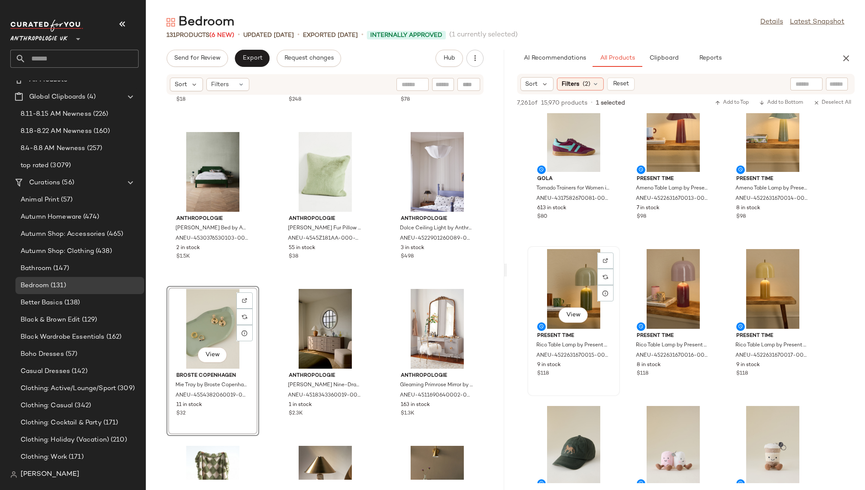
click at [569, 290] on div "View" at bounding box center [573, 289] width 87 height 80
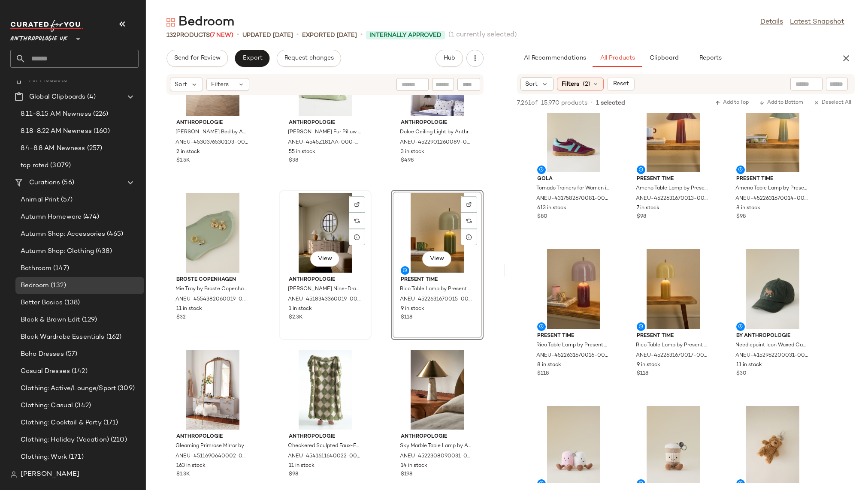
scroll to position [1691, 0]
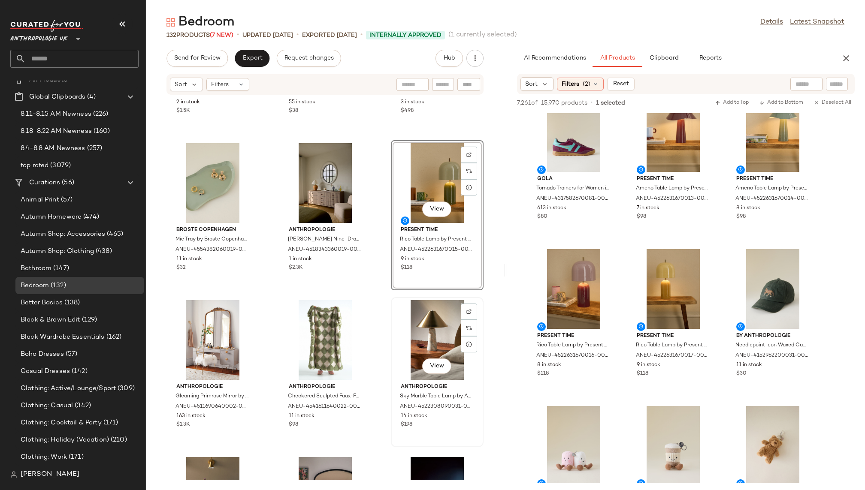
click at [426, 332] on div "View" at bounding box center [437, 340] width 87 height 80
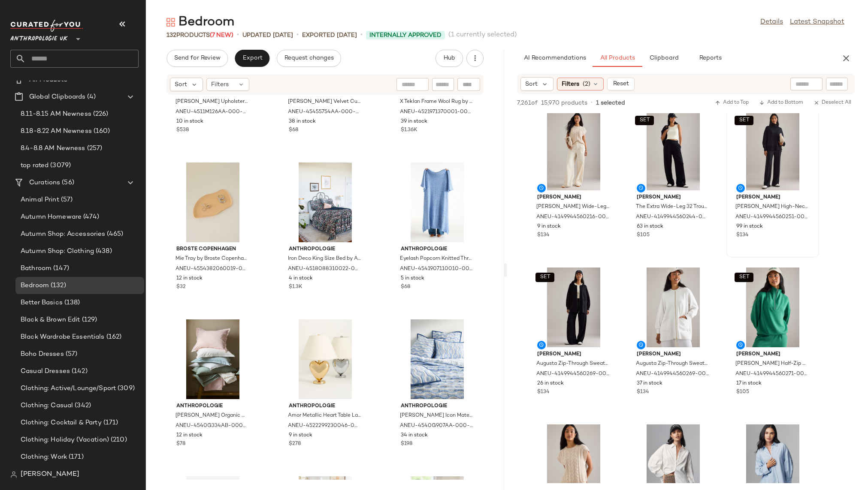
scroll to position [16242, 0]
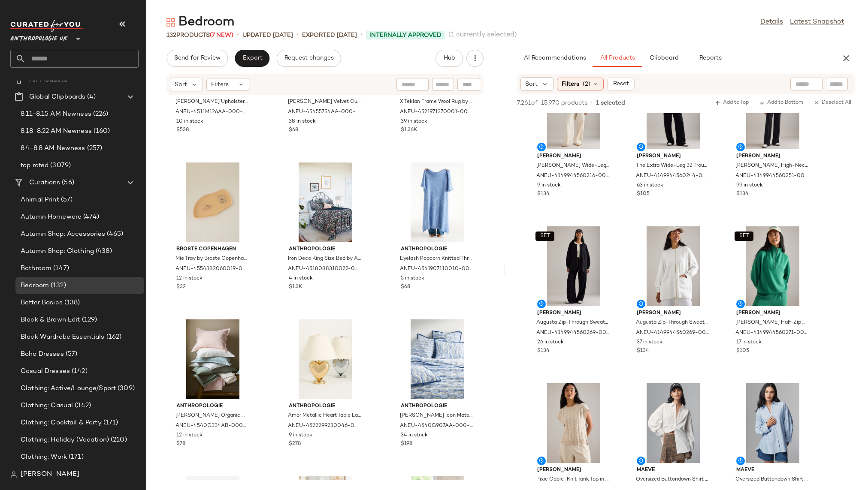
click at [801, 88] on input "text" at bounding box center [806, 84] width 22 height 9
type input "*******"
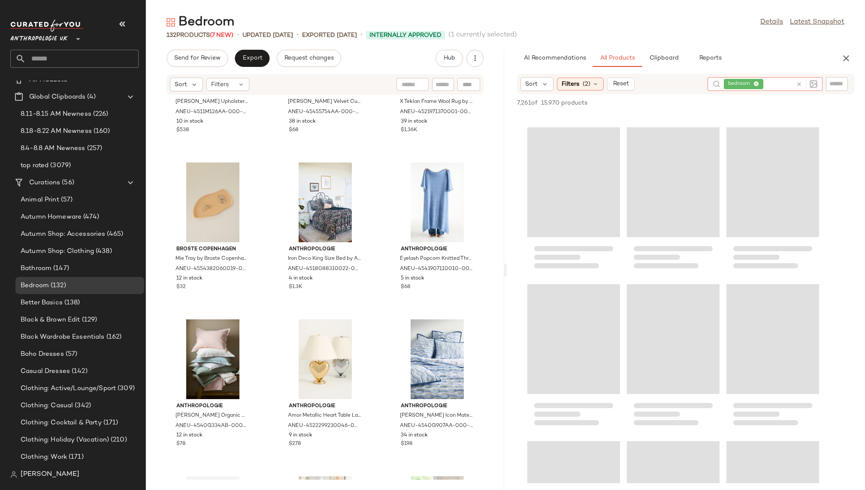
scroll to position [0, 0]
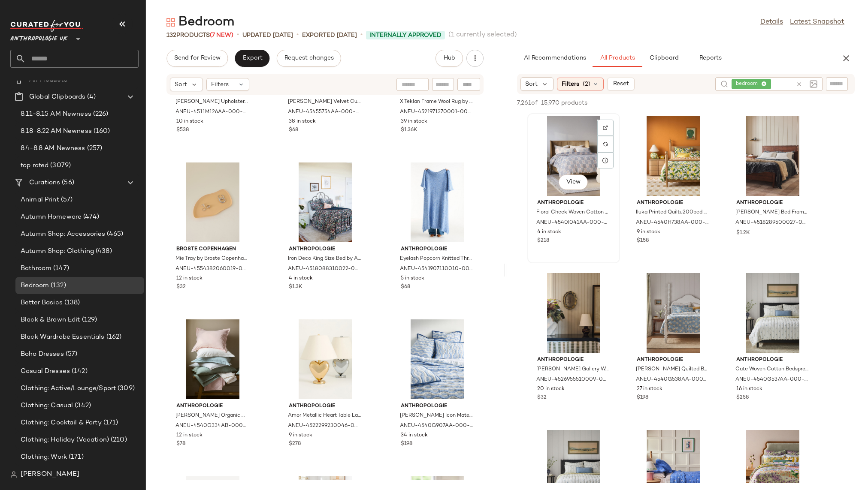
click at [574, 160] on div "View" at bounding box center [573, 156] width 87 height 80
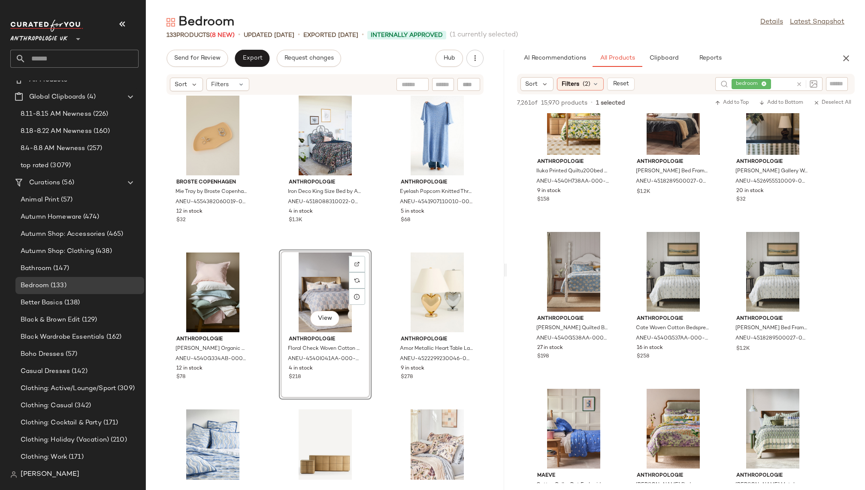
scroll to position [59, 0]
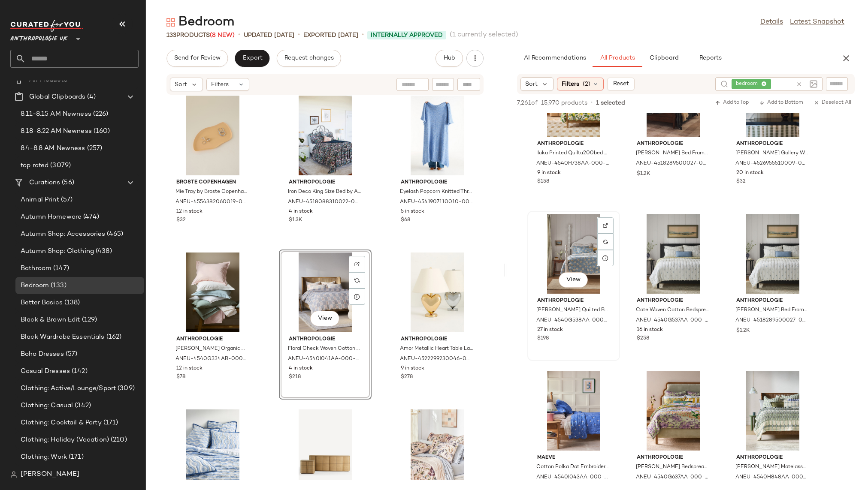
click at [572, 245] on div "View" at bounding box center [573, 254] width 87 height 80
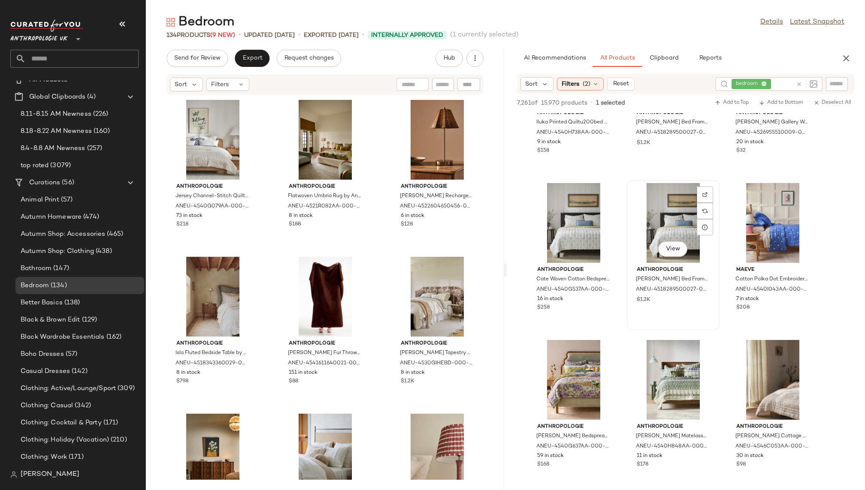
scroll to position [100, 0]
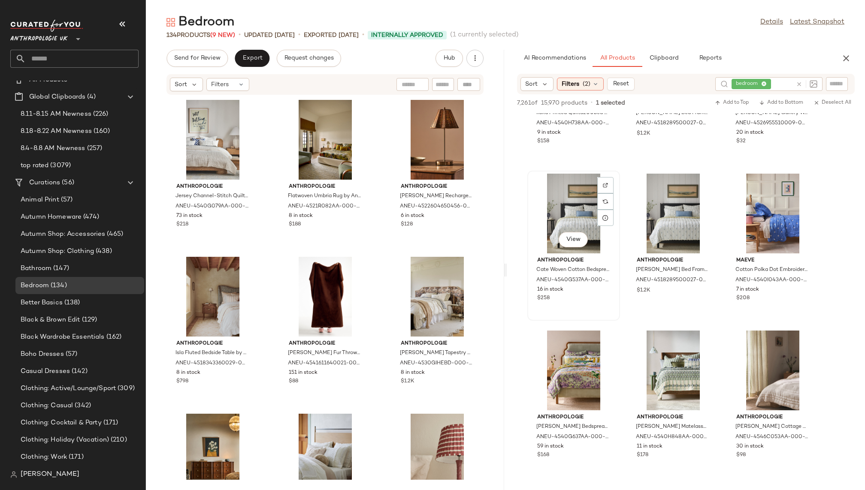
click at [564, 221] on div "View" at bounding box center [573, 214] width 87 height 80
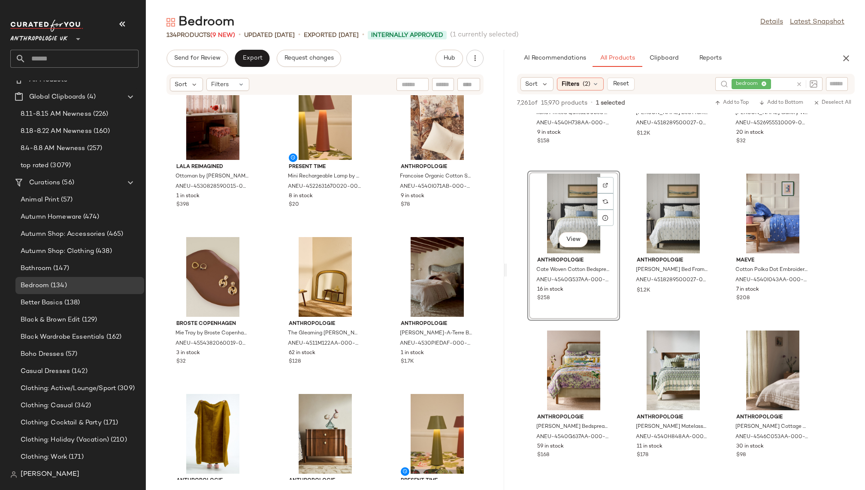
scroll to position [985, 0]
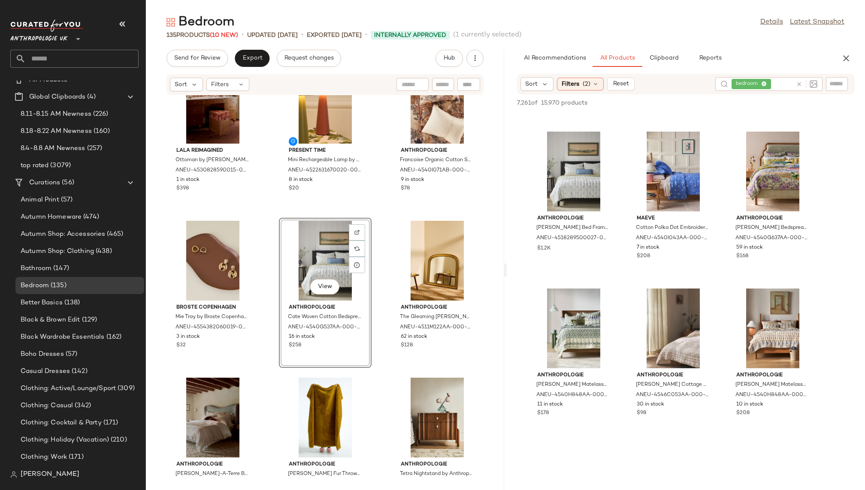
scroll to position [172, 0]
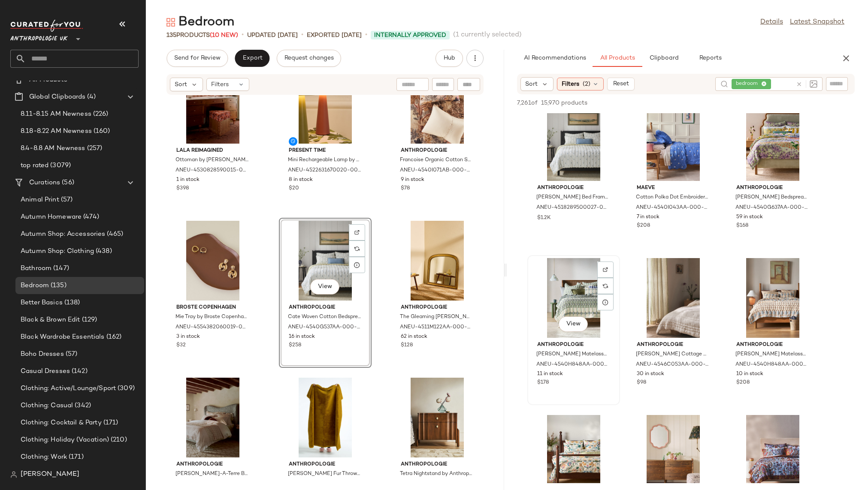
click at [570, 299] on div "View" at bounding box center [573, 298] width 87 height 80
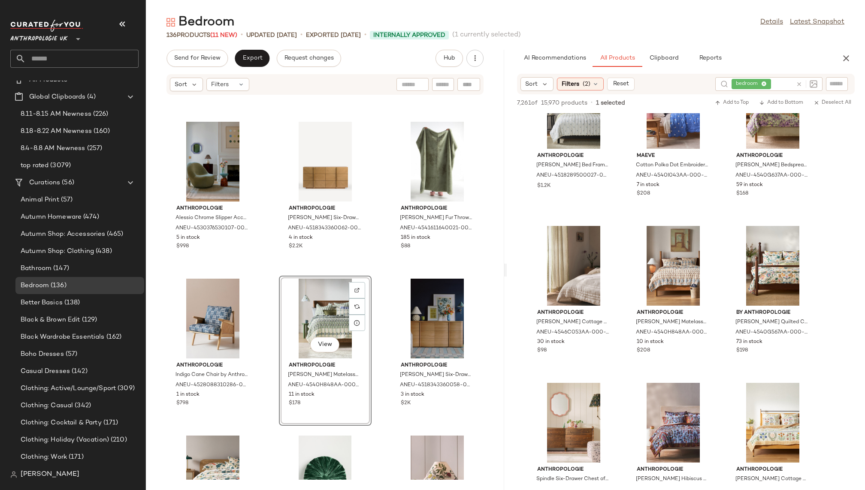
scroll to position [206, 0]
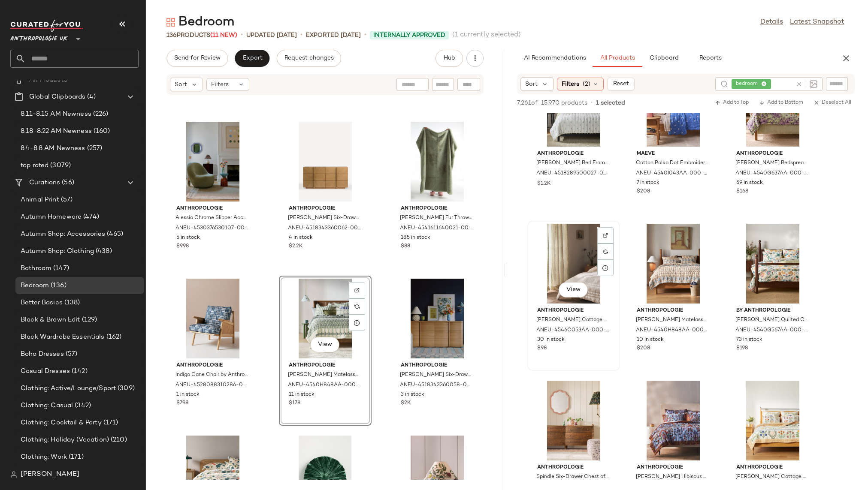
click at [558, 260] on div "View" at bounding box center [573, 264] width 87 height 80
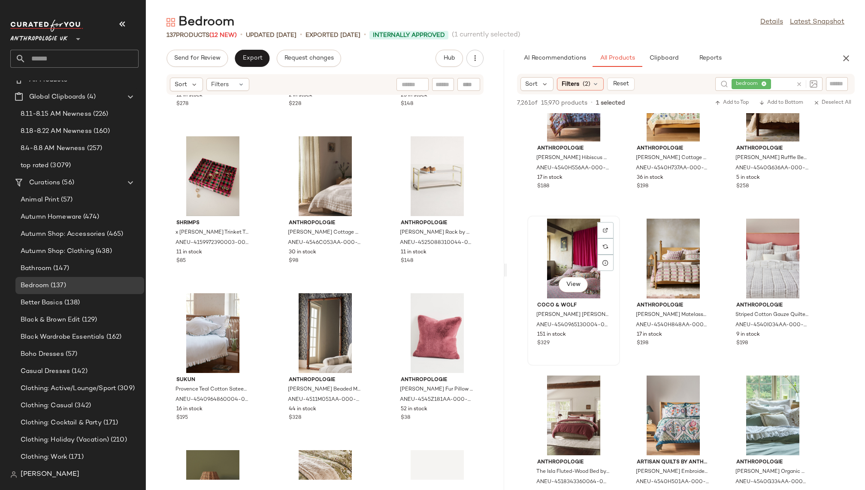
scroll to position [553, 0]
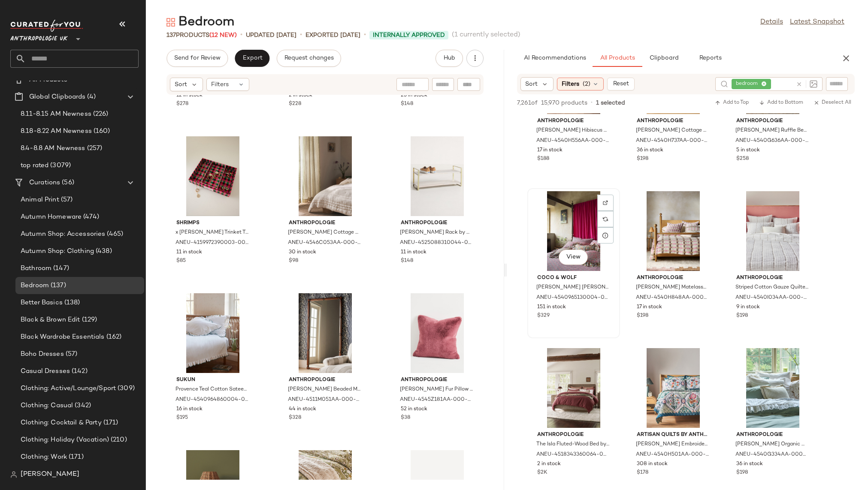
click at [560, 217] on div "View" at bounding box center [573, 231] width 87 height 80
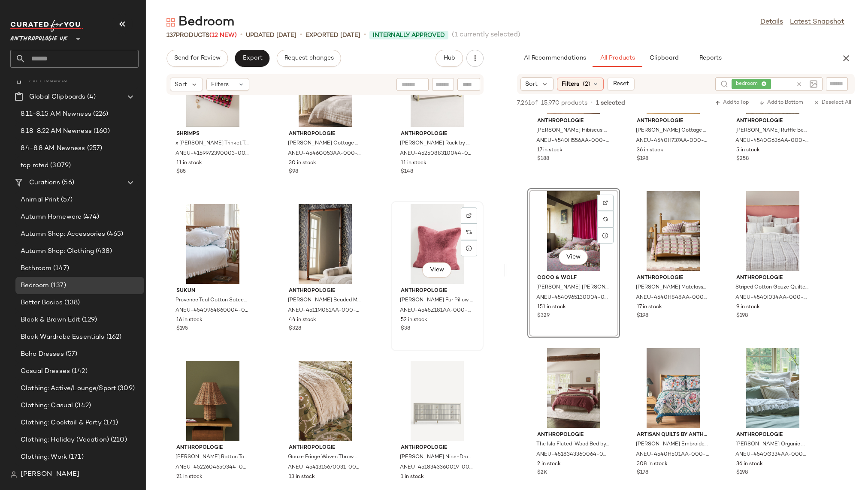
scroll to position [5618, 0]
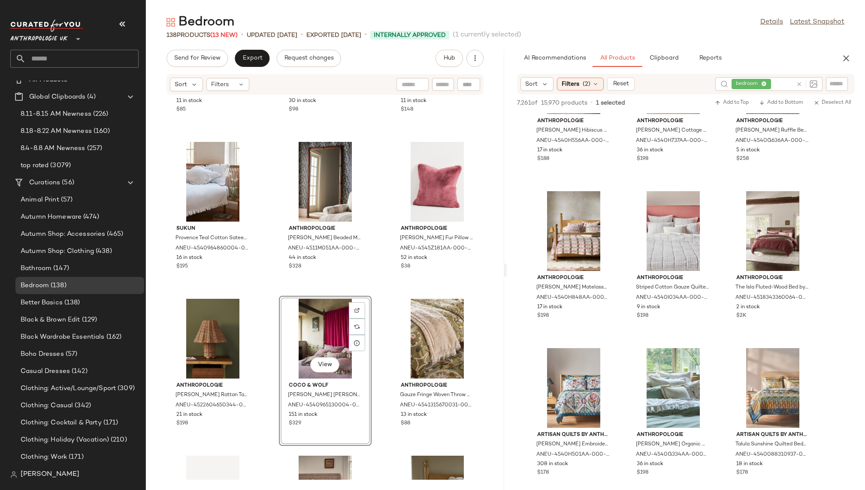
click at [380, 438] on div "Shrimps x Daisy London Trinket Tray by Shrimps, Cotton at Anthropologie ANEU-41…" at bounding box center [325, 287] width 358 height 385
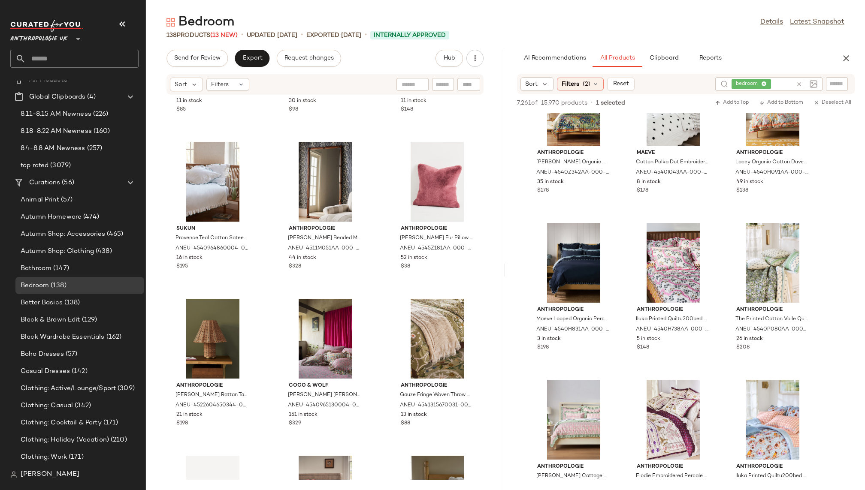
scroll to position [1326, 0]
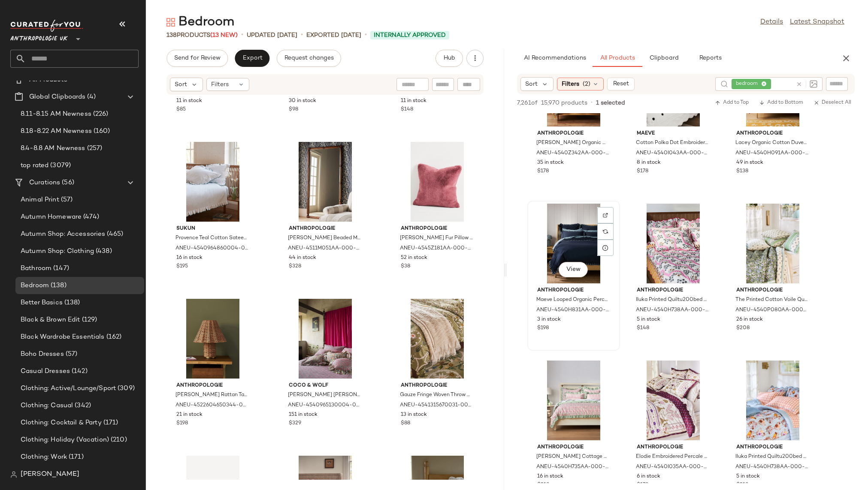
click at [565, 226] on div "View" at bounding box center [573, 244] width 87 height 80
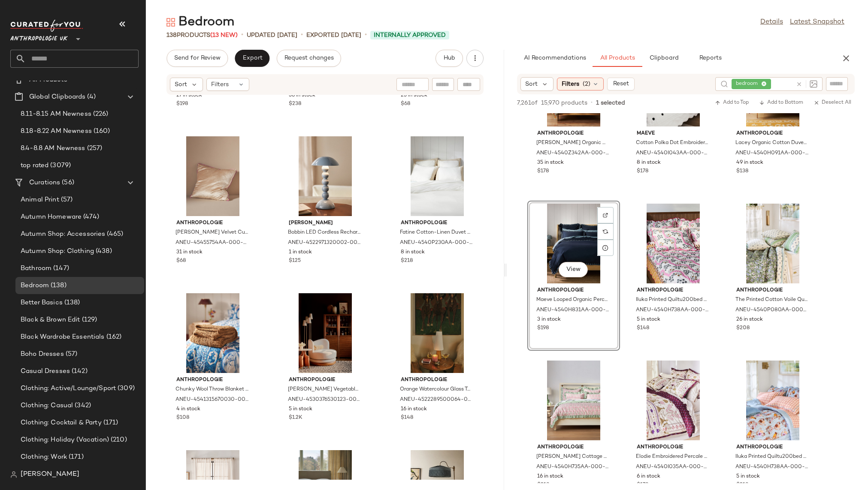
scroll to position [4054, 0]
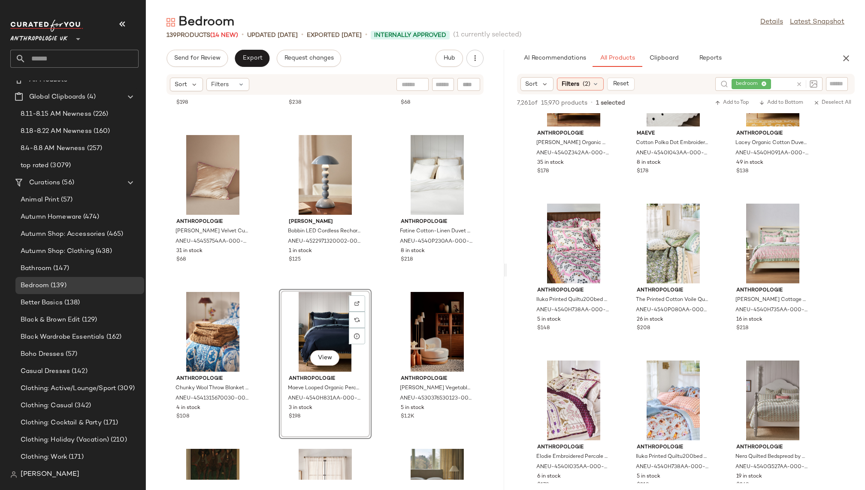
click at [378, 435] on div "Anthropologie Lilla Cotton Quilted Bedspread by Anthropologie in Blue Size: Dbl…" at bounding box center [325, 287] width 358 height 385
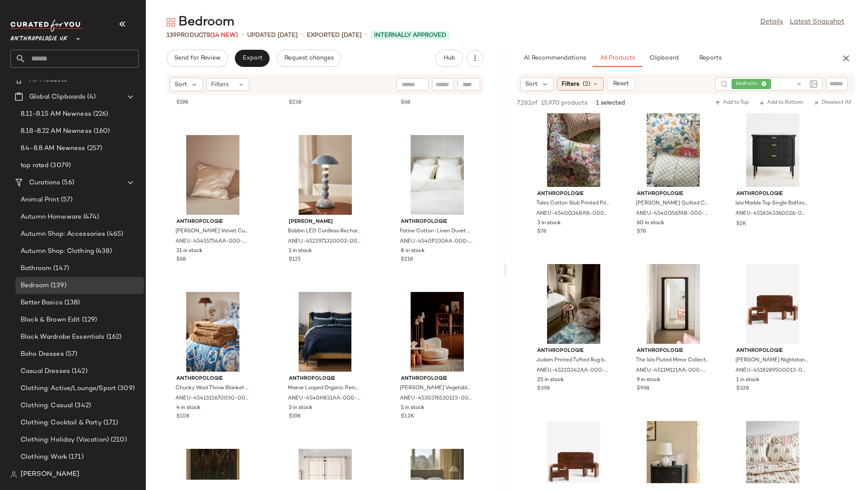
scroll to position [2221, 0]
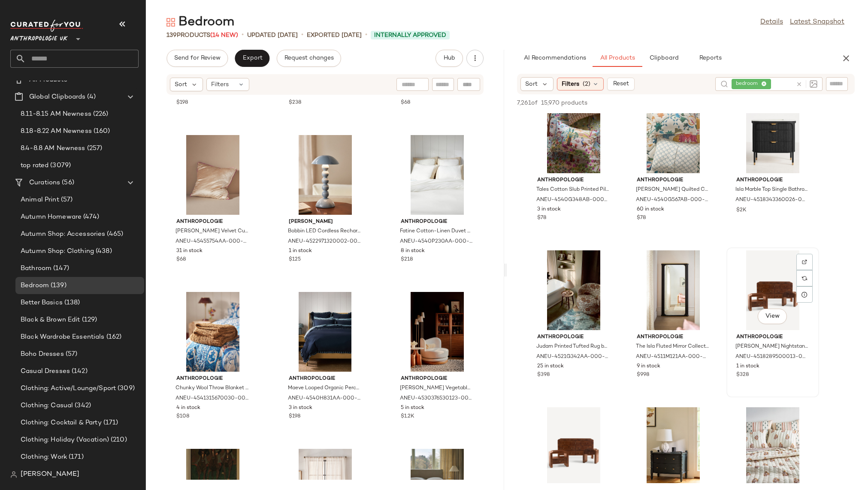
click at [759, 290] on div "View" at bounding box center [772, 291] width 87 height 80
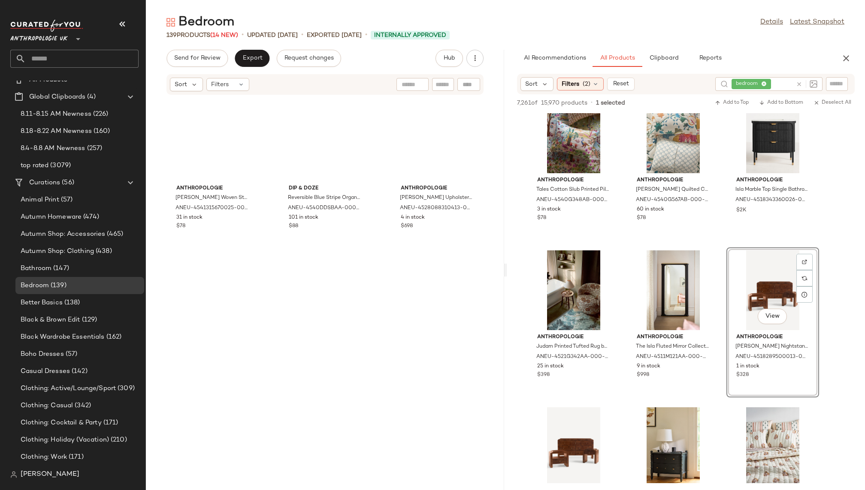
scroll to position [6997, 0]
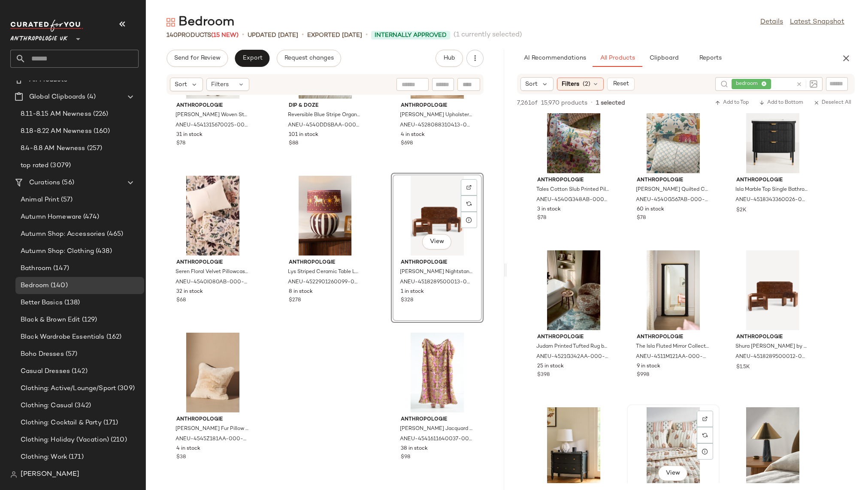
click at [627, 426] on div "View Anthropologie The Printed Cotton Voile Quilt Collection by Anthropologie i…" at bounding box center [673, 480] width 93 height 150
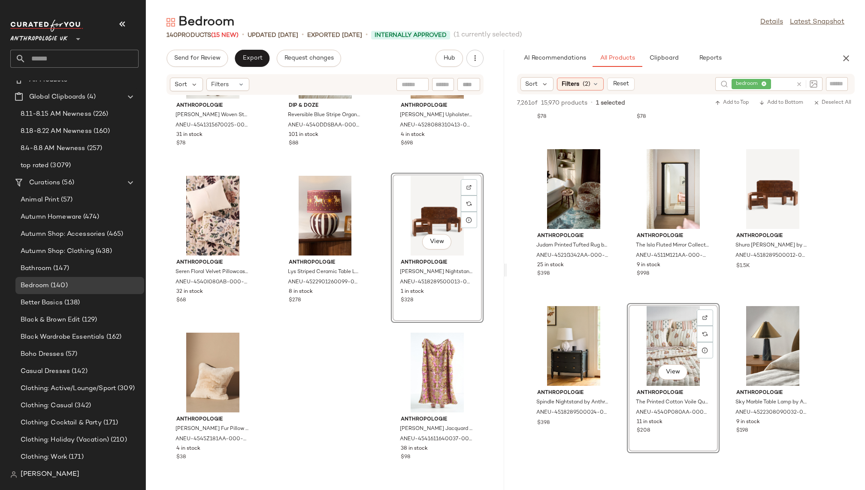
scroll to position [2334, 0]
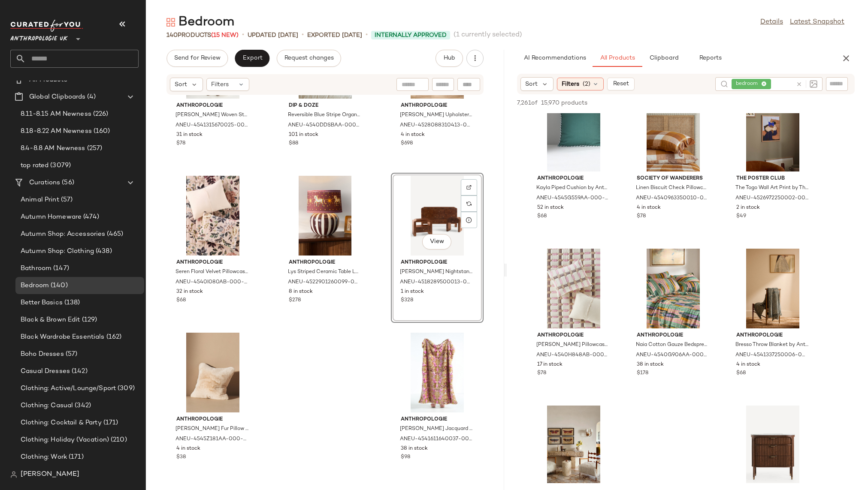
scroll to position [3165, 0]
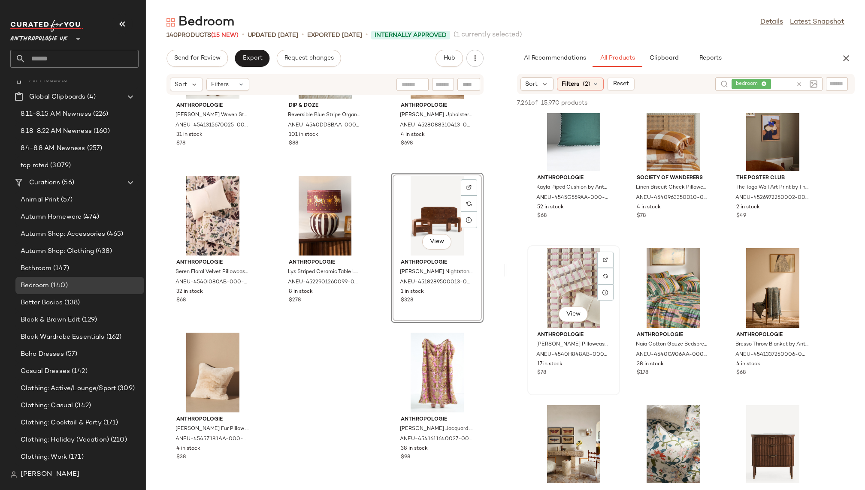
click at [575, 294] on div "View" at bounding box center [573, 288] width 87 height 80
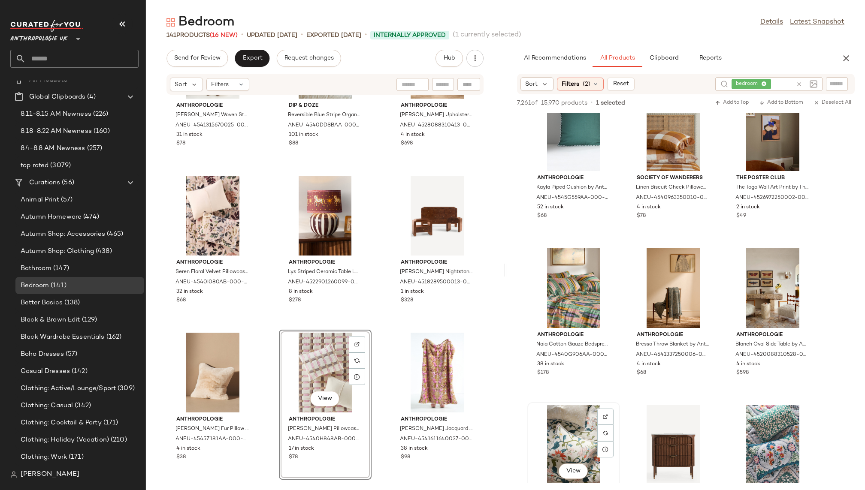
click at [620, 411] on div "View Anthropologie Hattie Cotton Slub Floral Pillowcases, Set of 2 by Anthropol…" at bounding box center [573, 477] width 93 height 150
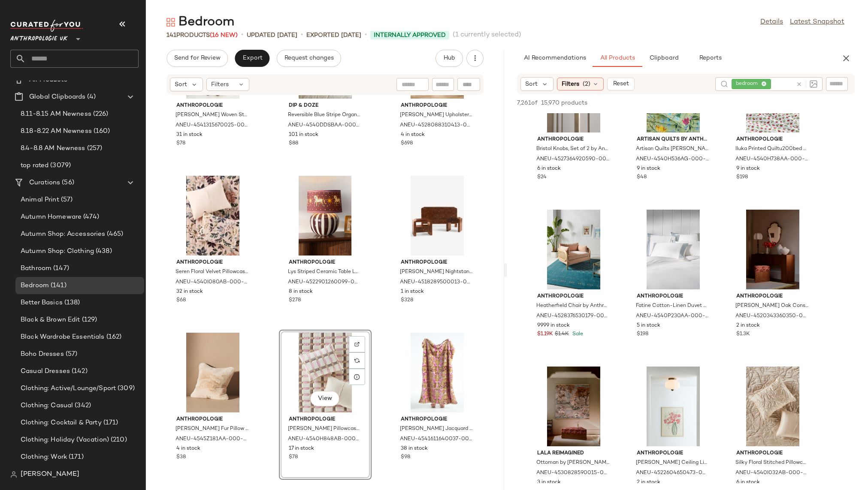
scroll to position [3833, 0]
click at [765, 251] on div "View" at bounding box center [772, 249] width 87 height 80
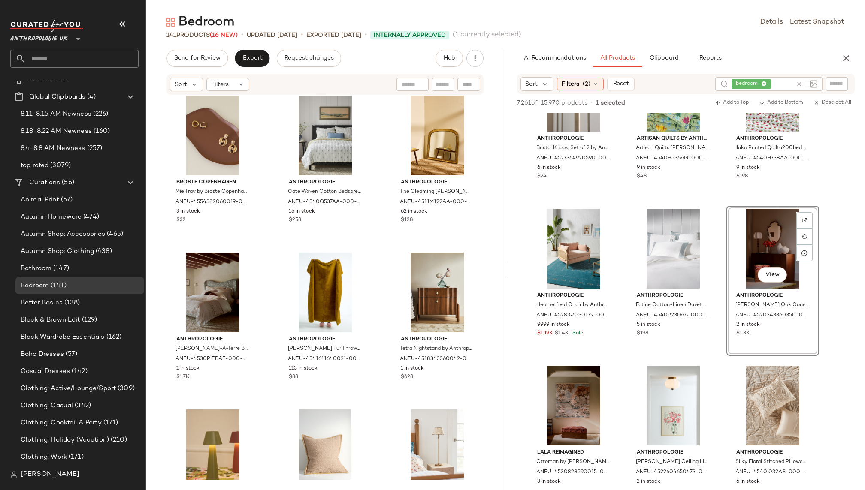
scroll to position [1132, 0]
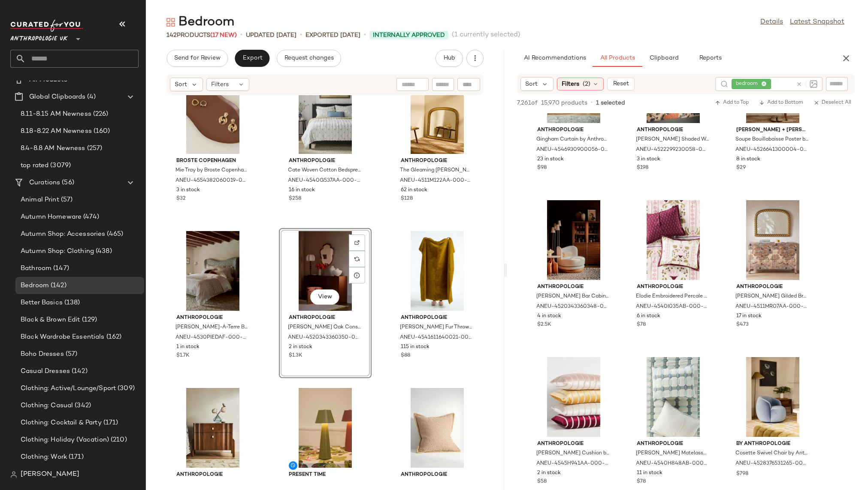
scroll to position [4316, 0]
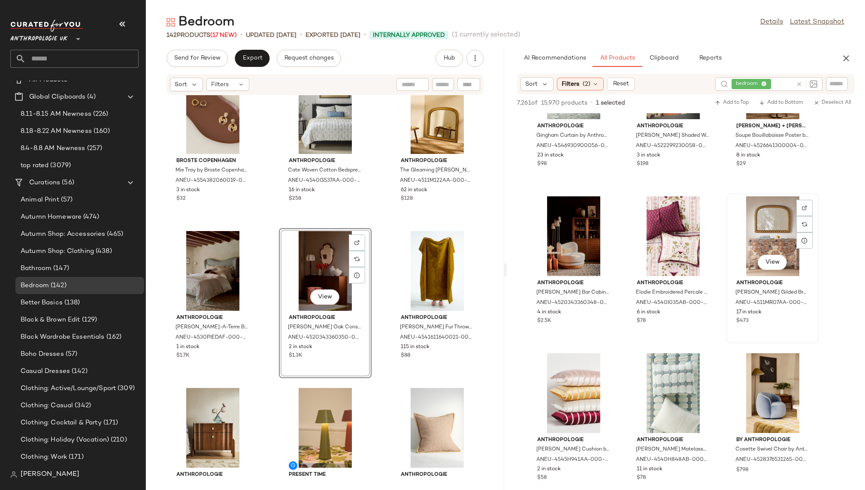
click at [768, 234] on div "View" at bounding box center [772, 236] width 87 height 80
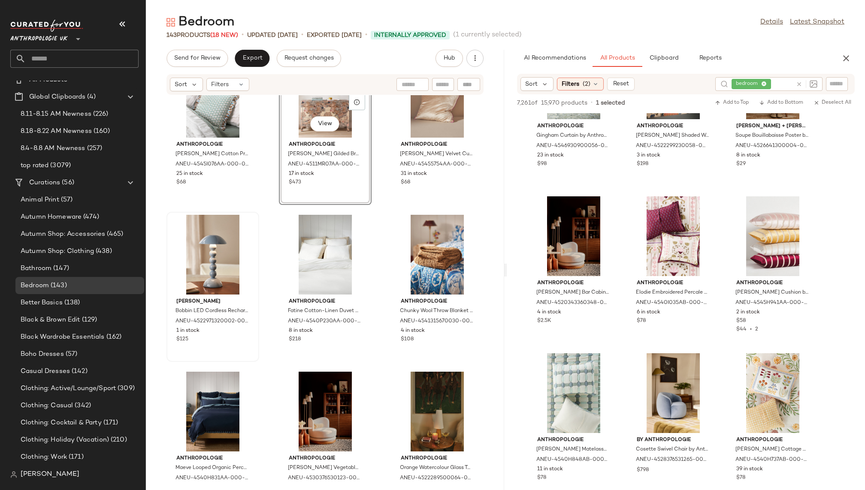
scroll to position [4139, 0]
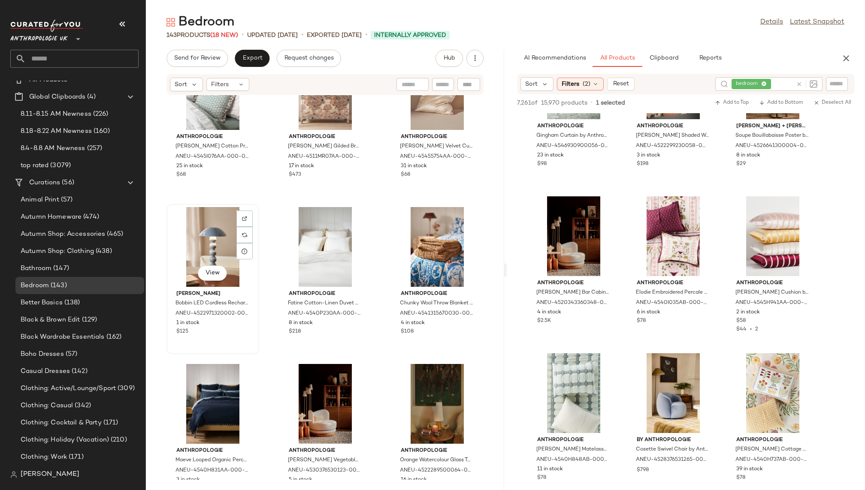
click at [211, 245] on div "View" at bounding box center [212, 247] width 87 height 80
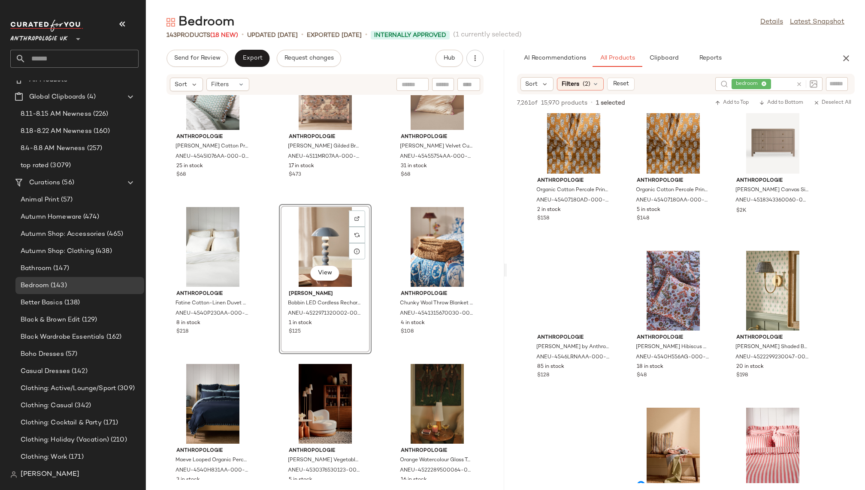
scroll to position [5857, 0]
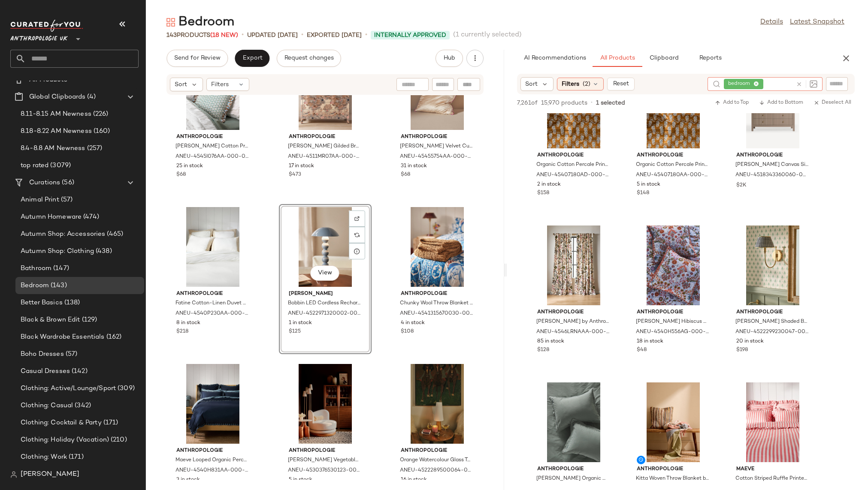
click at [798, 82] on icon at bounding box center [799, 84] width 6 height 6
click at [845, 85] on div at bounding box center [837, 84] width 22 height 13
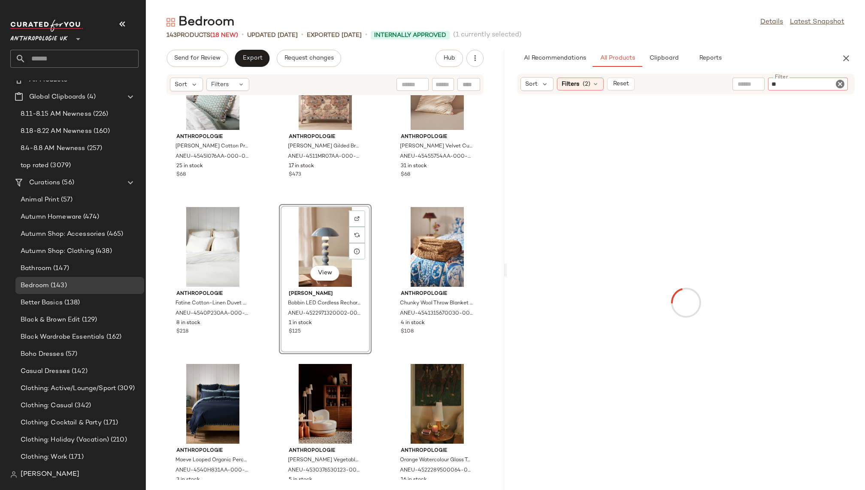
type input "***"
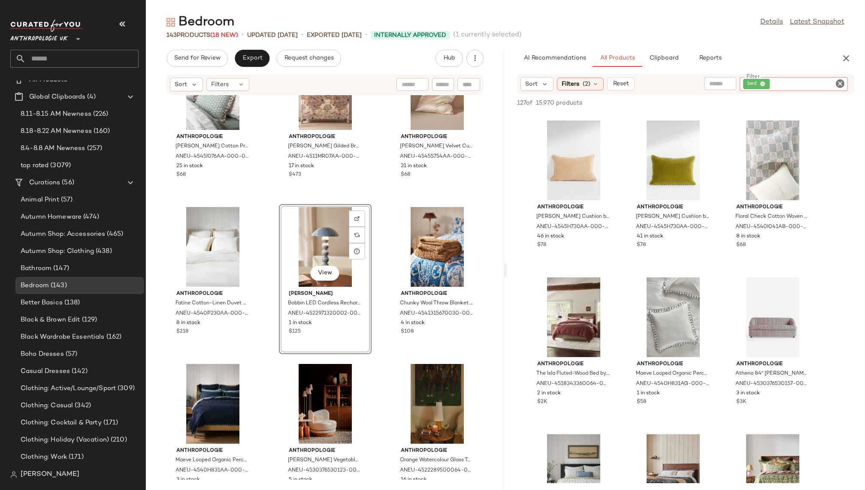
scroll to position [1271, 0]
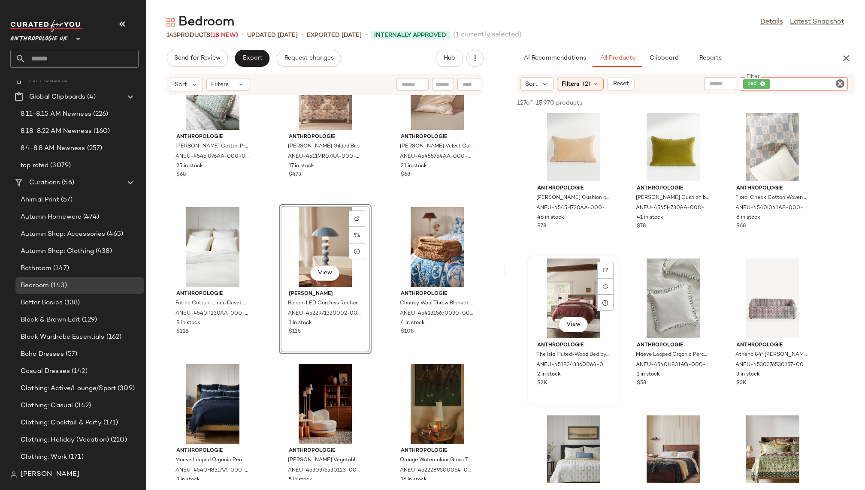
click at [571, 302] on div "View" at bounding box center [573, 299] width 87 height 80
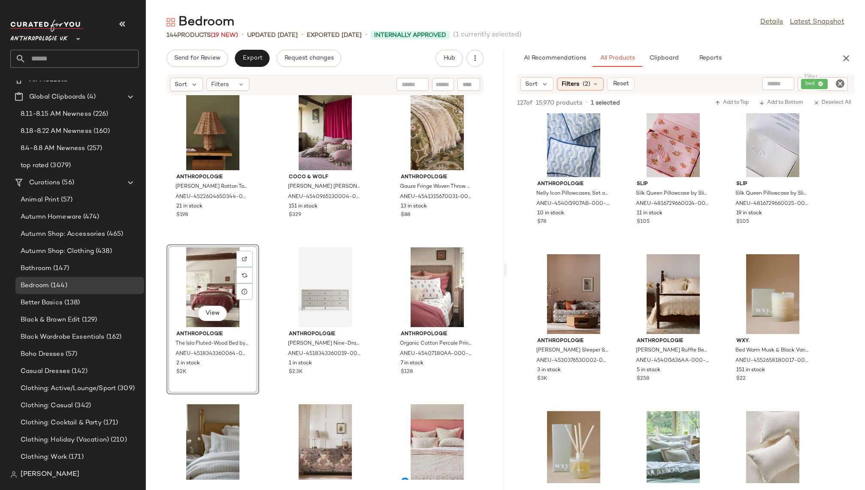
scroll to position [2539, 0]
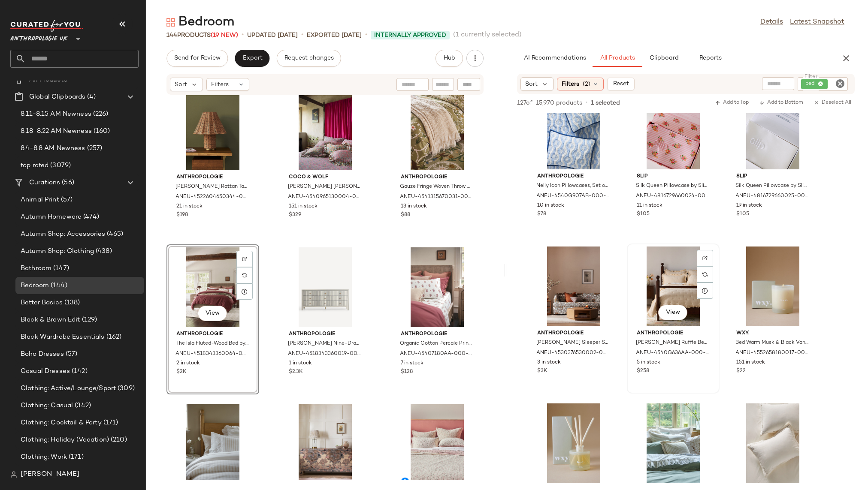
click at [661, 300] on div "View" at bounding box center [673, 287] width 87 height 80
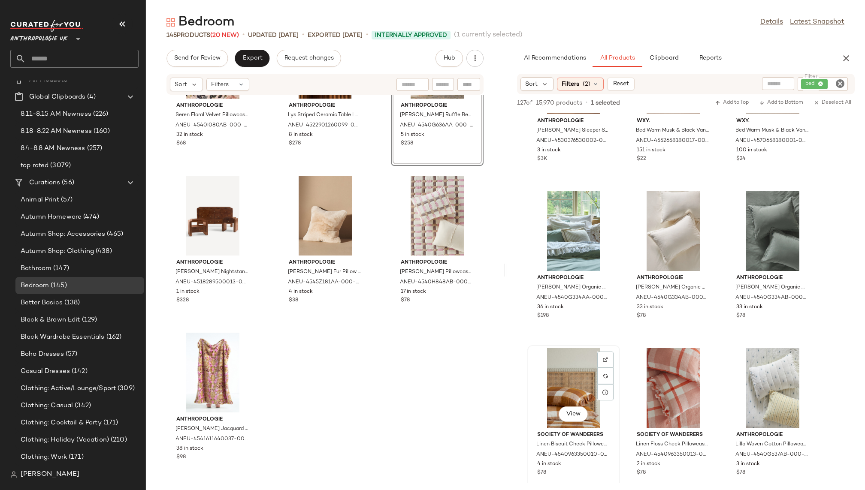
scroll to position [2776, 0]
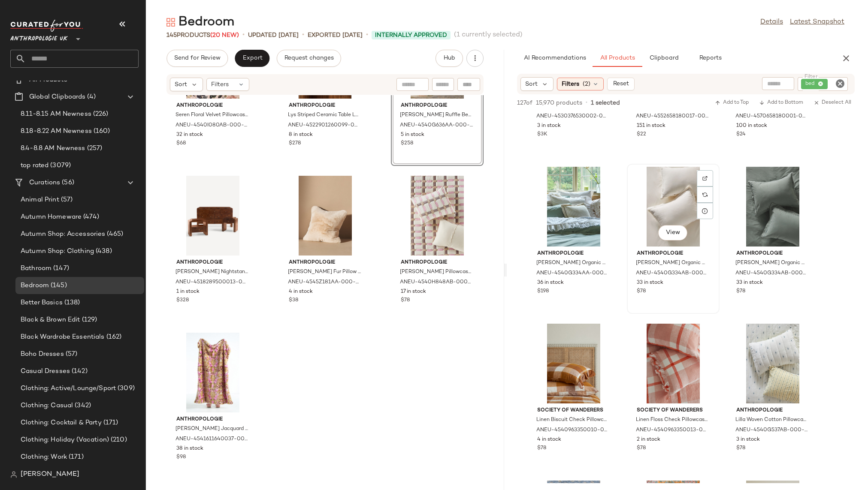
click at [644, 215] on div "View" at bounding box center [673, 207] width 87 height 80
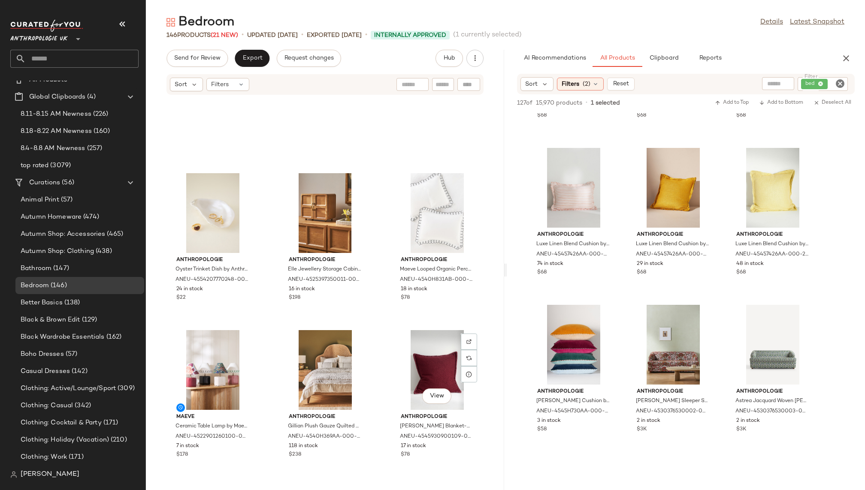
scroll to position [0, 0]
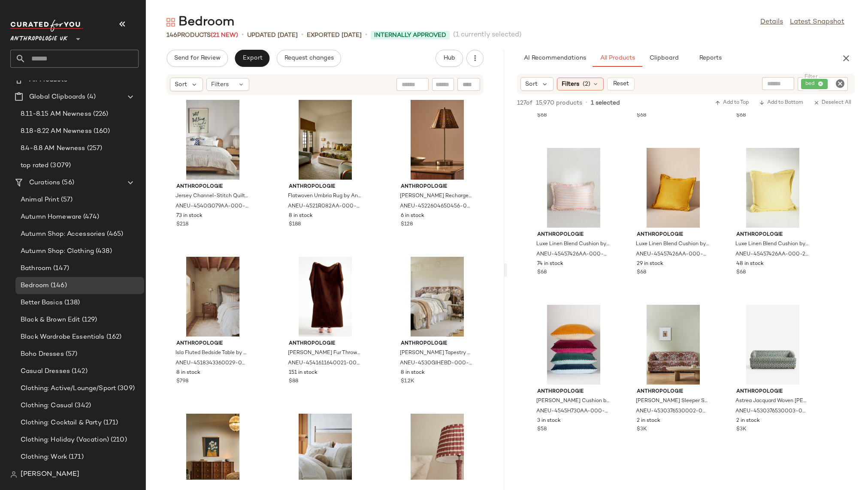
click at [841, 85] on icon "Clear Filter" at bounding box center [840, 84] width 10 height 10
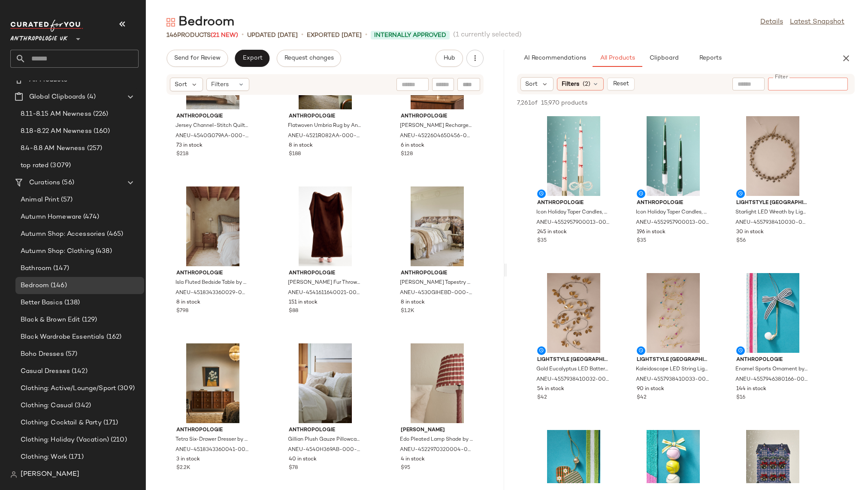
scroll to position [73, 0]
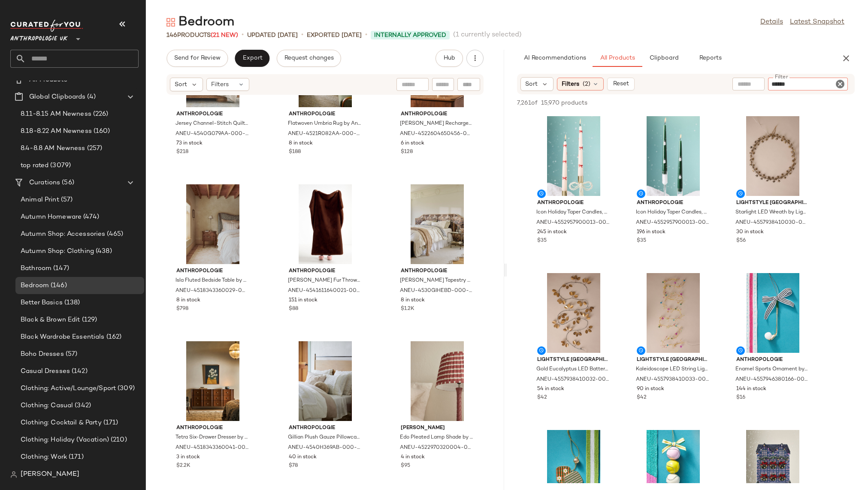
type input "*******"
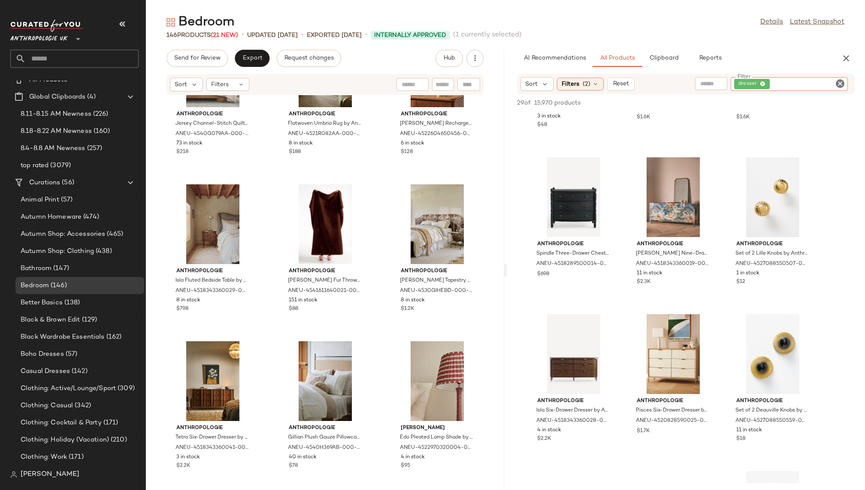
scroll to position [438, 0]
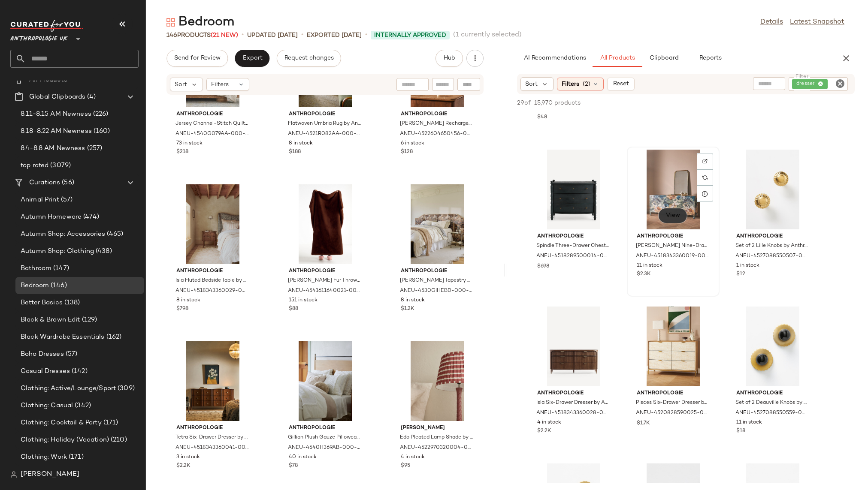
click at [663, 209] on button "View" at bounding box center [672, 215] width 29 height 15
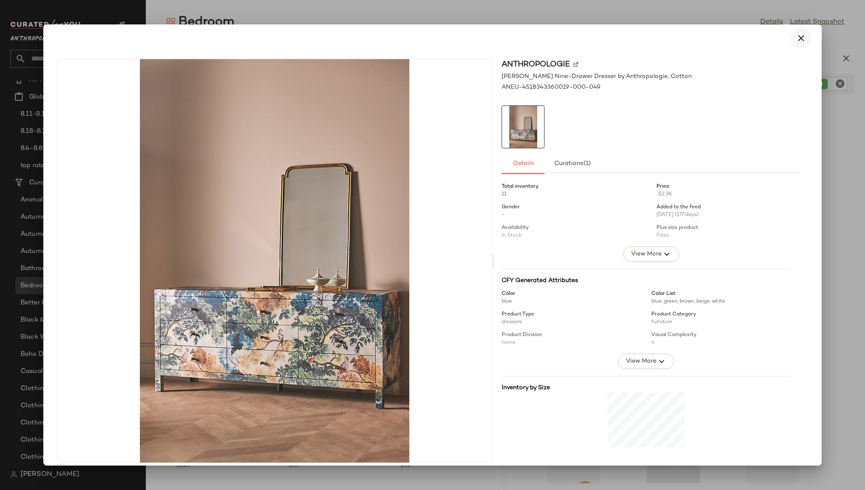
click at [797, 32] on button "button" at bounding box center [801, 38] width 21 height 21
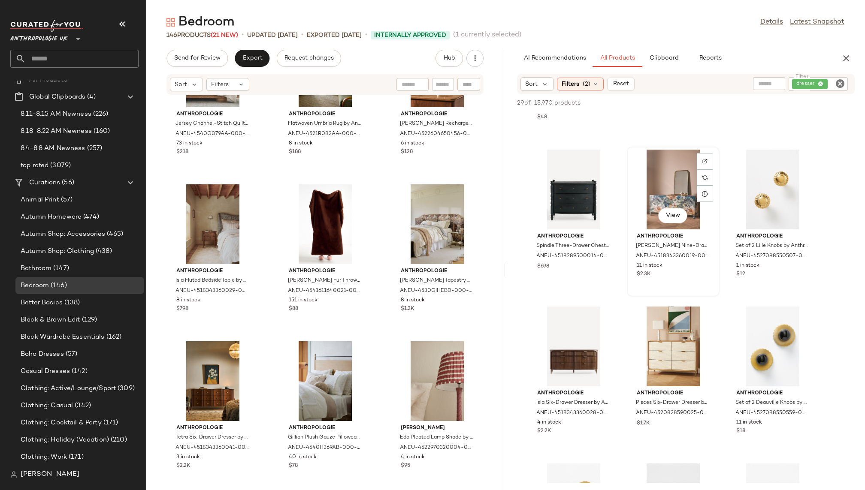
click at [656, 178] on div "View" at bounding box center [673, 190] width 87 height 80
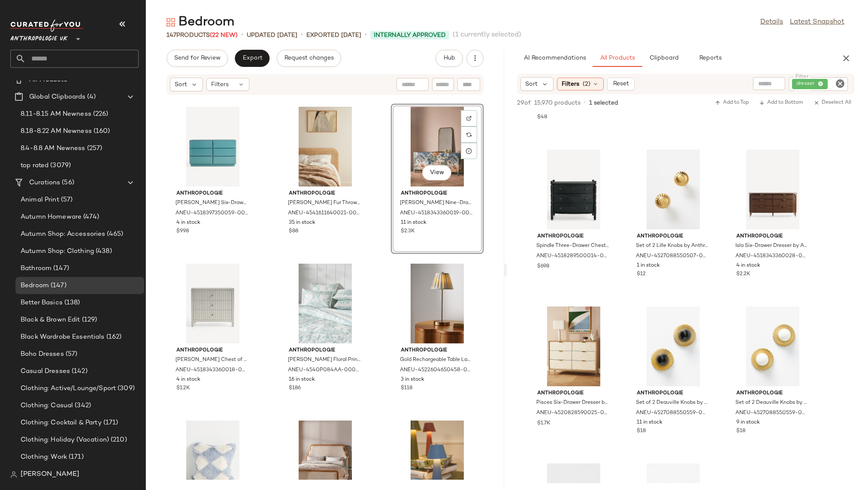
scroll to position [2358, 0]
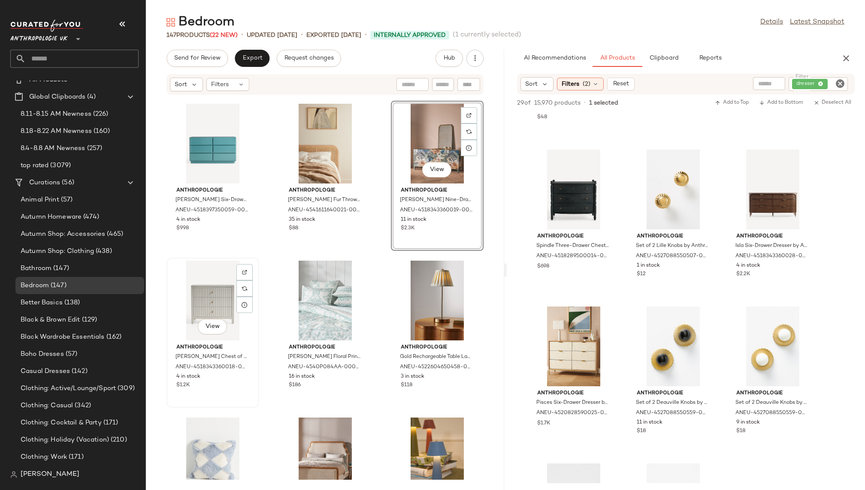
click at [209, 294] on div "View" at bounding box center [212, 301] width 87 height 80
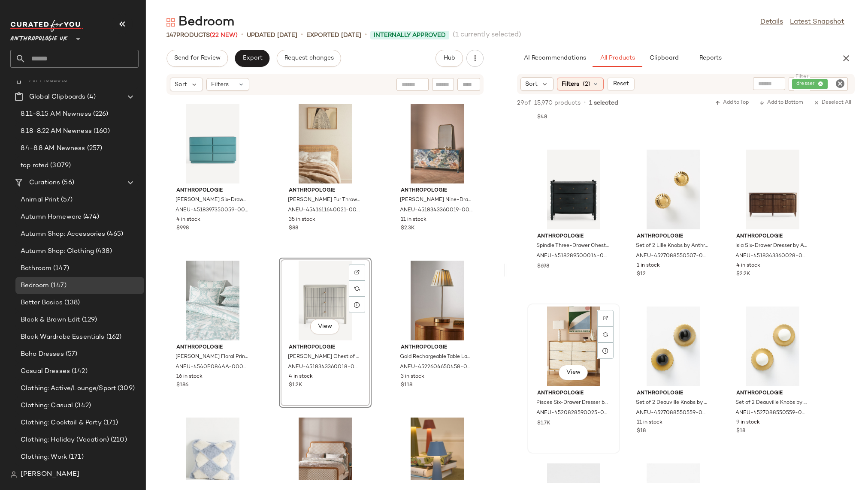
scroll to position [462, 0]
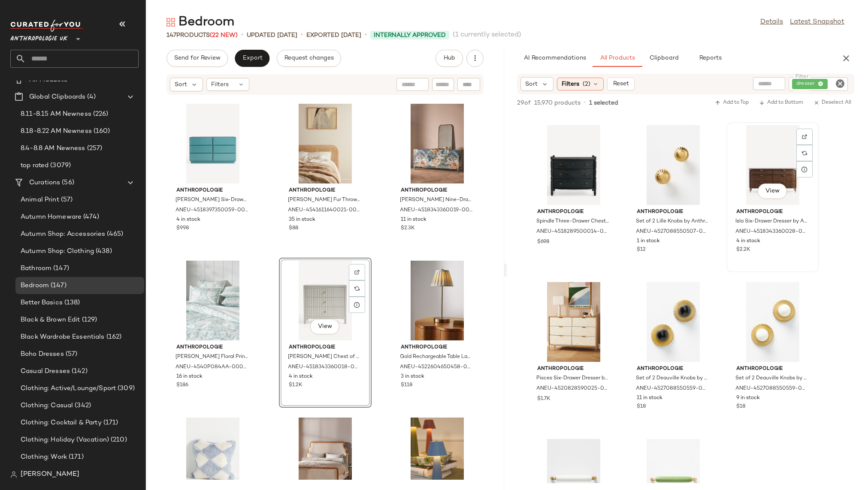
click at [763, 163] on div "View" at bounding box center [772, 165] width 87 height 80
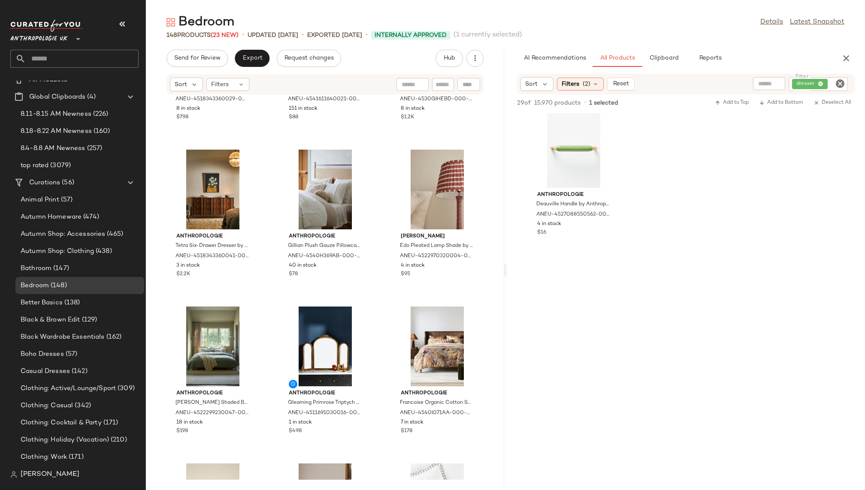
scroll to position [0, 0]
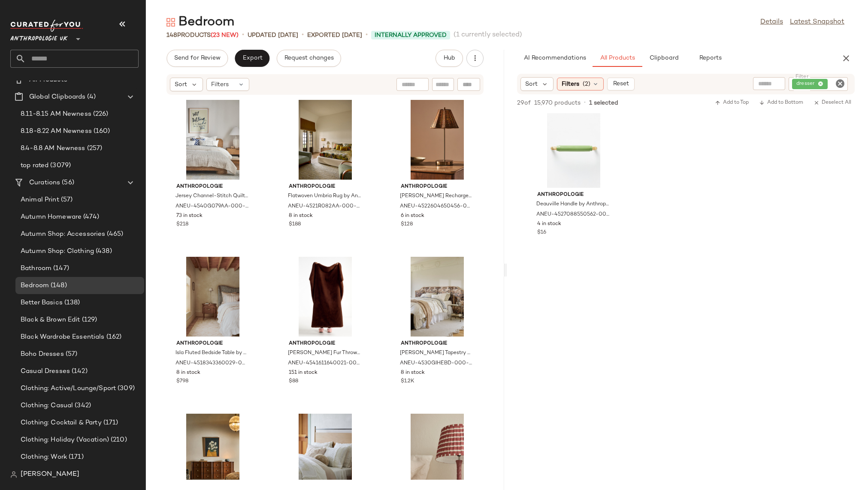
click at [837, 84] on icon "Clear Filter" at bounding box center [840, 84] width 10 height 10
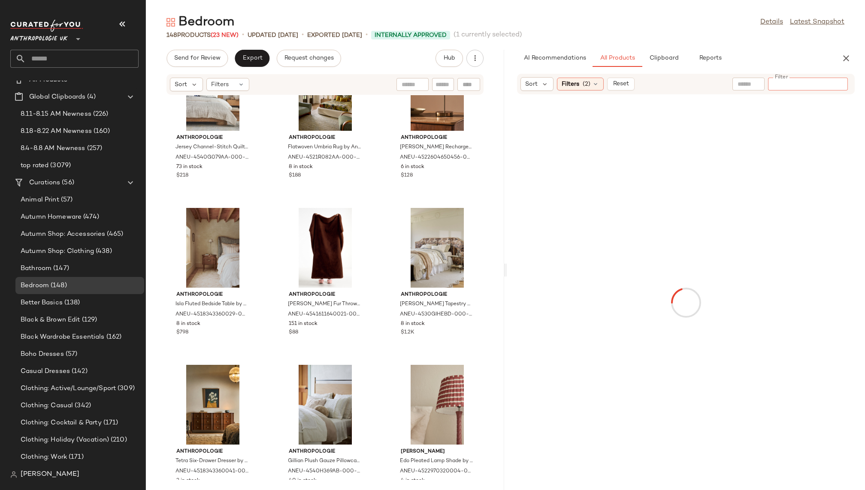
scroll to position [50, 0]
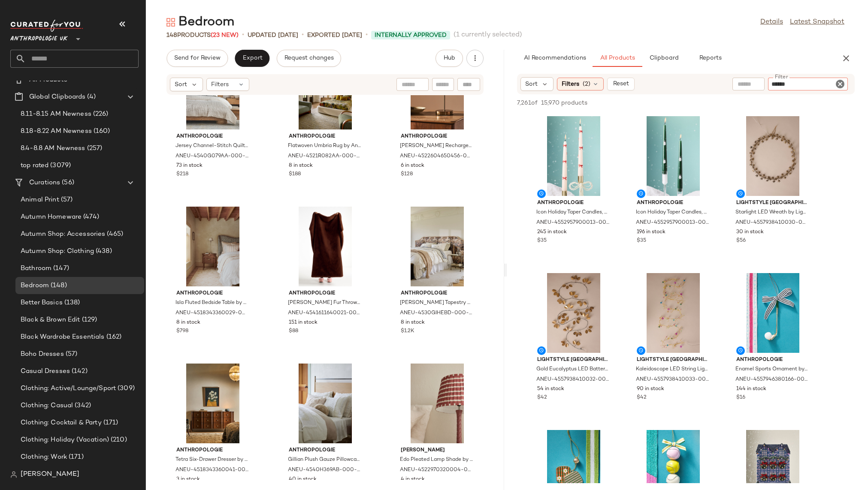
type input "*******"
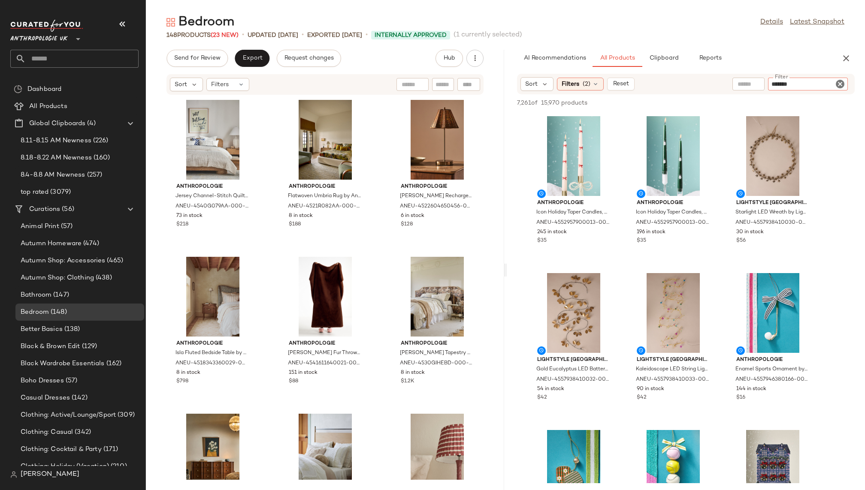
scroll to position [50, 0]
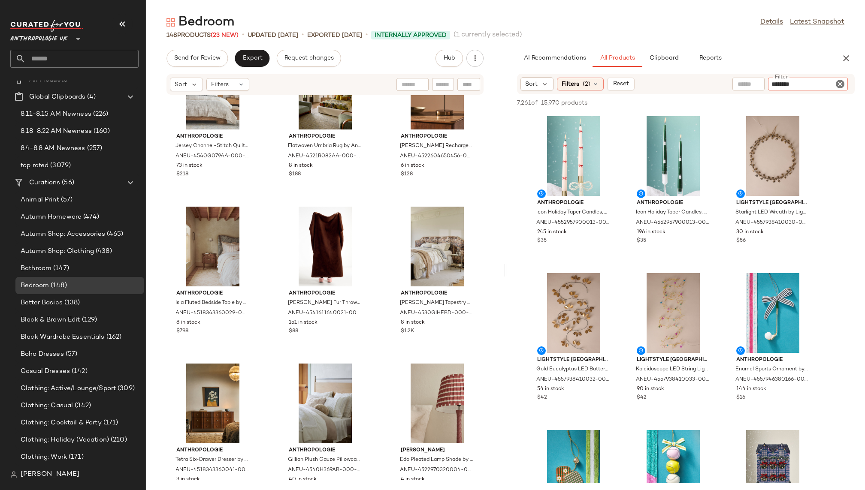
type input "*********"
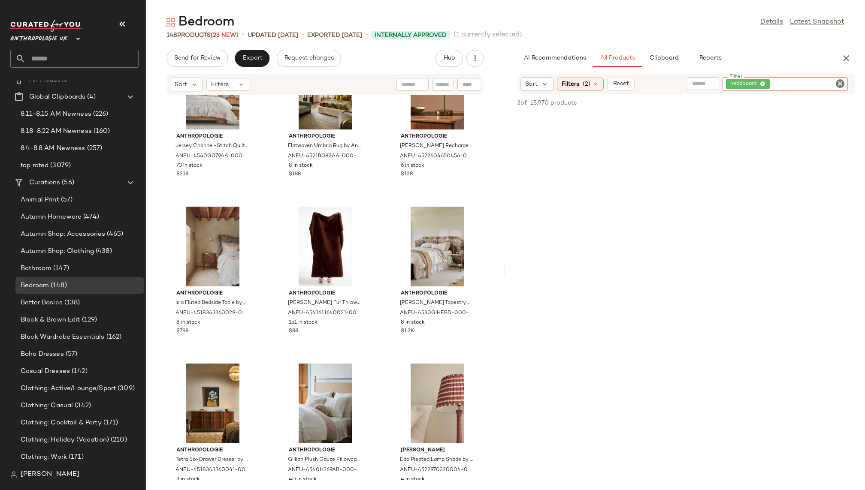
scroll to position [0, 0]
click at [837, 85] on icon "Clear Filter" at bounding box center [840, 84] width 10 height 10
click at [754, 48] on div "Bedroom Details Latest Snapshot 148 Products (23 New) • updated [DATE] • Export…" at bounding box center [505, 252] width 719 height 477
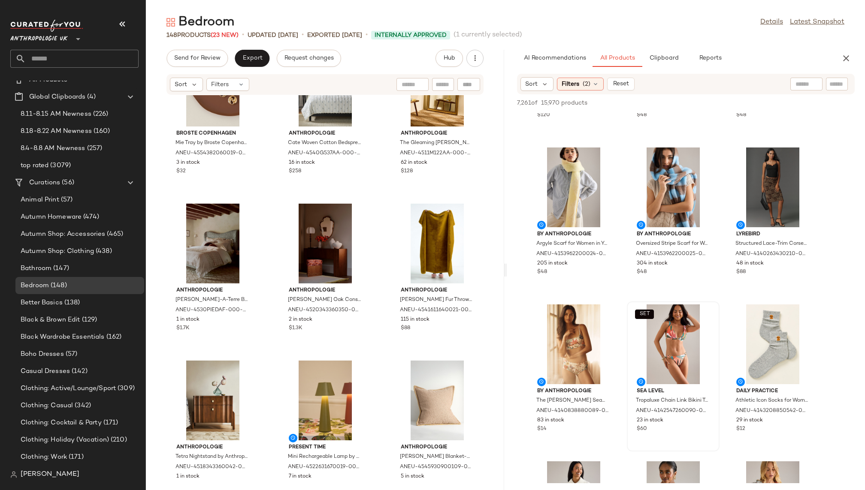
scroll to position [6459, 0]
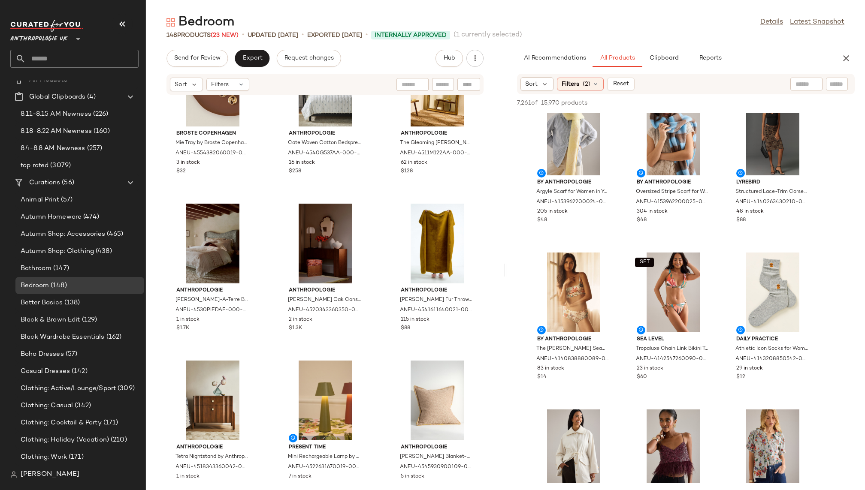
click at [838, 79] on div at bounding box center [837, 84] width 22 height 13
type input "***"
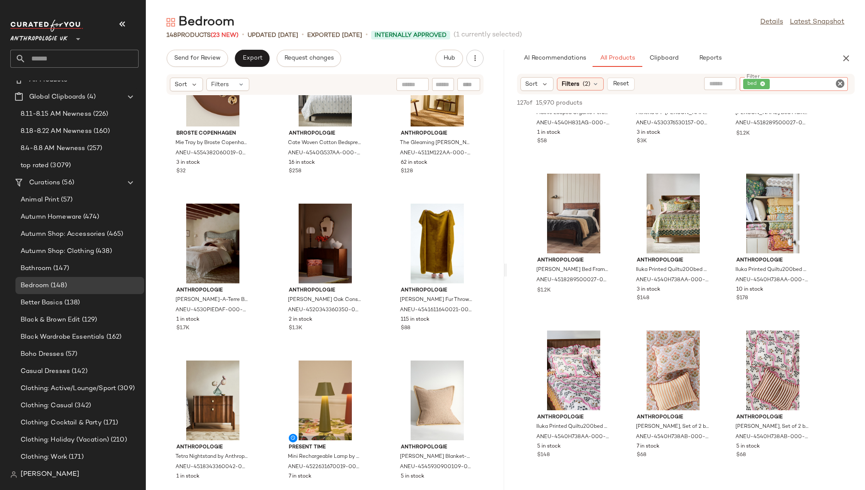
scroll to position [1526, 0]
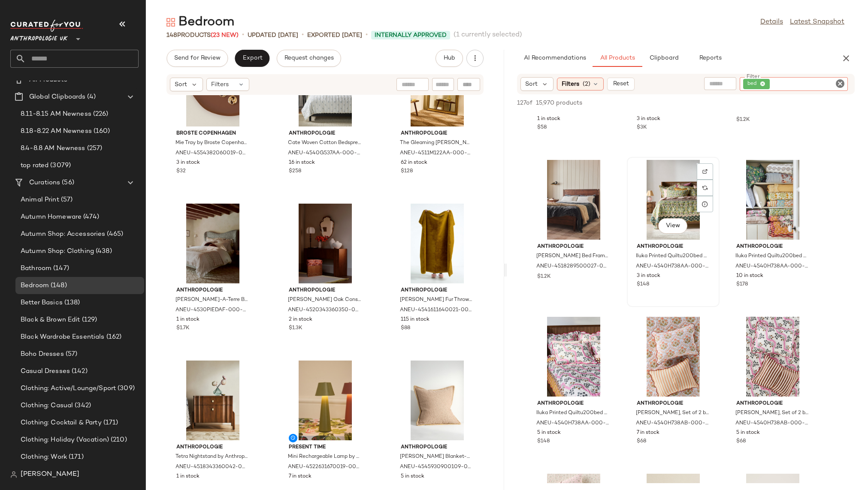
click at [668, 197] on div "View" at bounding box center [673, 200] width 87 height 80
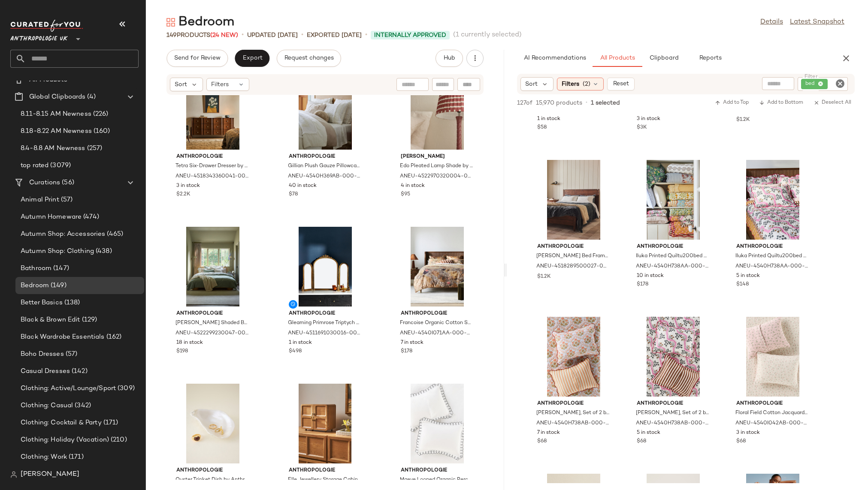
scroll to position [0, 0]
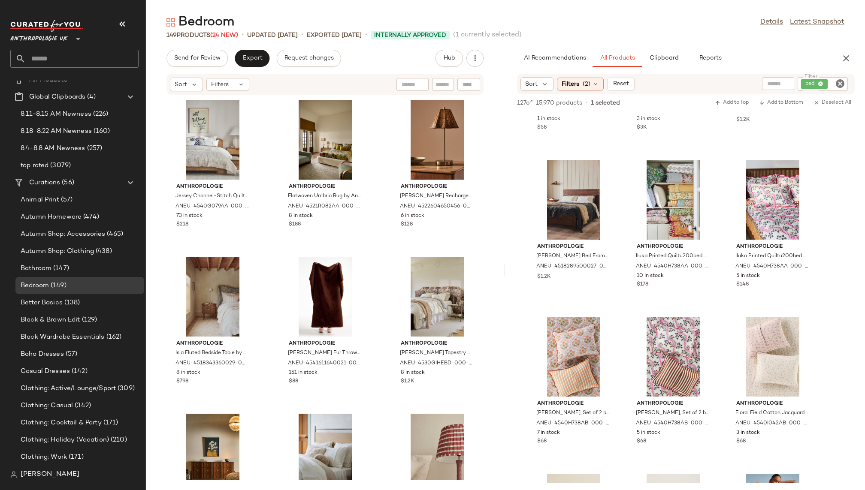
drag, startPoint x: 674, startPoint y: 185, endPoint x: 292, endPoint y: 8, distance: 421.7
click at [84, 59] on input "text" at bounding box center [82, 59] width 113 height 18
type input "*"
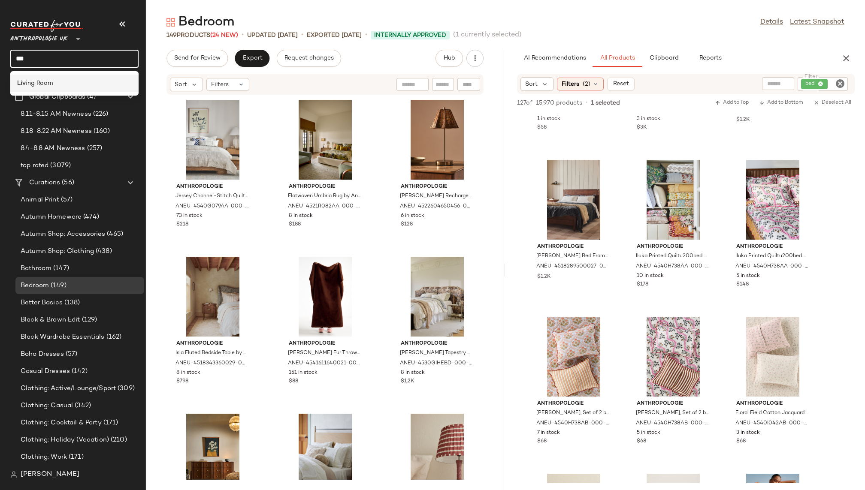
type input "***"
click at [61, 85] on div "Liv ing Room" at bounding box center [74, 83] width 115 height 9
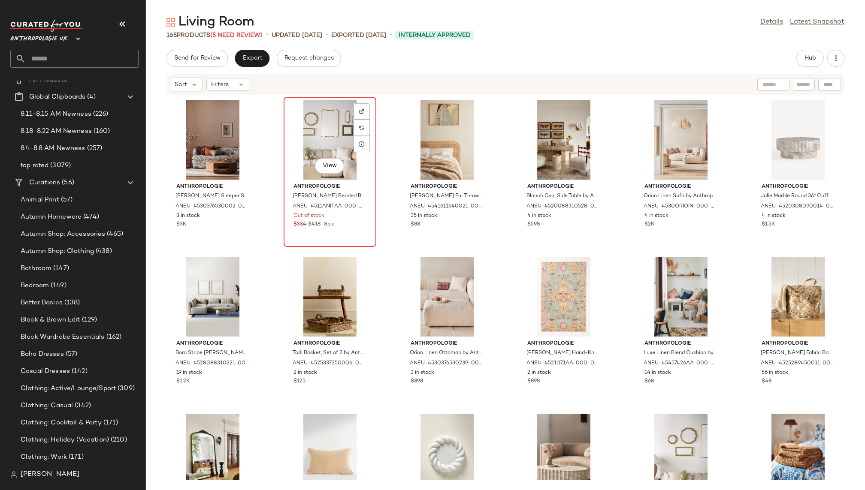
click at [317, 131] on div "View" at bounding box center [330, 140] width 87 height 80
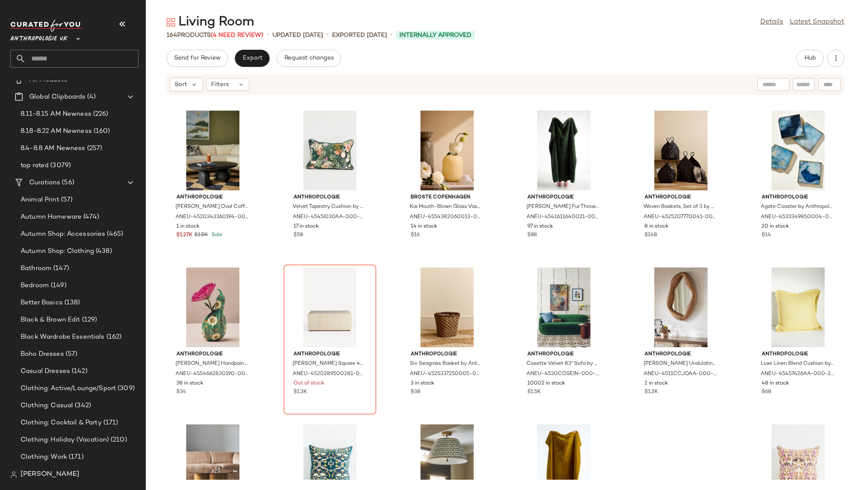
scroll to position [1420, 0]
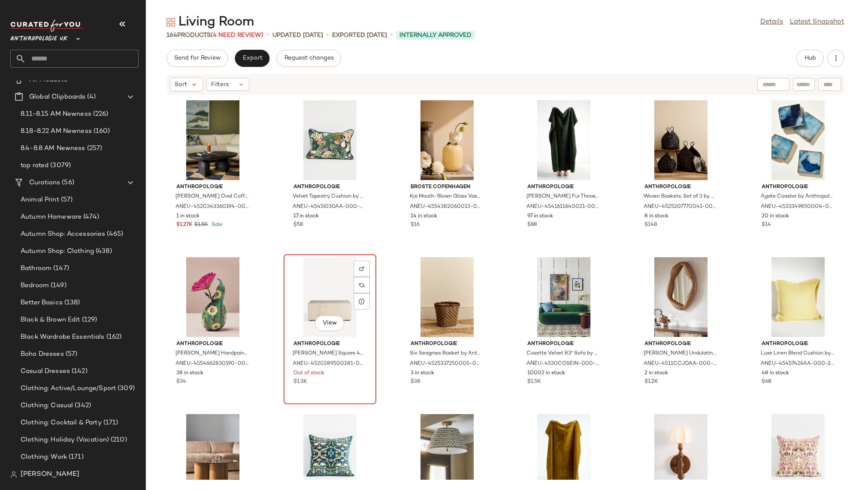
click at [305, 292] on div "View" at bounding box center [330, 297] width 87 height 80
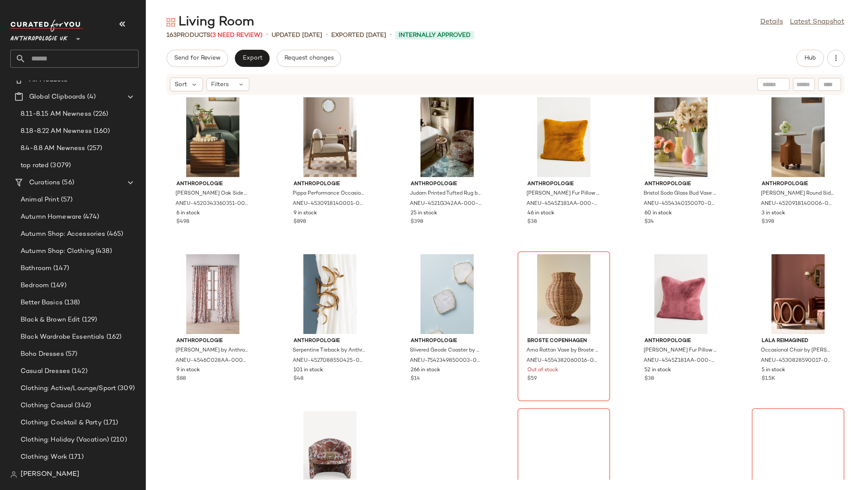
scroll to position [3504, 0]
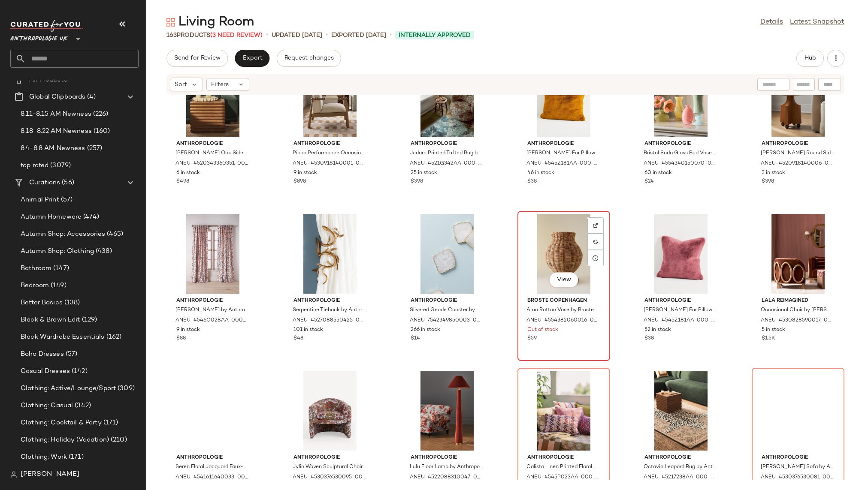
click at [556, 236] on div "View" at bounding box center [563, 254] width 87 height 80
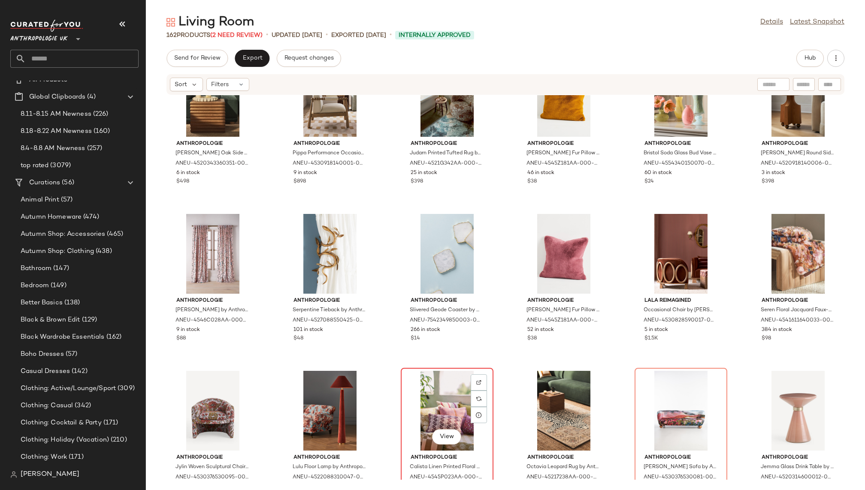
click at [440, 391] on div "View" at bounding box center [447, 411] width 87 height 80
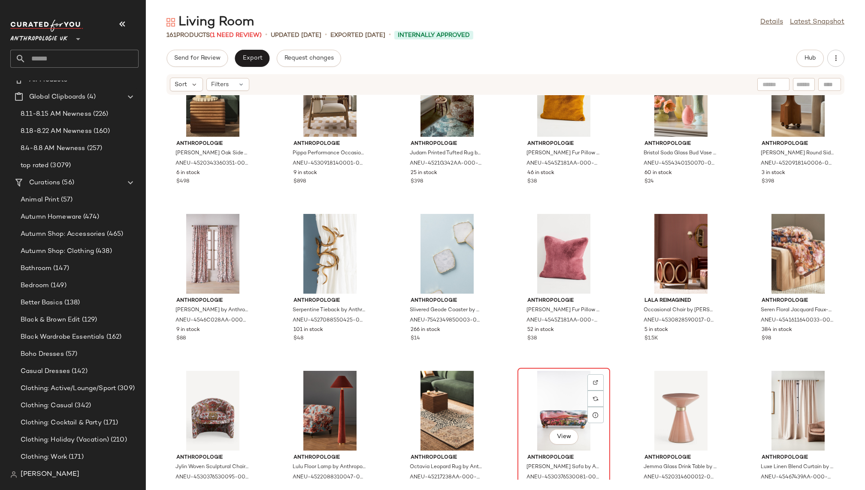
click at [526, 396] on div "View" at bounding box center [563, 411] width 87 height 80
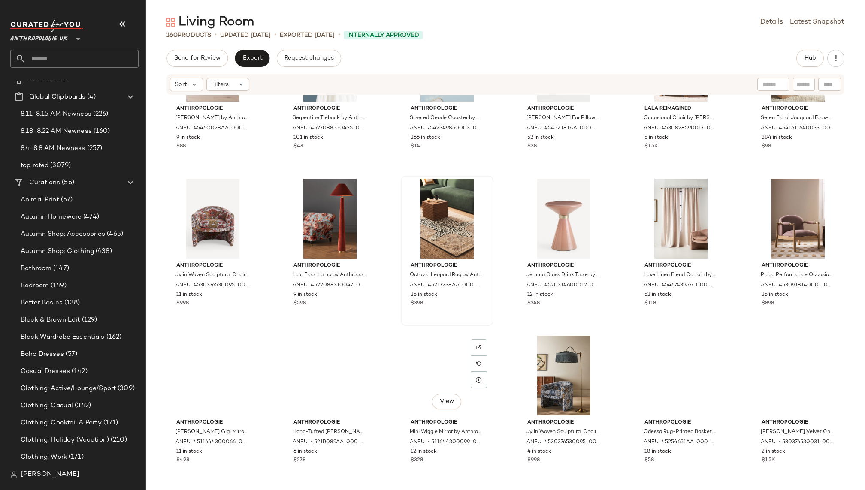
scroll to position [3856, 0]
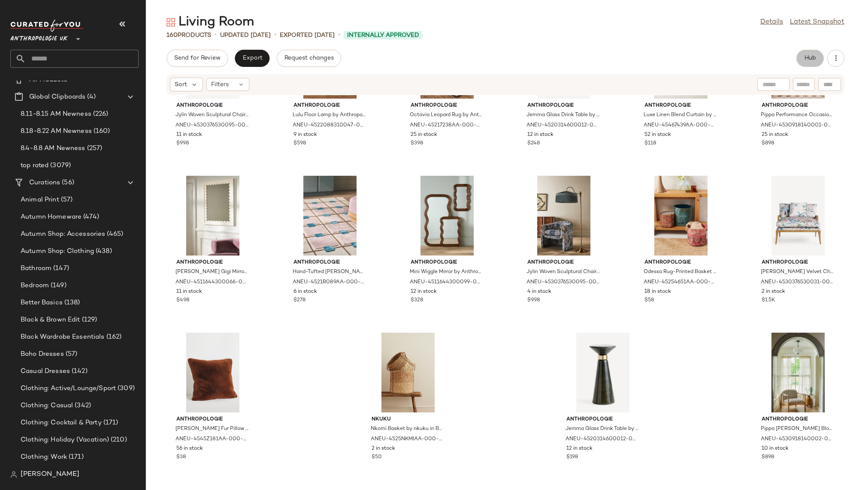
click at [801, 58] on button "Hub" at bounding box center [809, 58] width 27 height 17
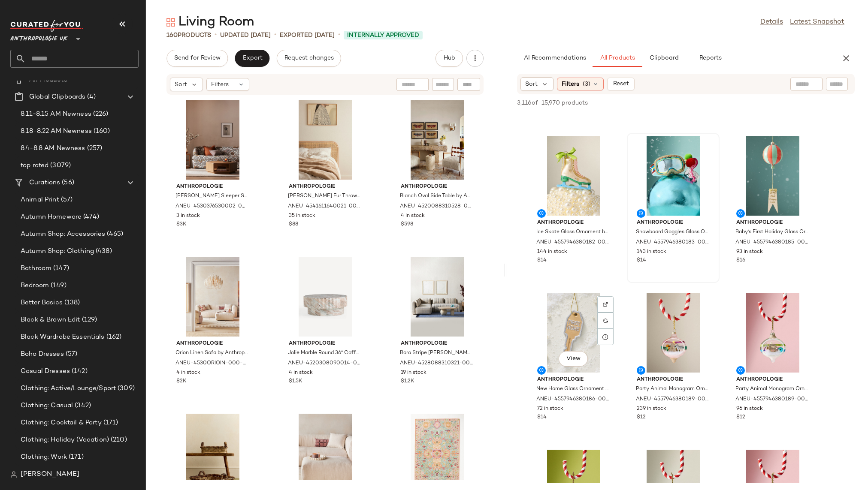
scroll to position [609, 0]
click at [709, 53] on button "Reports" at bounding box center [710, 58] width 50 height 17
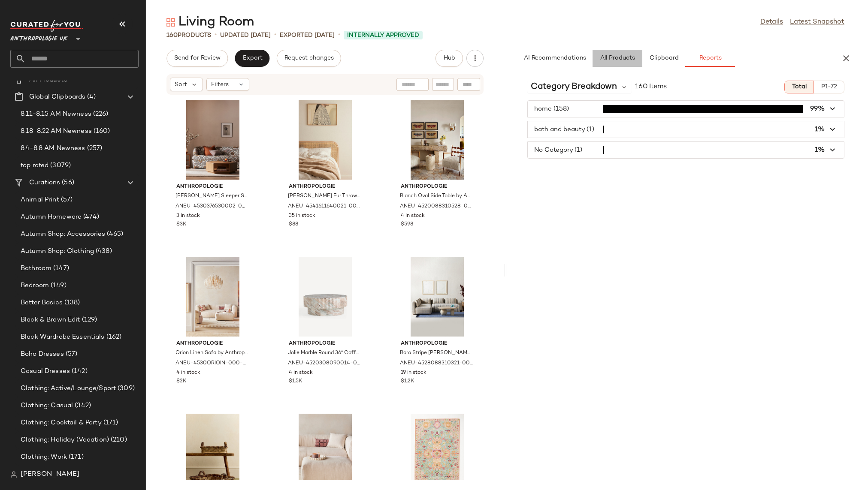
click at [617, 59] on span "All Products" at bounding box center [617, 58] width 35 height 7
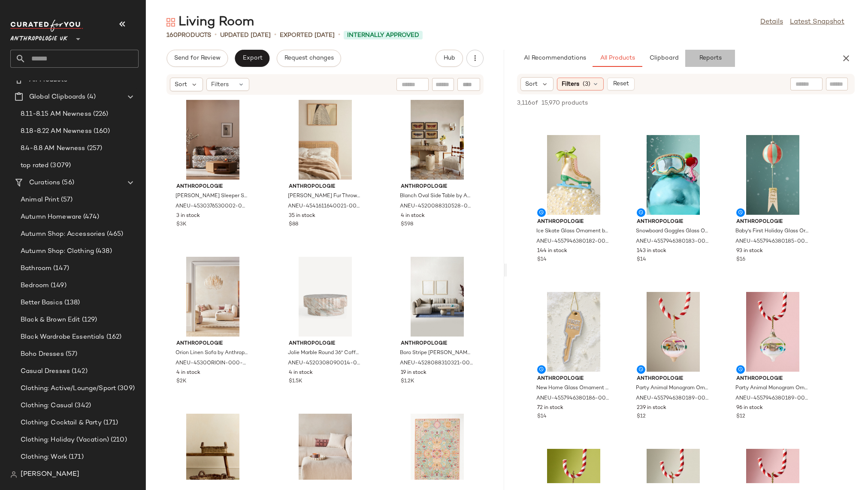
click at [707, 53] on button "Reports" at bounding box center [710, 58] width 50 height 17
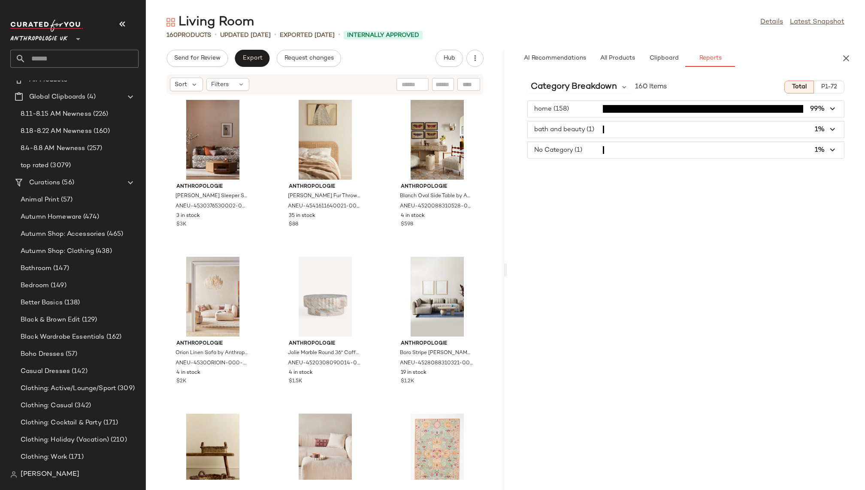
click at [811, 129] on span "button" at bounding box center [686, 129] width 316 height 16
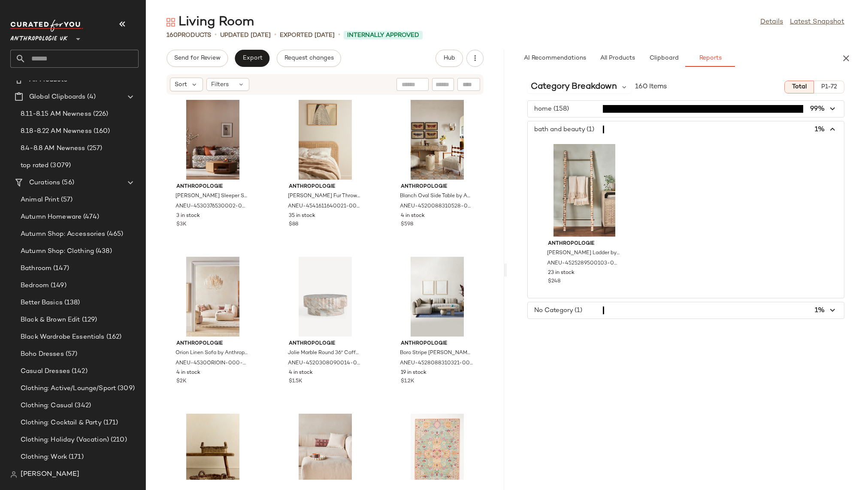
click at [802, 130] on span "button" at bounding box center [686, 129] width 316 height 16
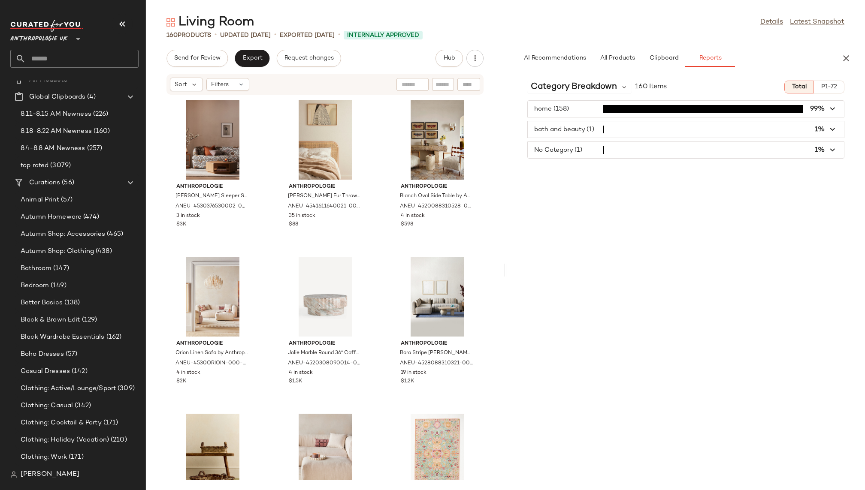
click at [765, 149] on span "button" at bounding box center [686, 150] width 316 height 16
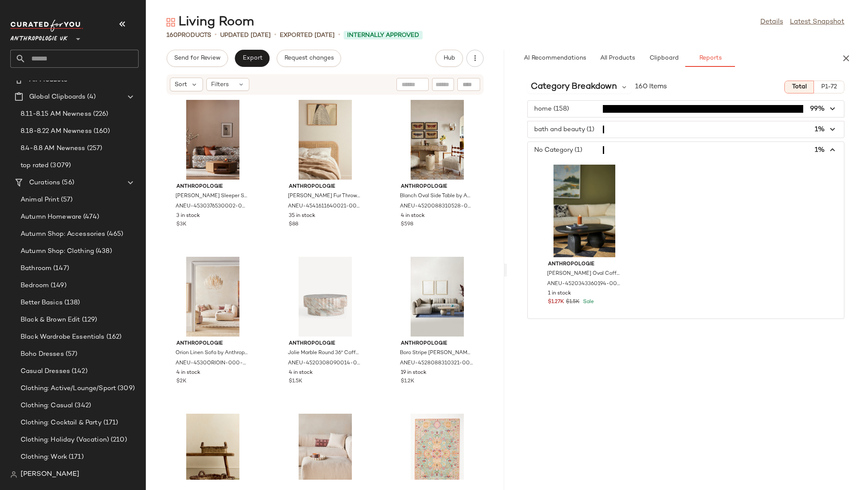
click at [759, 153] on span "button" at bounding box center [686, 150] width 316 height 16
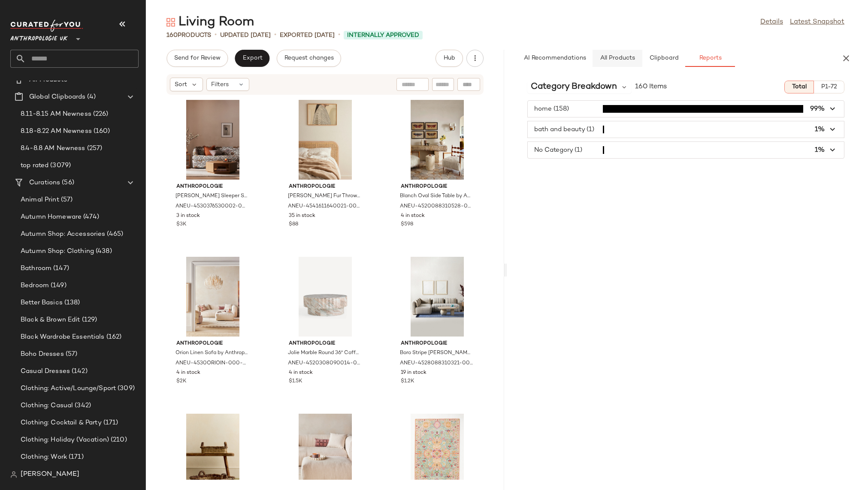
click at [626, 55] on span "All Products" at bounding box center [617, 58] width 35 height 7
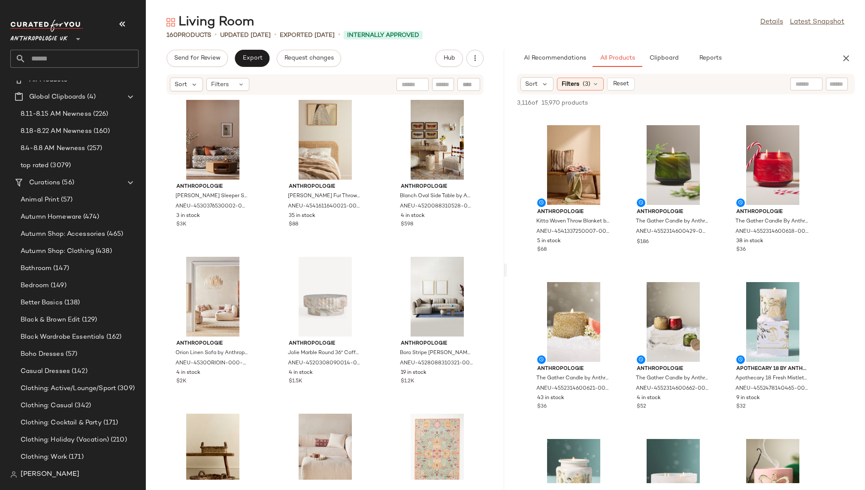
scroll to position [3288, 0]
click at [565, 157] on div "View" at bounding box center [573, 166] width 87 height 80
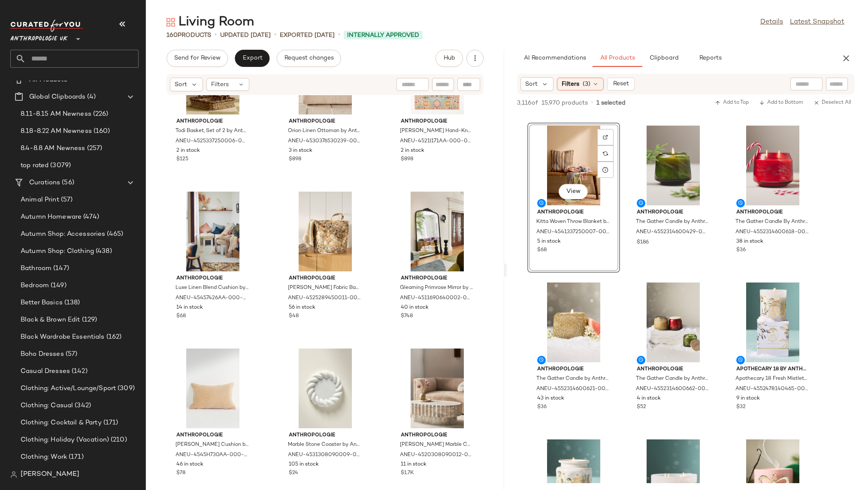
scroll to position [388, 0]
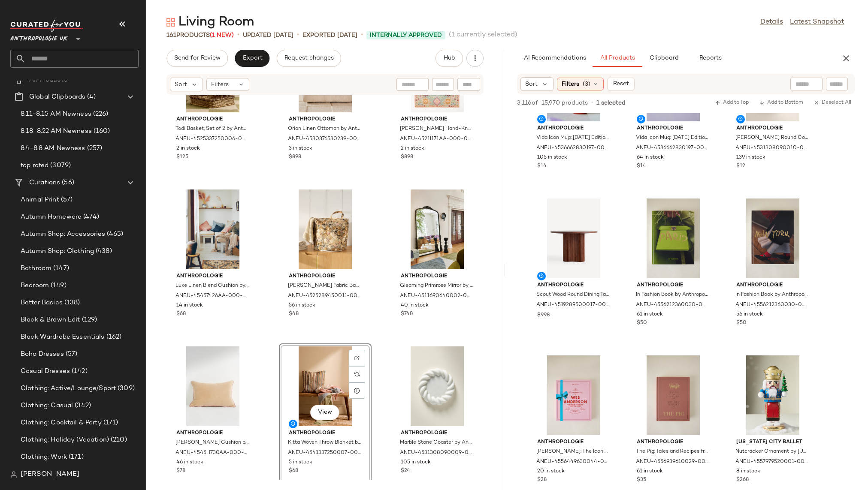
scroll to position [11024, 0]
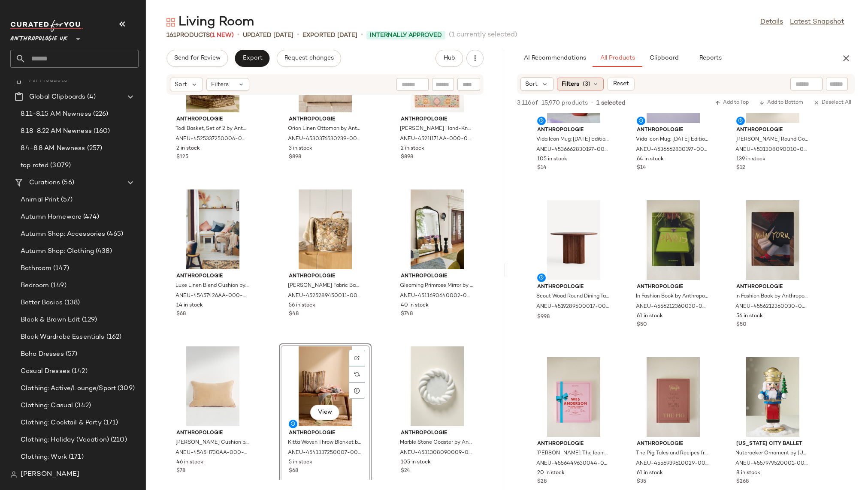
click at [571, 85] on span "Filters" at bounding box center [571, 84] width 18 height 9
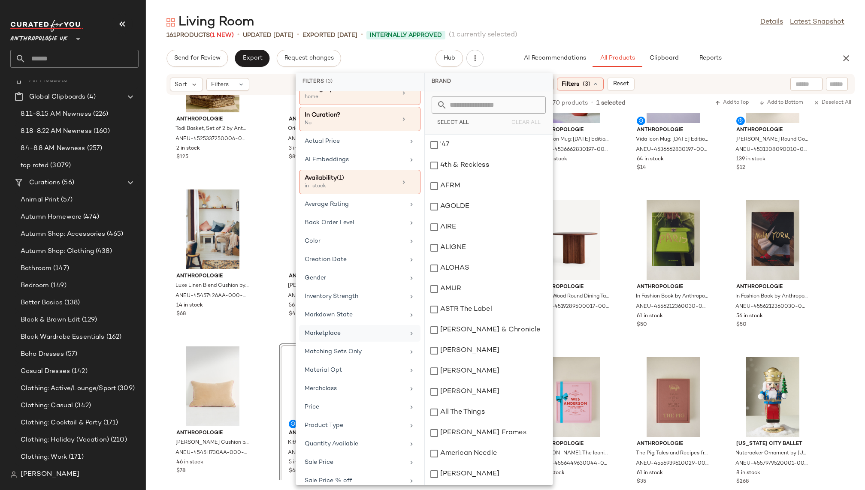
scroll to position [33, 0]
click at [345, 439] on div "Quantity Available" at bounding box center [355, 443] width 100 height 9
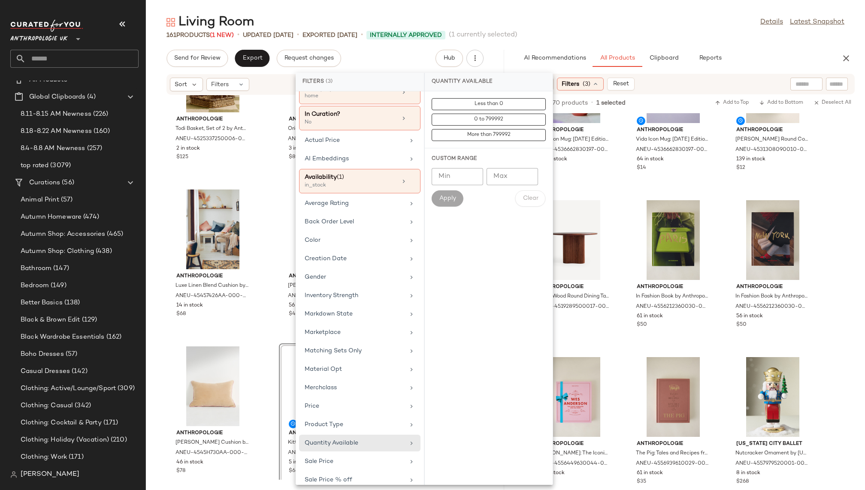
click at [464, 177] on input "Min" at bounding box center [457, 176] width 51 height 17
type input "*"
click at [453, 196] on span "Apply" at bounding box center [447, 198] width 17 height 7
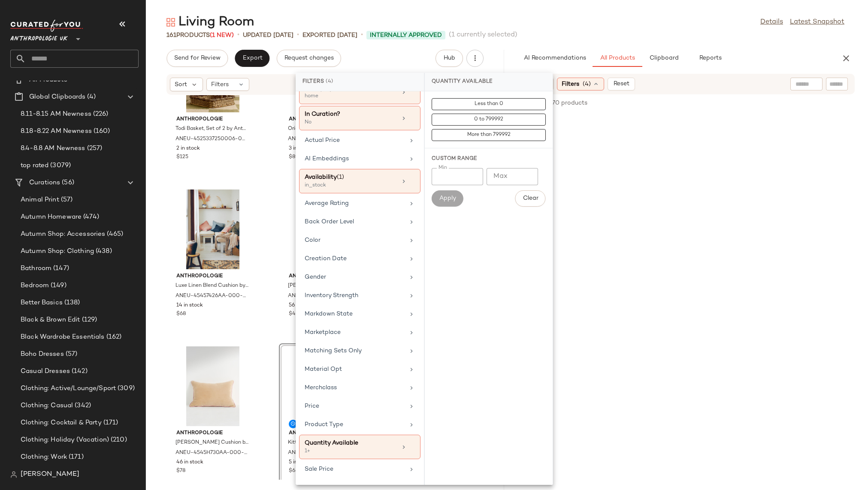
click at [622, 27] on div "Living Room Details Latest Snapshot" at bounding box center [505, 22] width 719 height 17
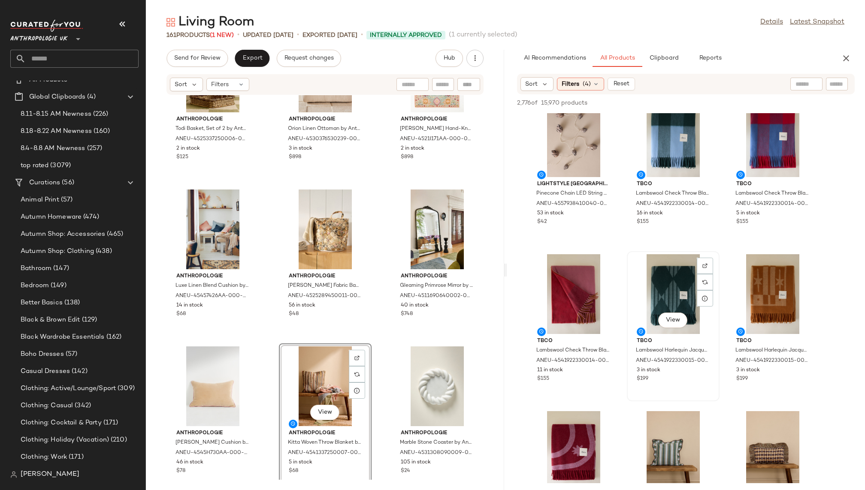
scroll to position [5226, 0]
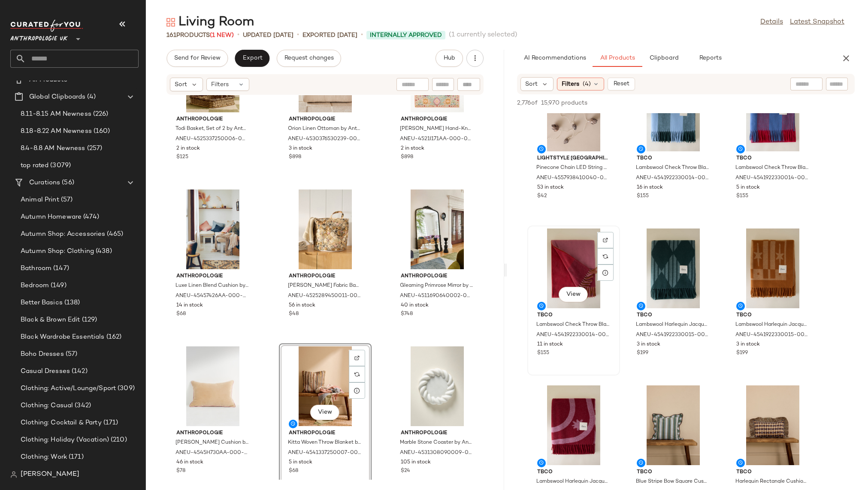
click at [576, 262] on div "View" at bounding box center [573, 269] width 87 height 80
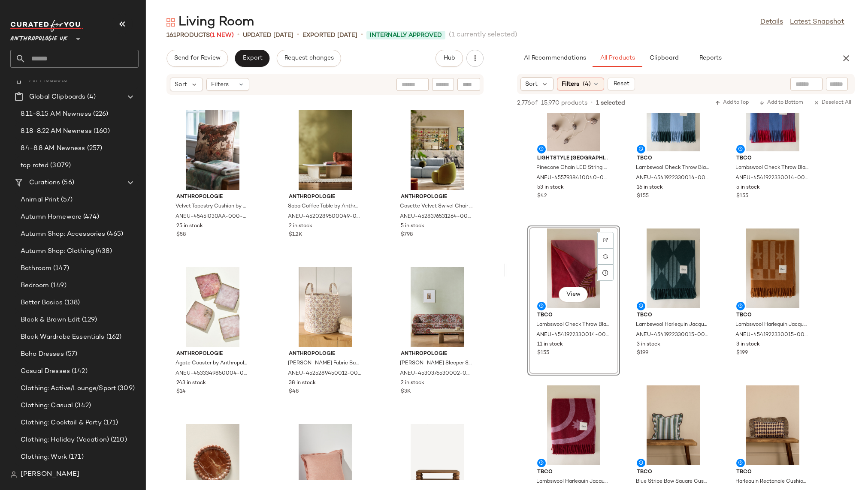
scroll to position [1409, 0]
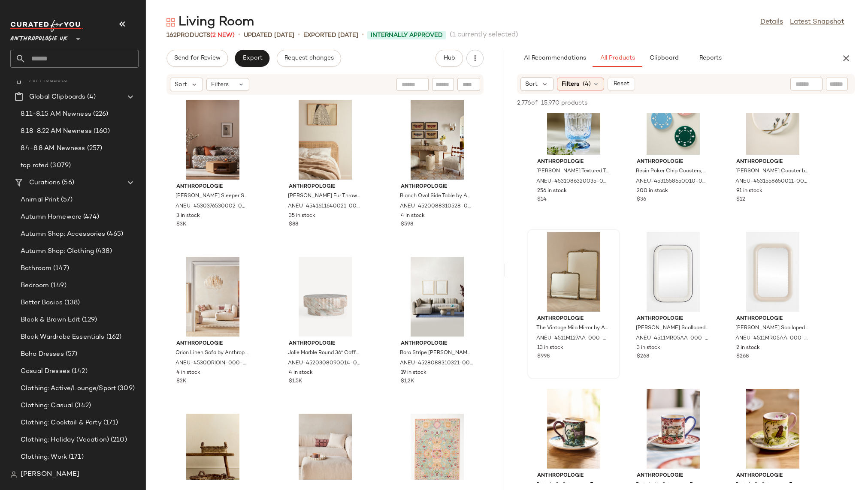
scroll to position [12966, 0]
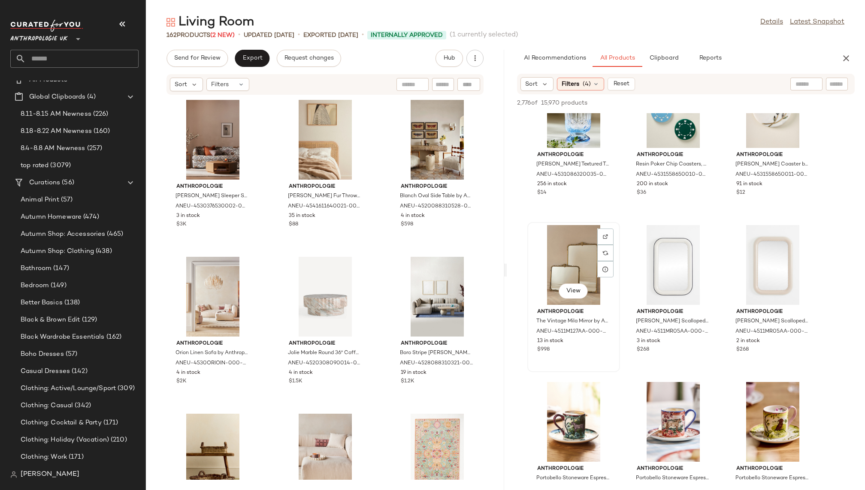
click at [551, 237] on div "View" at bounding box center [573, 265] width 87 height 80
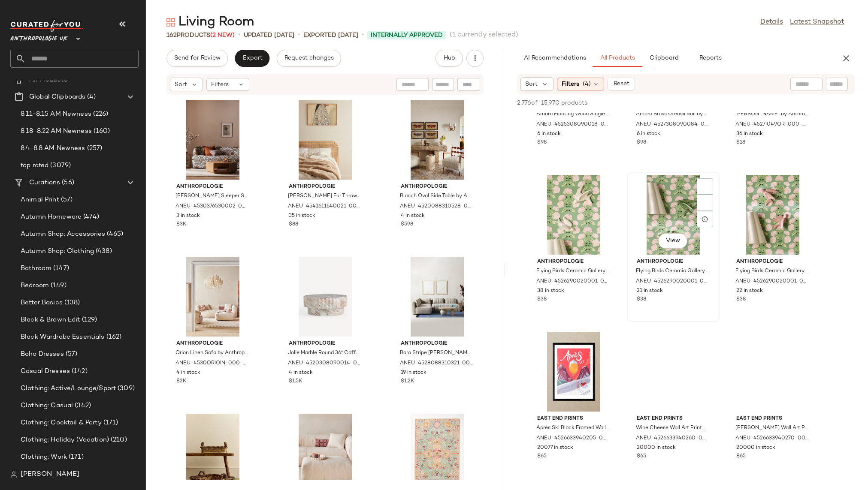
scroll to position [15311, 0]
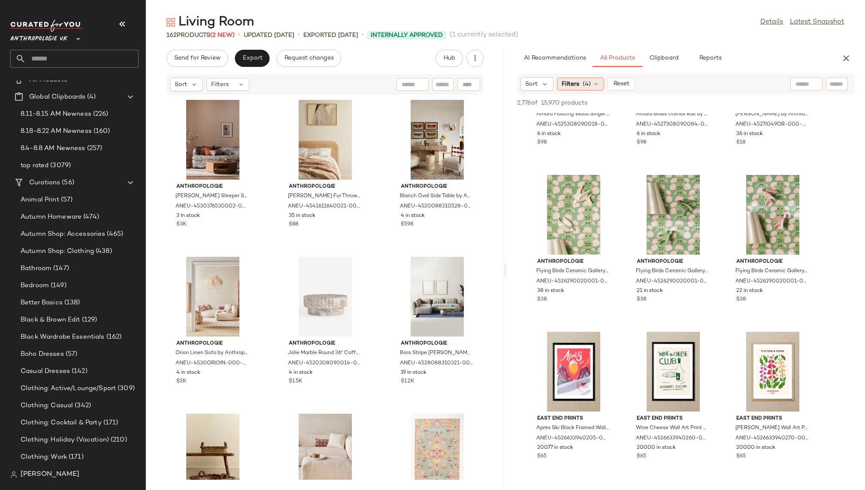
click at [598, 83] on icon at bounding box center [595, 84] width 7 height 7
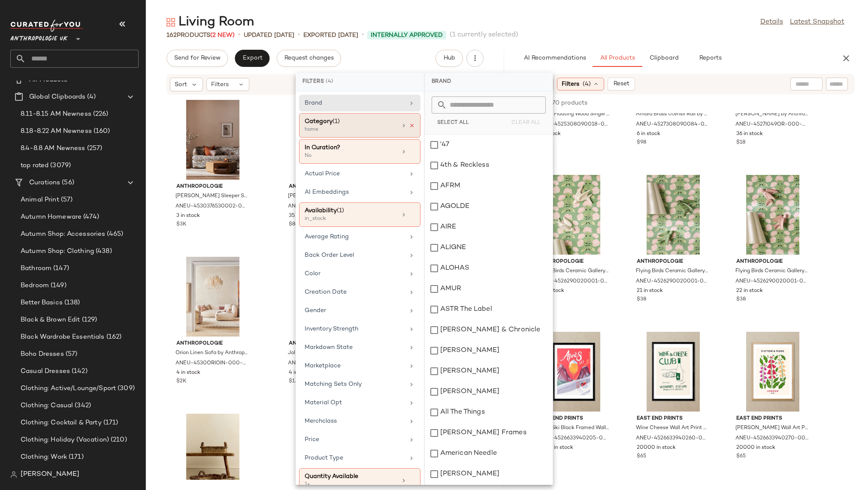
click at [410, 124] on icon at bounding box center [412, 126] width 6 height 6
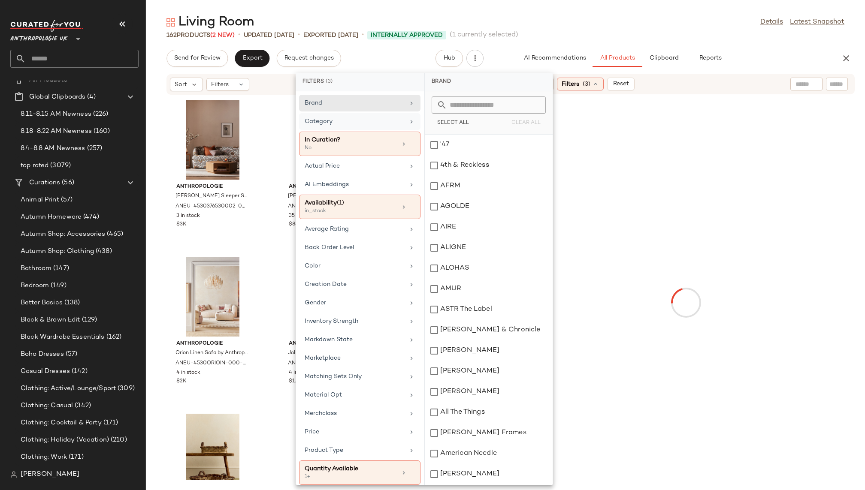
click at [635, 36] on div "162 Products (2 New) • updated Aug 19th • Exported Aug 13th • Internally Approv…" at bounding box center [505, 35] width 719 height 9
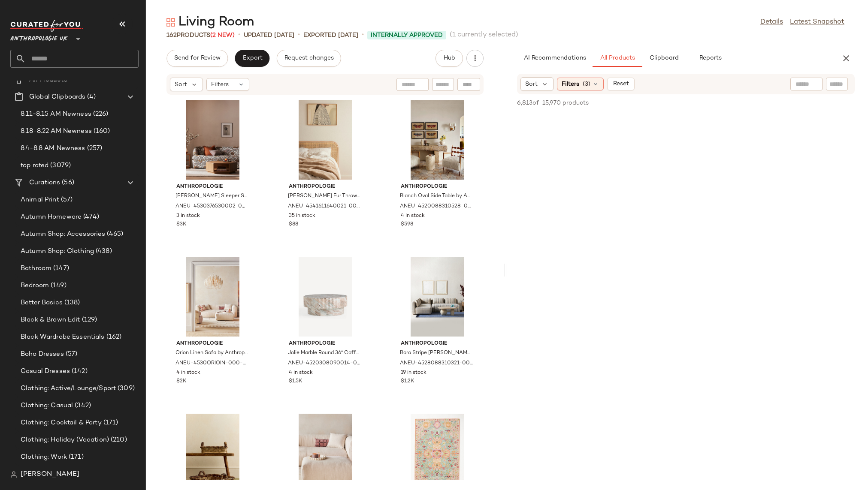
click at [829, 82] on input "text" at bounding box center [836, 84] width 15 height 9
type input "****"
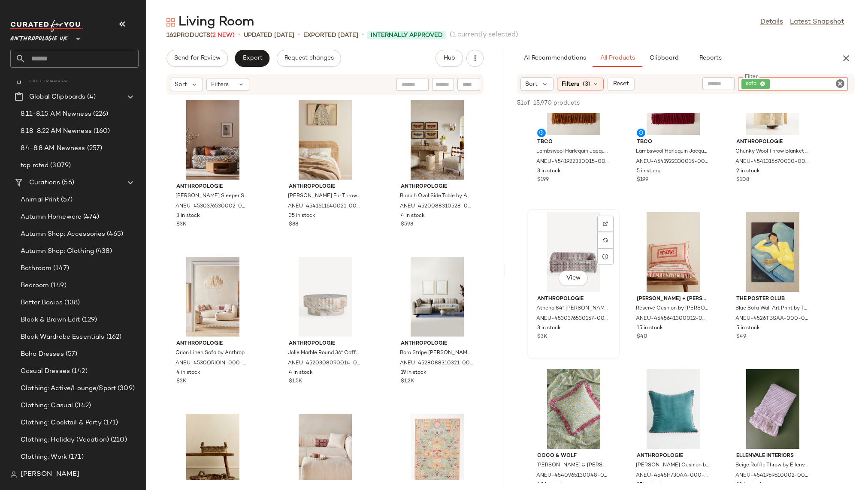
scroll to position [241, 0]
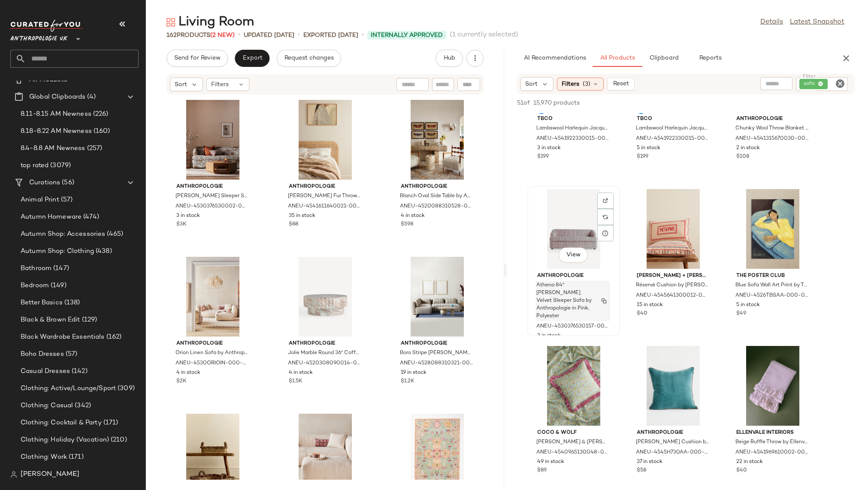
click at [577, 288] on span "Athena 84" Madeline Jacquard Velvet Sleeper Sofa by Anthropologie in Pink, Poly…" at bounding box center [564, 301] width 57 height 39
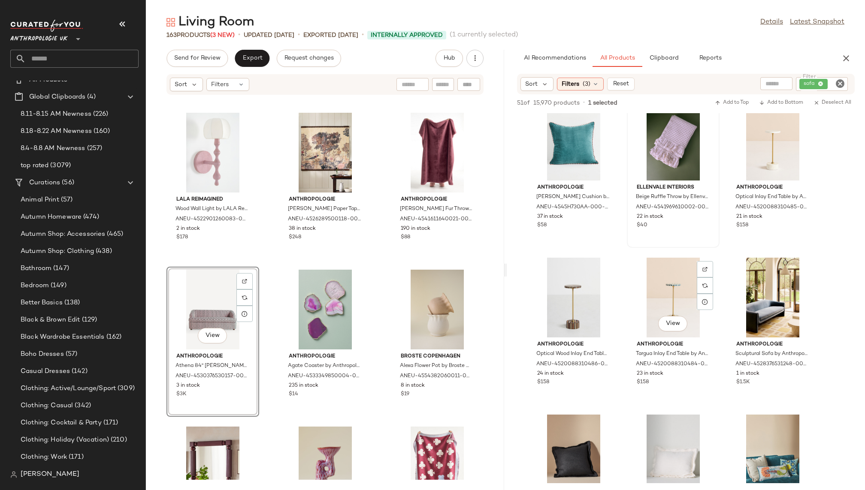
scroll to position [511, 0]
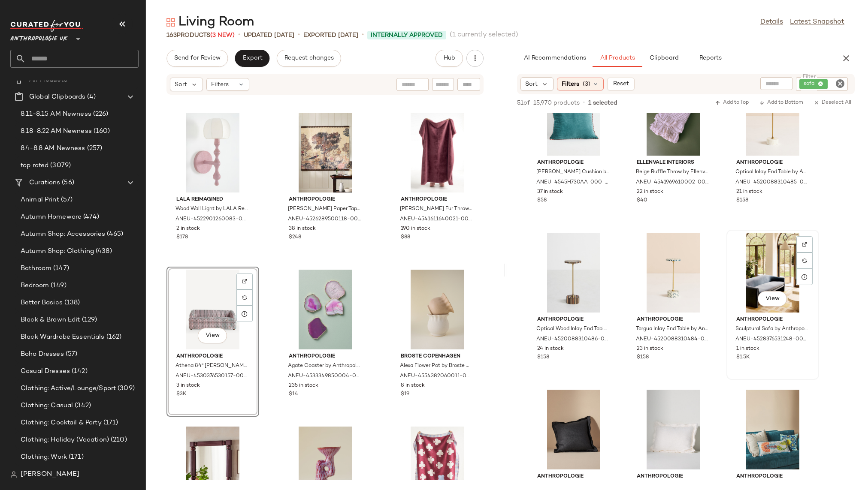
click at [760, 281] on div "View" at bounding box center [772, 273] width 87 height 80
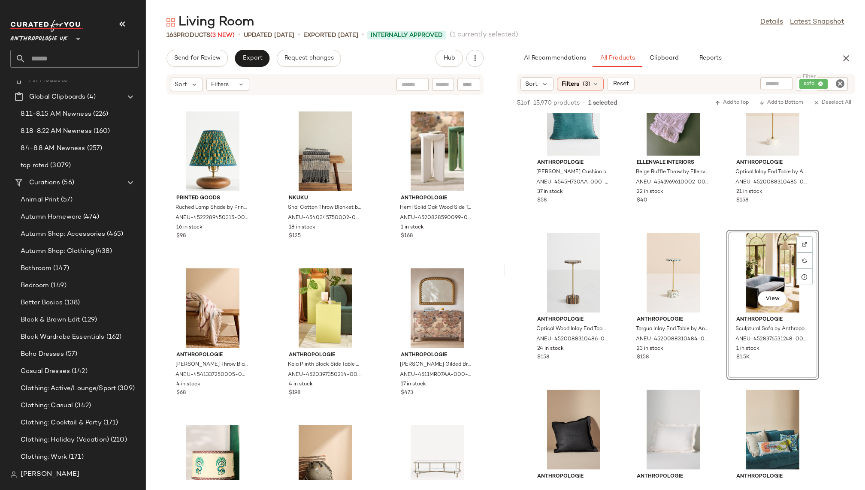
scroll to position [4707, 0]
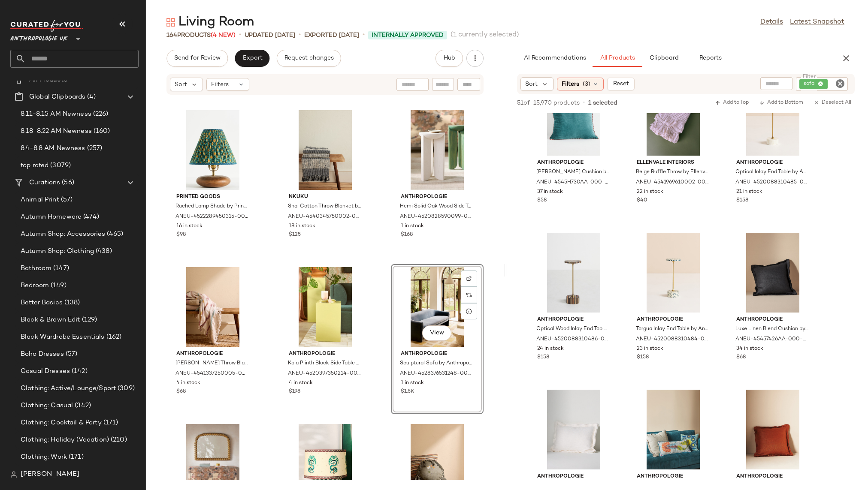
click at [621, 408] on div "TBCo Lambswool Check Throw Blanket by TBCo in Green at Anthropologie ANEU-45419…" at bounding box center [686, 383] width 358 height 1563
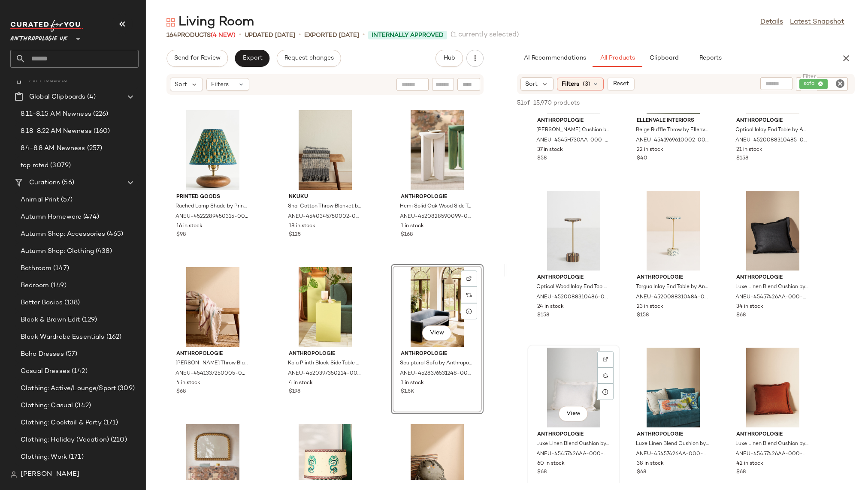
scroll to position [577, 0]
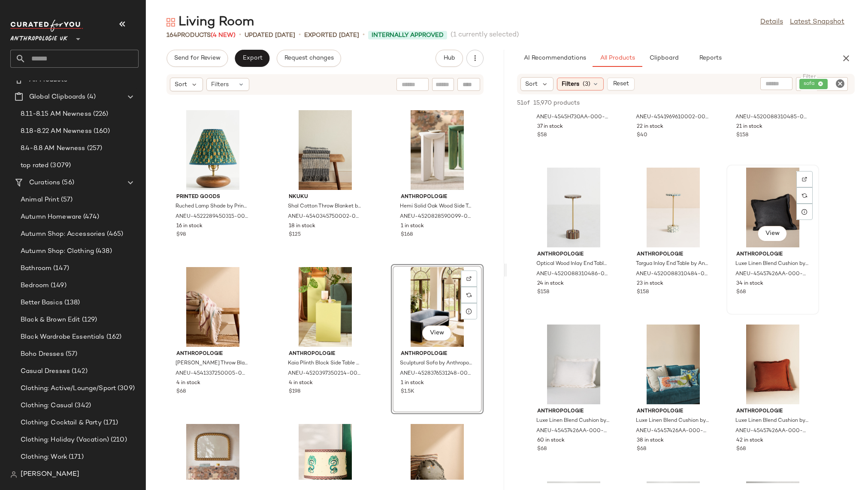
click at [756, 209] on div "View" at bounding box center [772, 208] width 87 height 80
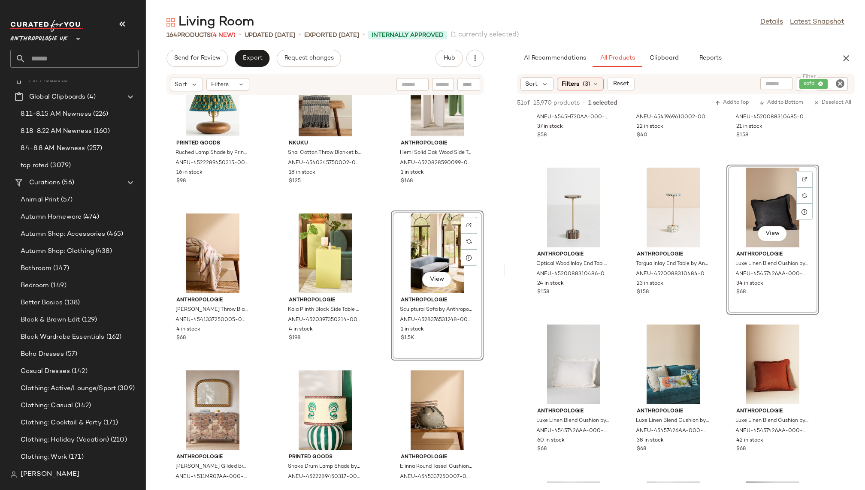
scroll to position [4747, 0]
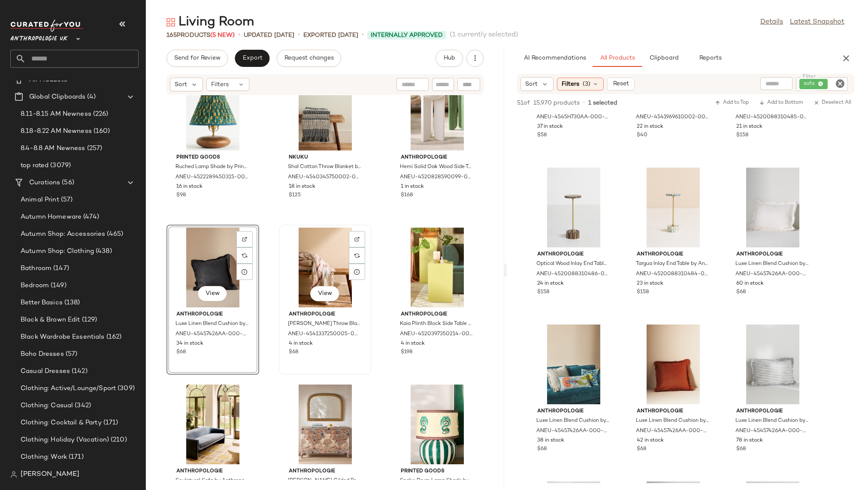
click at [325, 269] on div "View" at bounding box center [325, 268] width 87 height 80
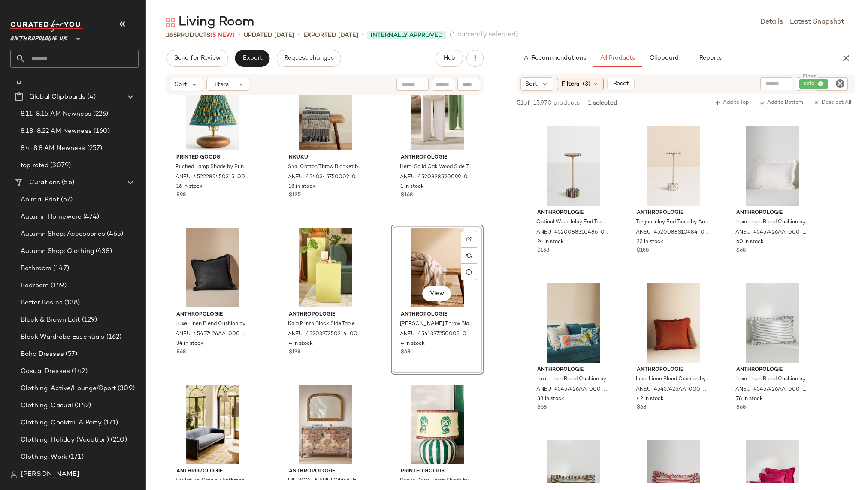
scroll to position [661, 0]
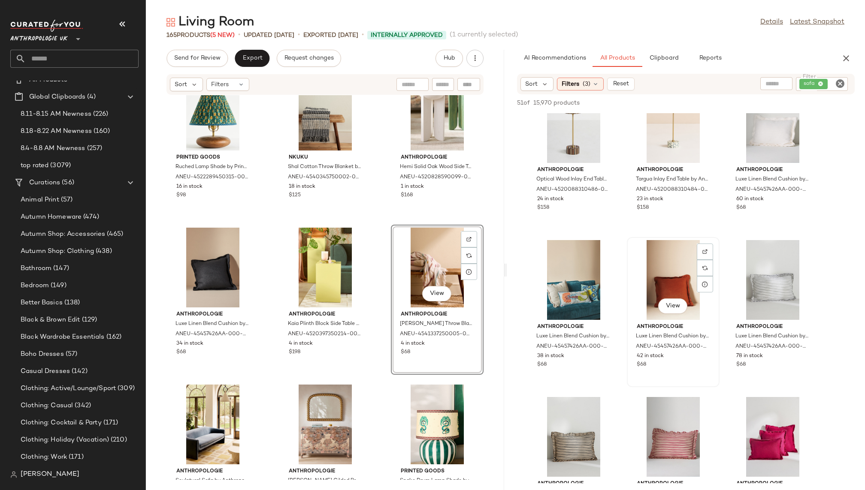
click at [644, 280] on div "View" at bounding box center [673, 280] width 87 height 80
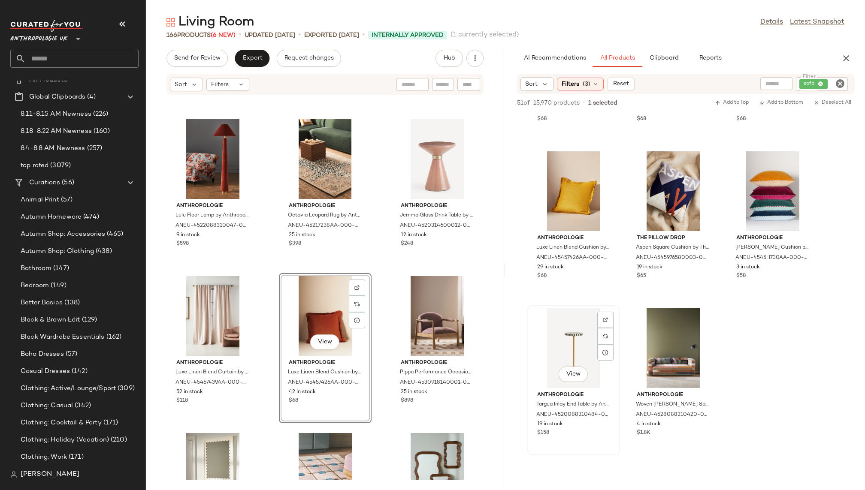
scroll to position [1118, 0]
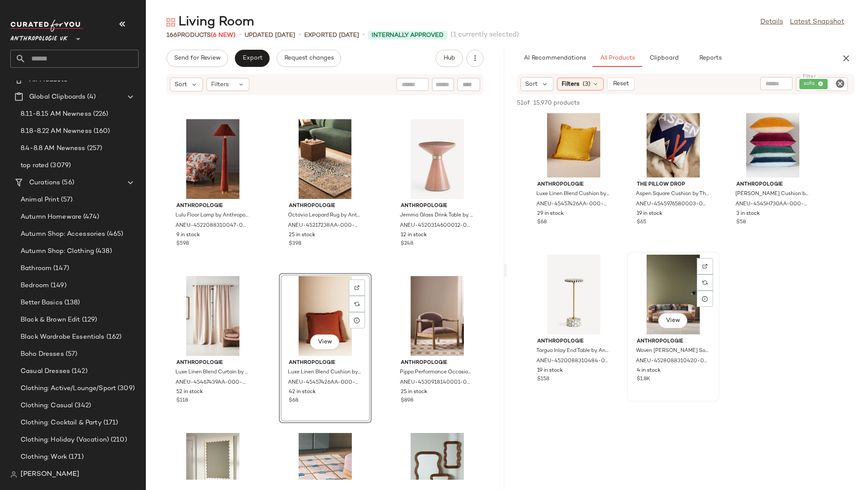
click at [660, 291] on div "View" at bounding box center [673, 295] width 87 height 80
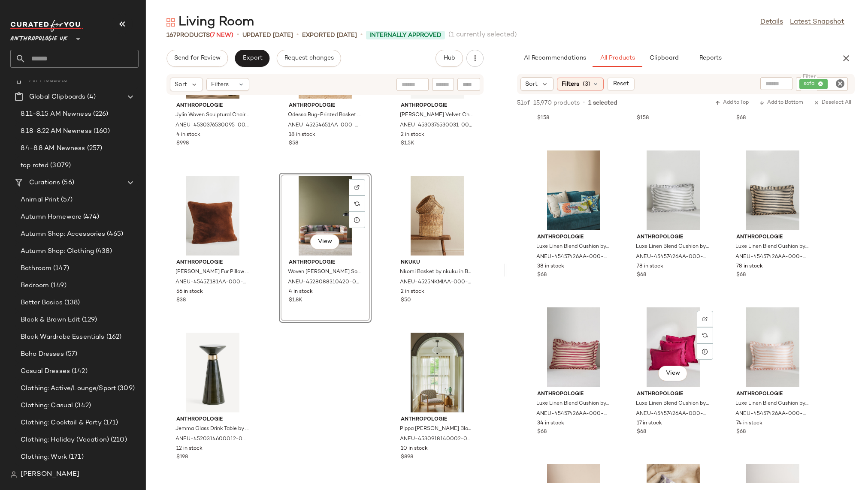
scroll to position [750, 0]
click at [747, 199] on div "View" at bounding box center [772, 191] width 87 height 80
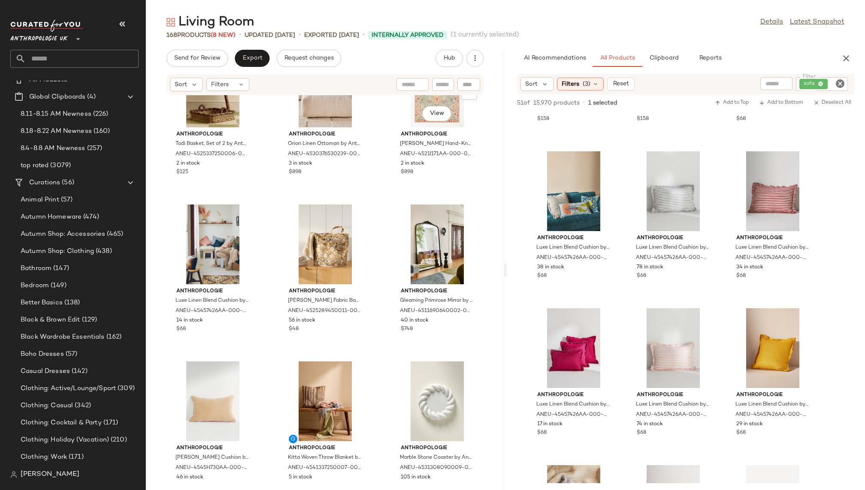
scroll to position [0, 0]
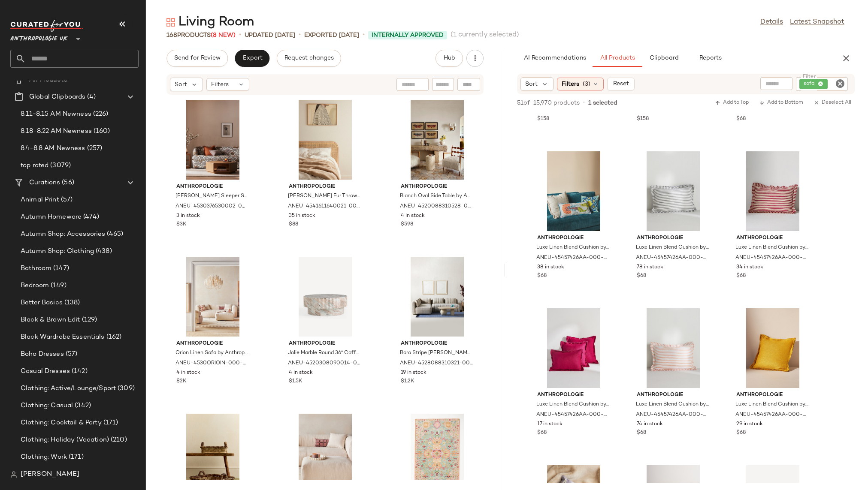
click at [842, 86] on icon "Clear Filter" at bounding box center [840, 84] width 10 height 10
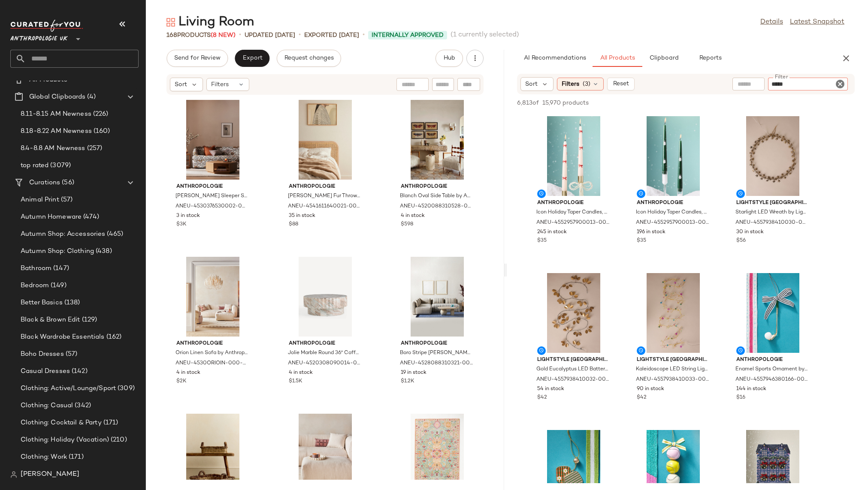
type input "******"
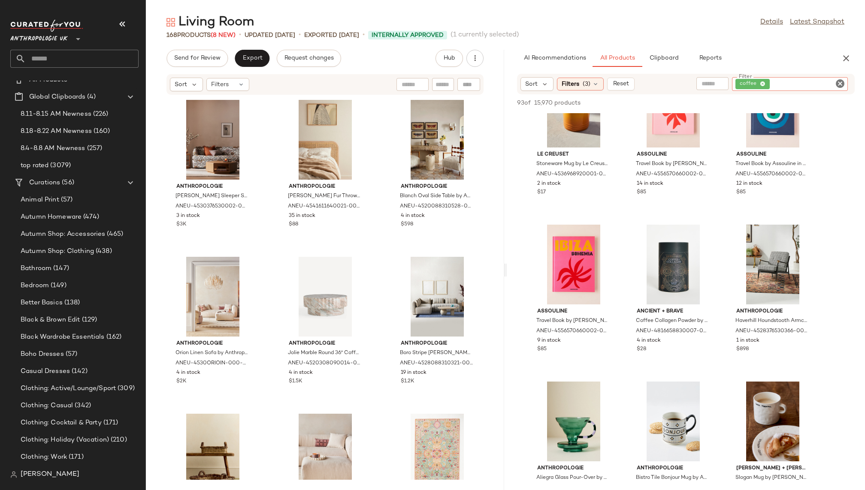
scroll to position [3192, 0]
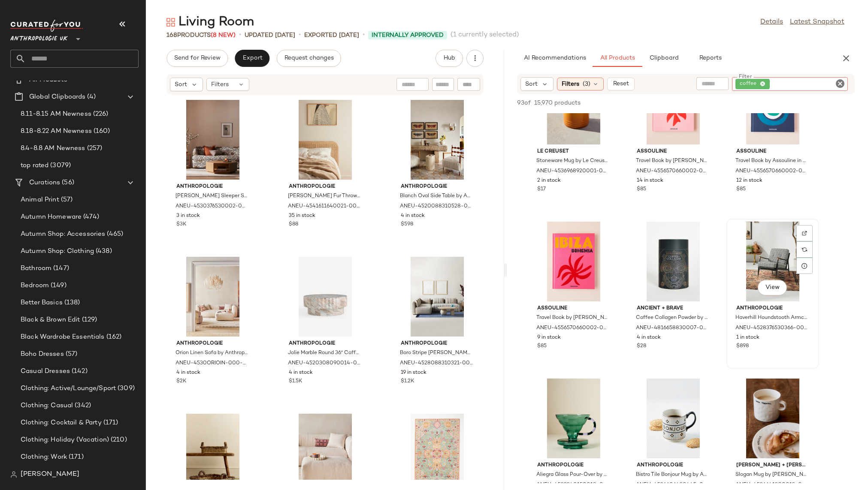
click at [753, 264] on div "View" at bounding box center [772, 262] width 87 height 80
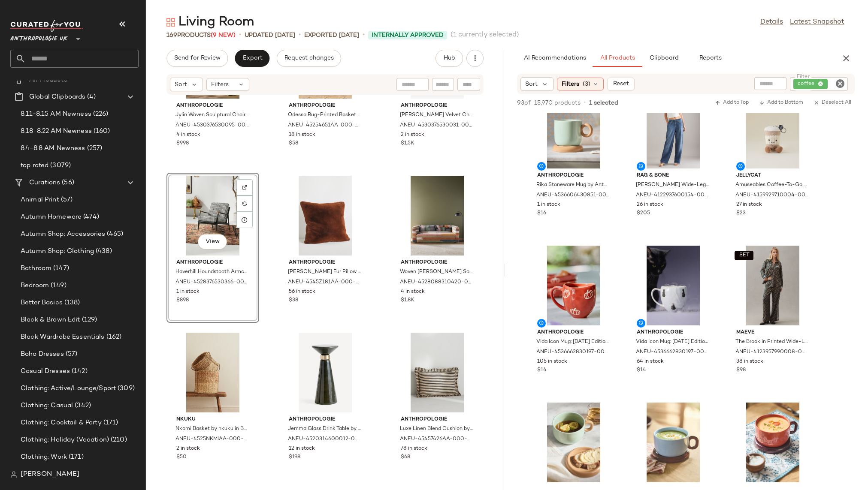
scroll to position [0, 0]
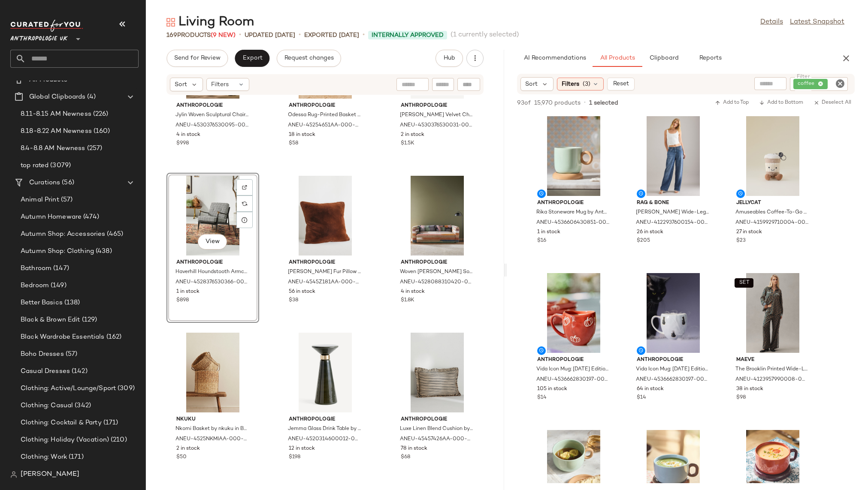
click at [839, 82] on icon "Clear Filter" at bounding box center [840, 84] width 10 height 10
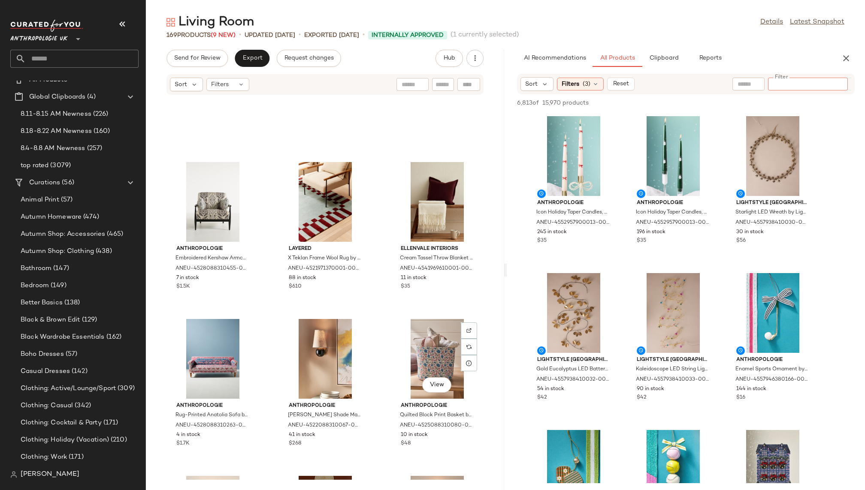
scroll to position [6224, 0]
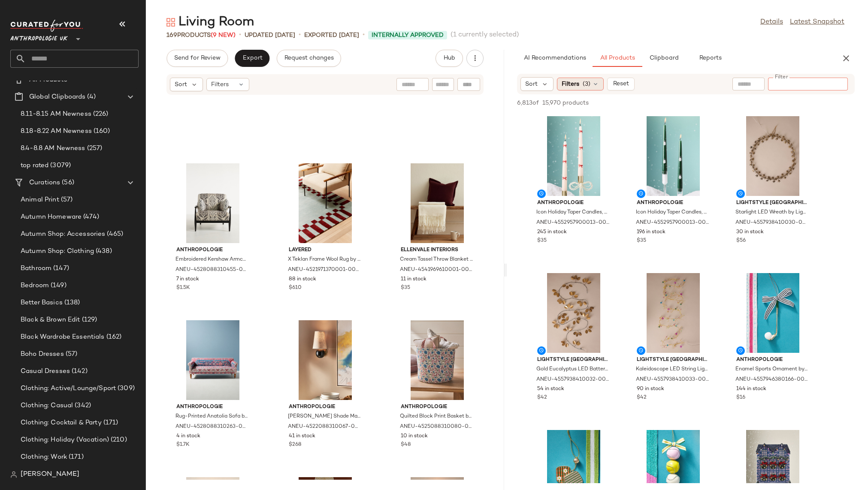
click at [592, 82] on icon at bounding box center [595, 84] width 7 height 7
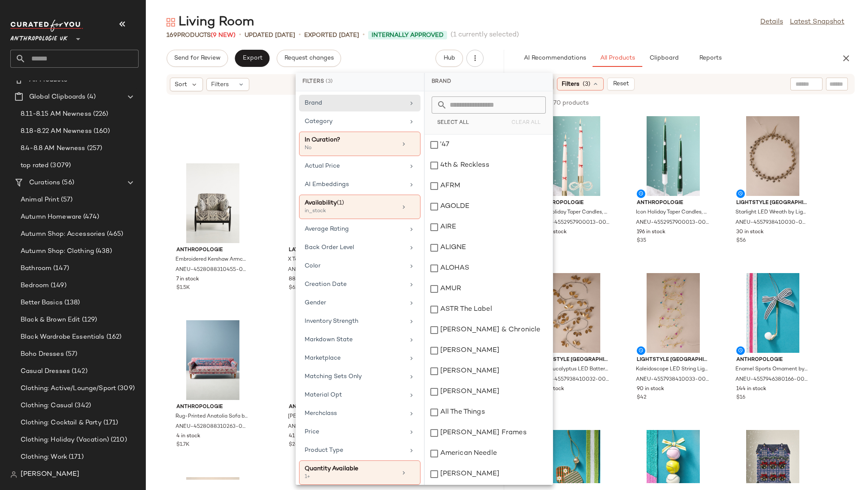
click at [677, 35] on div "169 Products (9 New) • updated Aug 19th • Exported Aug 13th • Internally Approv…" at bounding box center [505, 35] width 719 height 9
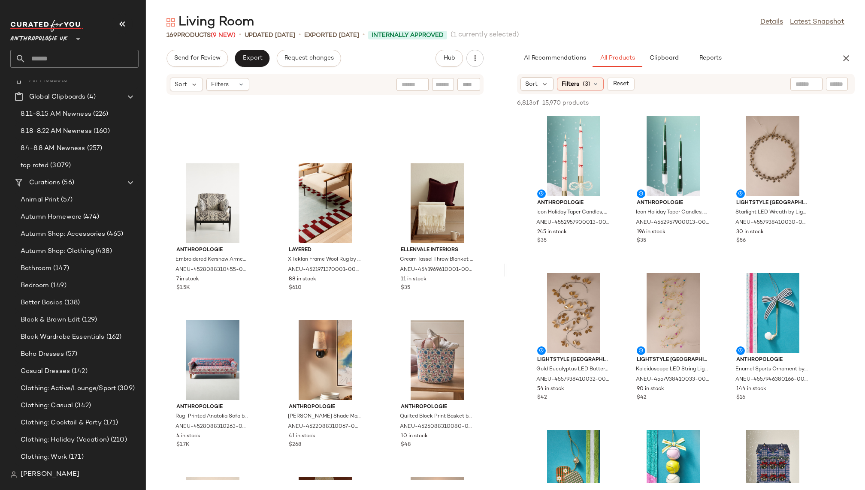
click at [838, 76] on div "Sort Filters (3) Reset" at bounding box center [686, 84] width 338 height 21
click at [840, 84] on input "Filter" at bounding box center [807, 84] width 73 height 9
type input "***"
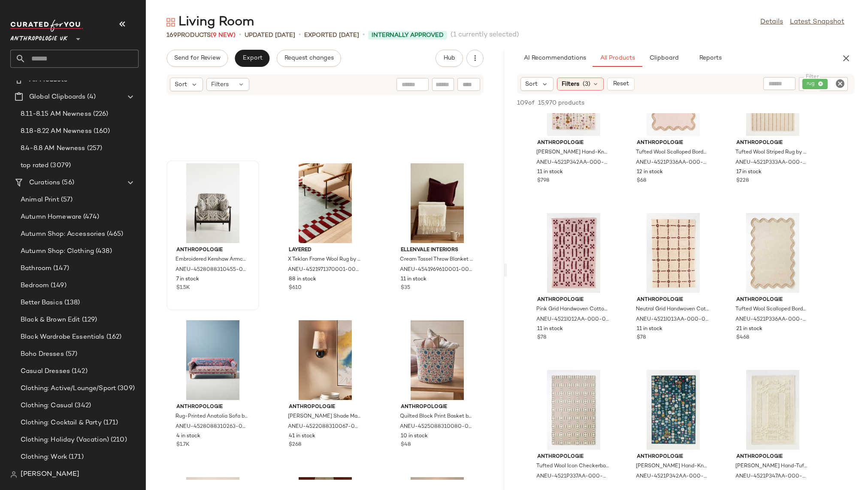
scroll to position [71, 0]
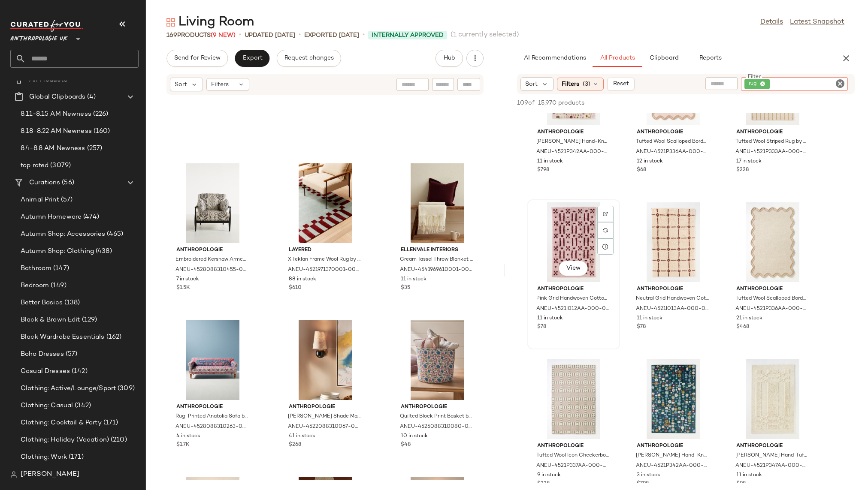
click at [556, 237] on div "View" at bounding box center [573, 242] width 87 height 80
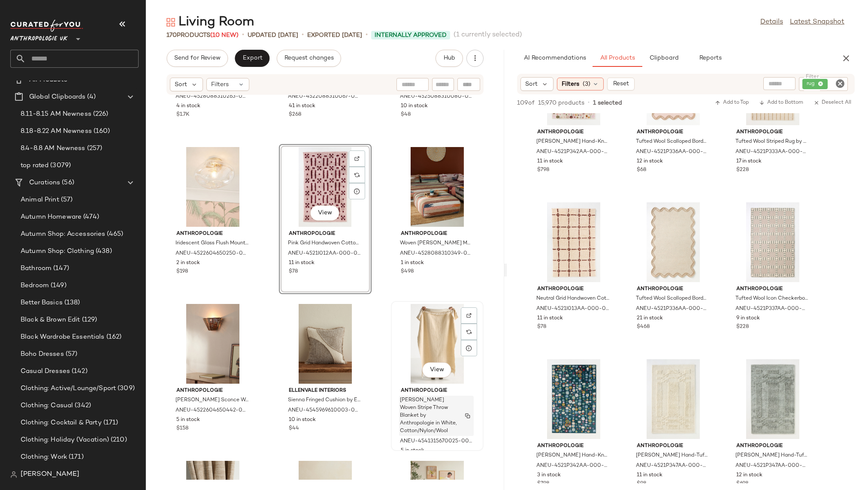
scroll to position [6559, 0]
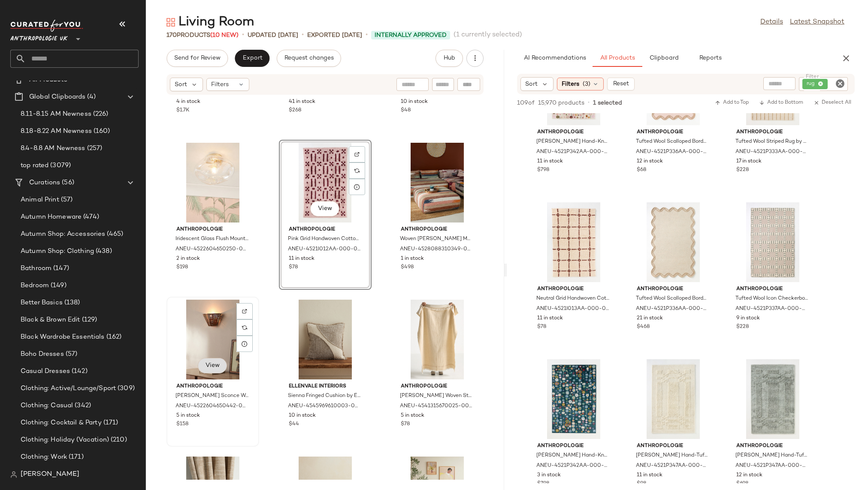
click at [213, 366] on span "View" at bounding box center [212, 366] width 15 height 7
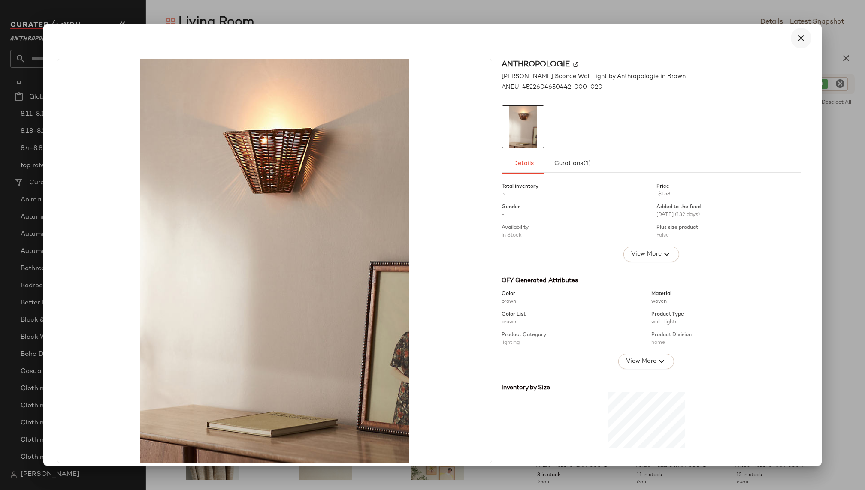
click at [804, 38] on button "button" at bounding box center [801, 38] width 21 height 21
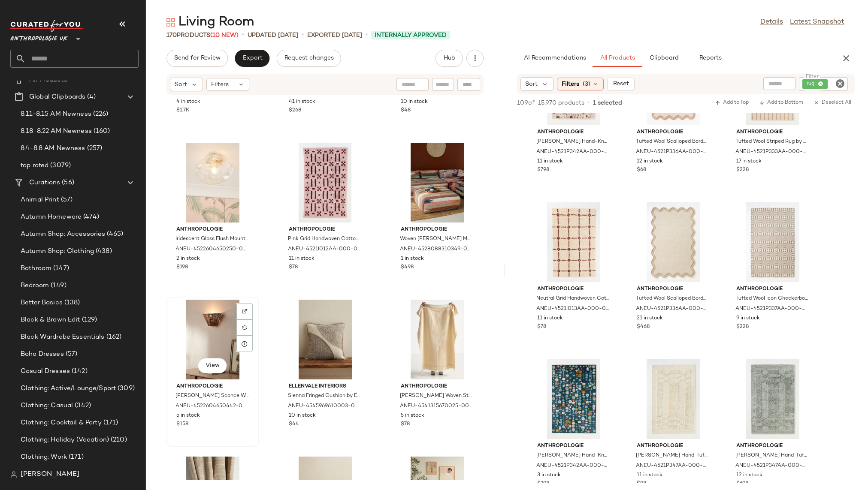
click at [204, 343] on div "View" at bounding box center [212, 340] width 87 height 80
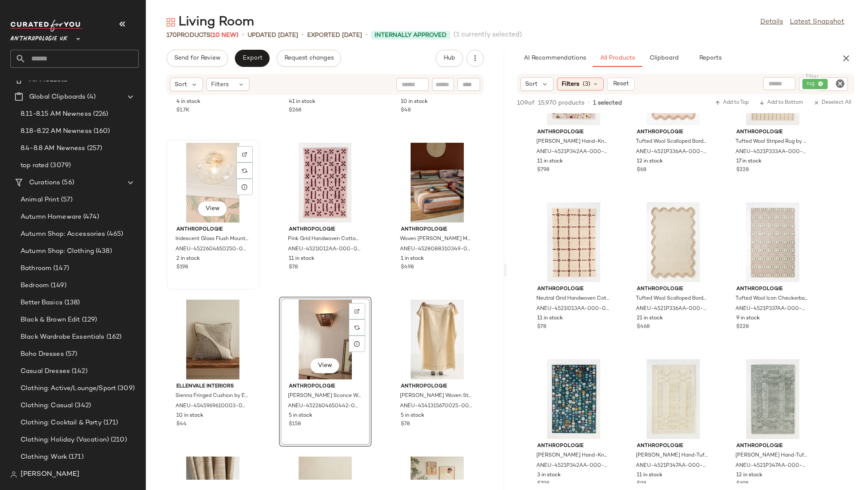
drag, startPoint x: 218, startPoint y: 335, endPoint x: 192, endPoint y: 180, distance: 157.1
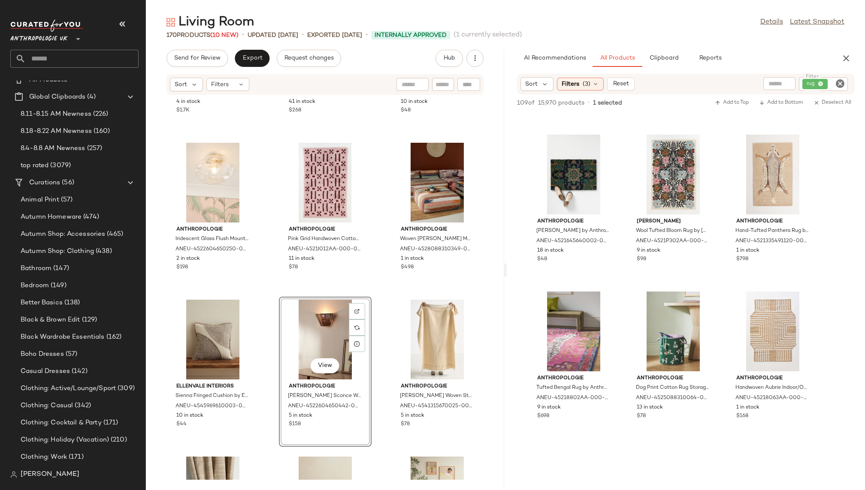
scroll to position [1264, 0]
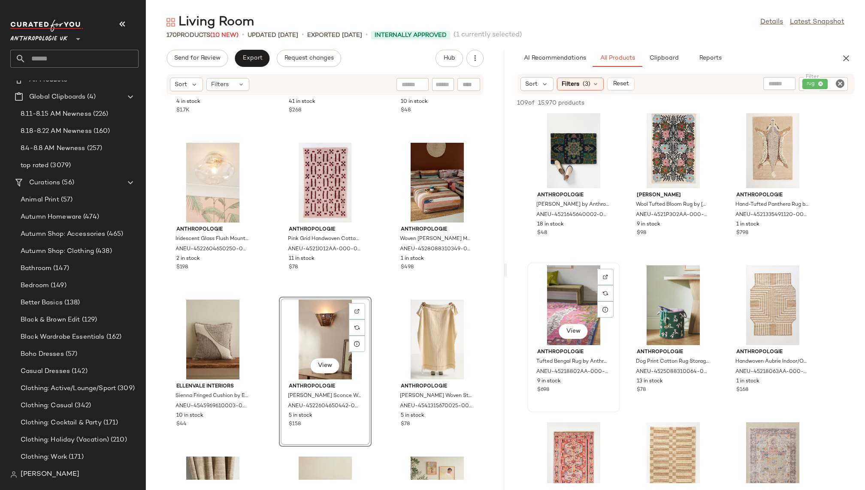
click at [554, 307] on div "View" at bounding box center [573, 306] width 87 height 80
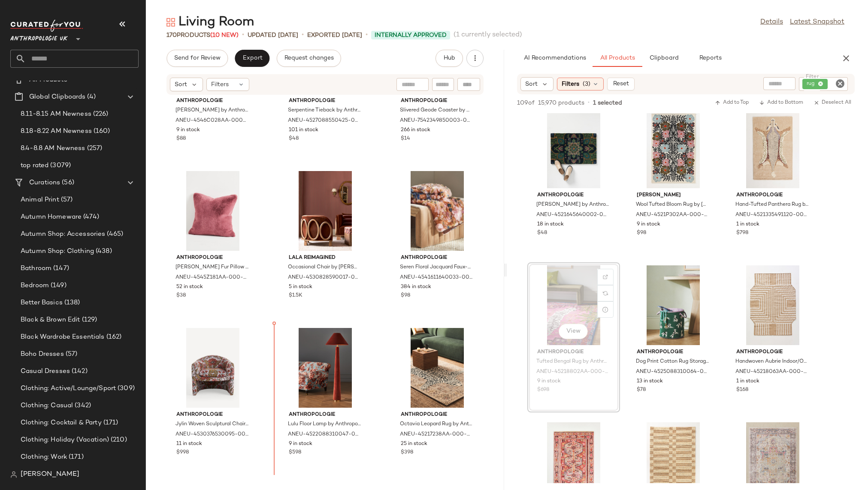
scroll to position [7633, 0]
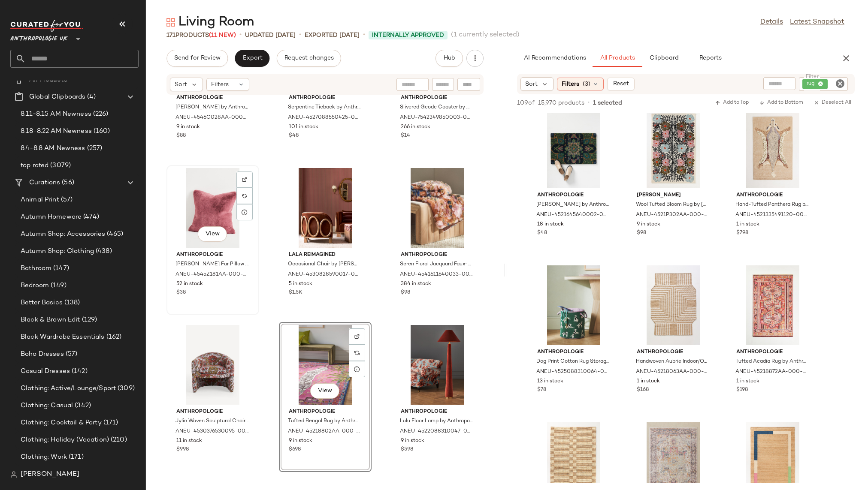
click at [209, 193] on div "View" at bounding box center [212, 208] width 87 height 80
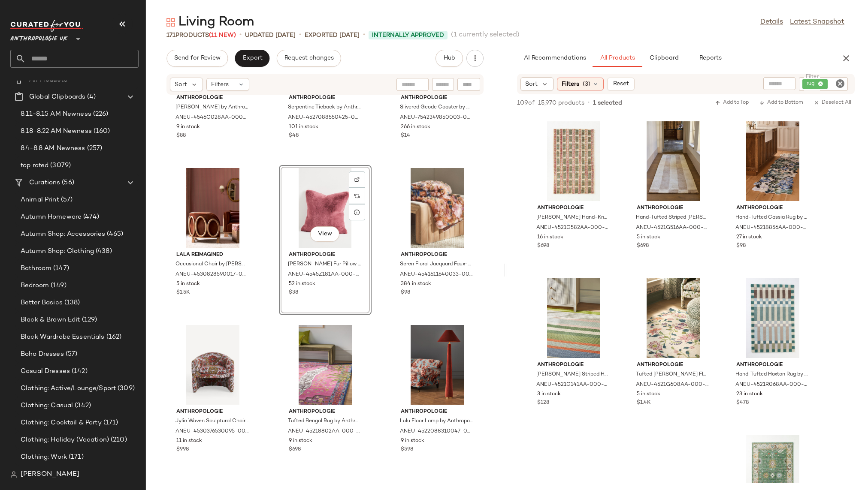
scroll to position [1887, 0]
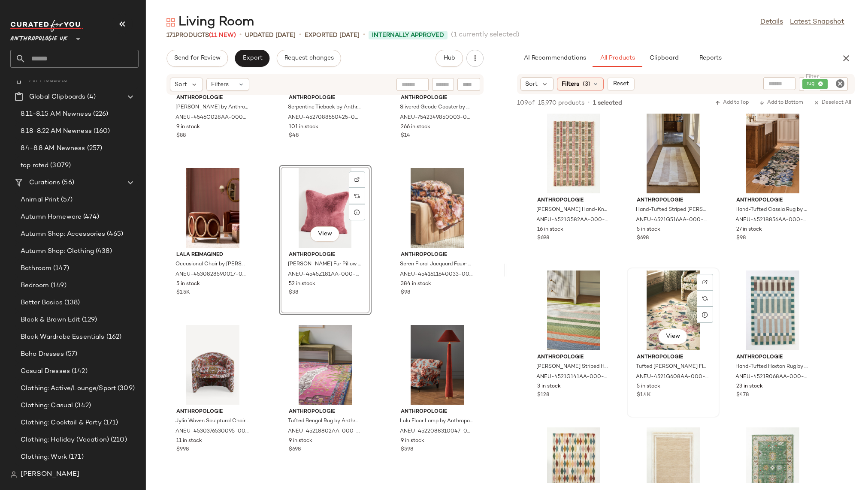
click at [644, 308] on div "View" at bounding box center [673, 311] width 87 height 80
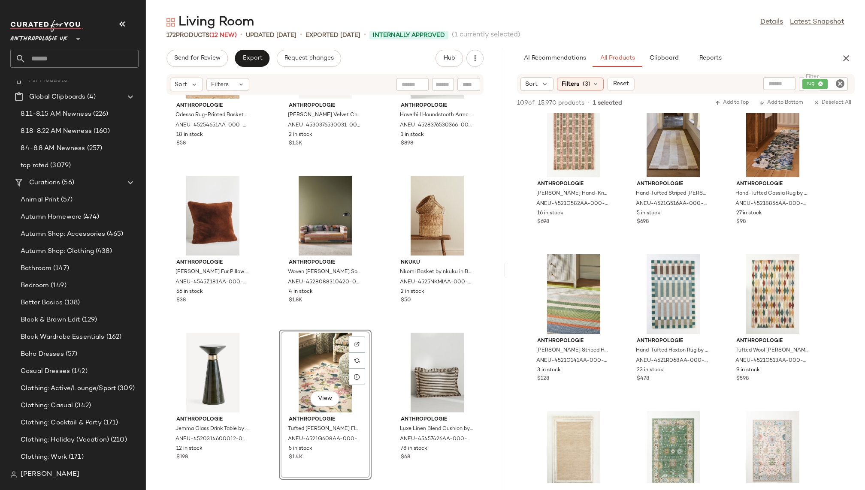
scroll to position [1910, 0]
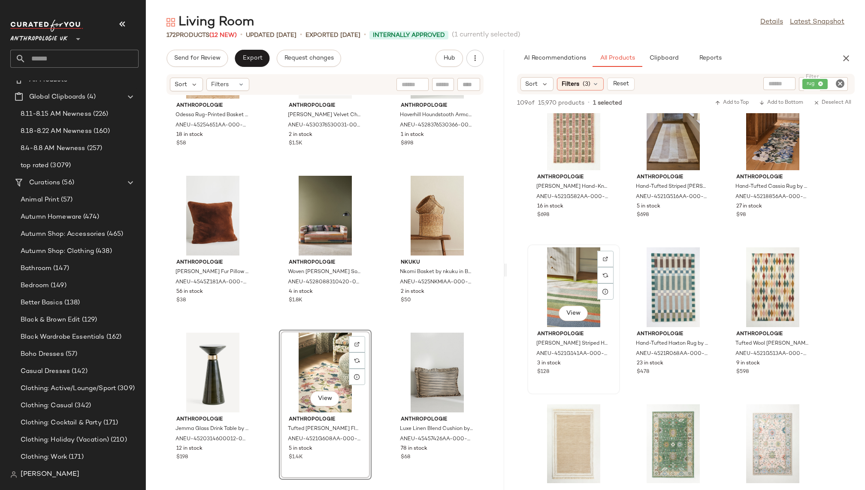
click at [558, 288] on div "View" at bounding box center [573, 288] width 87 height 80
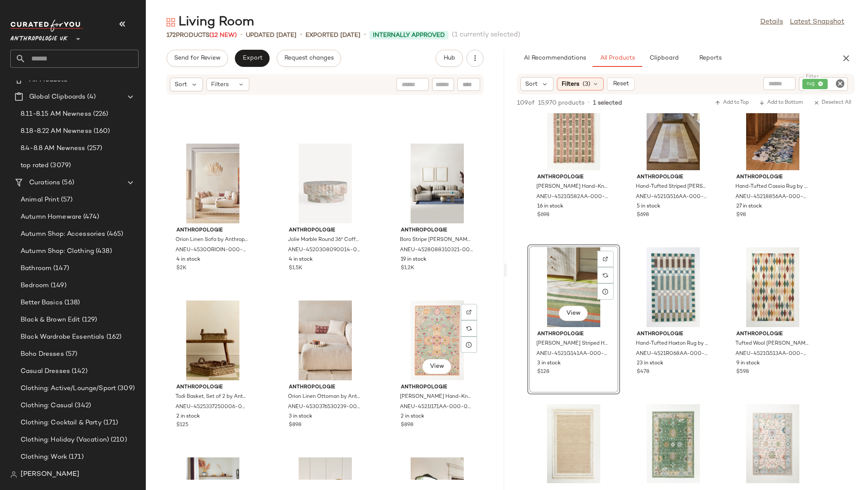
scroll to position [0, 0]
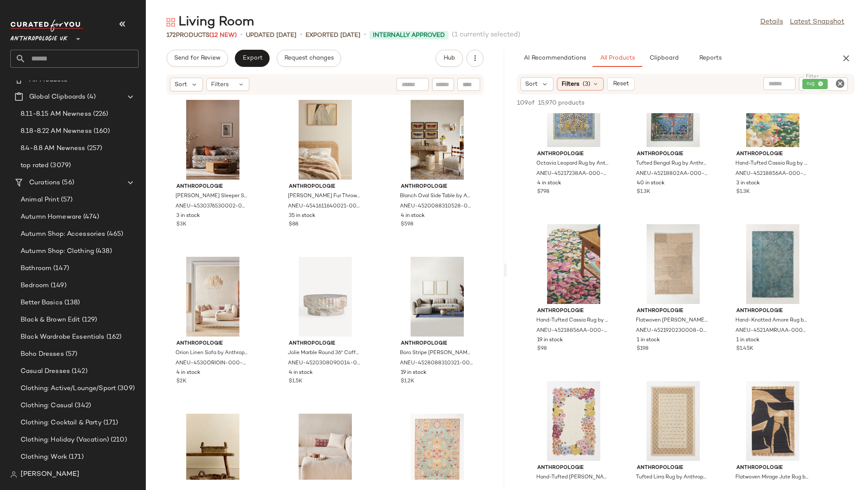
scroll to position [2722, 0]
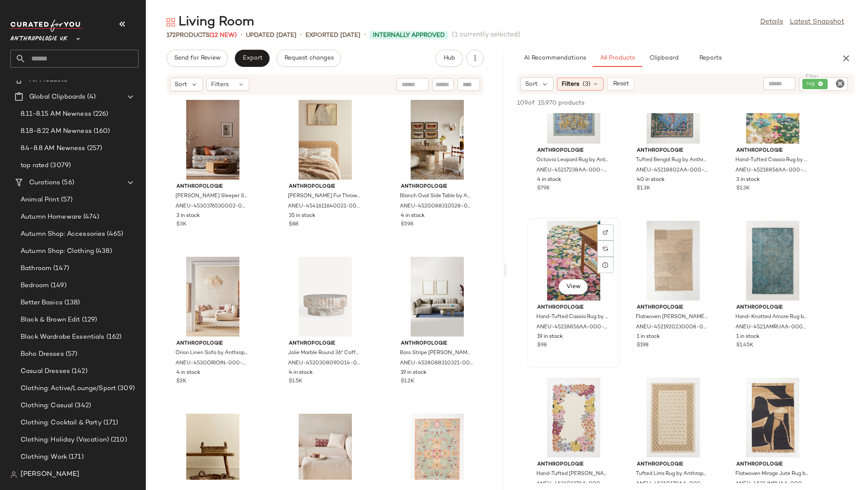
click at [569, 254] on div "View" at bounding box center [573, 261] width 87 height 80
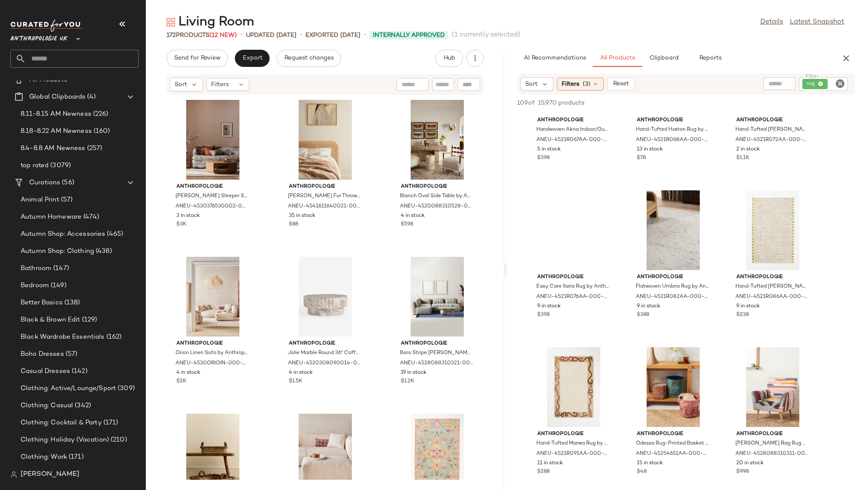
scroll to position [4167, 0]
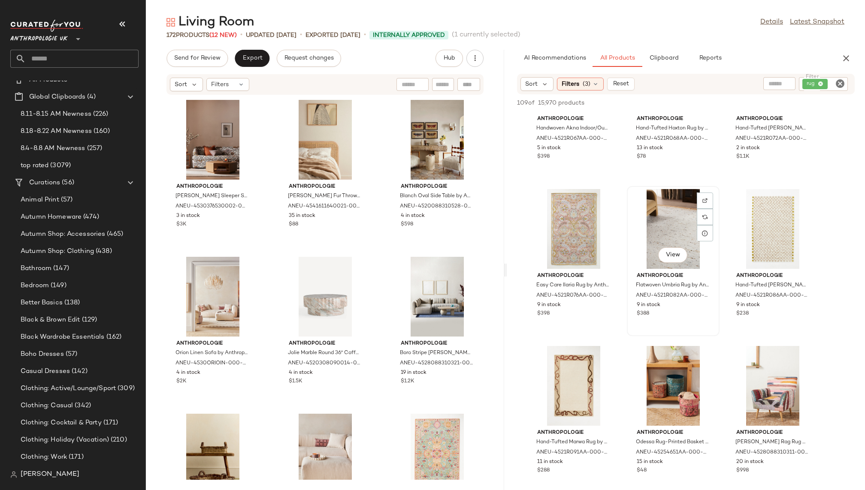
click at [645, 231] on div "View" at bounding box center [673, 229] width 87 height 80
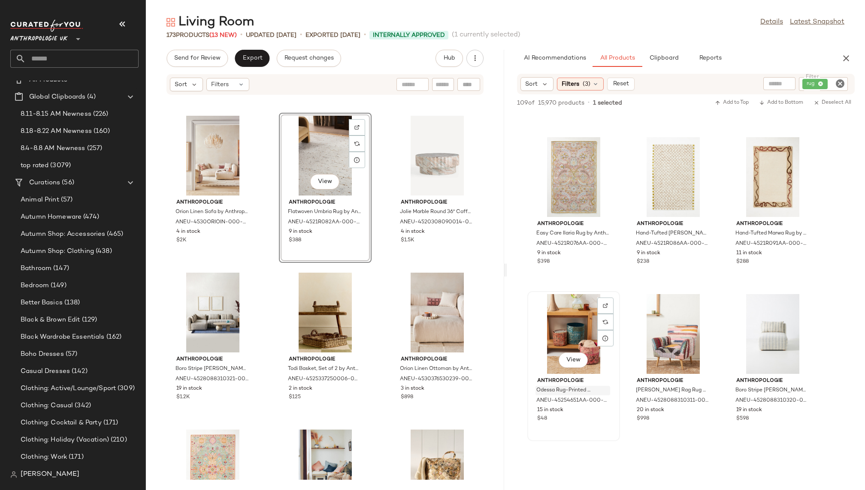
scroll to position [4236, 0]
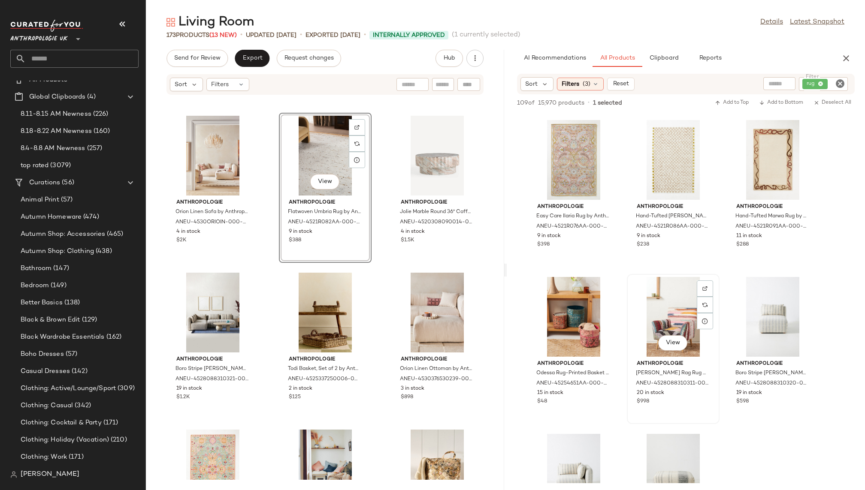
click at [659, 317] on div "View" at bounding box center [673, 317] width 87 height 80
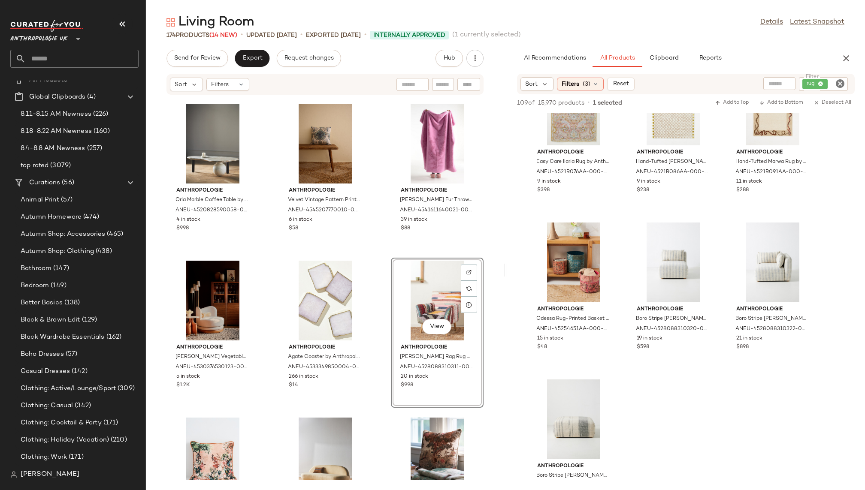
scroll to position [4304, 0]
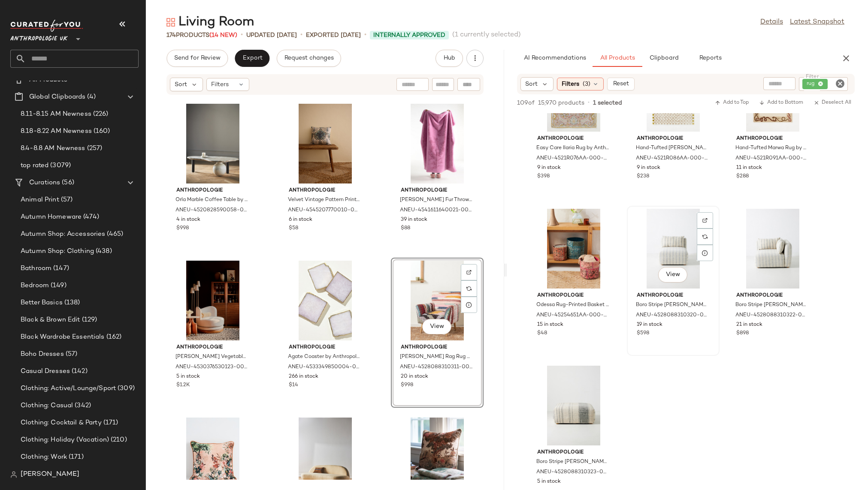
click at [660, 251] on div "View" at bounding box center [673, 249] width 87 height 80
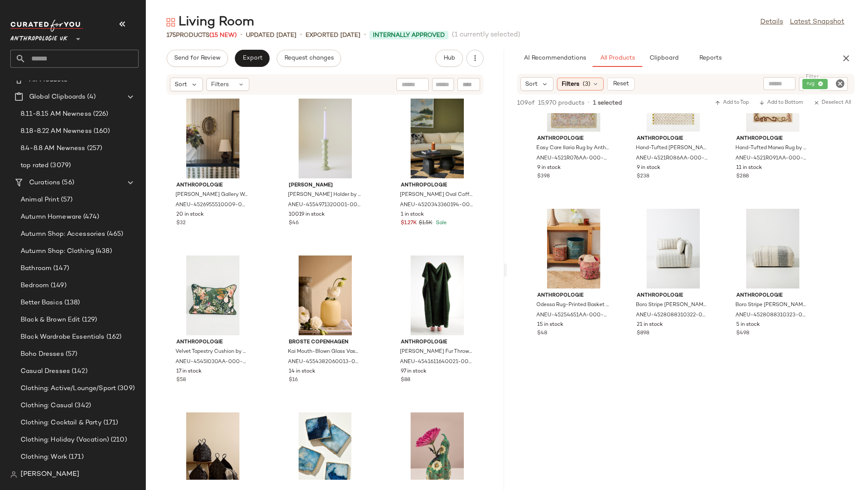
scroll to position [3001, 0]
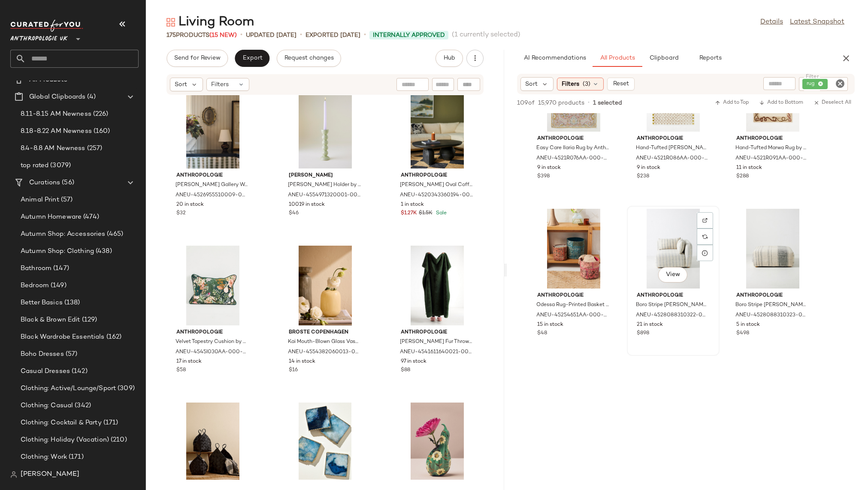
click at [671, 251] on div "View" at bounding box center [673, 249] width 87 height 80
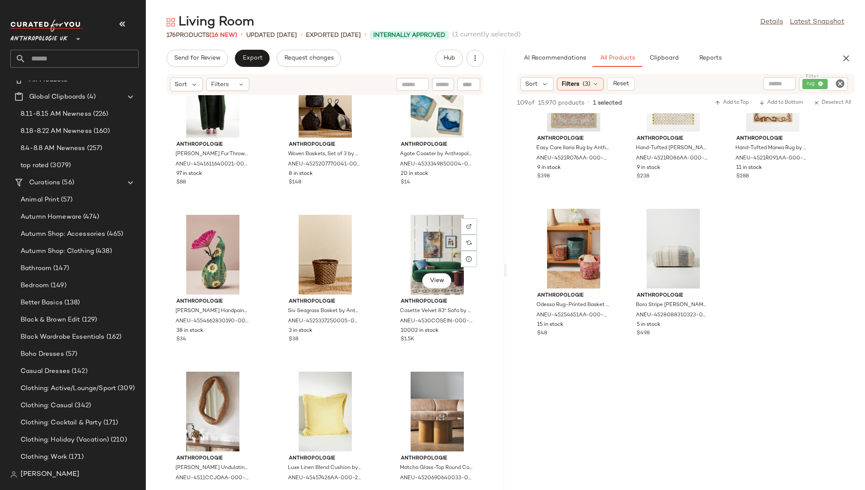
scroll to position [3366, 0]
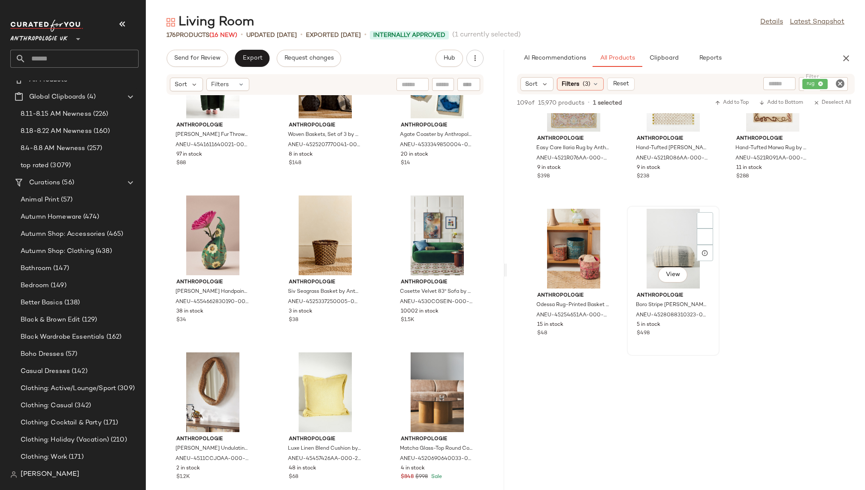
click at [657, 249] on div "View" at bounding box center [673, 249] width 87 height 80
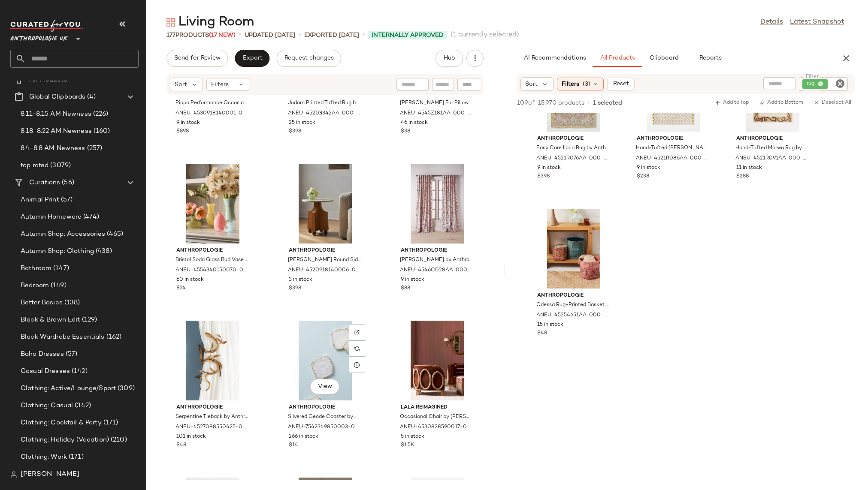
scroll to position [7616, 0]
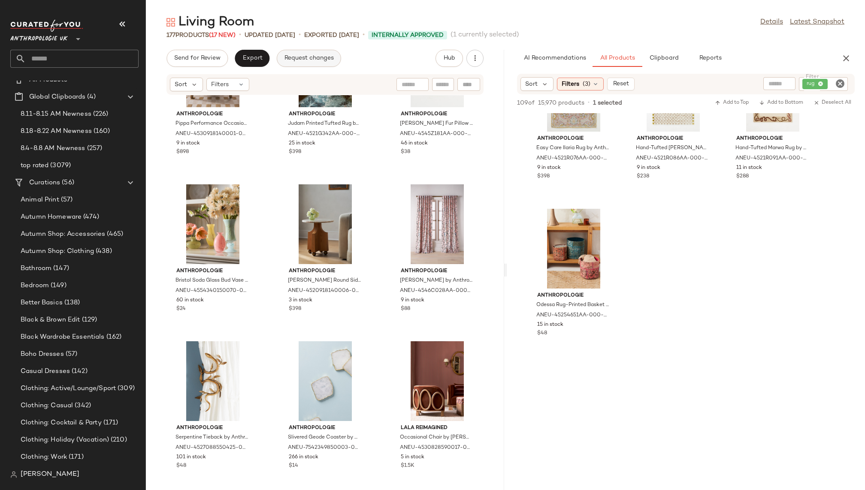
drag, startPoint x: 415, startPoint y: 216, endPoint x: 285, endPoint y: 57, distance: 205.8
click at [71, 264] on div "Bathroom (147)" at bounding box center [79, 269] width 123 height 10
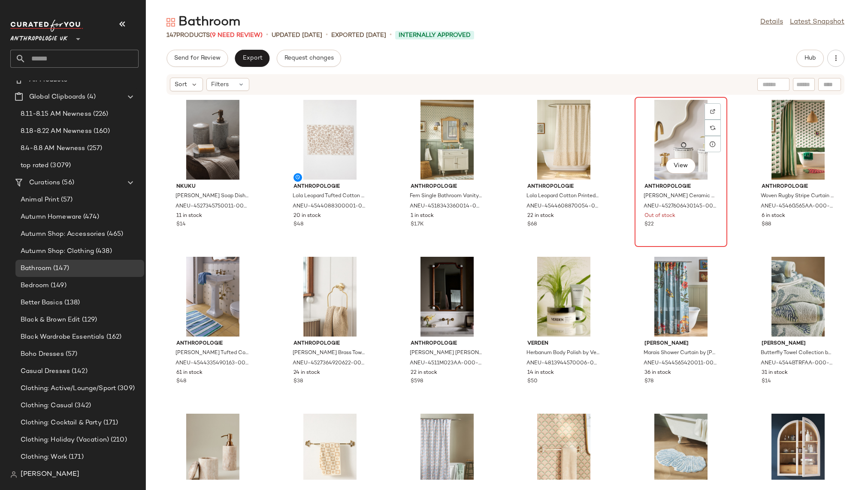
click at [649, 134] on div "View" at bounding box center [681, 140] width 87 height 80
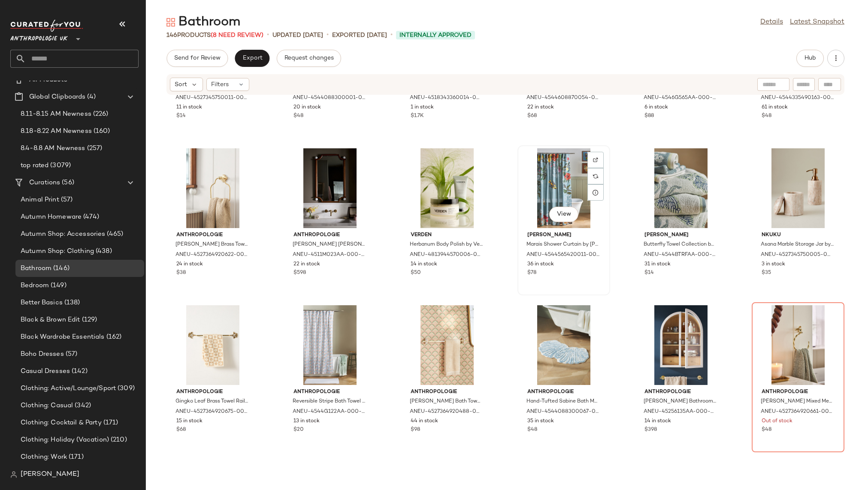
scroll to position [206, 0]
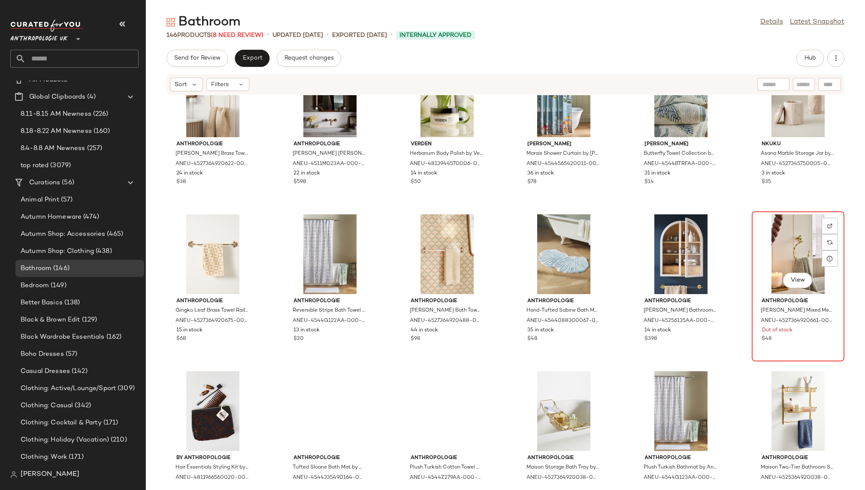
click at [755, 236] on div "View" at bounding box center [798, 255] width 87 height 80
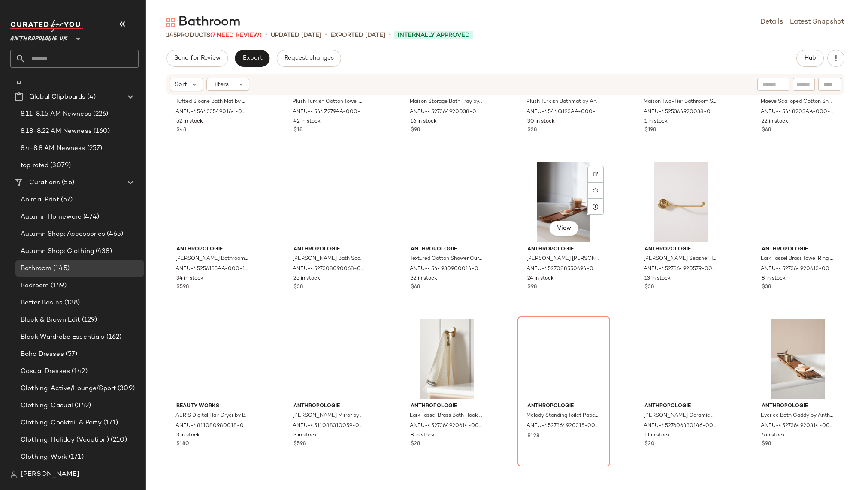
scroll to position [611, 0]
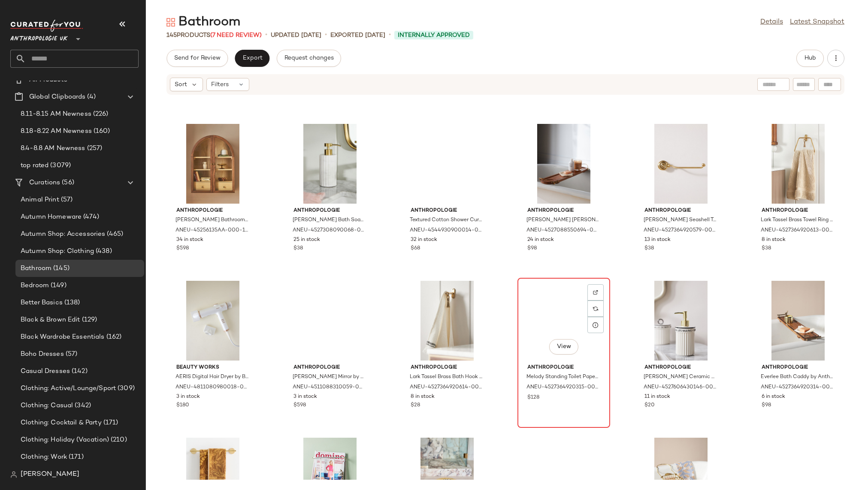
click at [558, 295] on div "View" at bounding box center [563, 321] width 87 height 80
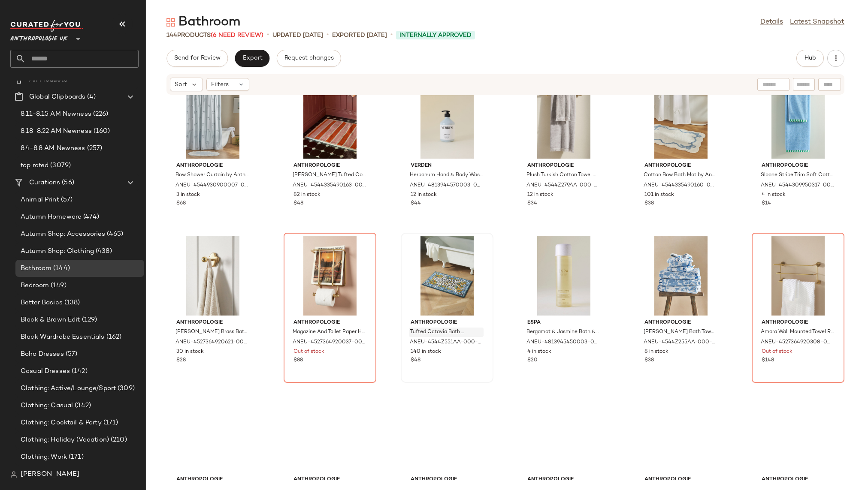
scroll to position [1616, 0]
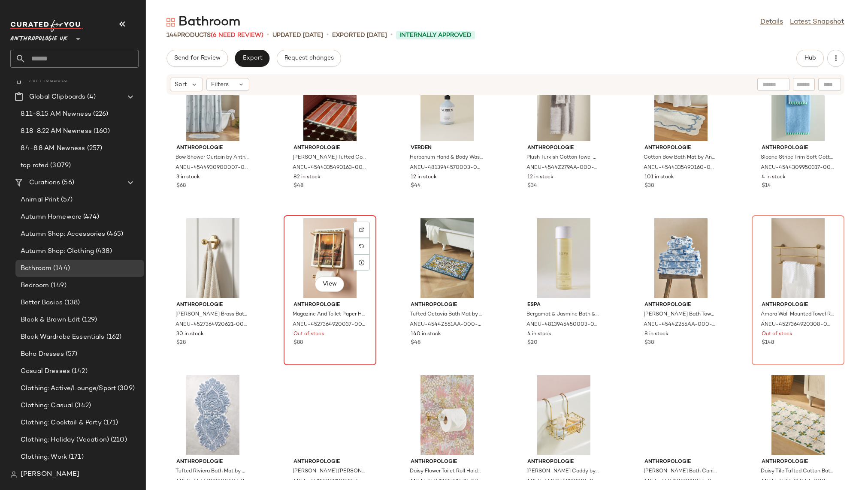
click at [323, 241] on div "View" at bounding box center [330, 258] width 87 height 80
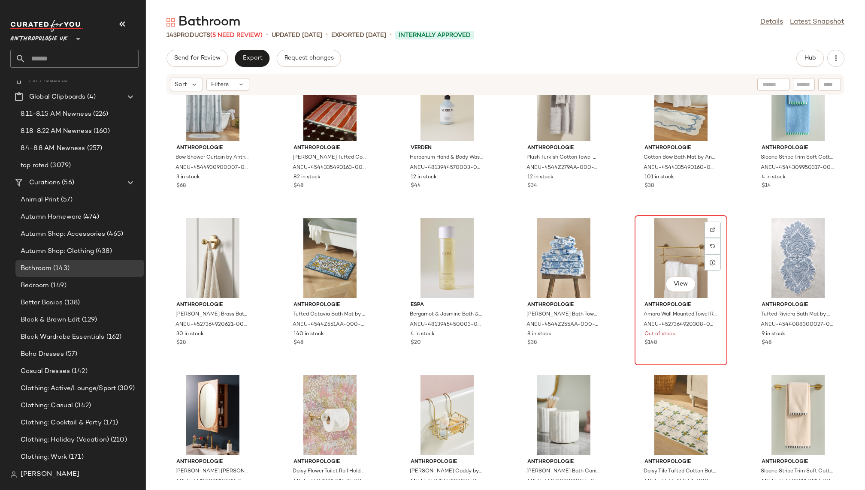
click at [665, 254] on div "View" at bounding box center [681, 258] width 87 height 80
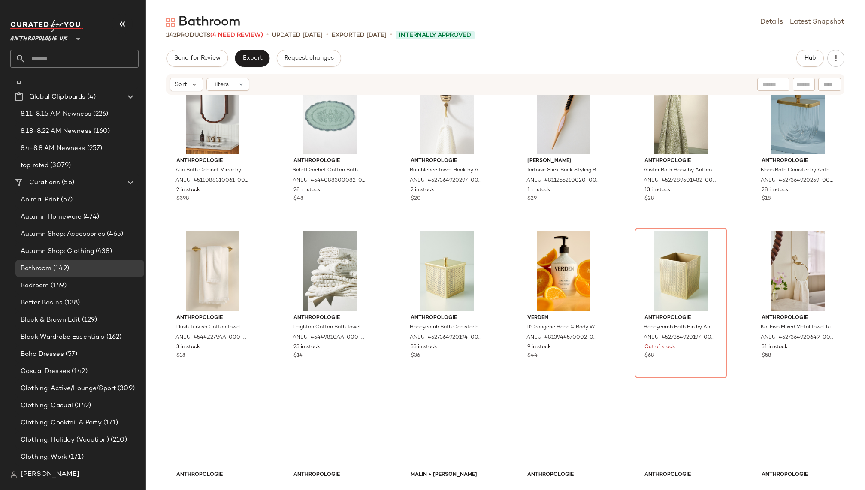
scroll to position [2907, 0]
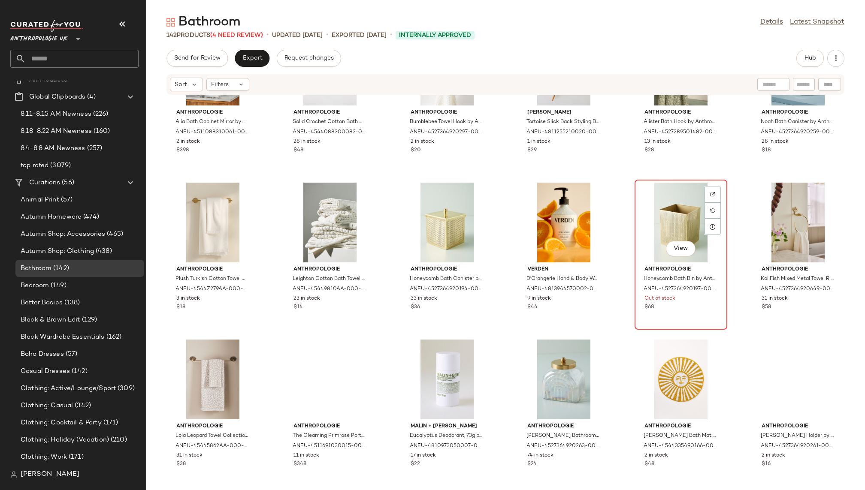
click at [647, 216] on div "View" at bounding box center [681, 223] width 87 height 80
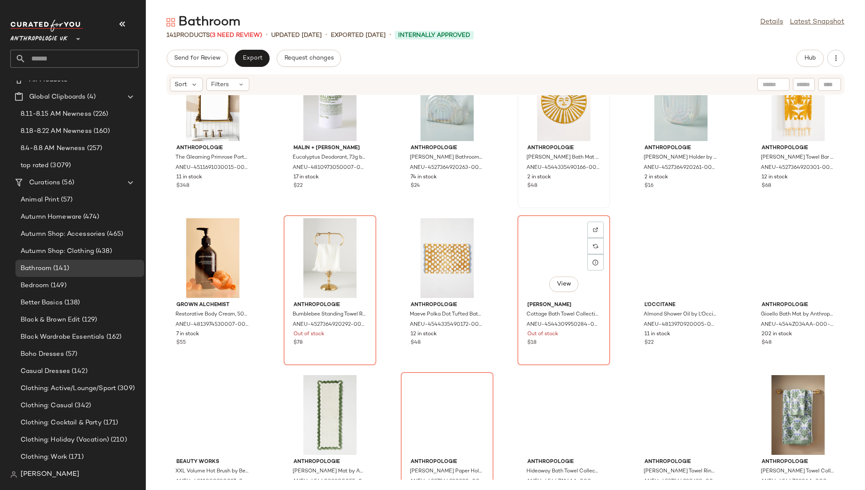
scroll to position [3236, 0]
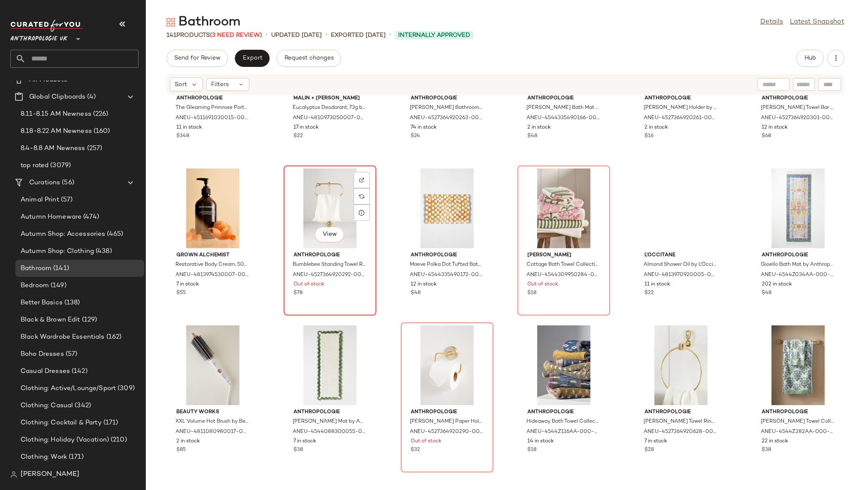
click at [319, 192] on div "View" at bounding box center [330, 209] width 87 height 80
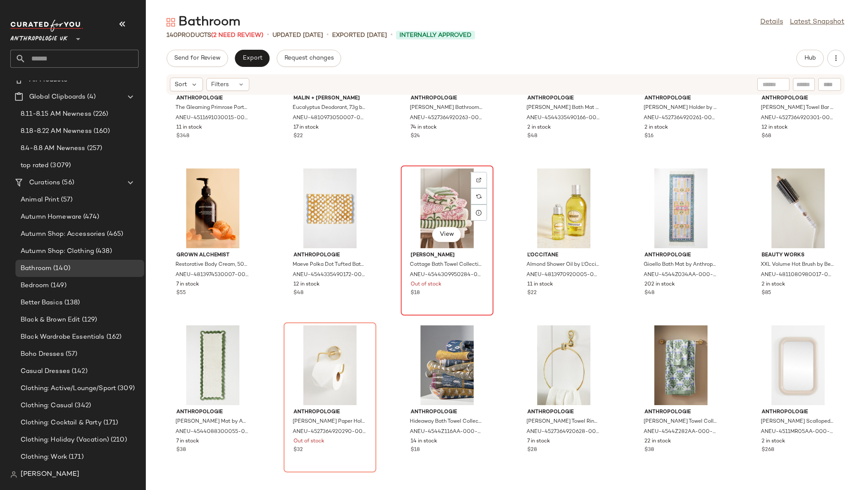
click at [414, 194] on div "View" at bounding box center [447, 209] width 87 height 80
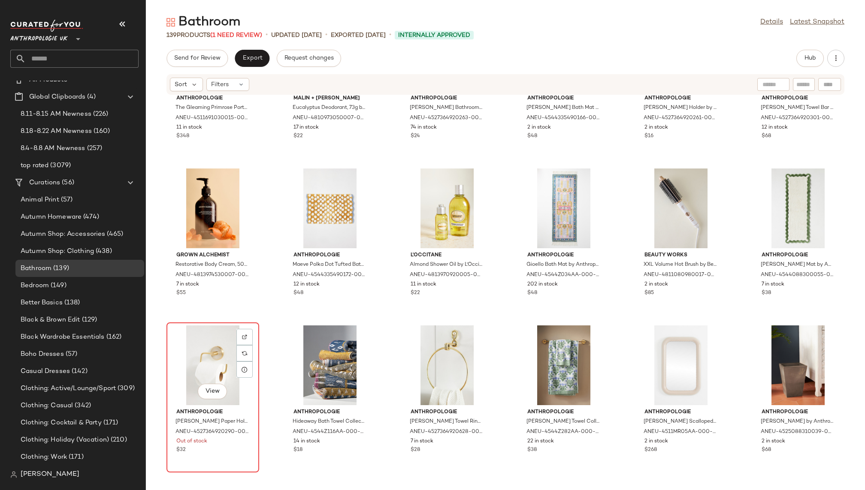
click at [189, 381] on div "View" at bounding box center [212, 366] width 87 height 80
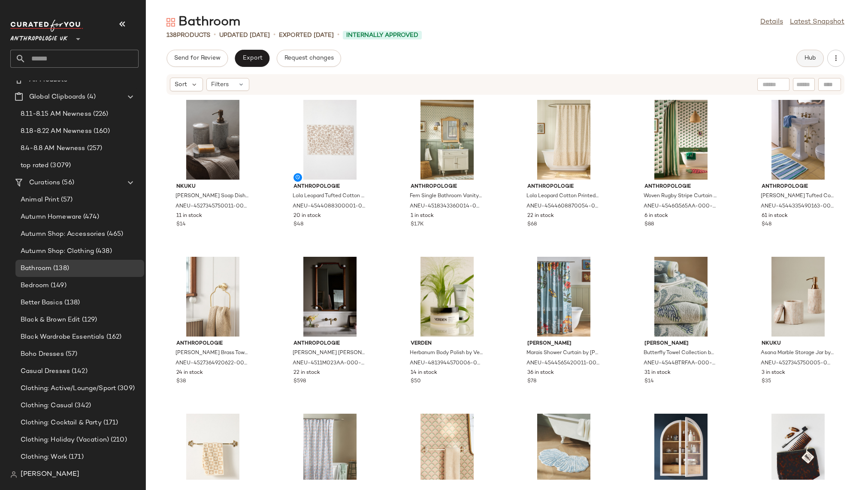
click at [802, 59] on button "Hub" at bounding box center [809, 58] width 27 height 17
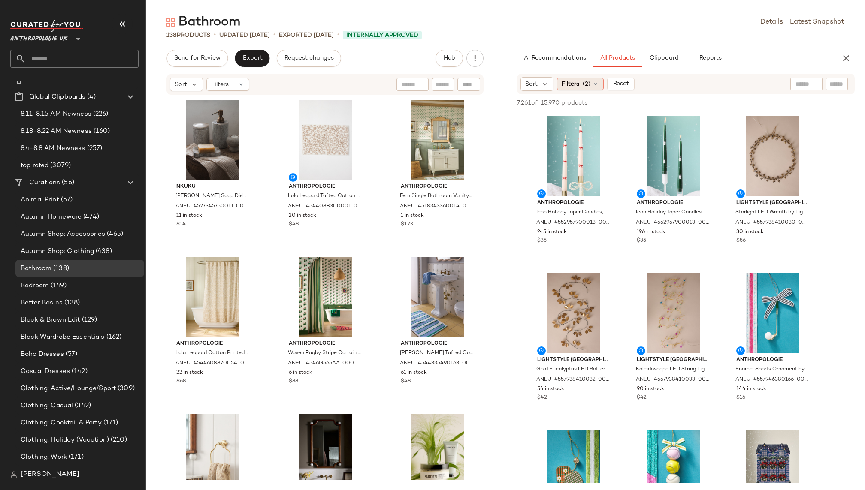
click at [584, 81] on span "(2)" at bounding box center [587, 84] width 8 height 9
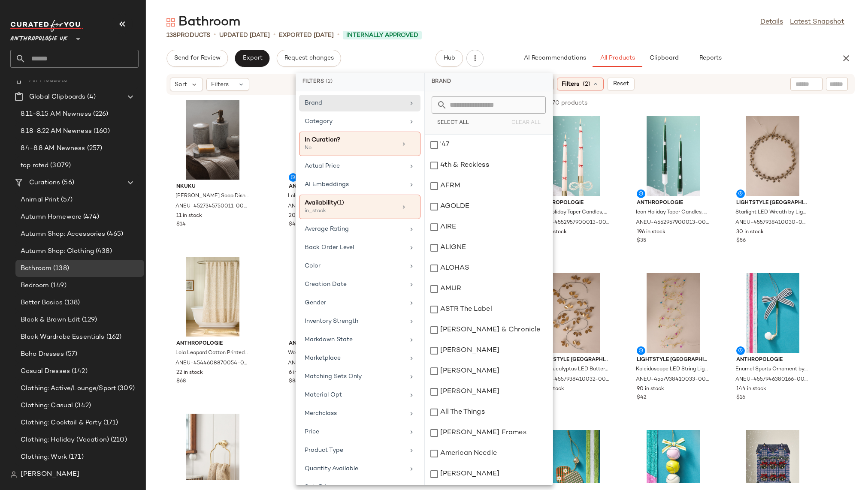
click at [584, 81] on span "(2)" at bounding box center [587, 84] width 8 height 9
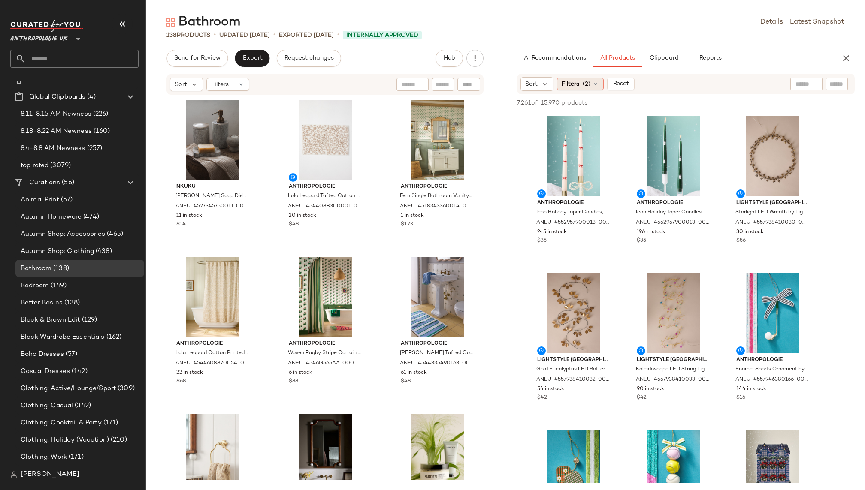
click at [577, 90] on div "Filters (2)" at bounding box center [580, 84] width 47 height 13
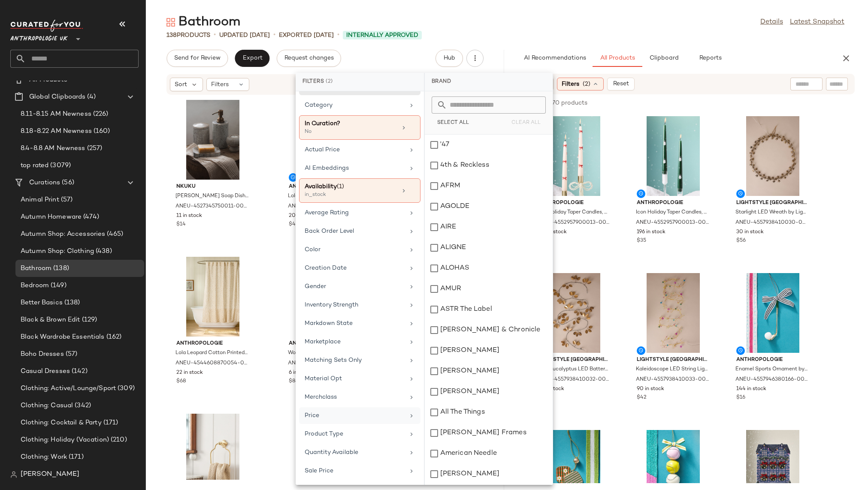
scroll to position [24, 0]
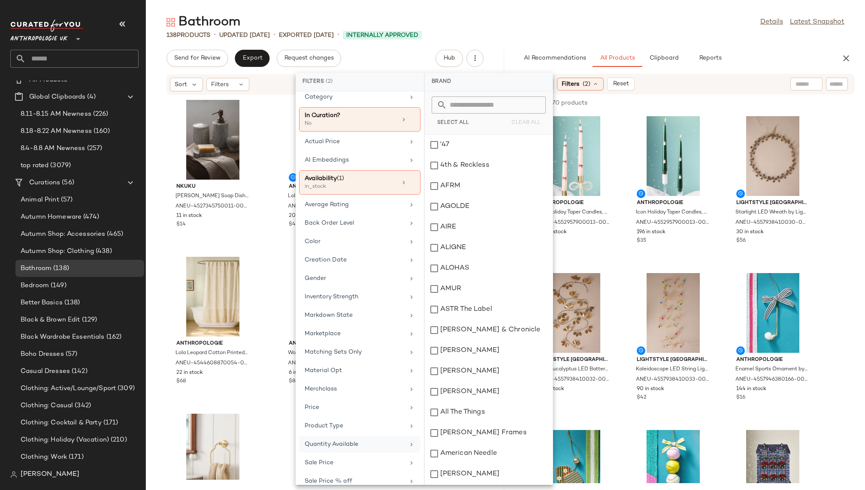
click at [357, 440] on div "Quantity Available" at bounding box center [355, 444] width 100 height 9
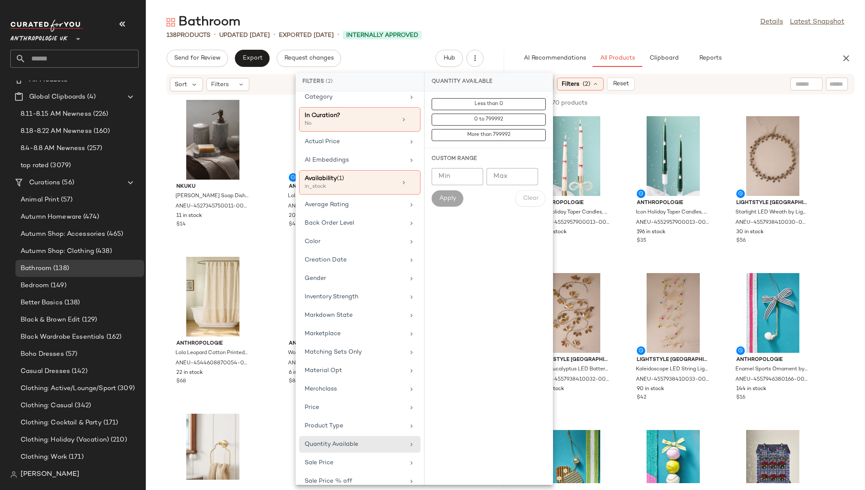
click at [454, 176] on input "Min" at bounding box center [457, 176] width 51 height 17
type input "*"
click at [454, 197] on span "Apply" at bounding box center [447, 198] width 17 height 7
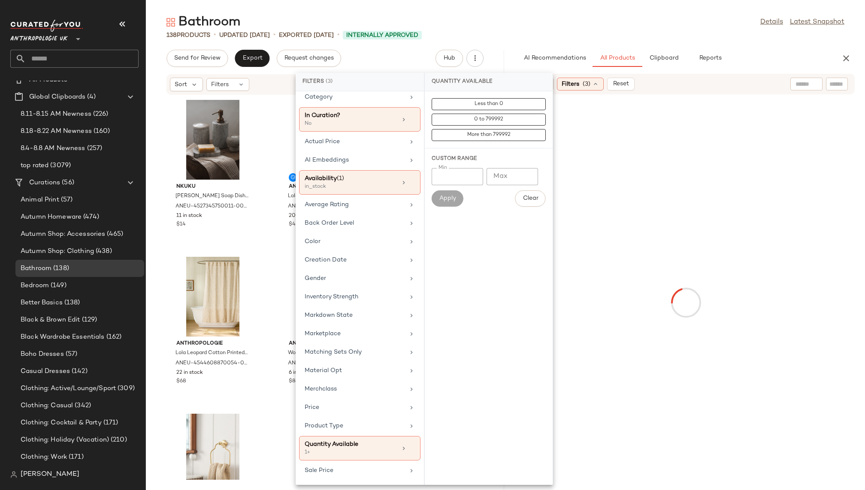
click at [660, 33] on div "138 Products • updated Aug 19th • Exported Aug 13th • Internally Approved" at bounding box center [505, 35] width 719 height 9
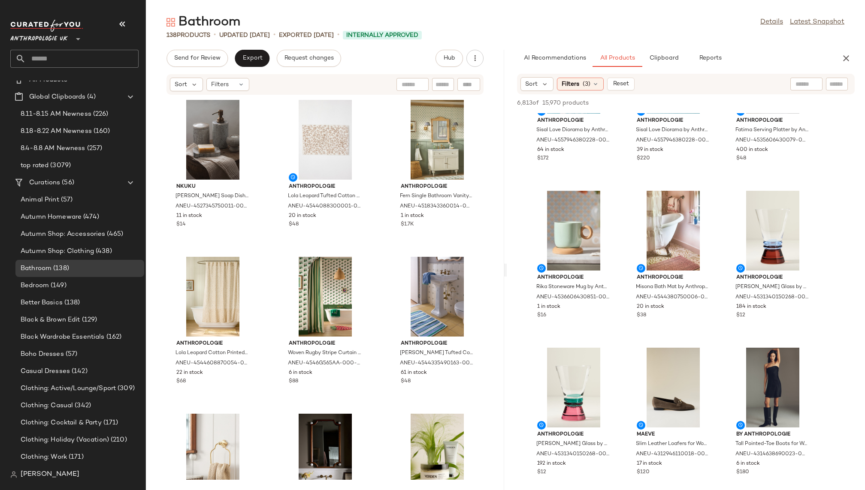
scroll to position [2563, 0]
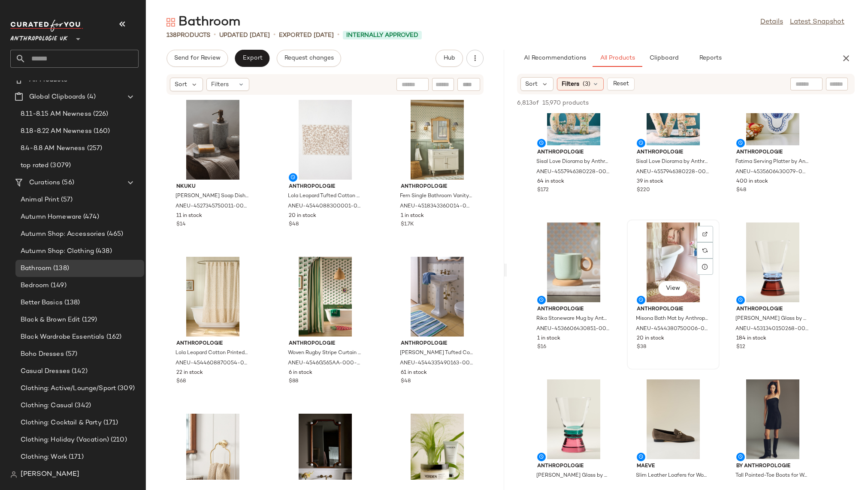
click at [651, 275] on div "View" at bounding box center [673, 263] width 87 height 80
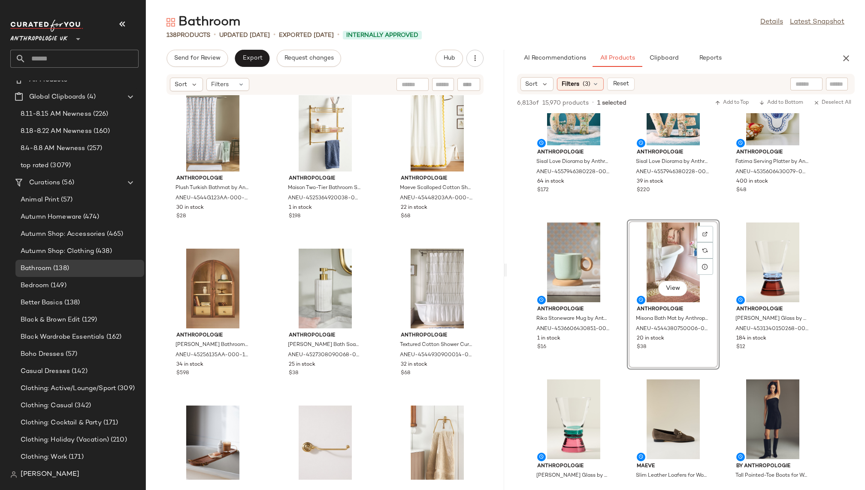
scroll to position [1112, 0]
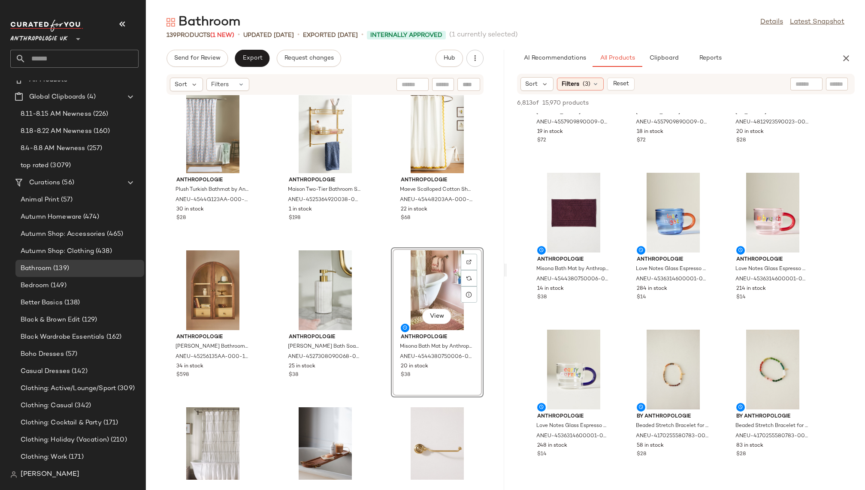
scroll to position [15487, 0]
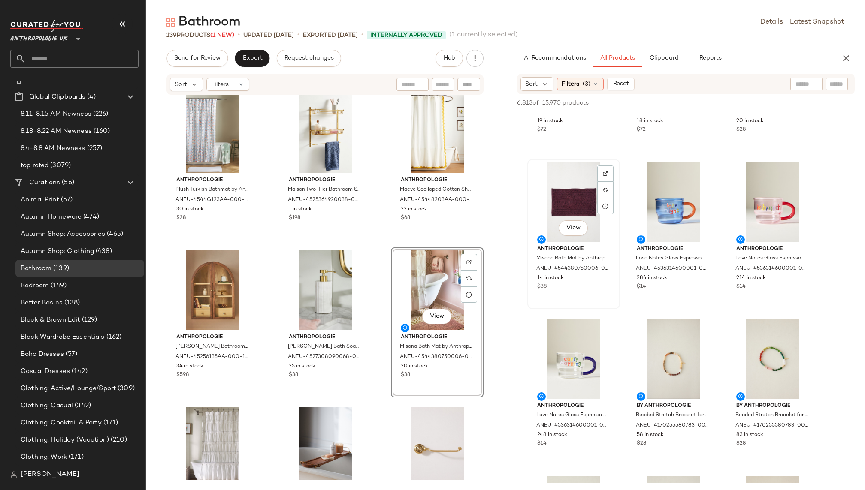
click at [570, 212] on div "View" at bounding box center [573, 202] width 87 height 80
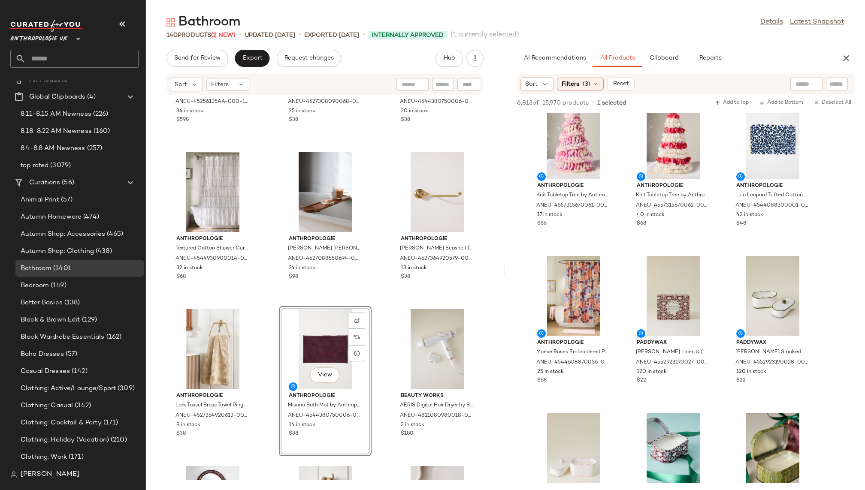
scroll to position [17998, 0]
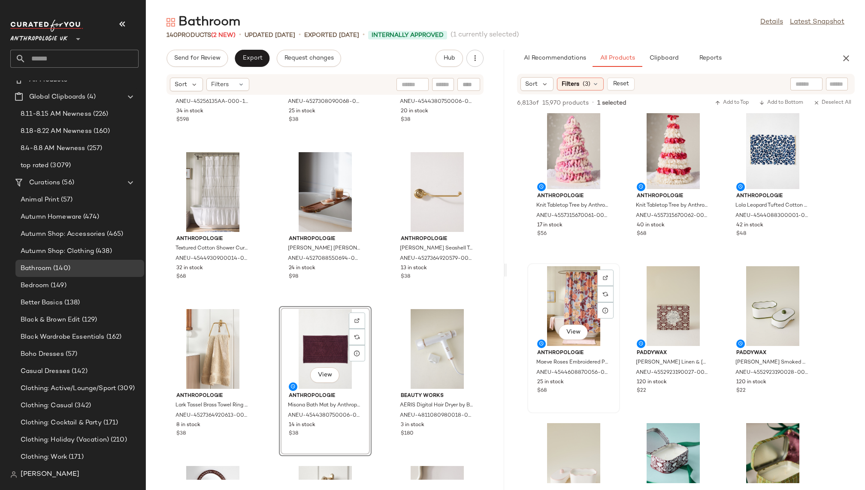
click at [568, 313] on div "View" at bounding box center [573, 306] width 87 height 80
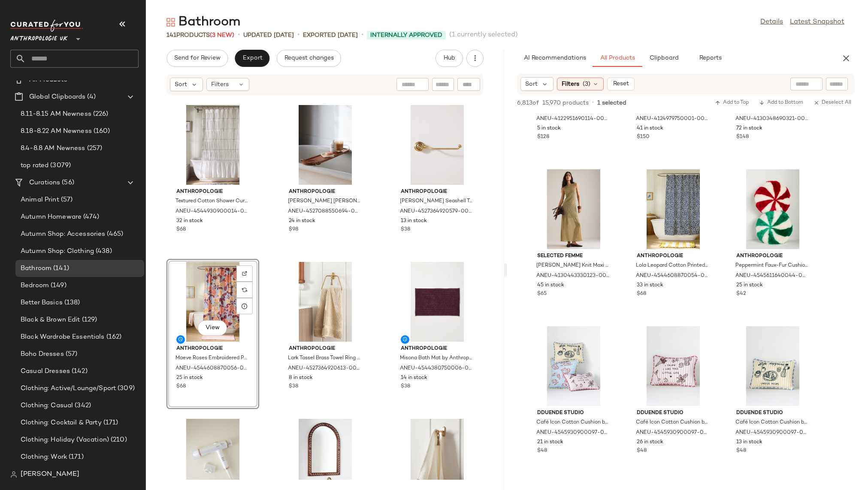
scroll to position [26782, 0]
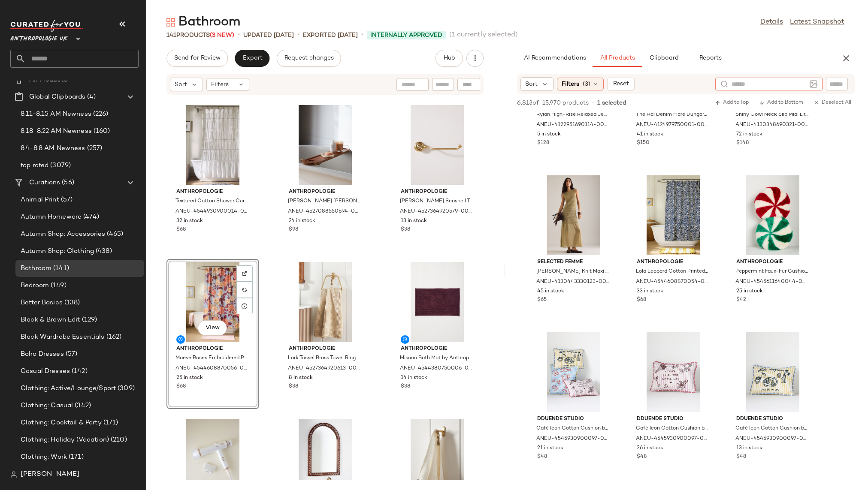
click at [807, 85] on div at bounding box center [768, 84] width 107 height 13
type input "********"
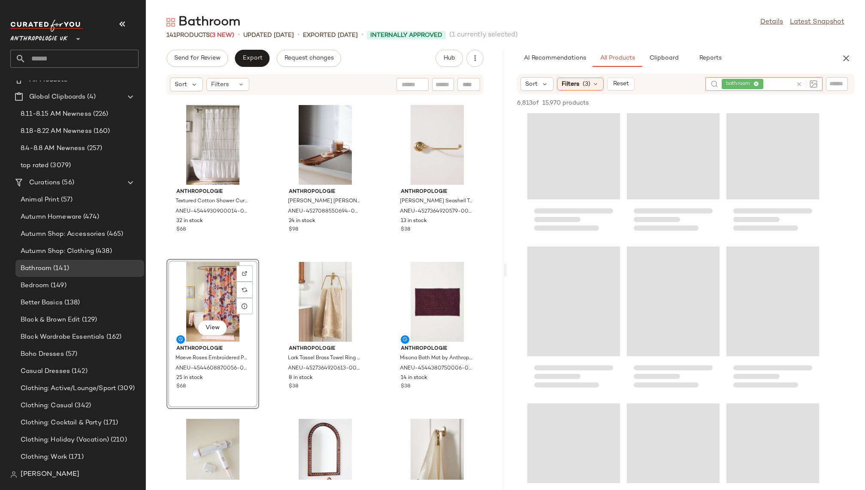
scroll to position [0, 0]
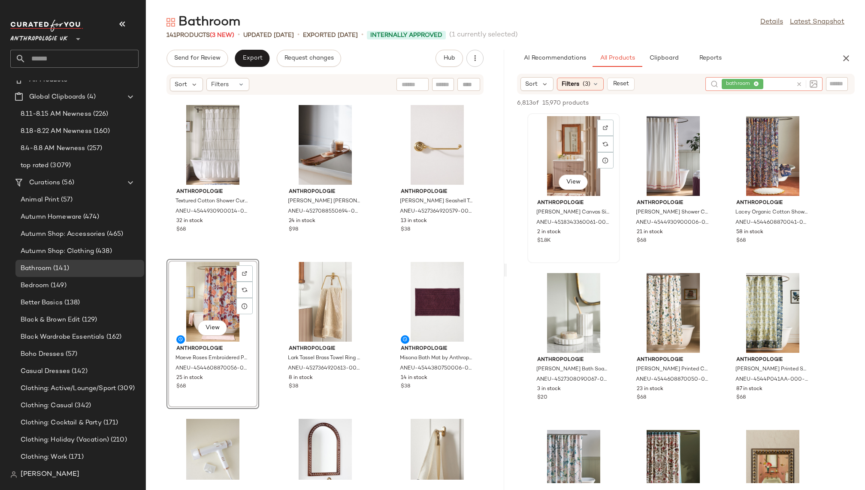
click at [564, 156] on div "View" at bounding box center [573, 156] width 87 height 80
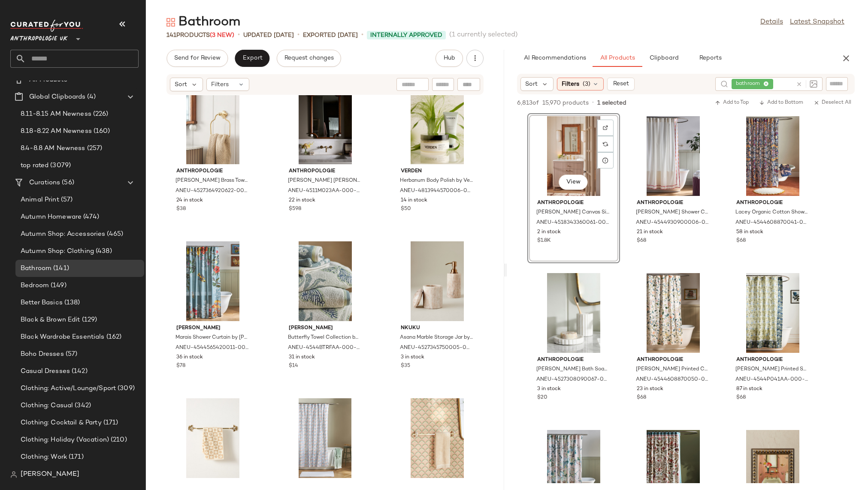
scroll to position [337, 0]
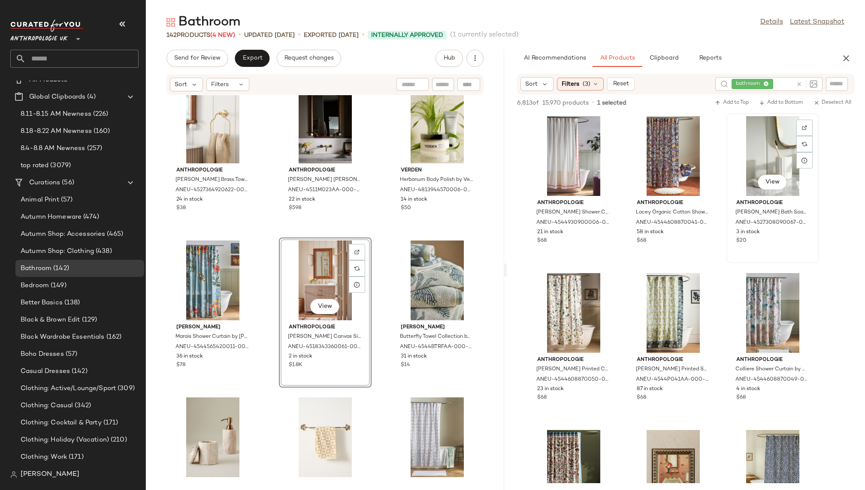
click at [759, 166] on div "View" at bounding box center [772, 156] width 87 height 80
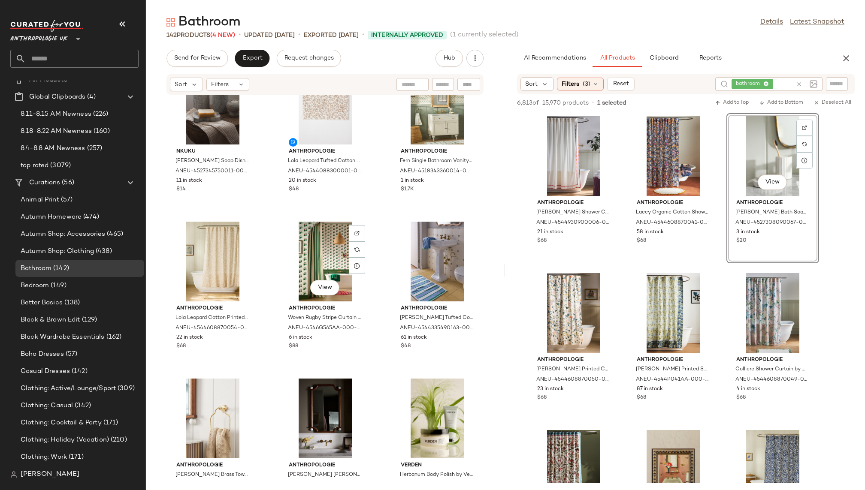
scroll to position [0, 0]
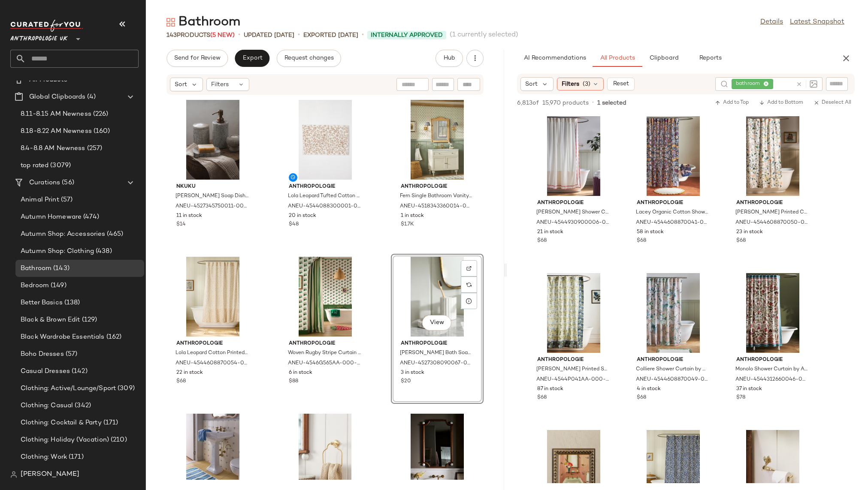
click at [372, 413] on div "nkuku Asana Marble Soap Dish by nkuku at Anthropologie ANEU-4527345750011-000-0…" at bounding box center [325, 287] width 358 height 385
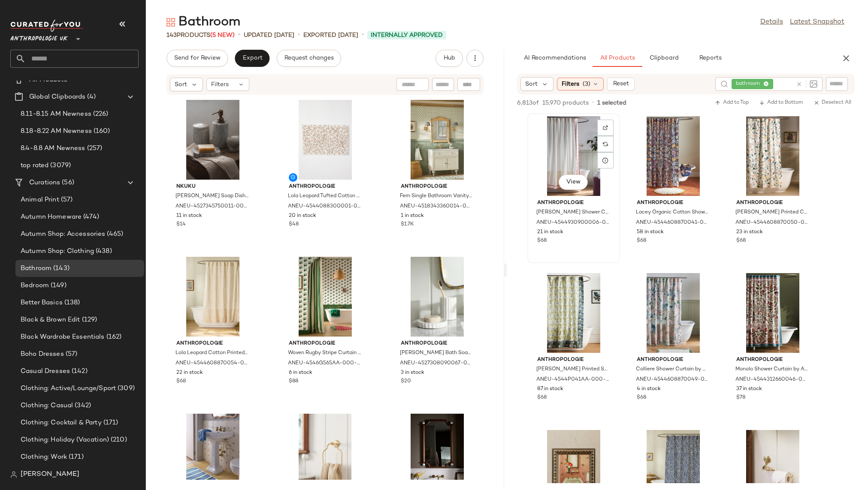
click at [575, 159] on div "View" at bounding box center [573, 156] width 87 height 80
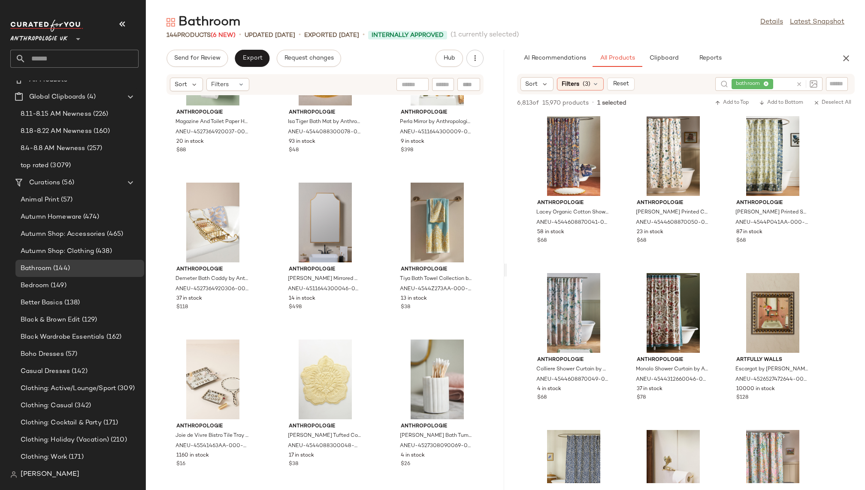
scroll to position [2324, 0]
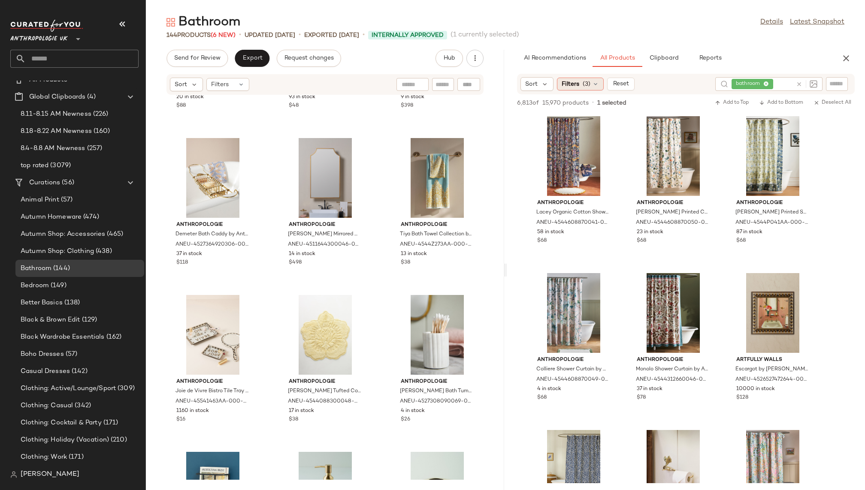
click at [579, 84] on div "Filters (3)" at bounding box center [580, 84] width 47 height 13
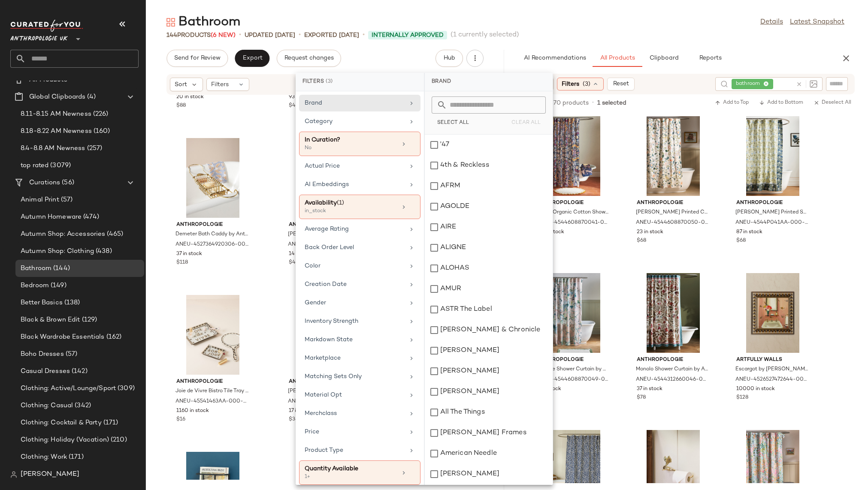
click at [579, 84] on div "Filters (3)" at bounding box center [580, 84] width 47 height 13
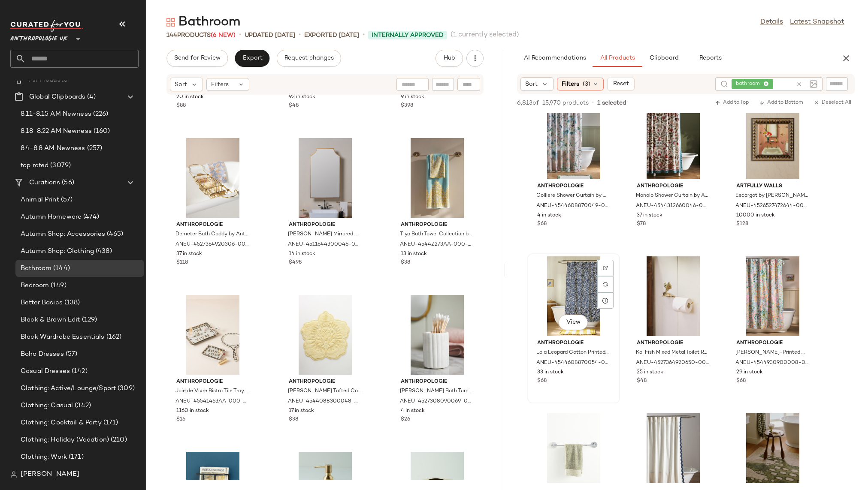
scroll to position [178, 0]
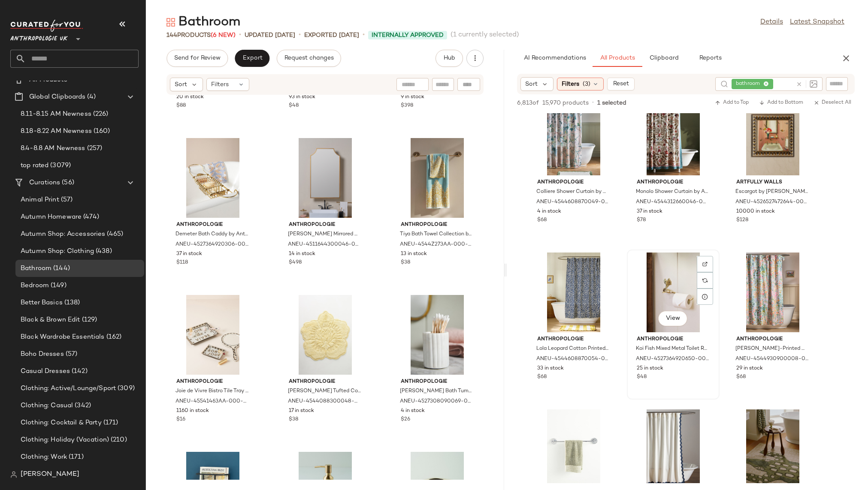
click at [666, 259] on div "View" at bounding box center [673, 293] width 87 height 80
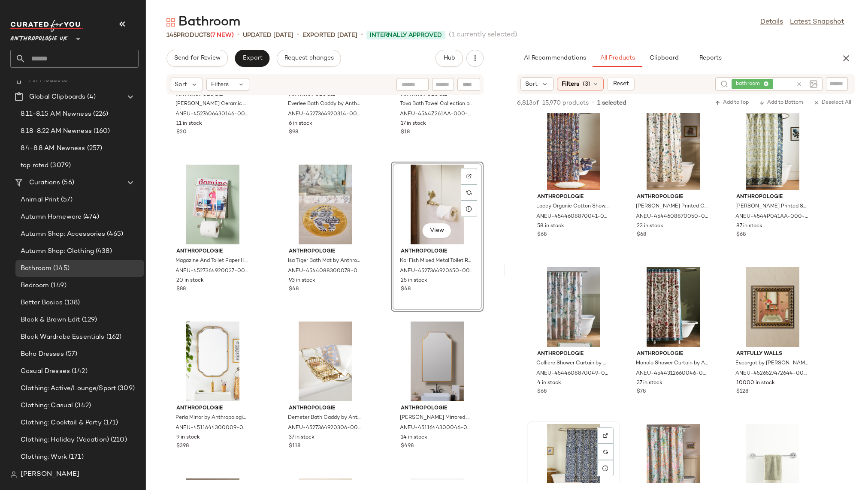
scroll to position [0, 0]
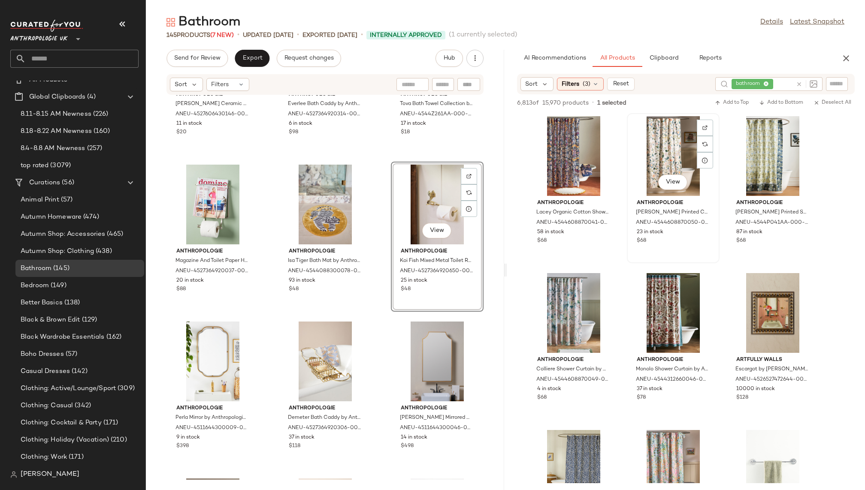
click at [650, 158] on div "View" at bounding box center [673, 156] width 87 height 80
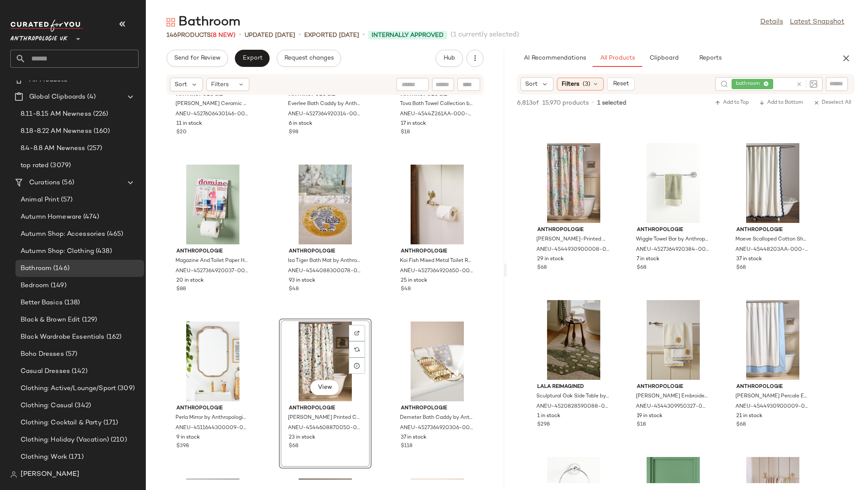
scroll to position [288, 0]
click at [662, 341] on div "View" at bounding box center [673, 339] width 87 height 80
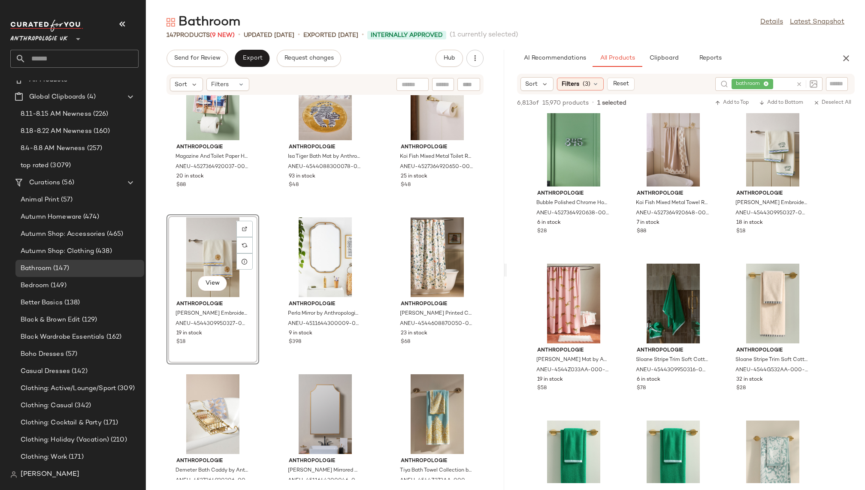
scroll to position [646, 0]
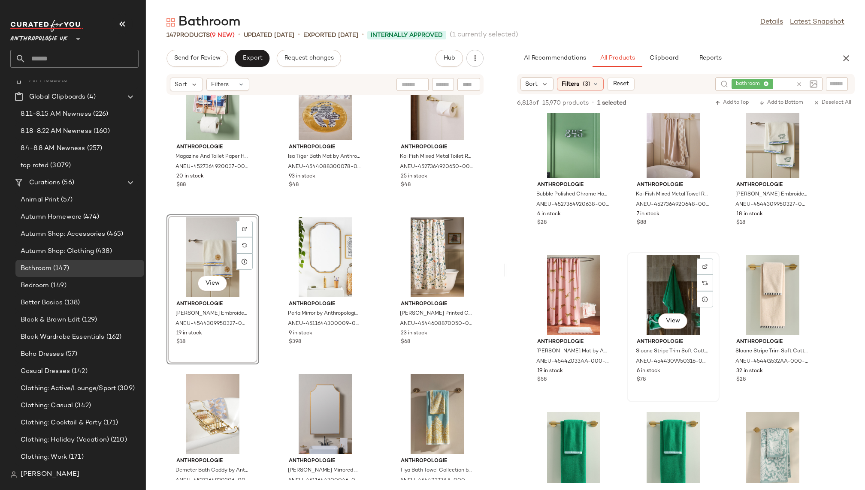
click at [653, 296] on div "View" at bounding box center [673, 295] width 87 height 80
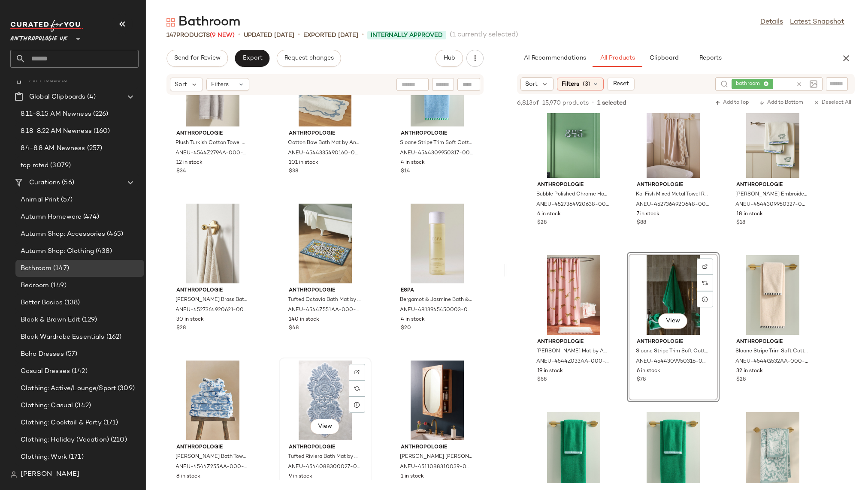
click at [300, 402] on div "View" at bounding box center [325, 401] width 87 height 80
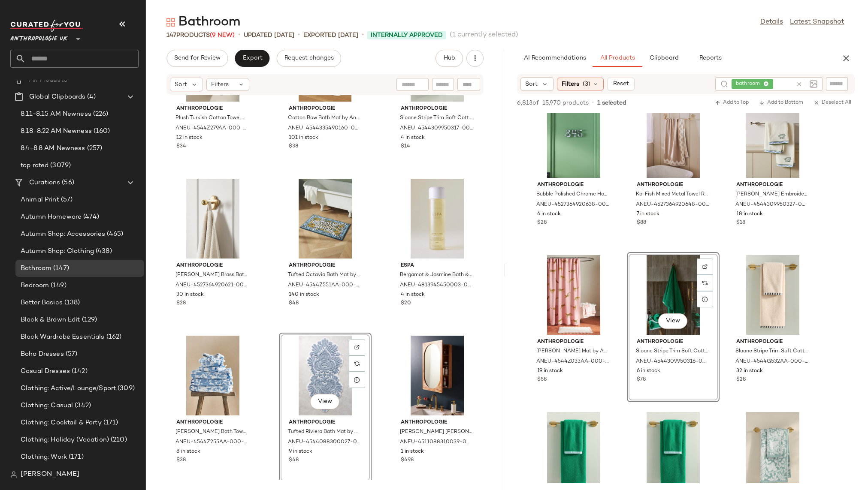
scroll to position [3927, 0]
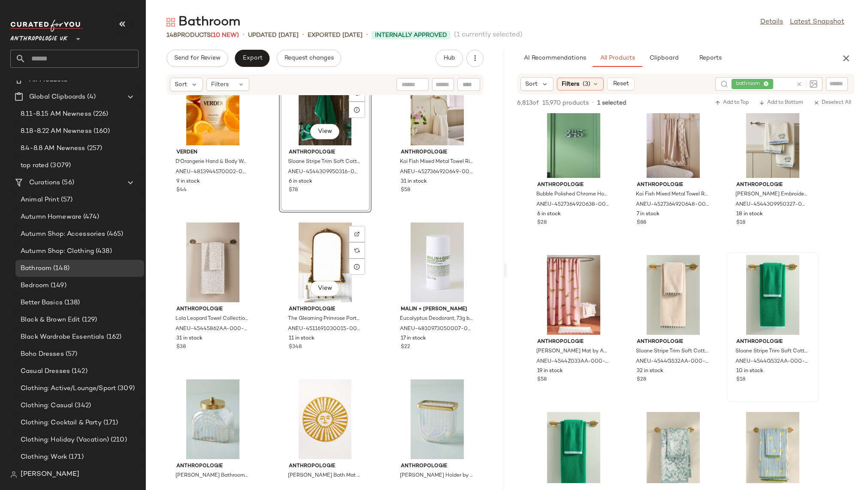
scroll to position [6639, 0]
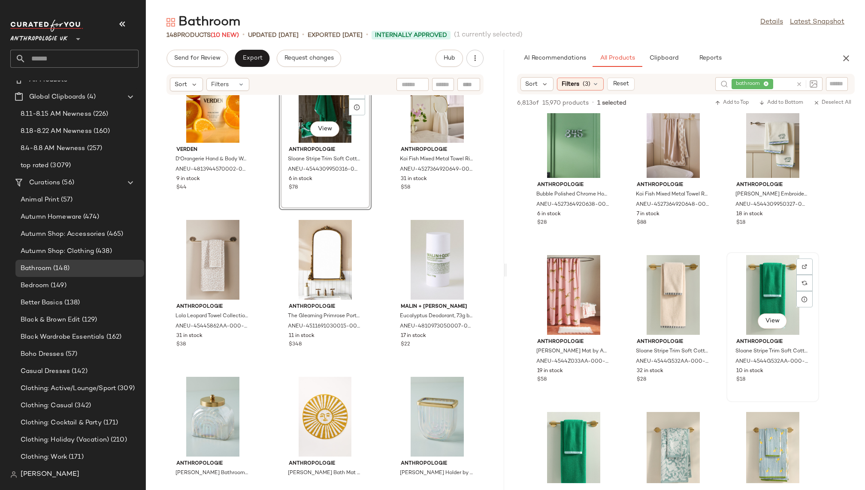
click at [754, 302] on div "View" at bounding box center [772, 295] width 87 height 80
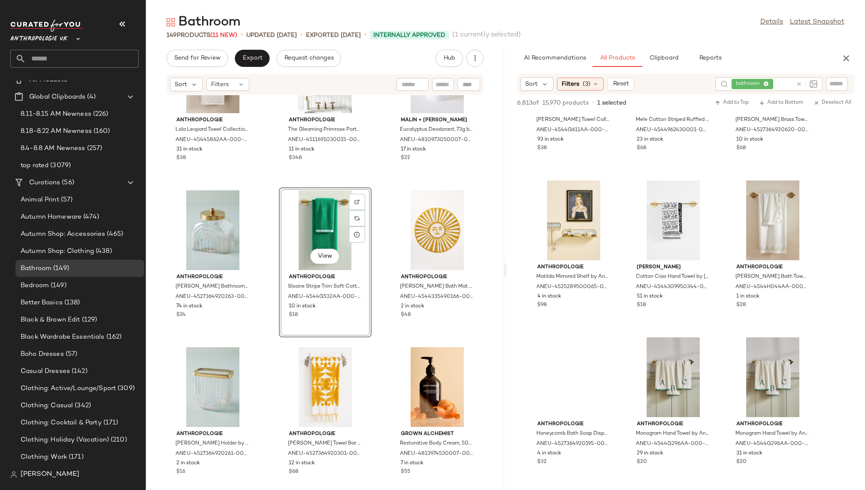
scroll to position [1664, 0]
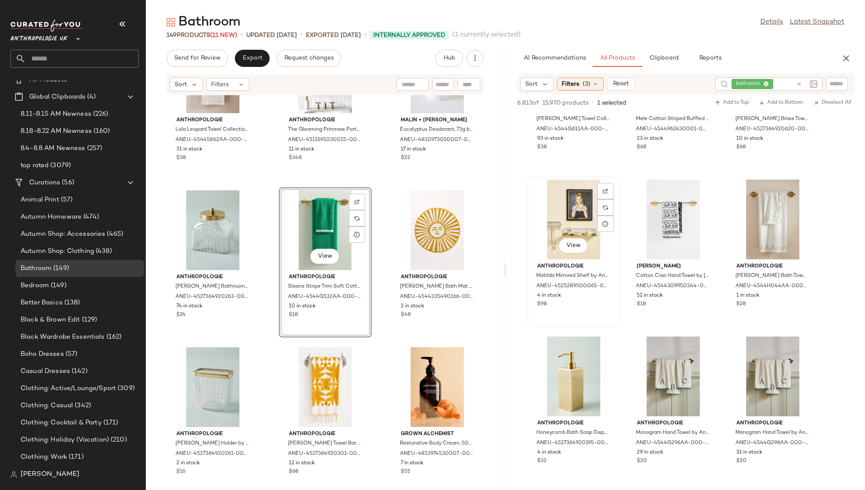
click at [568, 231] on div "View" at bounding box center [573, 220] width 87 height 80
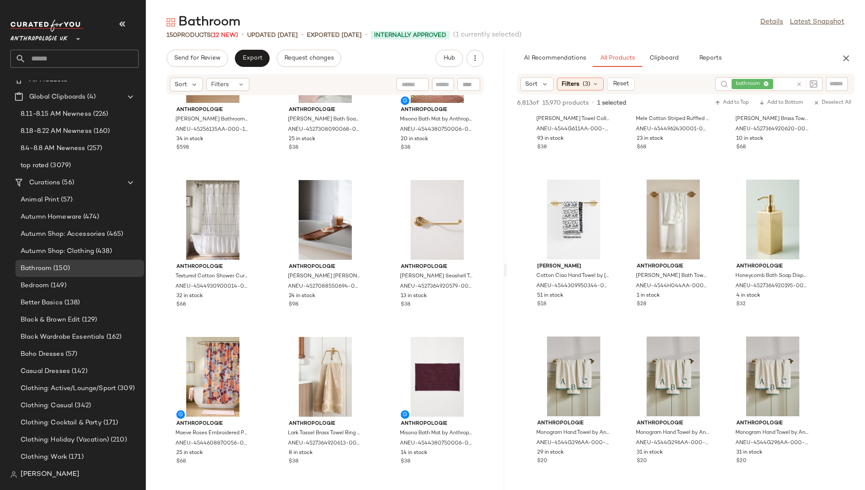
scroll to position [1501, 0]
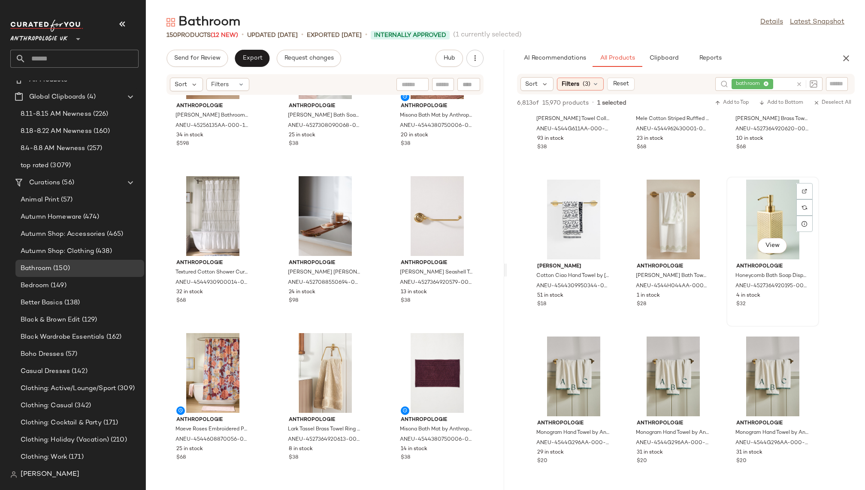
click at [748, 215] on div "View" at bounding box center [772, 220] width 87 height 80
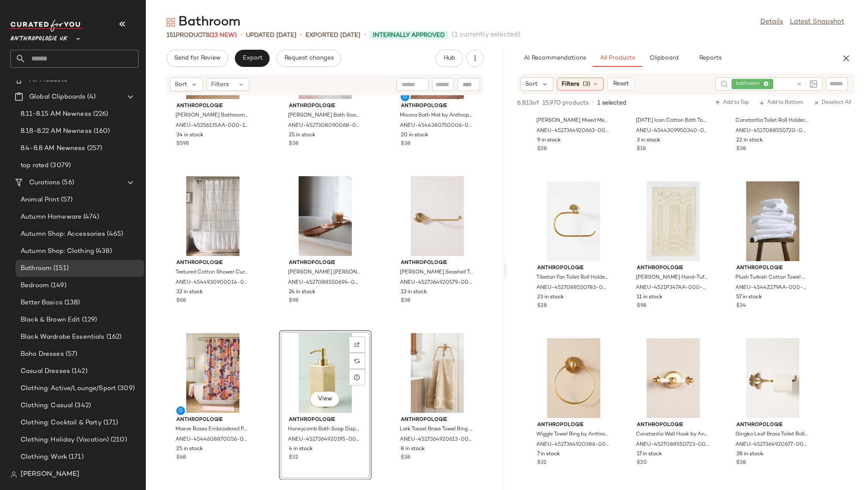
scroll to position [4648, 0]
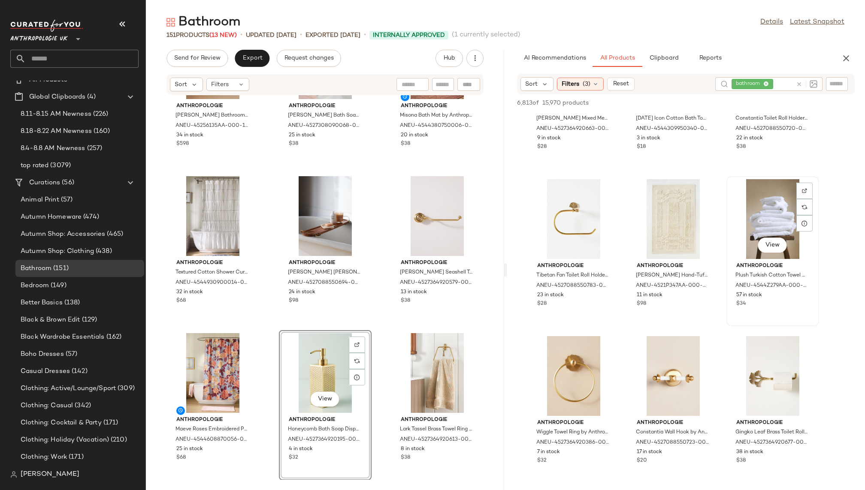
click at [752, 224] on div "View" at bounding box center [772, 219] width 87 height 80
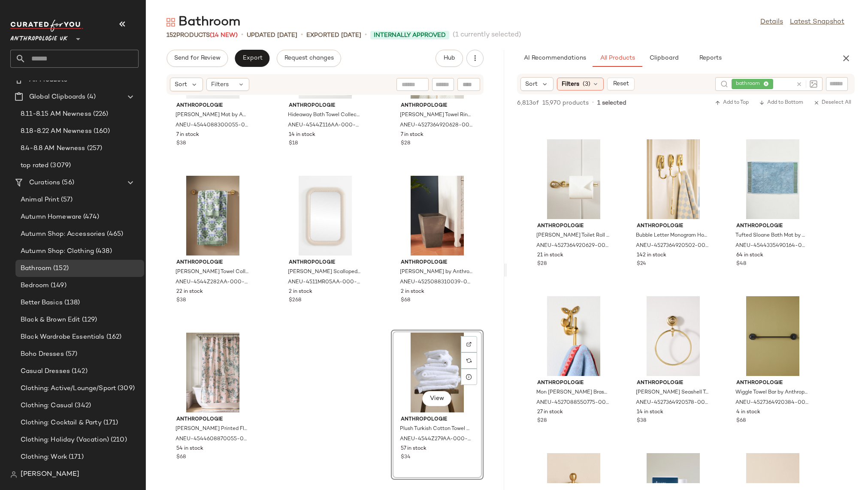
scroll to position [5160, 0]
click at [756, 167] on div "View" at bounding box center [772, 178] width 87 height 80
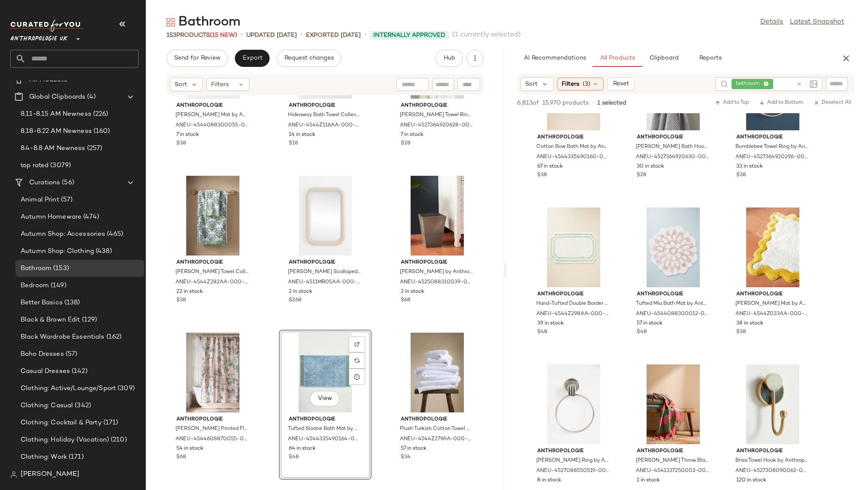
scroll to position [5719, 0]
click at [565, 242] on div "View" at bounding box center [573, 247] width 87 height 80
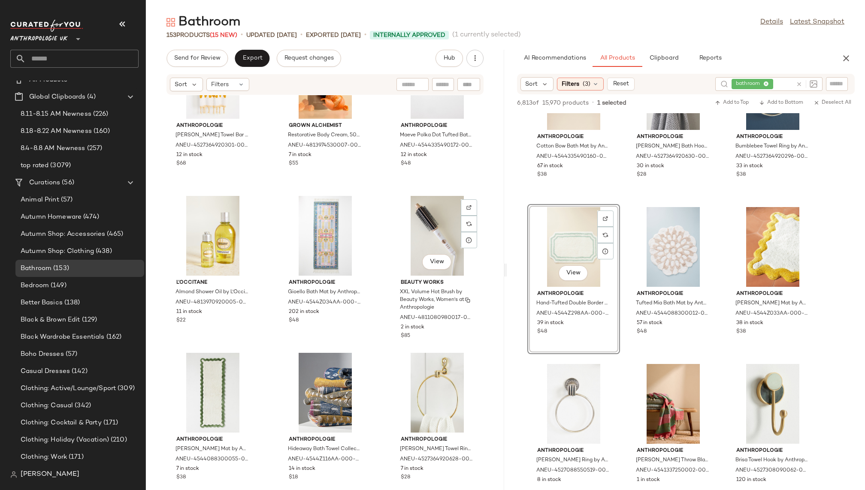
scroll to position [7292, 0]
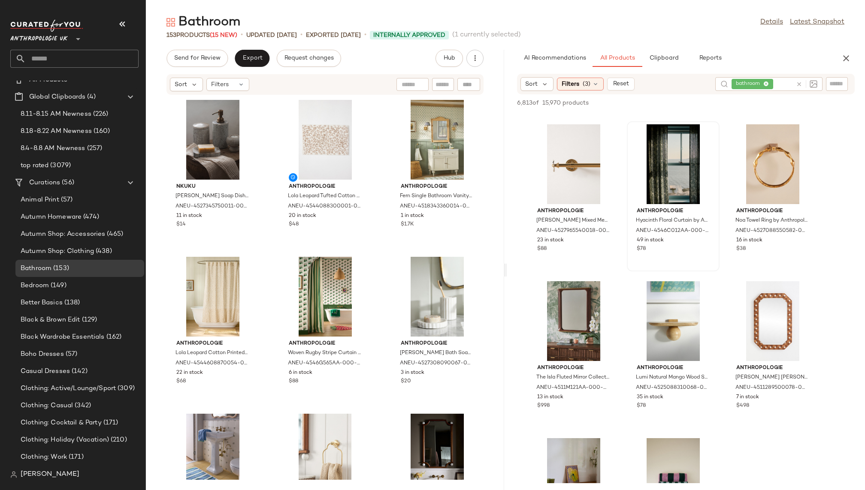
scroll to position [12924, 0]
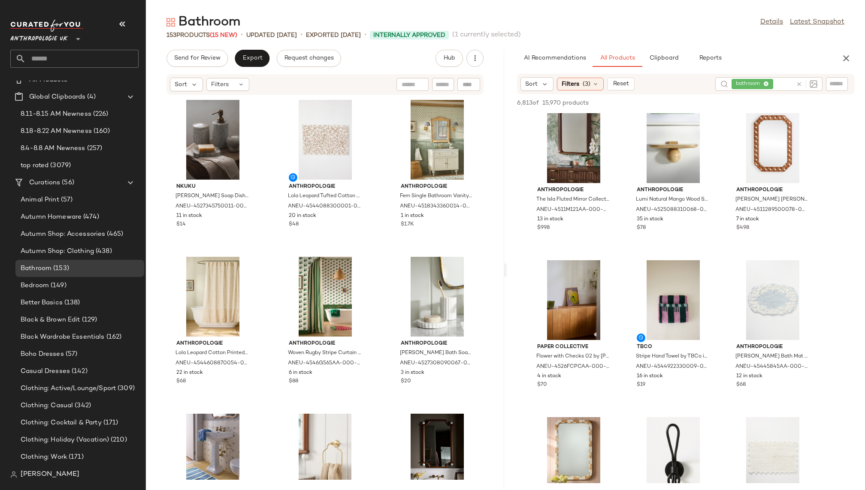
click at [801, 85] on icon at bounding box center [799, 84] width 6 height 6
click at [829, 85] on input "text" at bounding box center [836, 84] width 15 height 9
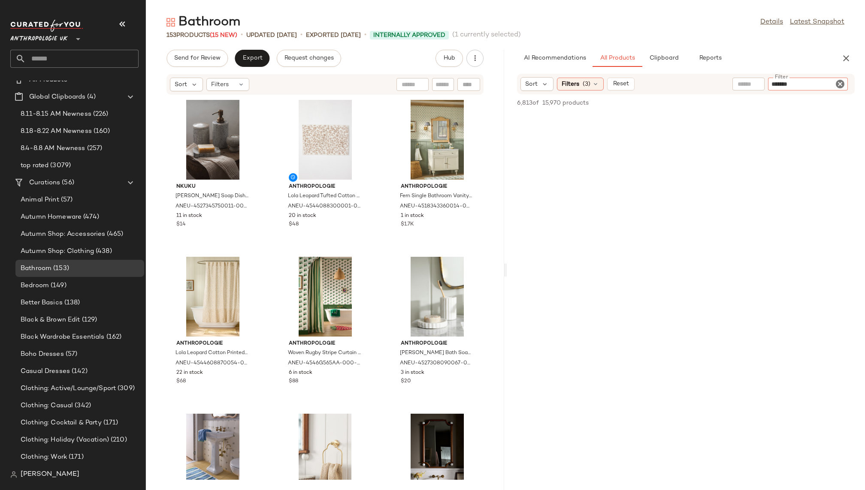
type input "********"
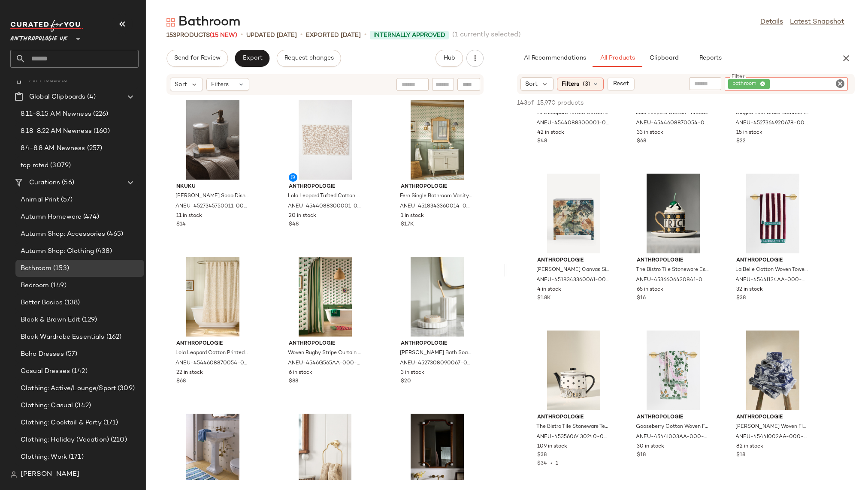
scroll to position [437, 0]
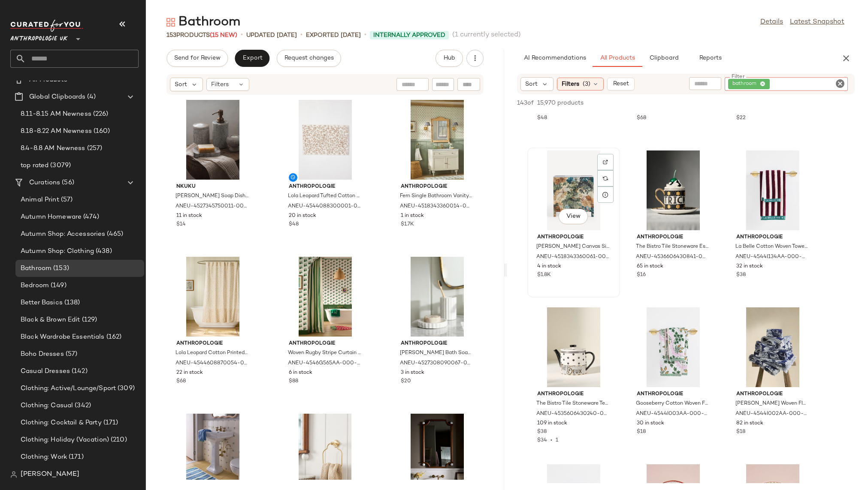
click at [564, 183] on div "View" at bounding box center [573, 191] width 87 height 80
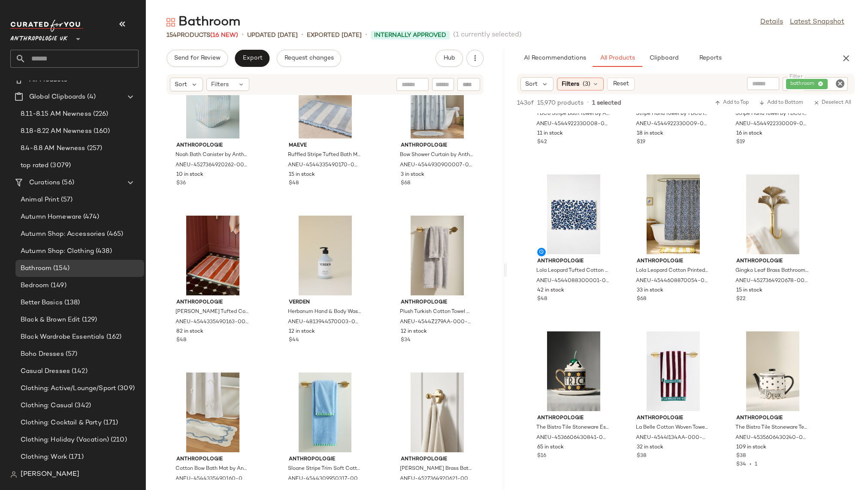
scroll to position [3644, 0]
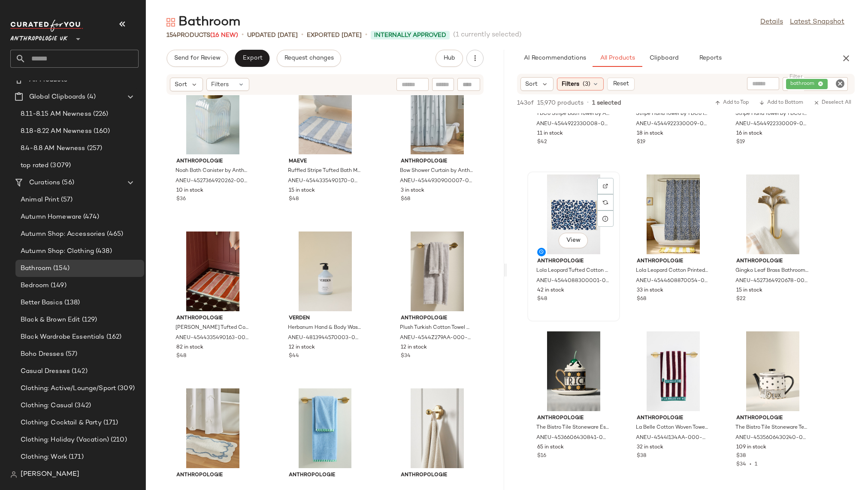
click at [565, 218] on div "View" at bounding box center [573, 215] width 87 height 80
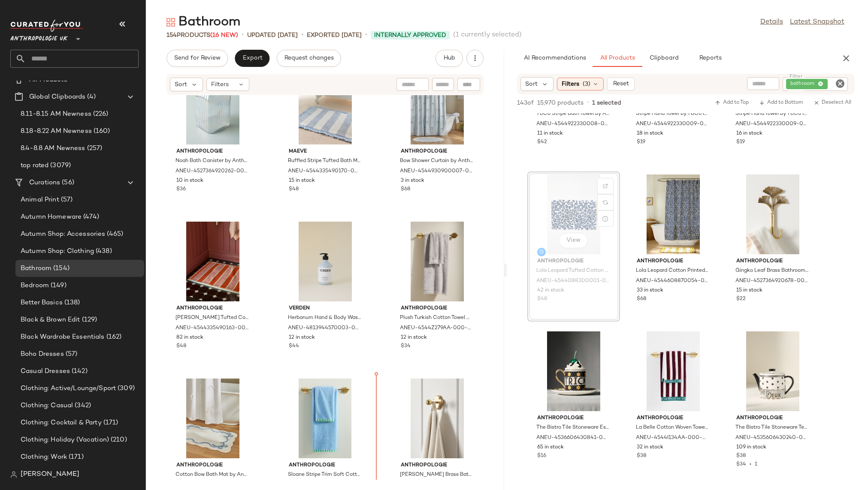
scroll to position [3661, 0]
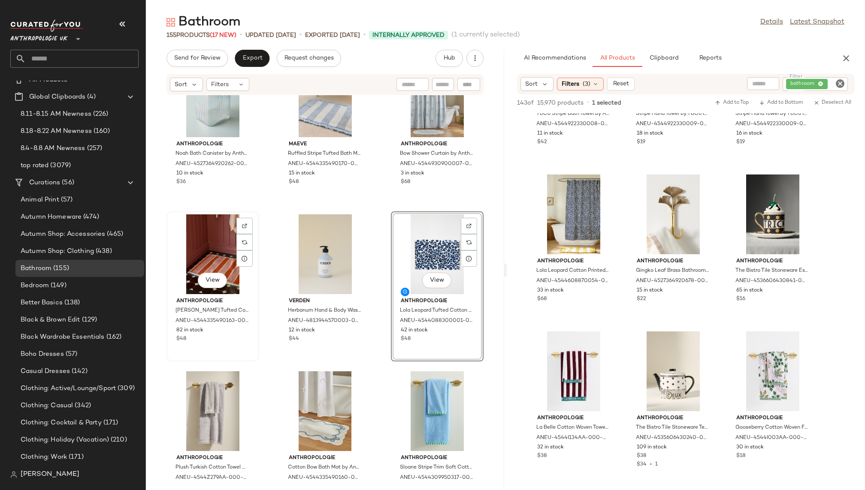
click at [206, 267] on div "View" at bounding box center [212, 255] width 87 height 80
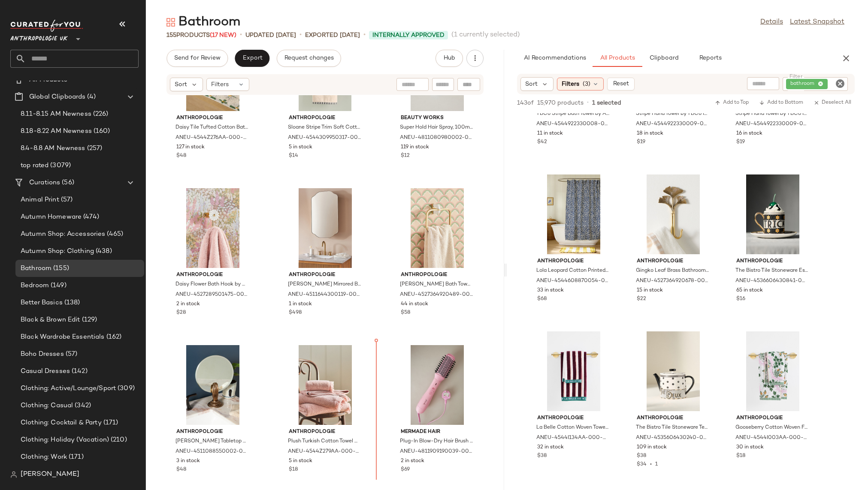
scroll to position [4638, 0]
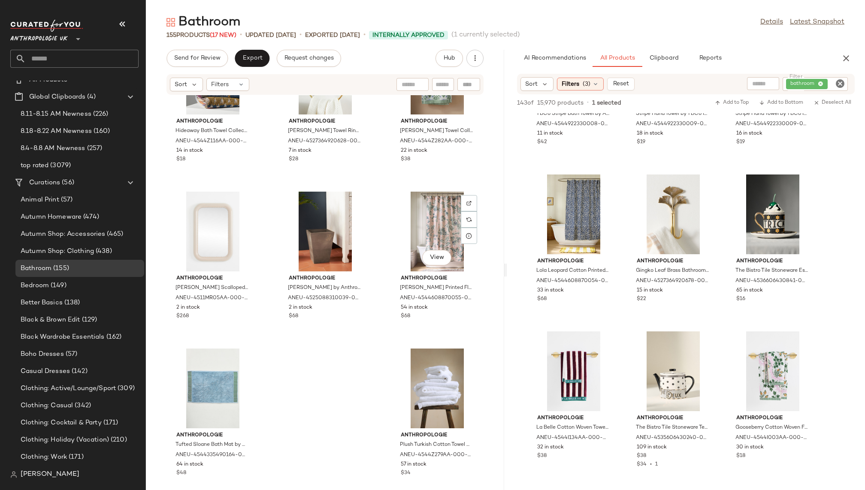
scroll to position [7782, 0]
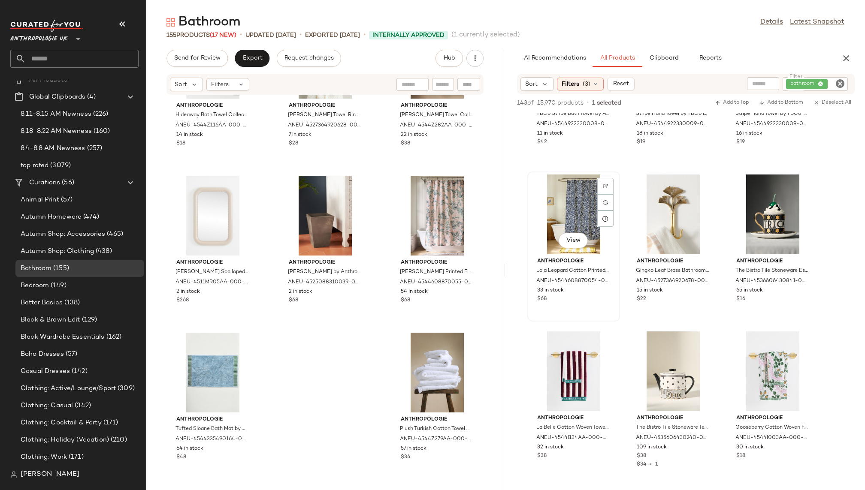
click at [562, 212] on div "View" at bounding box center [573, 215] width 87 height 80
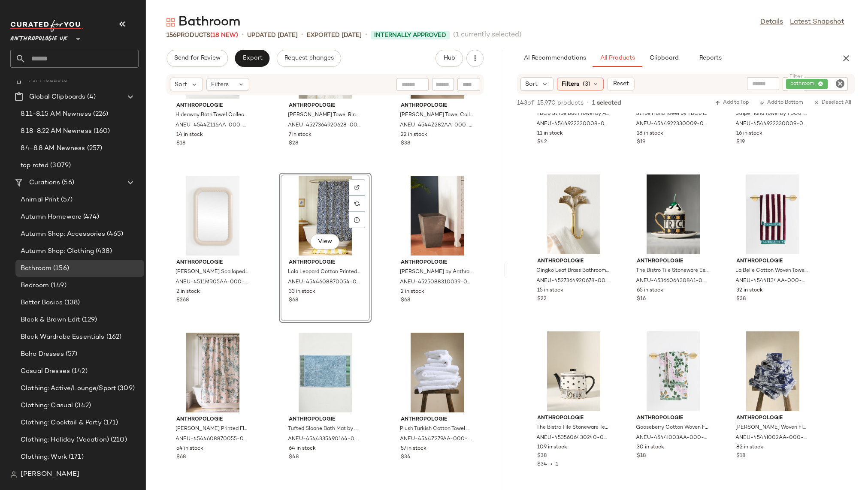
drag, startPoint x: 556, startPoint y: 202, endPoint x: 262, endPoint y: 2, distance: 355.6
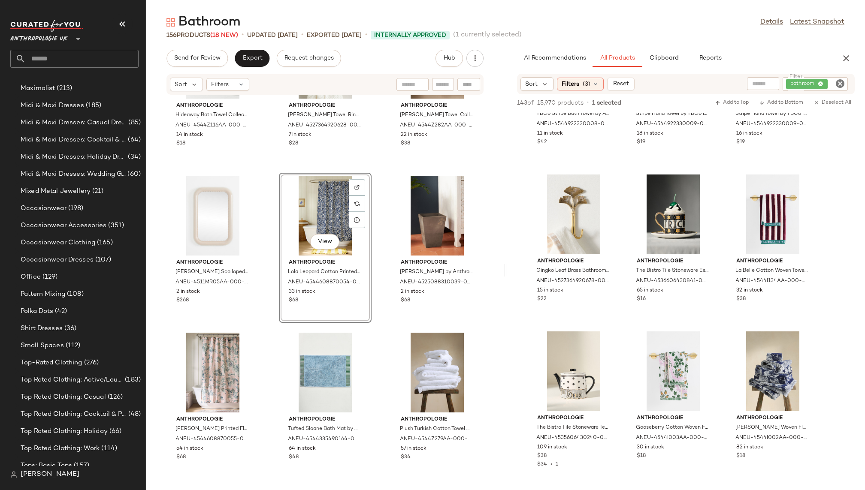
scroll to position [579, 0]
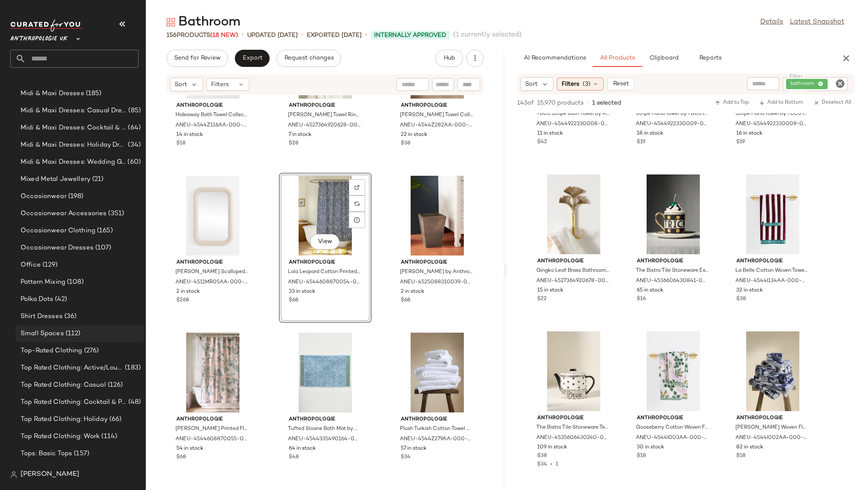
click at [81, 335] on div "Small Spaces (112)" at bounding box center [79, 334] width 123 height 10
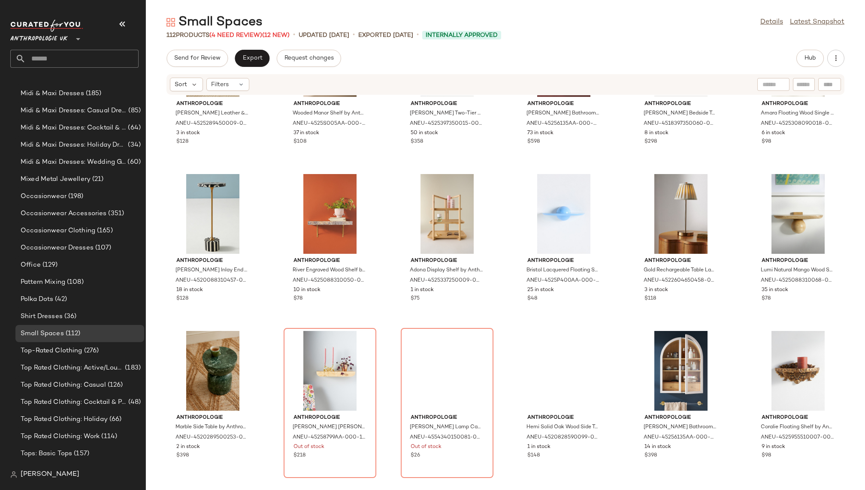
scroll to position [425, 0]
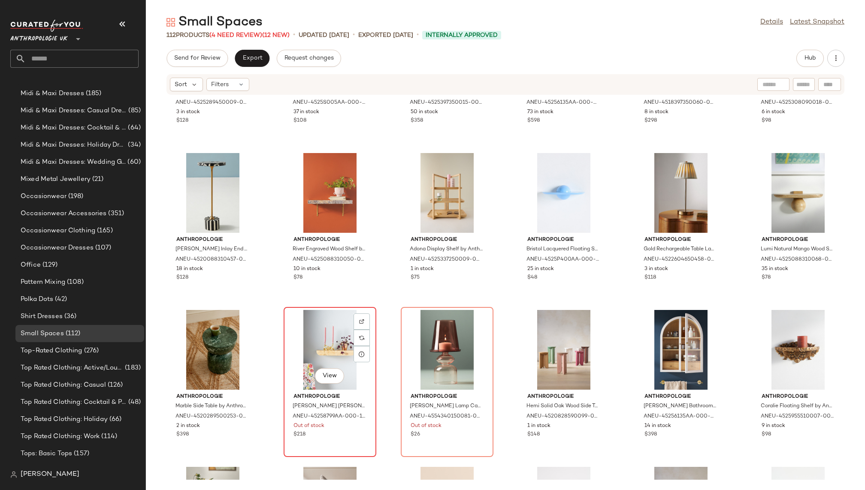
click at [313, 326] on div "View" at bounding box center [330, 350] width 87 height 80
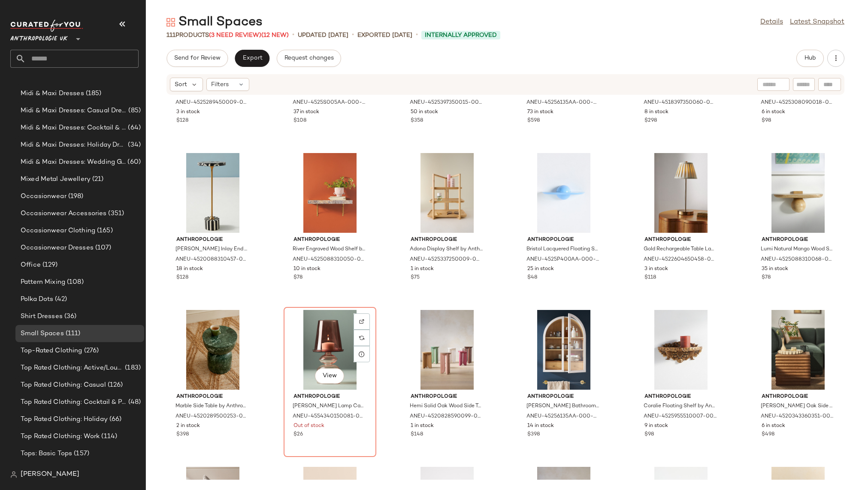
click at [313, 326] on div "View" at bounding box center [330, 350] width 87 height 80
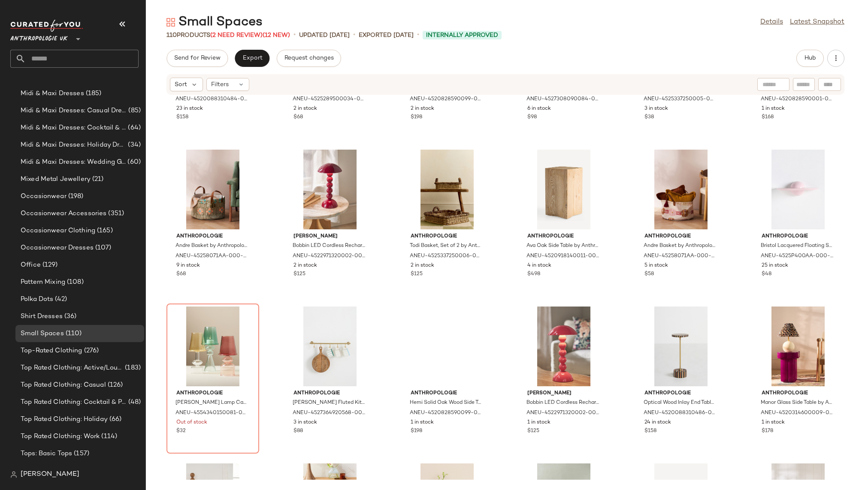
scroll to position [905, 0]
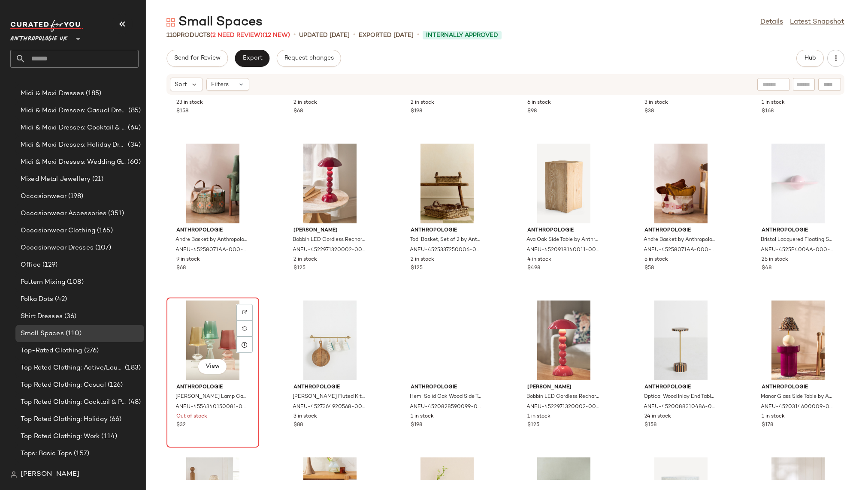
click at [216, 326] on div "View" at bounding box center [212, 341] width 87 height 80
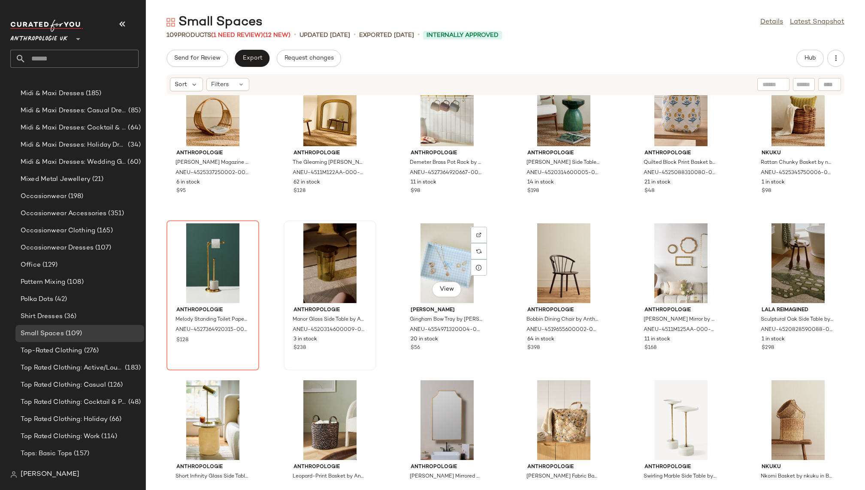
scroll to position [1771, 0]
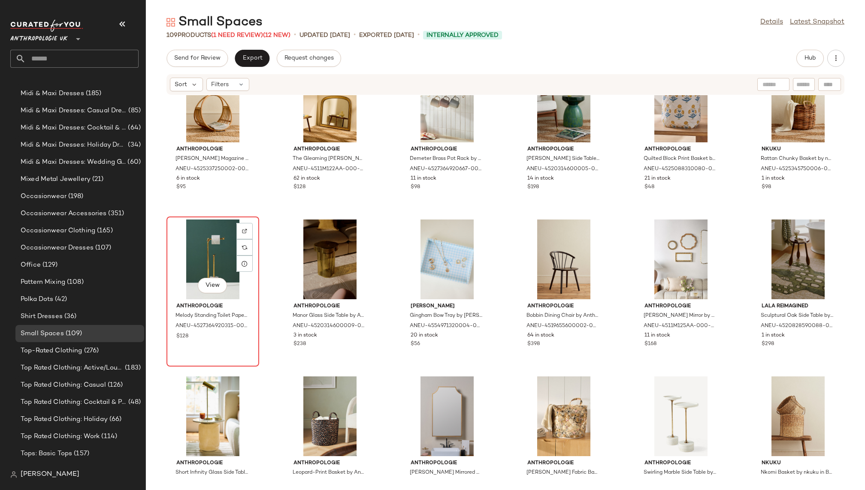
click at [195, 266] on div "View" at bounding box center [212, 260] width 87 height 80
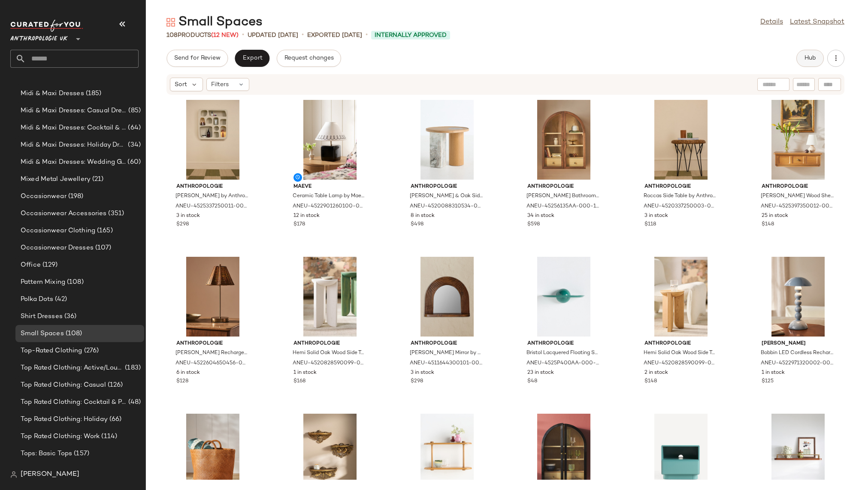
click at [804, 60] on button "Hub" at bounding box center [809, 58] width 27 height 17
